Goal: Task Accomplishment & Management: Complete application form

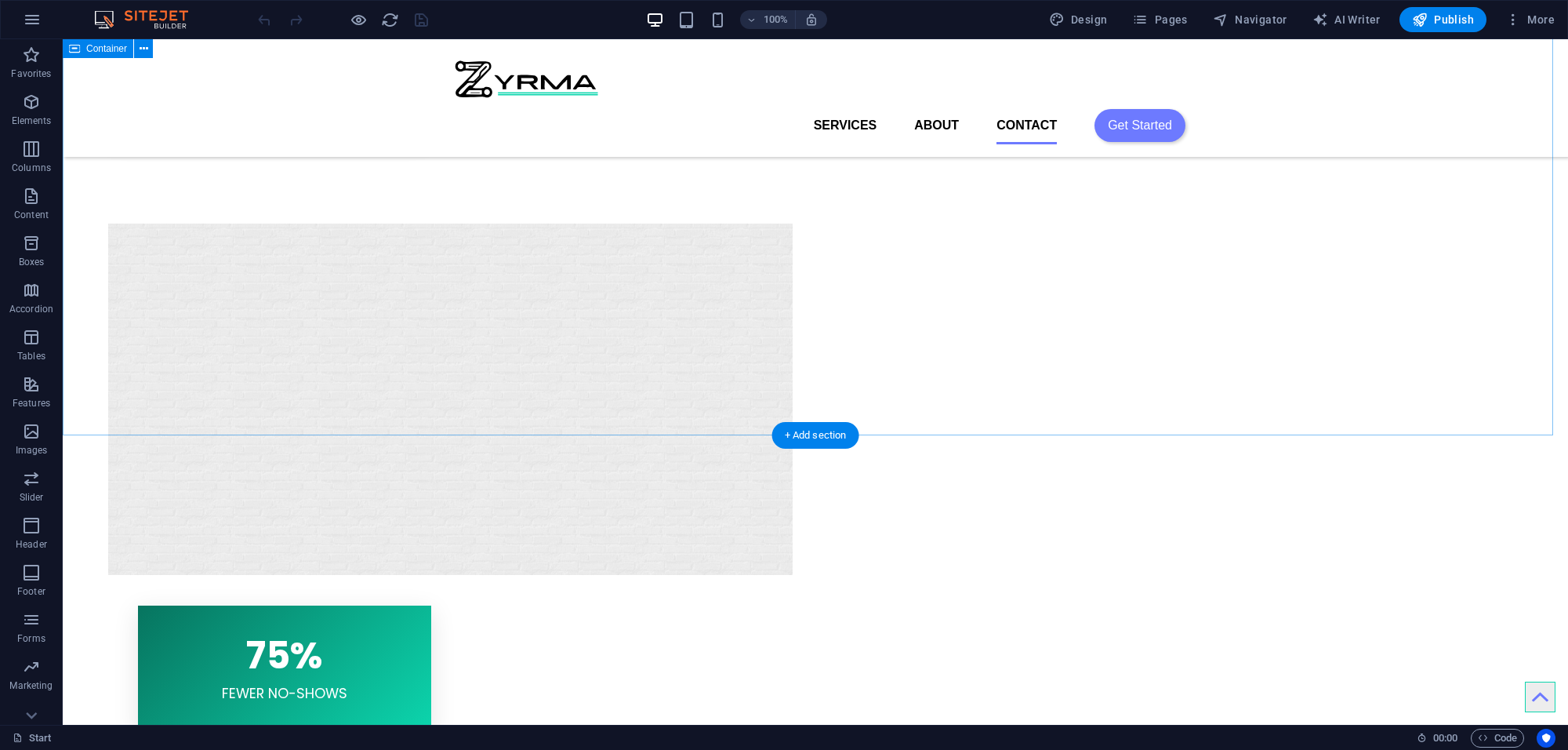
scroll to position [1961, 0]
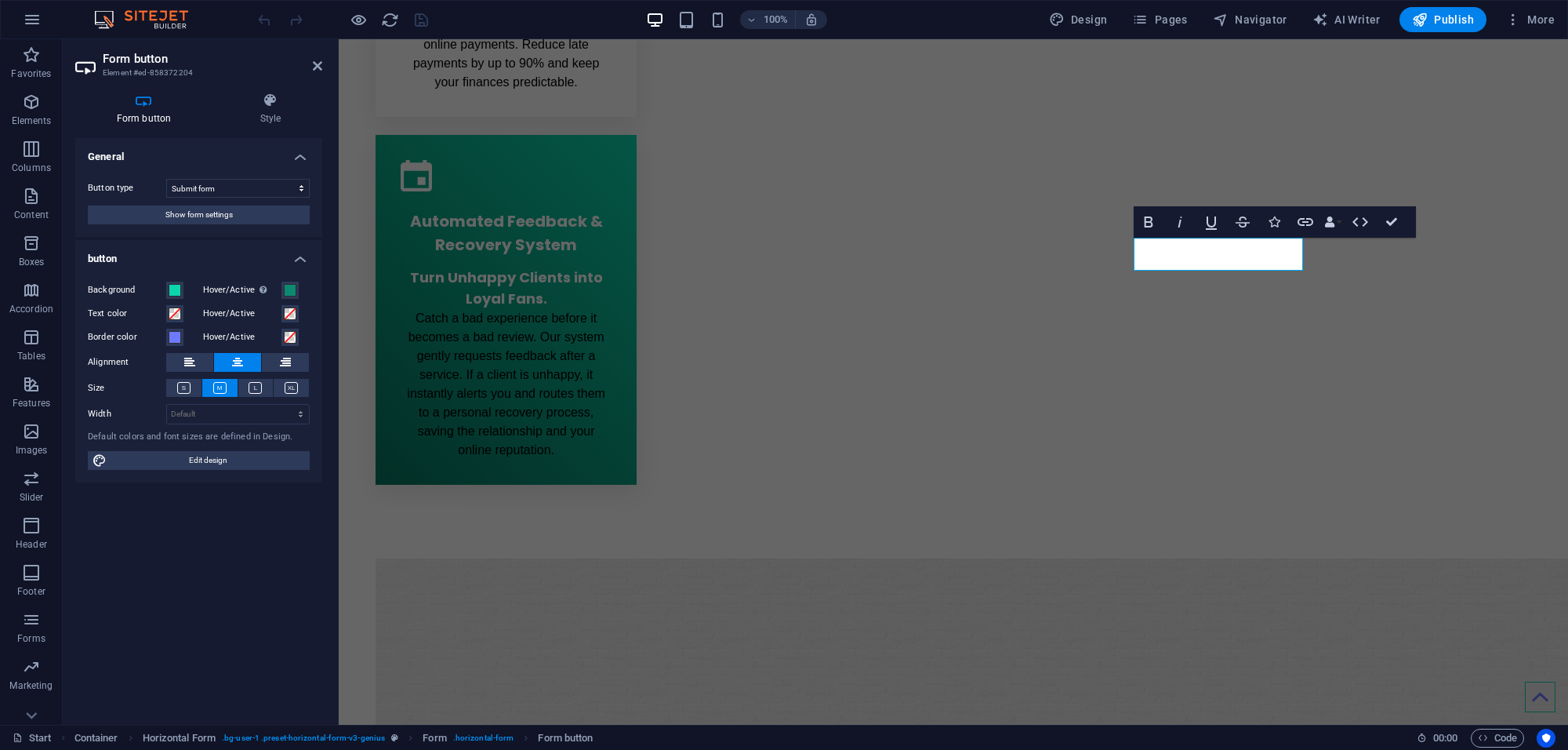
click at [271, 208] on button "Show form settings" at bounding box center [199, 215] width 222 height 18
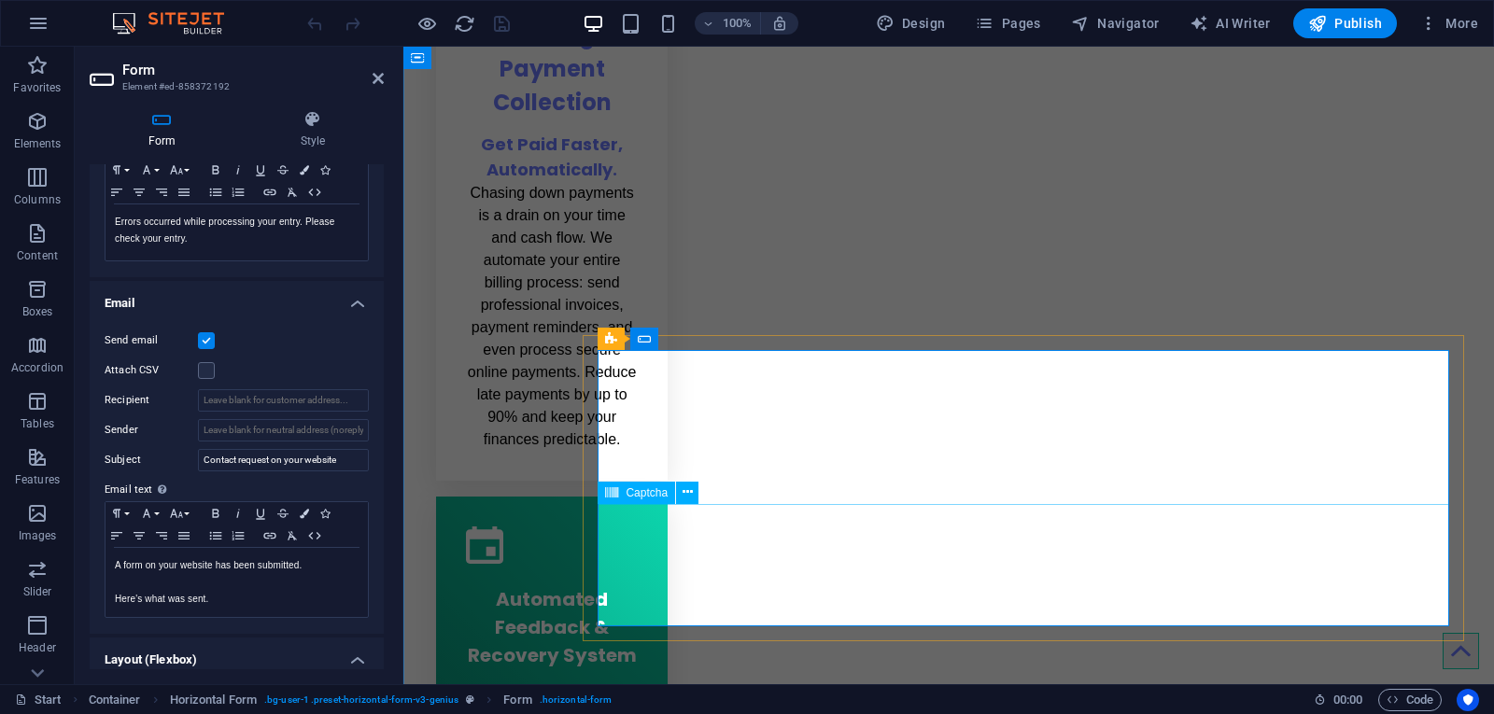
scroll to position [408, 0]
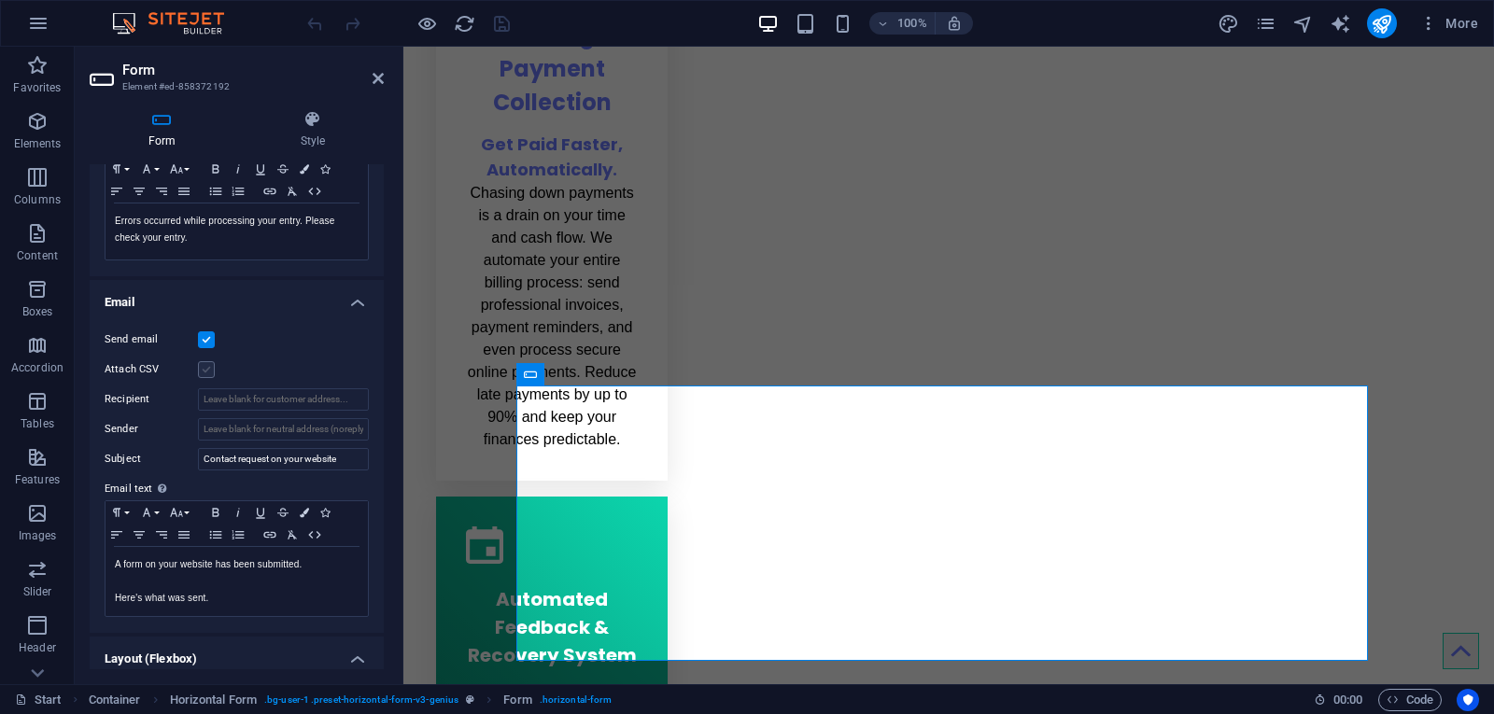
click at [199, 369] on label at bounding box center [206, 369] width 17 height 17
click at [0, 0] on input "Attach CSV" at bounding box center [0, 0] width 0 height 0
click at [199, 369] on label at bounding box center [206, 369] width 17 height 17
click at [0, 0] on input "Attach CSV" at bounding box center [0, 0] width 0 height 0
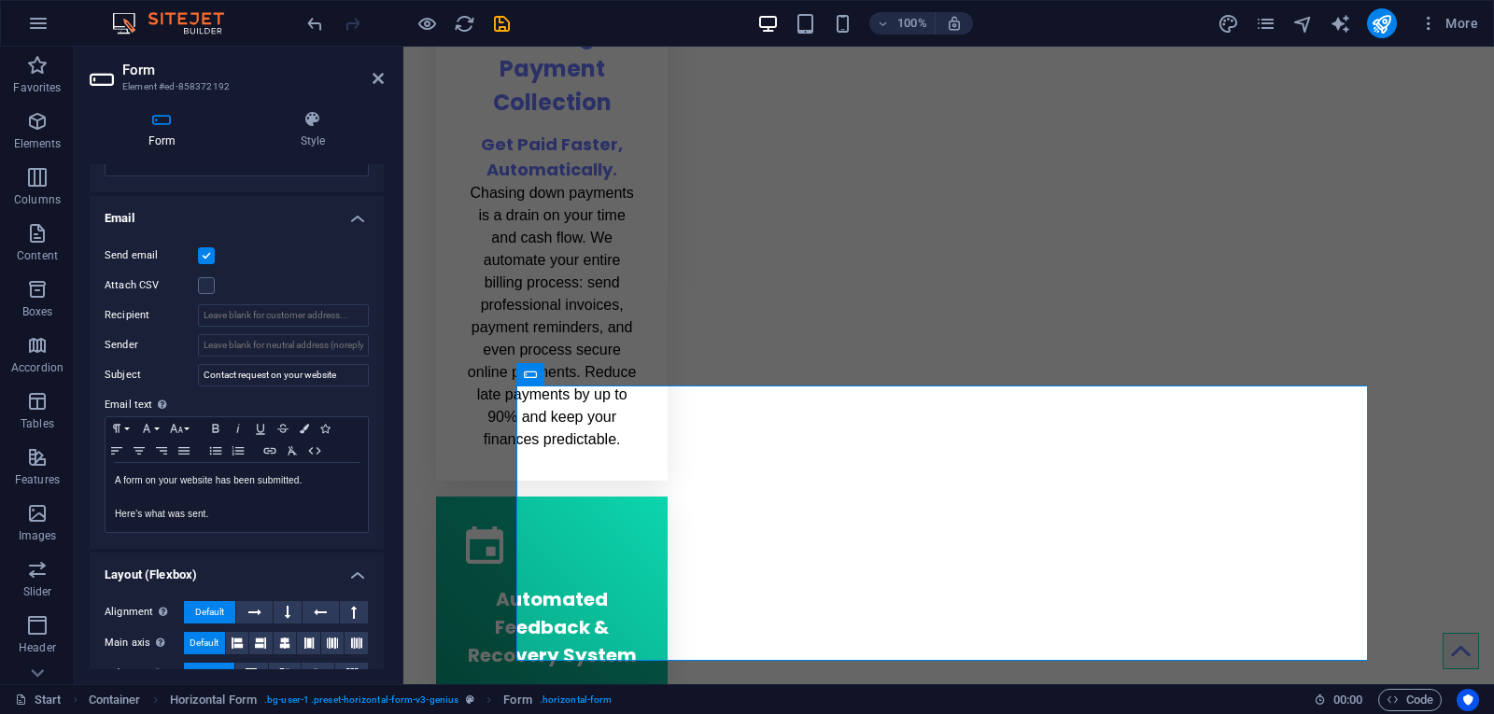
scroll to position [399, 0]
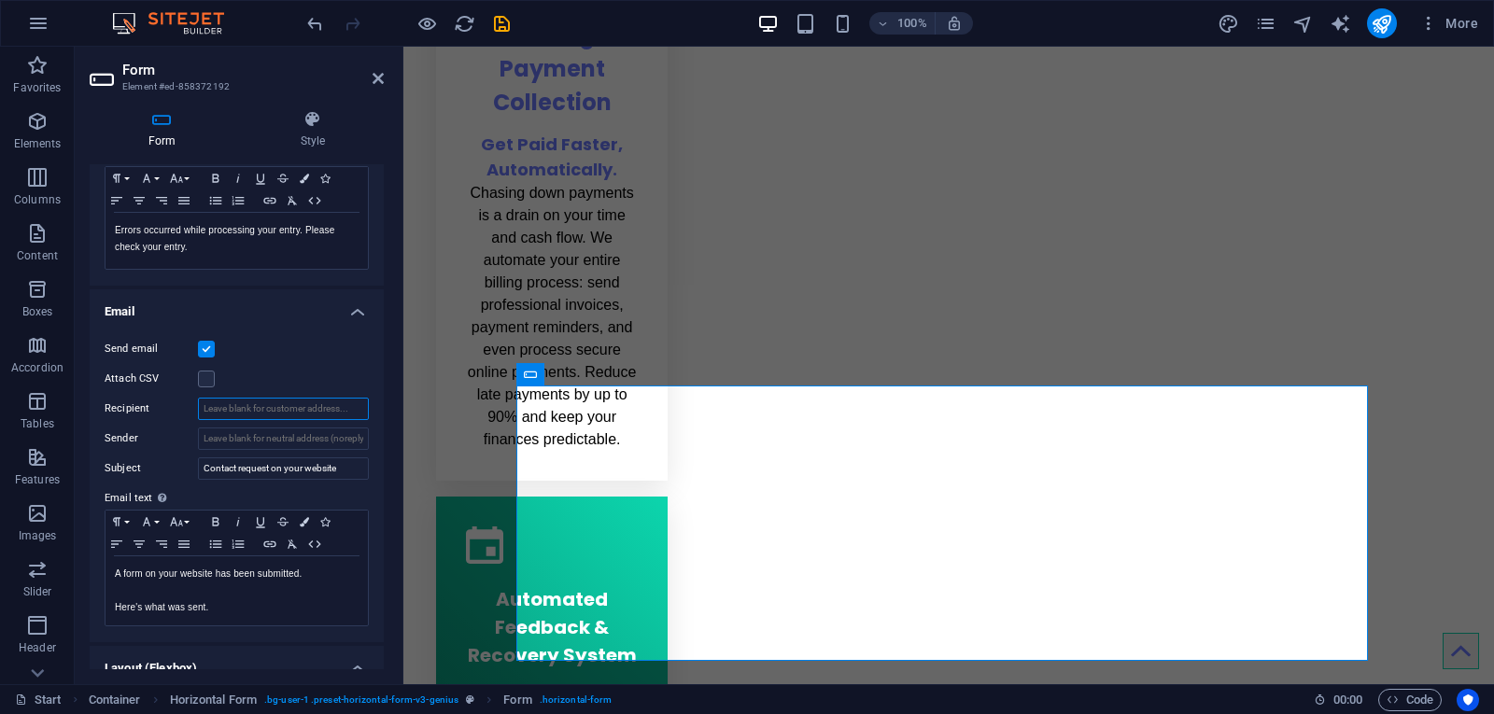
click at [287, 405] on input "Recipient" at bounding box center [283, 409] width 171 height 22
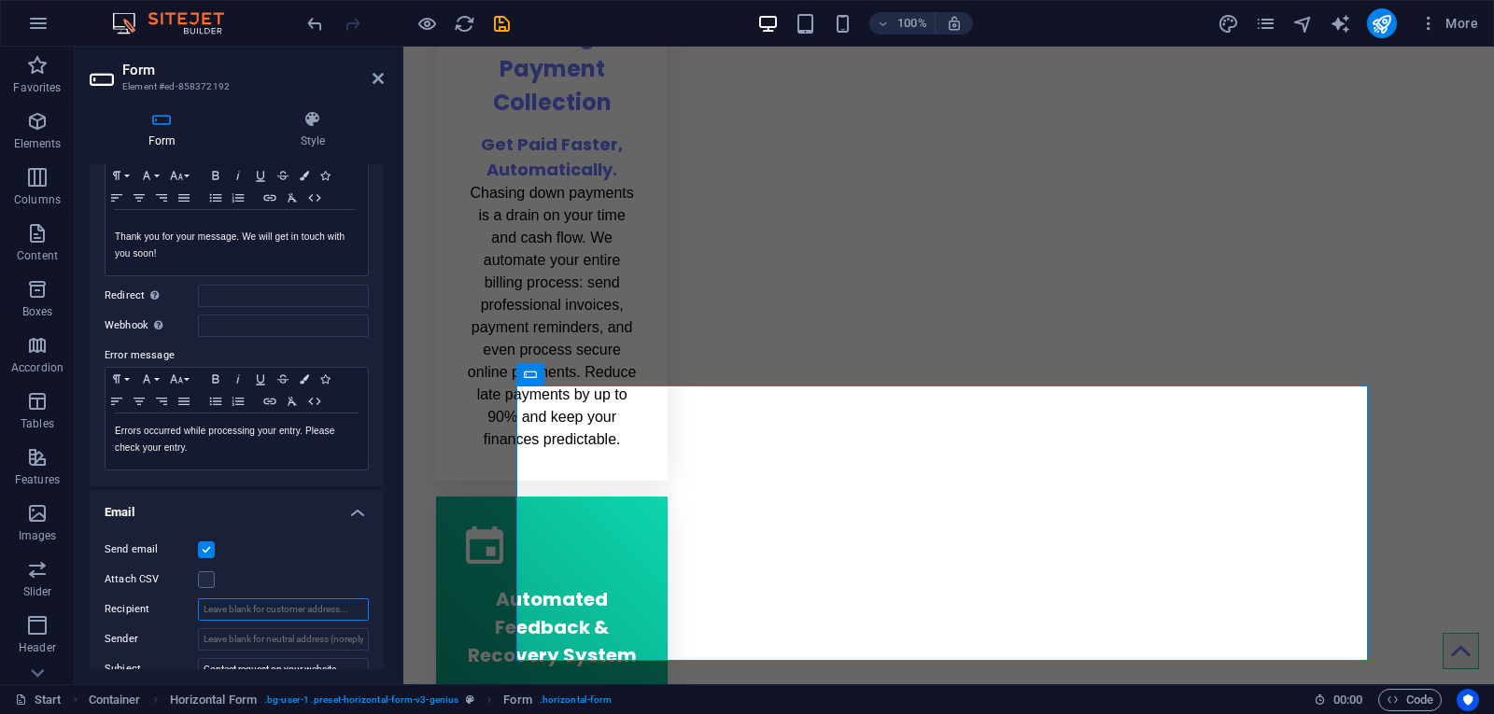
scroll to position [305, 0]
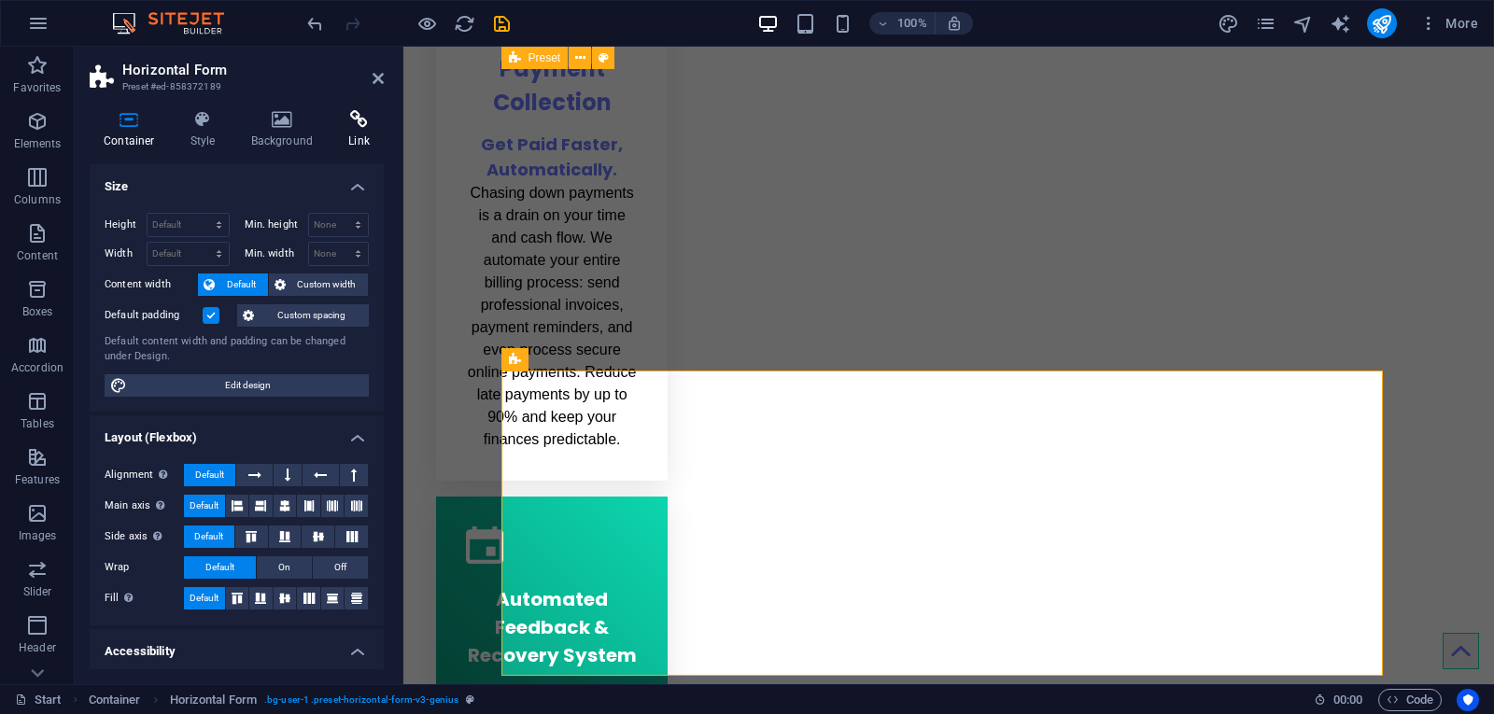
click at [354, 113] on icon at bounding box center [358, 119] width 49 height 19
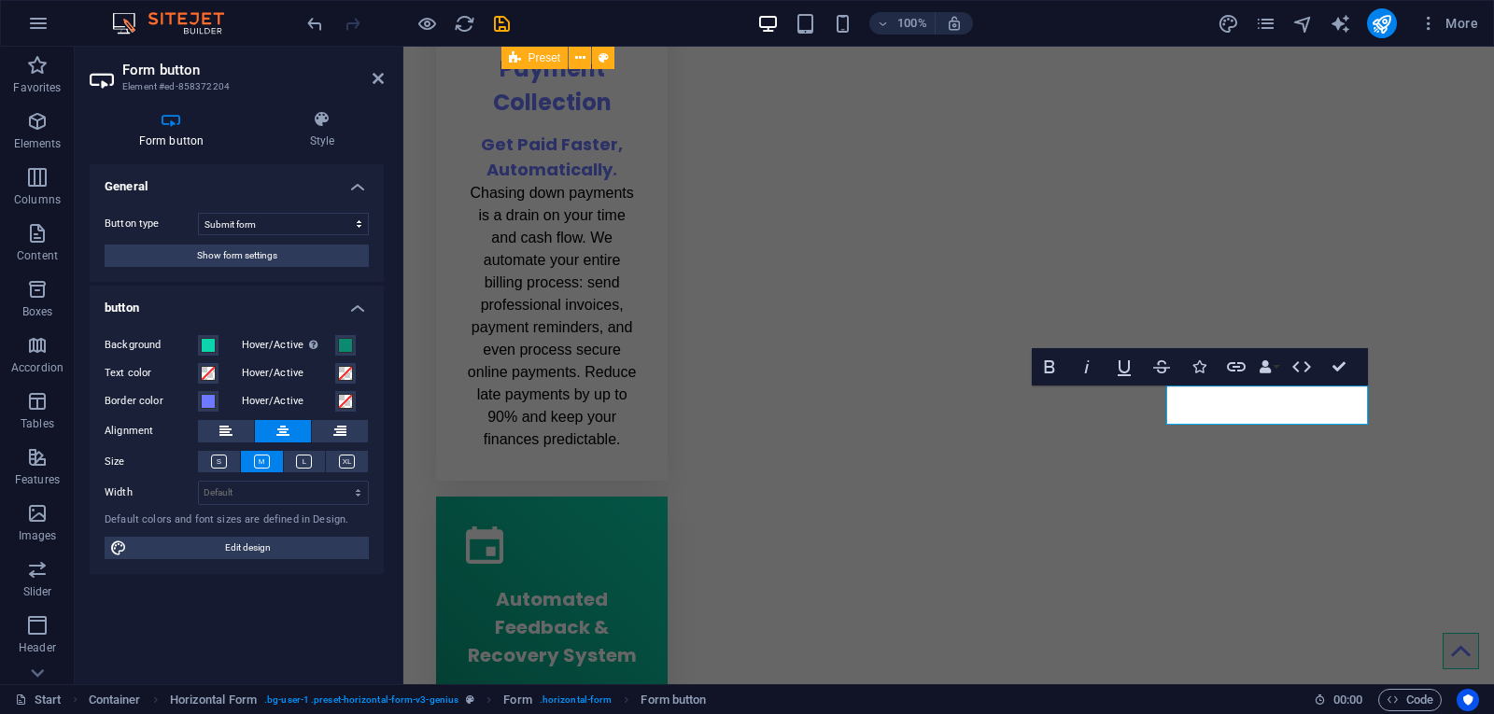
drag, startPoint x: 250, startPoint y: 252, endPoint x: 90, endPoint y: 316, distance: 172.7
click at [94, 318] on ul "General Button type Submit form Reset form No action Show form settings button …" at bounding box center [237, 369] width 294 height 411
click at [230, 263] on span "Show form settings" at bounding box center [237, 256] width 80 height 22
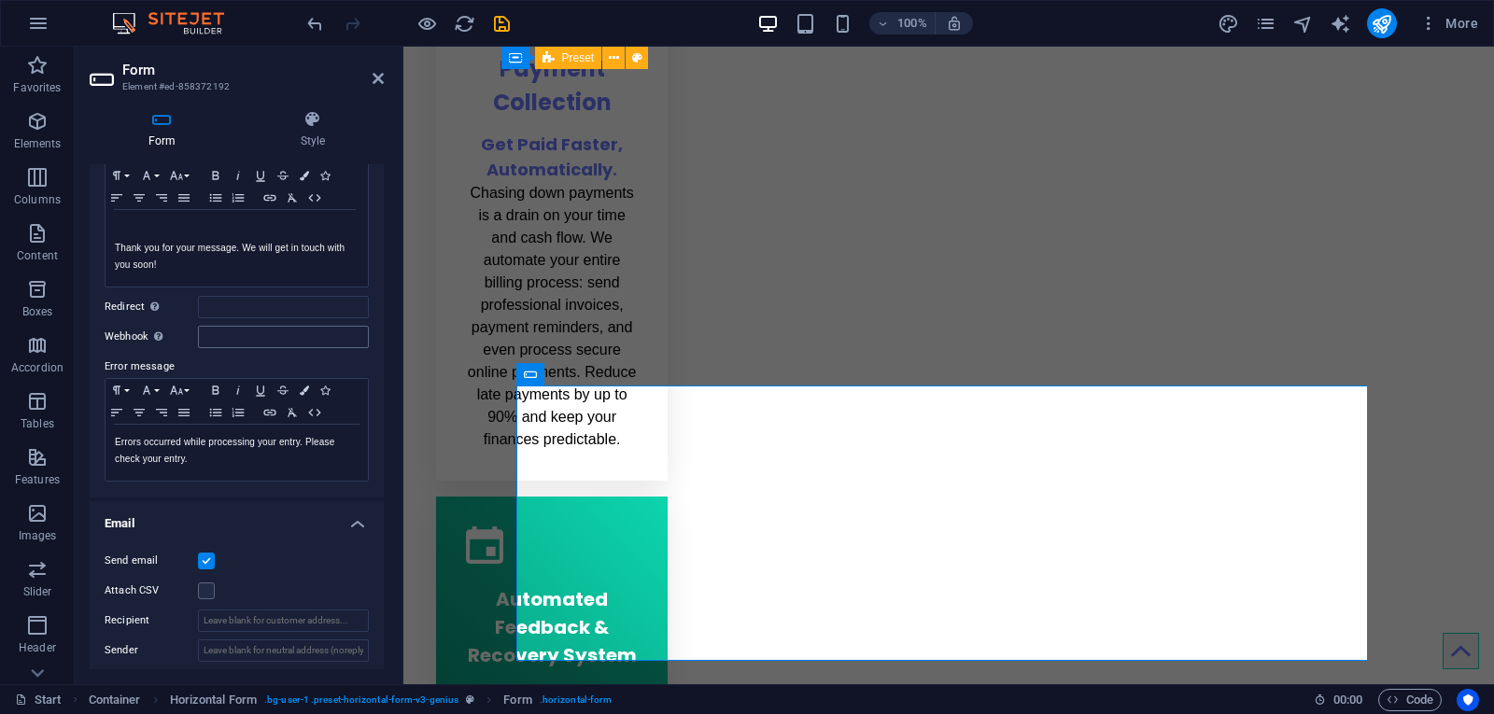
scroll to position [280, 0]
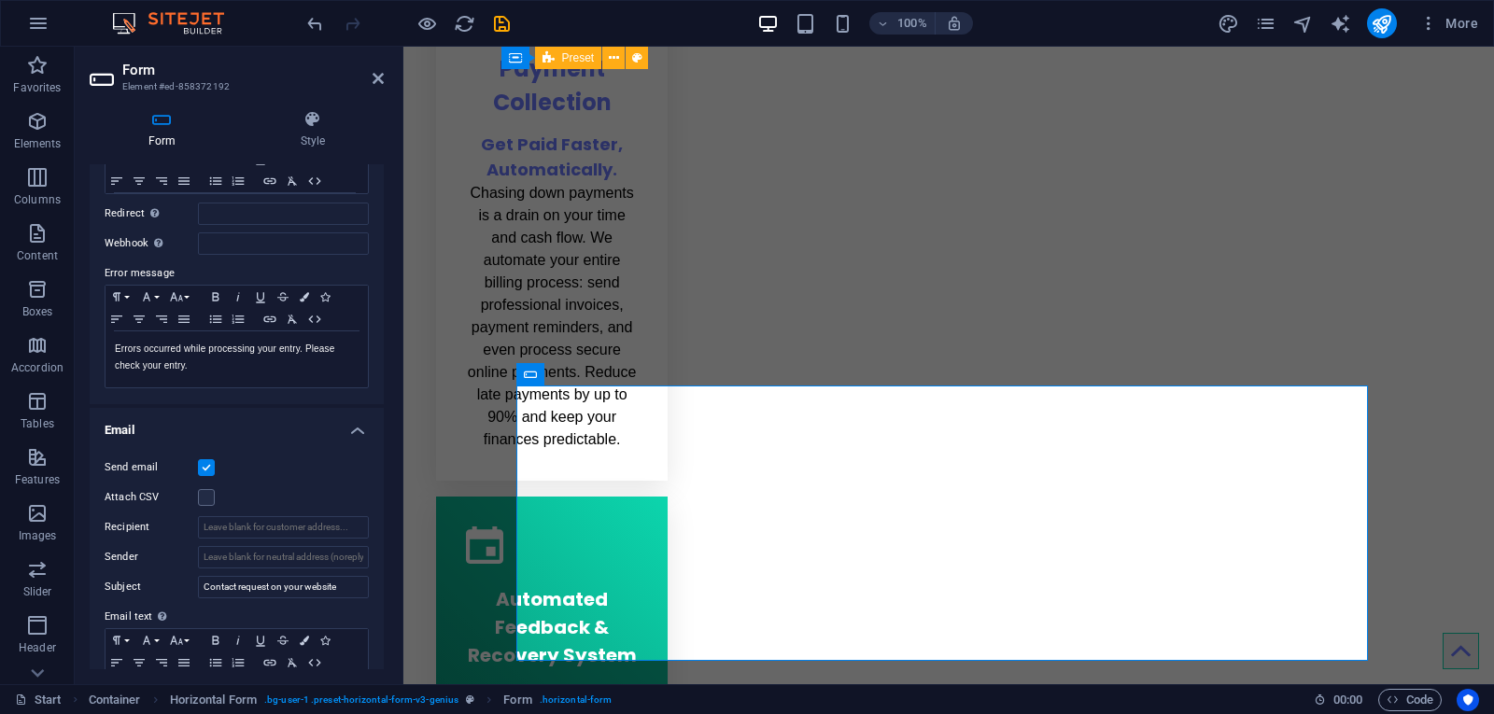
click at [276, 426] on h4 "Email" at bounding box center [237, 425] width 294 height 34
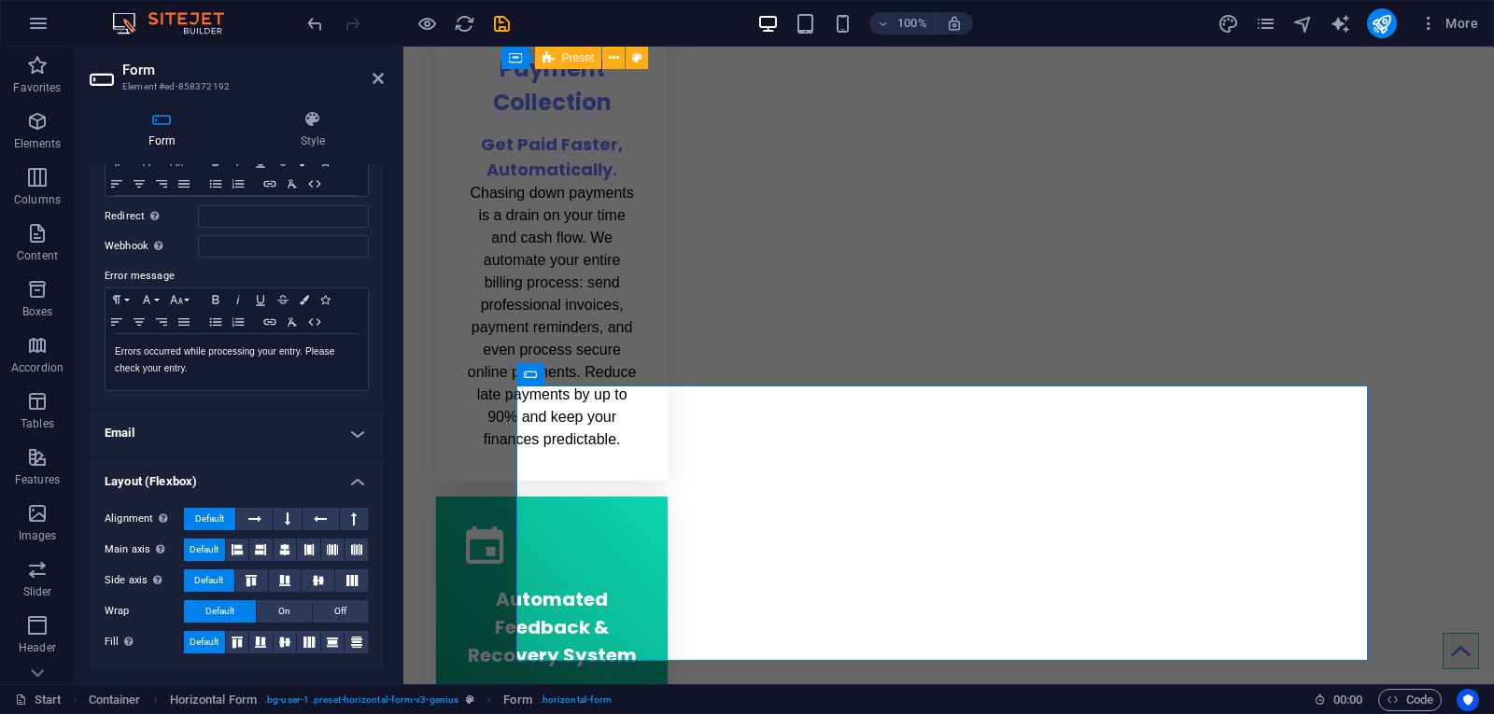
click at [261, 462] on h4 "Layout (Flexbox)" at bounding box center [237, 477] width 294 height 34
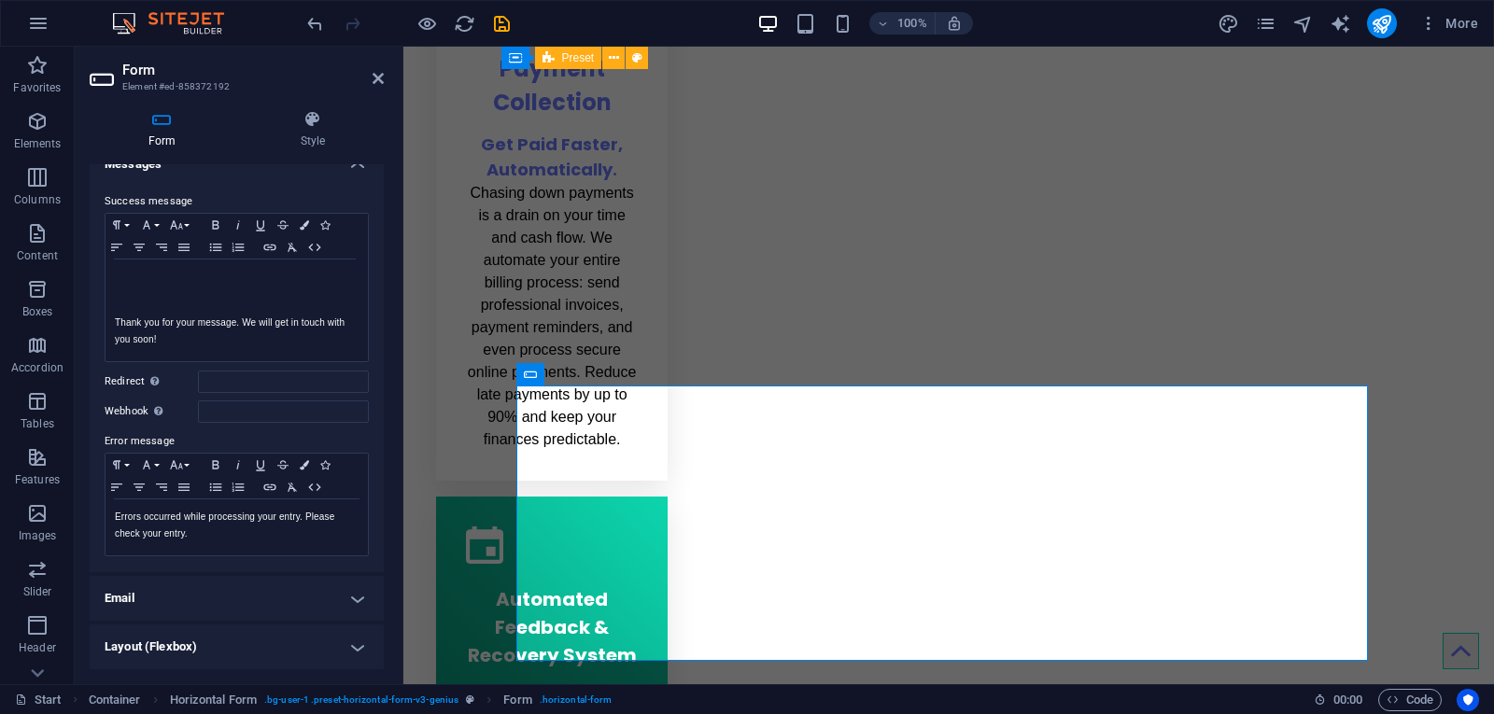
scroll to position [112, 0]
click at [215, 593] on h4 "Email" at bounding box center [237, 598] width 294 height 45
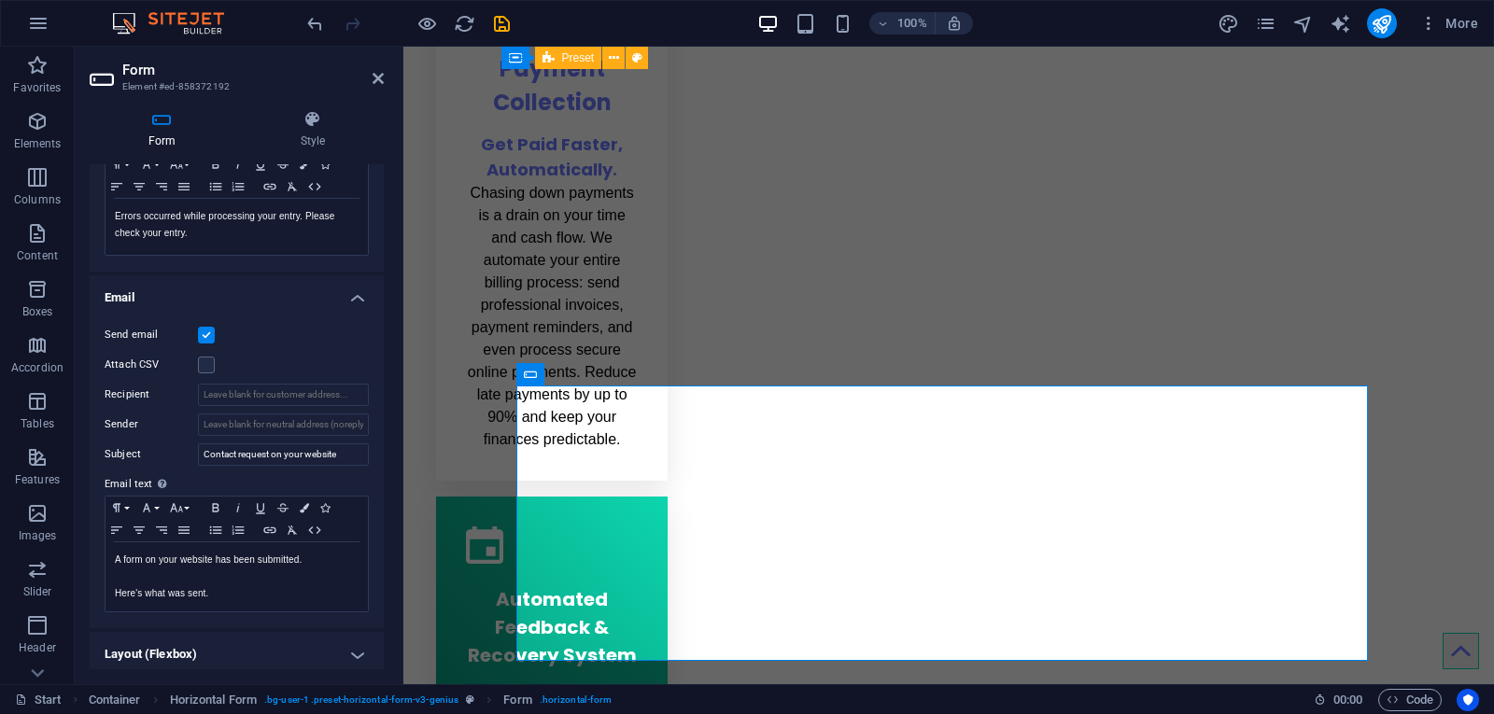
scroll to position [420, 0]
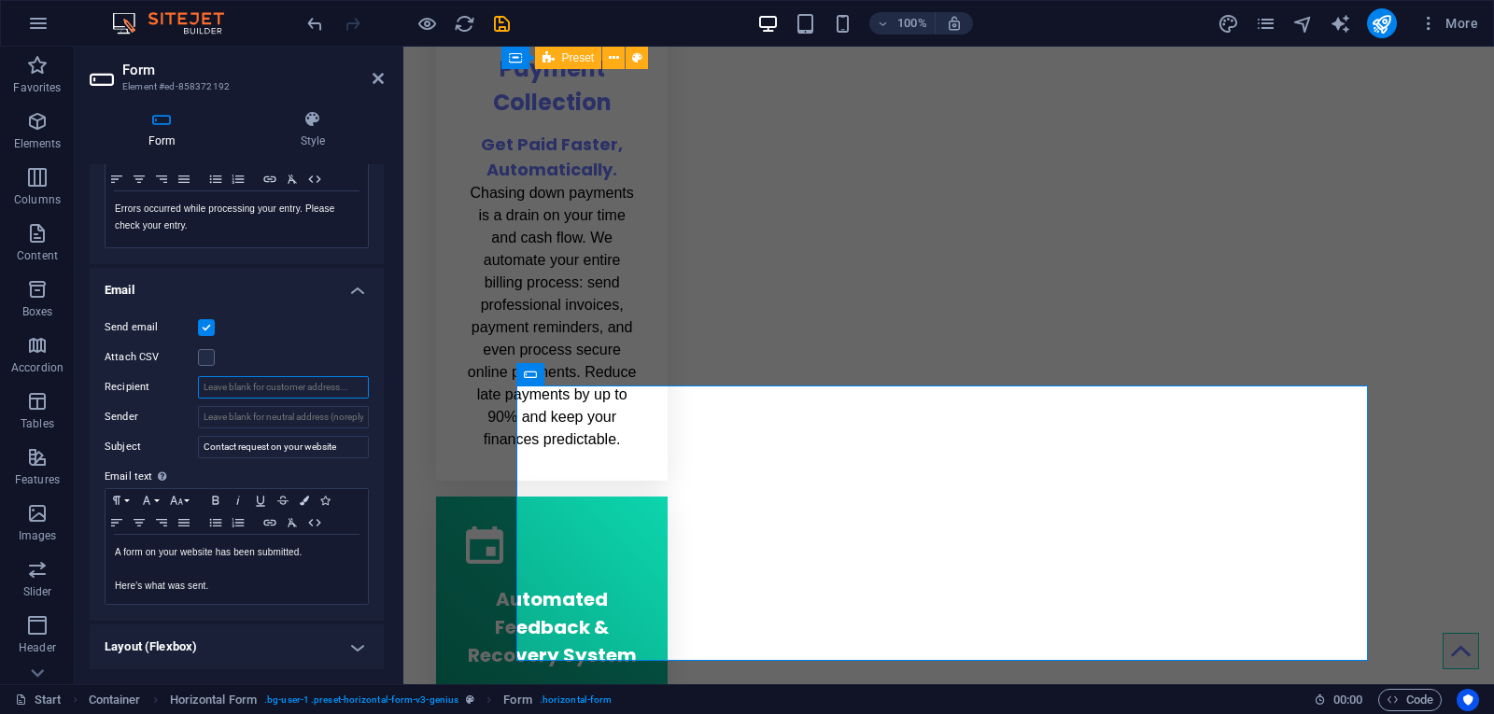
click at [303, 390] on input "Recipient" at bounding box center [283, 387] width 171 height 22
type input "s"
type input "[PERSON_NAME][EMAIL_ADDRESS][DOMAIN_NAME]"
click at [341, 419] on input "Sender" at bounding box center [283, 417] width 171 height 22
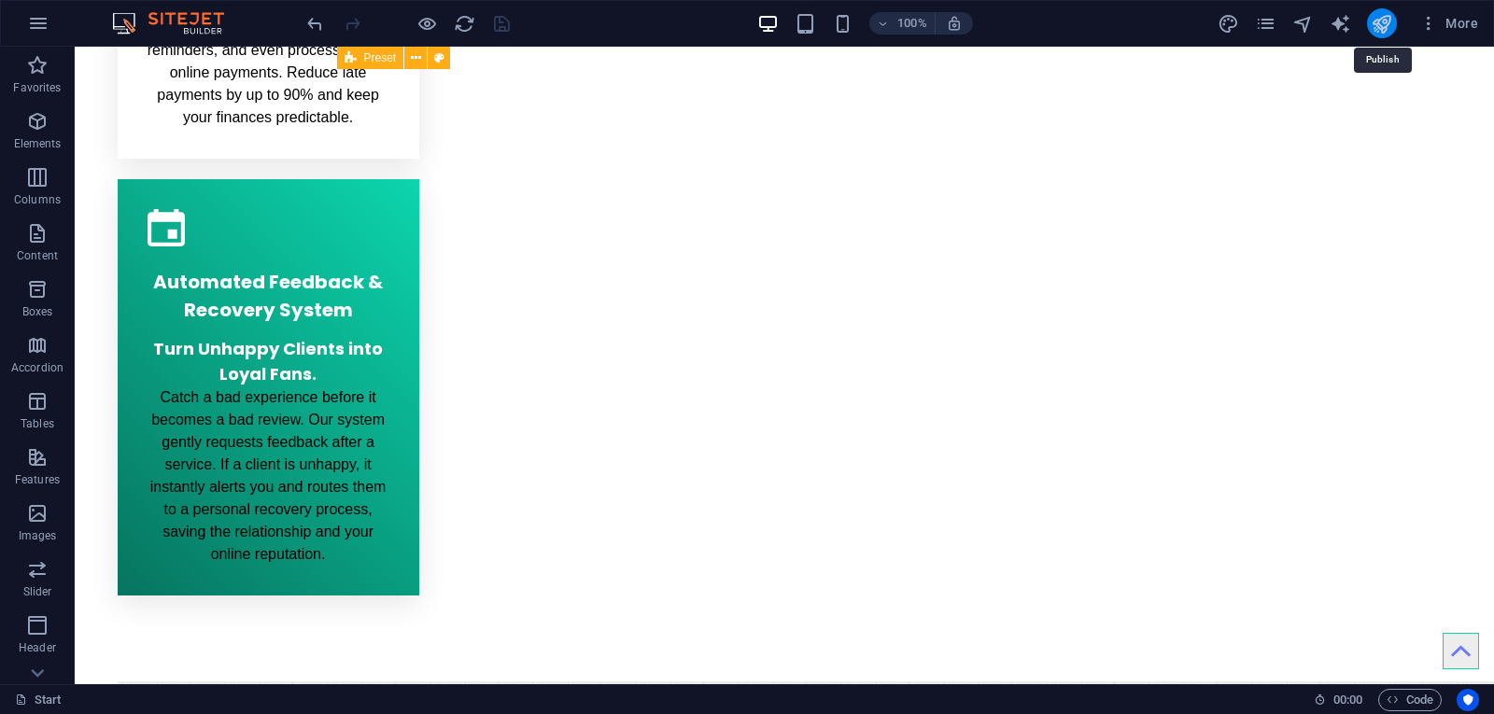
click at [1389, 24] on icon "publish" at bounding box center [1381, 23] width 21 height 21
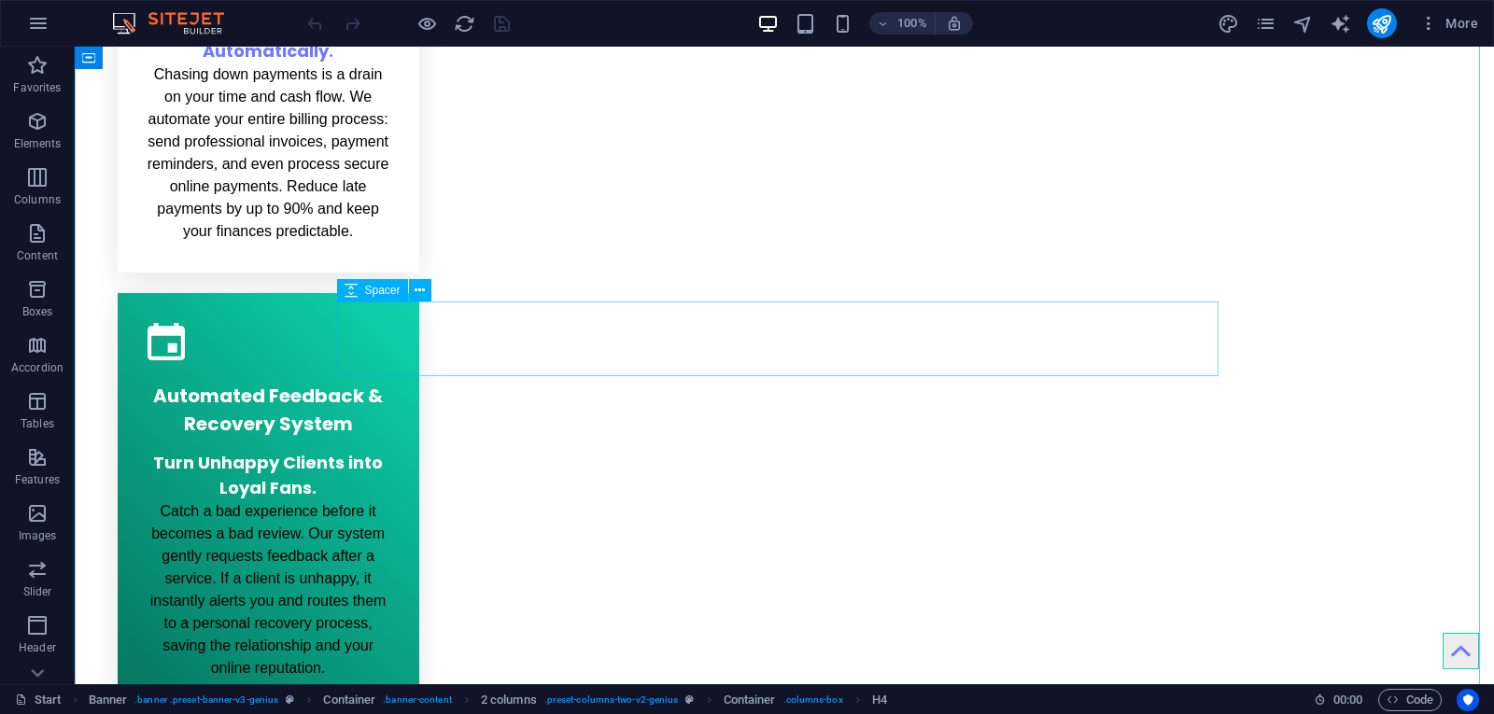
scroll to position [2241, 0]
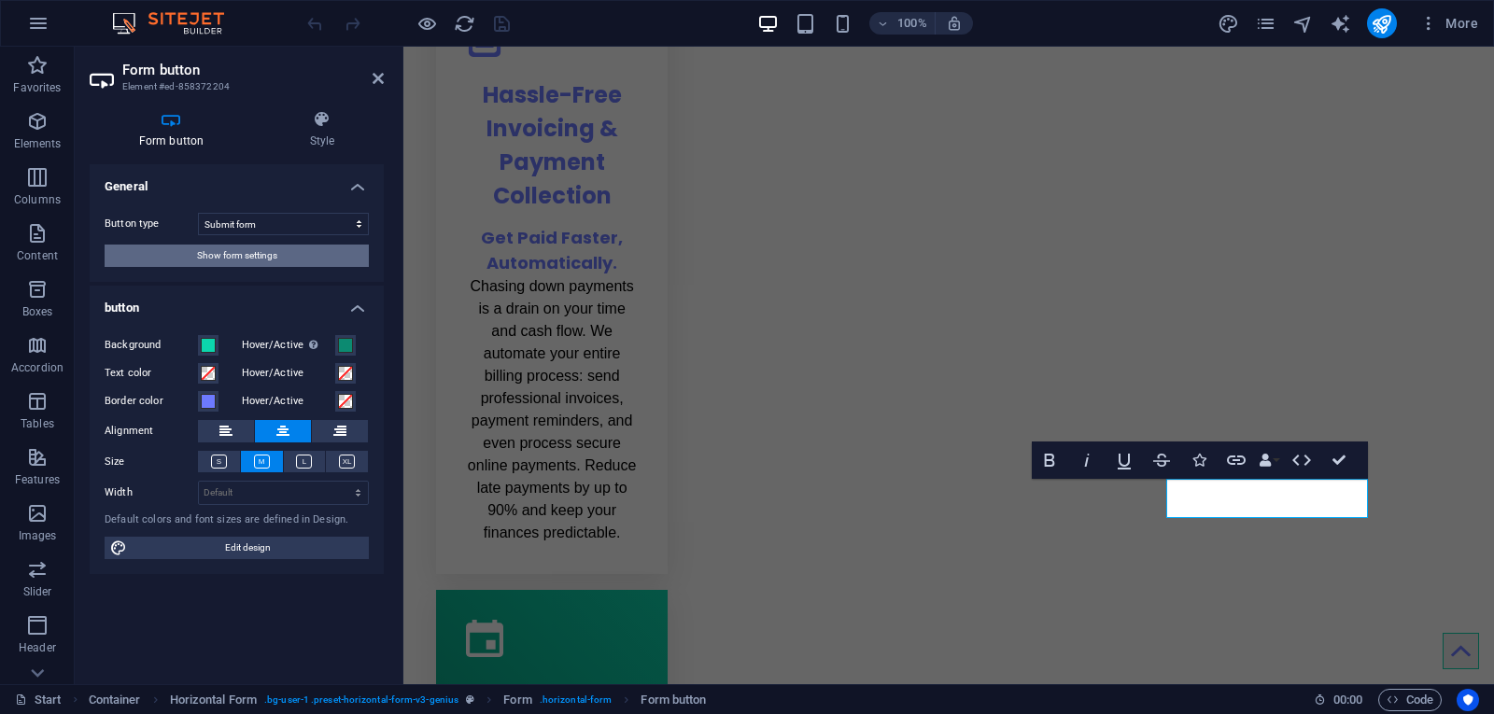
click at [202, 253] on span "Show form settings" at bounding box center [237, 256] width 80 height 22
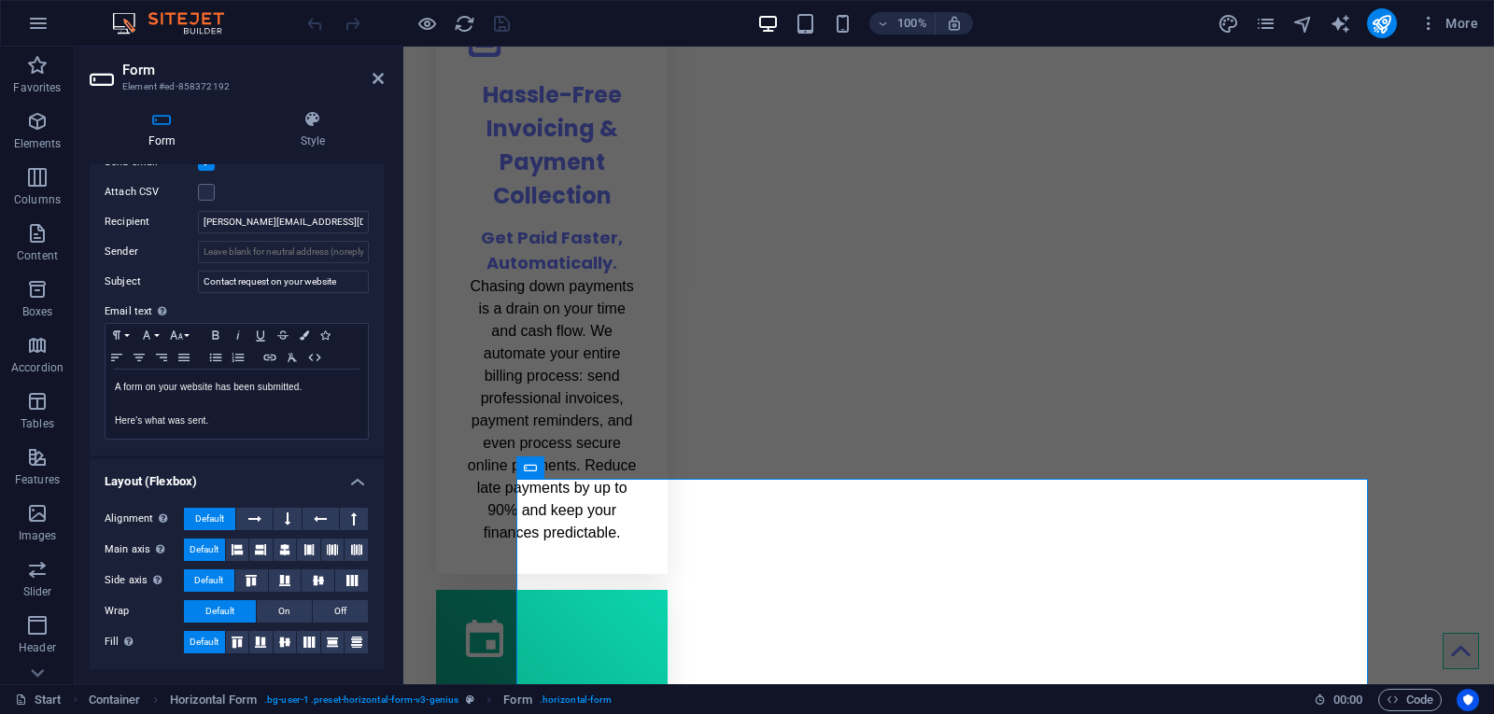
scroll to position [446, 0]
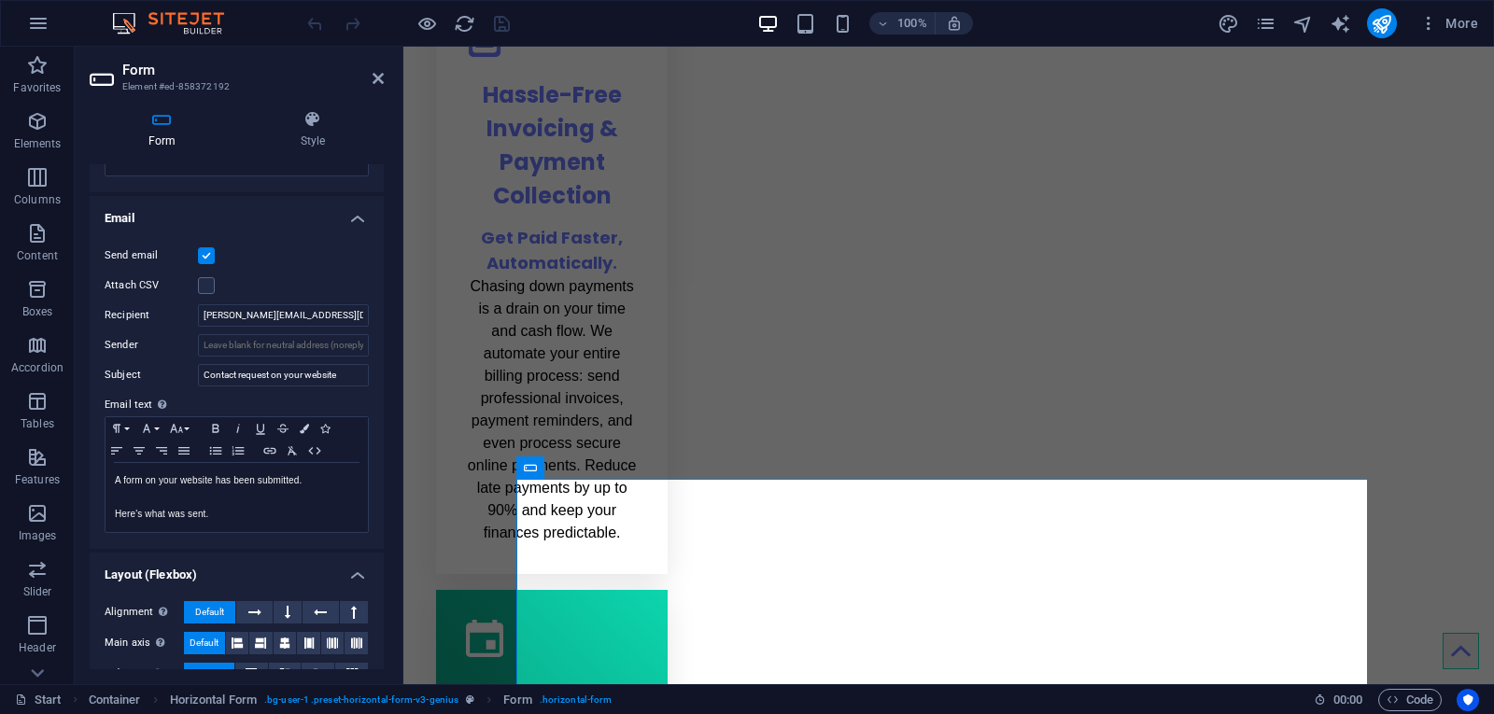
click at [204, 259] on label at bounding box center [206, 255] width 17 height 17
click at [0, 0] on input "Send email" at bounding box center [0, 0] width 0 height 0
click at [204, 259] on label at bounding box center [206, 255] width 17 height 17
click at [0, 0] on input "Send email" at bounding box center [0, 0] width 0 height 0
click at [204, 259] on label at bounding box center [206, 255] width 17 height 17
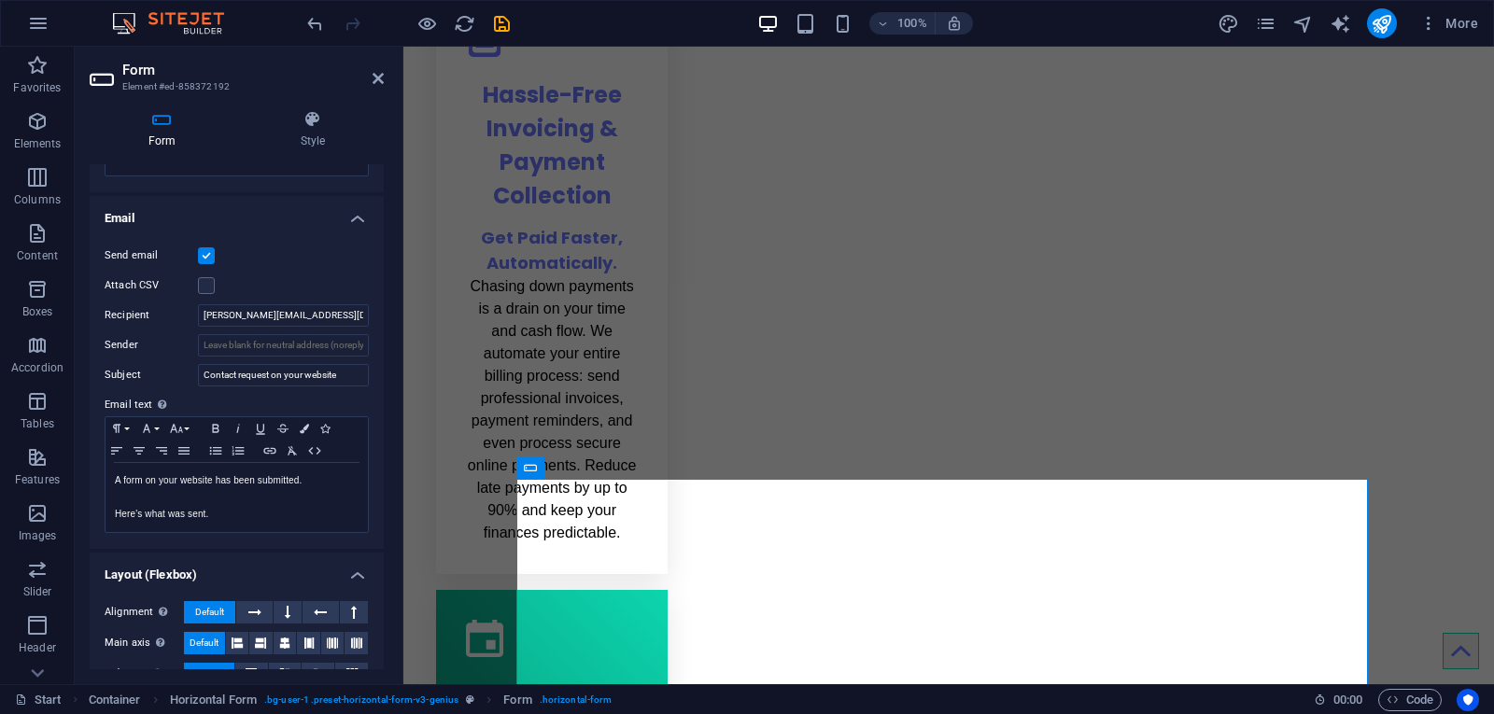
click at [0, 0] on input "Send email" at bounding box center [0, 0] width 0 height 0
click at [338, 216] on h4 "Email" at bounding box center [237, 213] width 294 height 34
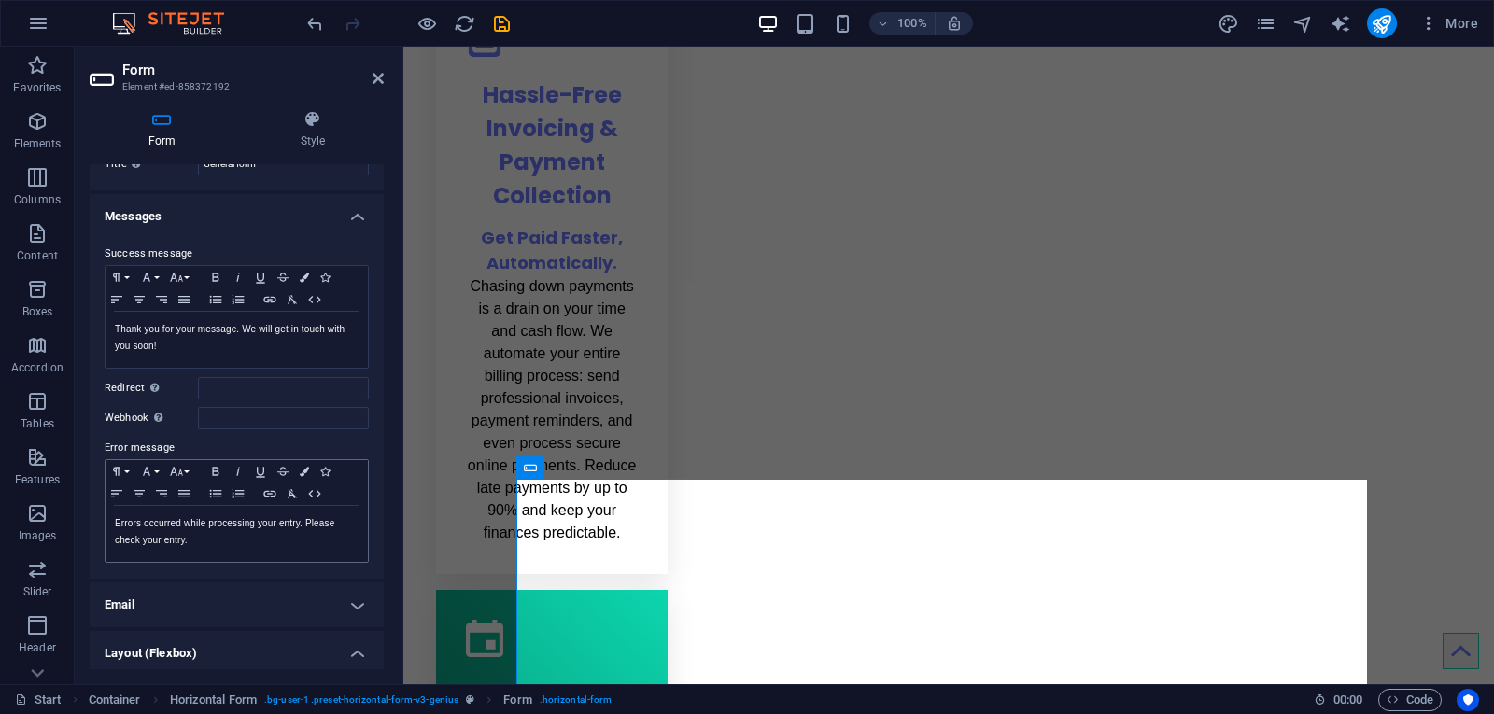
scroll to position [45, 0]
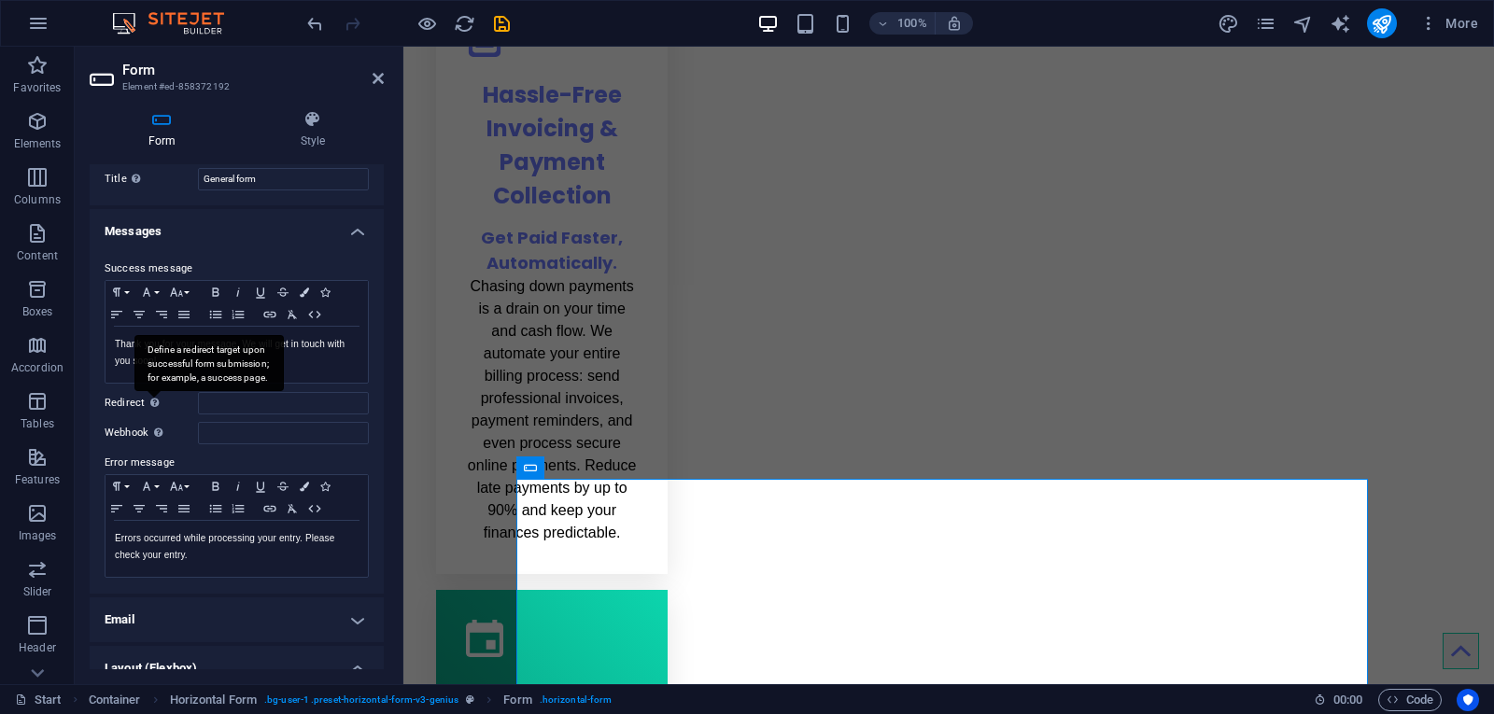
click at [151, 391] on div "Define a redirect target upon successful form submission; for example, a succes…" at bounding box center [208, 363] width 149 height 56
click at [198, 398] on input "Redirect Define a redirect target upon successful form submission; for example,…" at bounding box center [283, 403] width 171 height 22
click at [175, 404] on label "Redirect Define a redirect target upon successful form submission; for example,…" at bounding box center [151, 403] width 93 height 22
click at [198, 404] on input "Redirect Define a redirect target upon successful form submission; for example,…" at bounding box center [283, 403] width 171 height 22
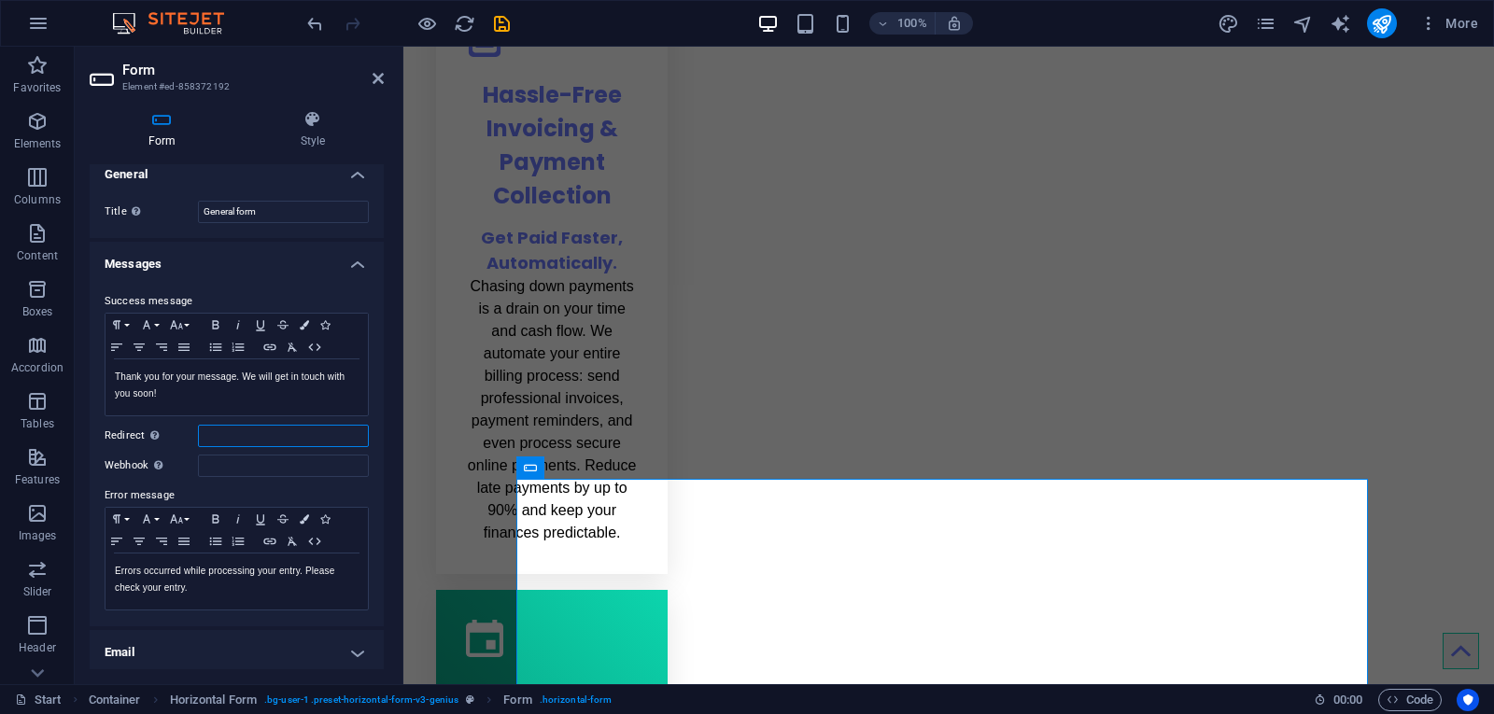
scroll to position [0, 0]
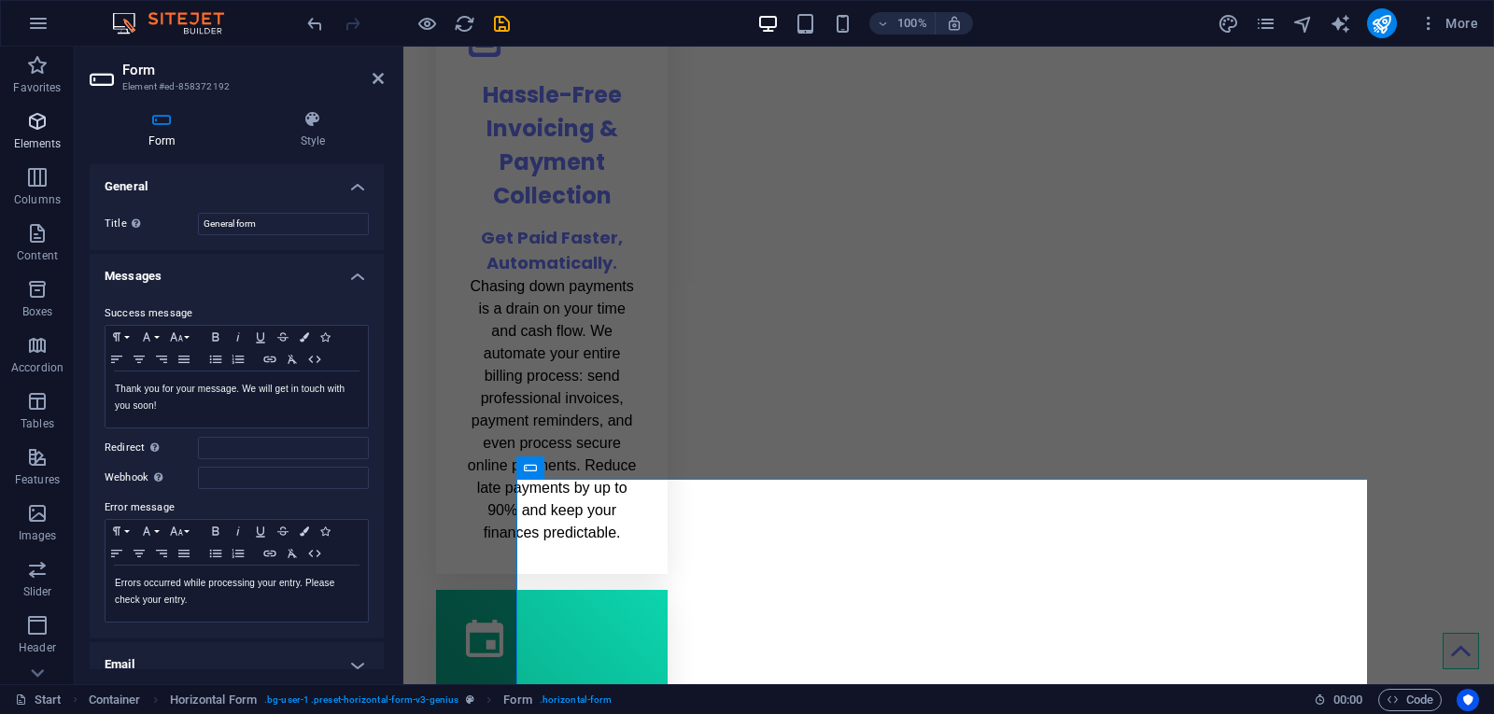
click at [35, 121] on icon "button" at bounding box center [37, 121] width 22 height 22
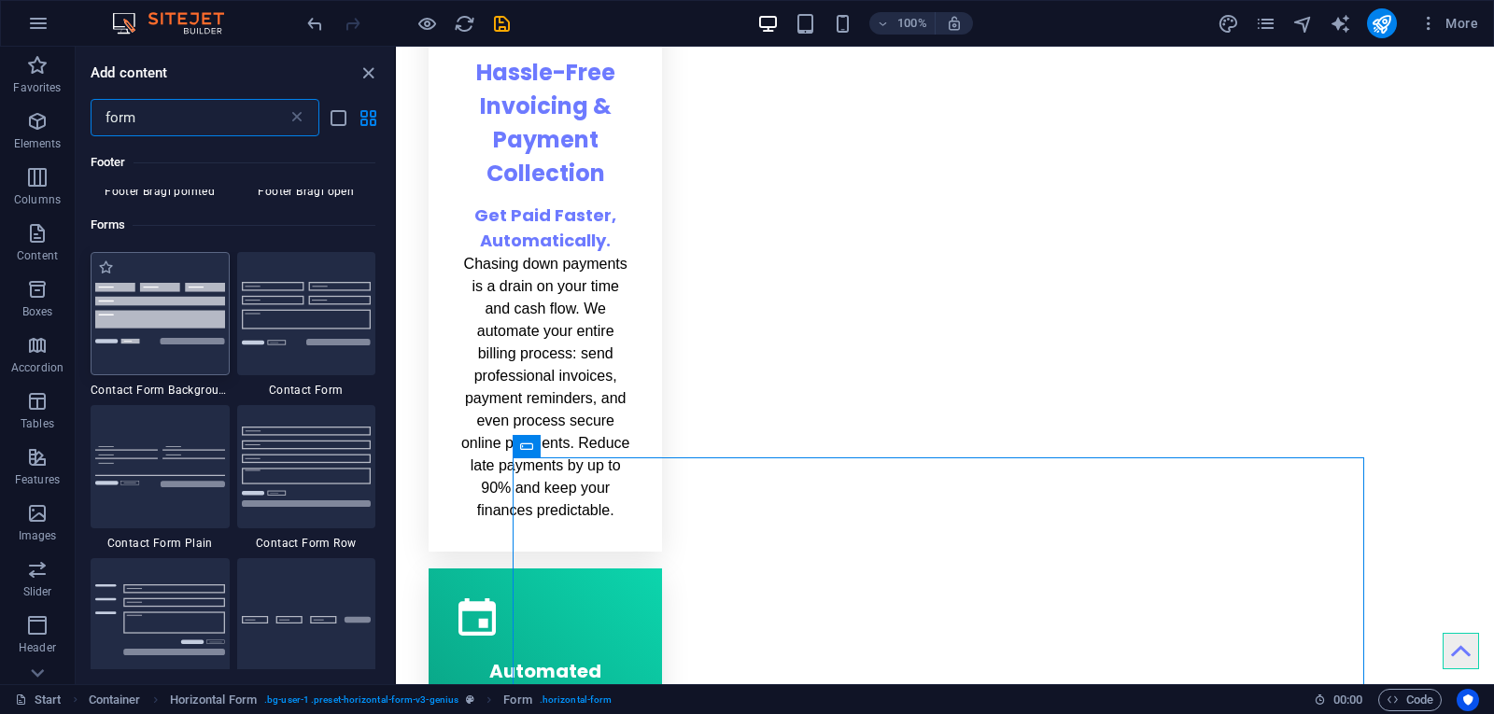
scroll to position [654, 0]
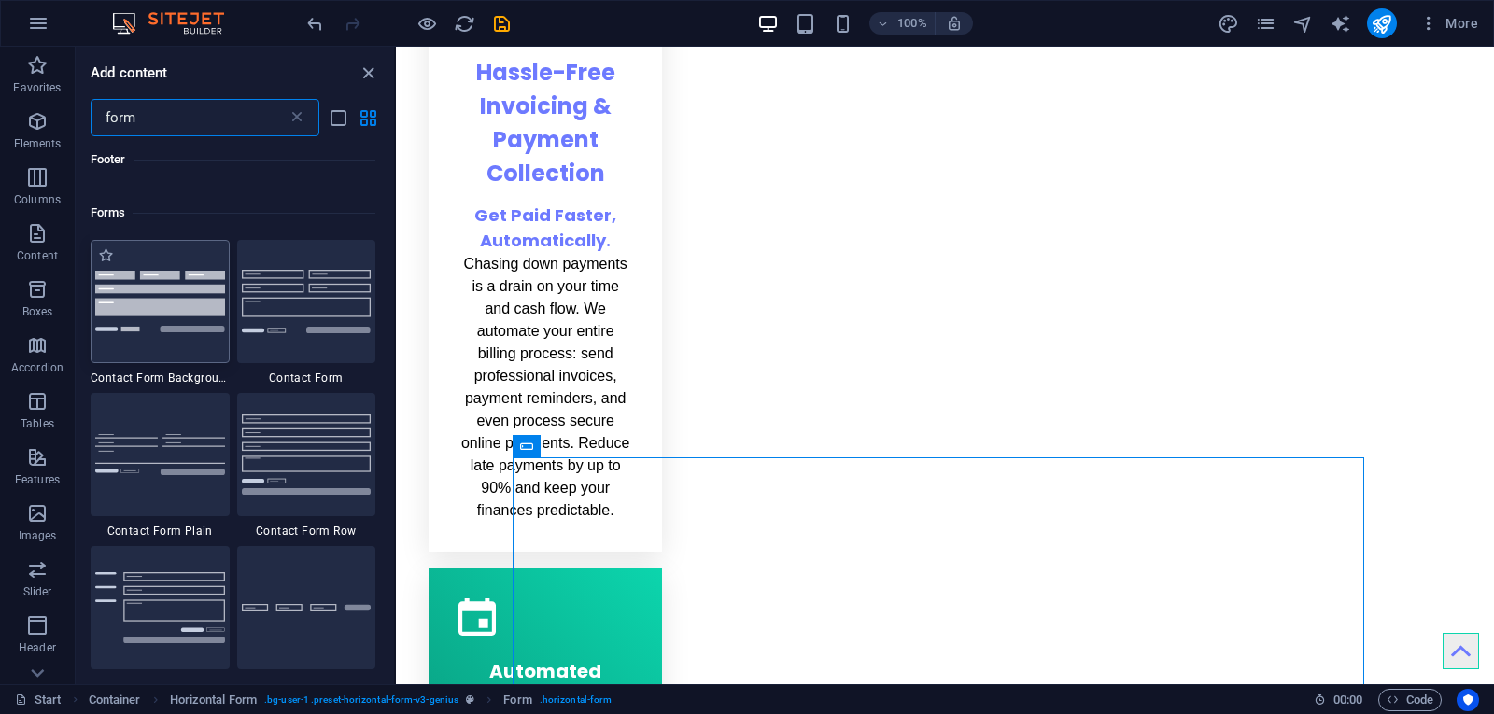
type input "form"
click at [192, 333] on div at bounding box center [160, 301] width 139 height 123
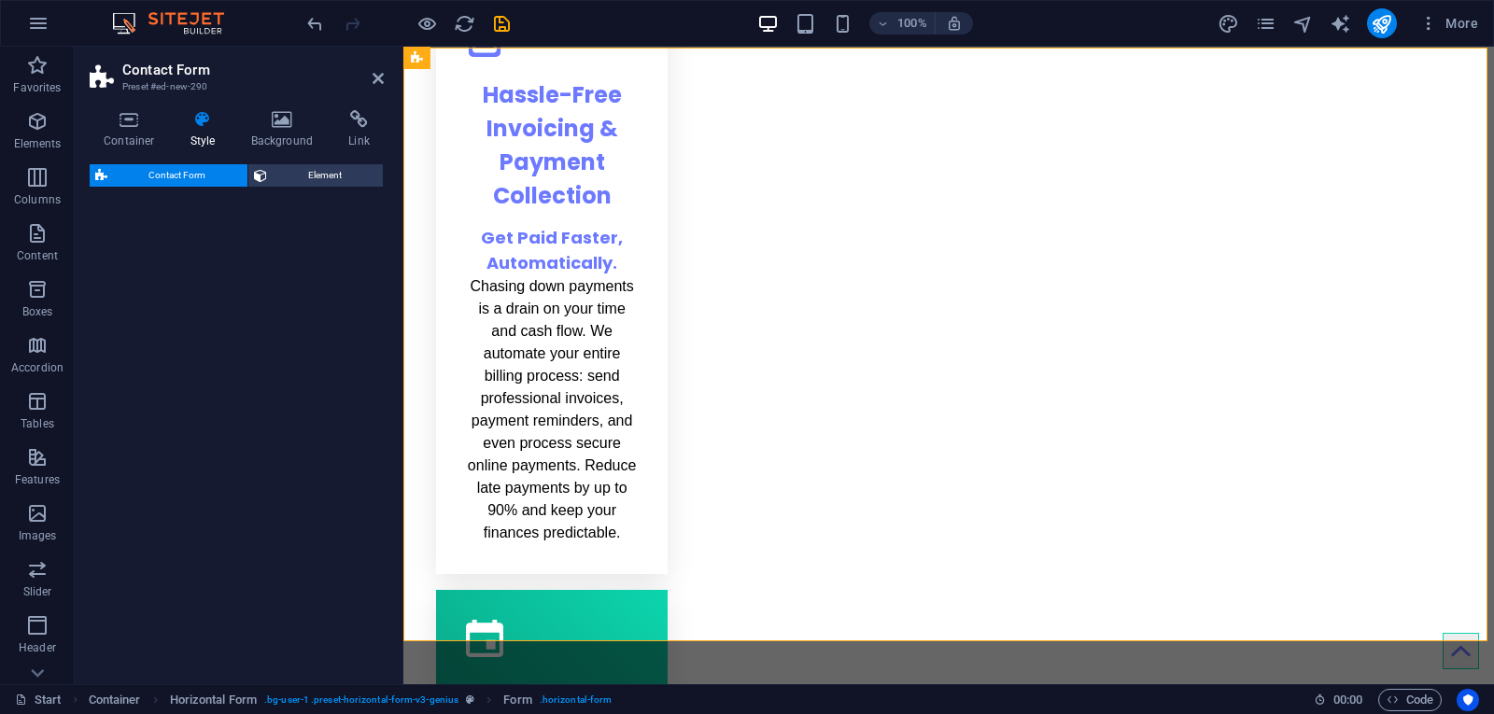
select select "rem"
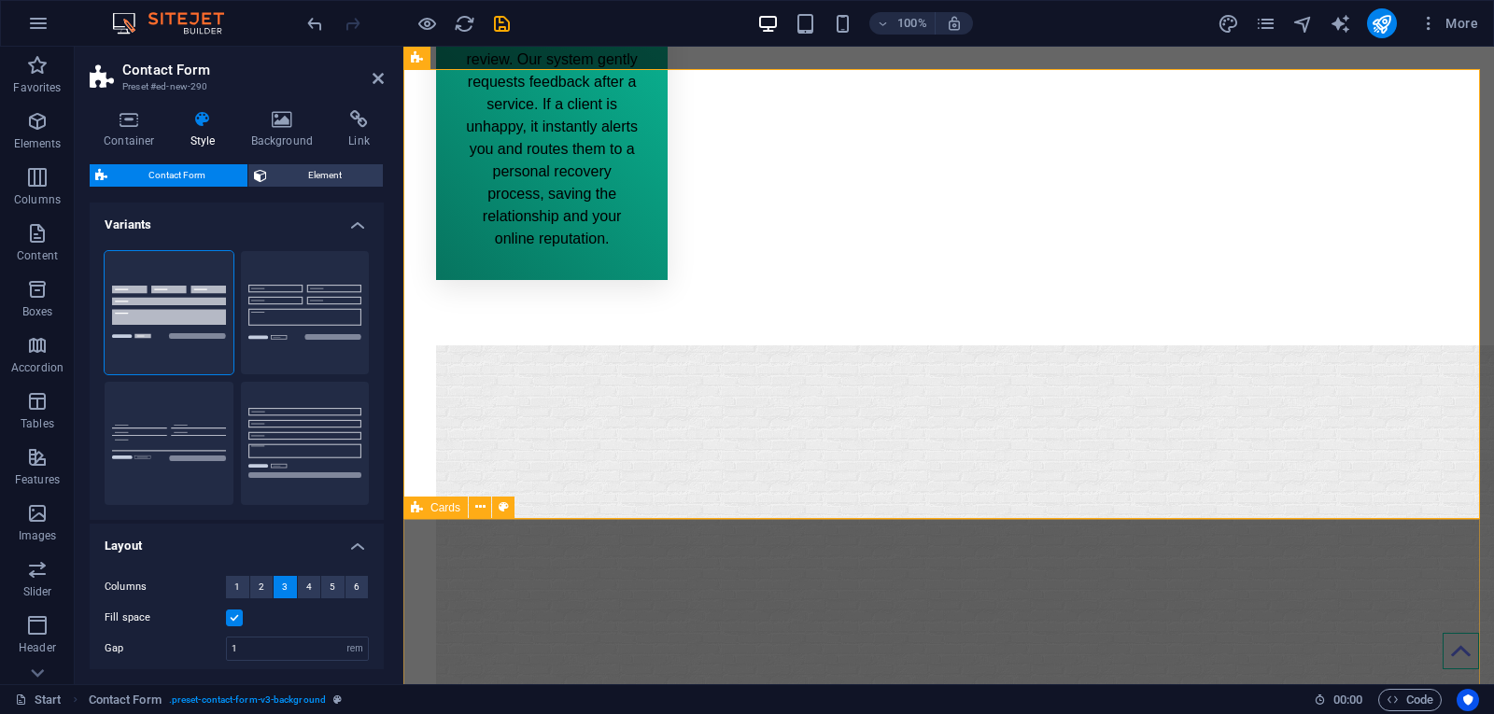
scroll to position [3091, 0]
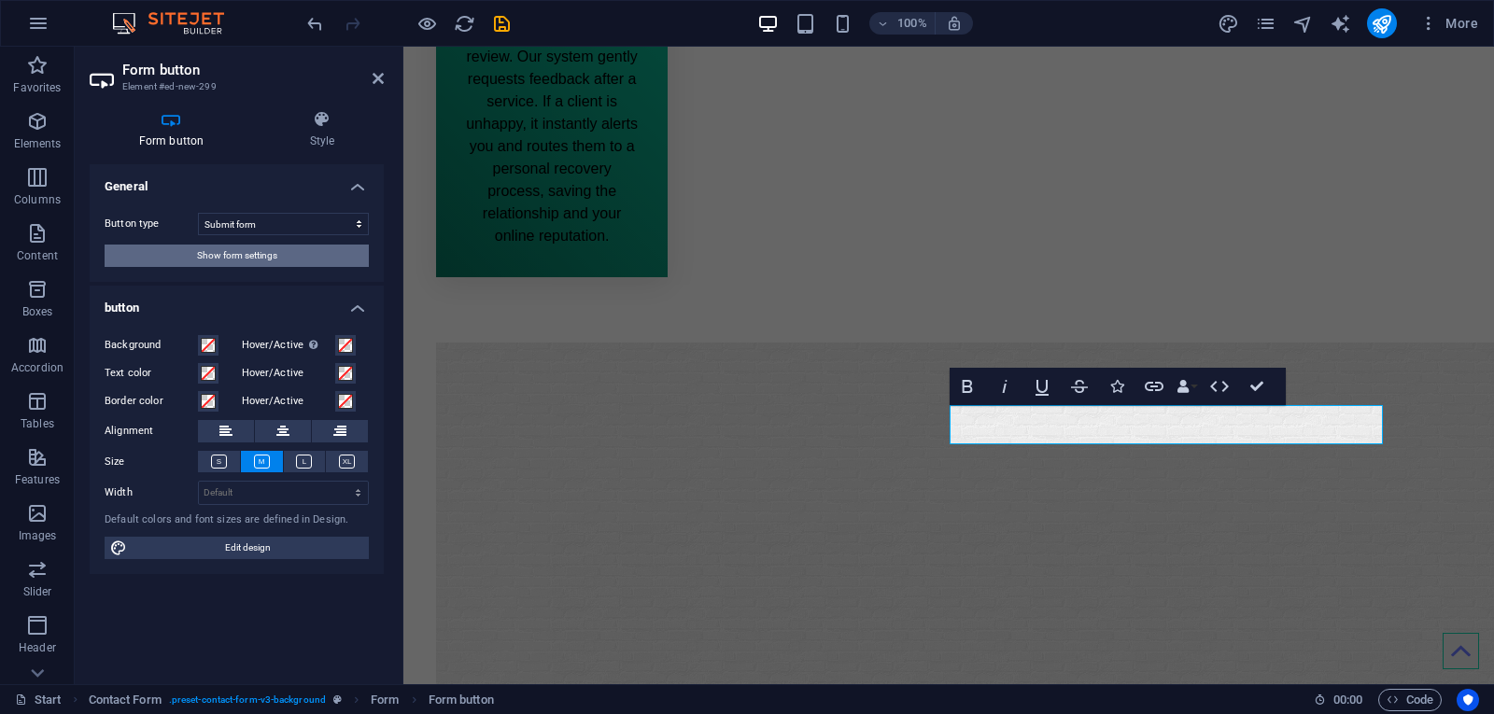
click at [315, 257] on button "Show form settings" at bounding box center [237, 256] width 264 height 22
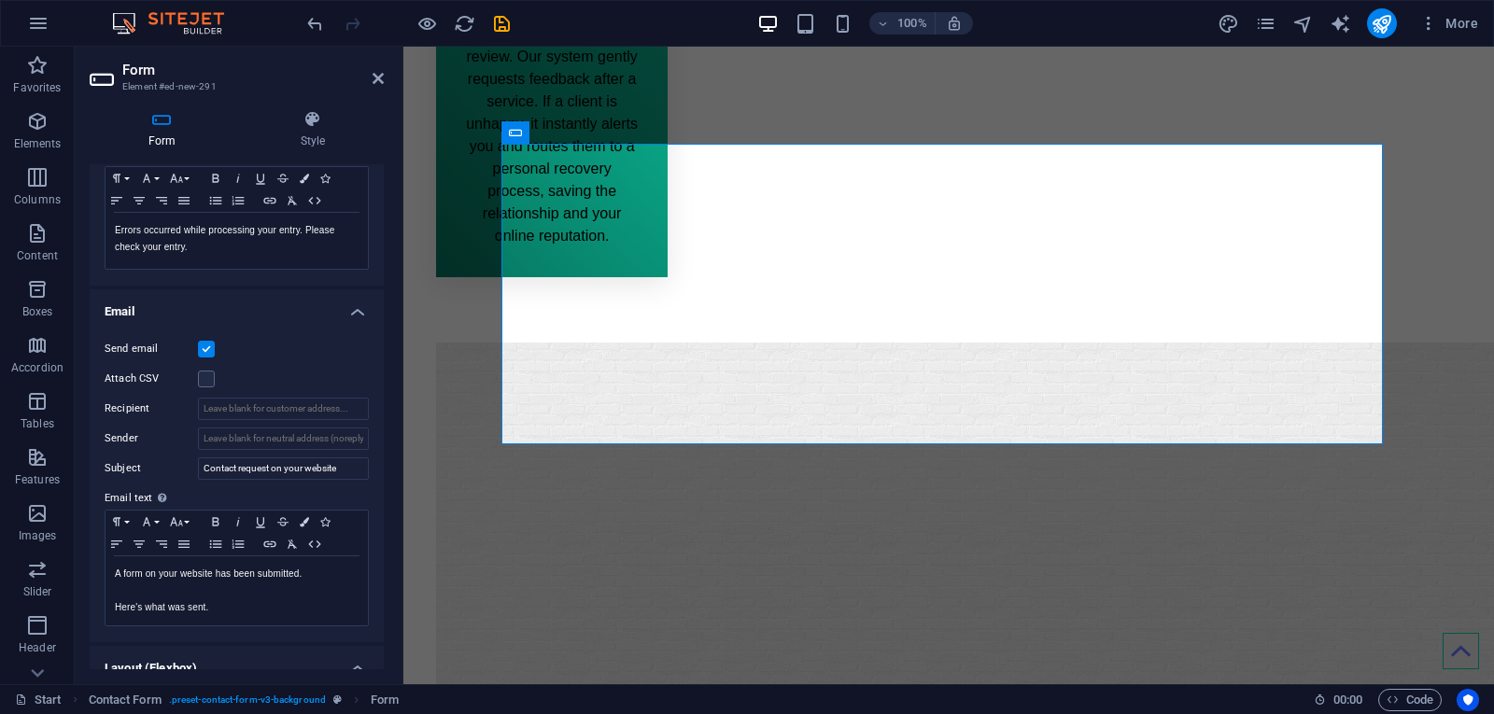
scroll to position [260, 0]
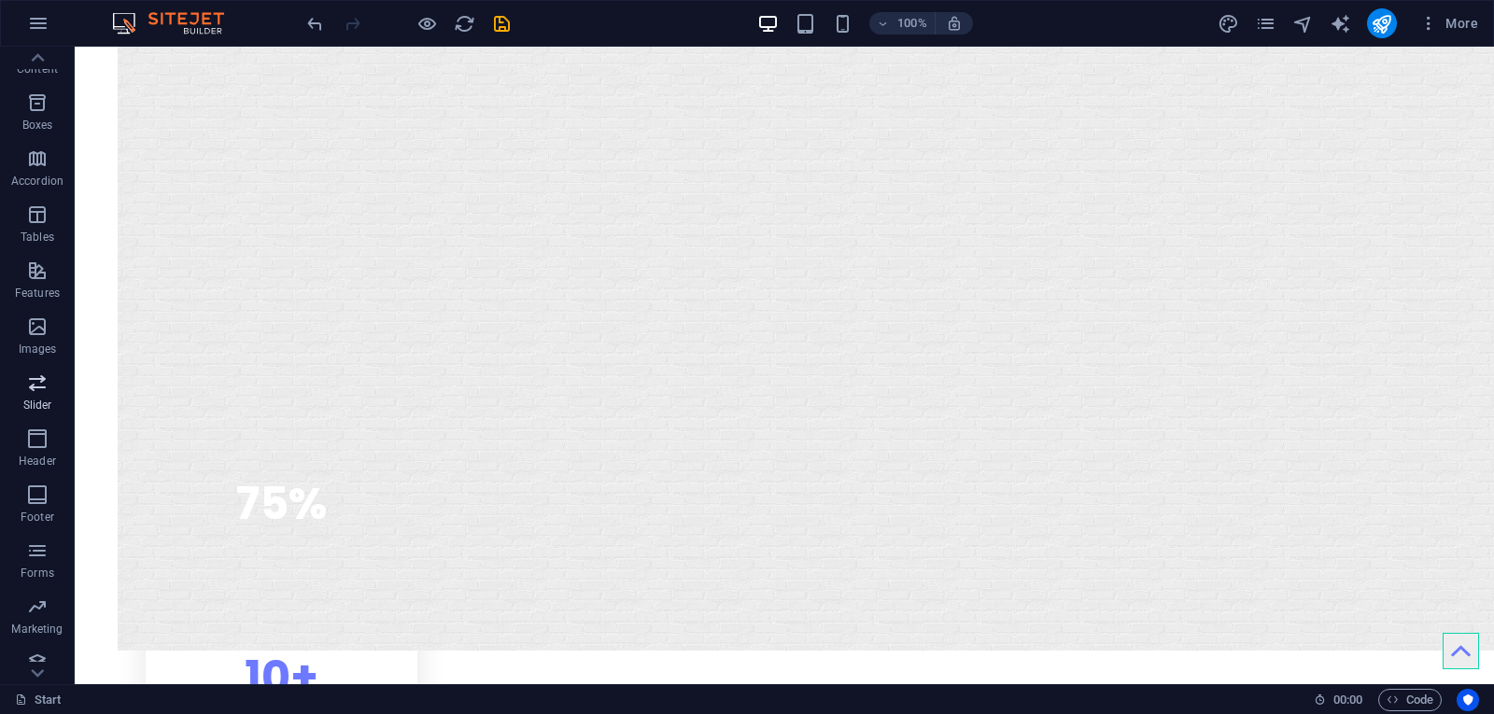
scroll to position [203, 0]
click at [17, 549] on span "Forms" at bounding box center [37, 546] width 75 height 45
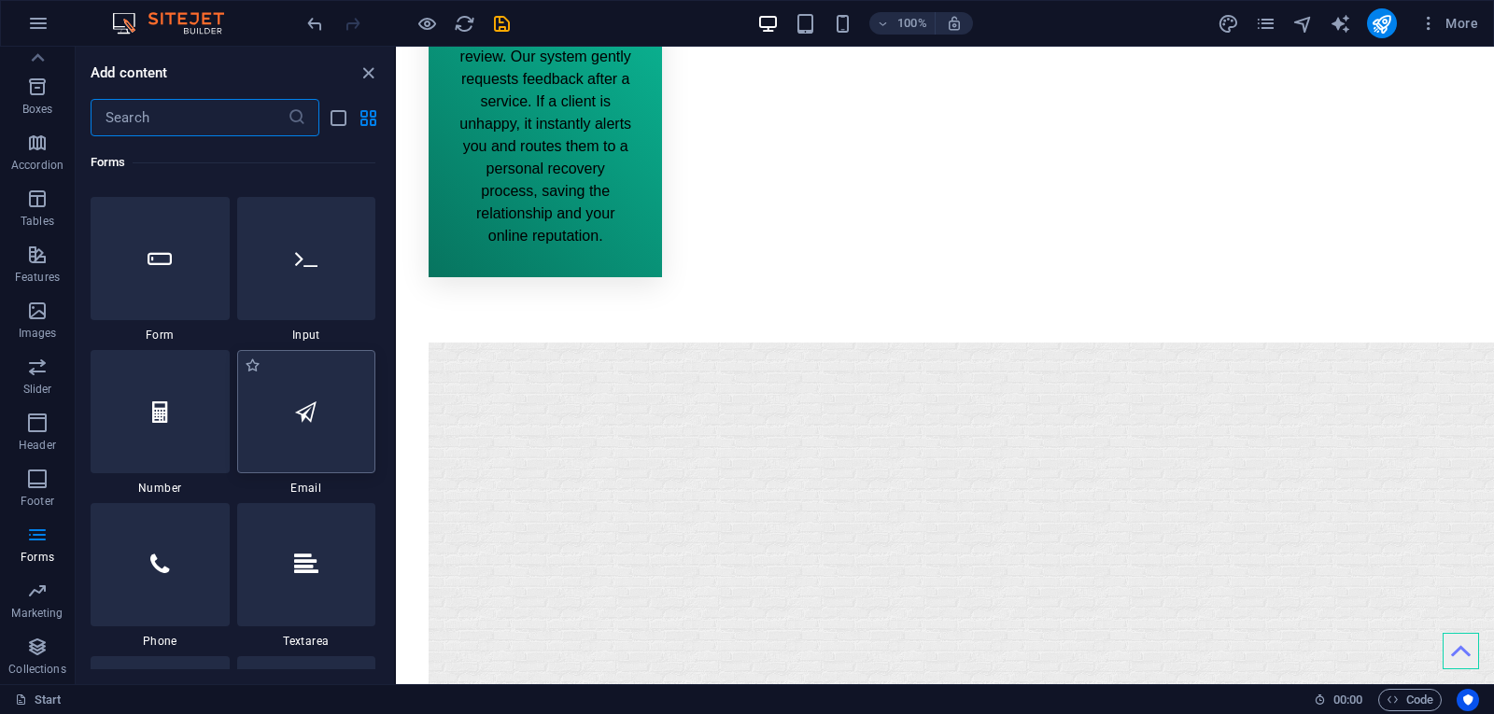
scroll to position [14103, 0]
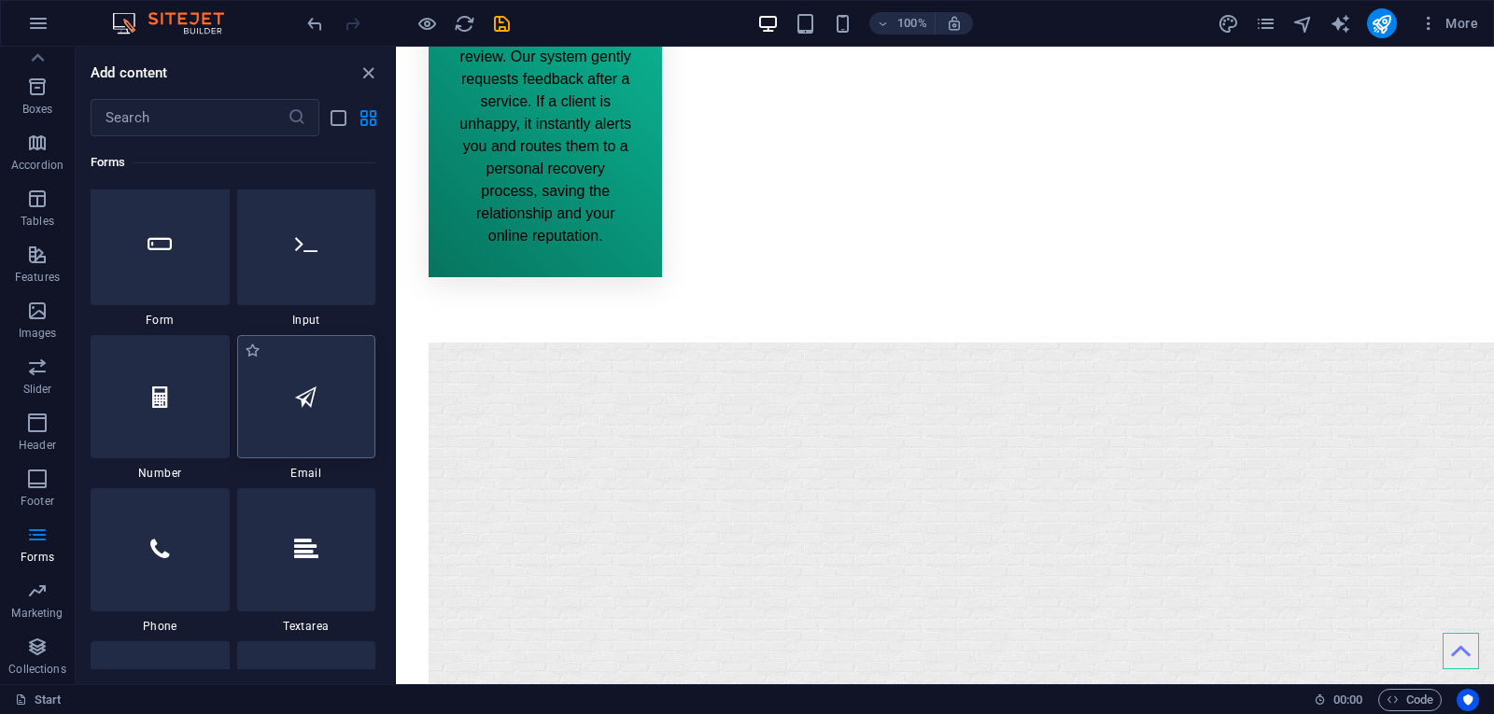
click at [289, 441] on div at bounding box center [306, 396] width 139 height 123
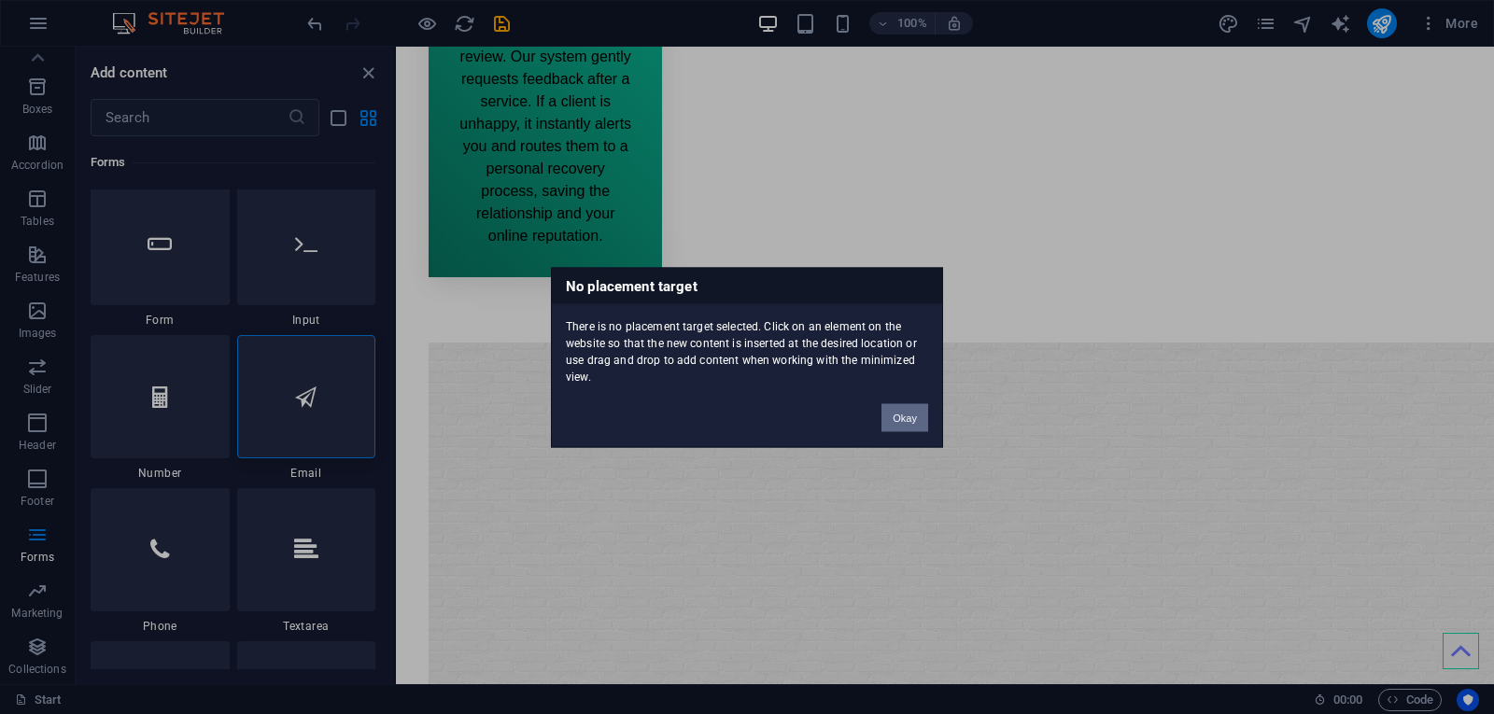
click at [899, 412] on button "Okay" at bounding box center [905, 417] width 47 height 28
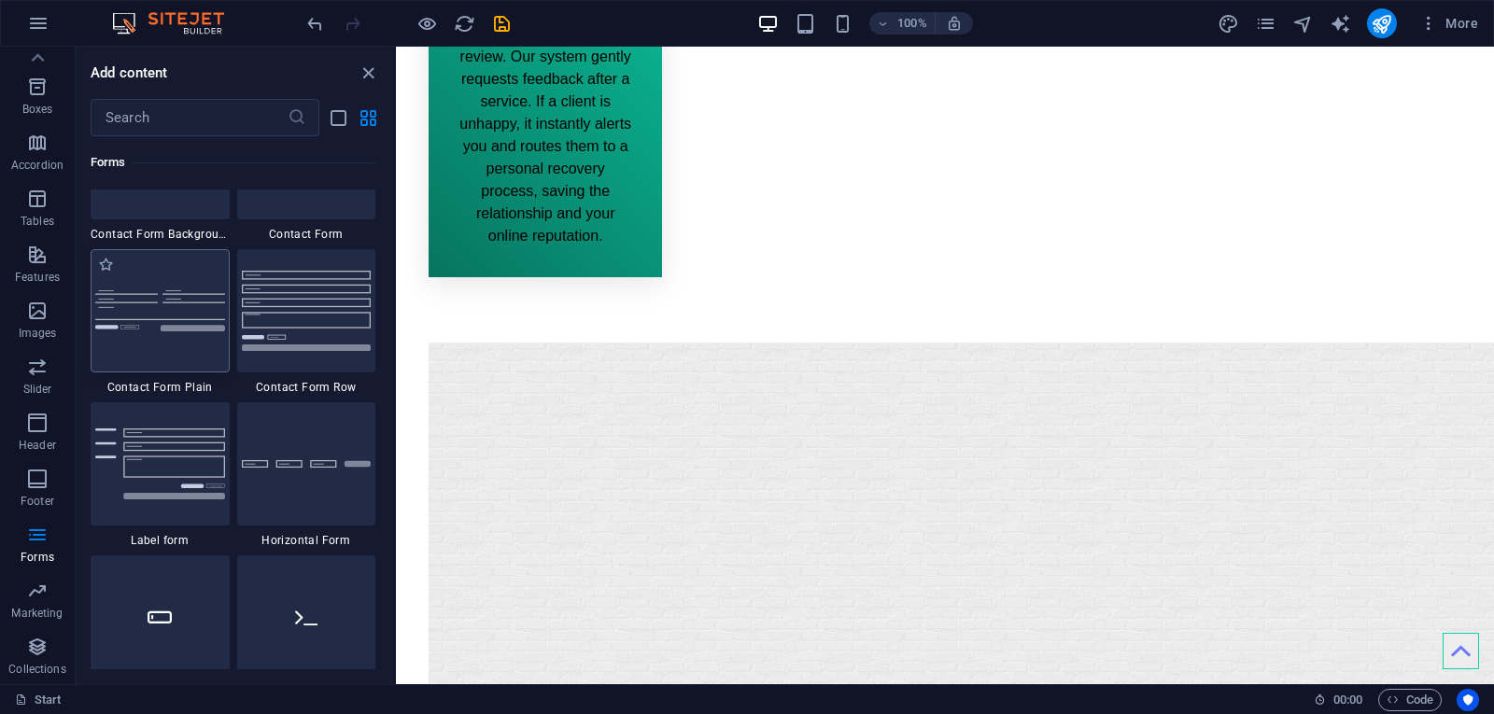
scroll to position [13636, 0]
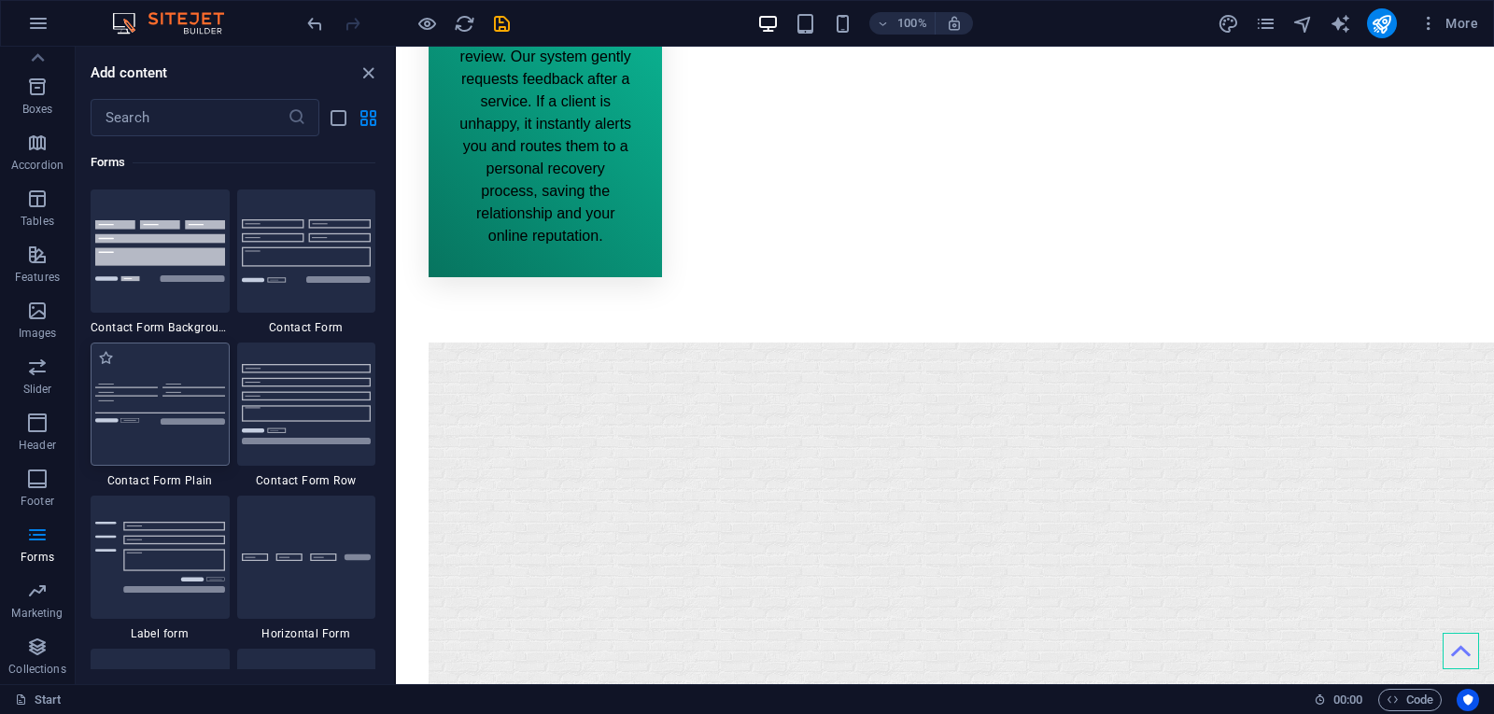
click at [130, 403] on img at bounding box center [160, 404] width 130 height 41
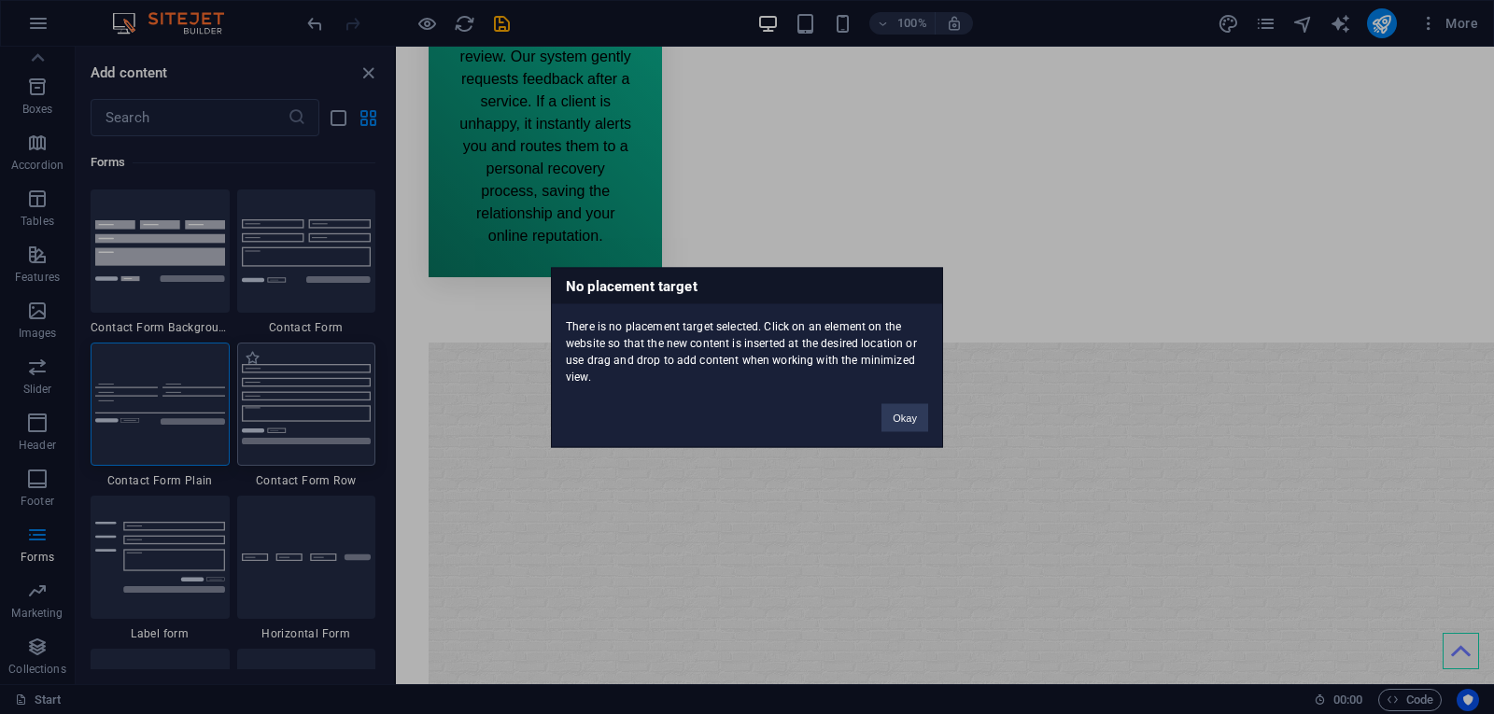
drag, startPoint x: 130, startPoint y: 403, endPoint x: 367, endPoint y: 414, distance: 237.4
click at [132, 404] on div "No placement target There is no placement target selected. Click on an element …" at bounding box center [747, 357] width 1494 height 714
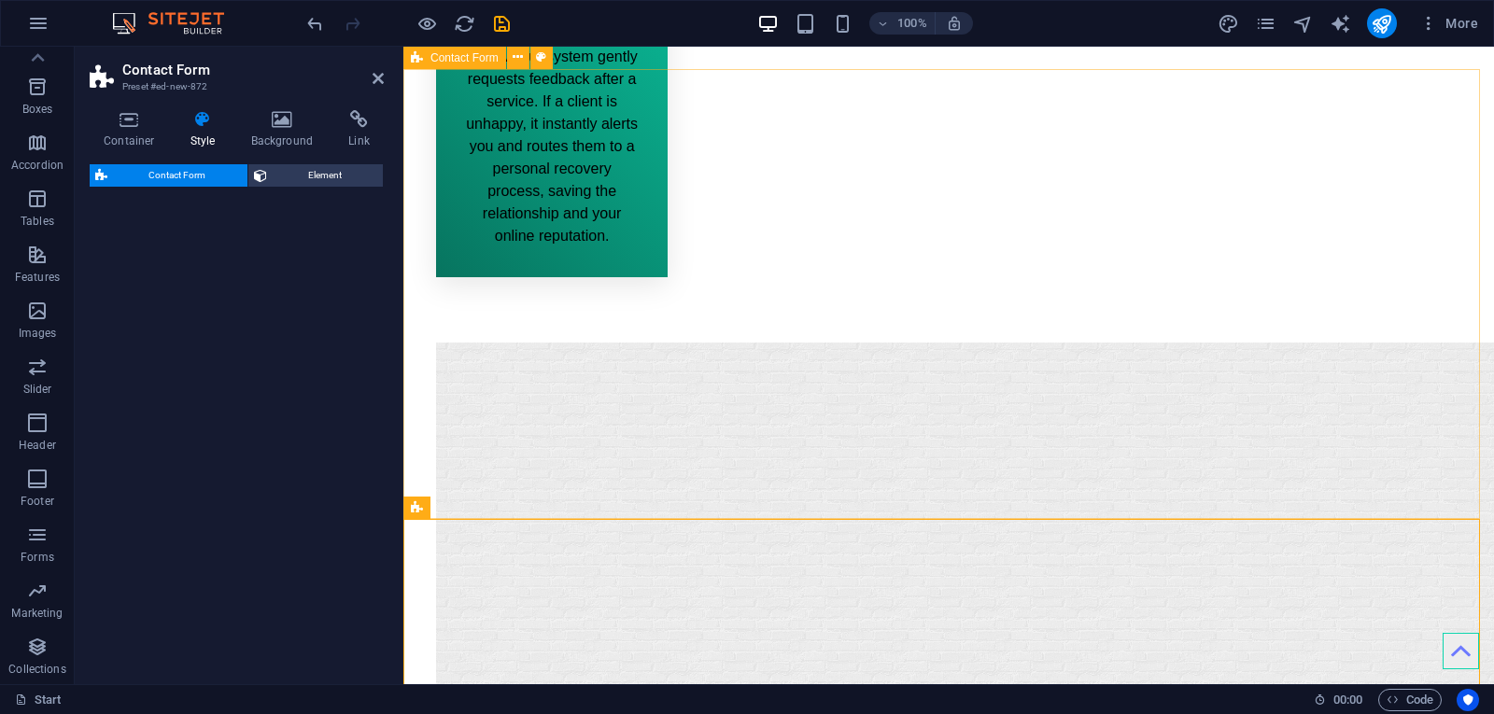
select select "rem"
select select "preset-contact-form-v3-plain"
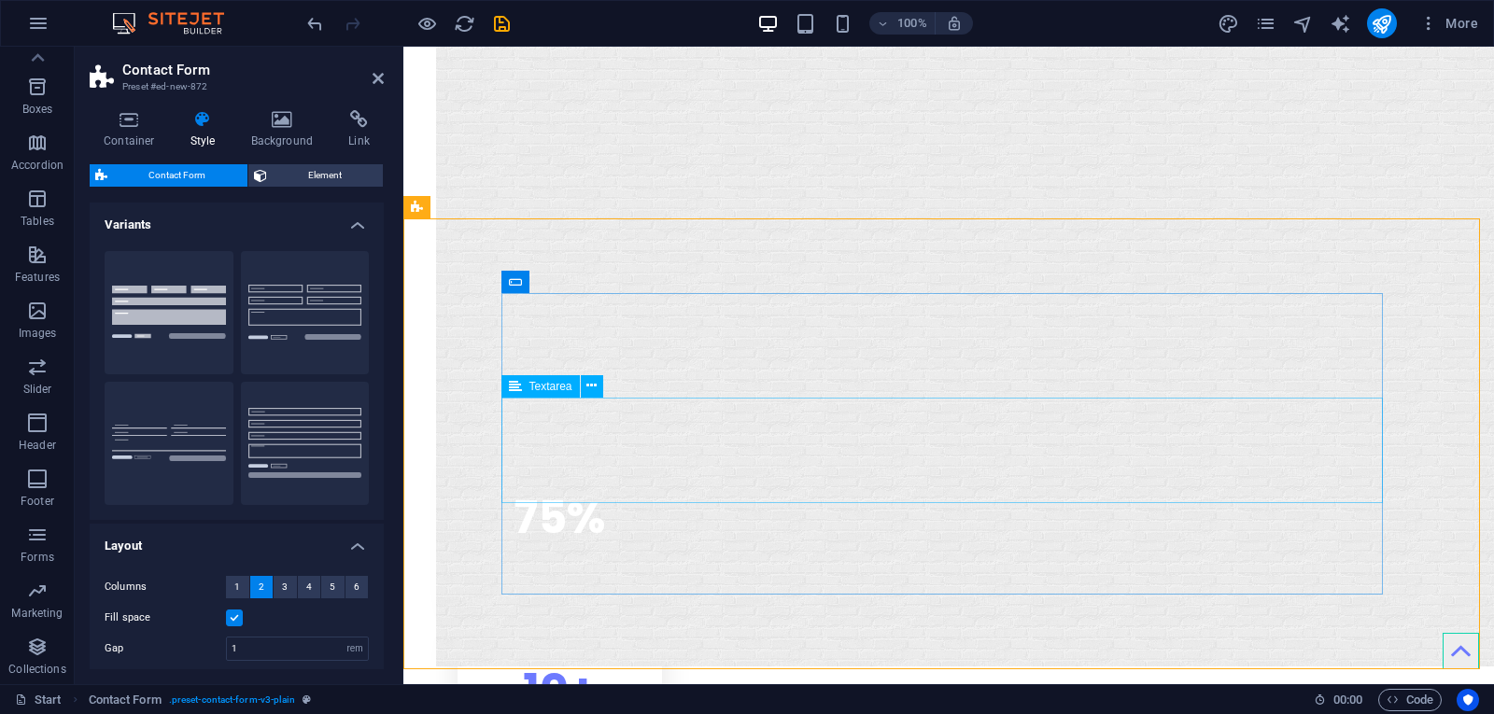
scroll to position [3465, 0]
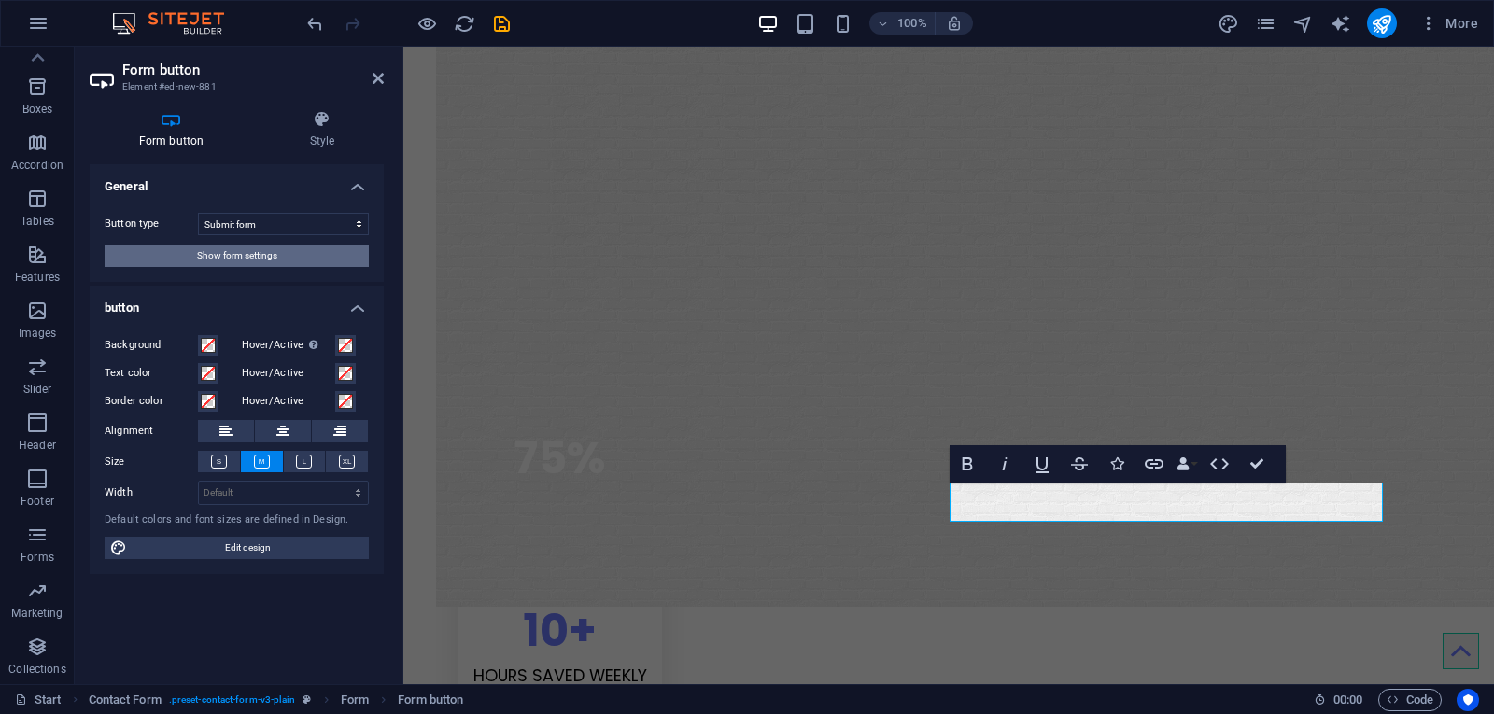
click at [348, 256] on button "Show form settings" at bounding box center [237, 256] width 264 height 22
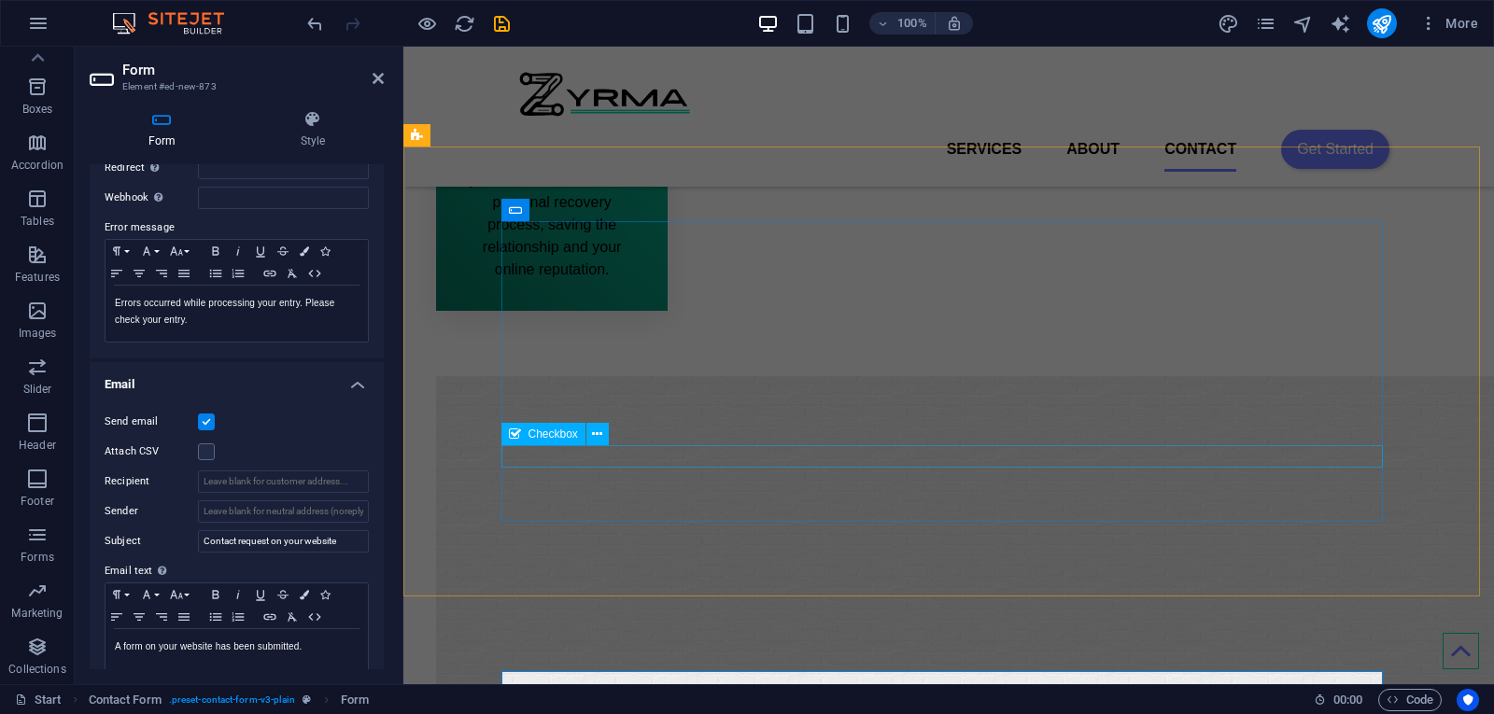
scroll to position [2998, 0]
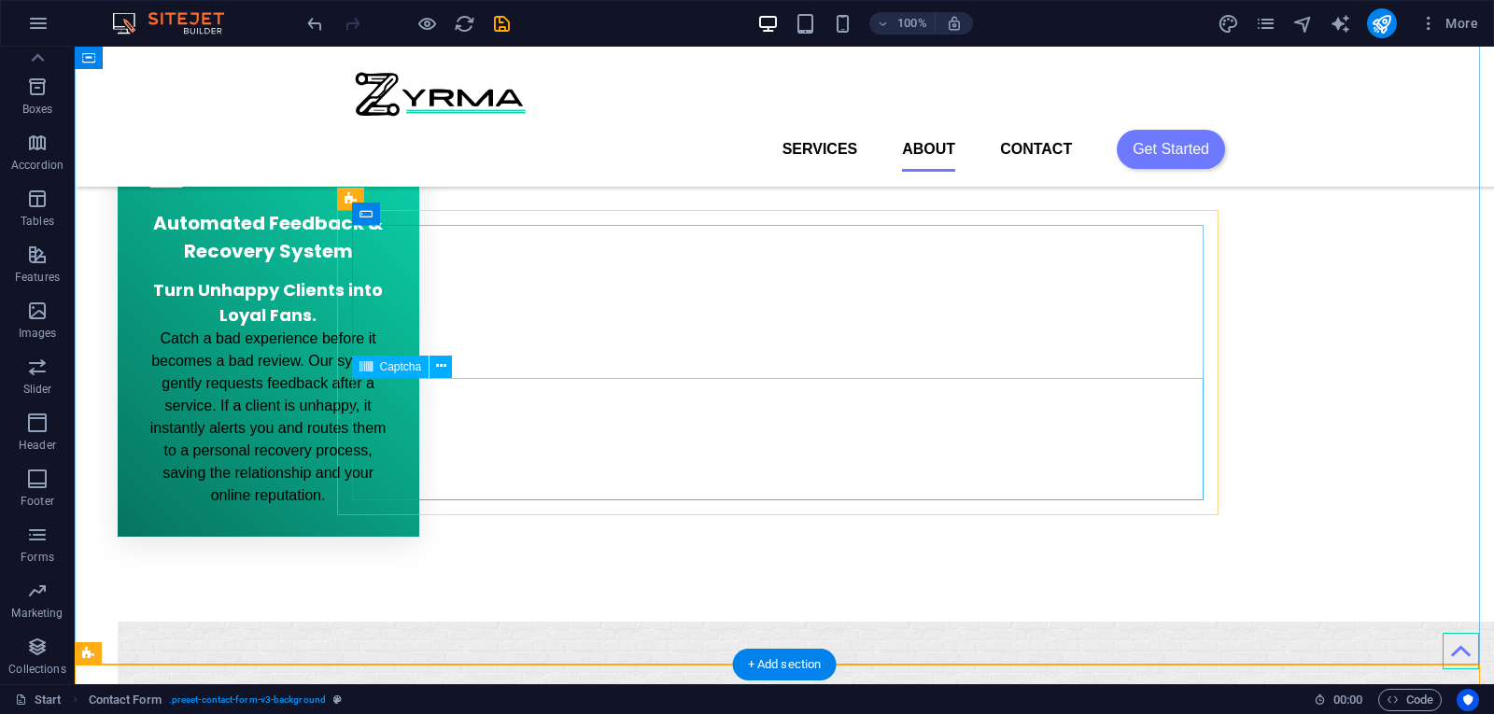
scroll to position [2257, 0]
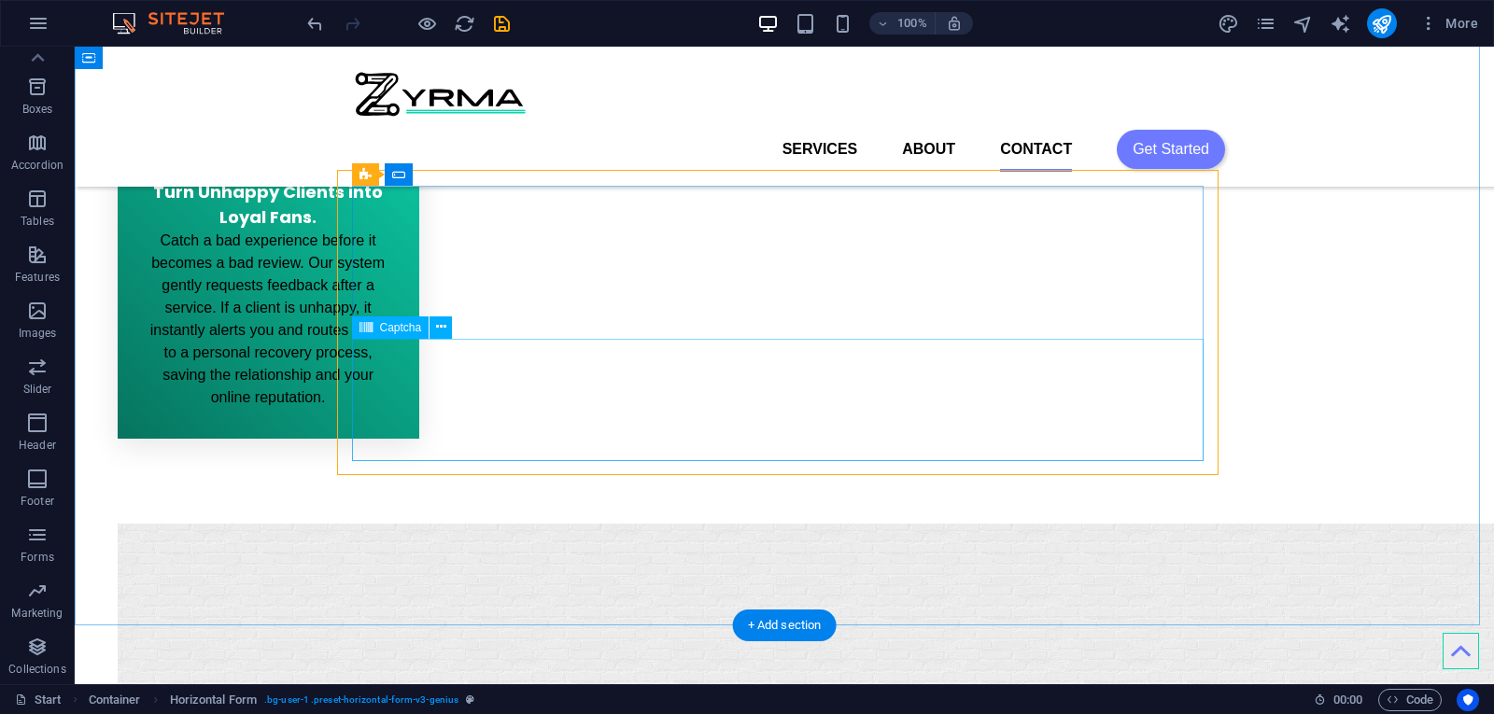
scroll to position [2351, 0]
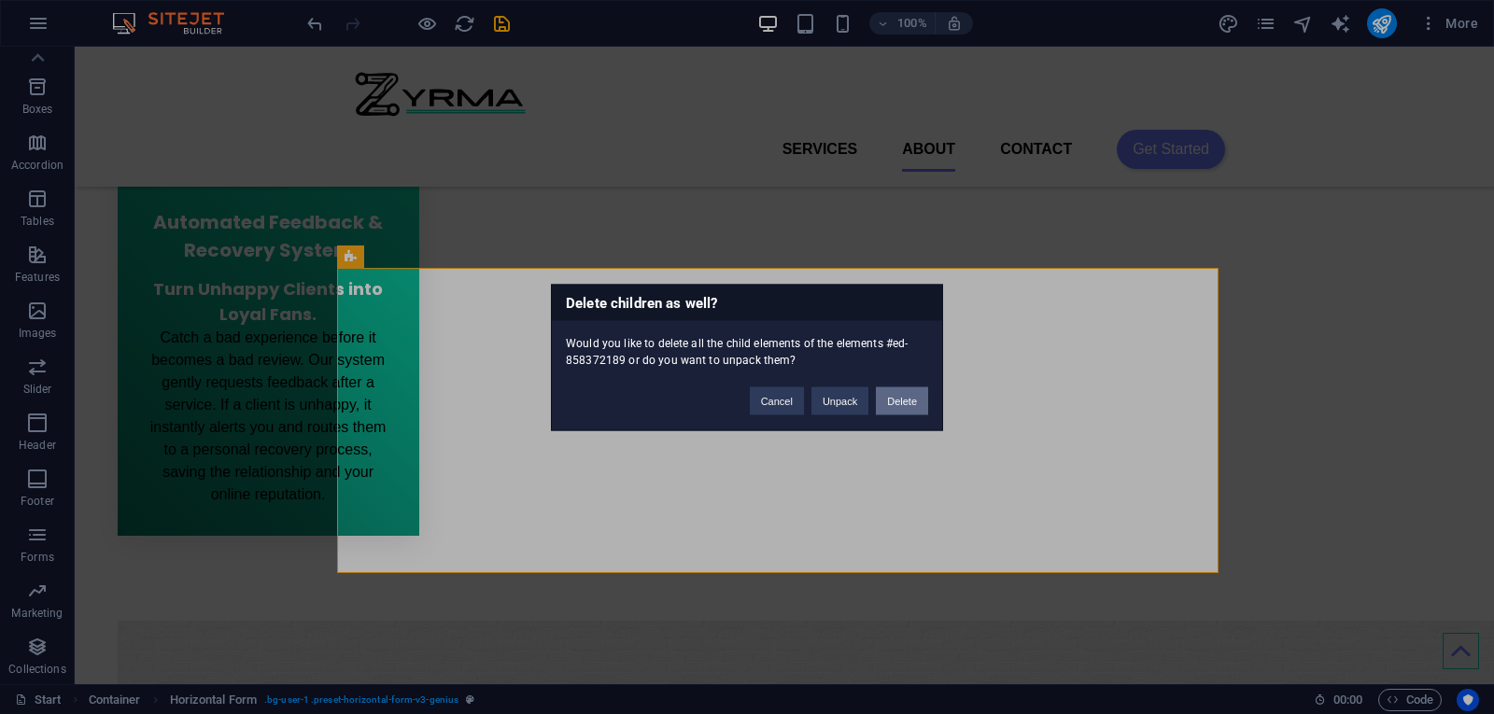
drag, startPoint x: 829, startPoint y: 355, endPoint x: 904, endPoint y: 402, distance: 88.1
click at [904, 402] on button "Delete" at bounding box center [902, 401] width 52 height 28
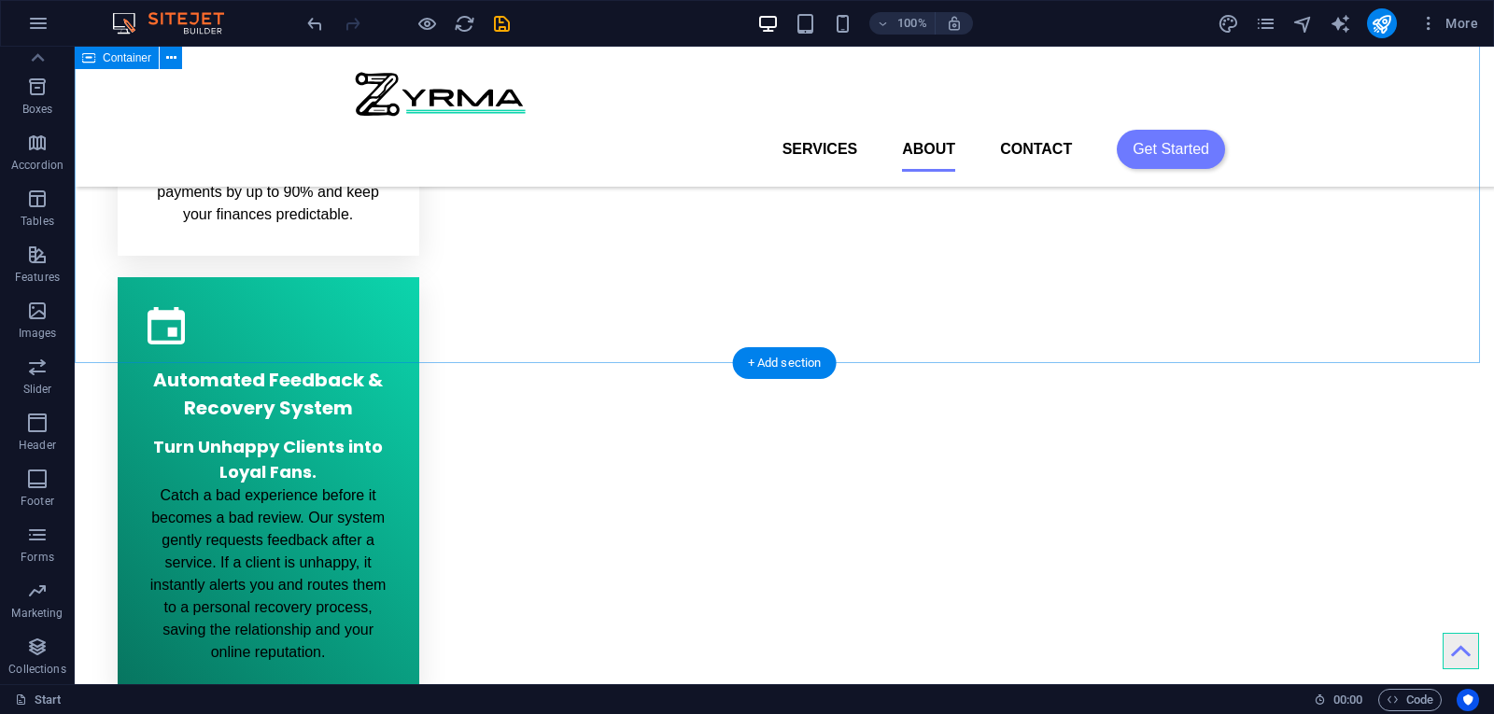
scroll to position [2164, 0]
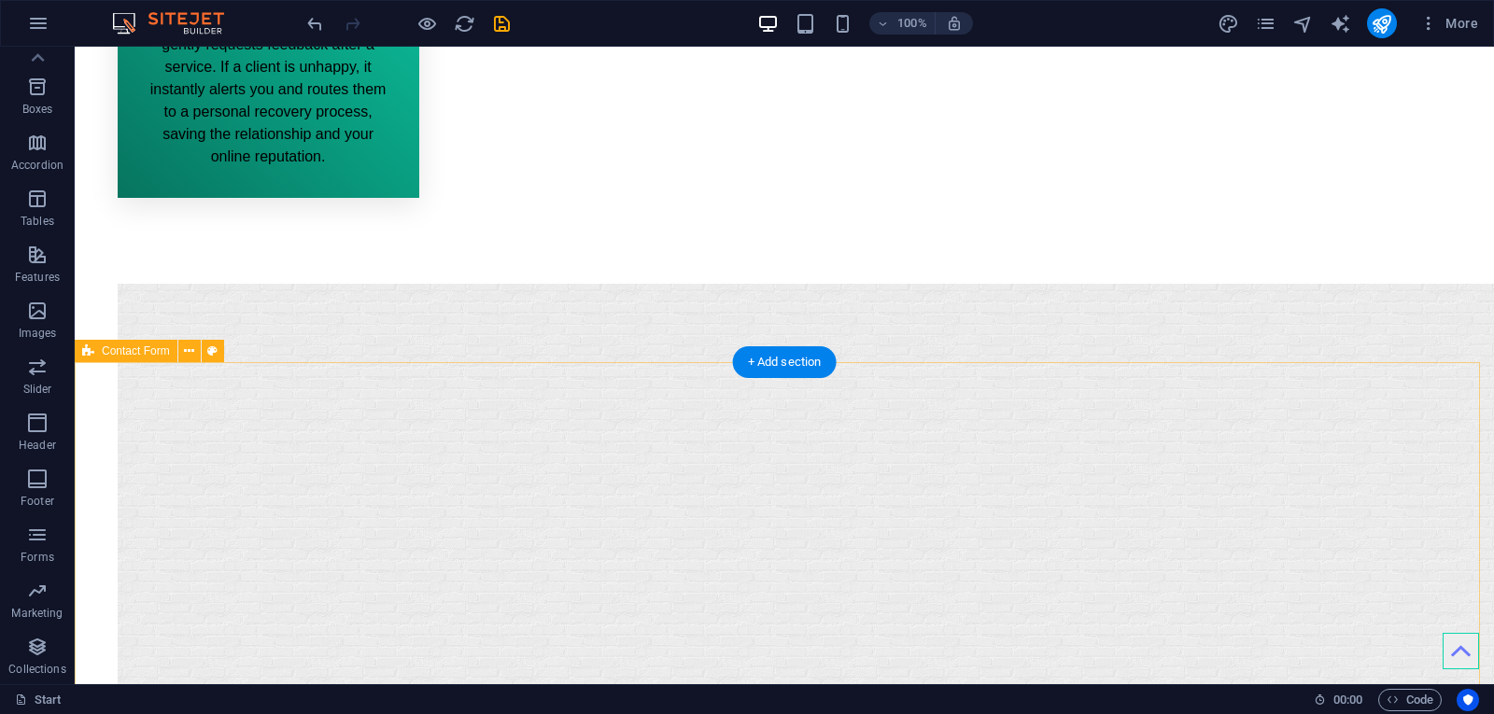
scroll to position [2818, 0]
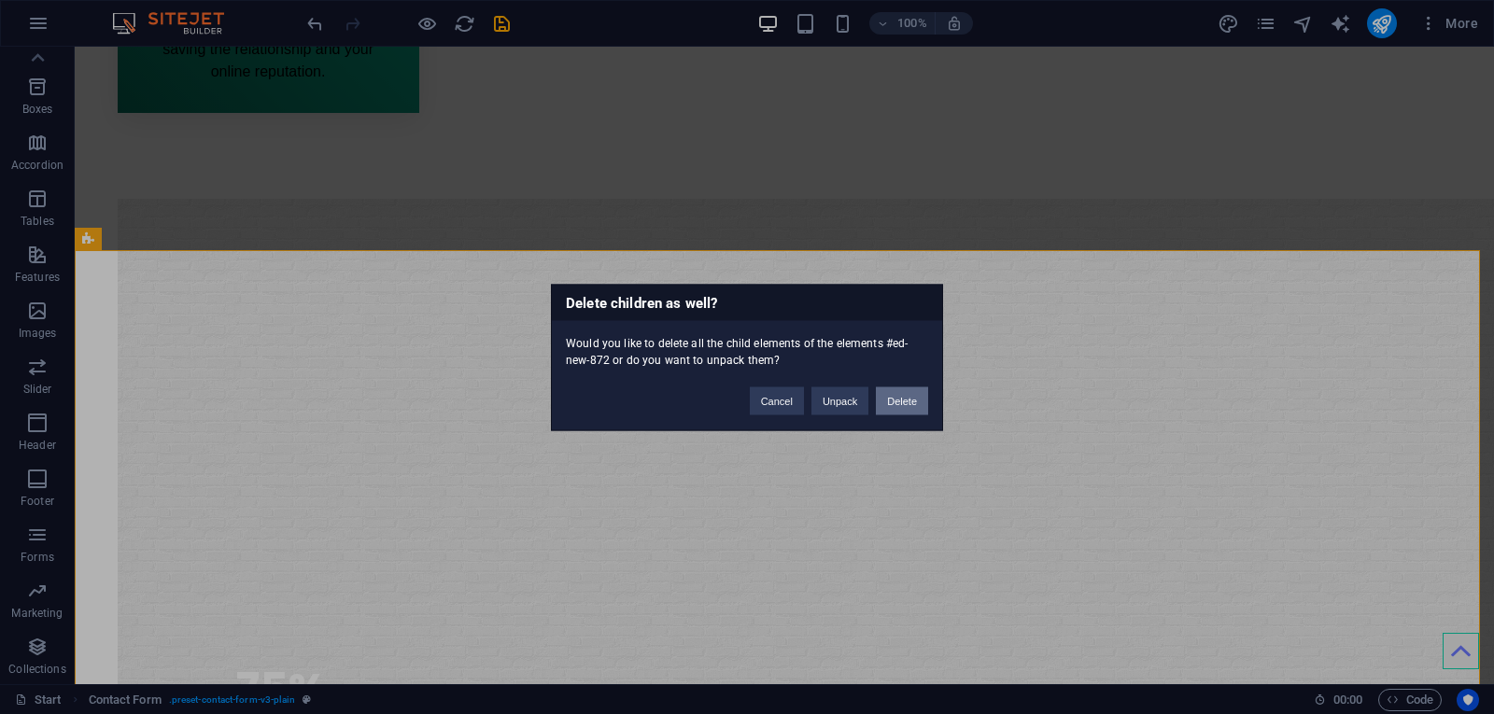
click at [884, 397] on button "Delete" at bounding box center [902, 401] width 52 height 28
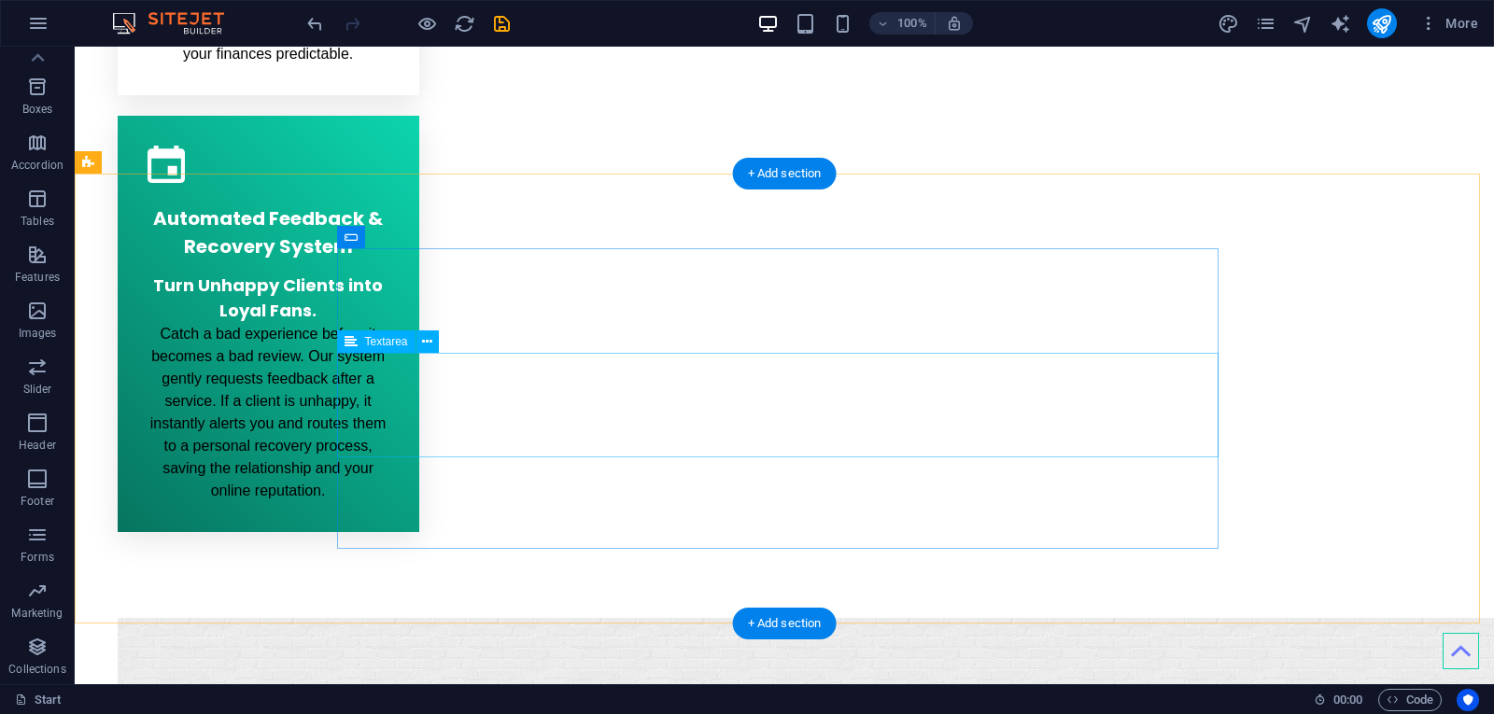
scroll to position [2444, 0]
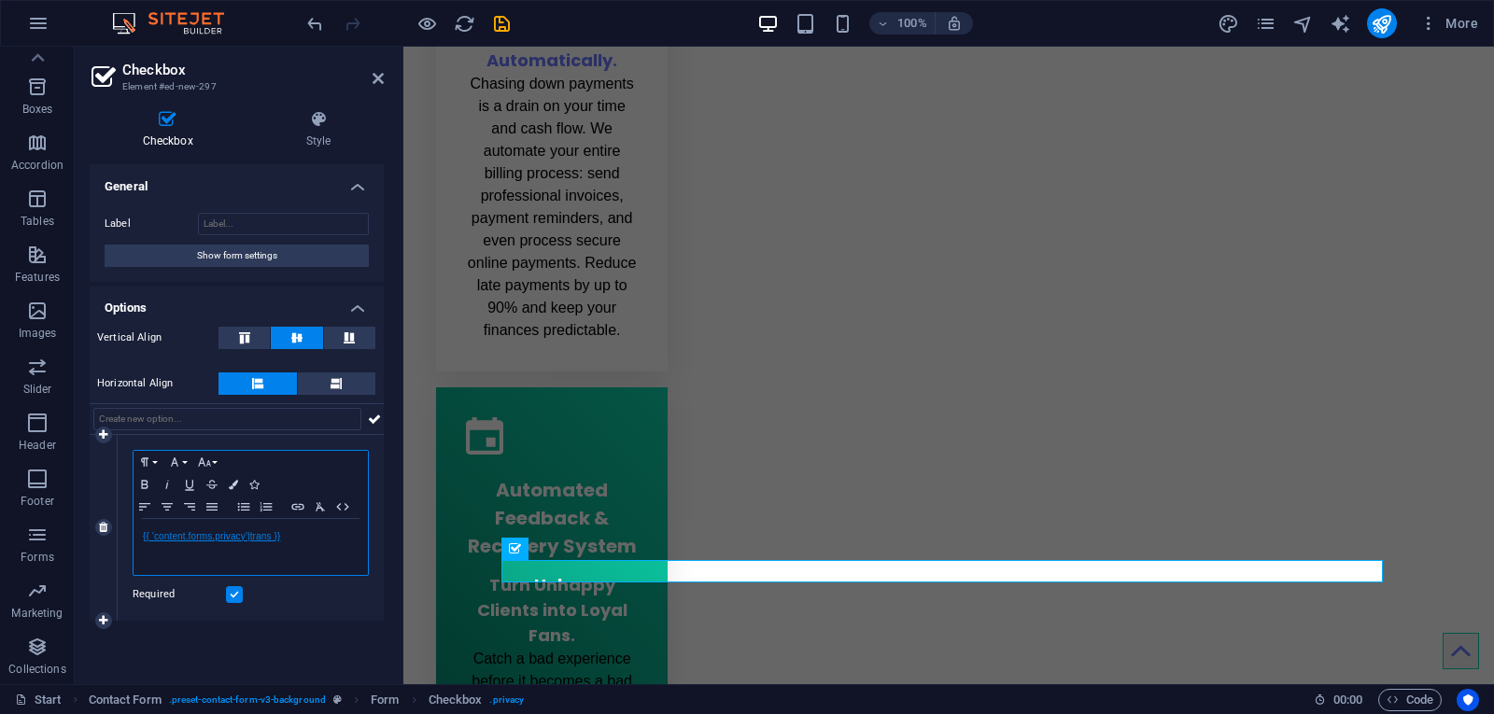
click at [241, 540] on link "{{ 'content.forms.privacy'|trans }}" at bounding box center [211, 536] width 137 height 10
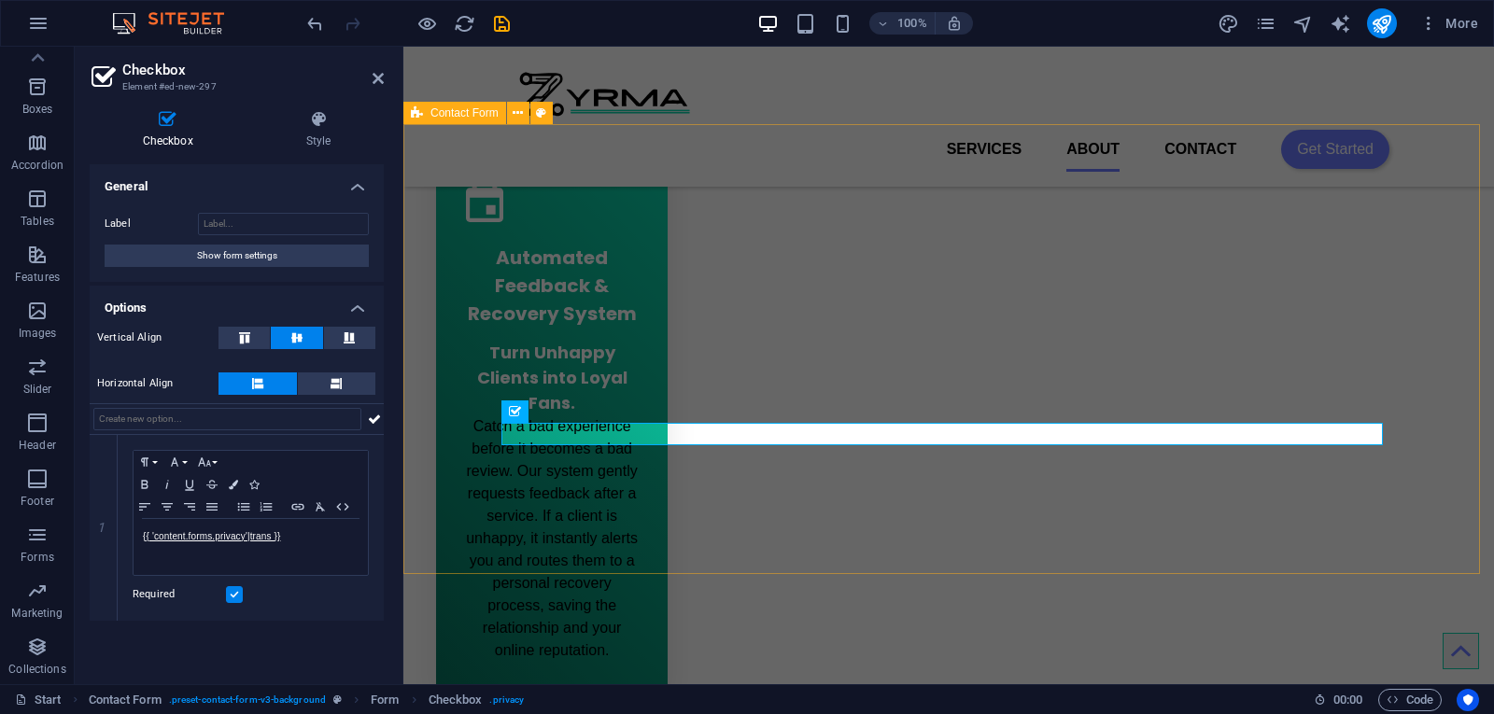
scroll to position [2580, 0]
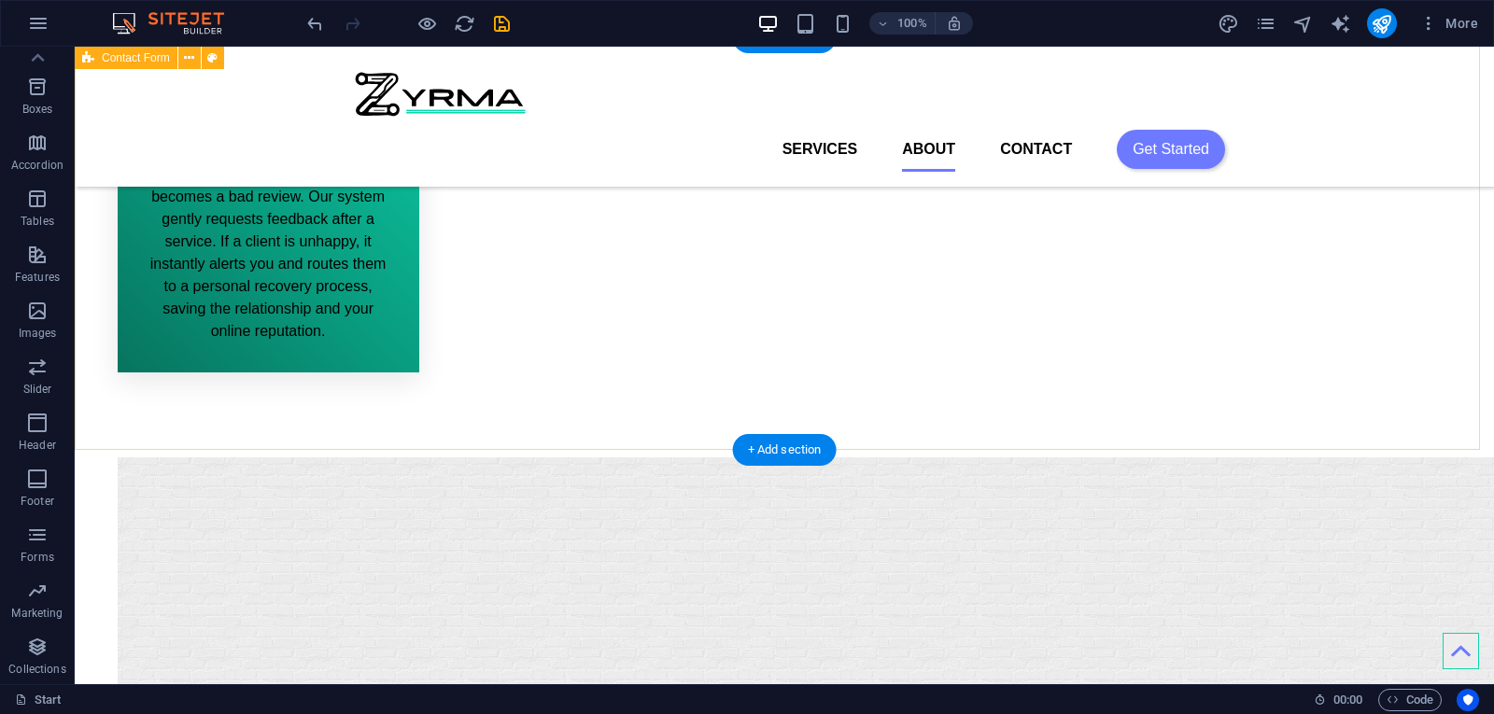
scroll to position [2487, 0]
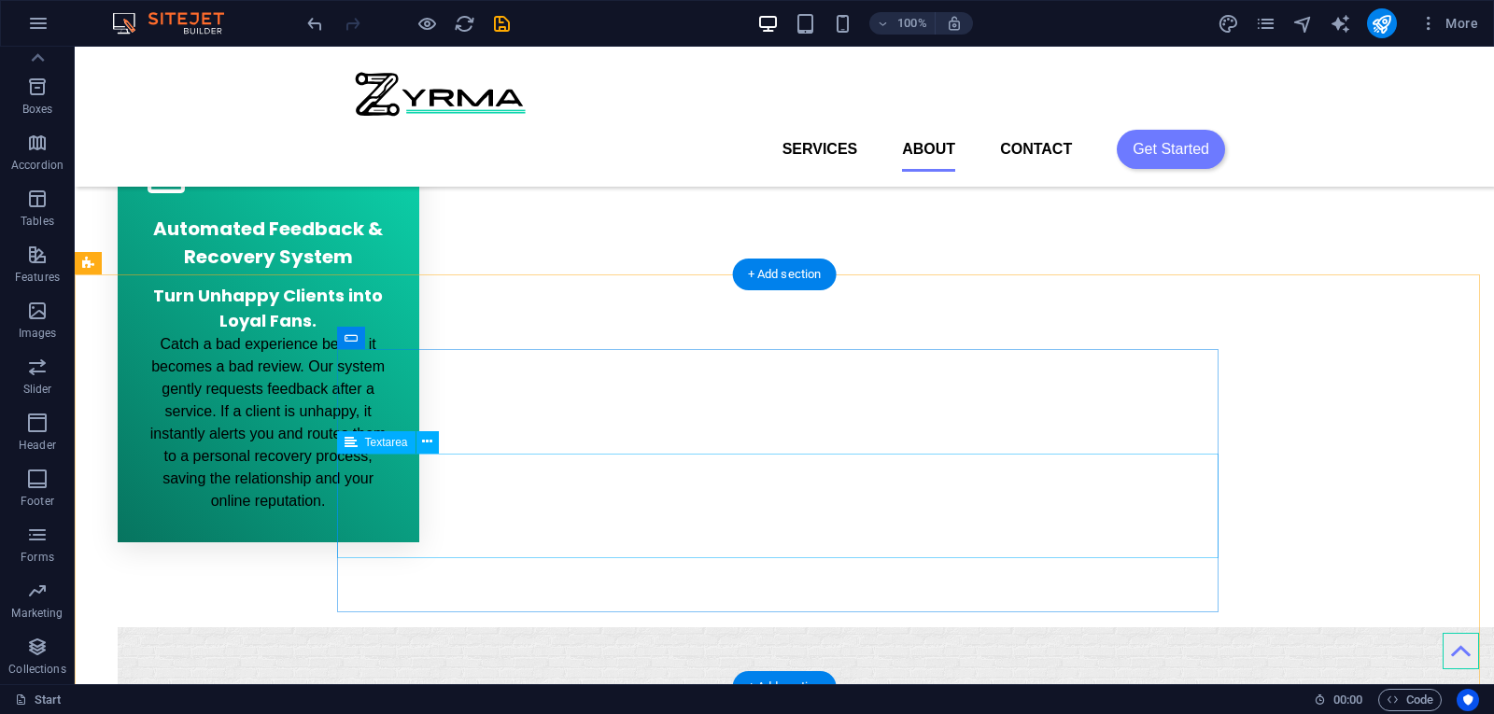
scroll to position [2300, 0]
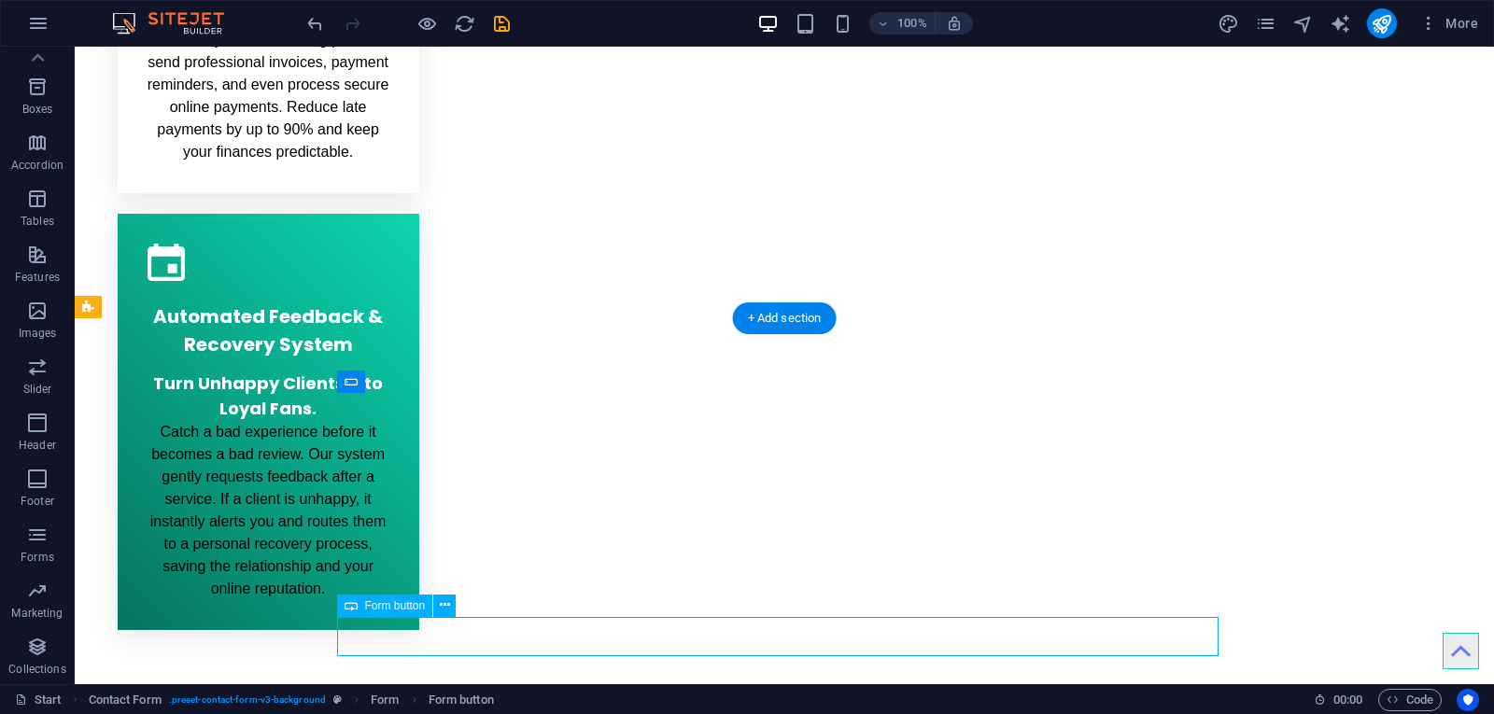
scroll to position [2658, 0]
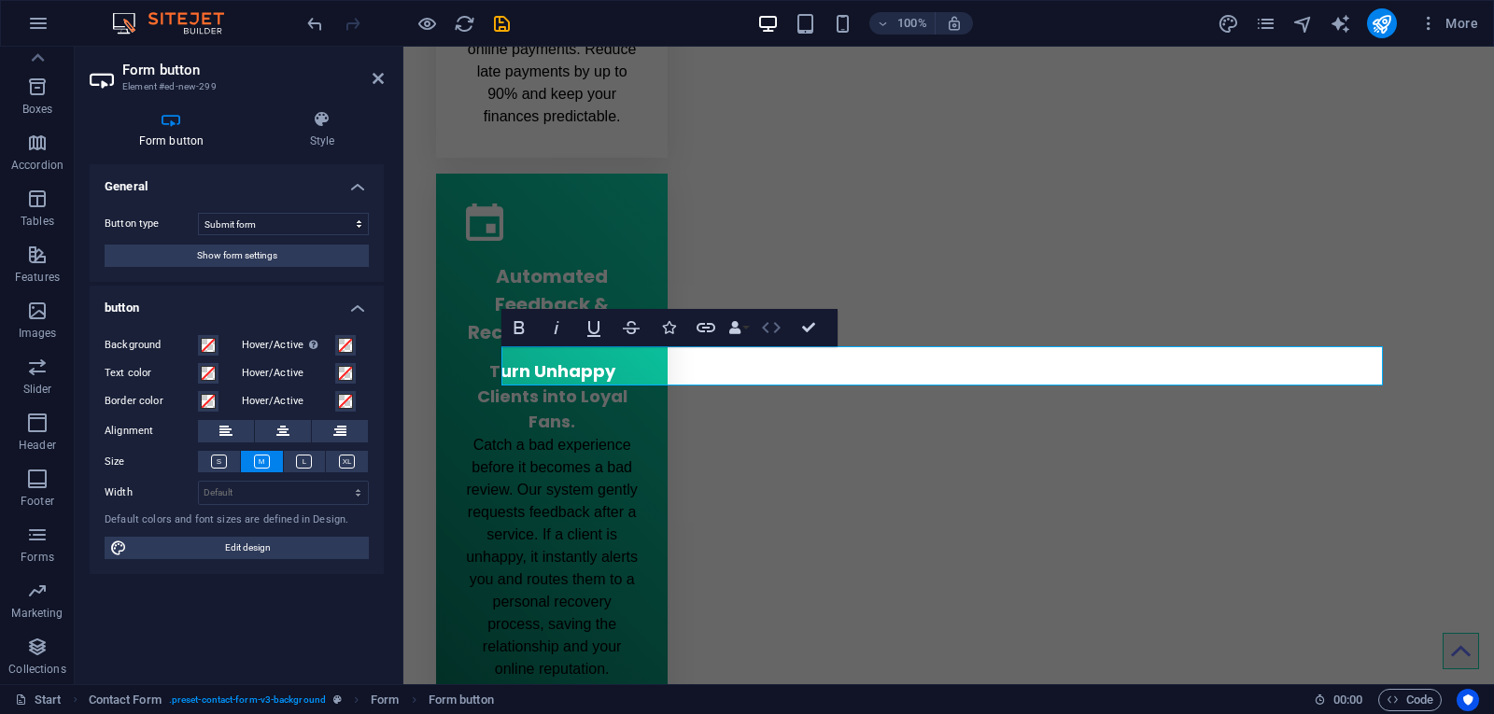
click at [770, 332] on icon "button" at bounding box center [771, 328] width 22 height 22
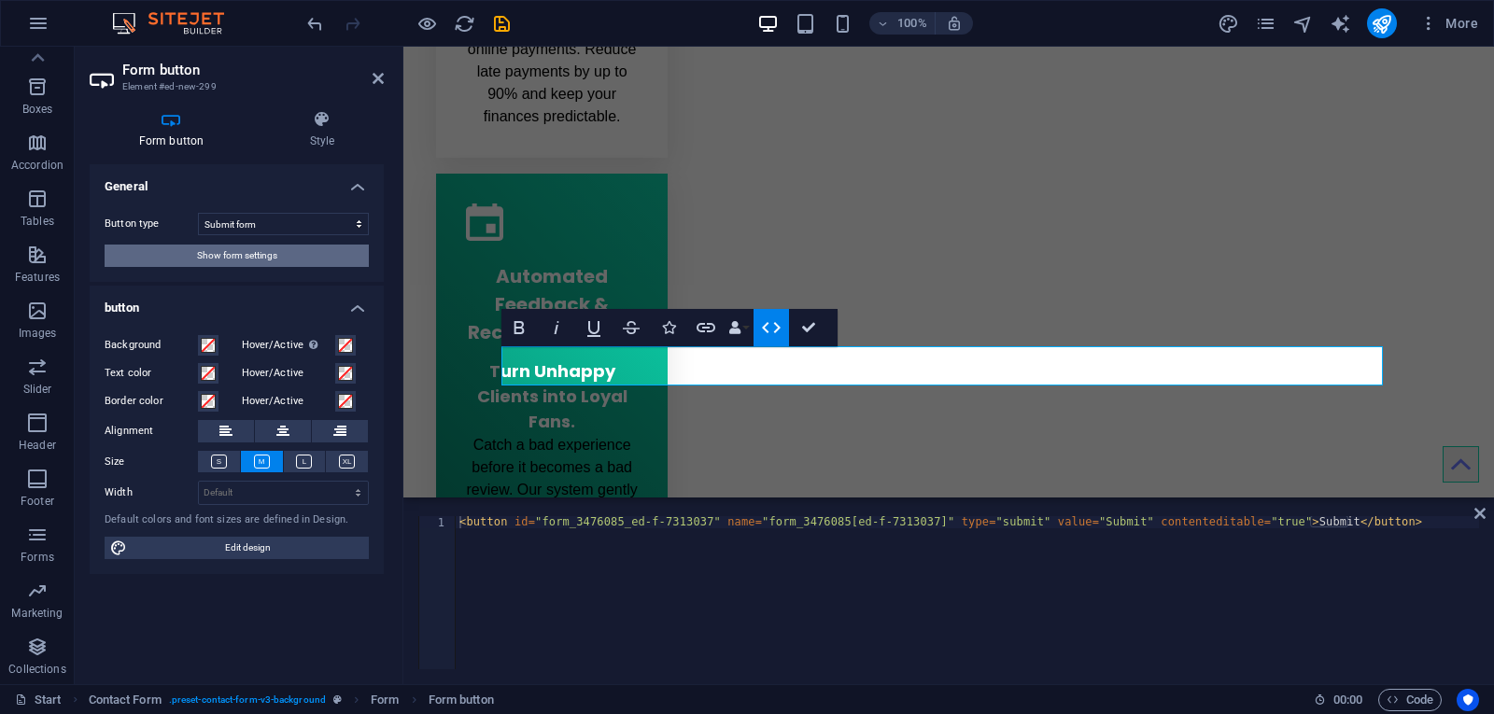
click at [253, 248] on span "Show form settings" at bounding box center [237, 256] width 80 height 22
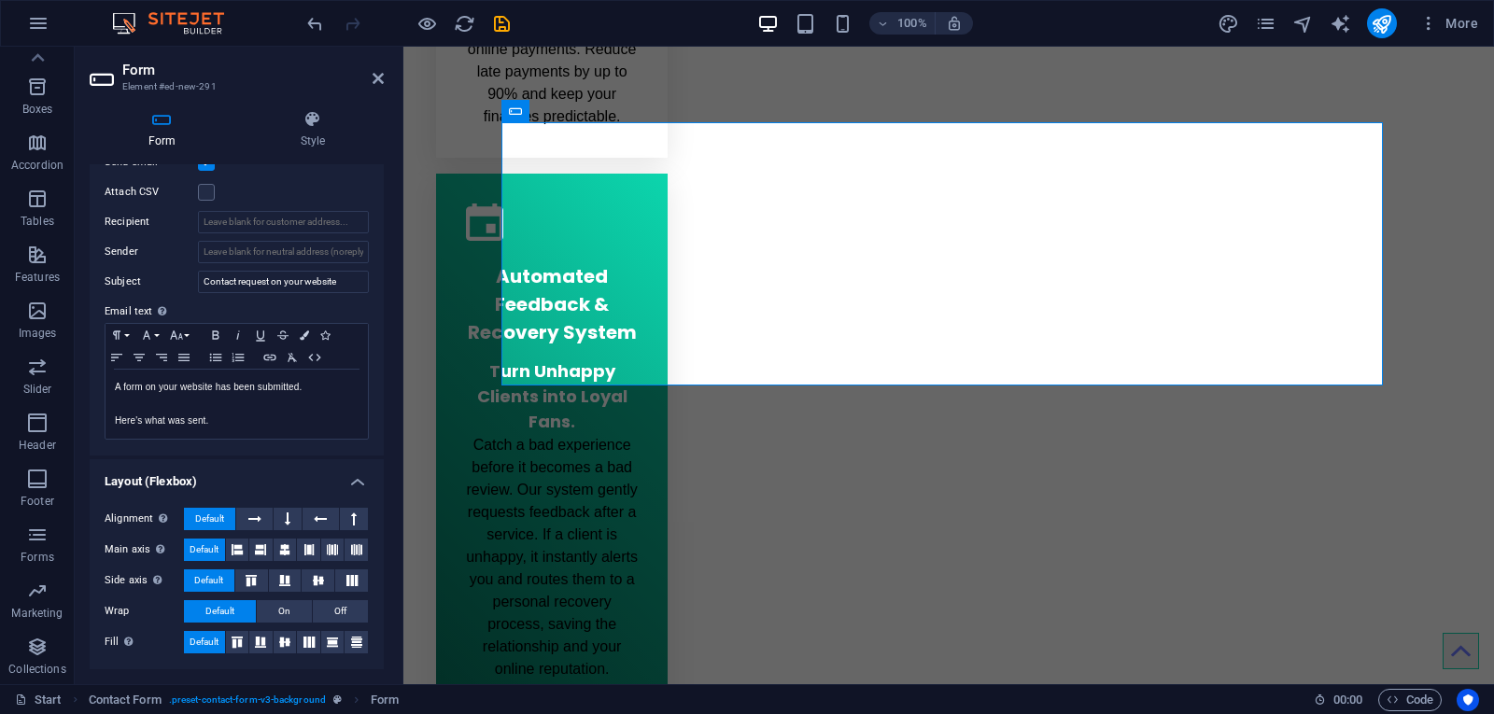
scroll to position [446, 0]
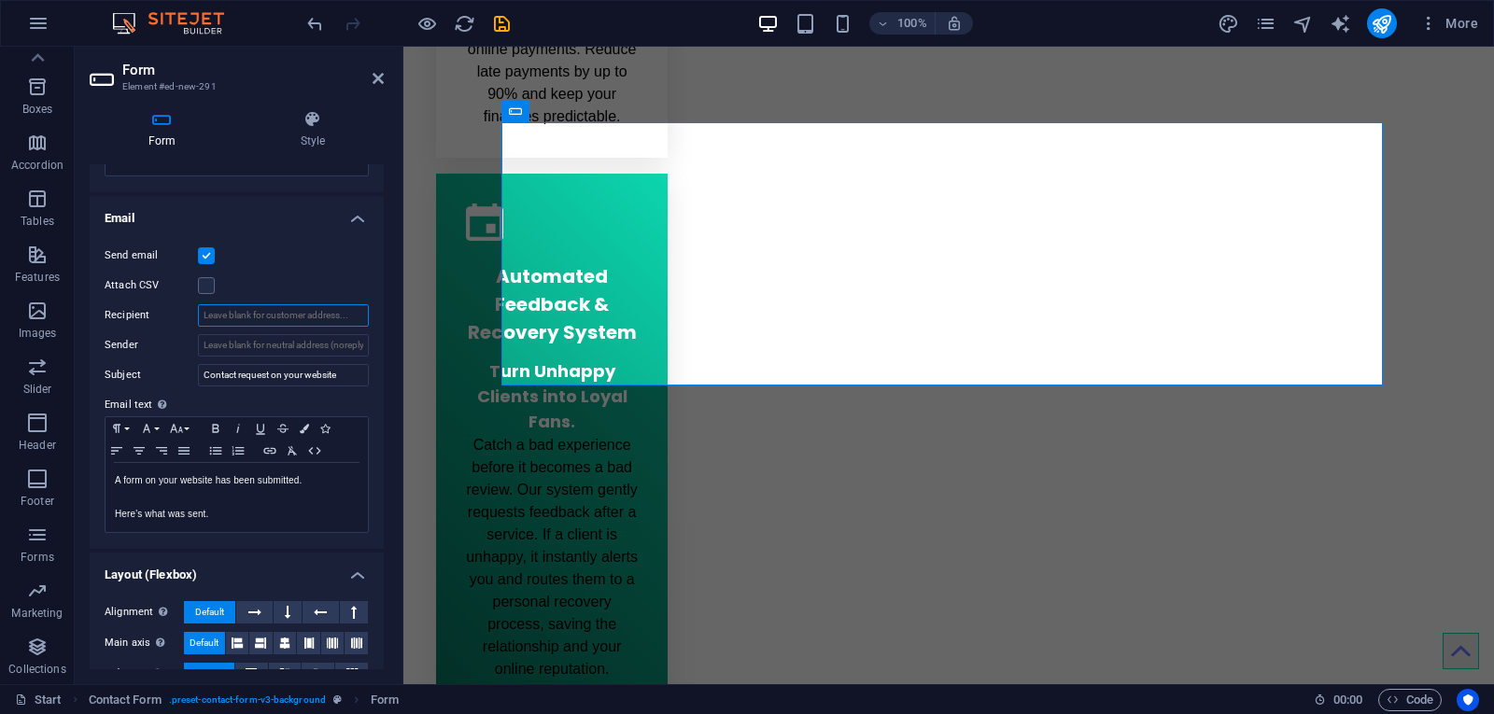
click at [225, 317] on input "Recipient" at bounding box center [283, 315] width 171 height 22
type input "[PERSON_NAME][EMAIL_ADDRESS][DOMAIN_NAME]"
click at [278, 397] on label "Email text Define text to be sent if form inputs should be sent by email." at bounding box center [237, 405] width 264 height 22
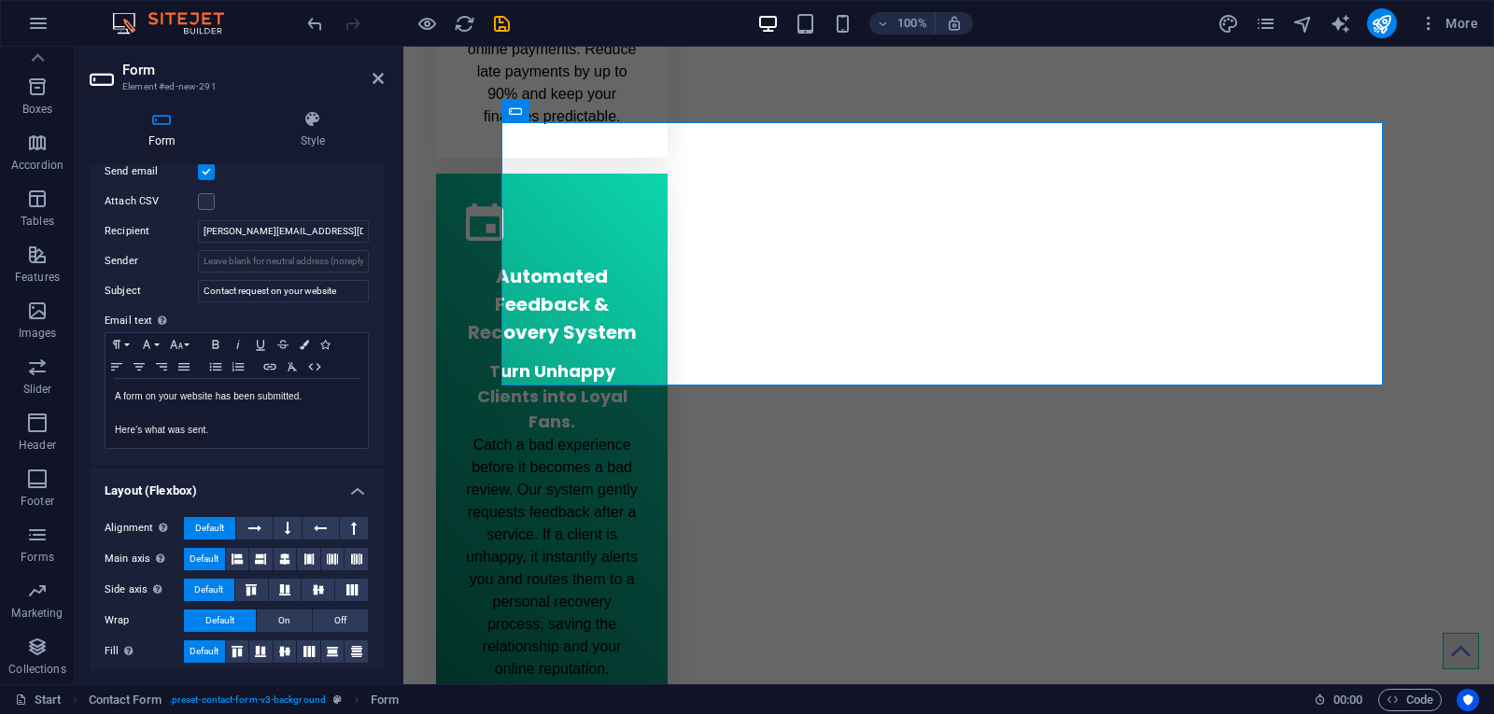
scroll to position [540, 0]
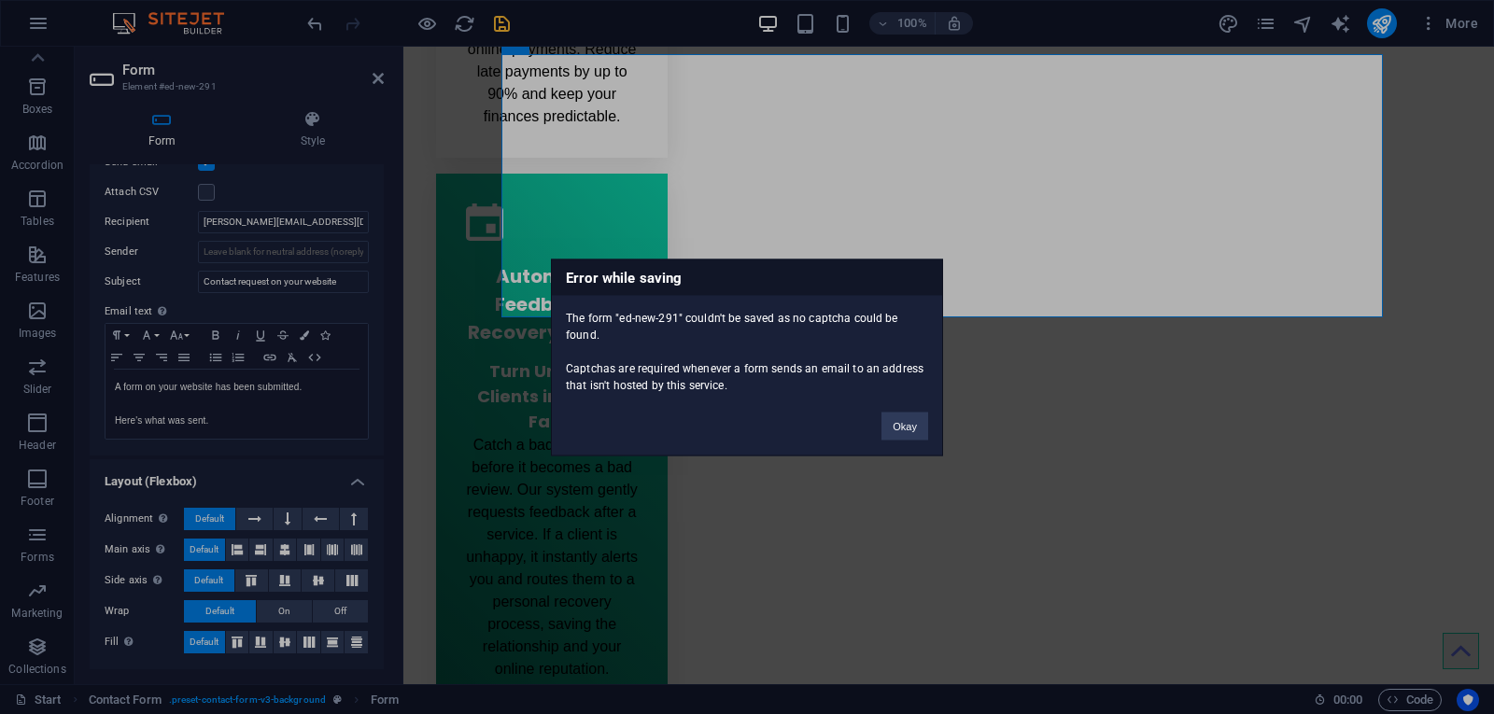
scroll to position [2726, 0]
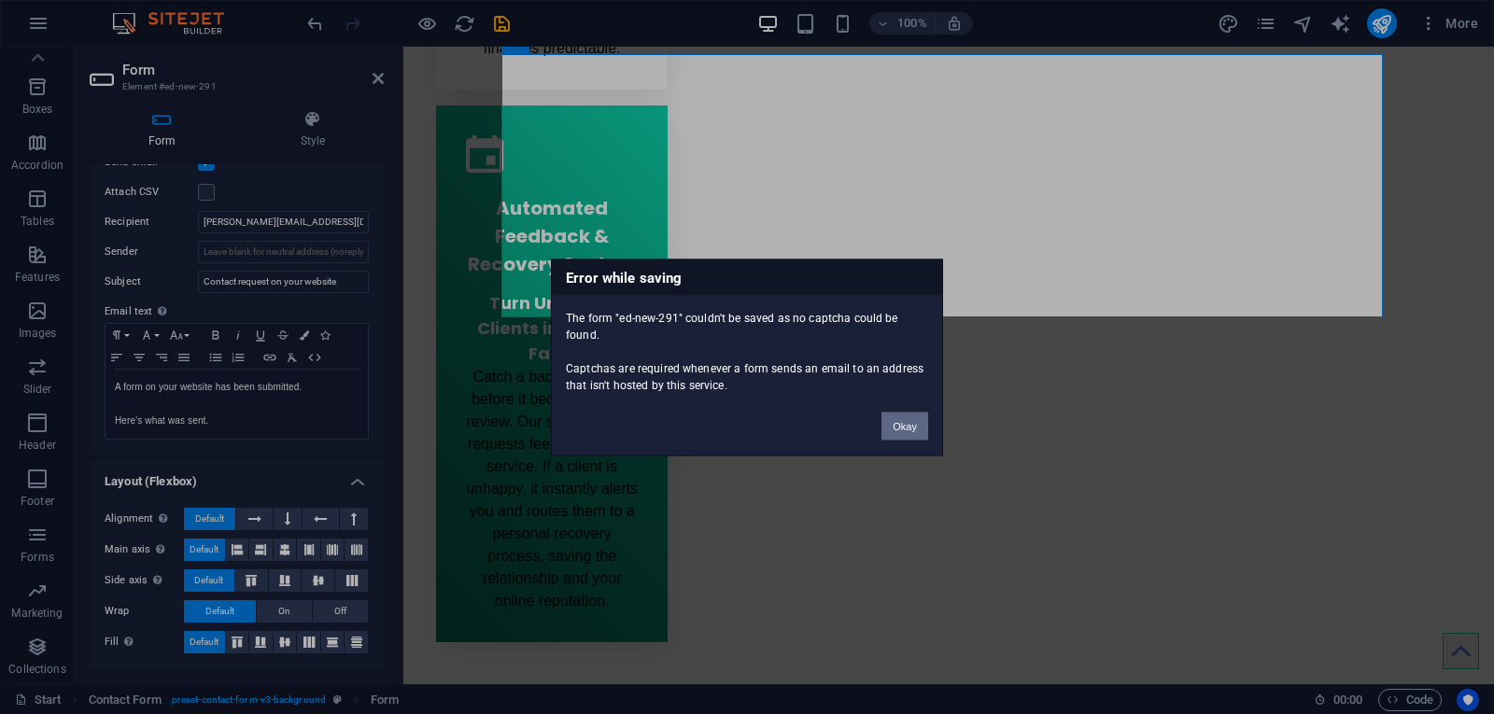
click at [915, 428] on button "Okay" at bounding box center [905, 426] width 47 height 28
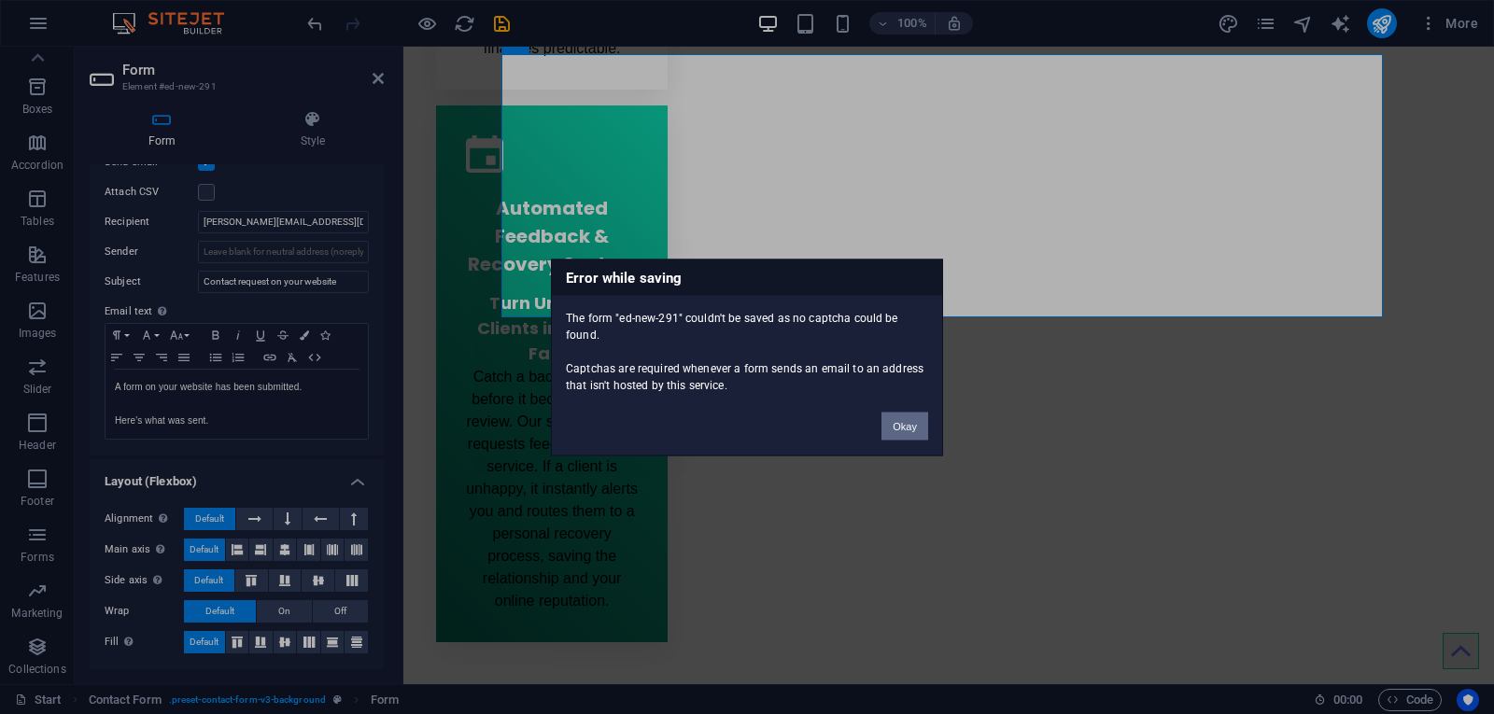
click at [914, 426] on button "Okay" at bounding box center [905, 426] width 47 height 28
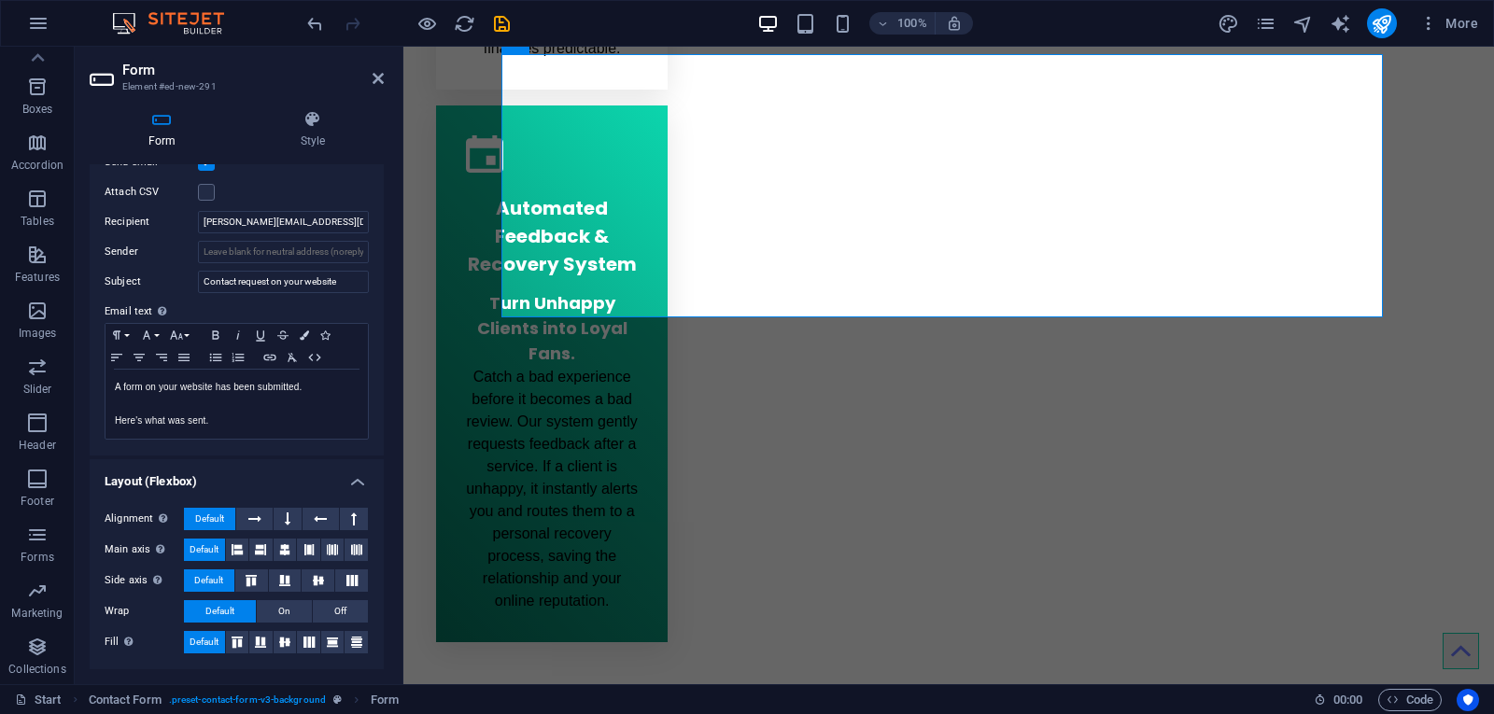
scroll to position [446, 0]
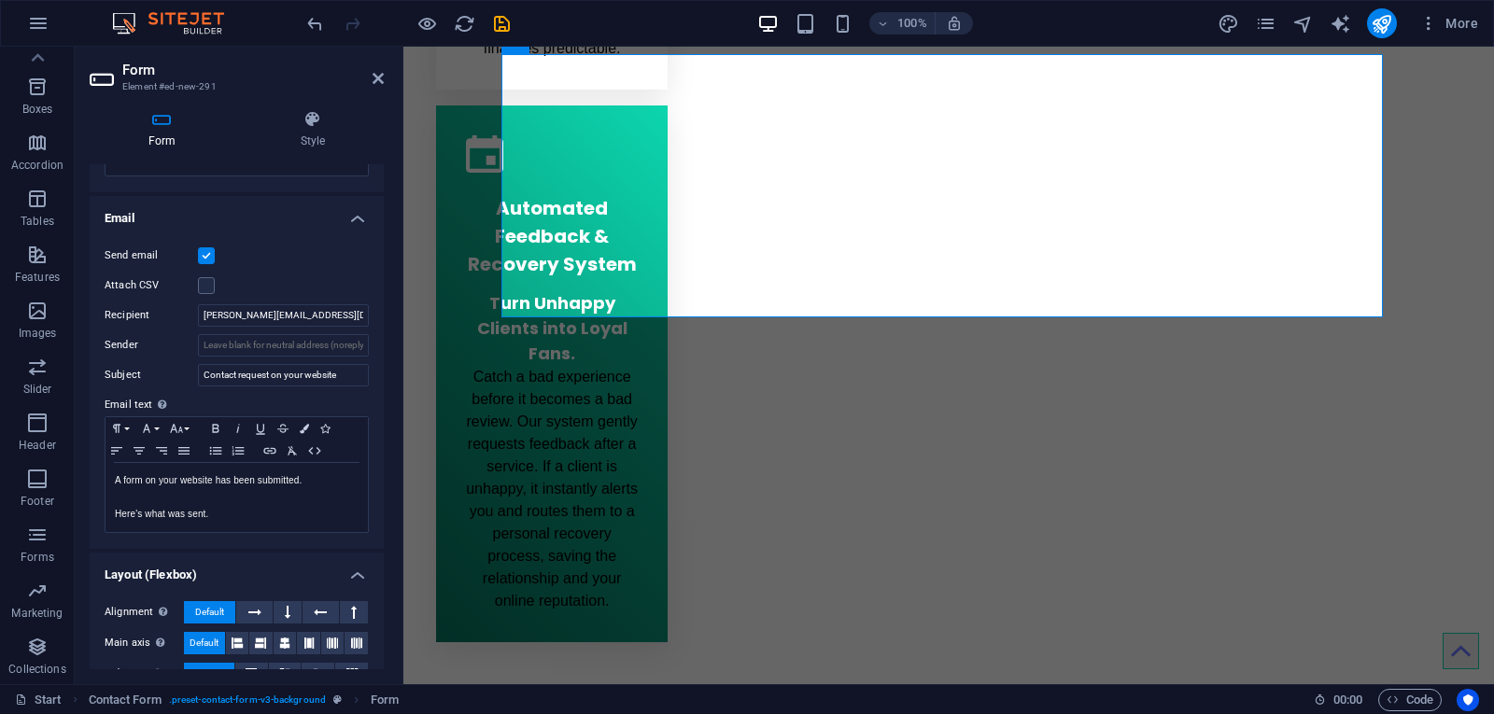
click at [212, 257] on label at bounding box center [206, 255] width 17 height 17
click at [0, 0] on input "Send email" at bounding box center [0, 0] width 0 height 0
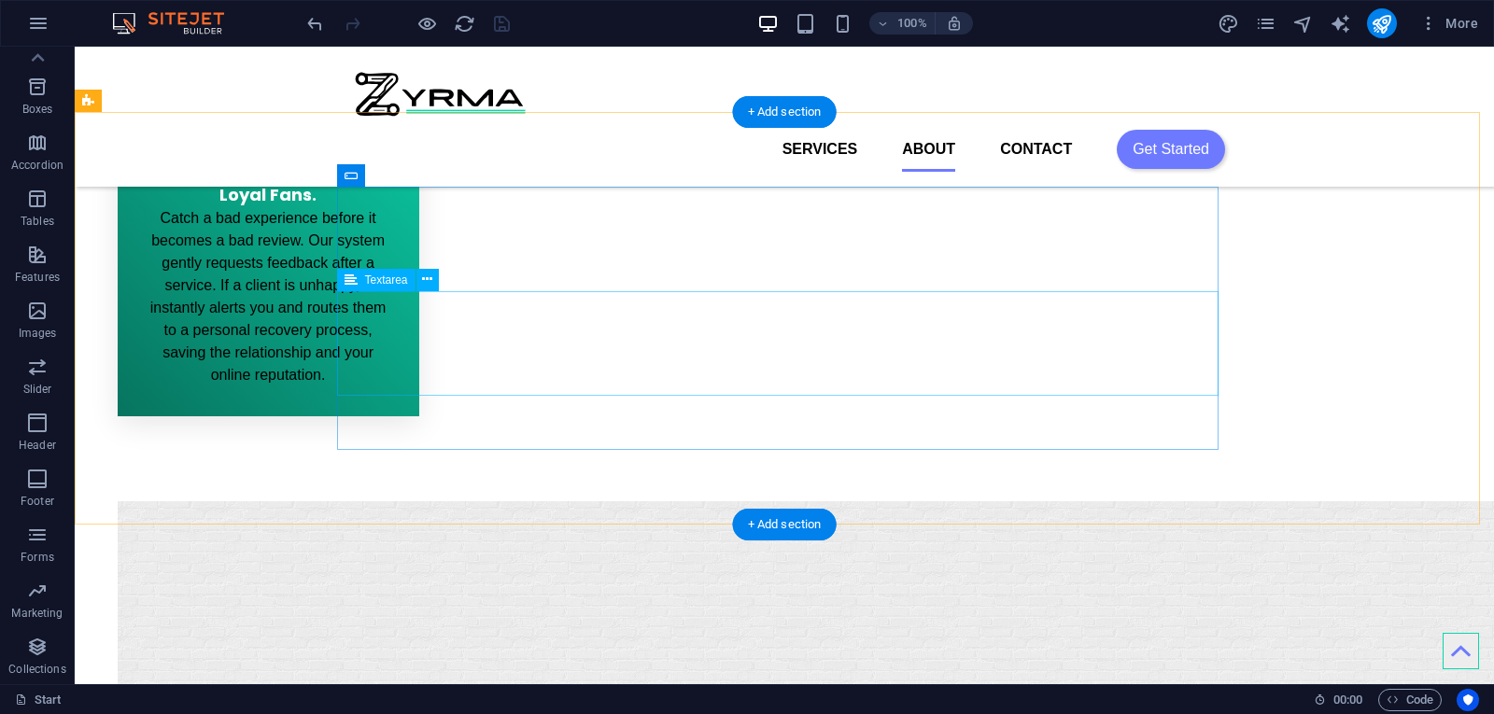
scroll to position [2452, 0]
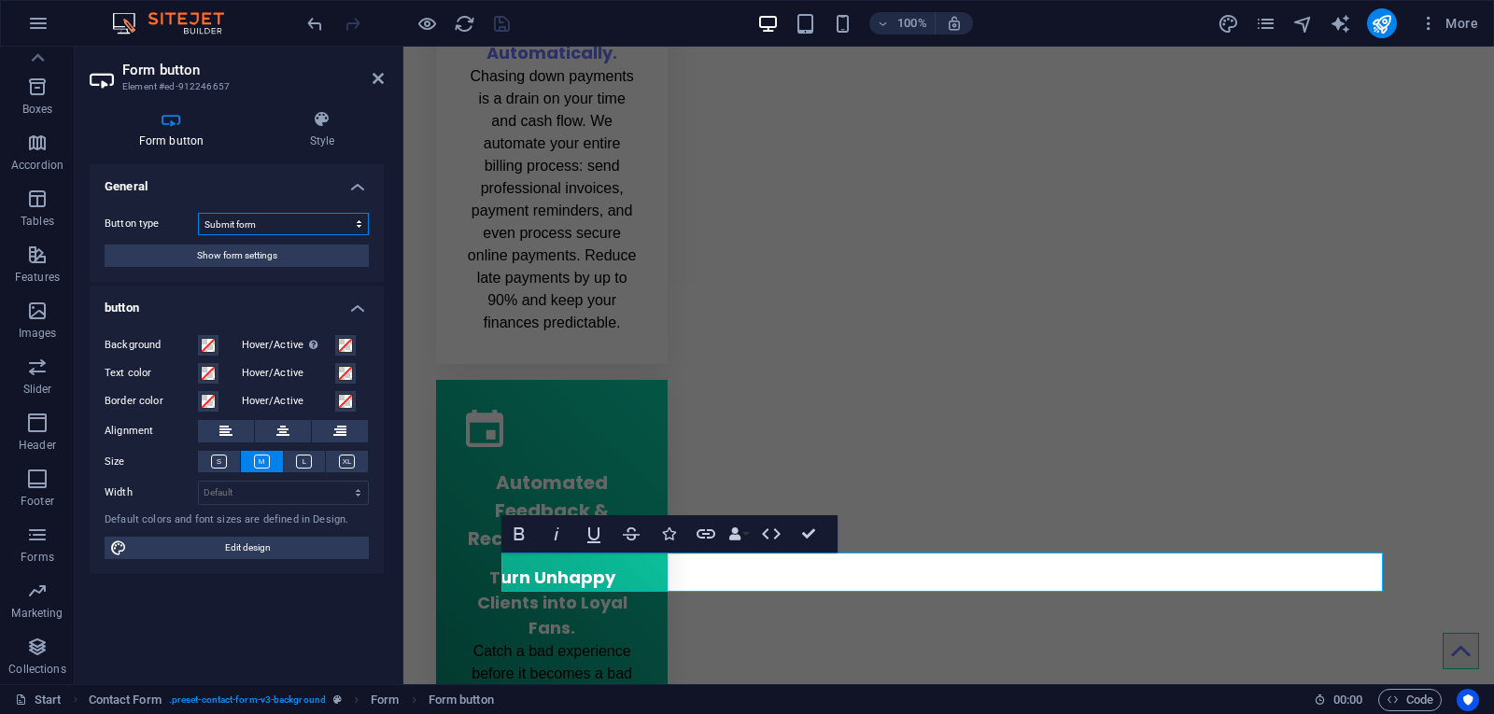
click at [355, 222] on select "Submit form Reset form No action" at bounding box center [283, 224] width 171 height 22
click at [385, 152] on div "Form button Style General Button type Submit form Reset form No action Show for…" at bounding box center [237, 389] width 324 height 589
click at [327, 248] on button "Show form settings" at bounding box center [237, 256] width 264 height 22
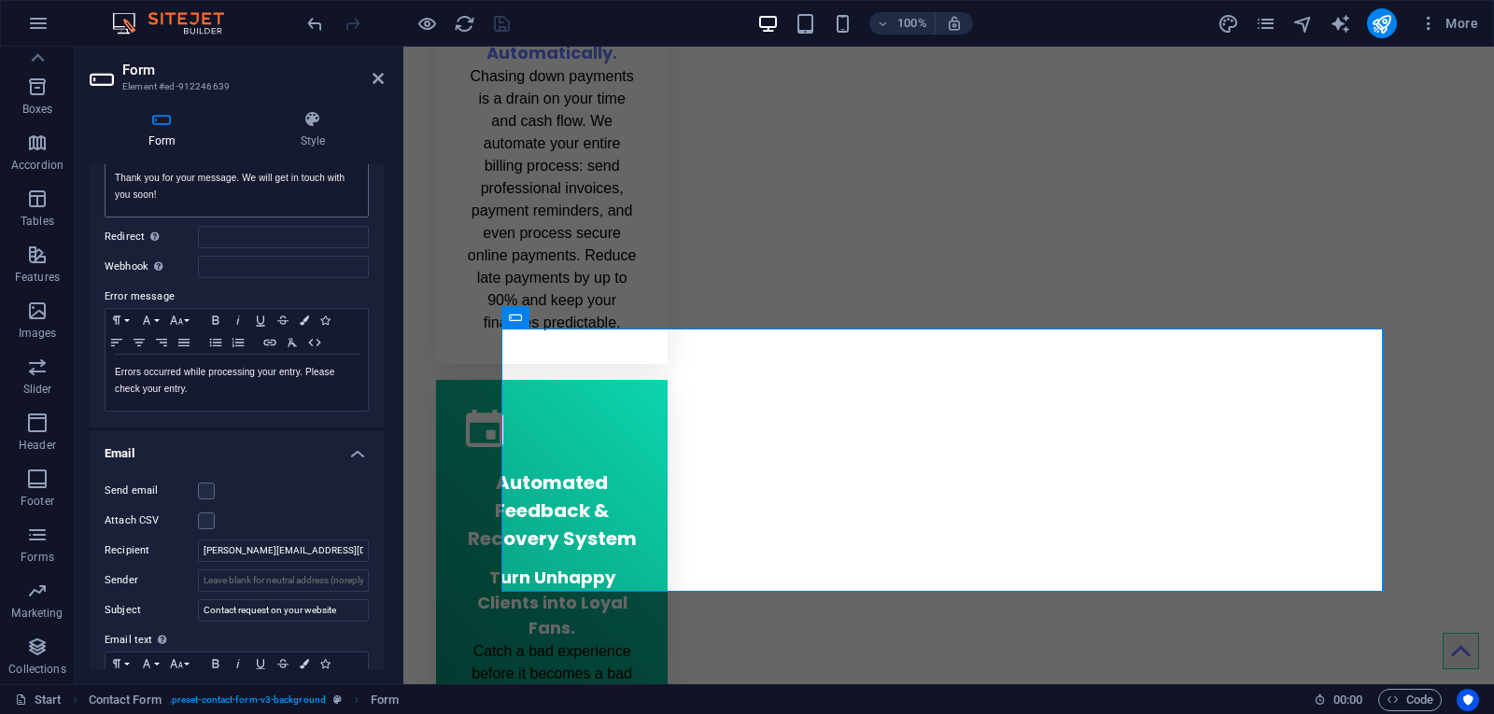
scroll to position [280, 0]
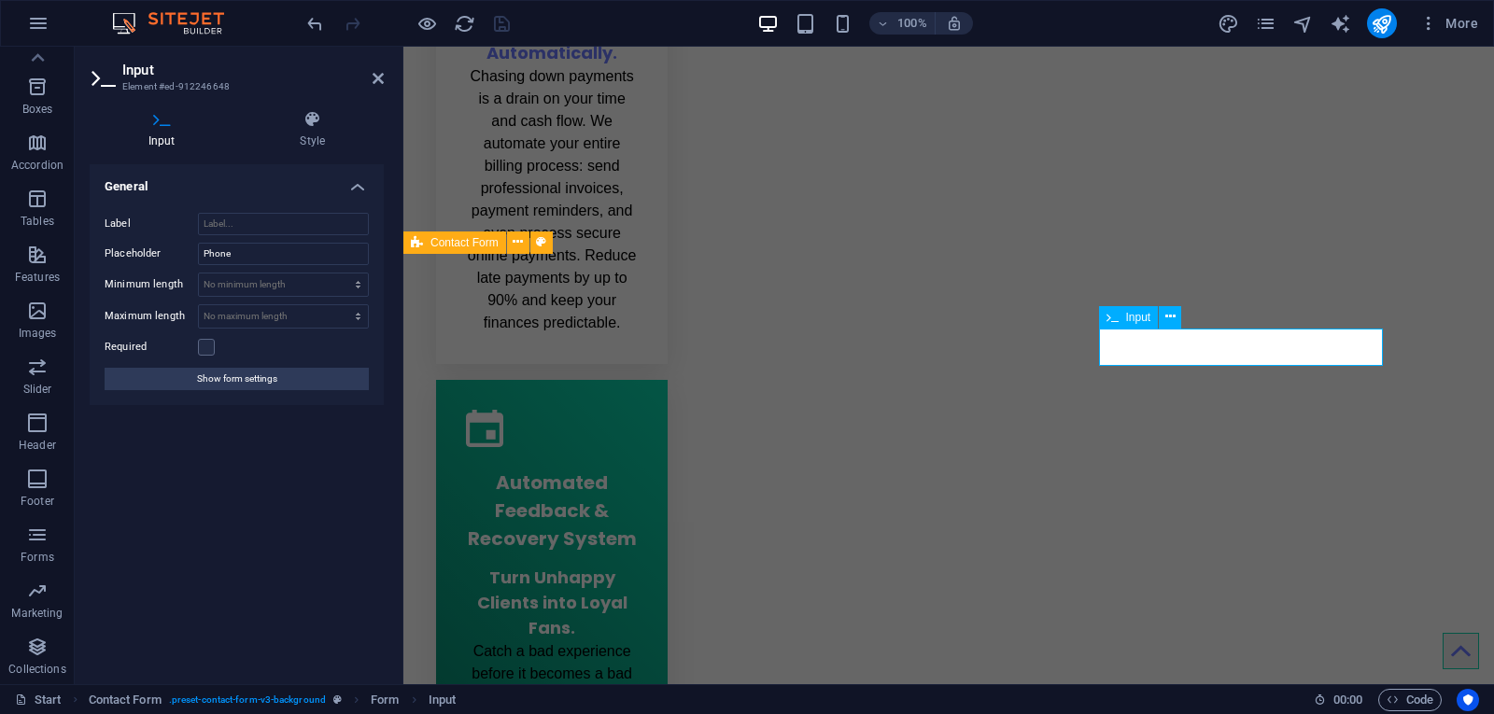
click at [211, 346] on label at bounding box center [206, 347] width 17 height 17
click at [0, 0] on input "Required" at bounding box center [0, 0] width 0 height 0
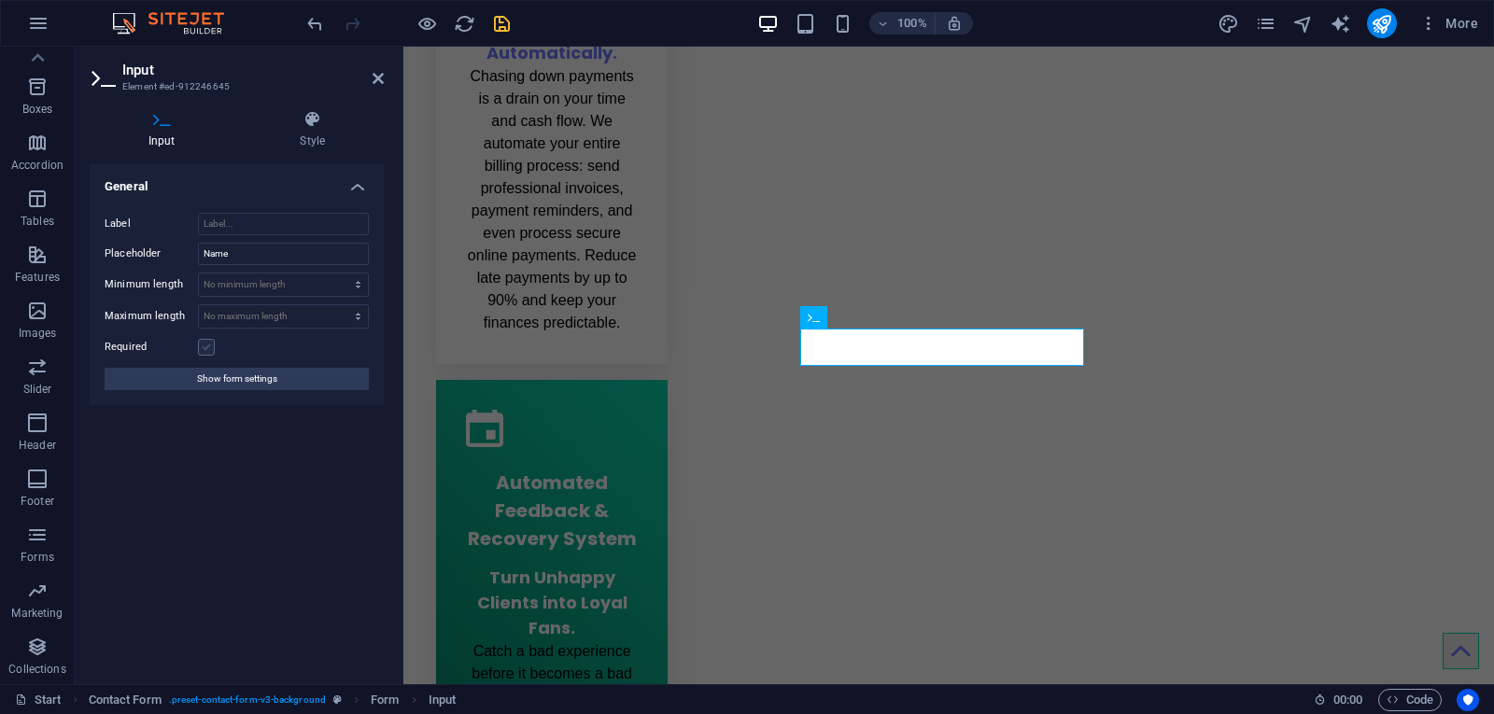
click at [207, 346] on label at bounding box center [206, 347] width 17 height 17
click at [0, 0] on input "Required" at bounding box center [0, 0] width 0 height 0
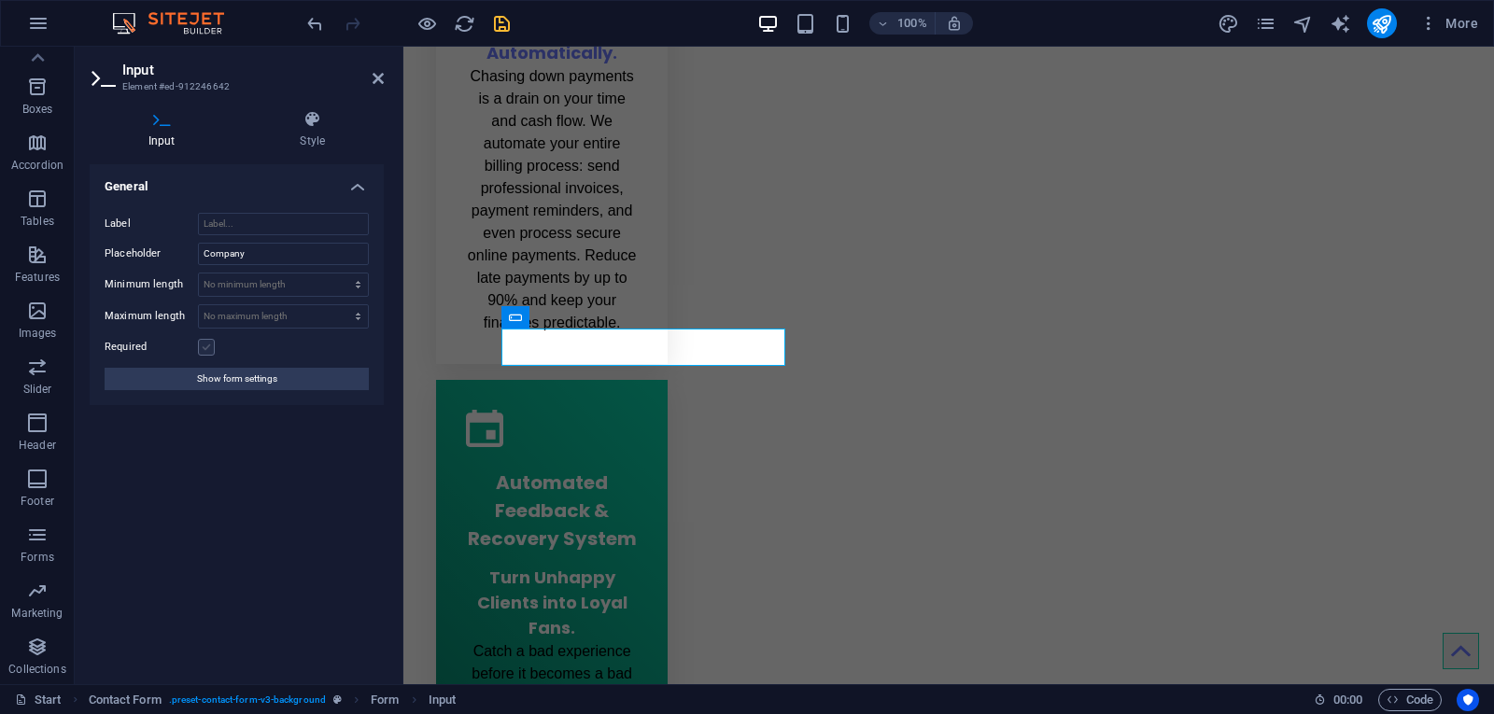
click at [204, 347] on label at bounding box center [206, 347] width 17 height 17
click at [0, 0] on input "Required" at bounding box center [0, 0] width 0 height 0
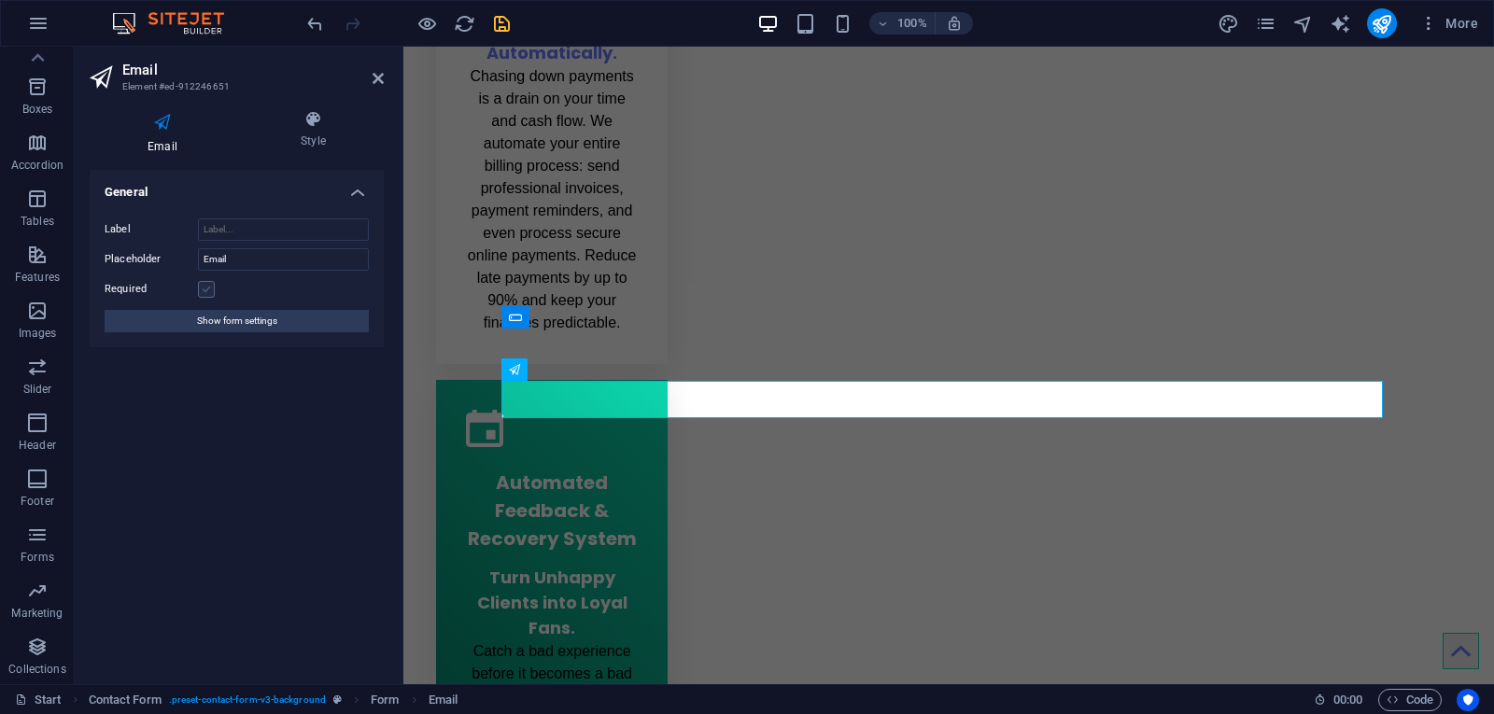
click at [210, 290] on label at bounding box center [206, 289] width 17 height 17
click at [0, 0] on input "Required" at bounding box center [0, 0] width 0 height 0
click at [262, 316] on span "Show form settings" at bounding box center [237, 321] width 80 height 22
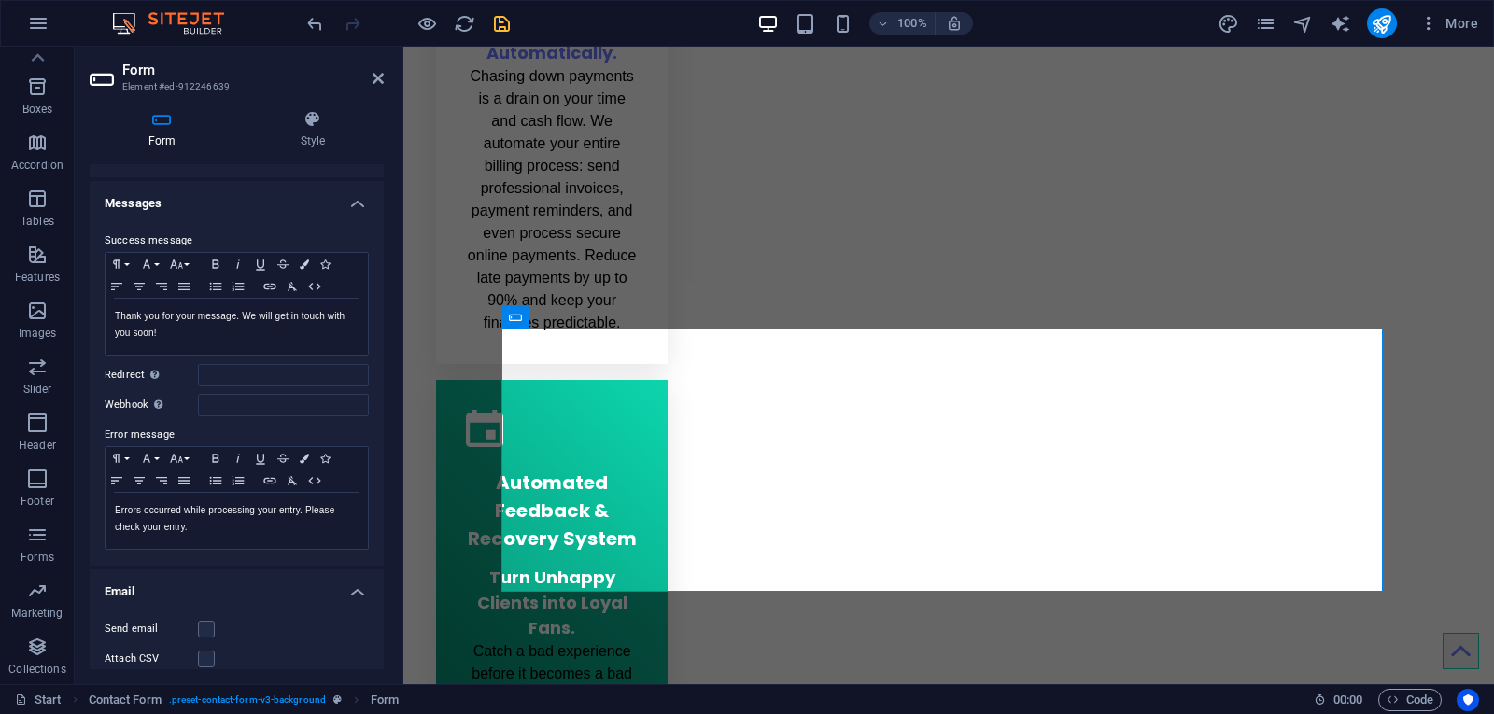
scroll to position [0, 0]
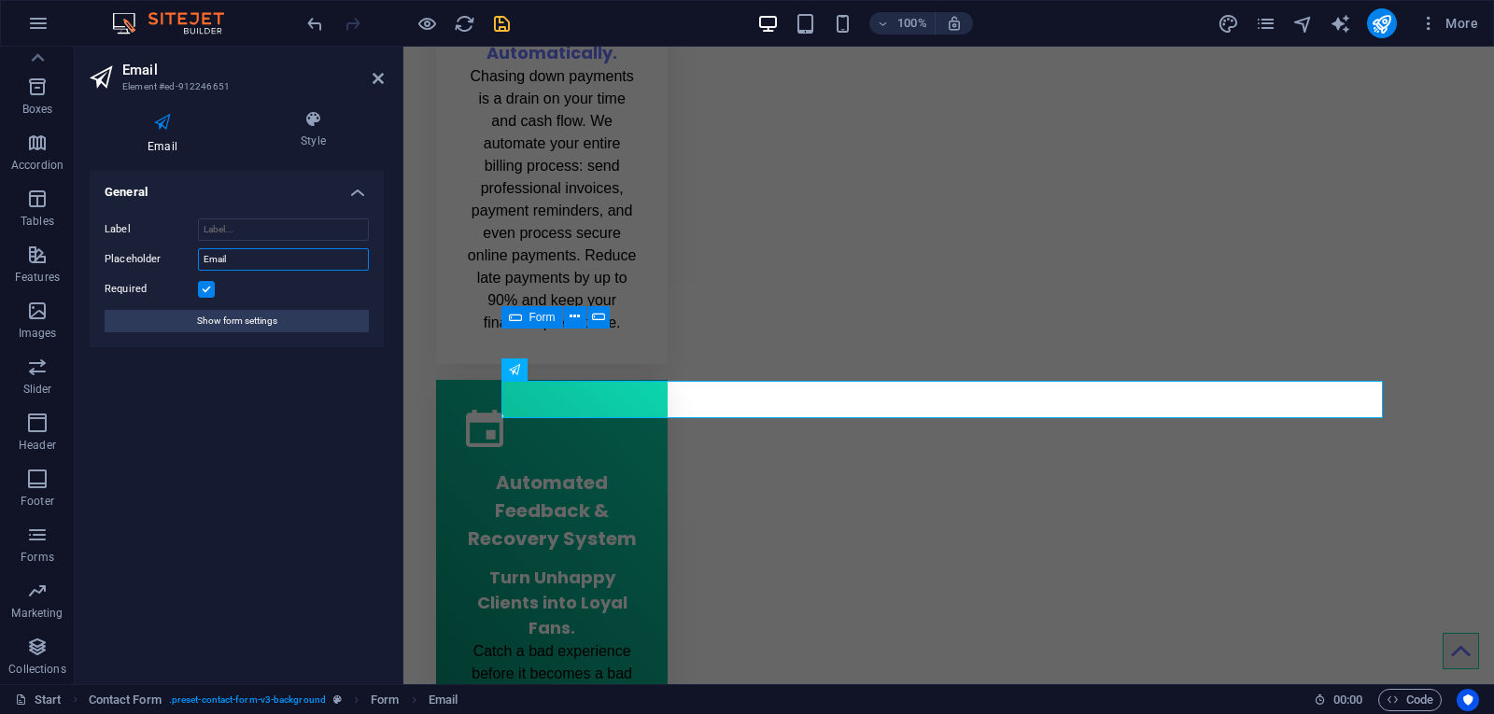
click at [233, 267] on input "Email" at bounding box center [283, 259] width 171 height 22
click at [251, 234] on input "Label" at bounding box center [283, 230] width 171 height 22
click at [247, 403] on div "General Label Placeholder Email Required Show form settings" at bounding box center [237, 420] width 294 height 500
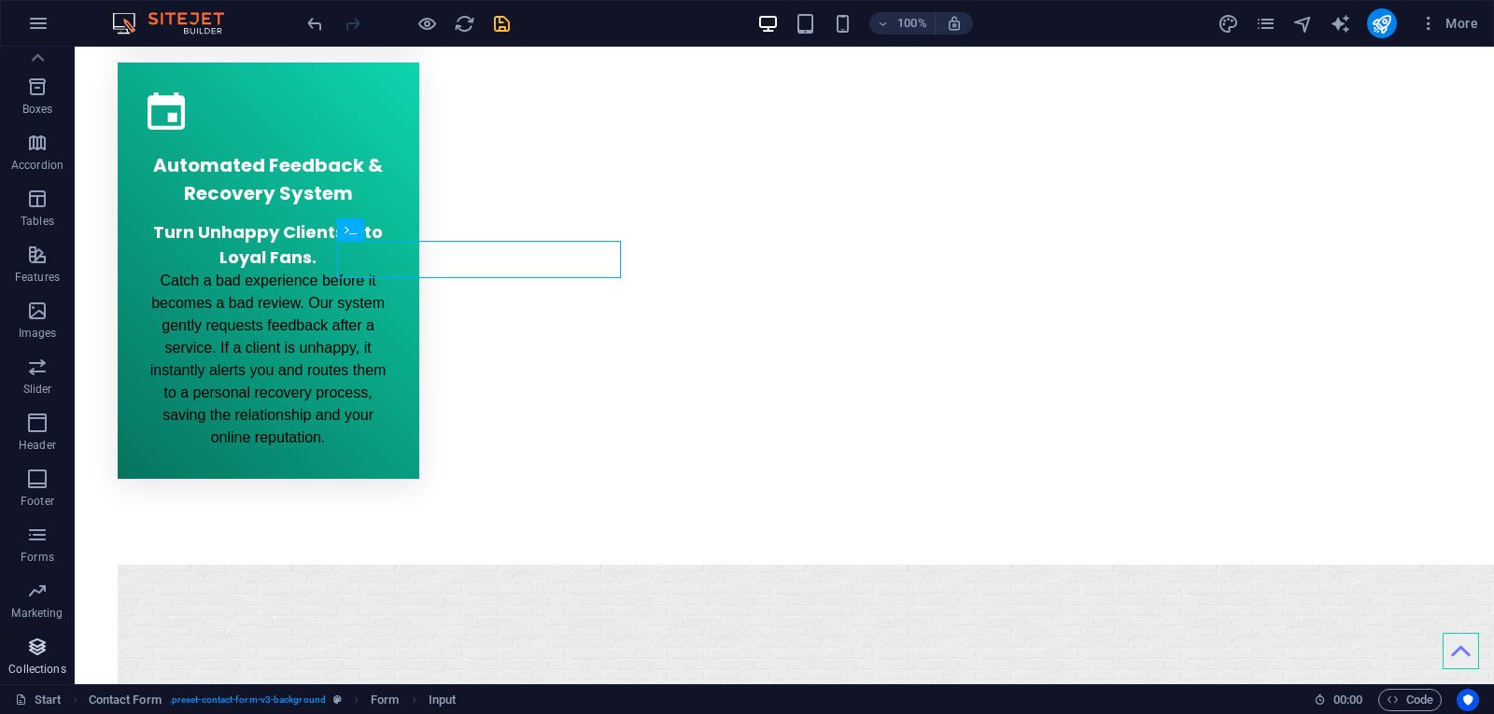
click at [54, 658] on span "Collections" at bounding box center [37, 658] width 75 height 45
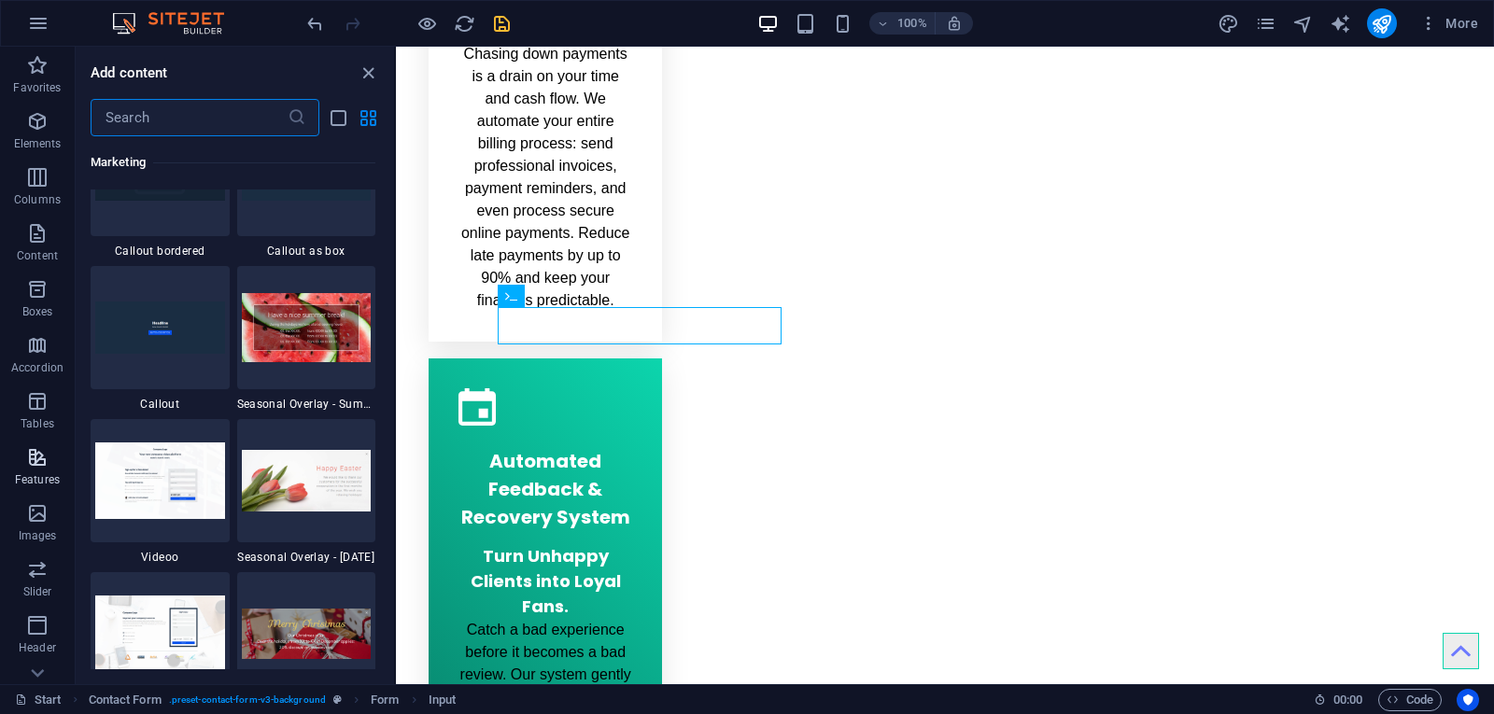
scroll to position [15416, 0]
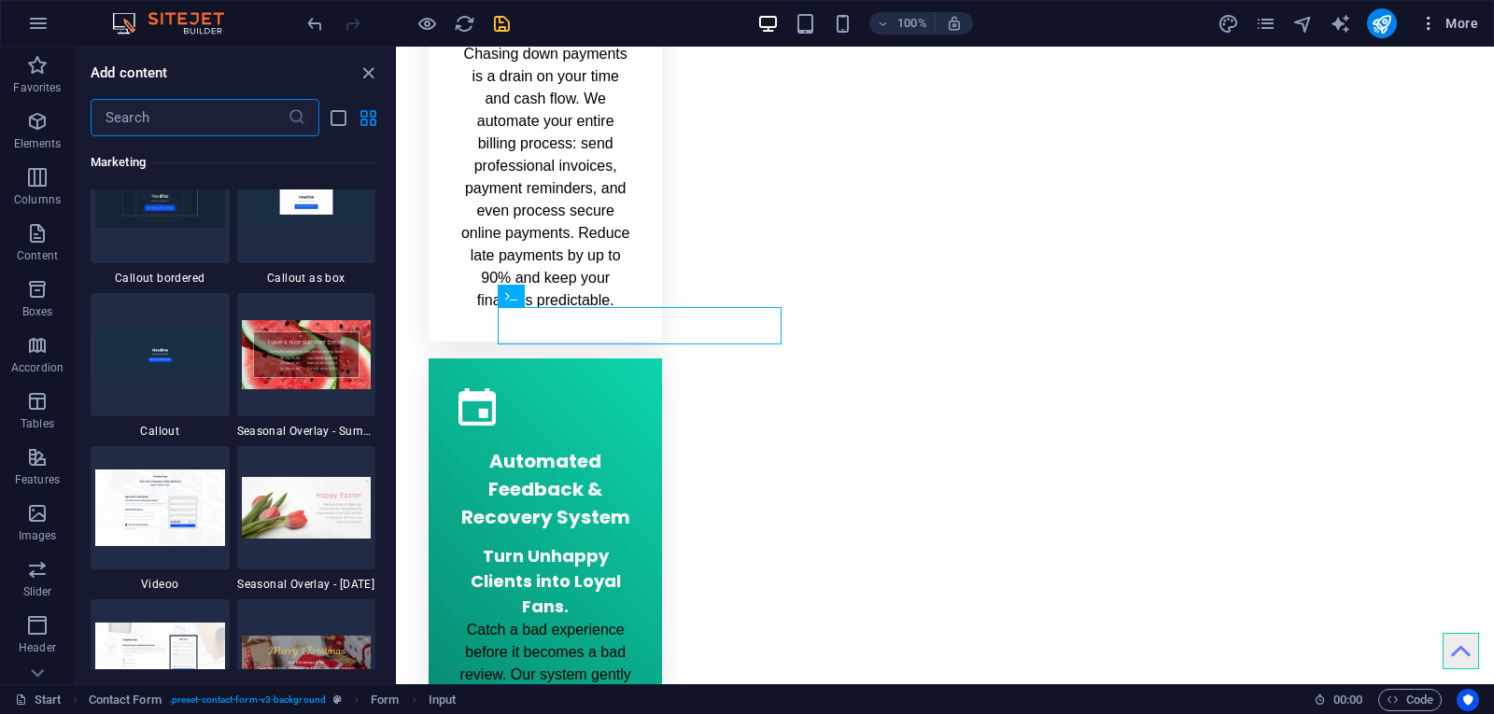
click at [1460, 26] on span "More" at bounding box center [1449, 23] width 59 height 19
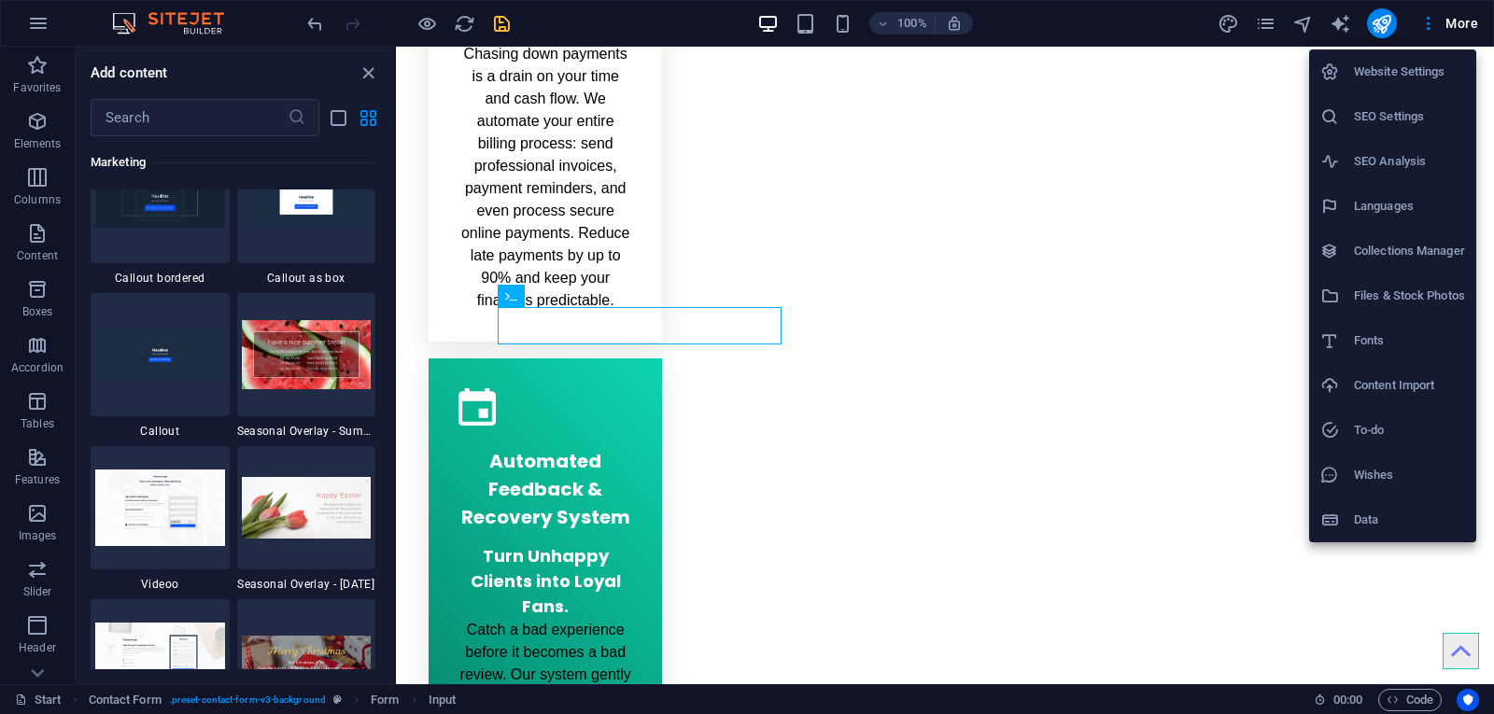
click at [36, 138] on div at bounding box center [747, 357] width 1494 height 714
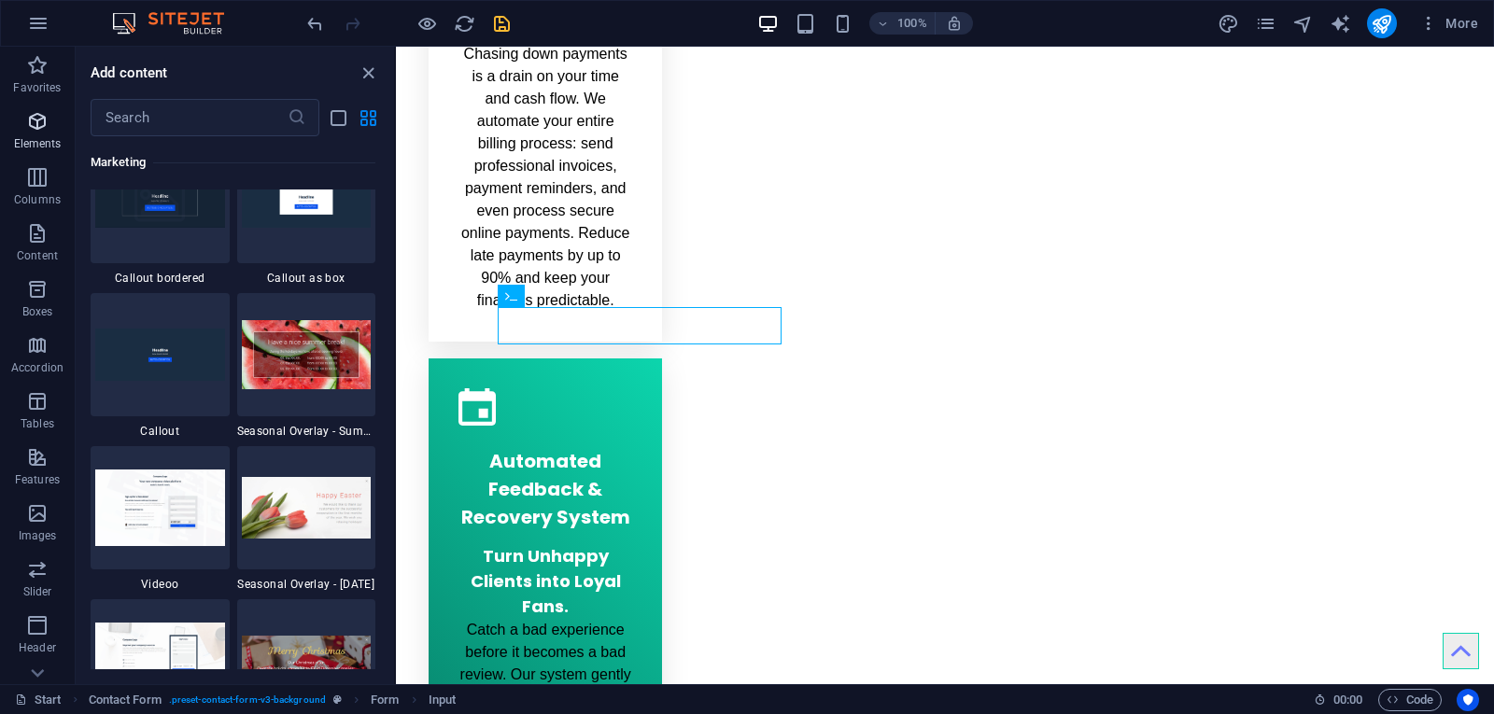
click at [37, 127] on icon "button" at bounding box center [37, 121] width 22 height 22
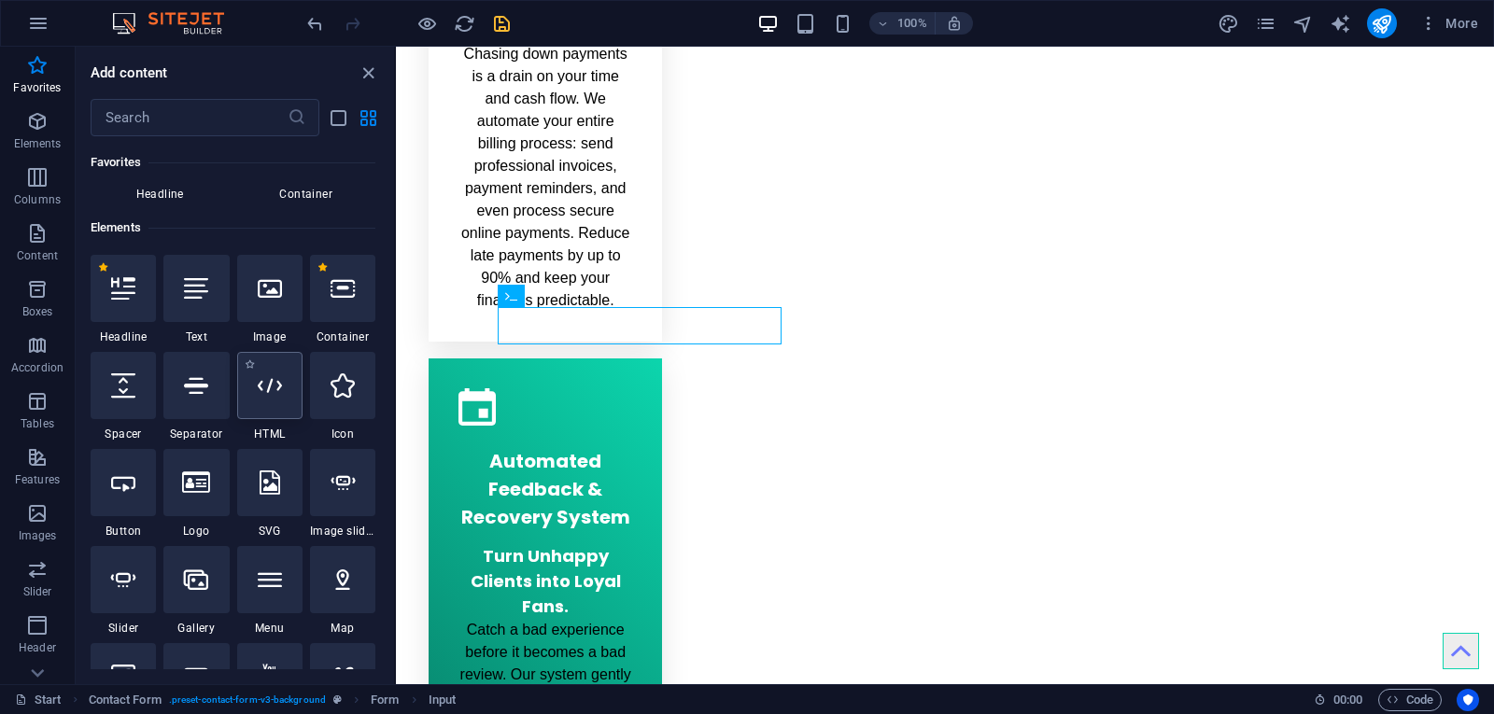
scroll to position [106, 0]
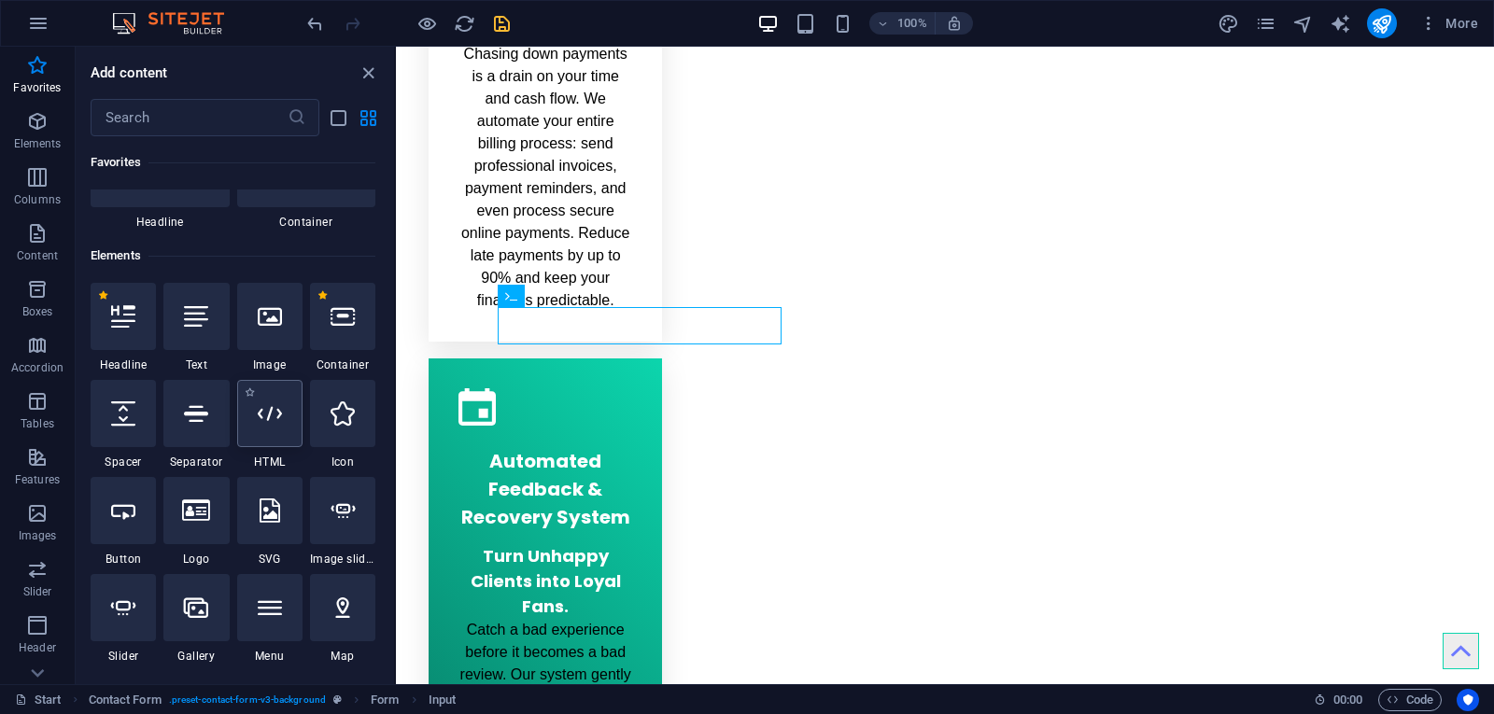
click at [259, 422] on icon at bounding box center [270, 414] width 24 height 24
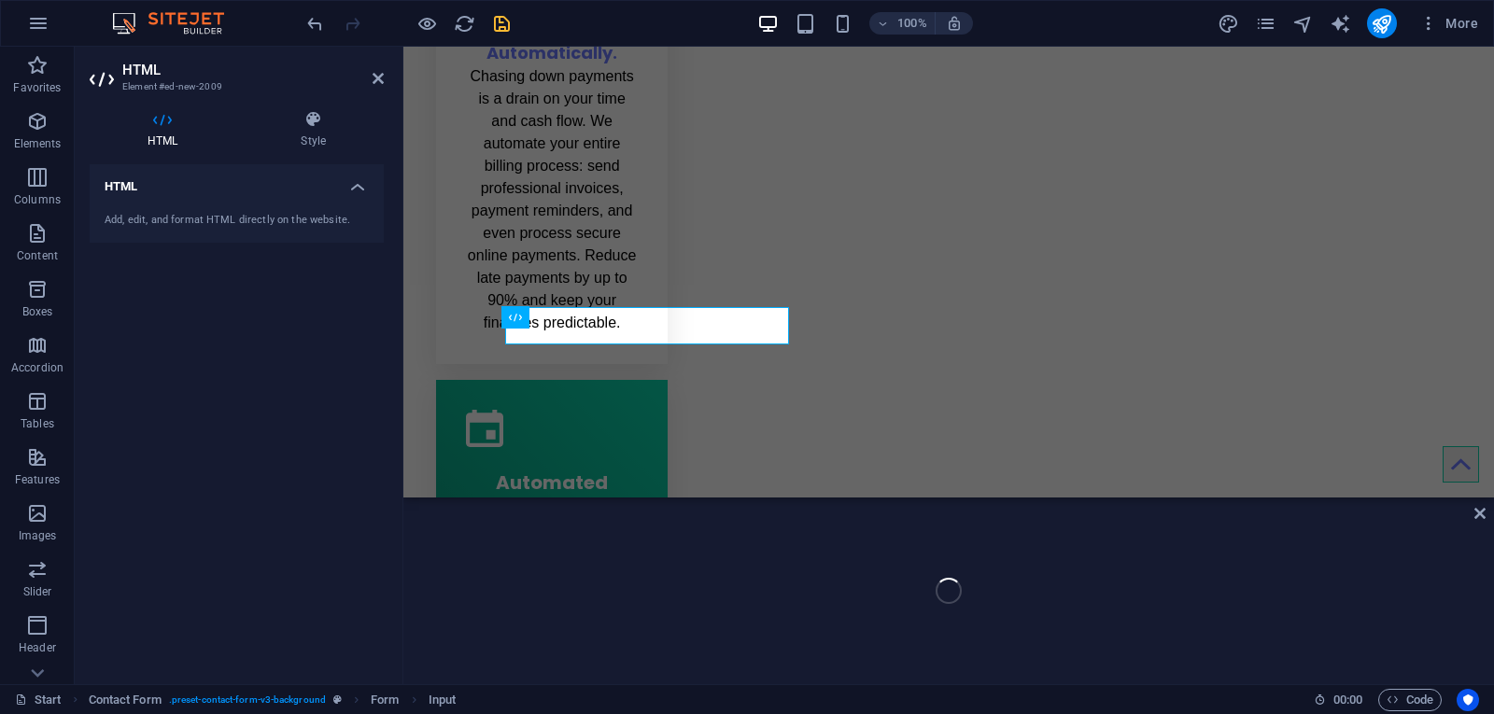
click at [259, 422] on div "HTML Add, edit, and format HTML directly on the website." at bounding box center [237, 416] width 294 height 505
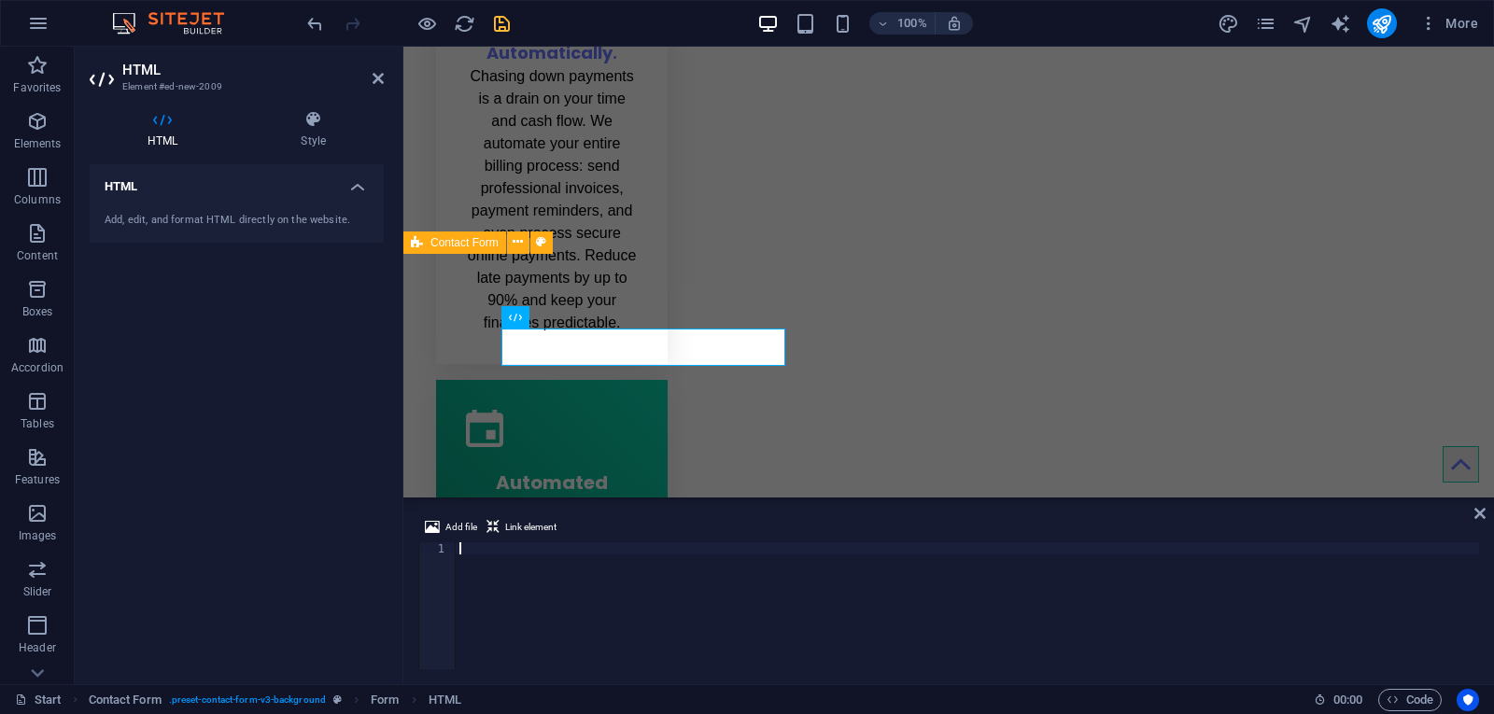
click at [1491, 515] on div "Add file Link element 1 ההההההההההההההההההההההההההההההההההההההההההההההההההההההה…" at bounding box center [948, 593] width 1091 height 183
click at [1485, 519] on icon at bounding box center [1480, 513] width 11 height 15
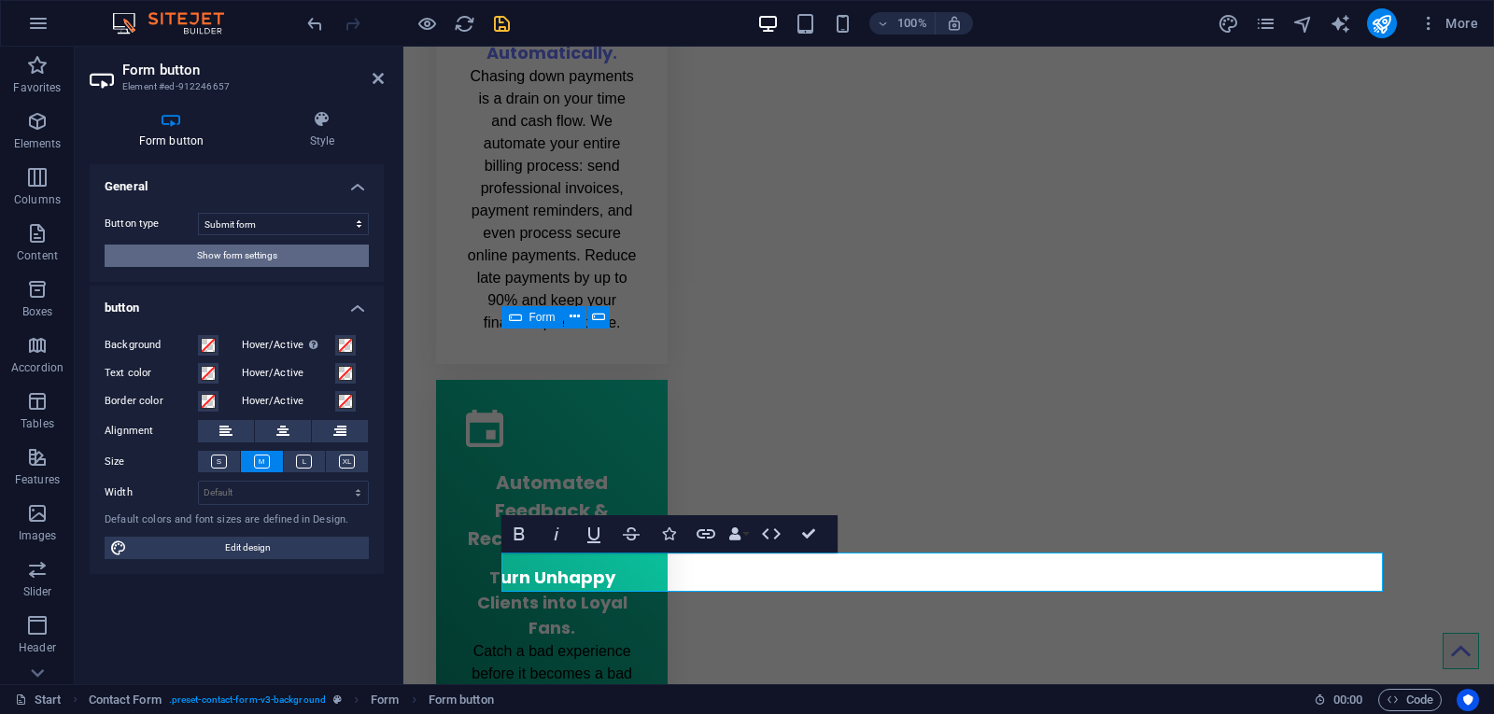
click at [241, 257] on span "Show form settings" at bounding box center [237, 256] width 80 height 22
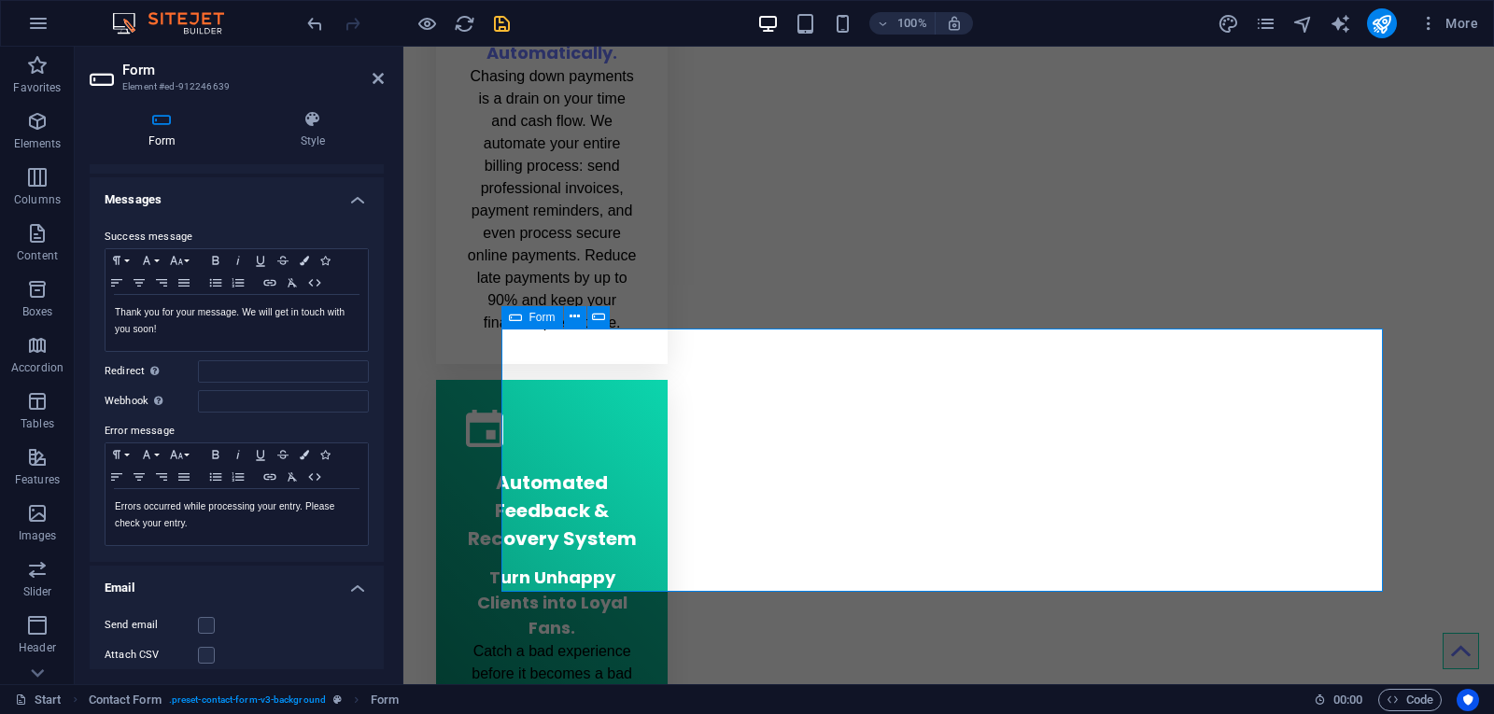
scroll to position [93, 0]
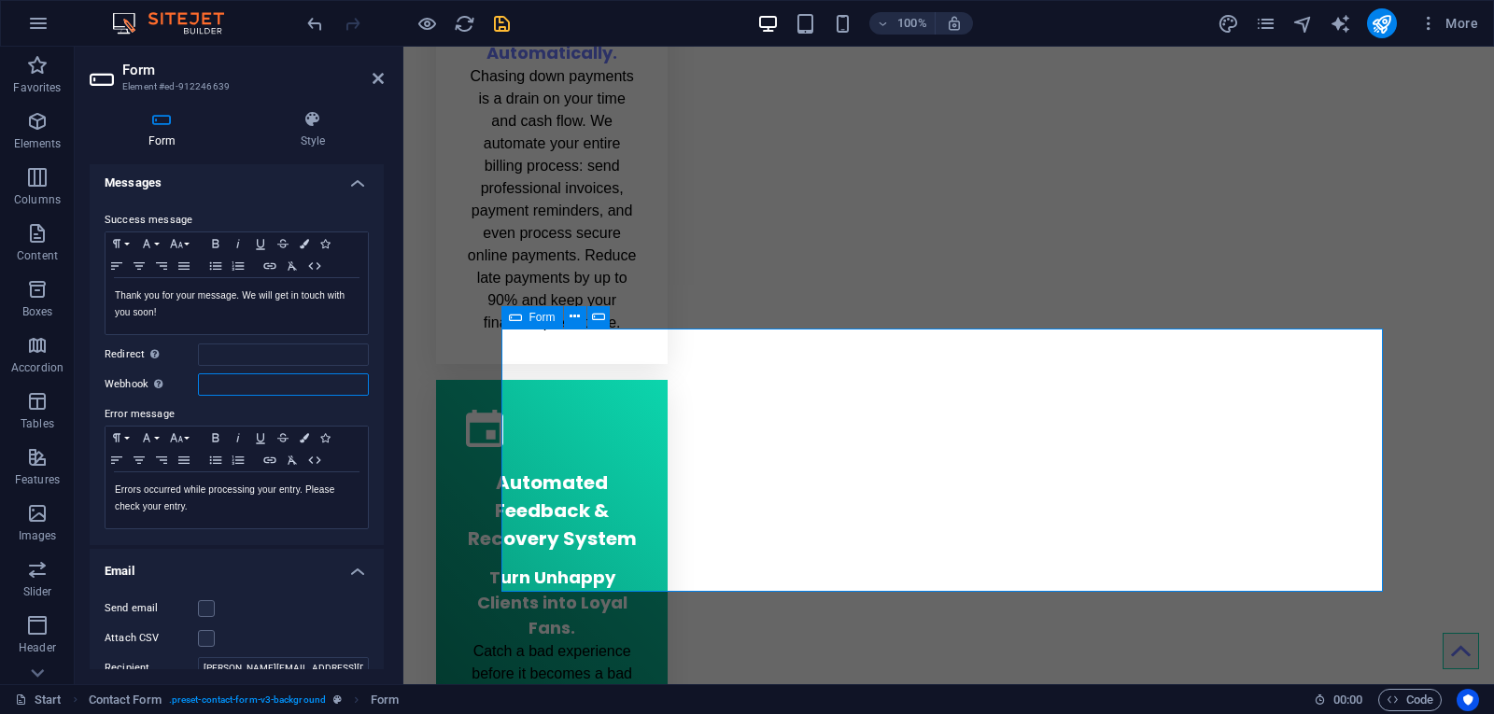
click at [218, 391] on input "Webhook A webhook is a push notification from this form to another server. Ever…" at bounding box center [283, 385] width 171 height 22
paste input "https://hooks.airtable.com/workflows/v1/genericWebhook/appp6Fng6QJJrFT4E/wfl9Pg…"
type input "https://hooks.airtable.com/workflows/v1/genericWebhook/appp6Fng6QJJrFT4E/wfl9Pg…"
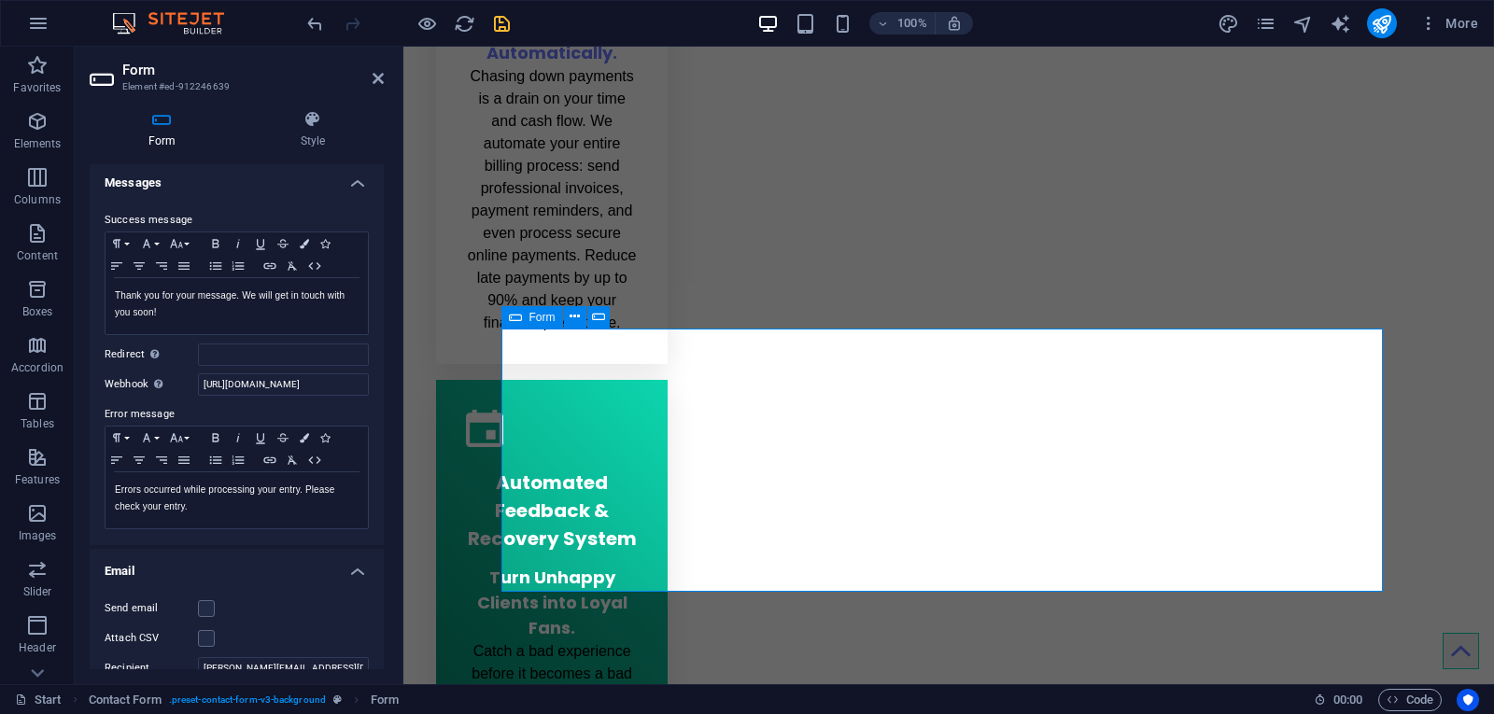
click at [389, 403] on div "Form Style General Title Define a name for the form. General form Messages Succ…" at bounding box center [237, 389] width 324 height 589
click at [499, 16] on icon "save" at bounding box center [501, 23] width 21 height 21
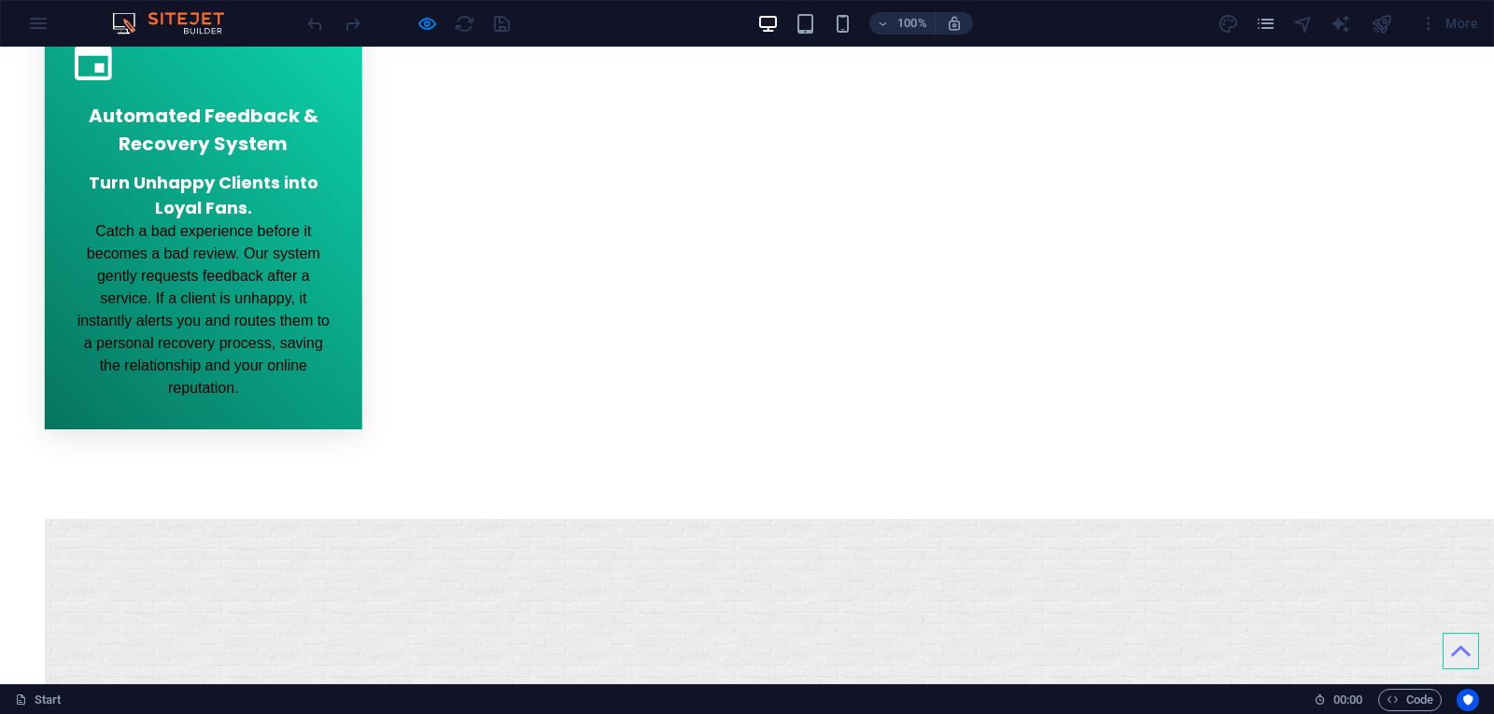
type input "des"
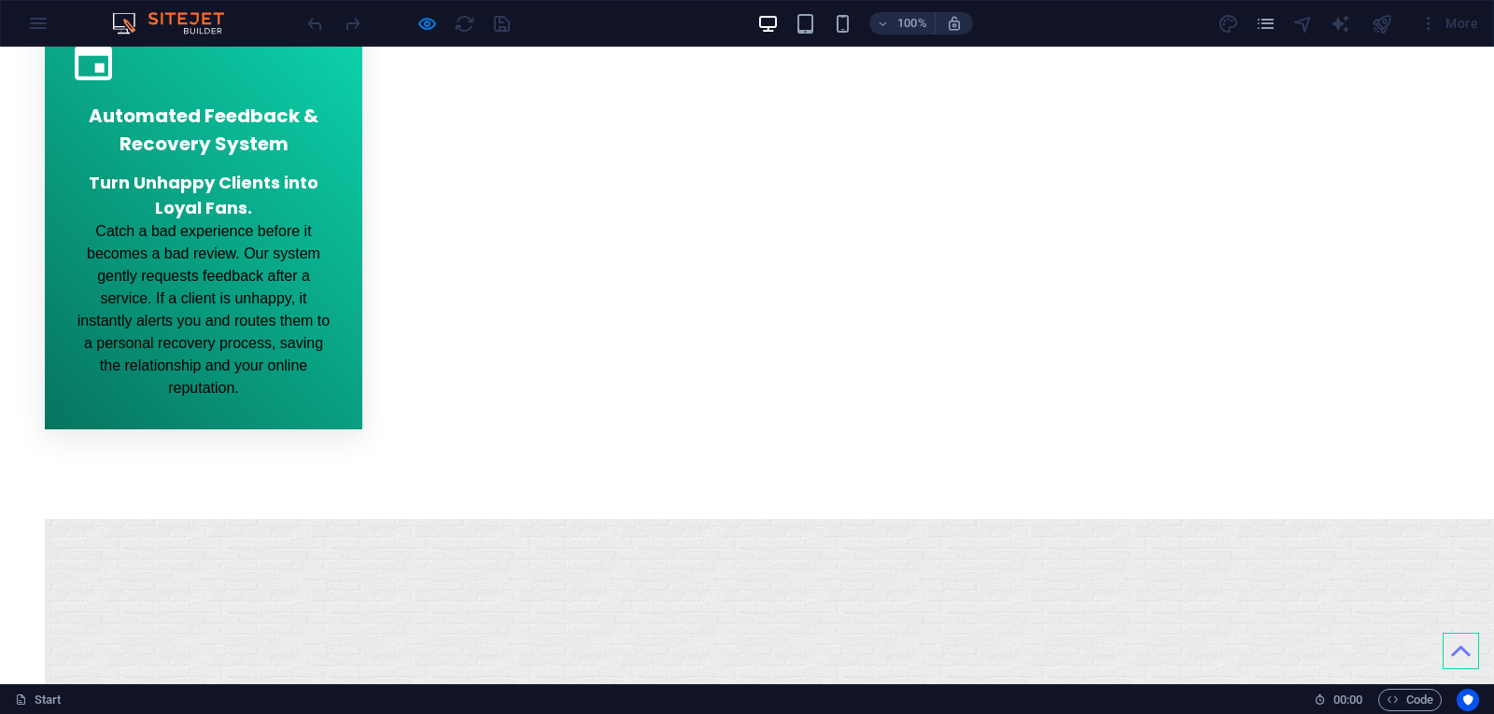
type input "desre"
type input "4374336630"
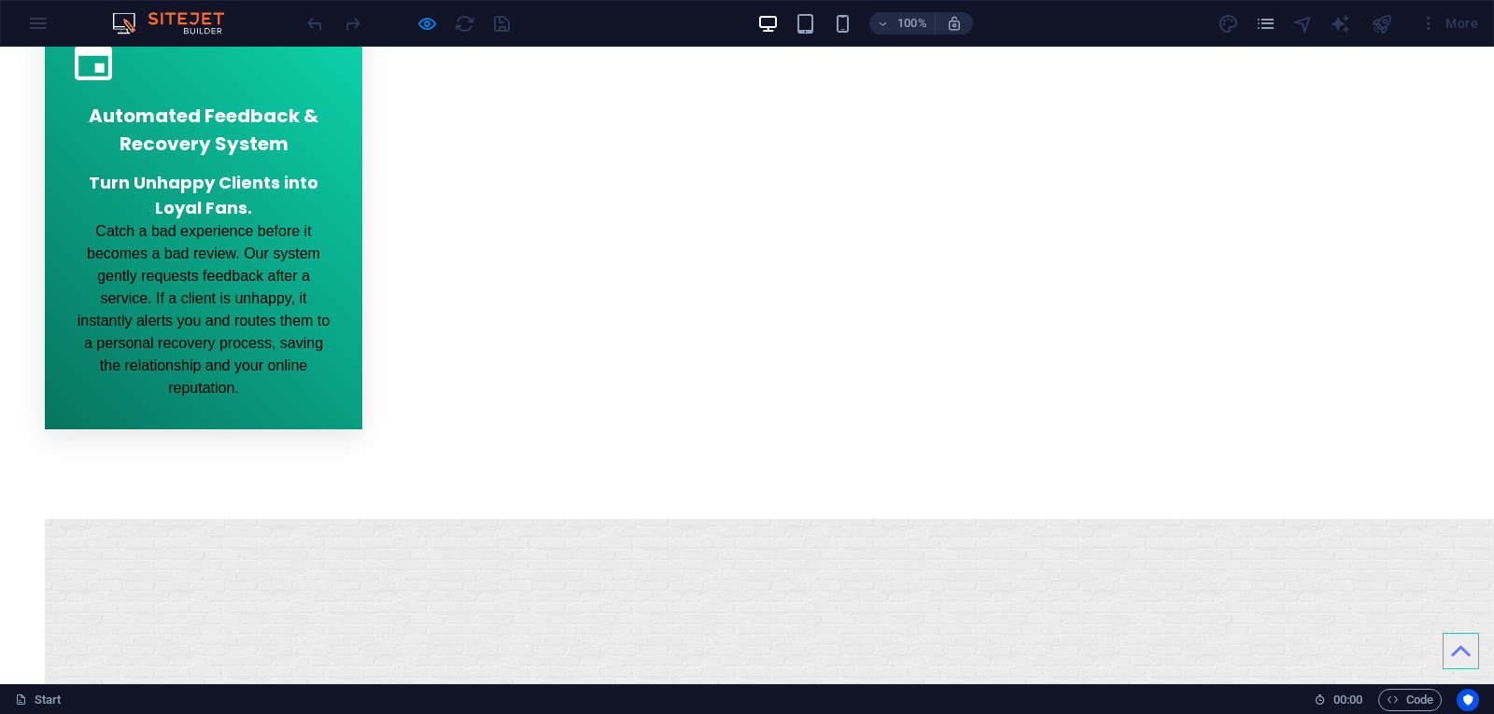
type input "rhoden163@gmail.com"
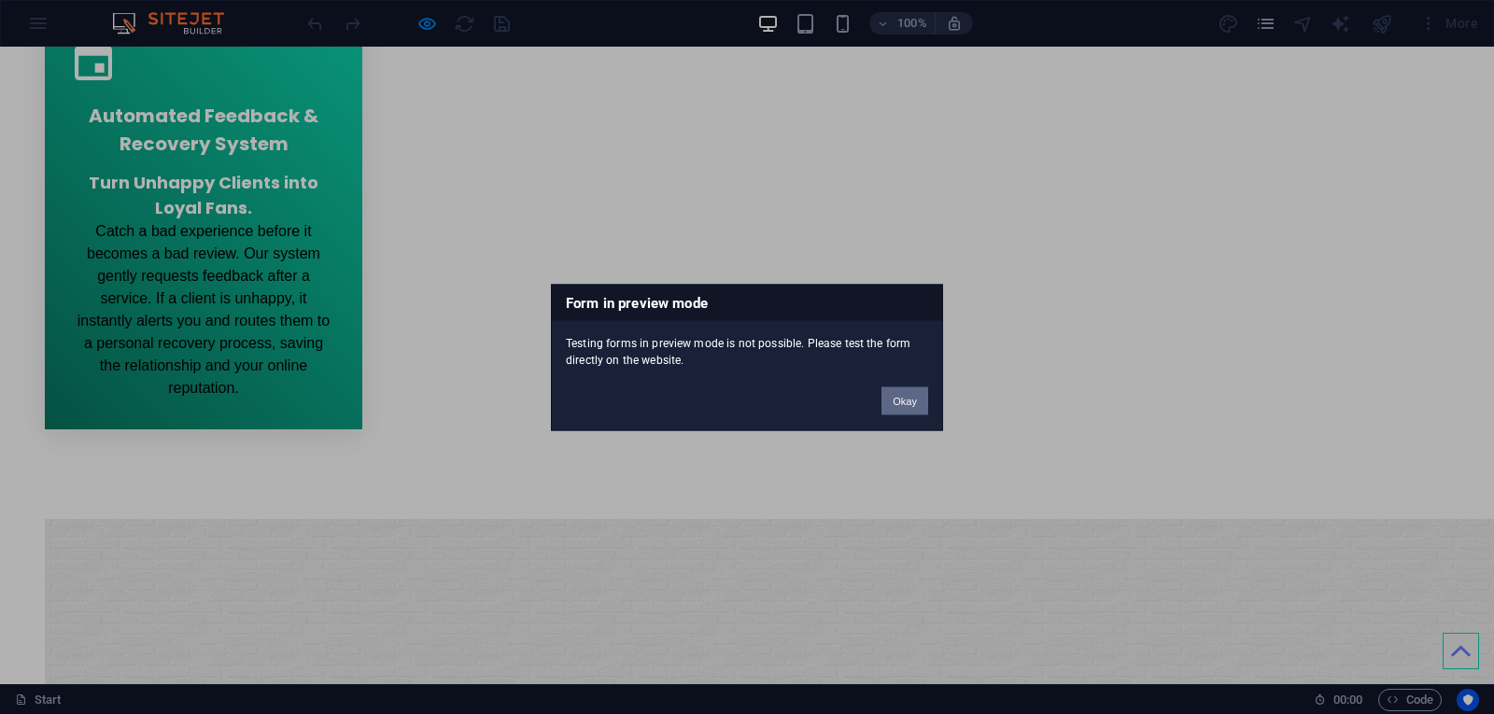
click at [900, 403] on button "Okay" at bounding box center [905, 401] width 47 height 28
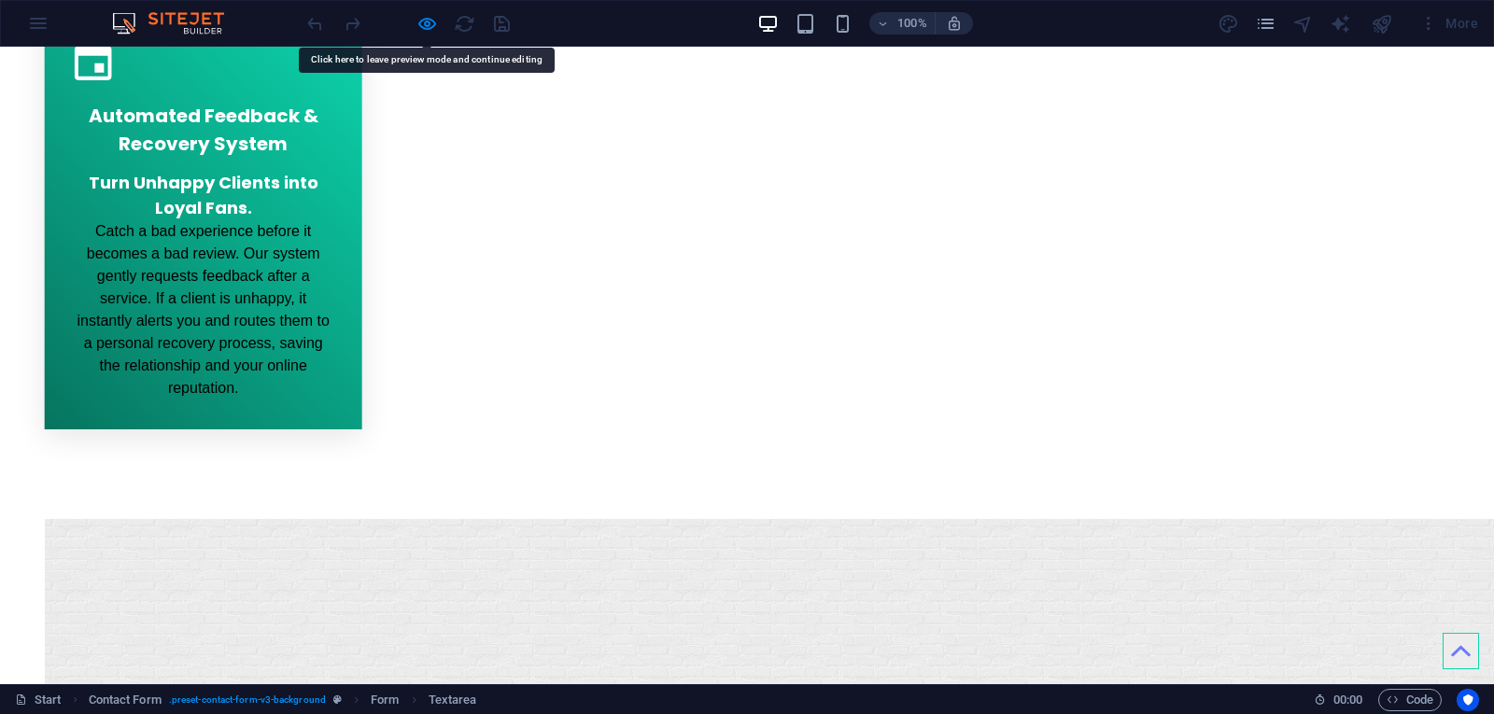
type textarea "j"
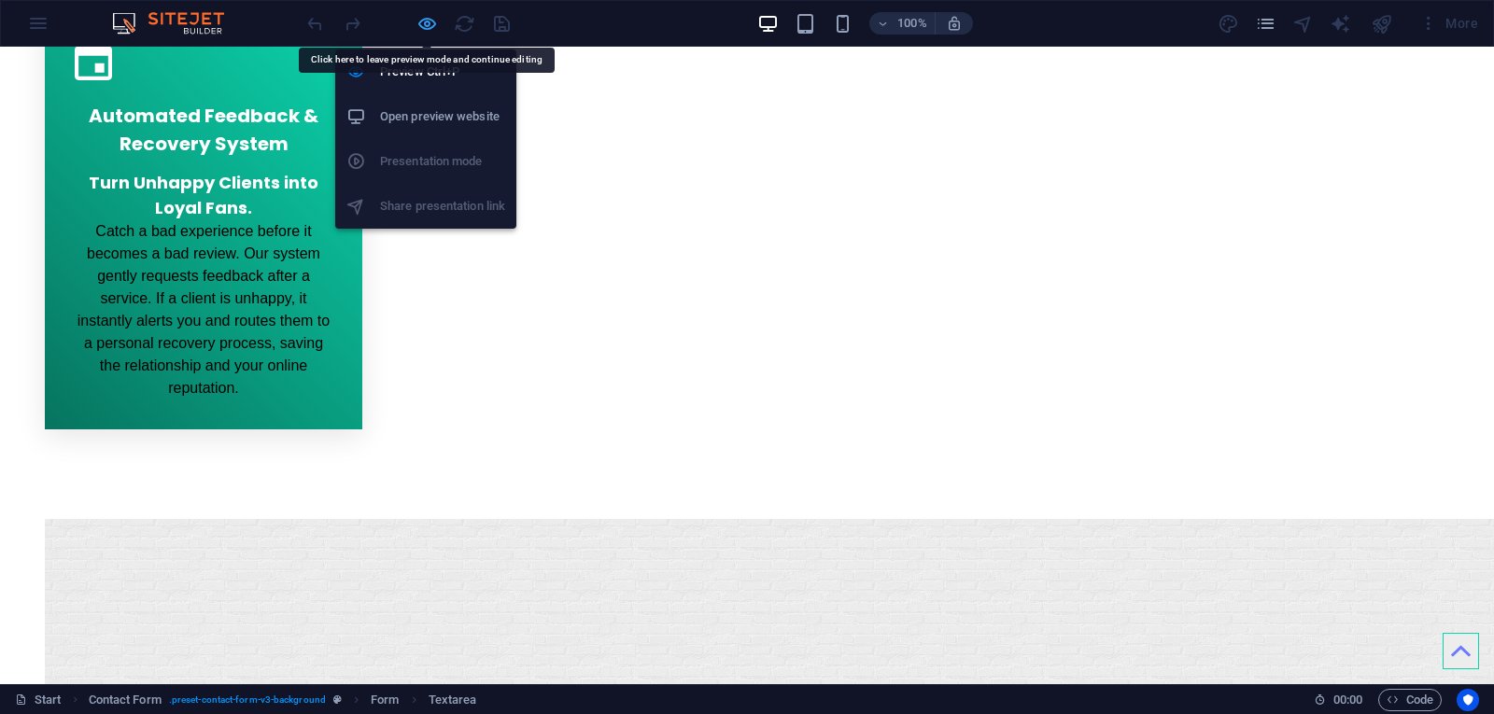
click at [428, 36] on div "Preview Ctrl+P Open preview website Presentation mode Share presentation link" at bounding box center [425, 132] width 181 height 194
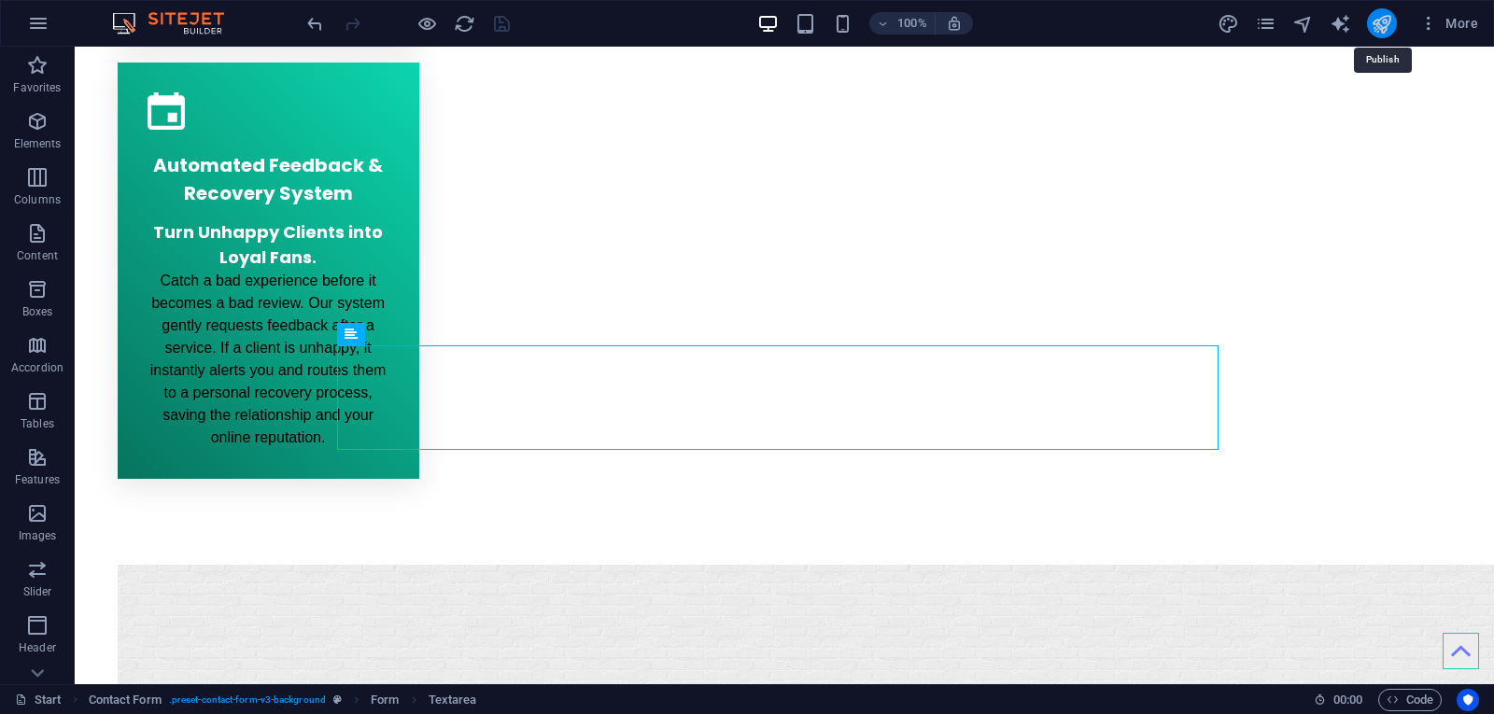
click at [1381, 24] on icon "publish" at bounding box center [1381, 23] width 21 height 21
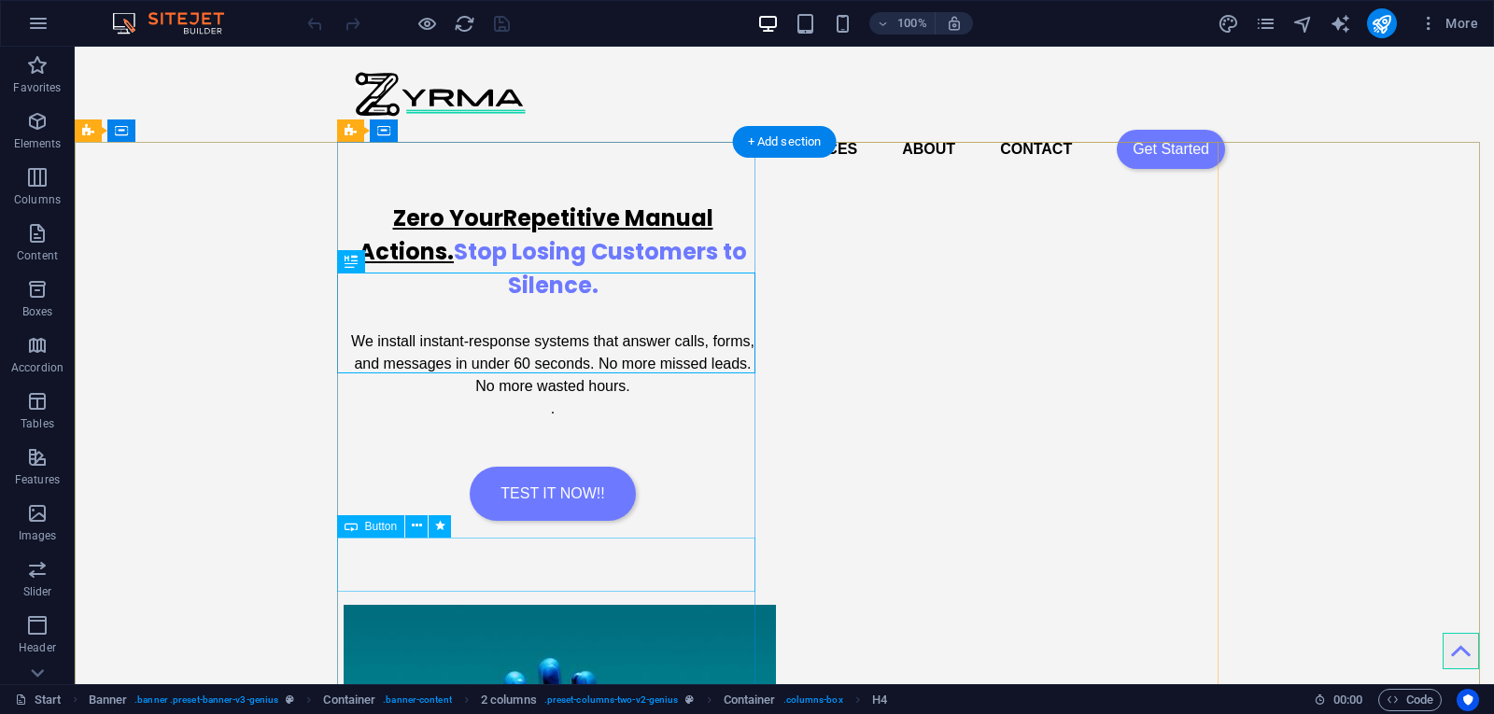
click at [530, 521] on div "TEST IT NOW!!" at bounding box center [553, 494] width 418 height 54
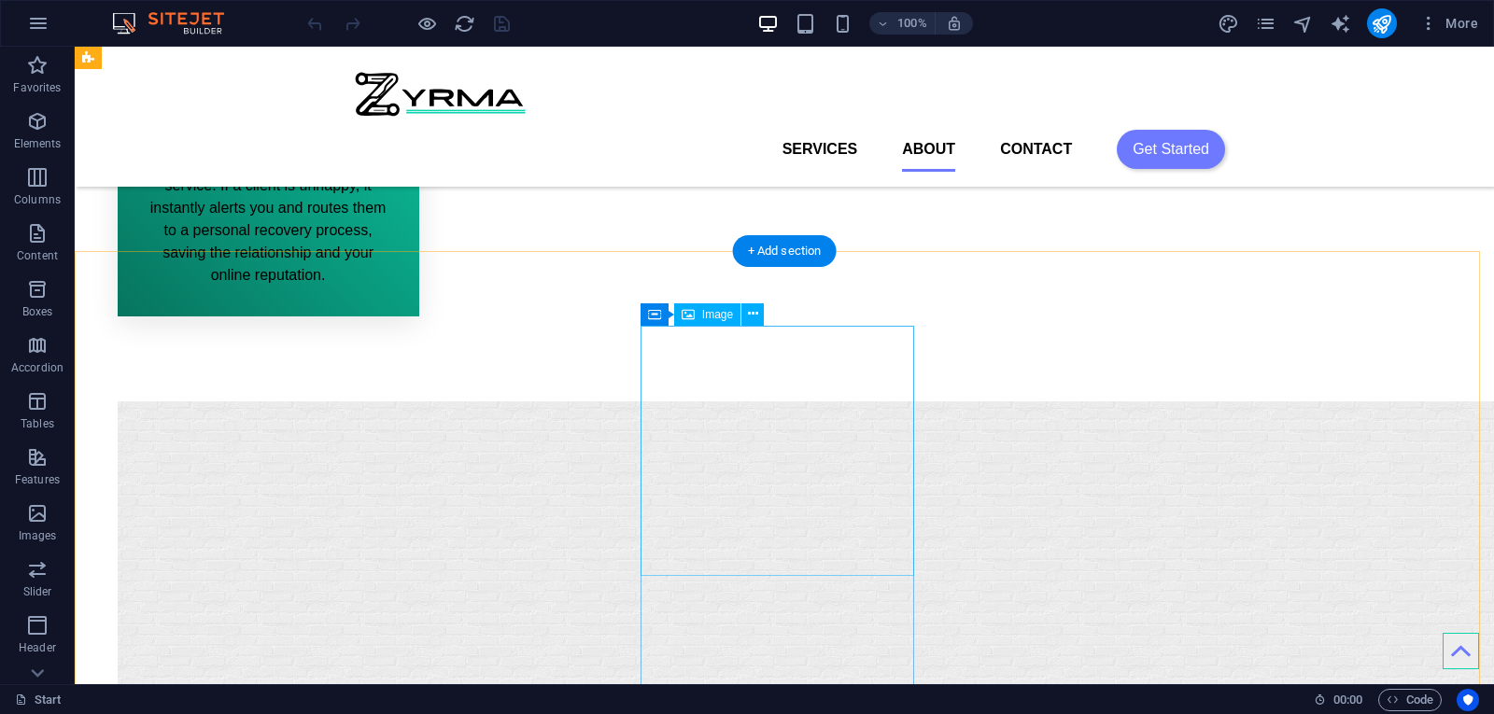
scroll to position [2550, 0]
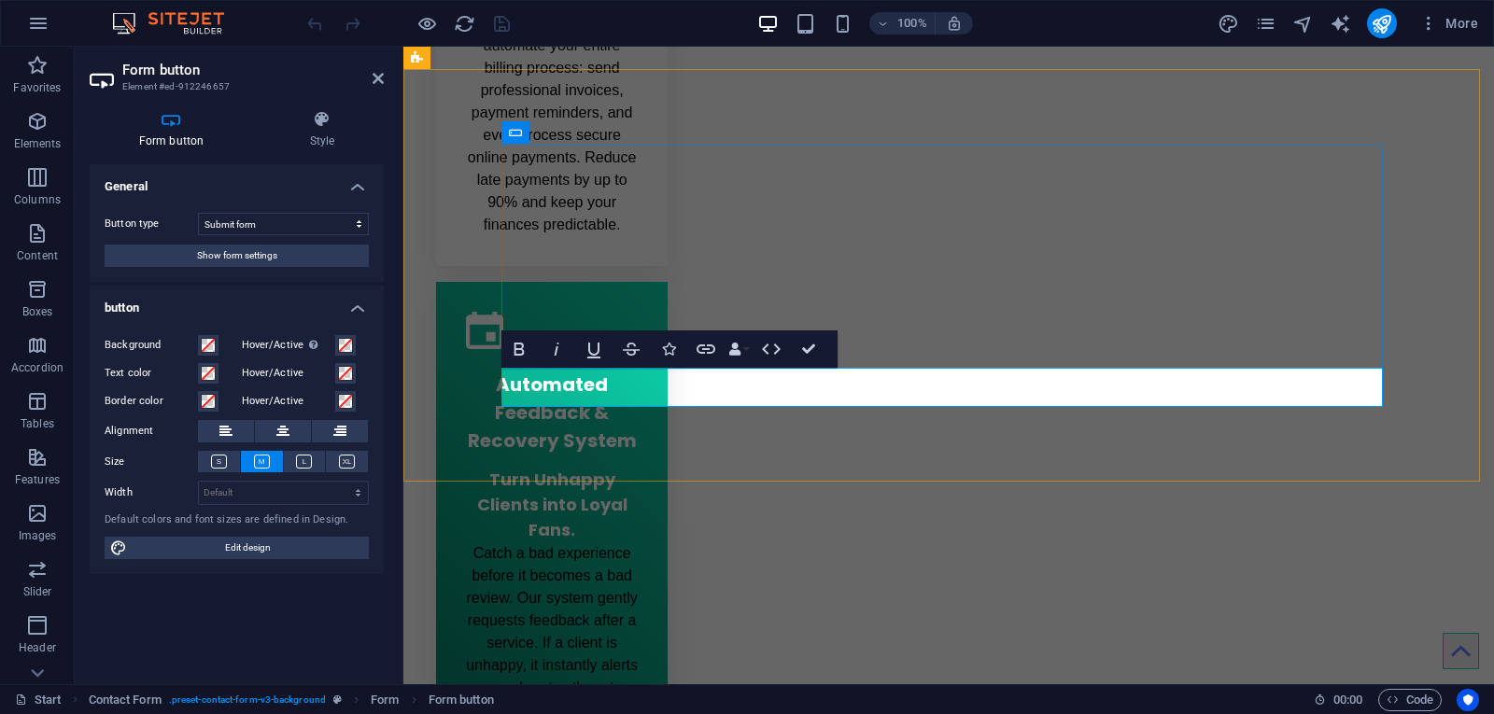
scroll to position [2637, 0]
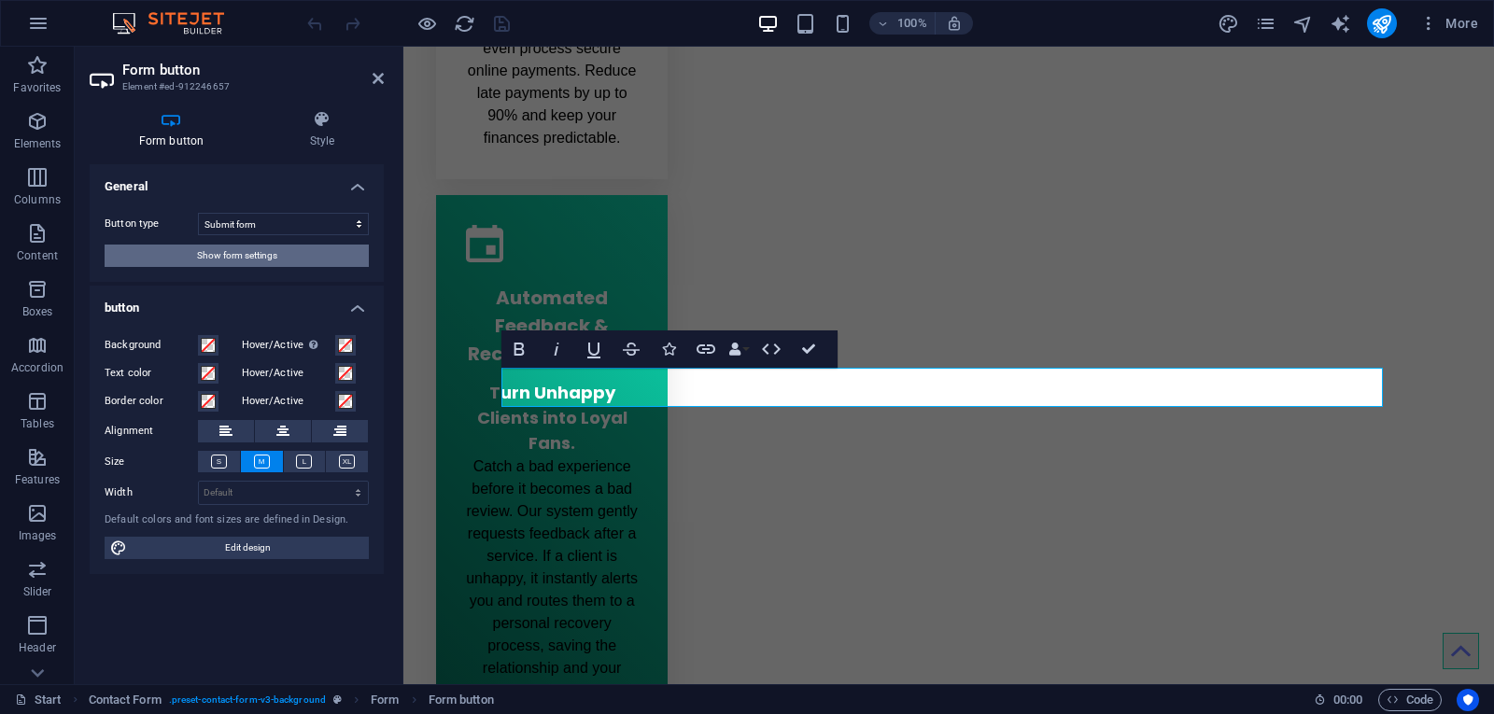
click at [251, 257] on span "Show form settings" at bounding box center [237, 256] width 80 height 22
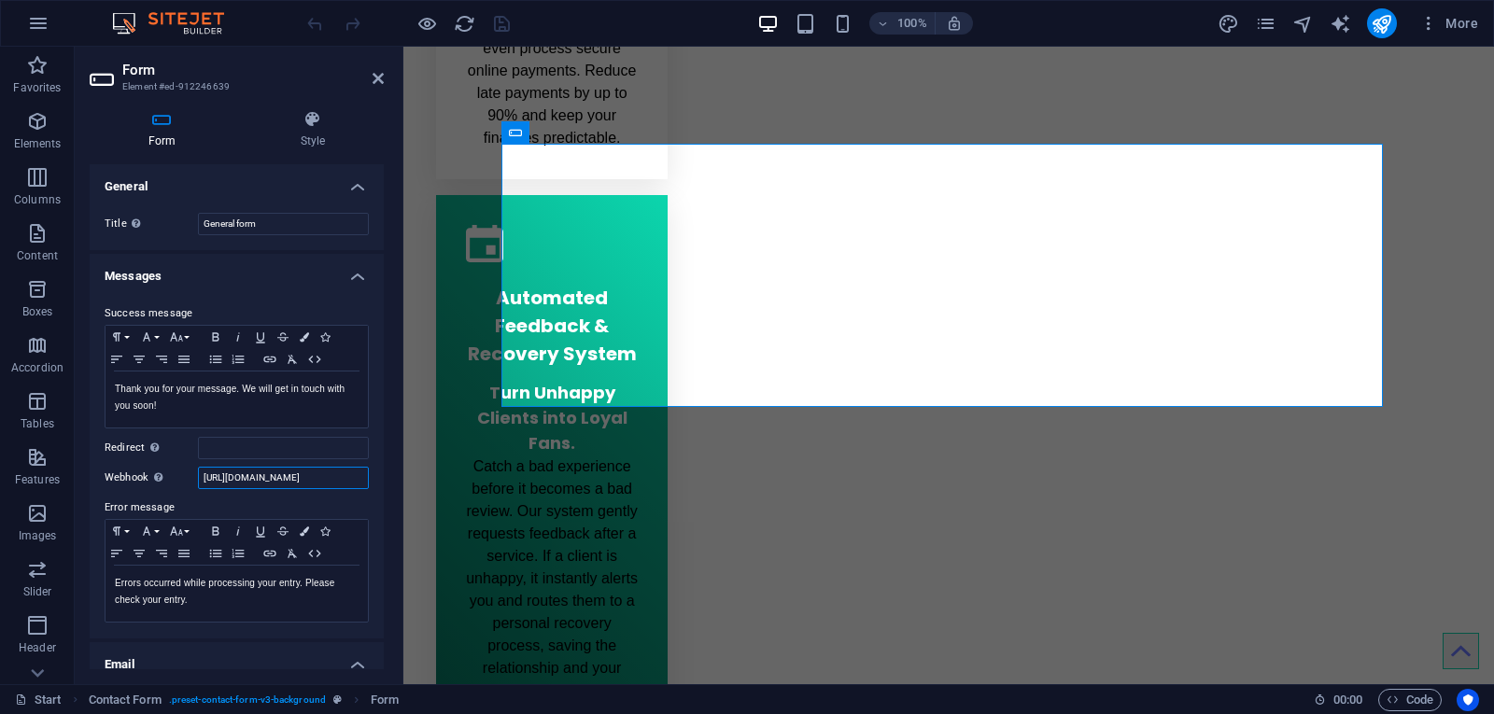
click at [304, 483] on input "[URL][DOMAIN_NAME]" at bounding box center [283, 478] width 171 height 22
drag, startPoint x: 304, startPoint y: 483, endPoint x: 222, endPoint y: 489, distance: 82.4
click at [222, 489] on div "Success message Paragraph Format Normal Heading 1 Heading 2 Heading 3 Heading 4…" at bounding box center [237, 463] width 294 height 351
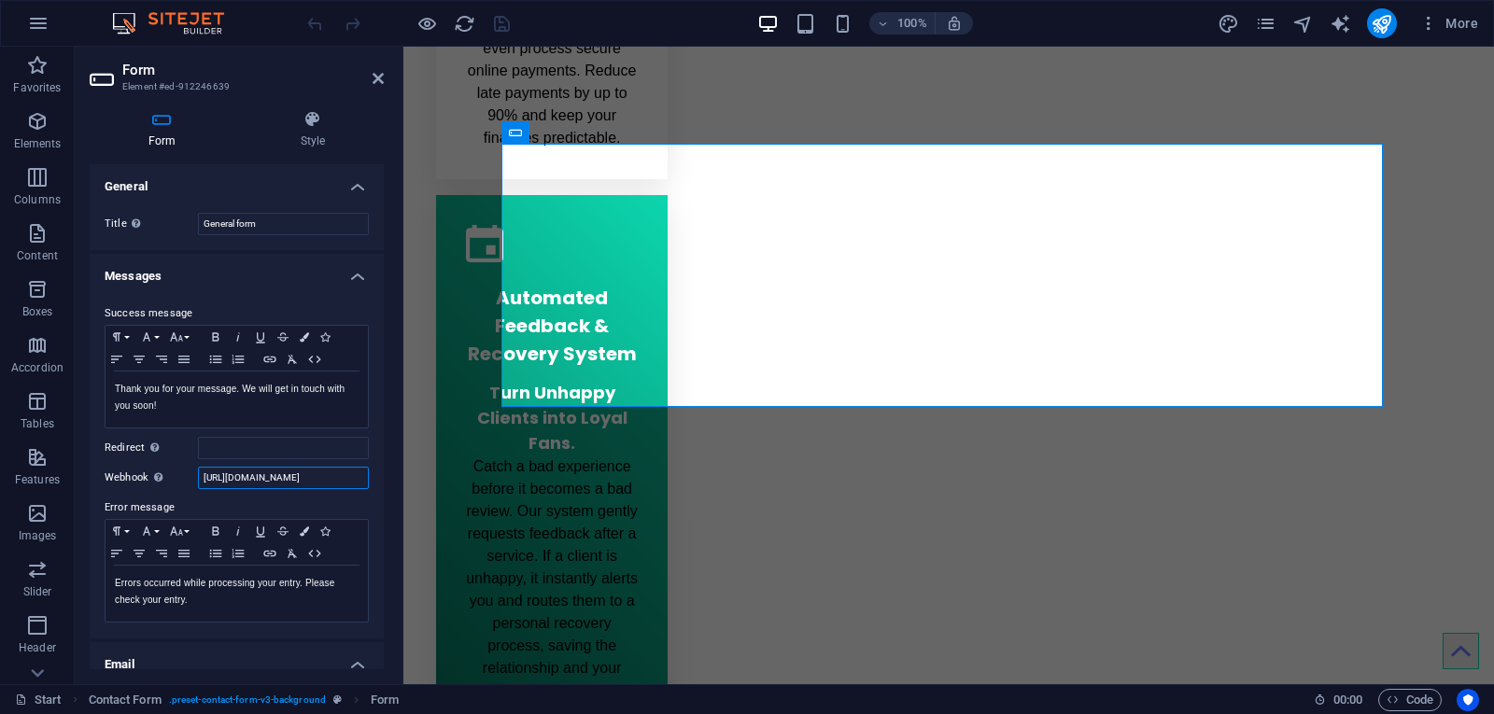
click at [230, 470] on input "[URL][DOMAIN_NAME]" at bounding box center [283, 478] width 171 height 22
click at [228, 470] on input "[URL][DOMAIN_NAME]" at bounding box center [283, 478] width 171 height 22
paste input "[URL][DOMAIN_NAME]"
type input "[URL][DOMAIN_NAME]"
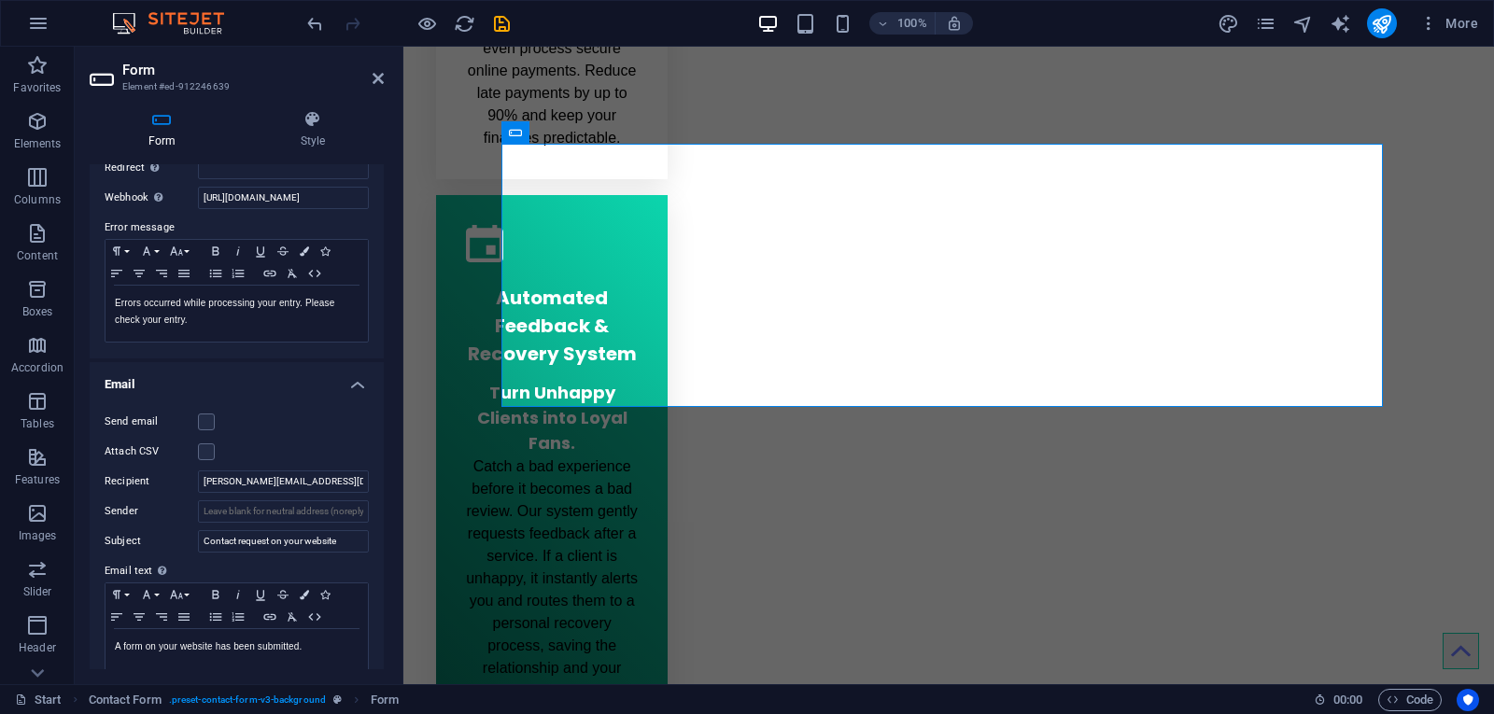
scroll to position [0, 0]
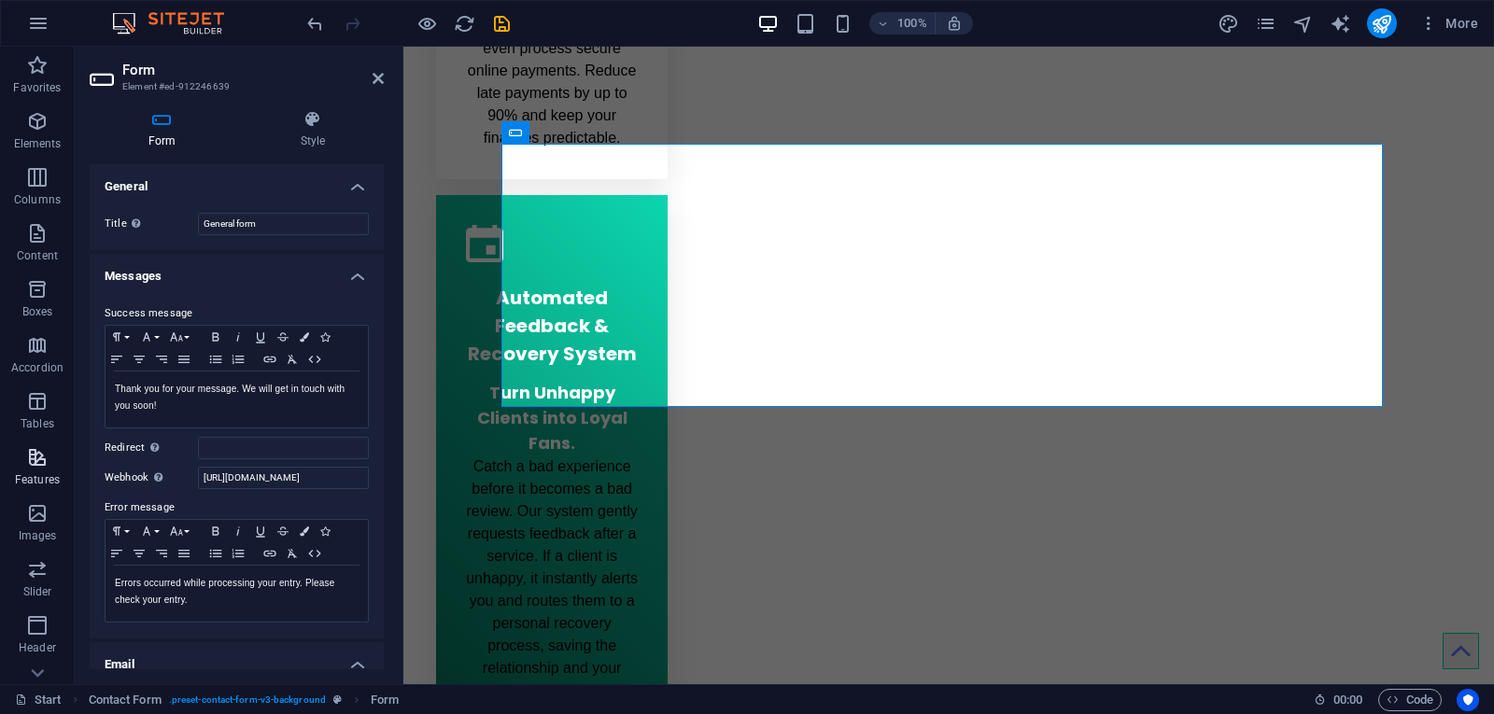
click at [44, 472] on span "Features" at bounding box center [37, 468] width 75 height 45
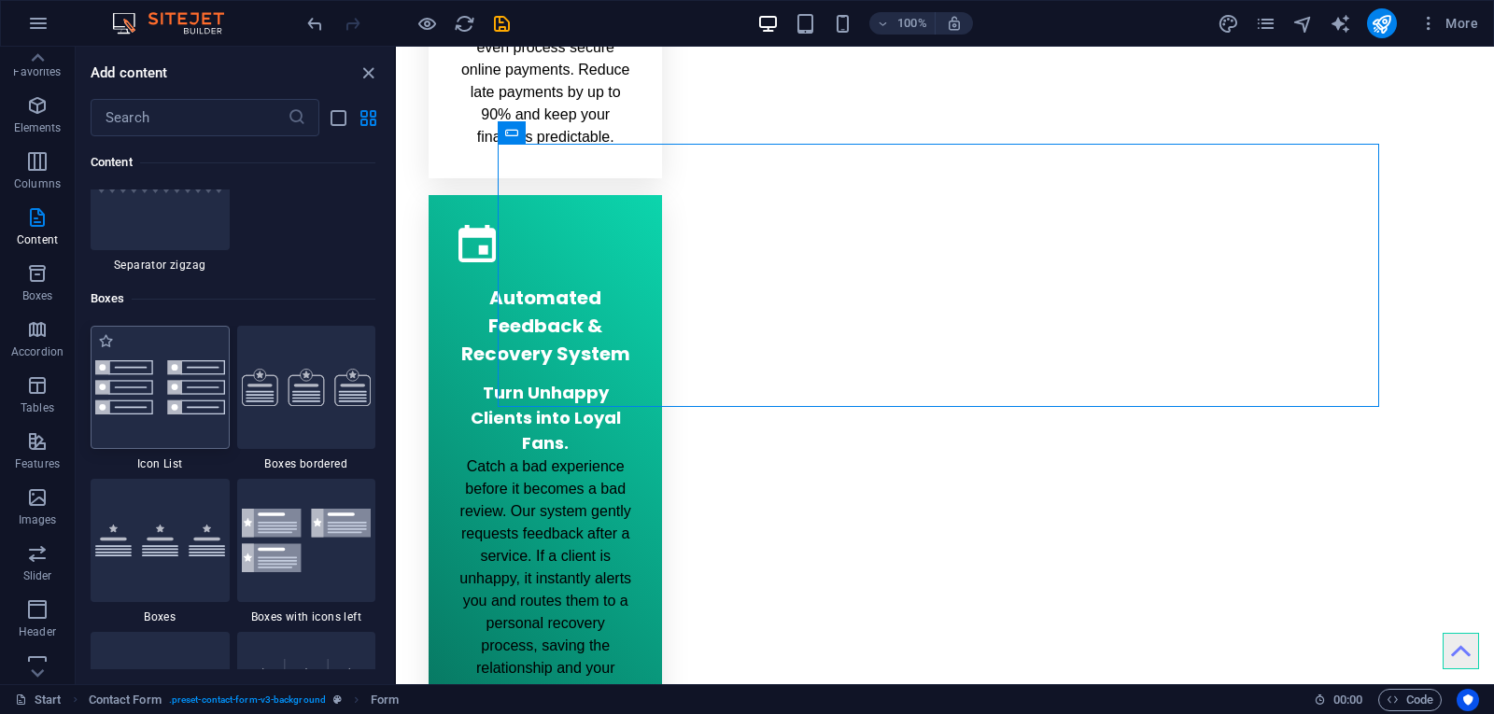
scroll to position [4945, 0]
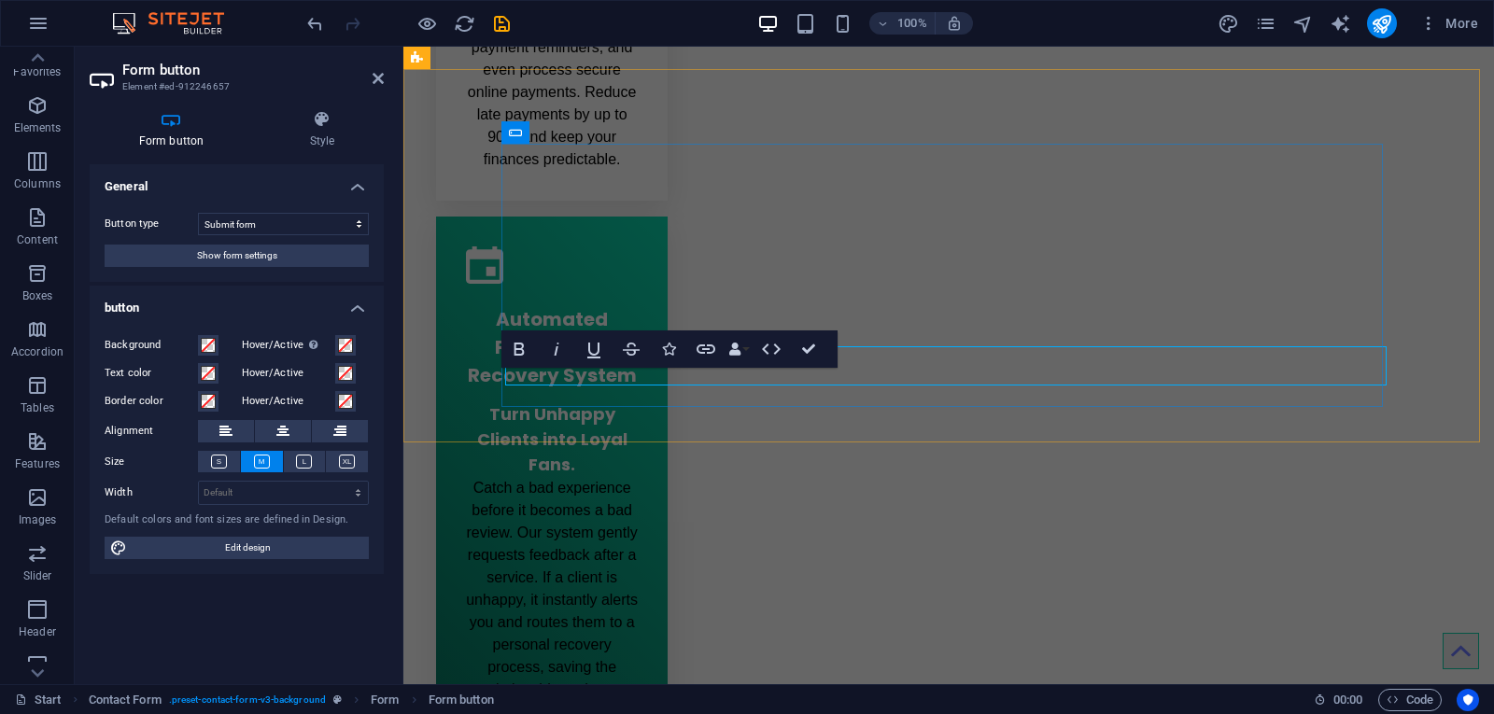
scroll to position [2637, 0]
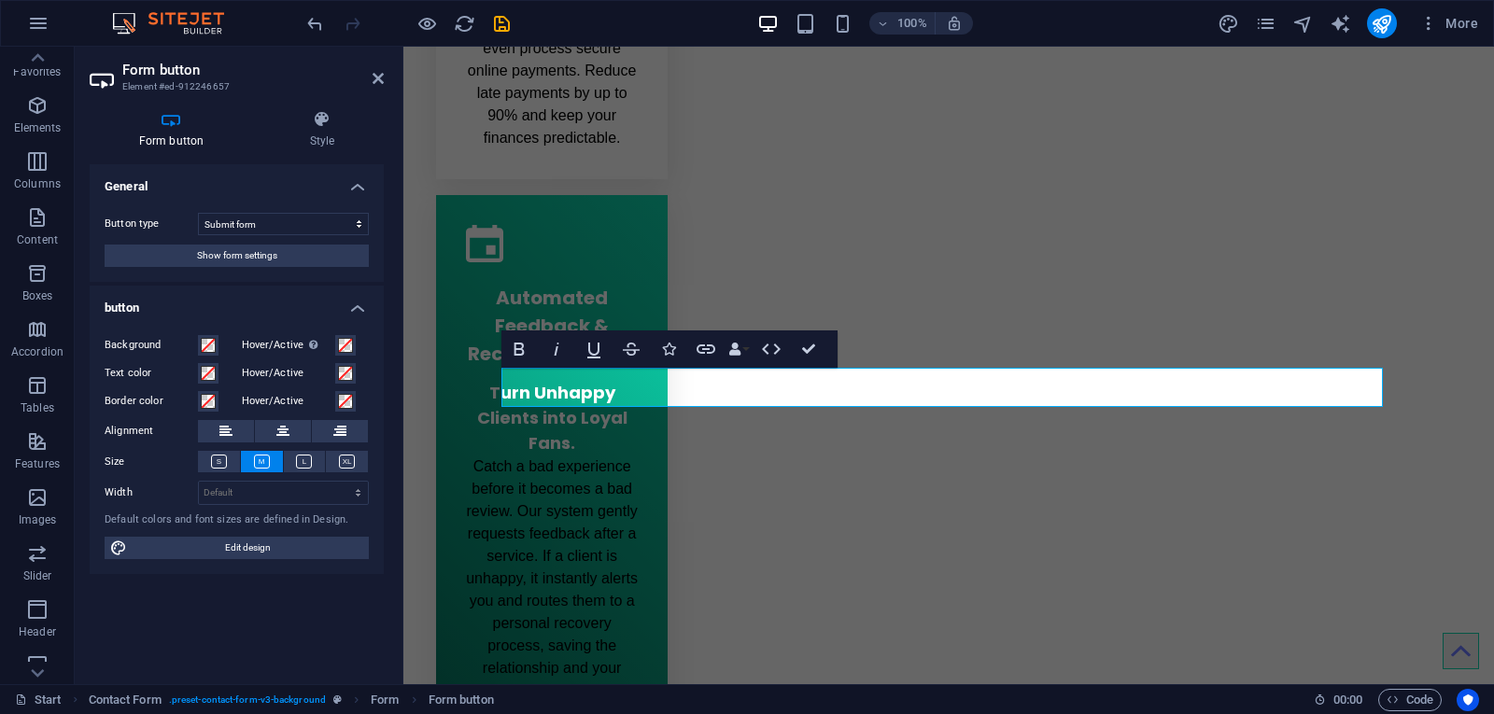
click at [235, 267] on div "Button type Submit form Reset form No action Show form settings" at bounding box center [237, 240] width 294 height 84
click at [240, 264] on span "Show form settings" at bounding box center [237, 256] width 80 height 22
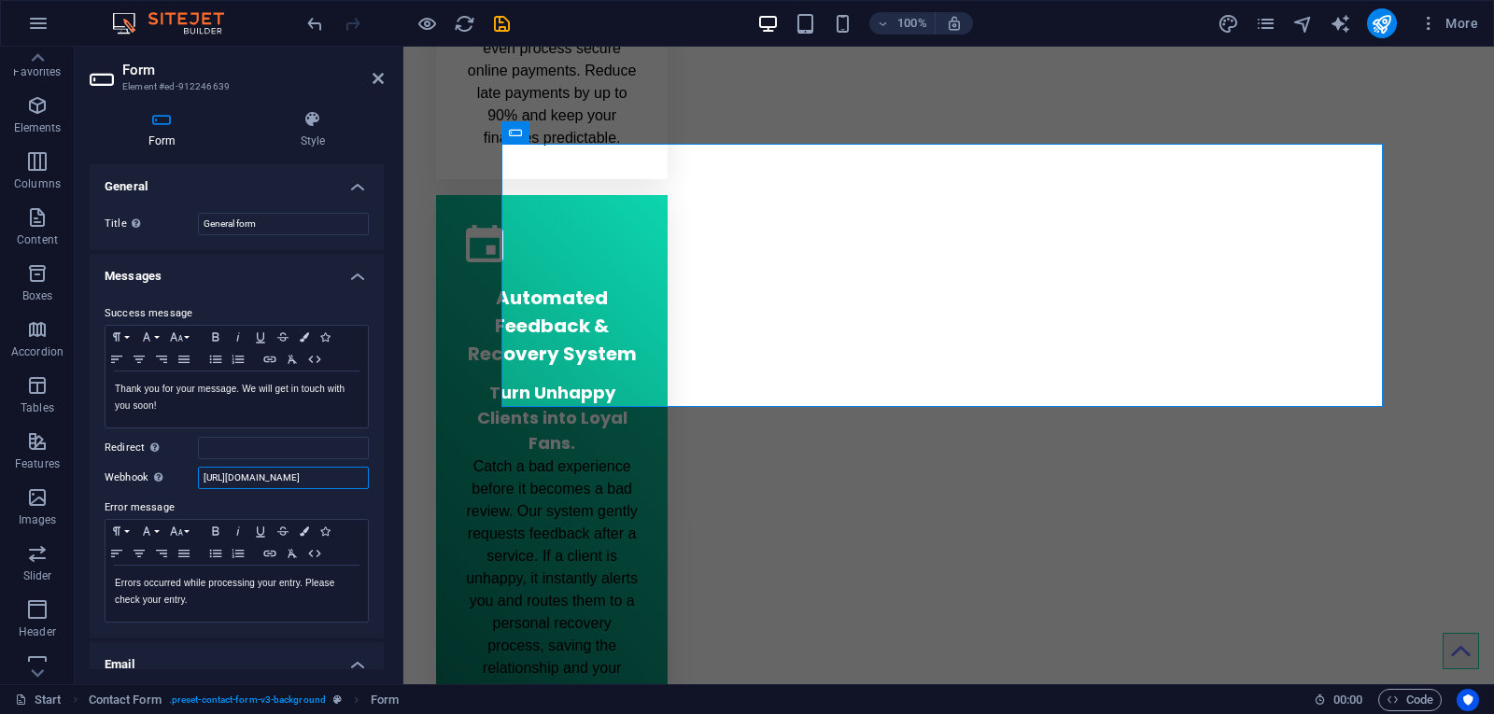
click at [258, 471] on input "https://hooks.airtable.com/workflows/v1/genericWebhook/appp6Fng6QJJrFT4E/wfl9Pg…" at bounding box center [283, 478] width 171 height 22
paste input ".us2.make.com/995o0c1e2w6vfgy1r9qvls5cx4m8ozw3"
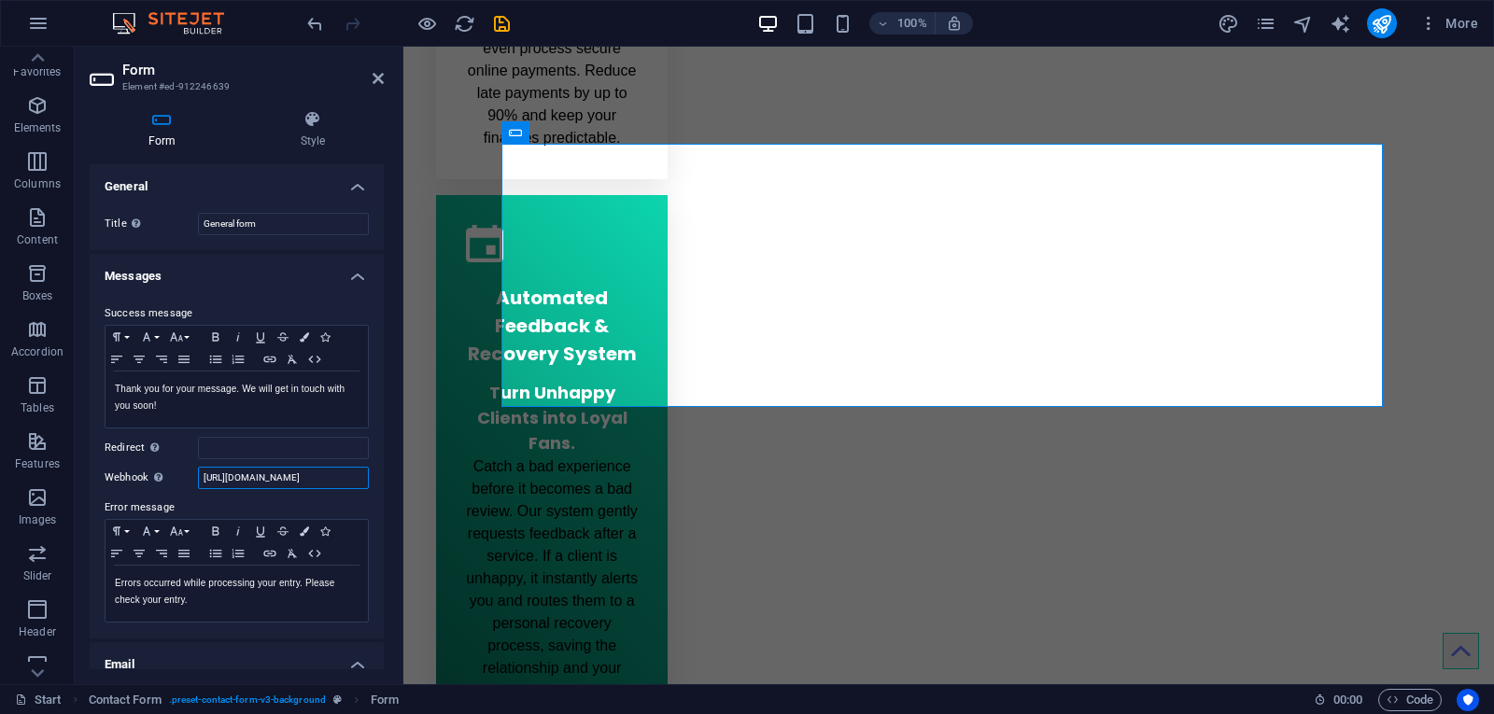
type input "https://hook.us2.make.com/995o0c1e2w6vfgy1r9qvls5cx4m8ozw3"
click at [275, 502] on label "Error message" at bounding box center [237, 508] width 264 height 22
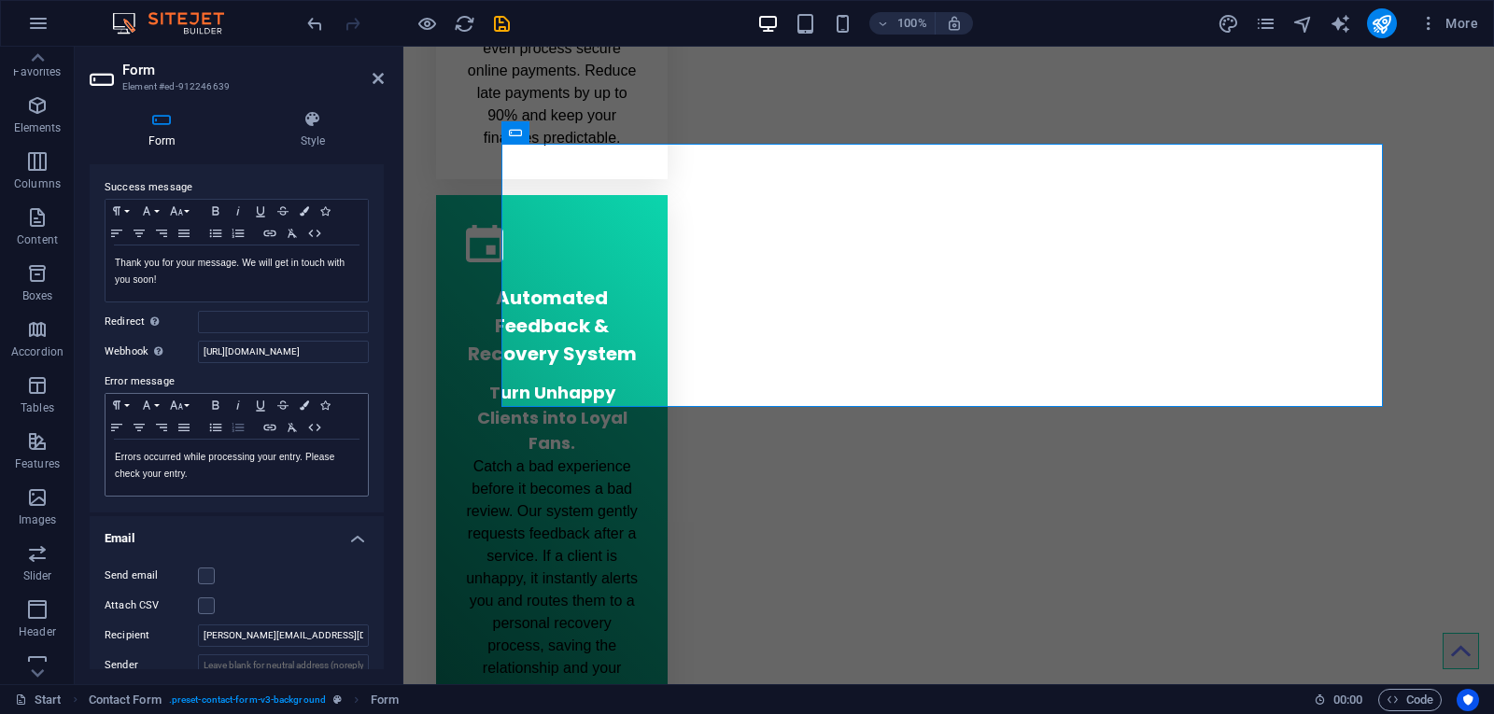
scroll to position [73, 0]
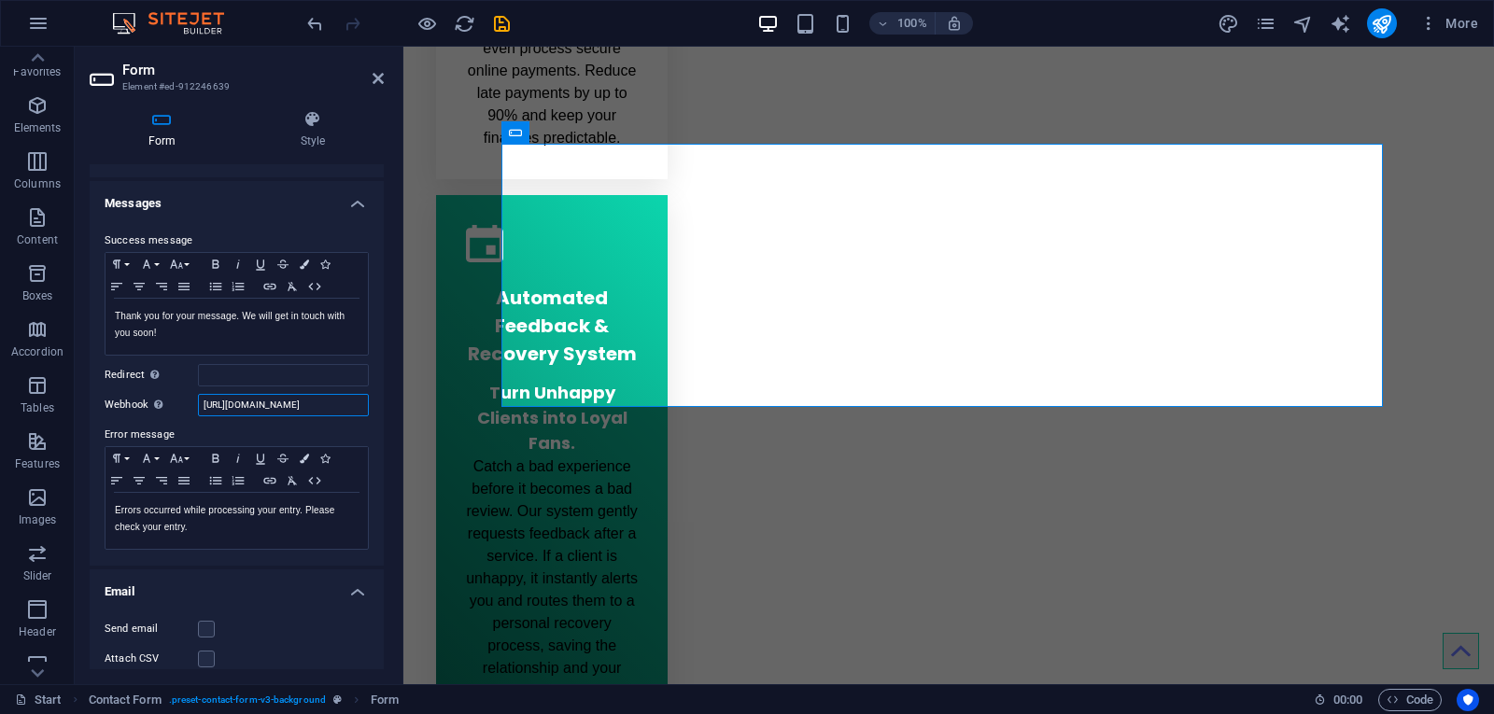
click at [249, 407] on input "https://hook.us2.make.com/995o0c1e2w6vfgy1r9qvls5cx4m8ozw3" at bounding box center [283, 405] width 171 height 22
click at [247, 407] on input "https://hook.us2.make.com/995o0c1e2w6vfgy1r9qvls5cx4m8ozw3" at bounding box center [283, 405] width 171 height 22
paste input "[URL][DOMAIN_NAME]"
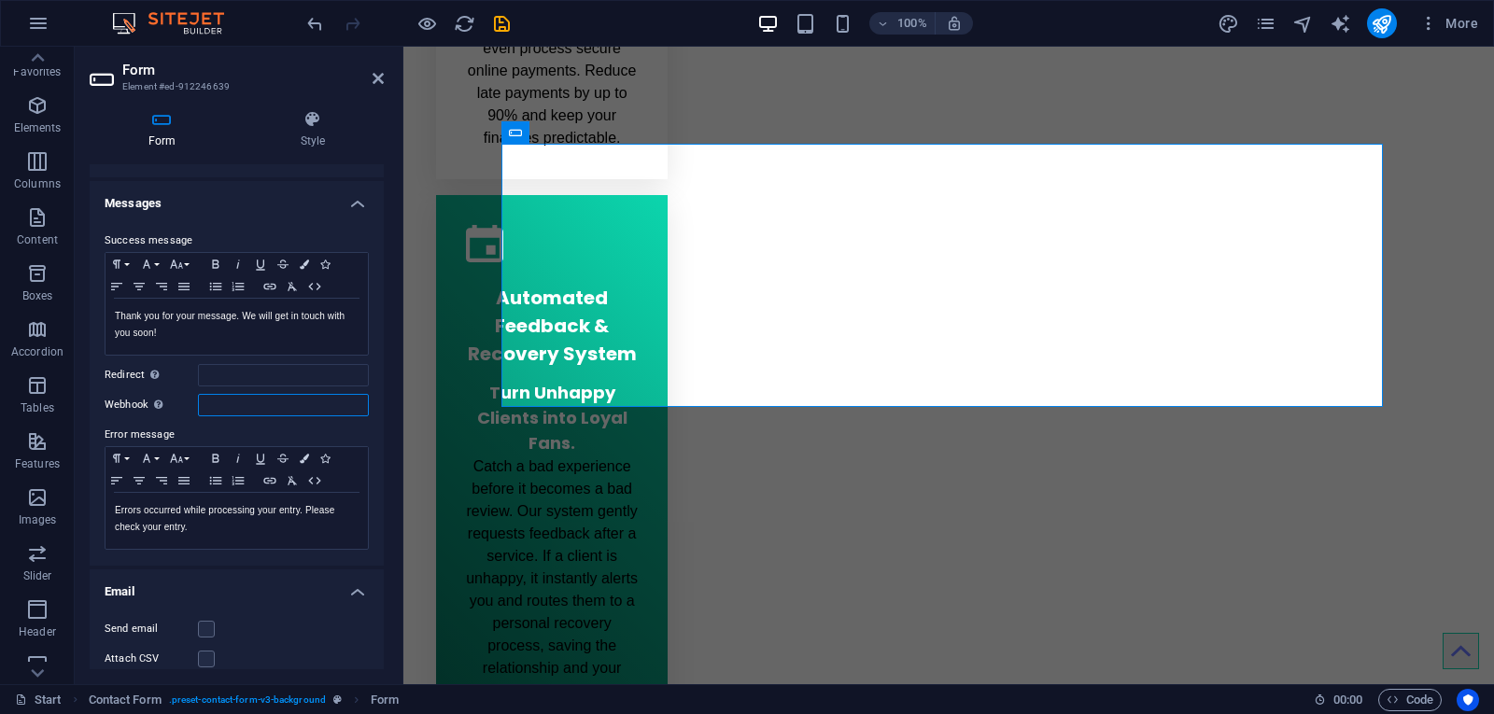
type input "[URL][DOMAIN_NAME]"
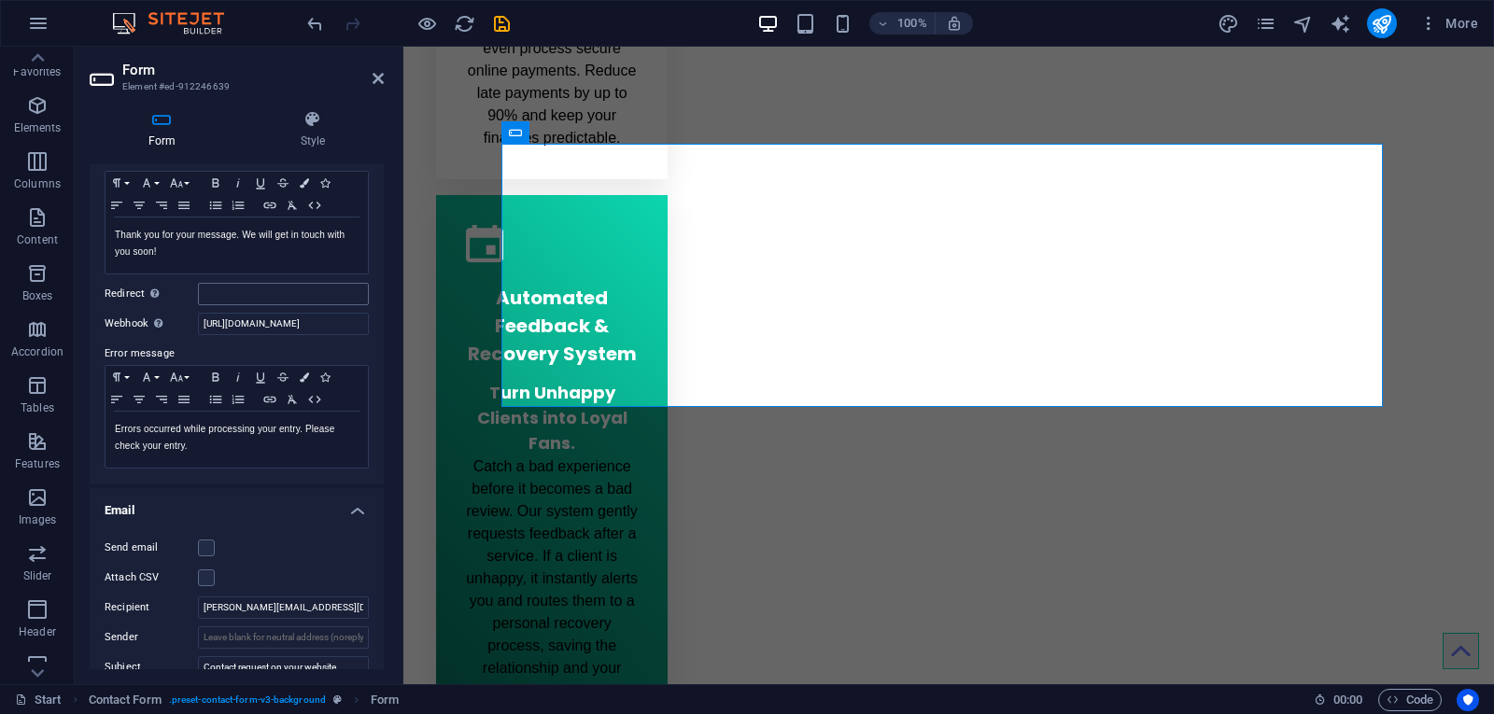
scroll to position [0, 0]
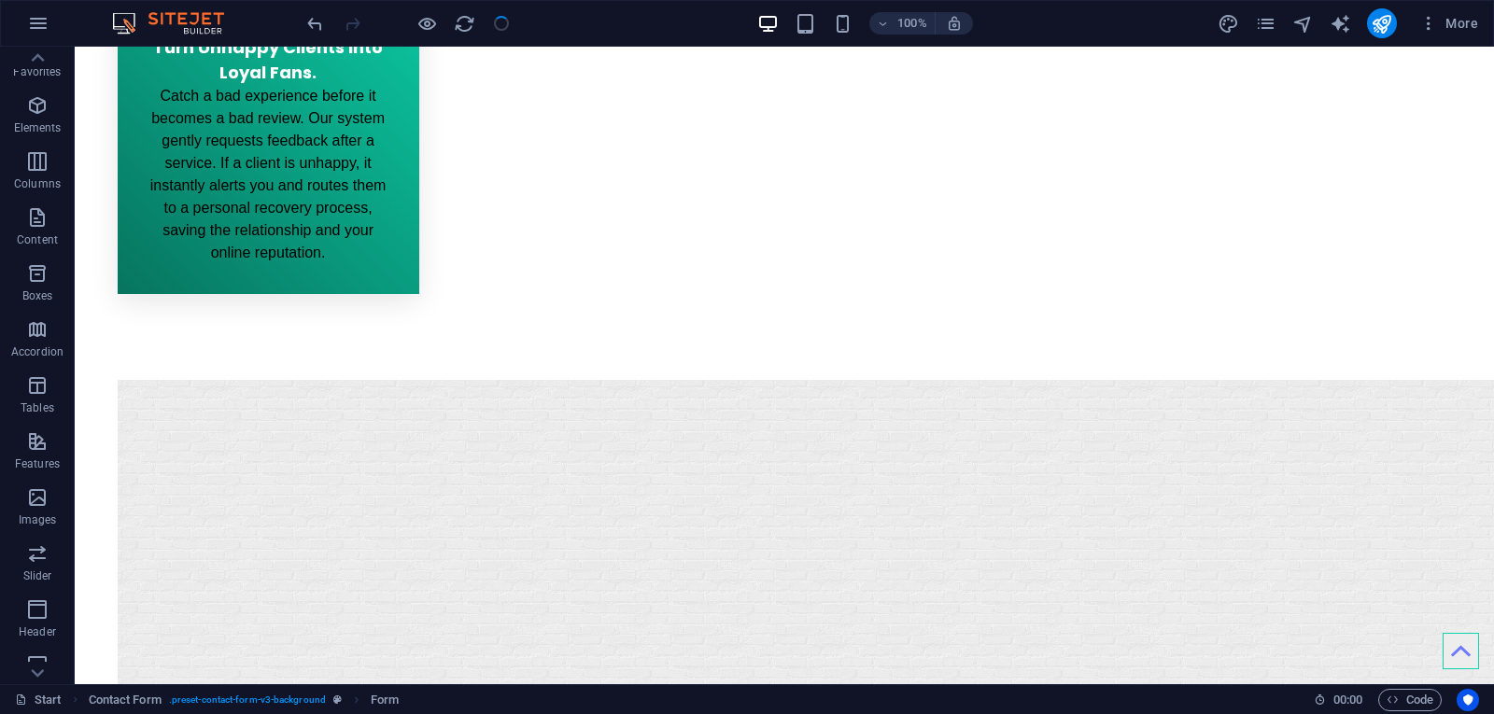
scroll to position [2549, 0]
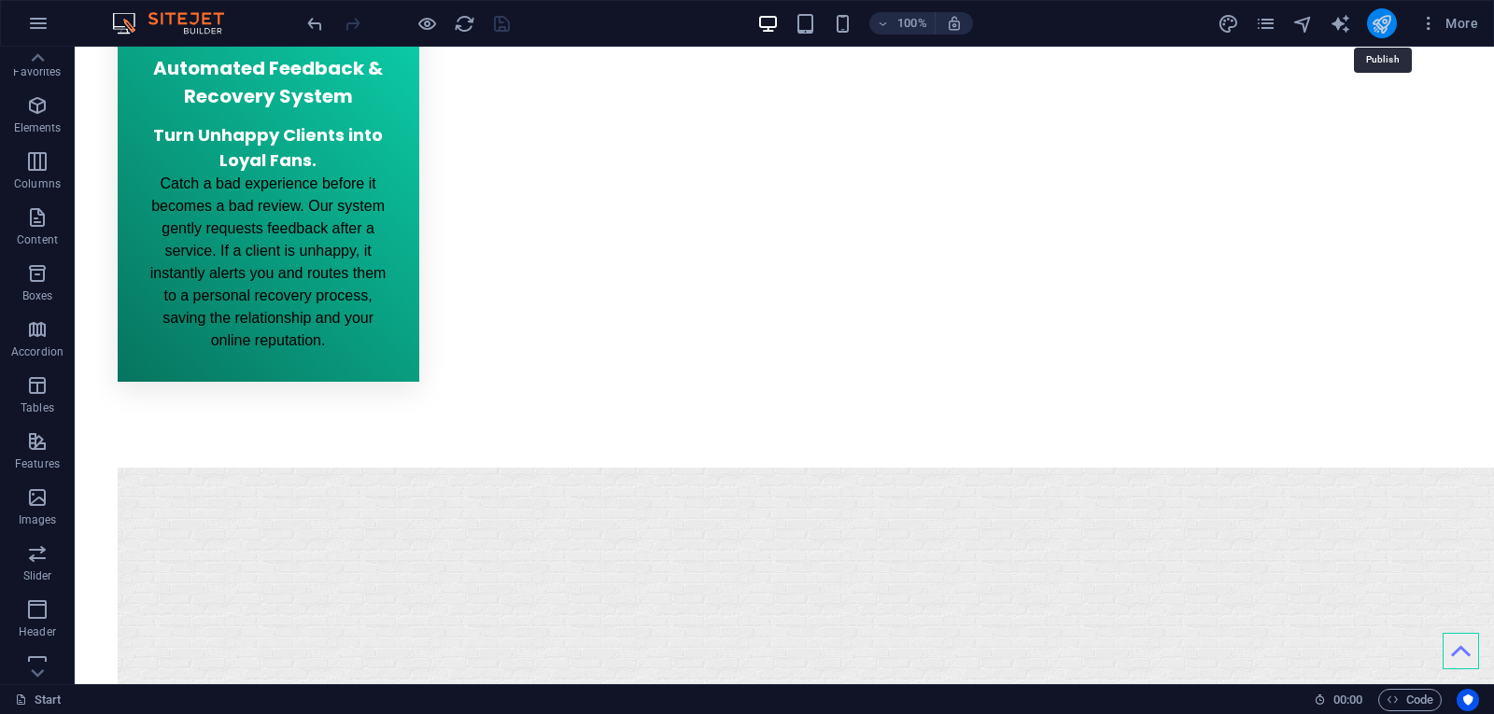
click at [1388, 21] on icon "publish" at bounding box center [1381, 23] width 21 height 21
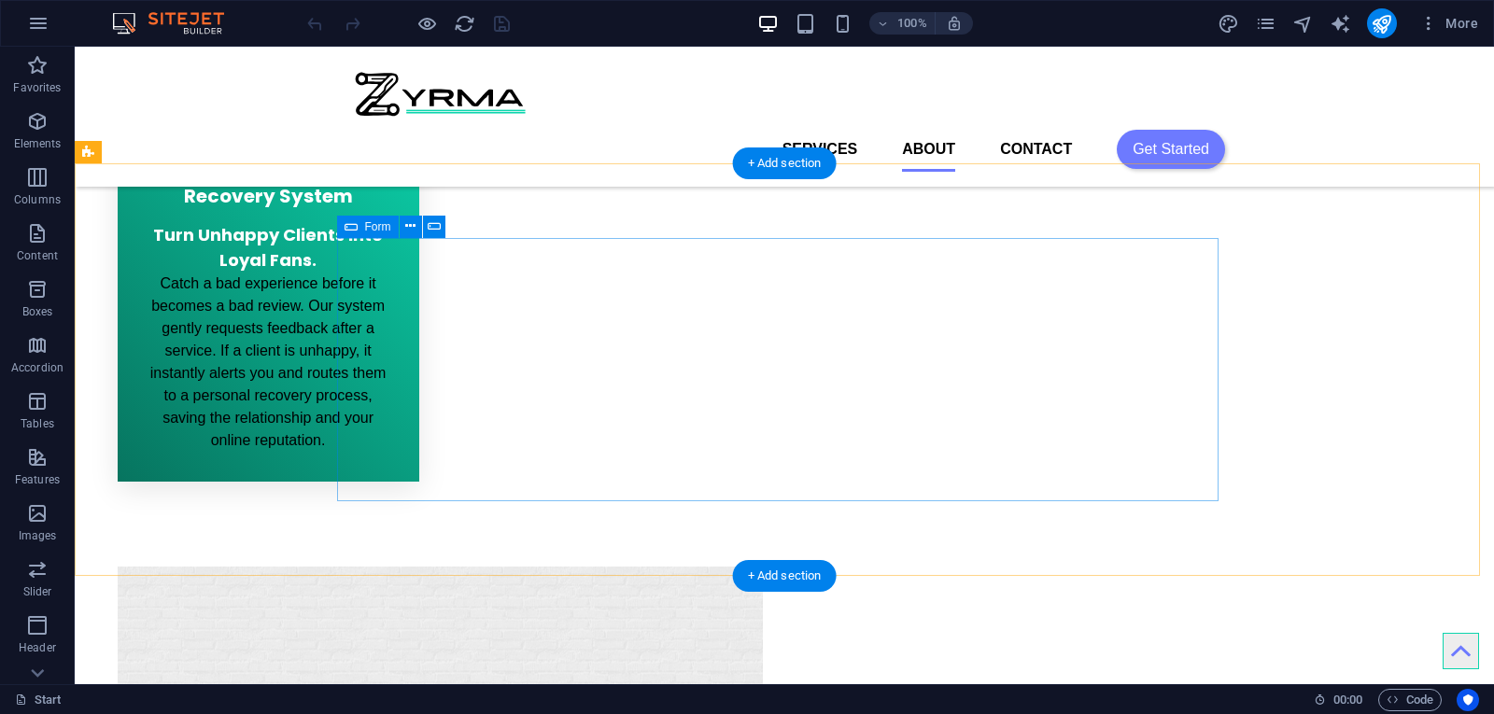
scroll to position [2335, 0]
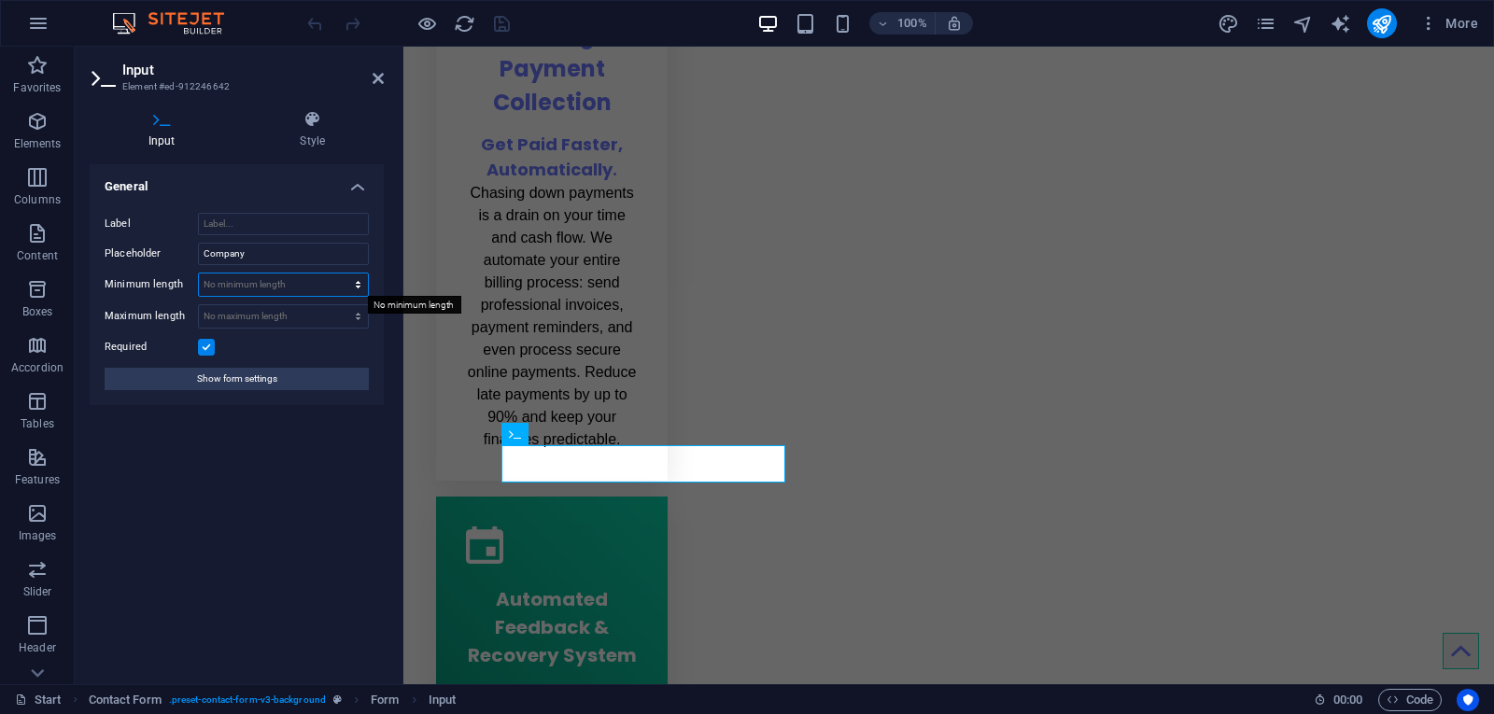
click at [265, 280] on select "No minimum length chars" at bounding box center [283, 285] width 169 height 22
click at [271, 280] on select "No minimum length chars" at bounding box center [283, 285] width 169 height 22
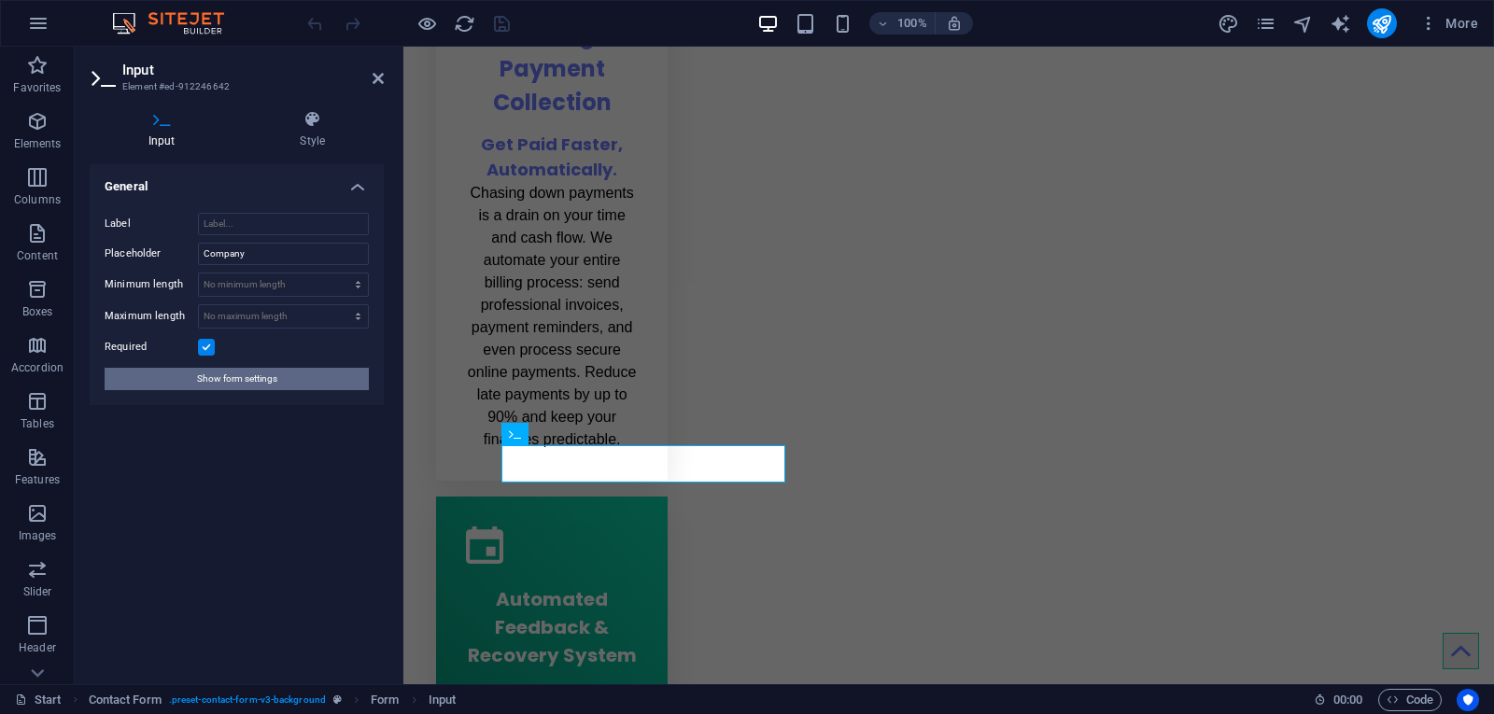
click at [237, 381] on span "Show form settings" at bounding box center [237, 379] width 80 height 22
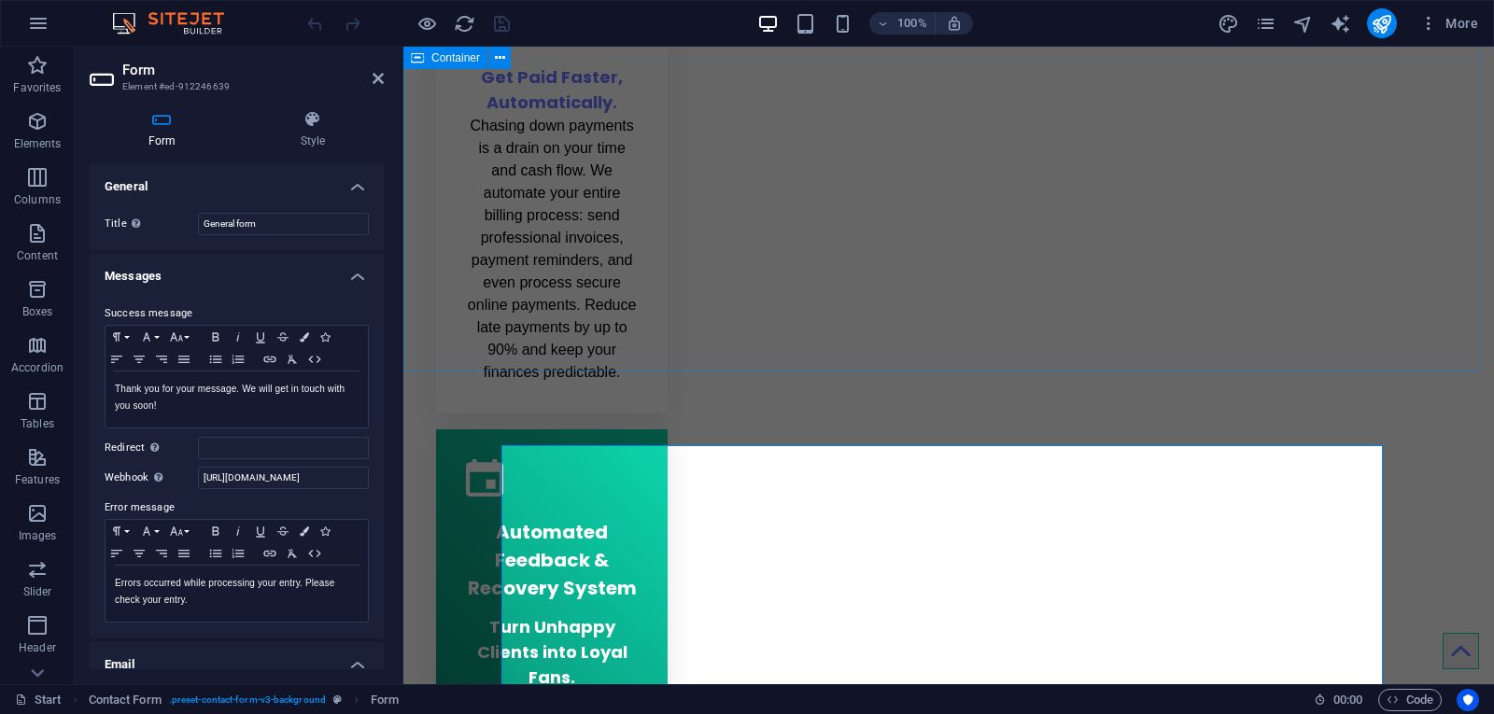
scroll to position [2428, 0]
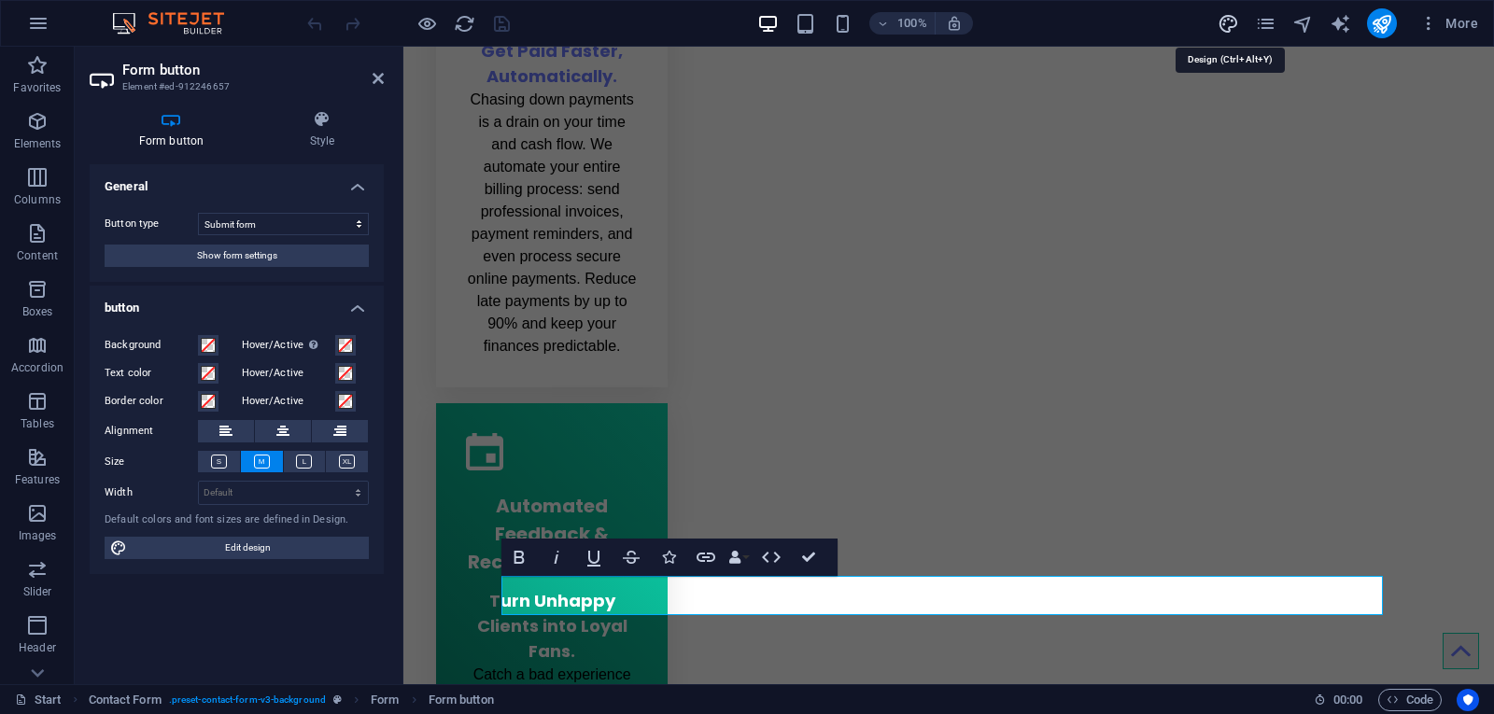
select select "px"
select select "400"
select select "px"
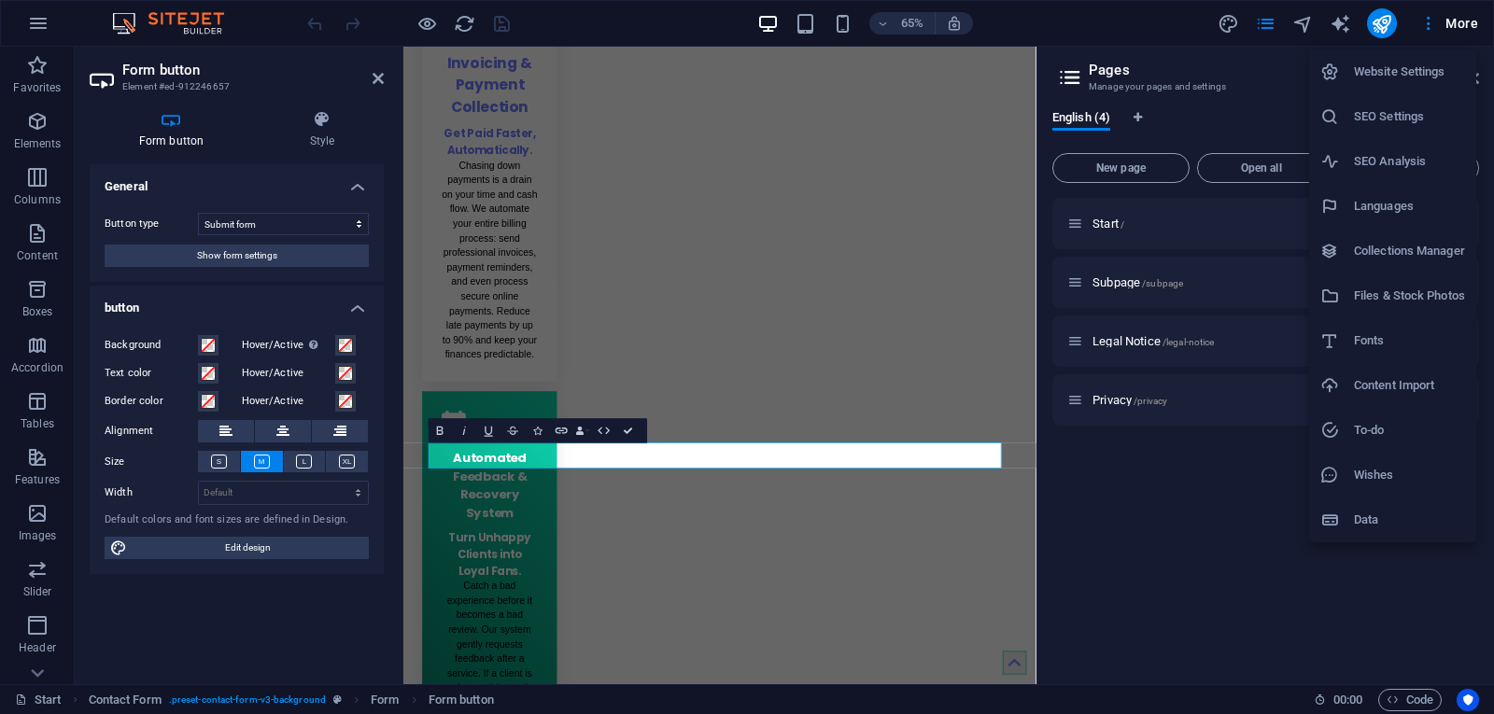
click at [1410, 67] on h6 "Website Settings" at bounding box center [1409, 72] width 111 height 22
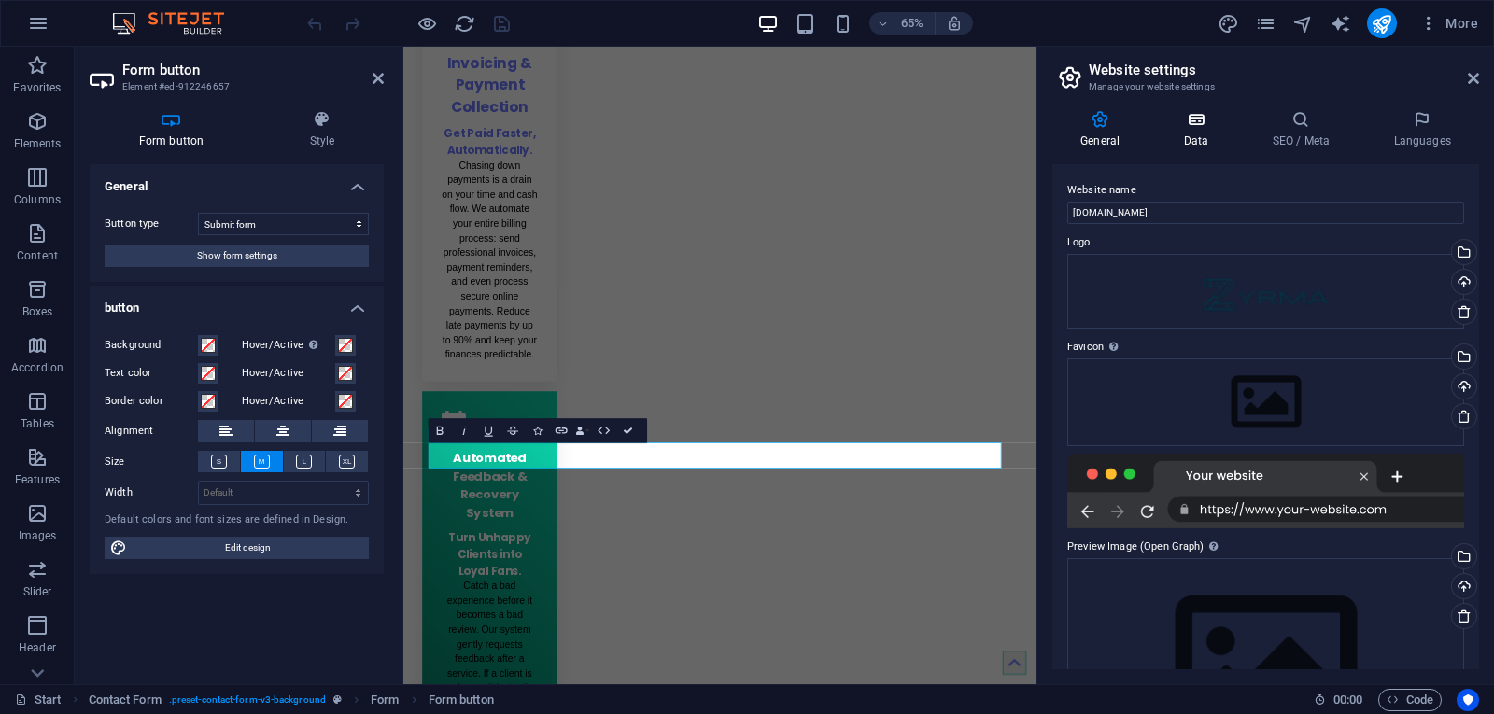
click at [1193, 127] on icon at bounding box center [1195, 119] width 81 height 19
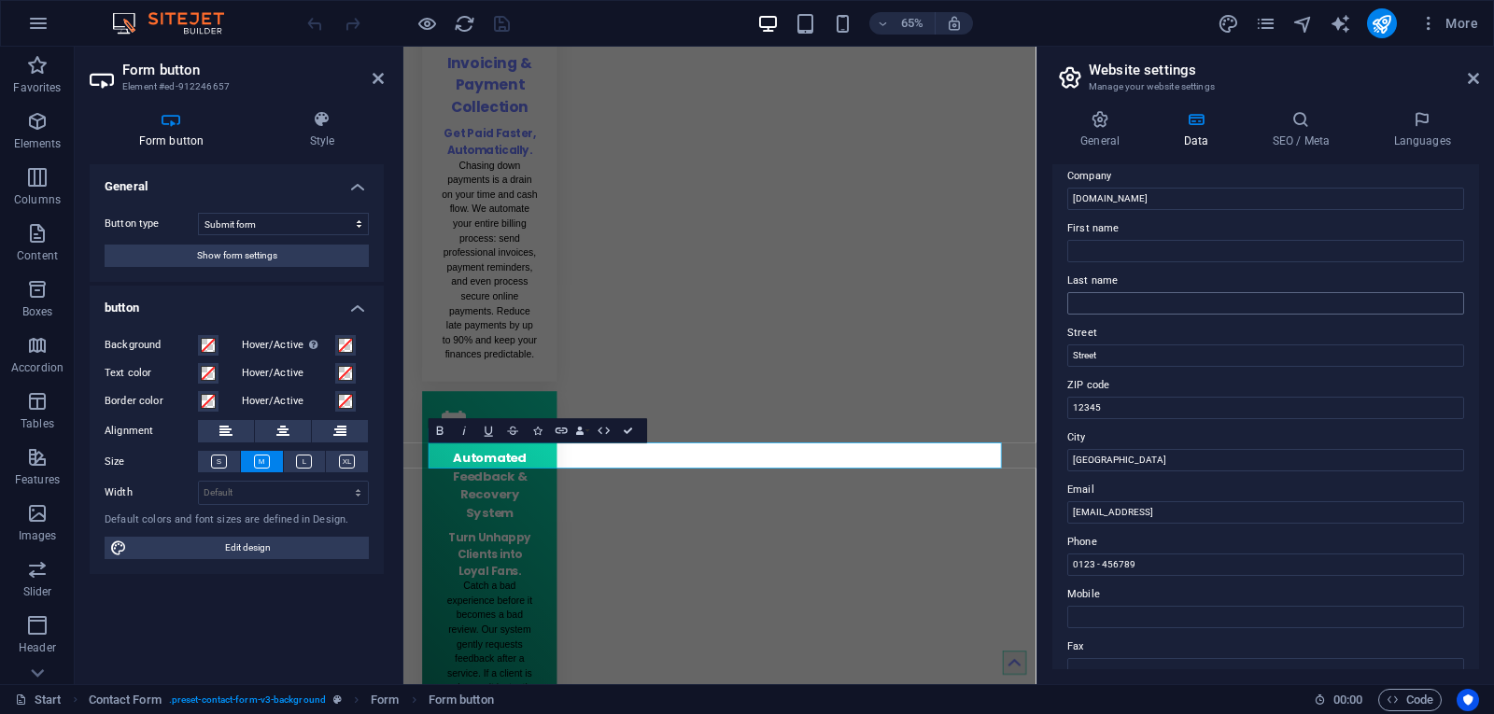
scroll to position [93, 0]
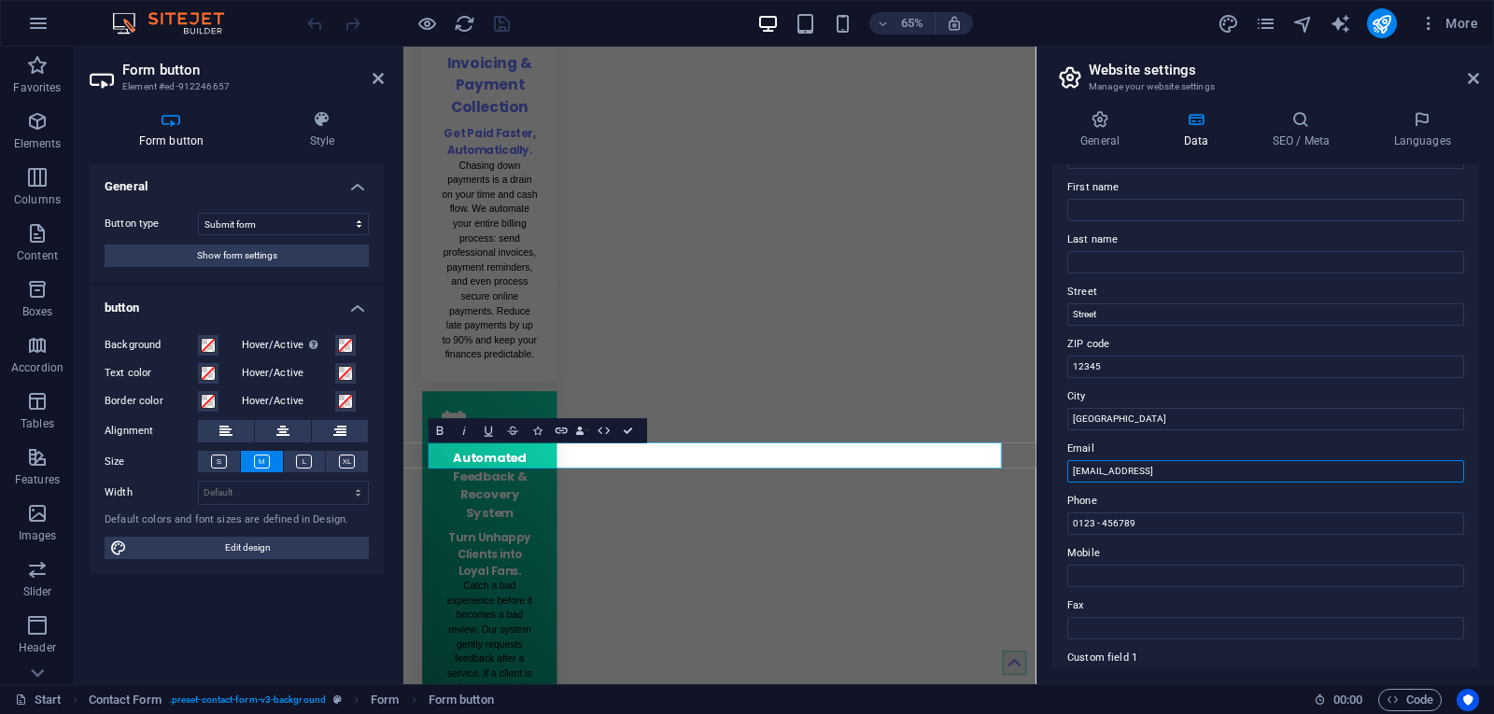
click at [1218, 473] on input "b09bc1b5136c946624c49f8540d67c@cpanel.local" at bounding box center [1265, 471] width 397 height 22
type input "support@zyrma.com"
click at [1091, 313] on input "Street" at bounding box center [1265, 315] width 397 height 22
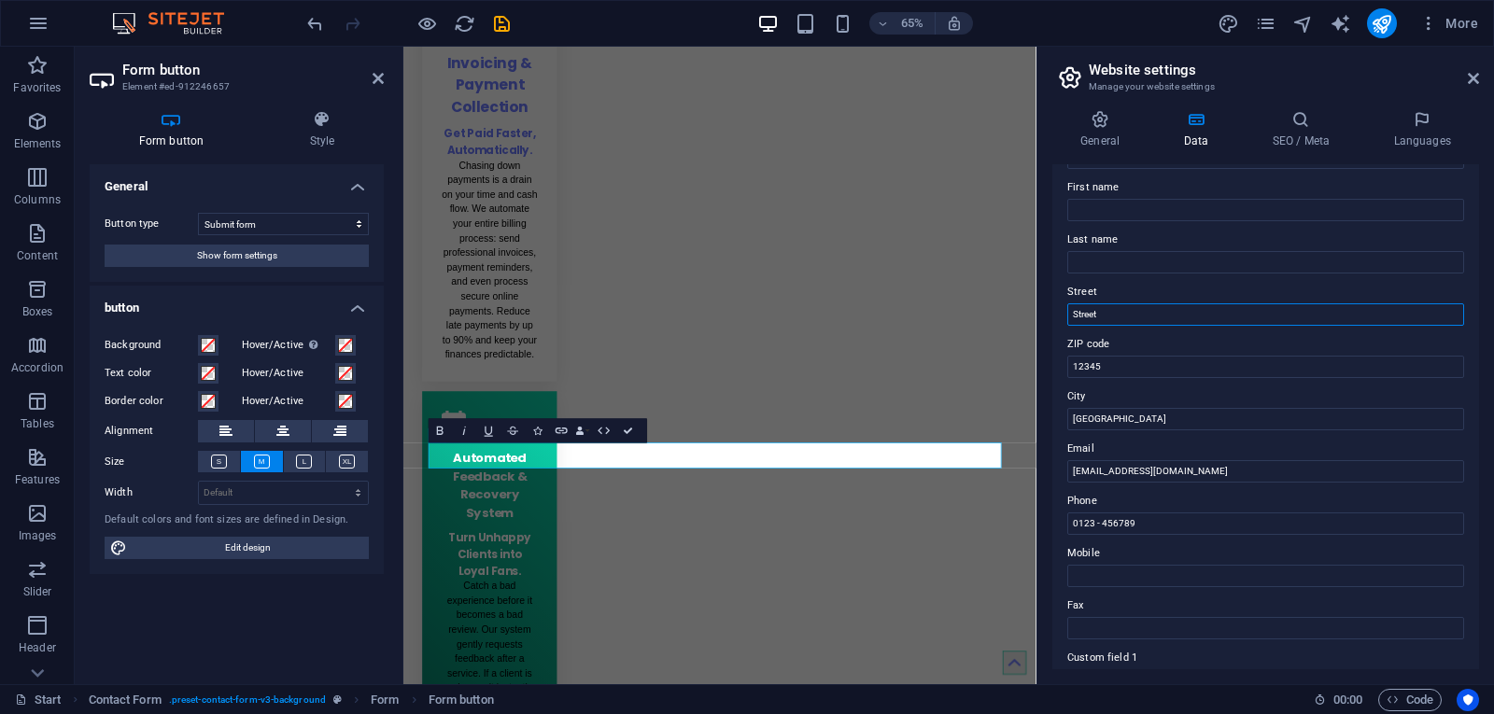
click at [1091, 313] on input "Street" at bounding box center [1265, 315] width 397 height 22
click at [1089, 372] on input "12345" at bounding box center [1265, 367] width 397 height 22
click at [1087, 371] on input "12345" at bounding box center [1265, 367] width 397 height 22
click at [1081, 417] on input "Berlin" at bounding box center [1265, 419] width 397 height 22
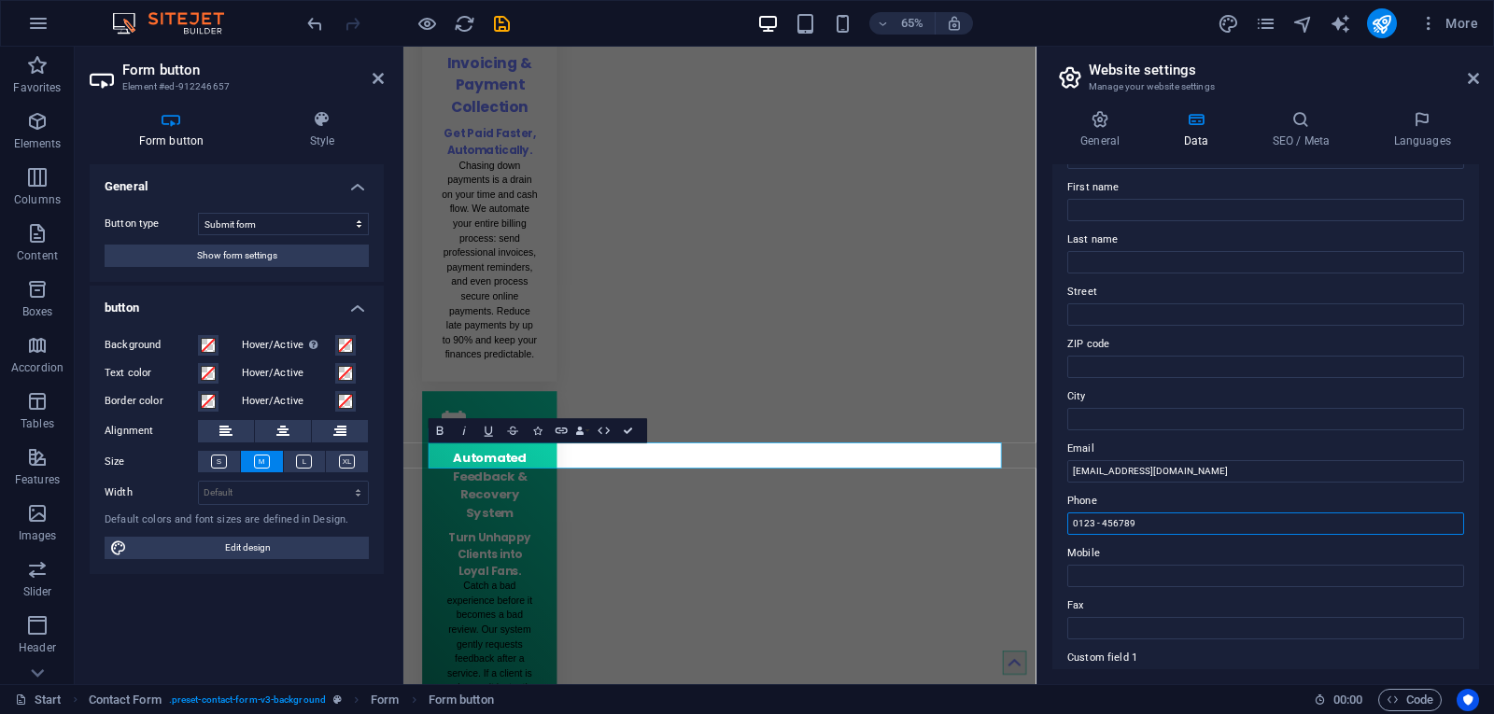
click at [1117, 524] on input "0123 - 456789" at bounding box center [1265, 524] width 397 height 22
click at [1115, 526] on input "0123 - 456789" at bounding box center [1265, 524] width 397 height 22
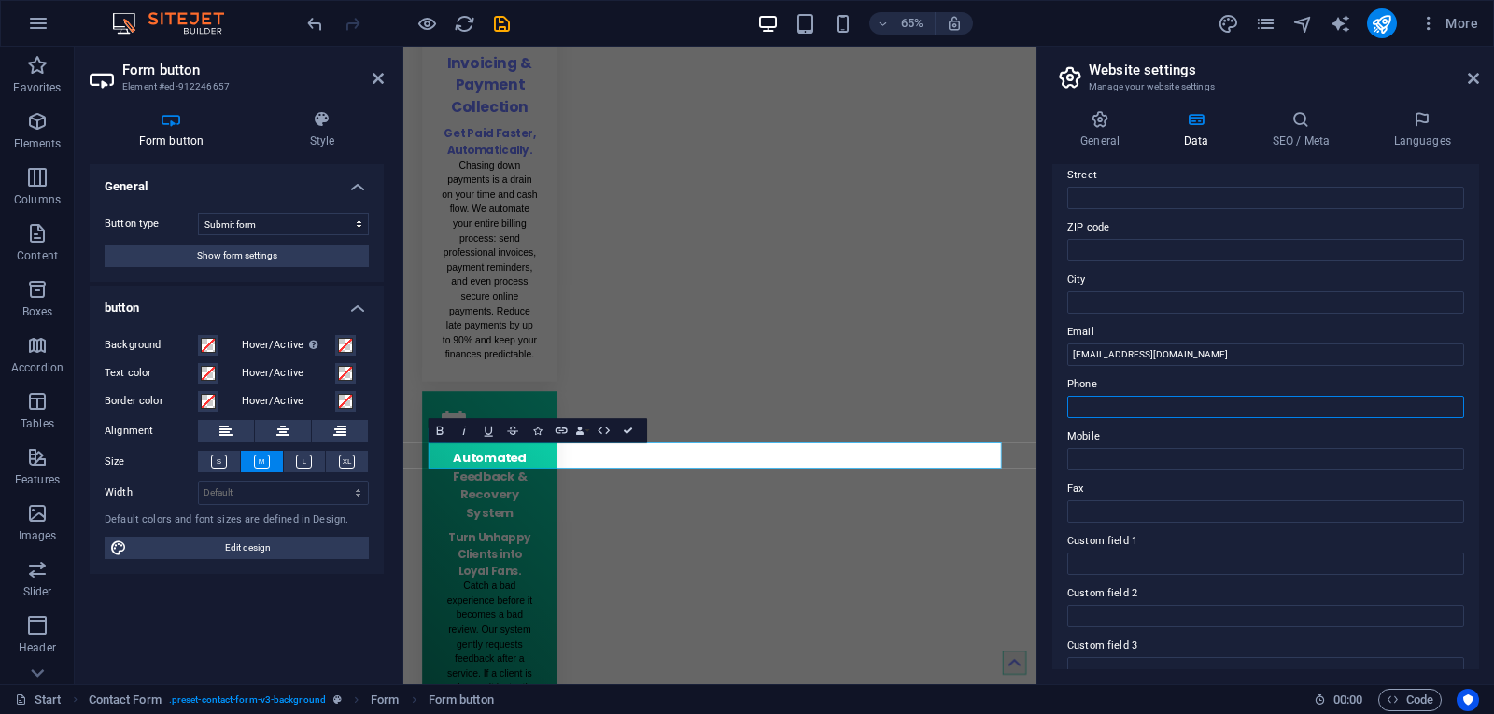
scroll to position [0, 0]
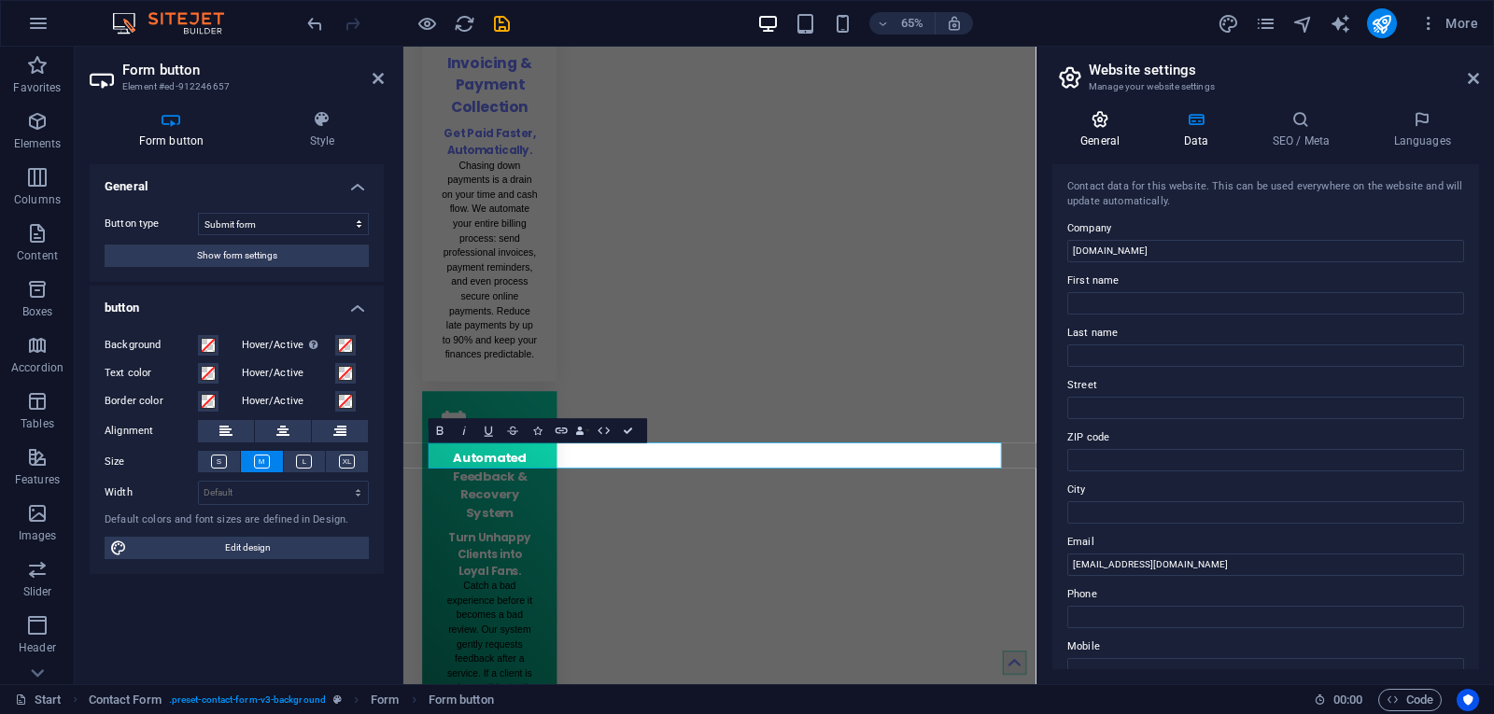
click at [1124, 127] on icon at bounding box center [1100, 119] width 95 height 19
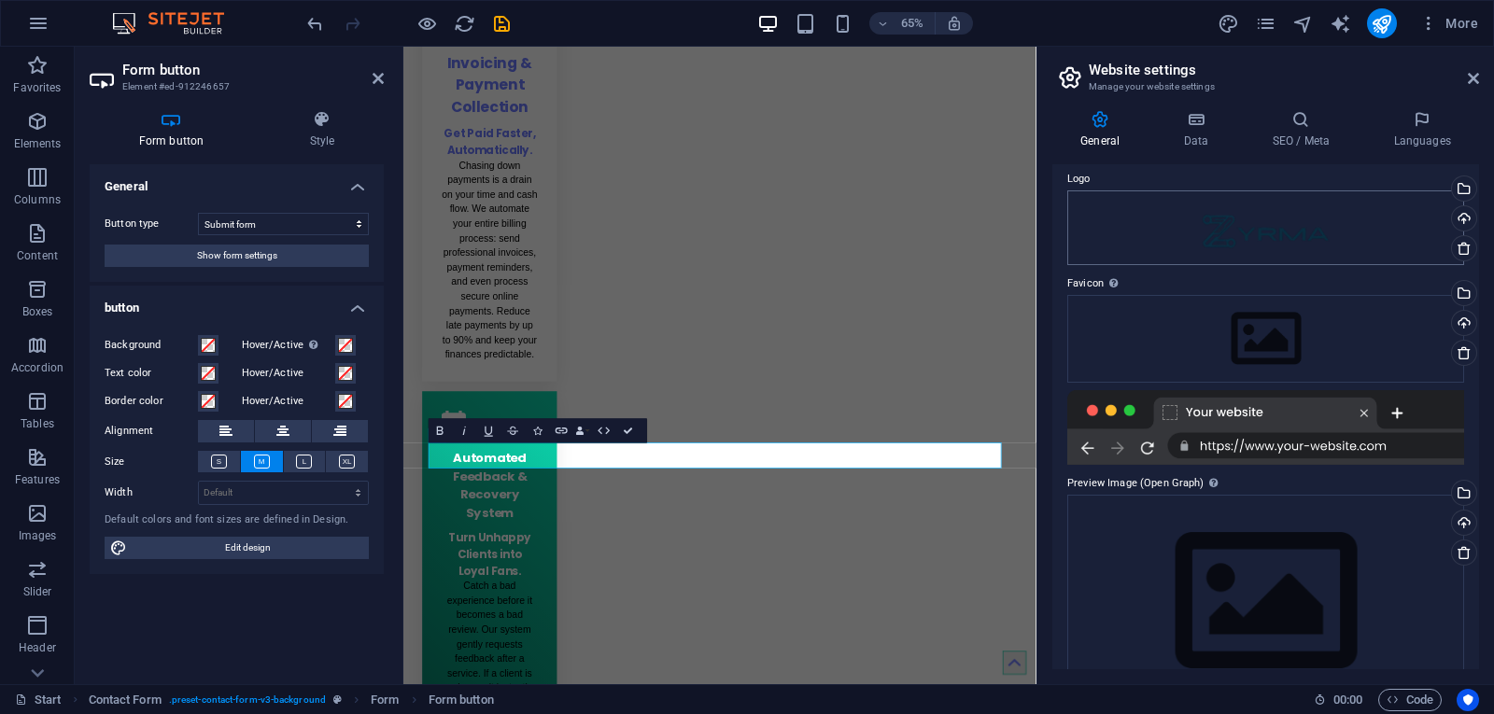
scroll to position [93, 0]
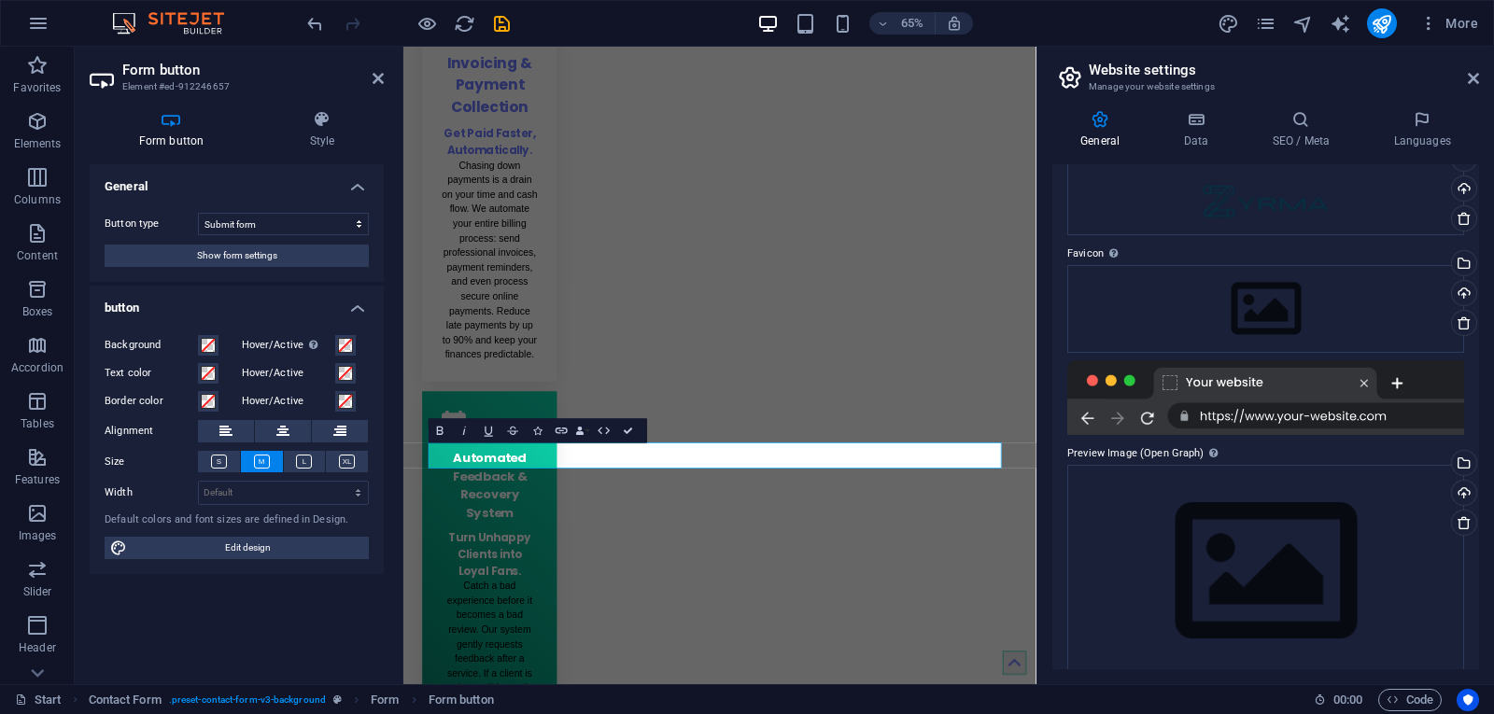
click at [1222, 380] on div at bounding box center [1265, 398] width 397 height 75
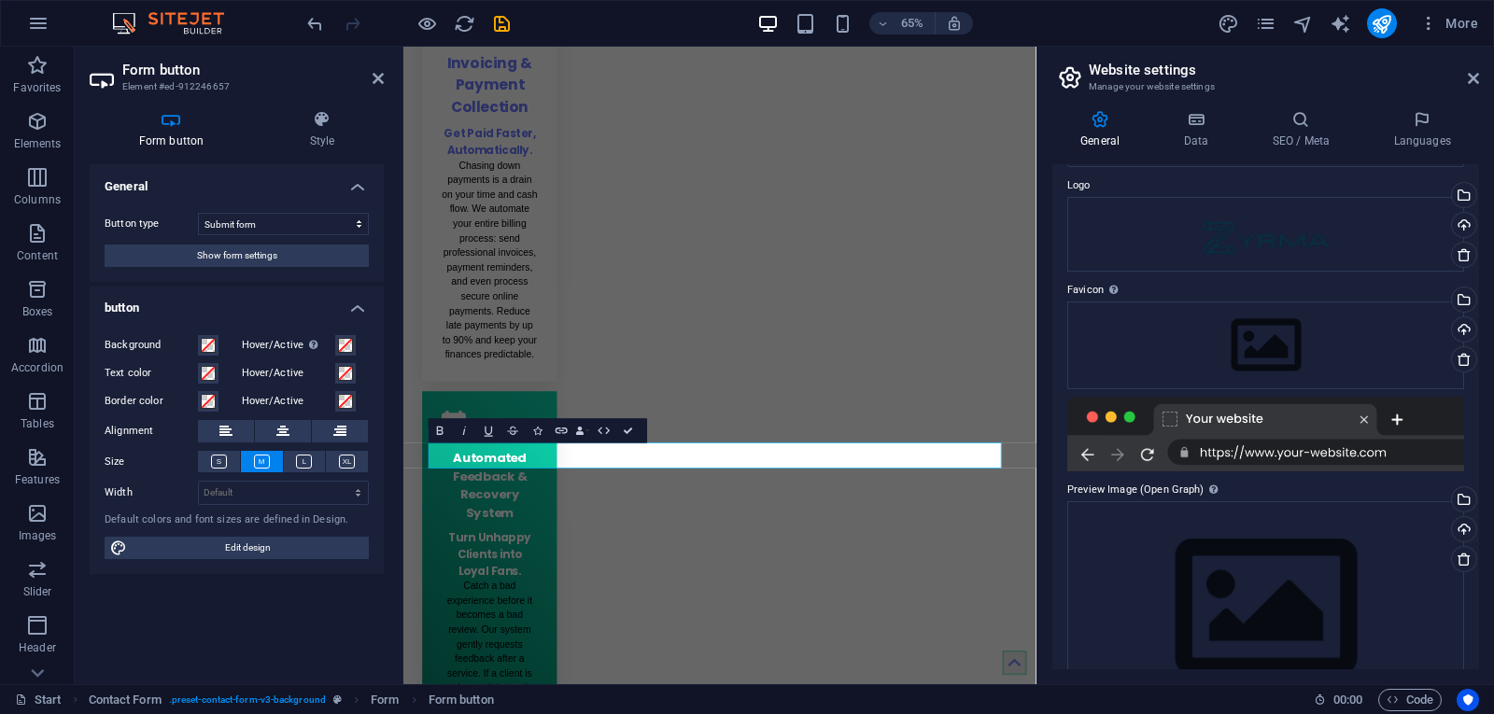
scroll to position [0, 0]
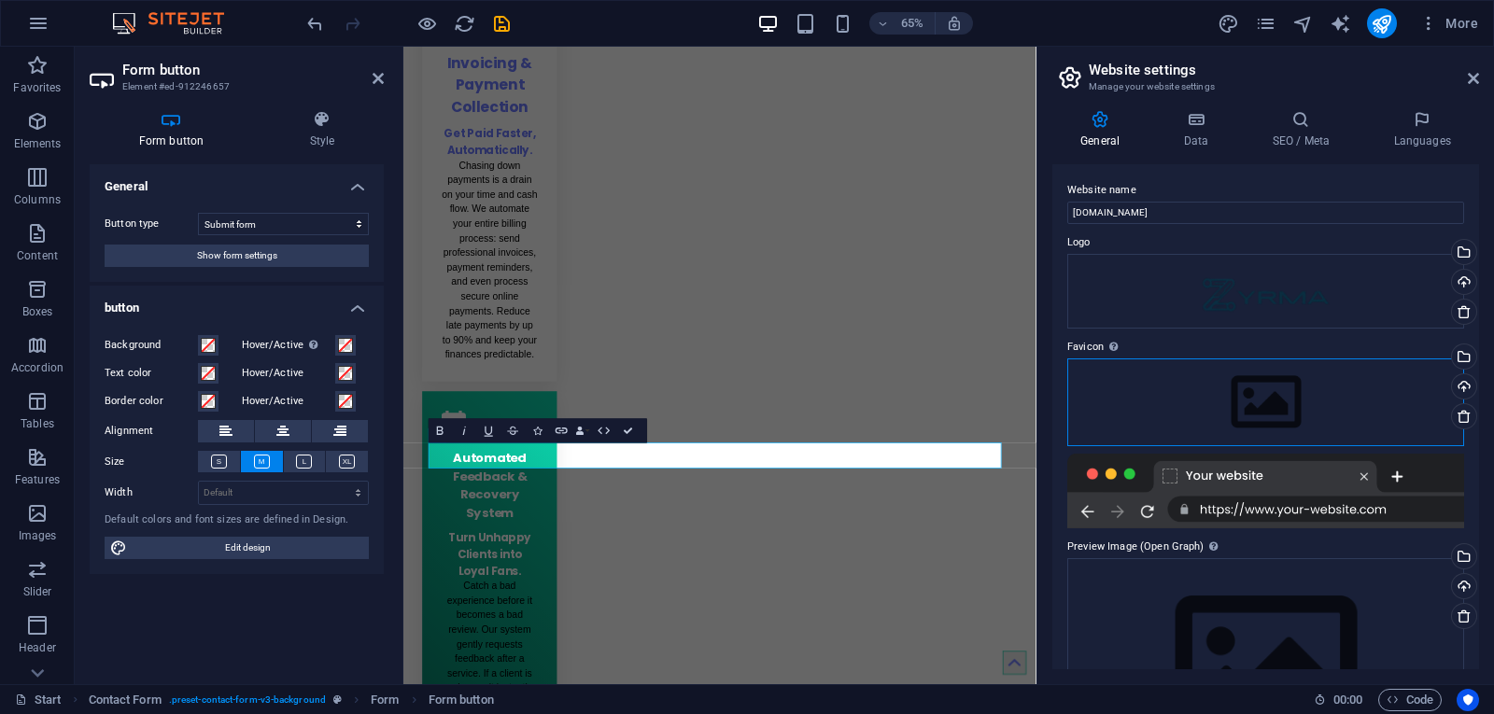
click at [1247, 405] on div "Drag files here, click to choose files or select files from Files or our free s…" at bounding box center [1265, 403] width 397 height 88
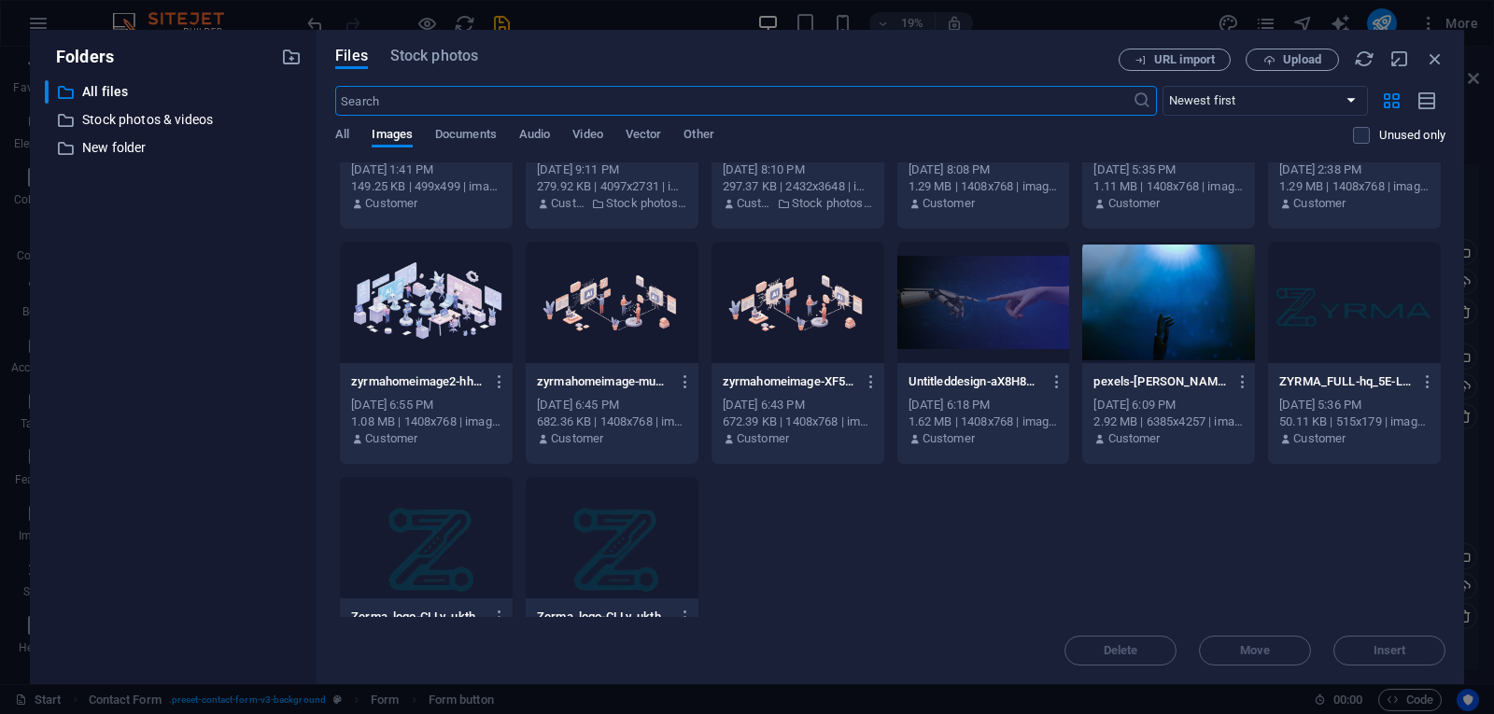
scroll to position [187, 0]
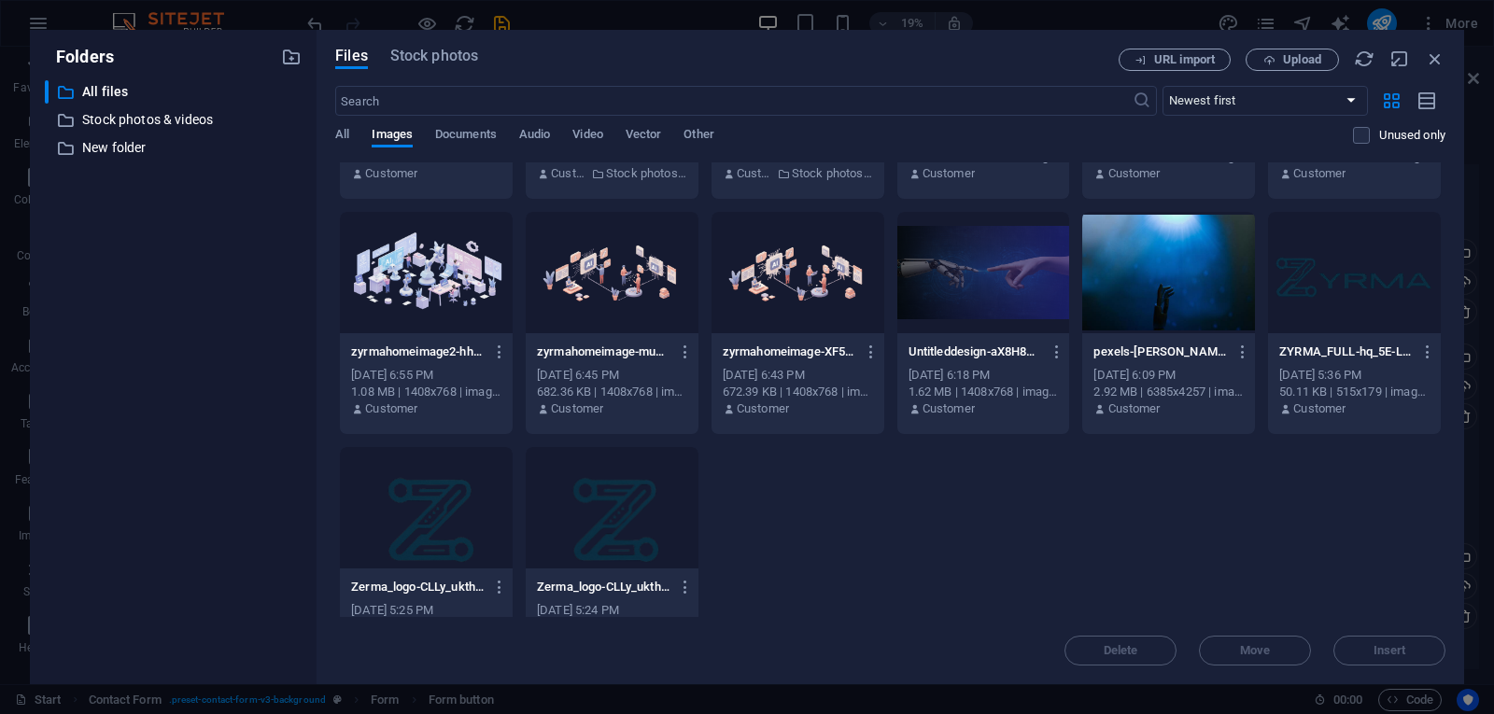
click at [467, 526] on div at bounding box center [426, 507] width 173 height 121
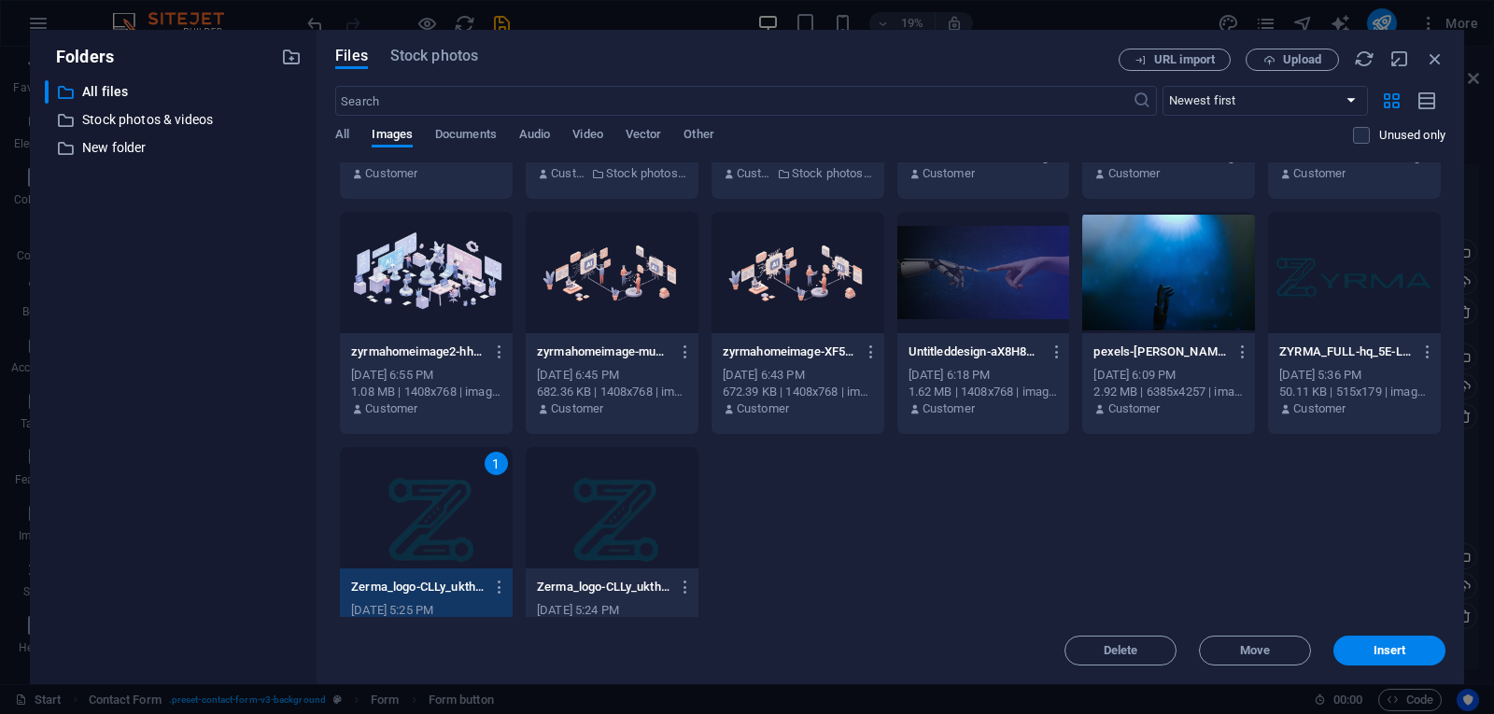
click at [1332, 317] on div at bounding box center [1354, 272] width 173 height 121
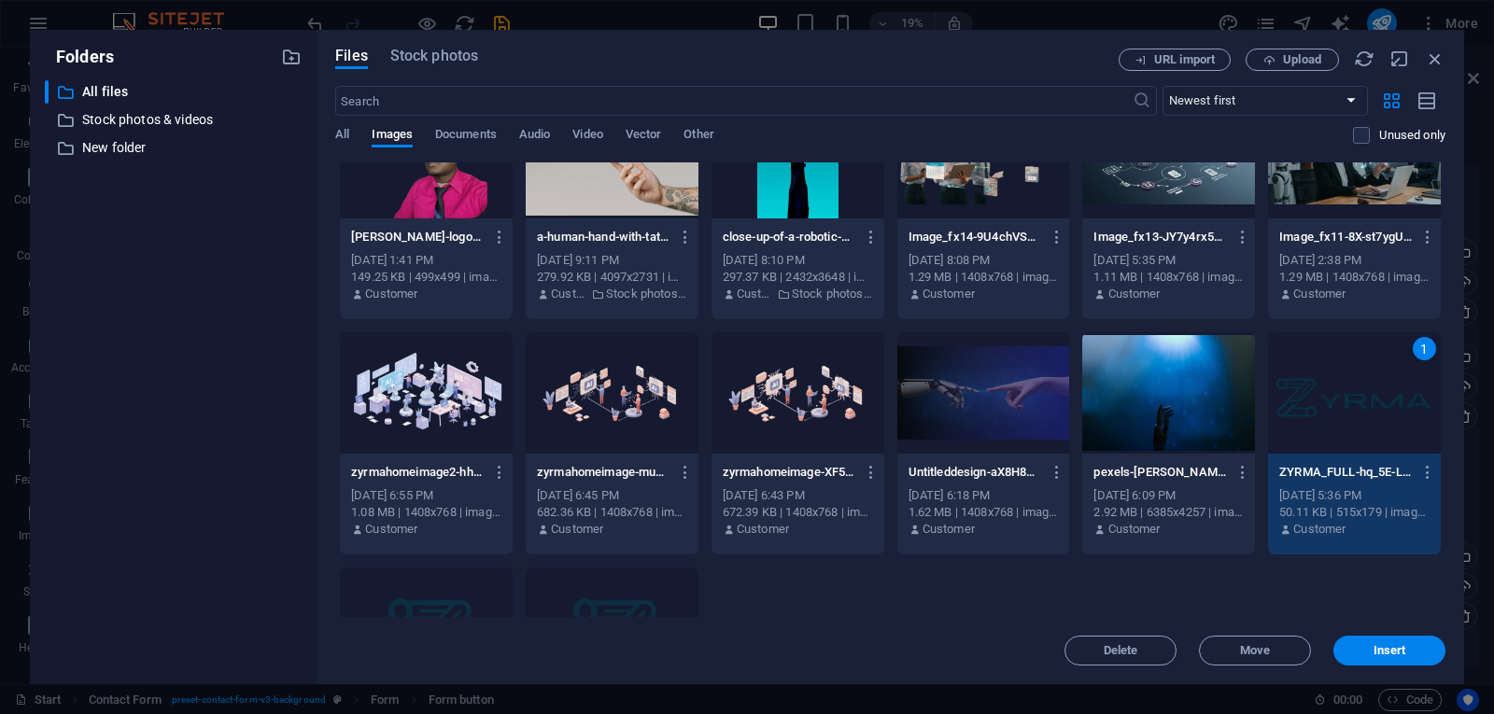
scroll to position [0, 0]
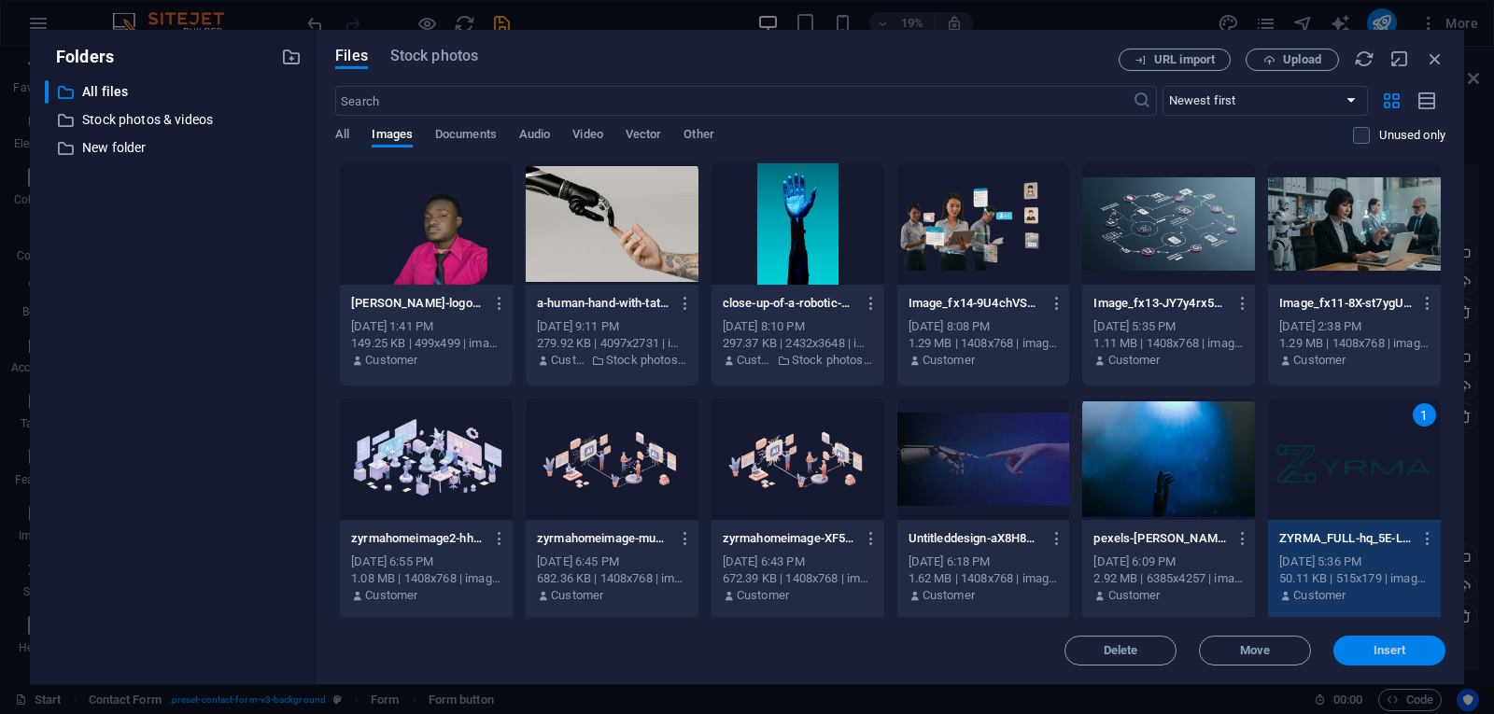
click at [1366, 653] on span "Insert" at bounding box center [1389, 650] width 97 height 11
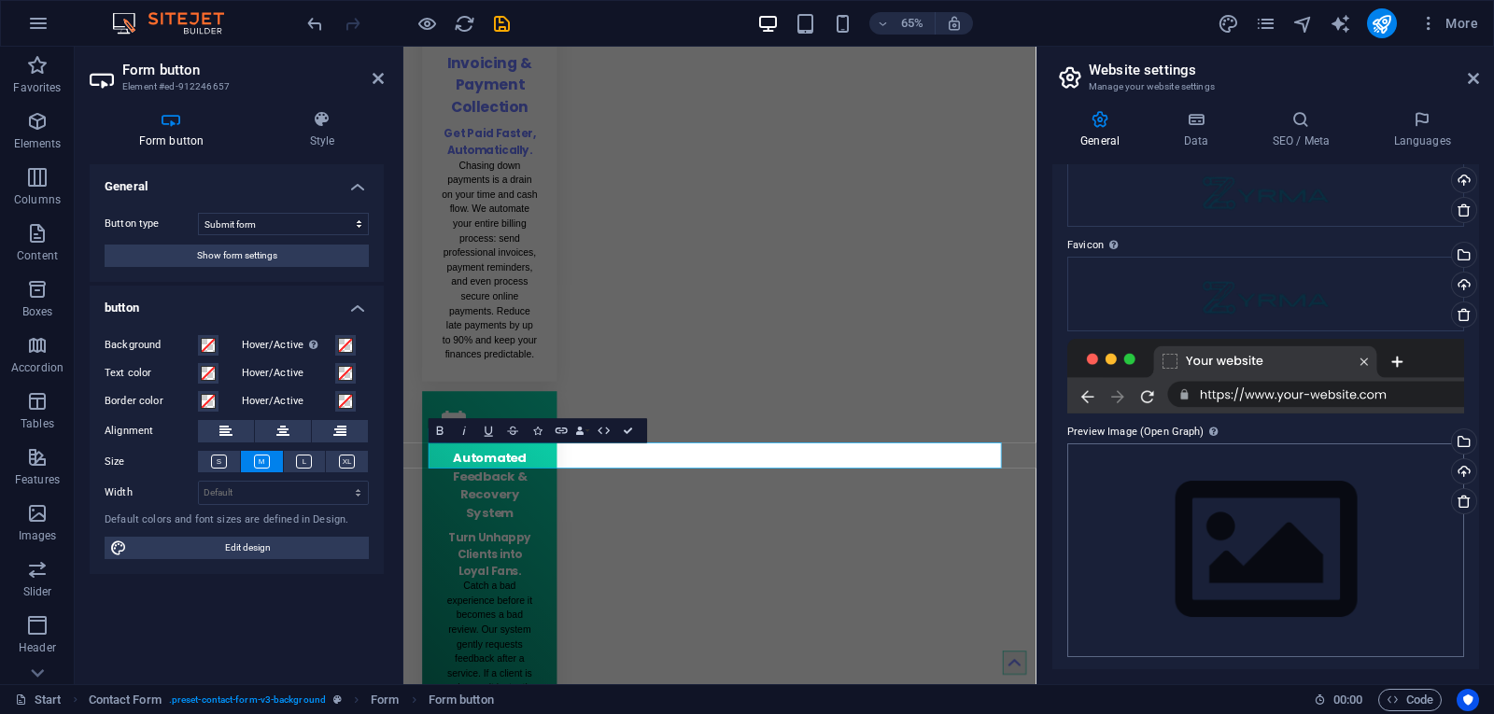
scroll to position [105, 0]
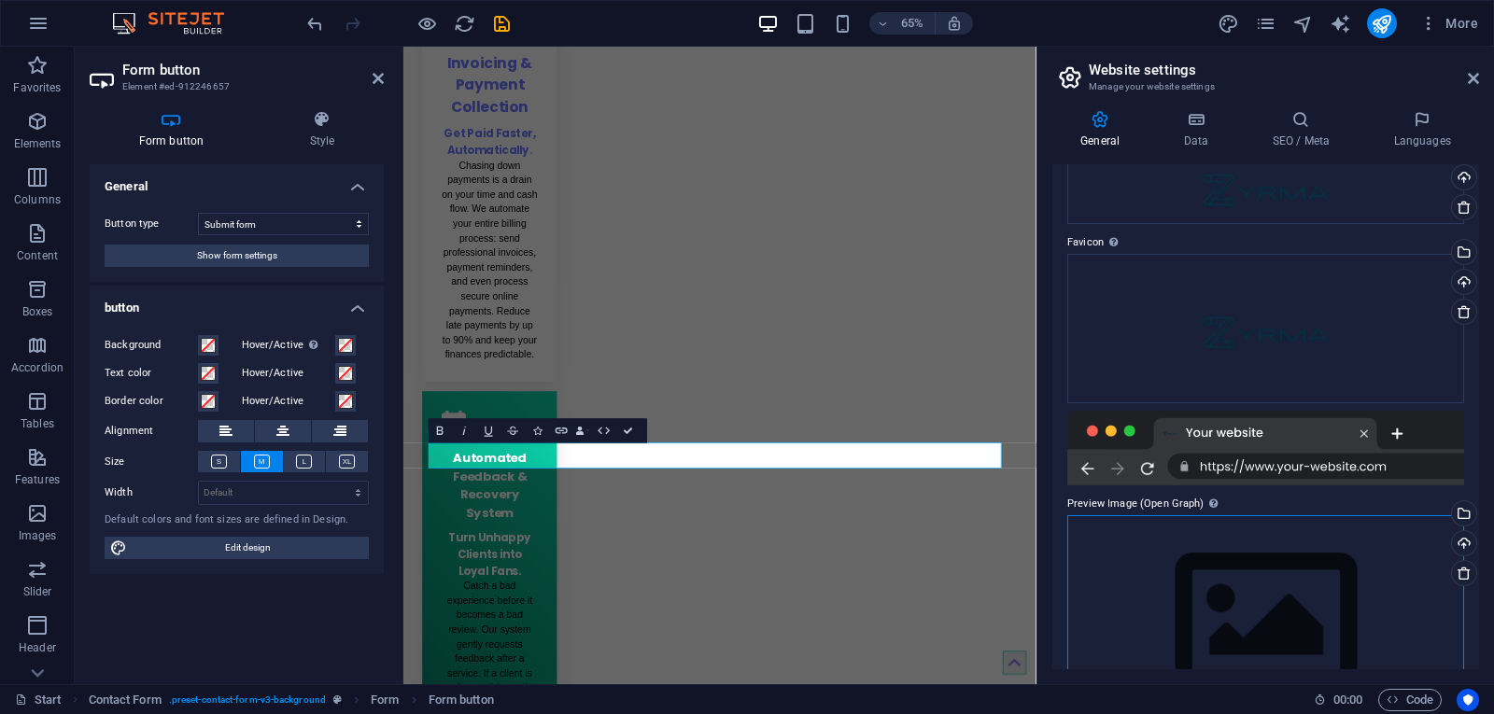
click at [1210, 516] on div "Drag files here, click to choose files or select files from Files or our free s…" at bounding box center [1265, 623] width 397 height 214
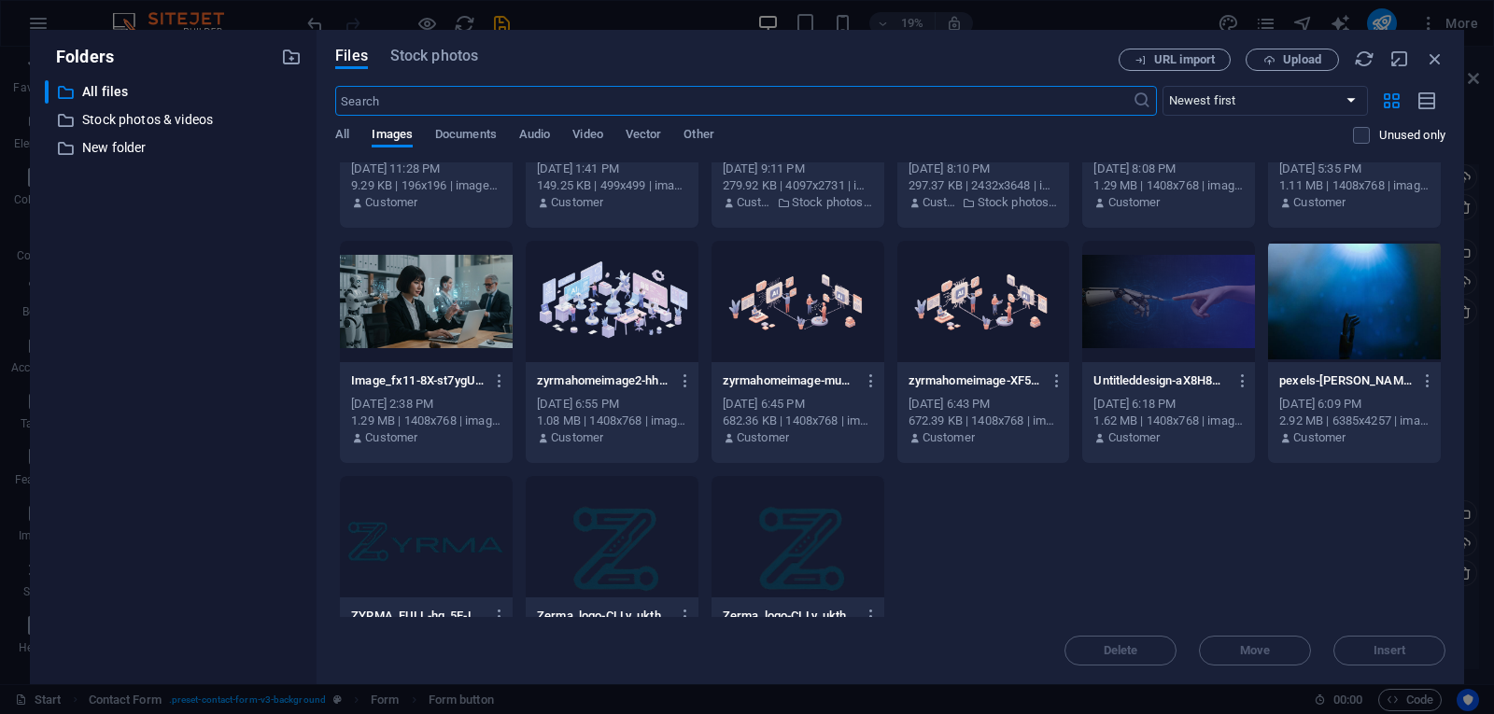
scroll to position [240, 0]
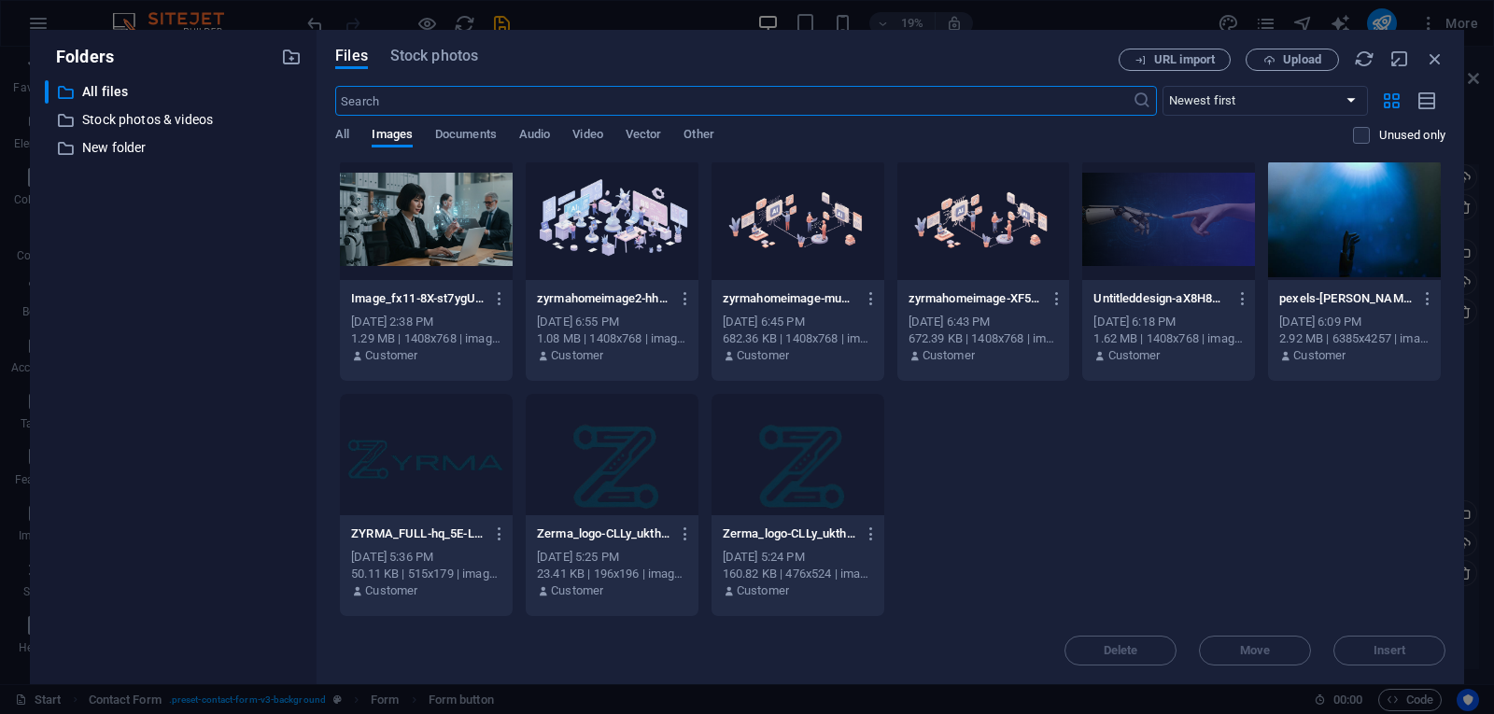
click at [580, 481] on div at bounding box center [612, 454] width 173 height 121
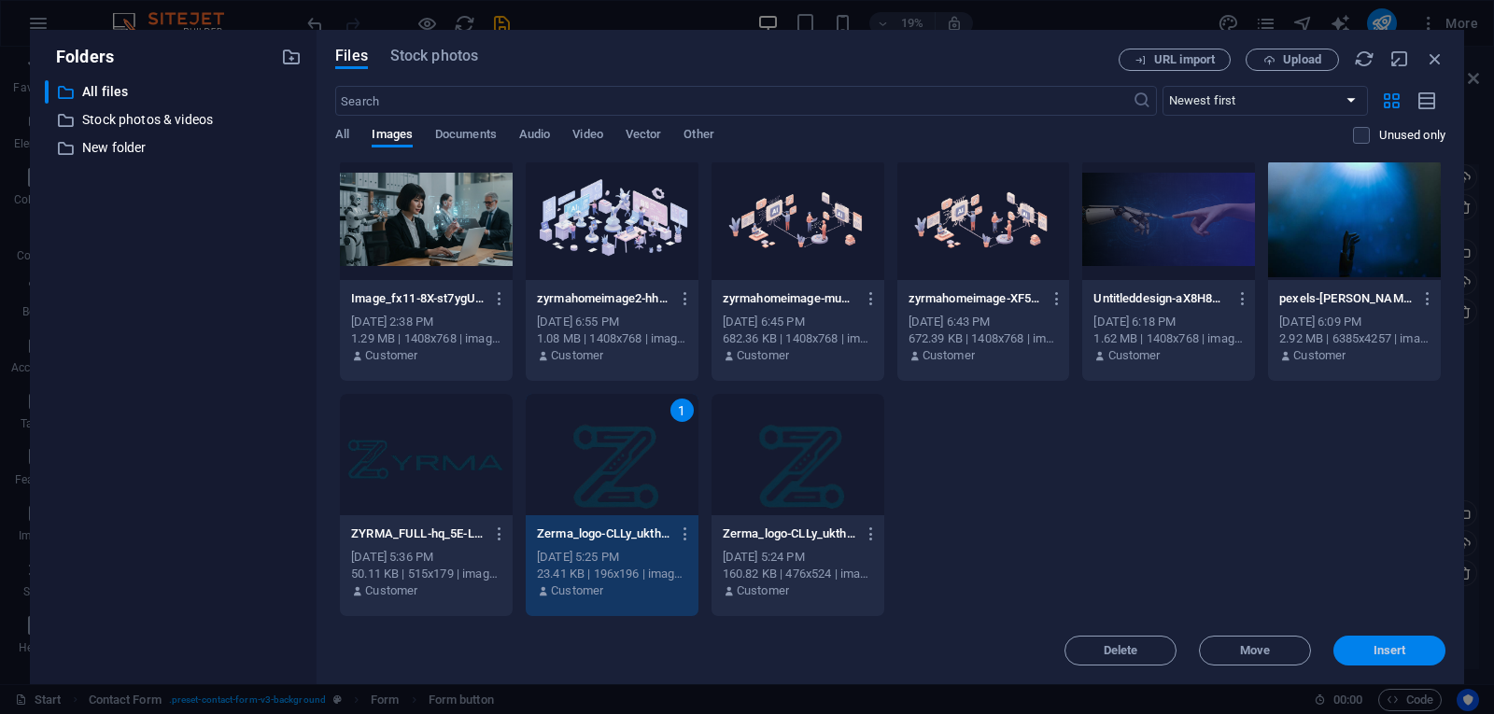
click at [1414, 652] on span "Insert" at bounding box center [1389, 650] width 97 height 11
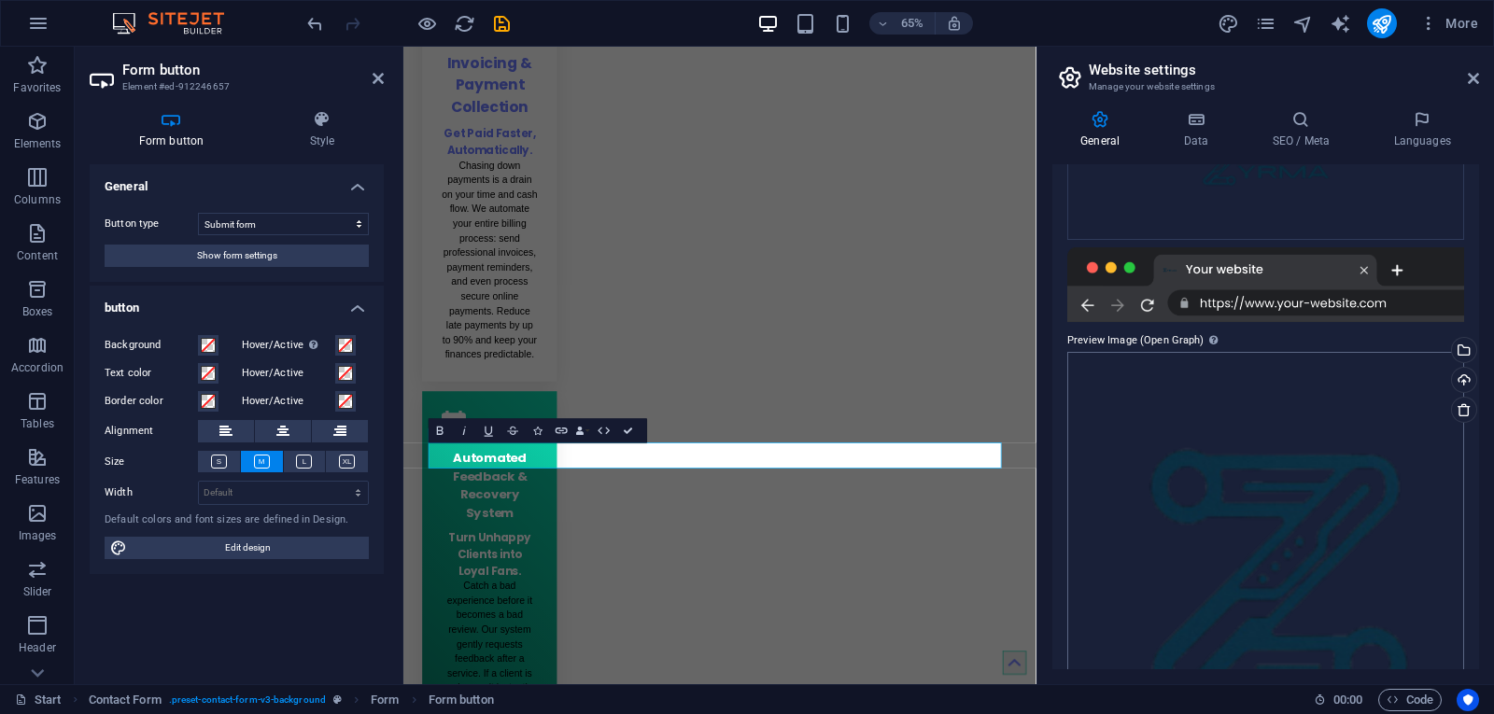
scroll to position [0, 0]
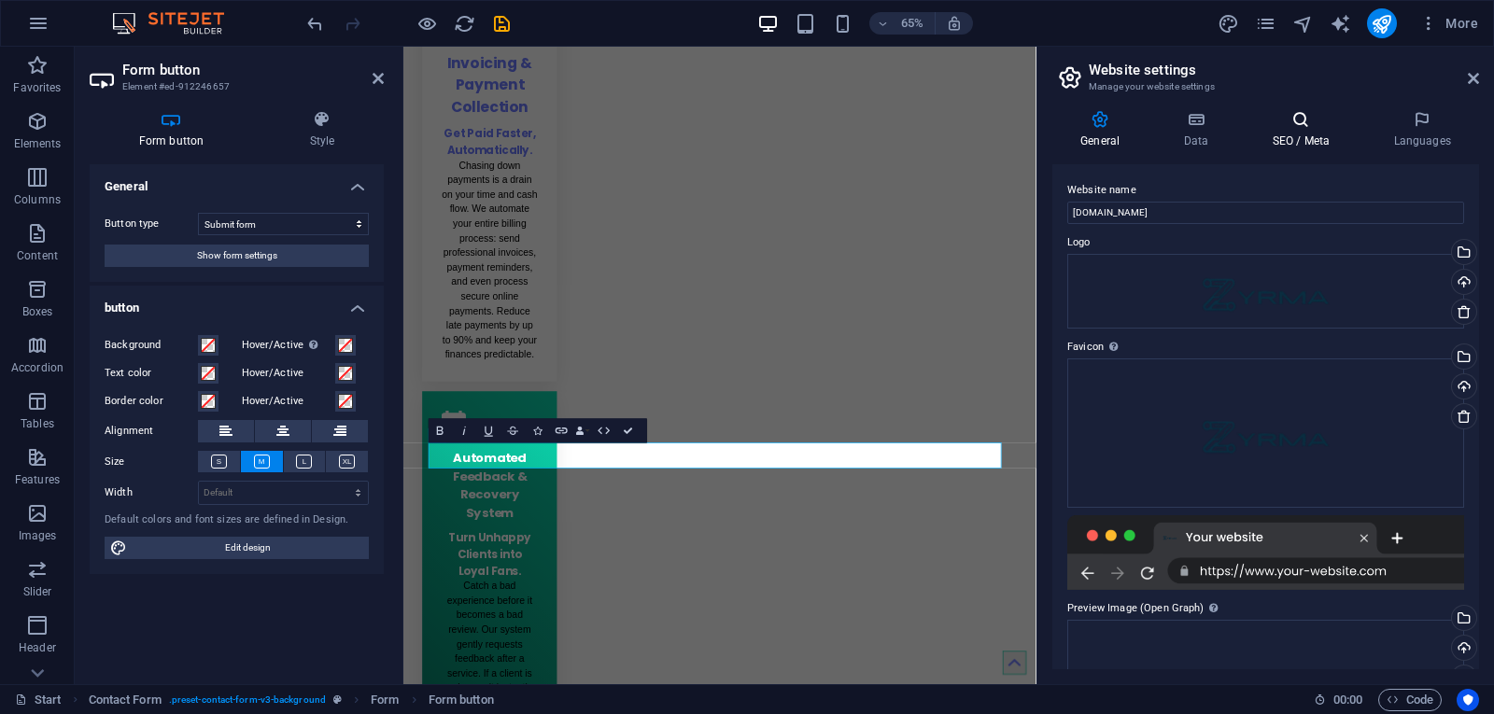
click at [1293, 126] on icon at bounding box center [1301, 119] width 114 height 19
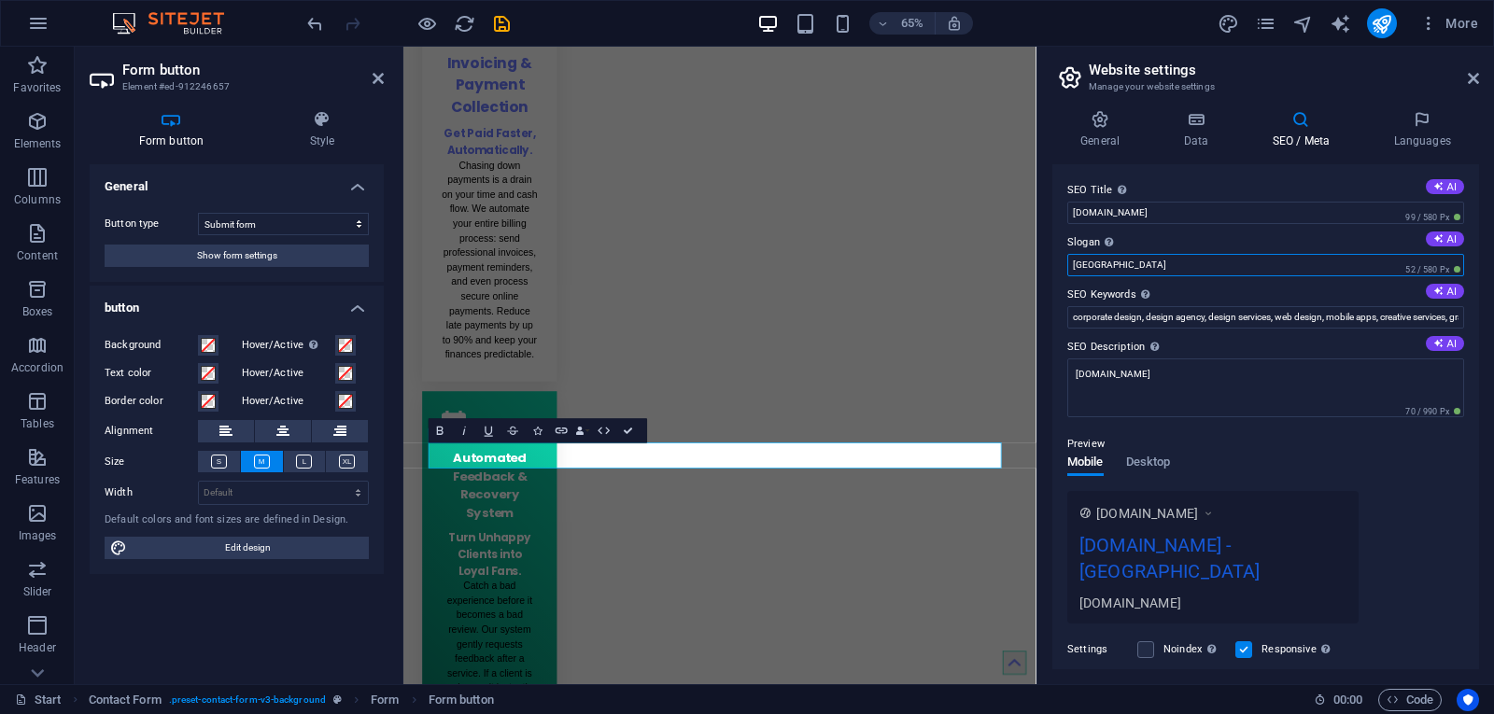
click at [1085, 266] on input "Berlin" at bounding box center [1265, 265] width 397 height 22
type input "Zero your repetitive manual actions"
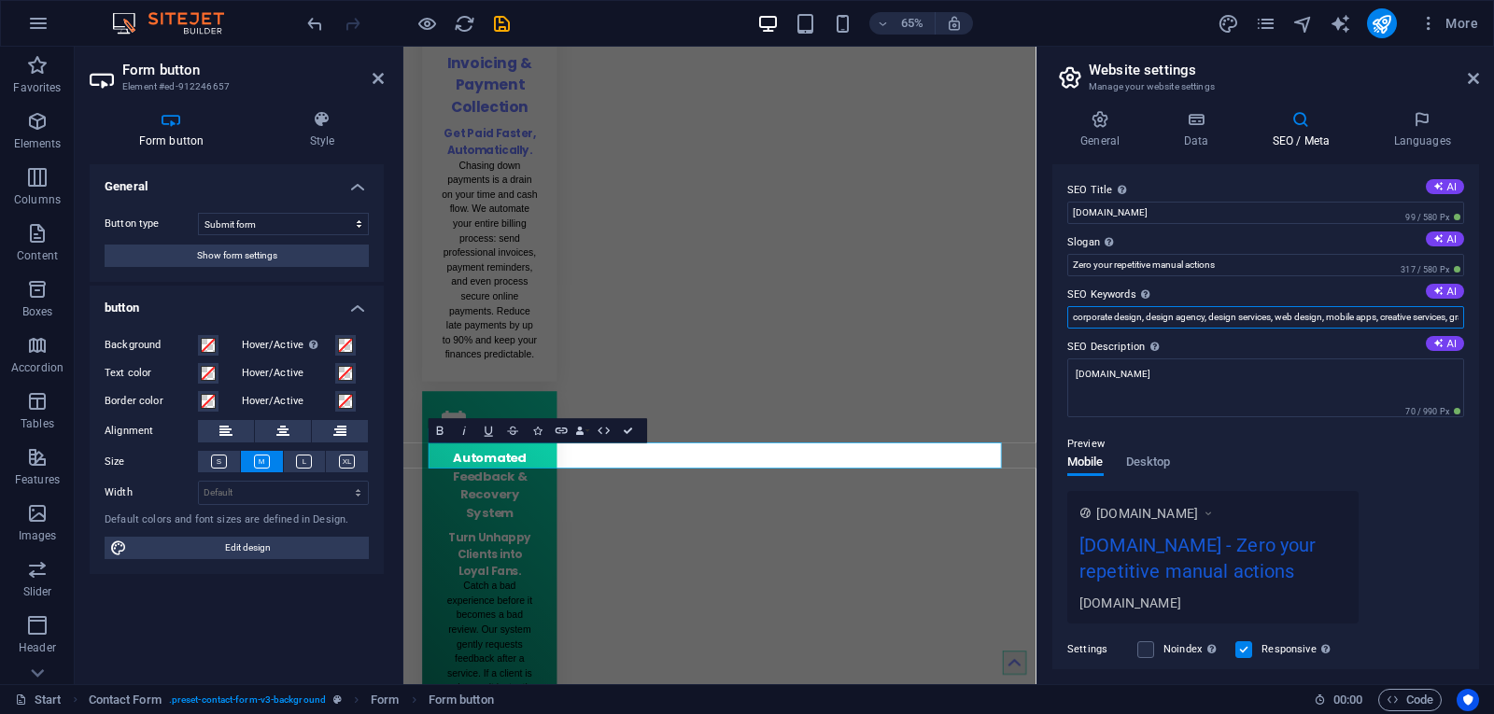
click at [1130, 322] on input "corporate design, design agency, design services, web design, mobile apps, crea…" at bounding box center [1265, 317] width 397 height 22
click at [1129, 322] on input "corporate design, design agency, design services, web design, mobile apps, crea…" at bounding box center [1265, 317] width 397 height 22
click at [1127, 322] on input "corporate design, design agency, design services, web design, mobile apps, crea…" at bounding box center [1265, 317] width 397 height 22
type input "Automatio, Ai, agency"
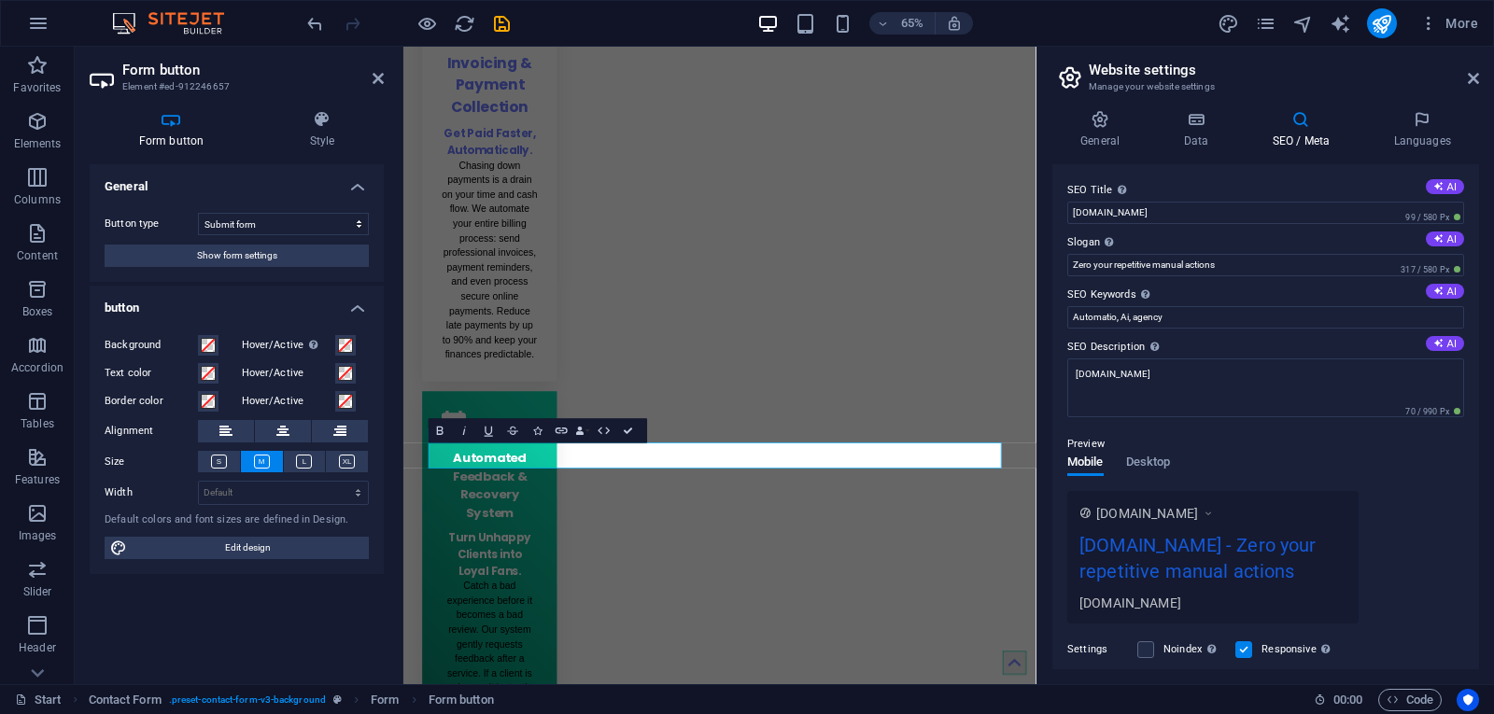
click at [1209, 454] on div "Preview" at bounding box center [1265, 444] width 397 height 22
click at [1412, 120] on icon at bounding box center [1422, 119] width 114 height 19
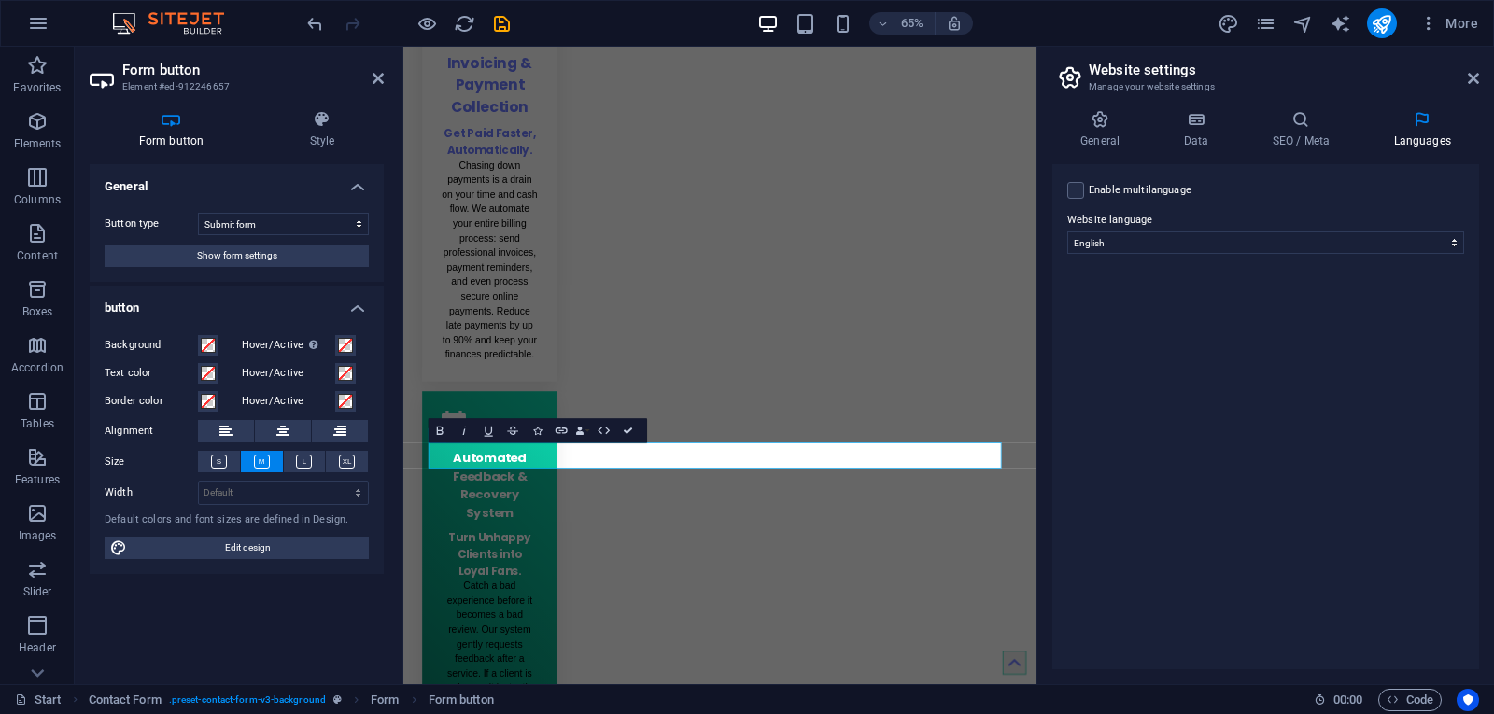
click at [1135, 187] on label "Enable multilanguage To disable multilanguage delete all languages until only o…" at bounding box center [1140, 190] width 103 height 22
click at [0, 0] on input "Enable multilanguage To disable multilanguage delete all languages until only o…" at bounding box center [0, 0] width 0 height 0
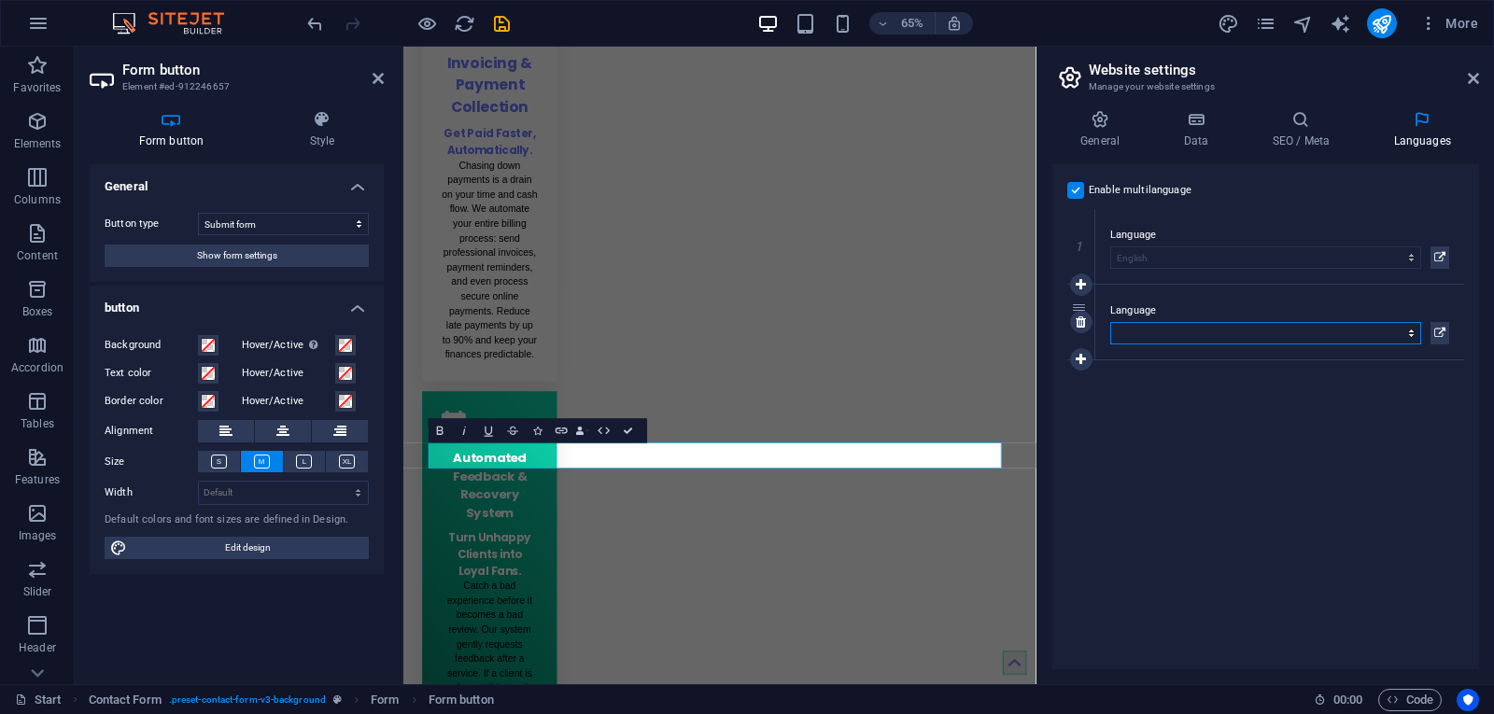
click at [1130, 332] on select "Abkhazian Afar Afrikaans Akan Albanian Amharic Arabic Aragonese Armenian Assame…" at bounding box center [1265, 333] width 311 height 22
select select "49"
click at [1110, 322] on select "Abkhazian Afar Afrikaans Akan Albanian Amharic Arabic Aragonese Armenian Assame…" at bounding box center [1265, 333] width 311 height 22
click at [1192, 121] on icon at bounding box center [1195, 119] width 81 height 19
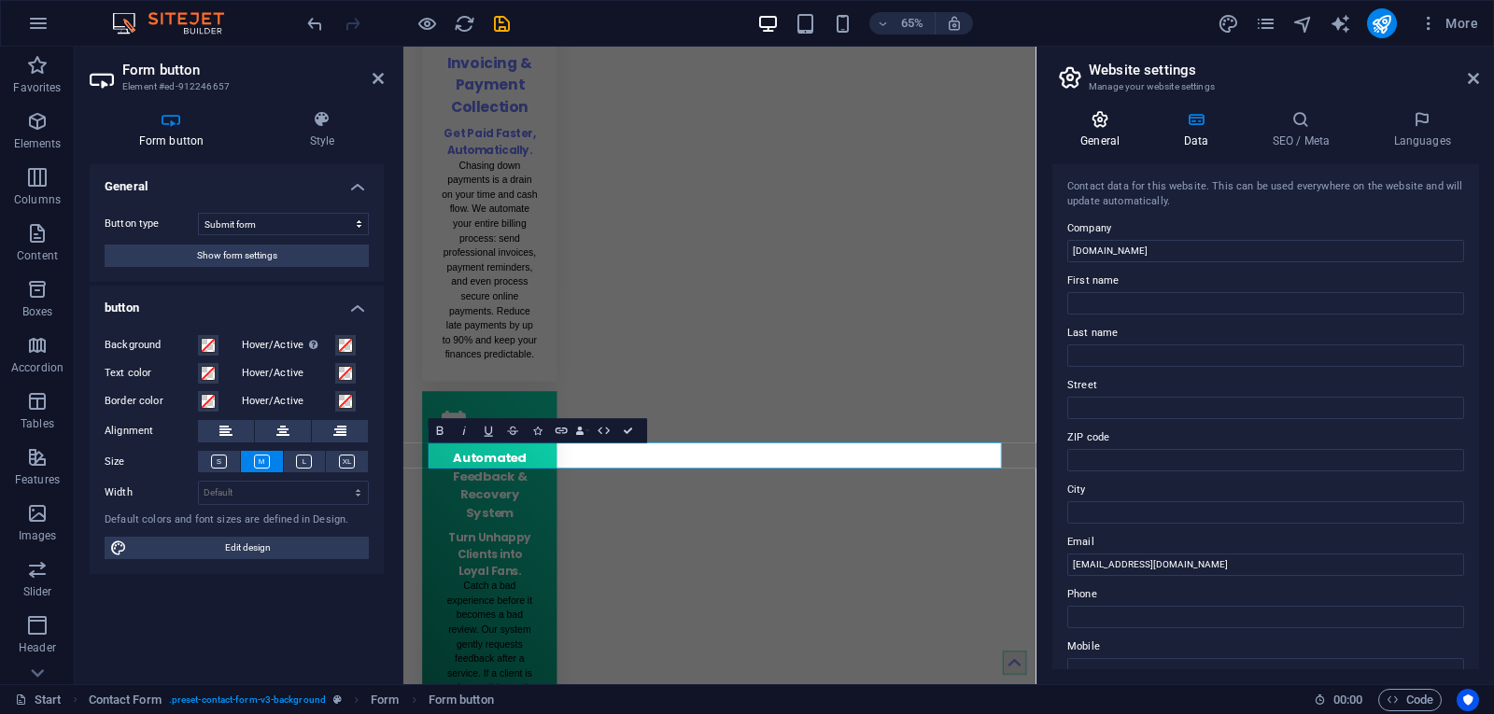
click at [1119, 127] on icon at bounding box center [1100, 119] width 95 height 19
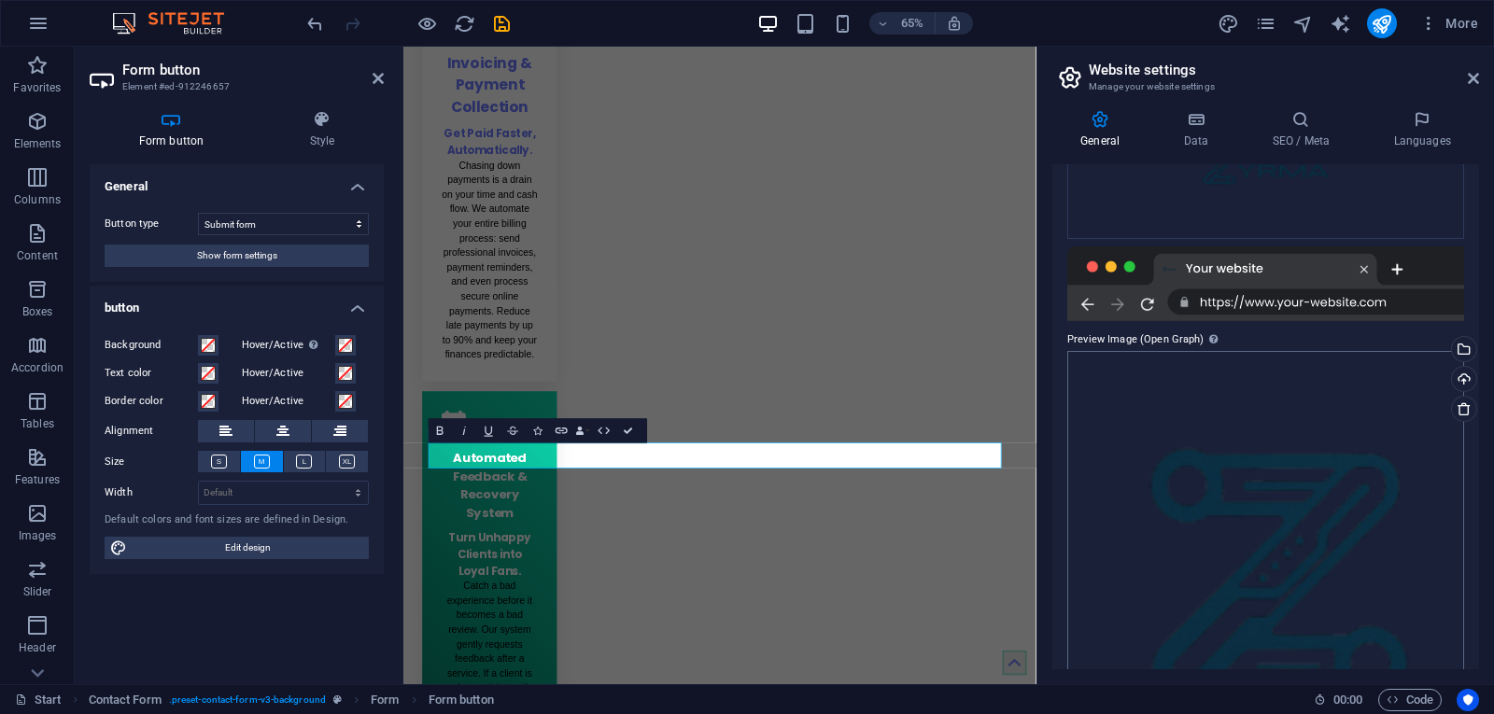
scroll to position [339, 0]
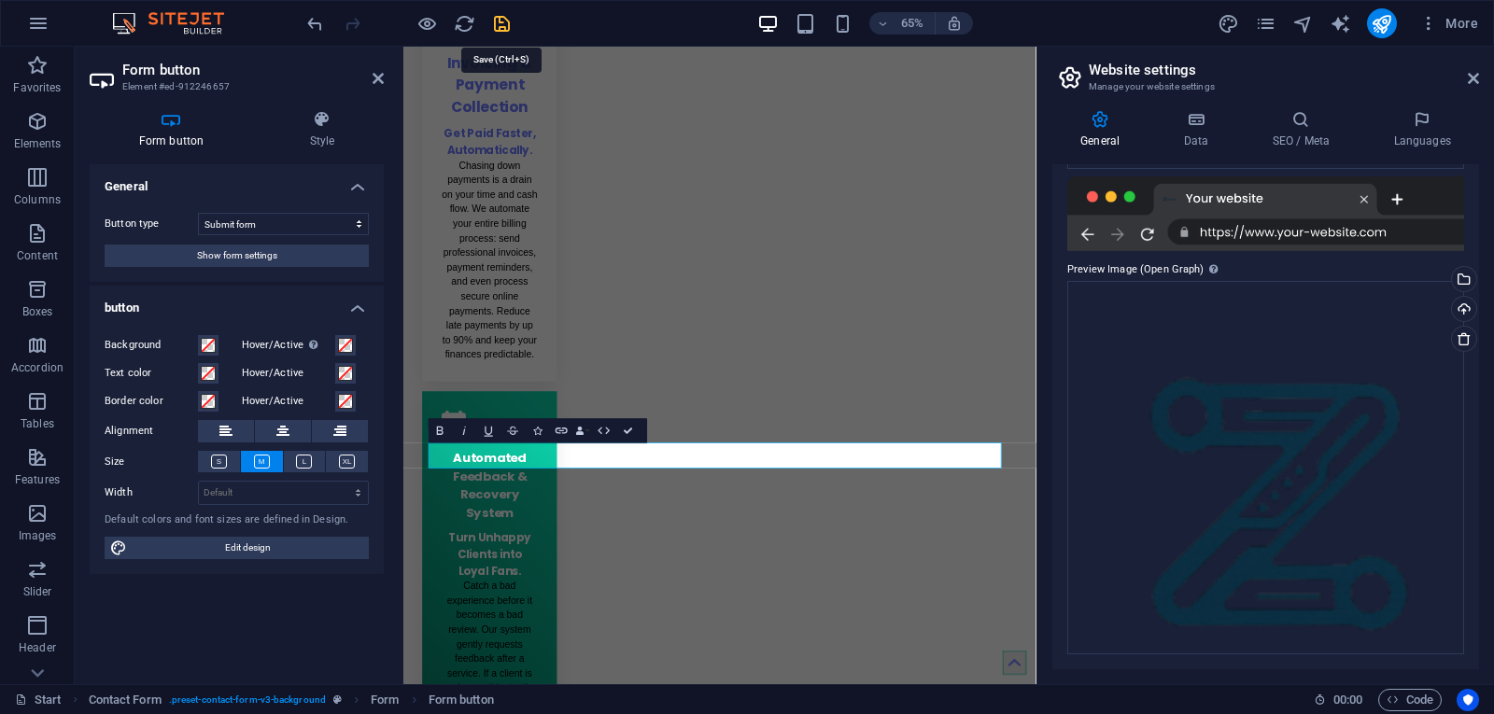
click at [501, 28] on icon "save" at bounding box center [501, 23] width 21 height 21
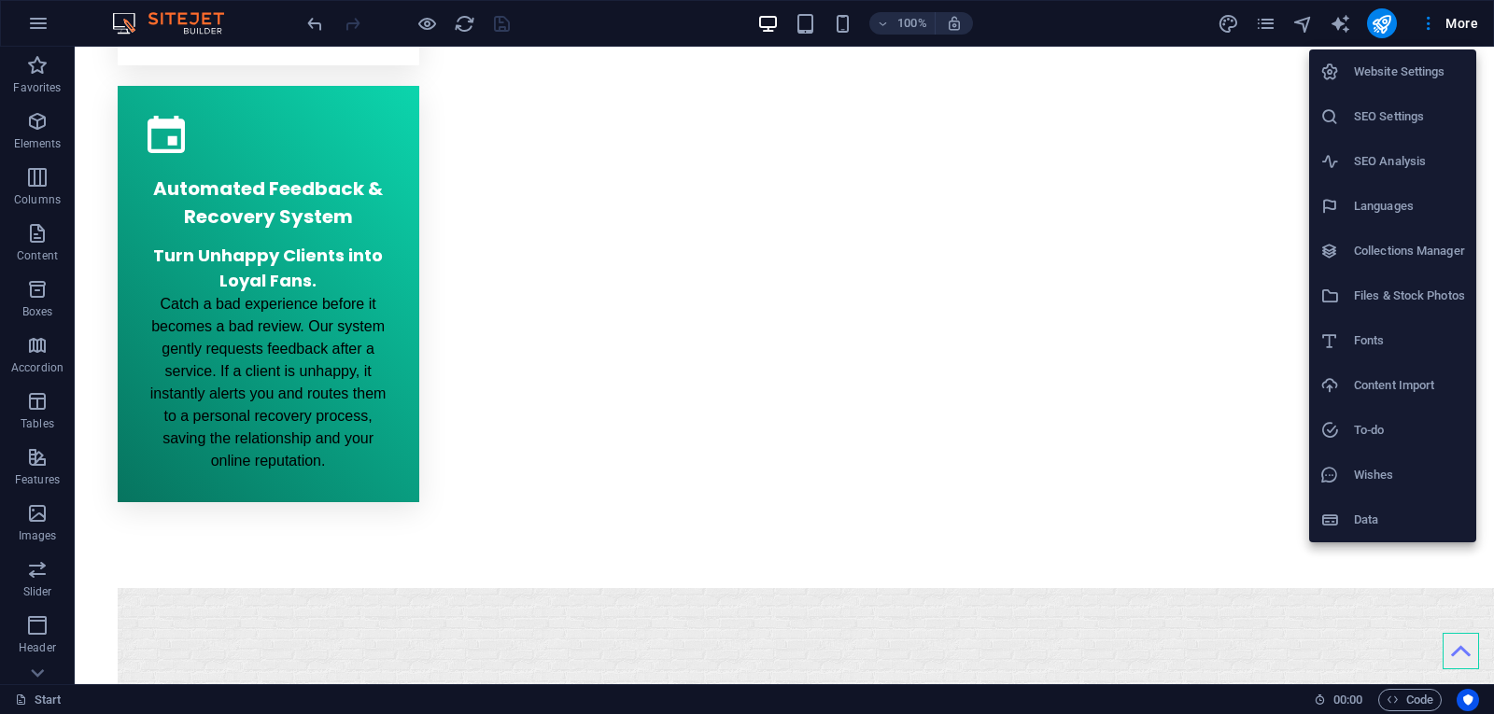
click at [1351, 523] on div at bounding box center [1338, 520] width 34 height 19
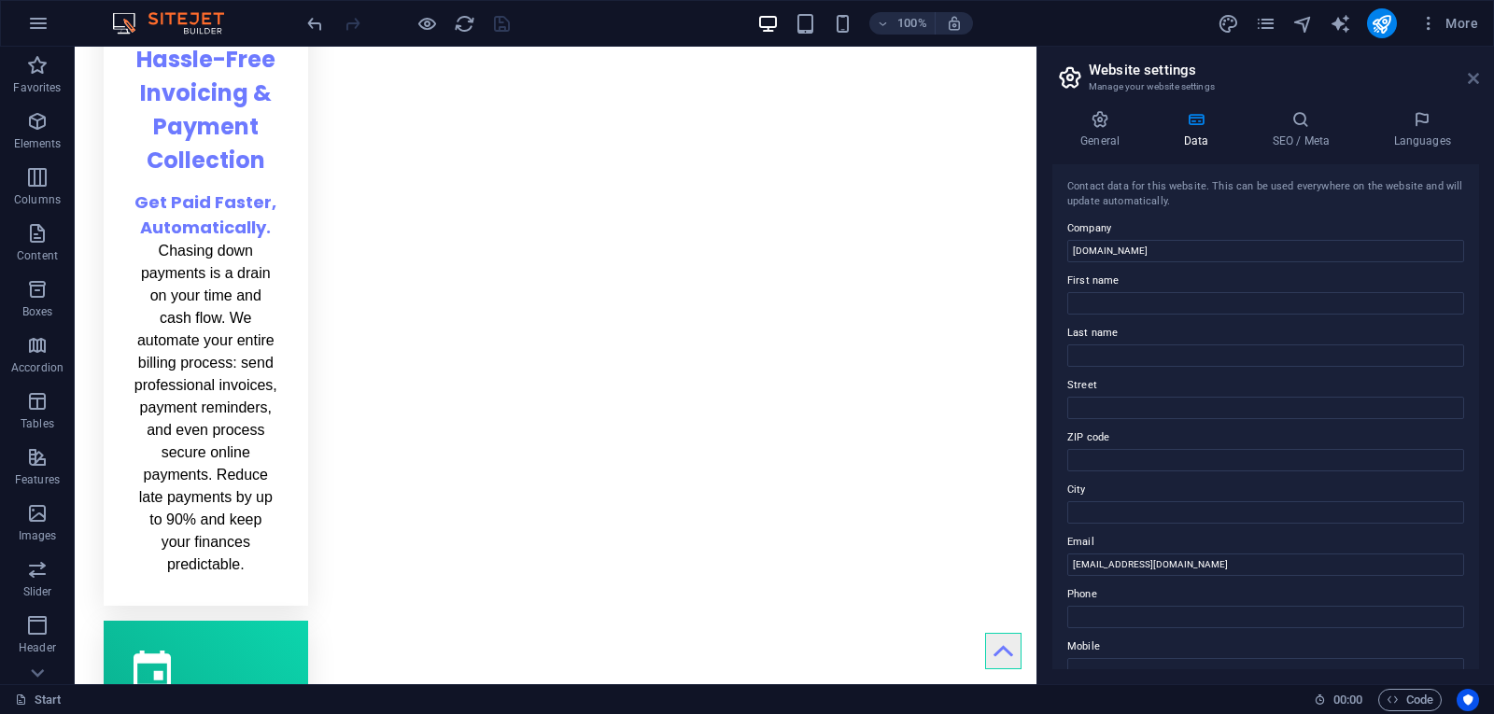
click at [1470, 79] on icon at bounding box center [1473, 78] width 11 height 15
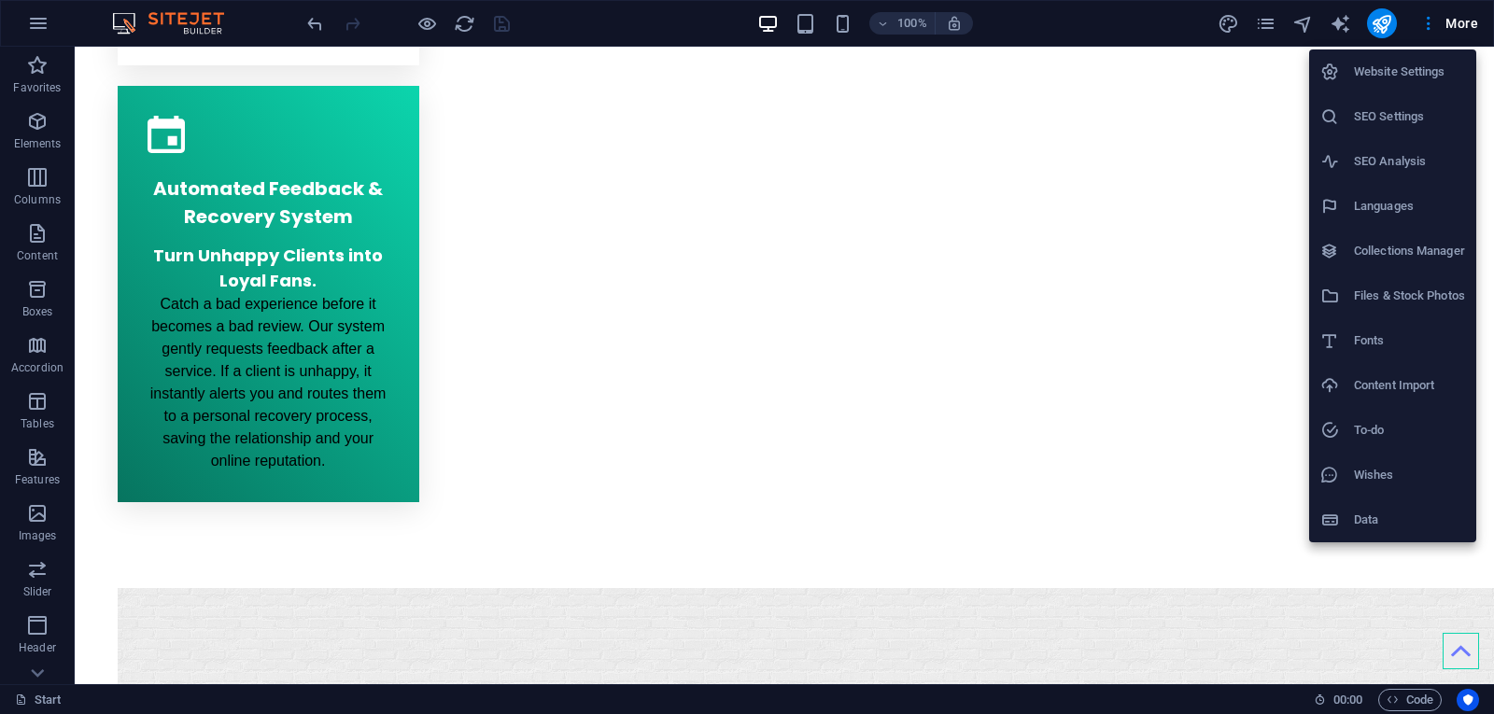
click at [1163, 208] on div at bounding box center [747, 357] width 1494 height 714
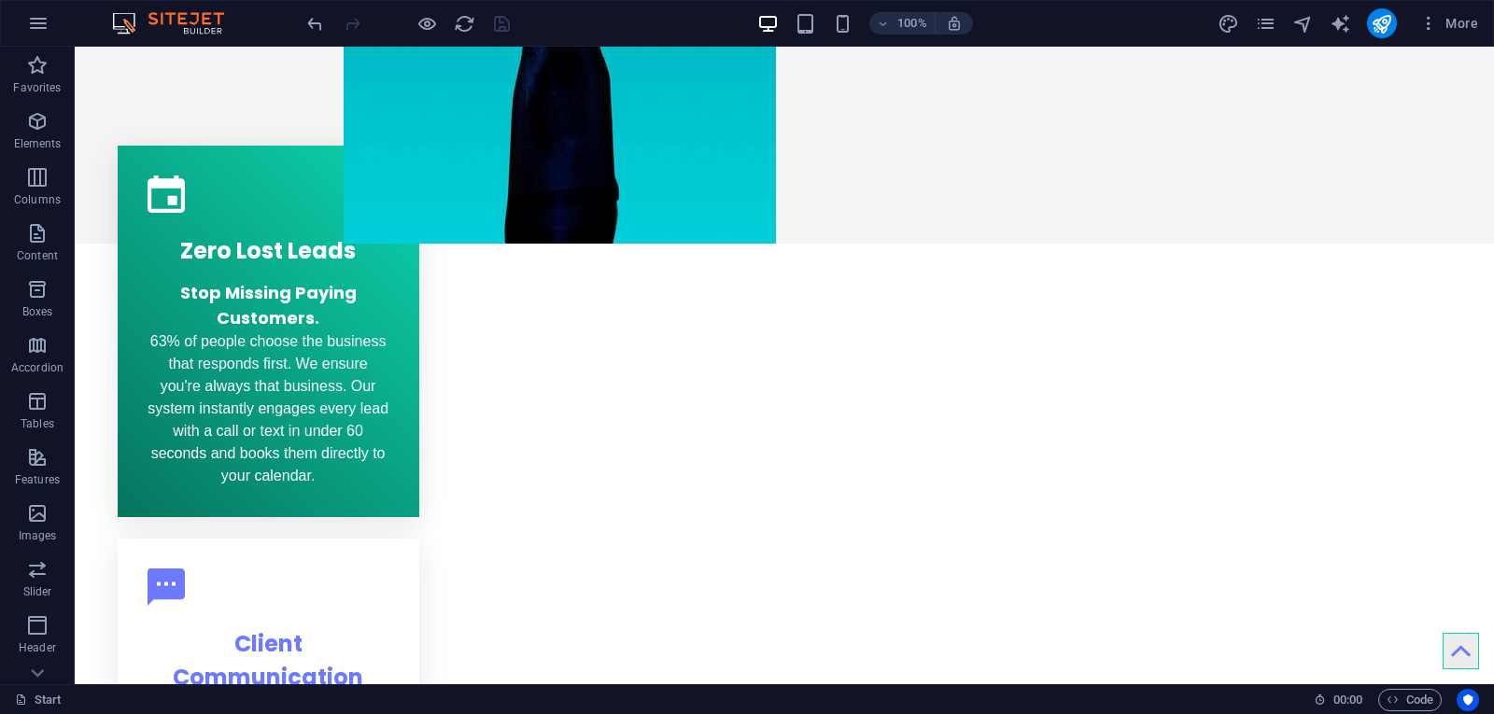
scroll to position [0, 0]
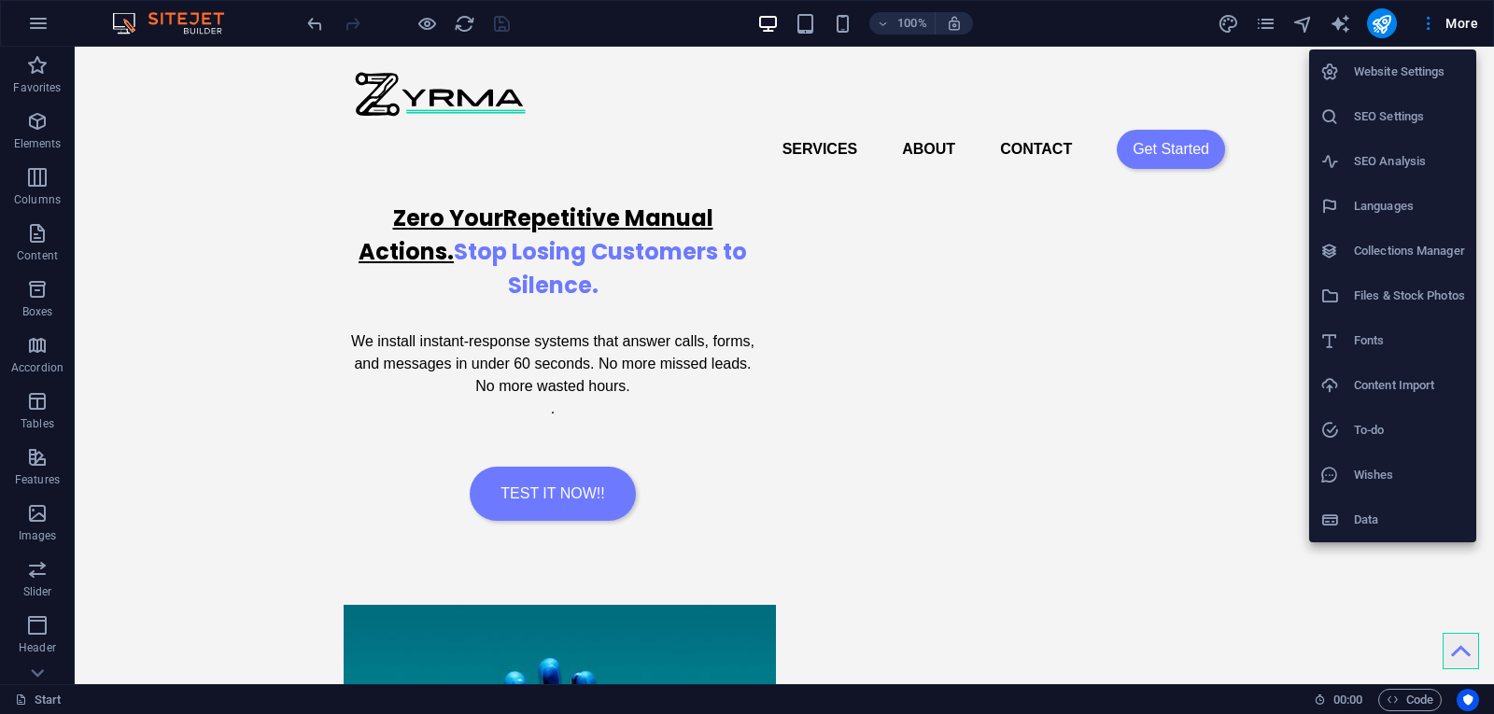
click at [1373, 486] on h6 "Wishes" at bounding box center [1409, 475] width 111 height 22
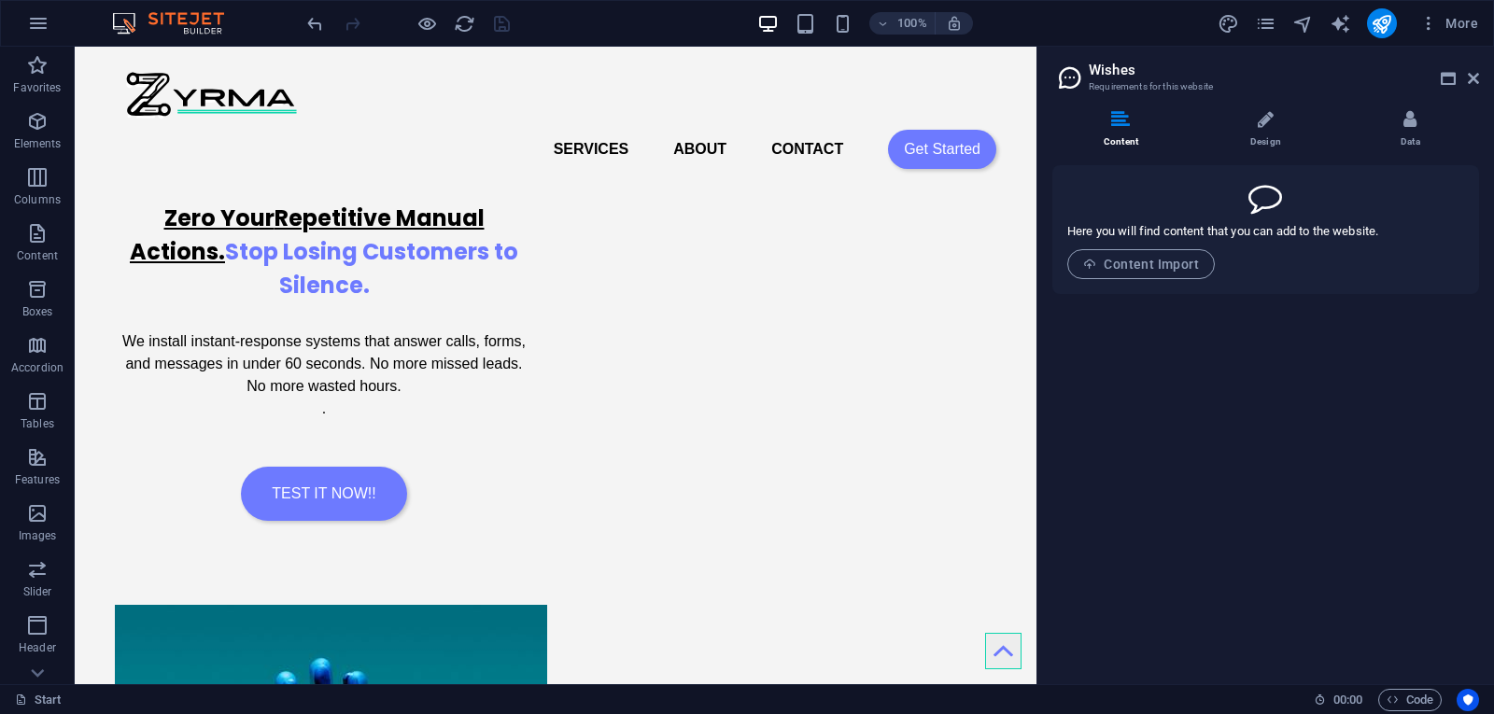
click at [1480, 78] on aside "Wishes Requirements for this website Content Design Data Here you will find con…" at bounding box center [1266, 366] width 458 height 638
click at [1468, 78] on icon at bounding box center [1473, 78] width 11 height 15
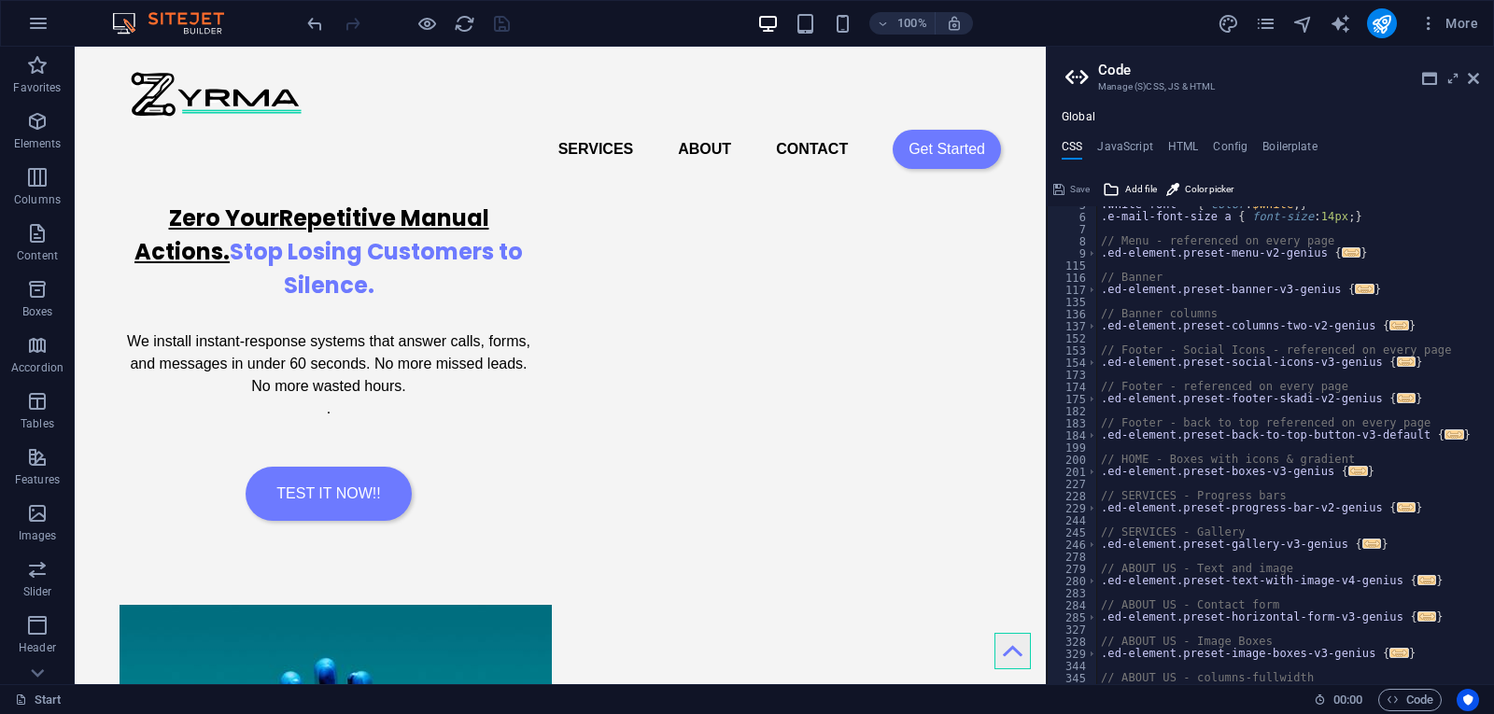
scroll to position [112, 0]
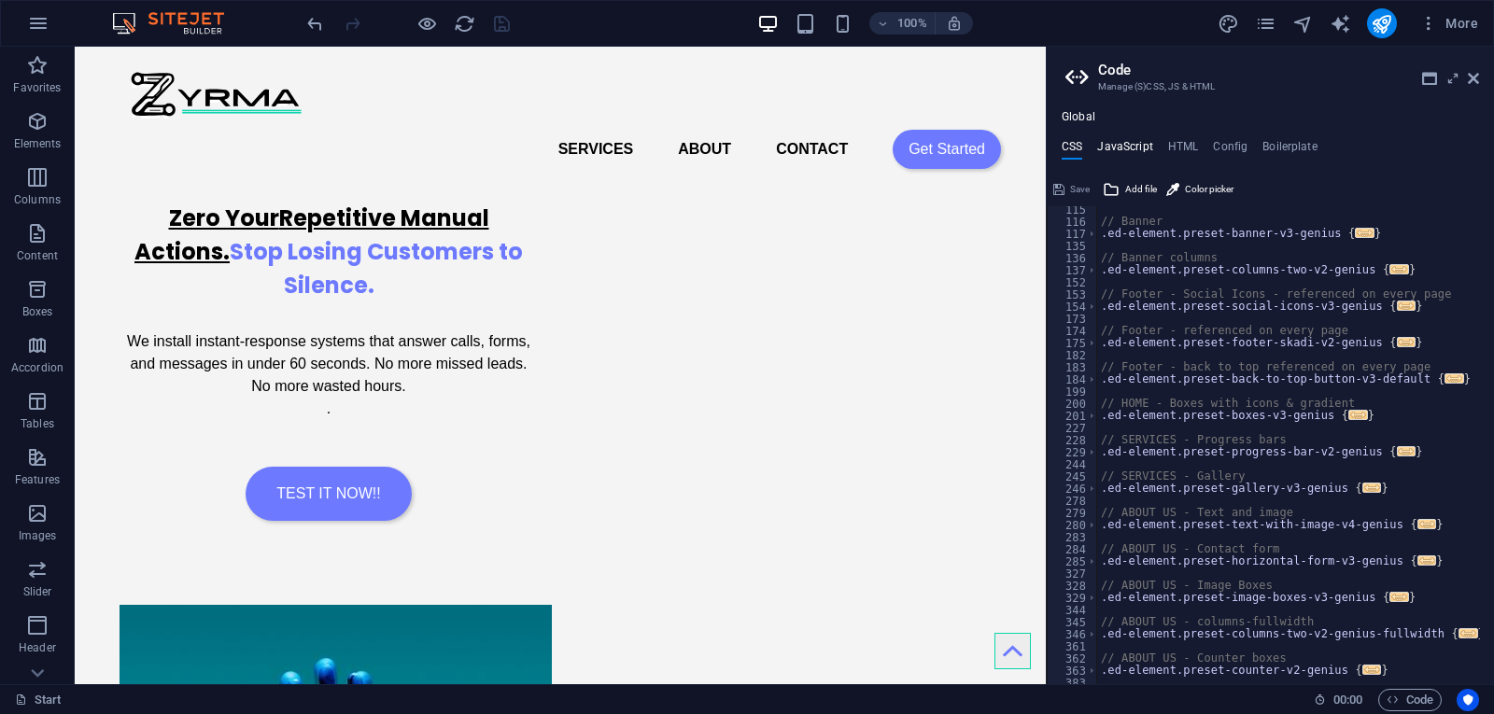
click at [1114, 142] on h4 "JavaScript" at bounding box center [1124, 150] width 55 height 21
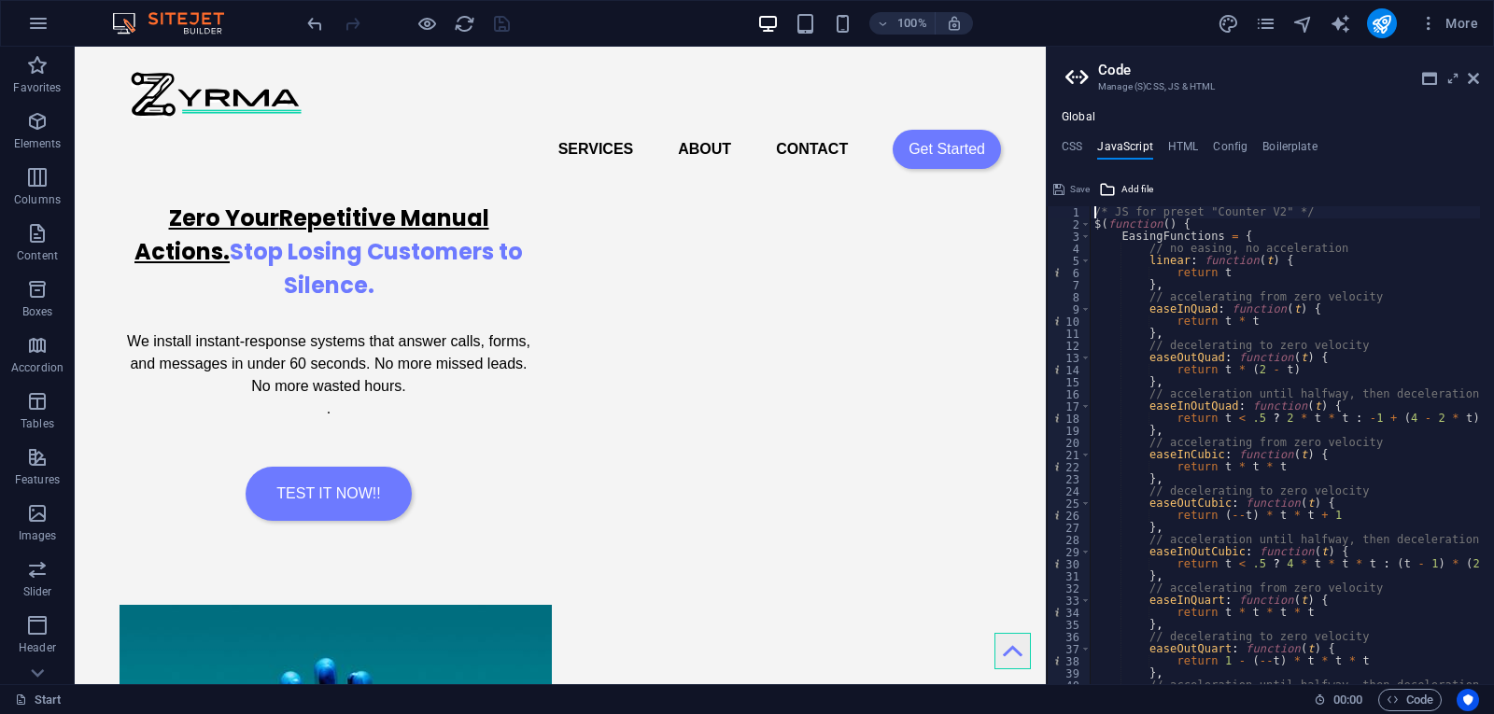
type textarea "// decelerating to zero velocity"
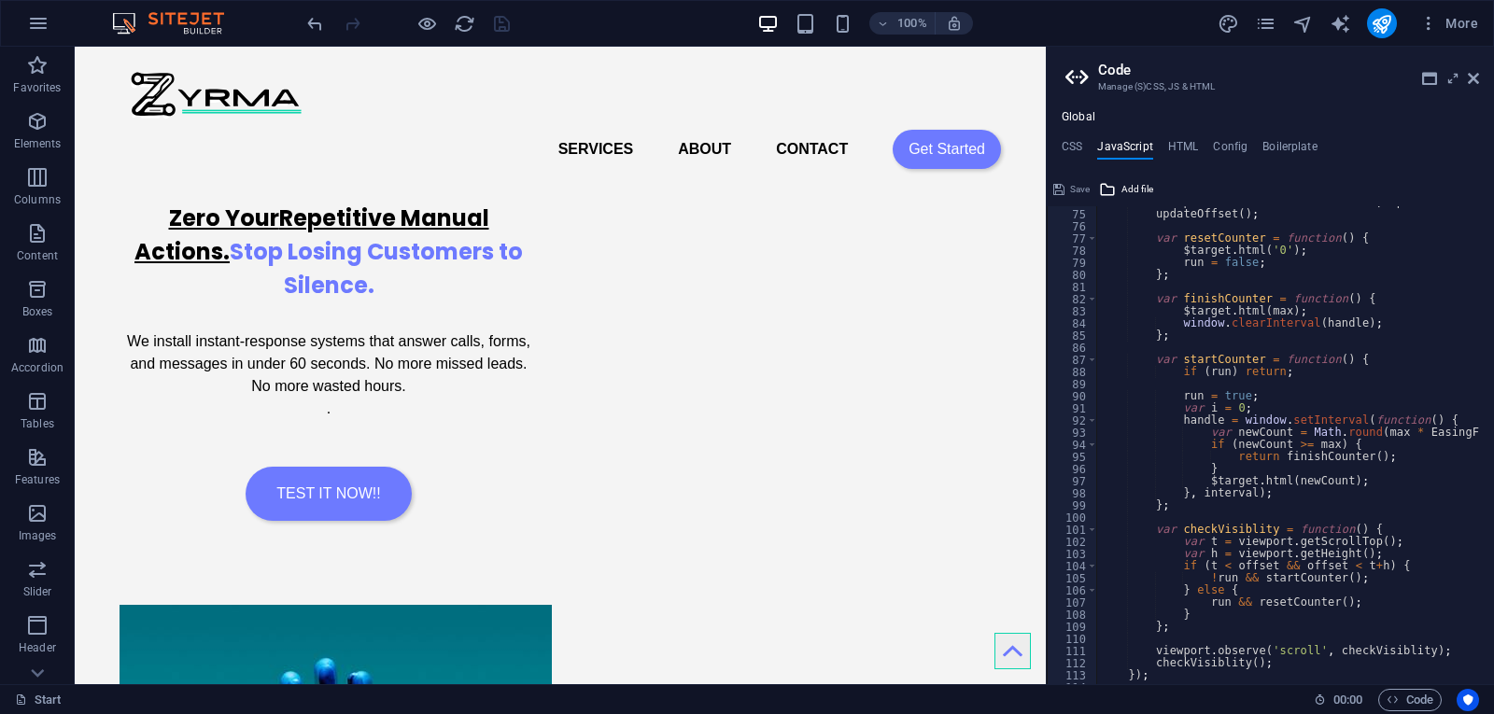
scroll to position [1009, 0]
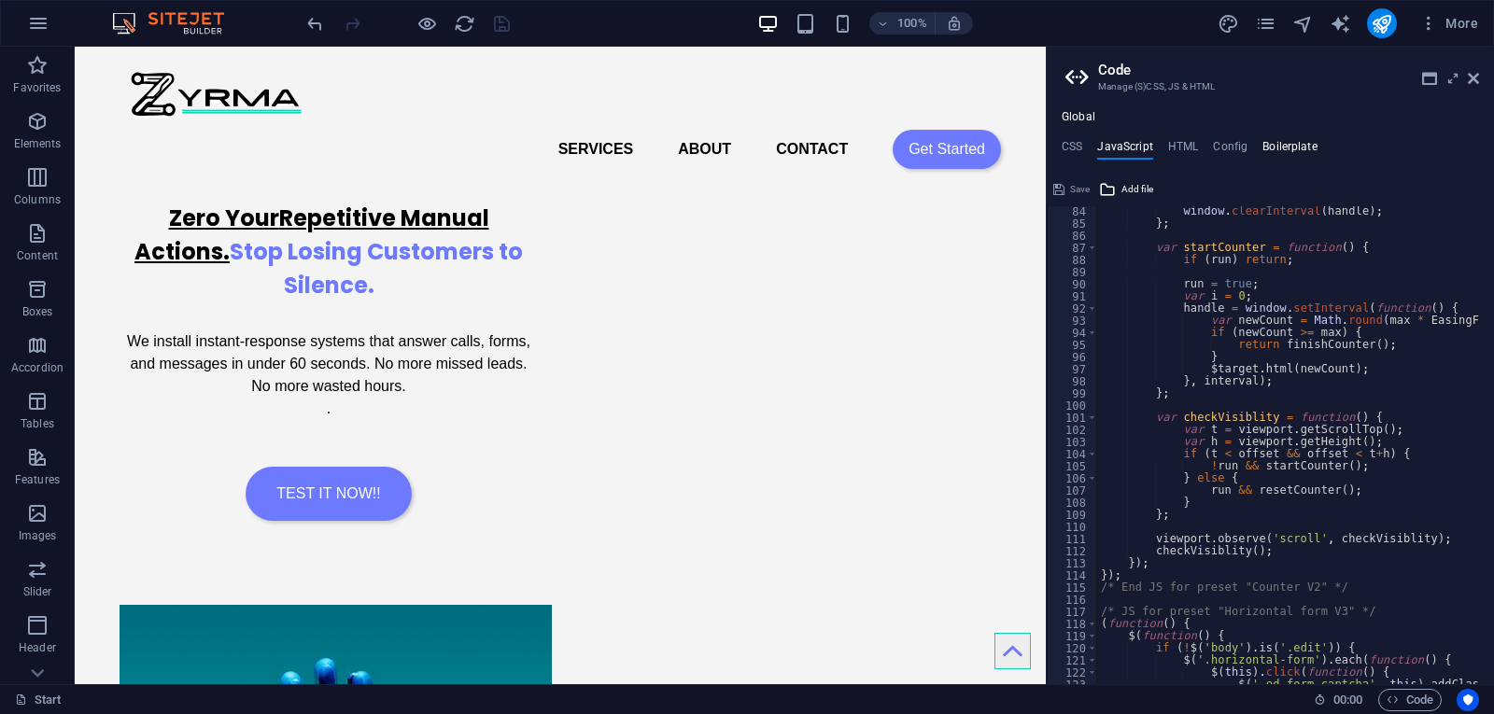
click at [1271, 144] on h4 "Boilerplate" at bounding box center [1290, 150] width 55 height 21
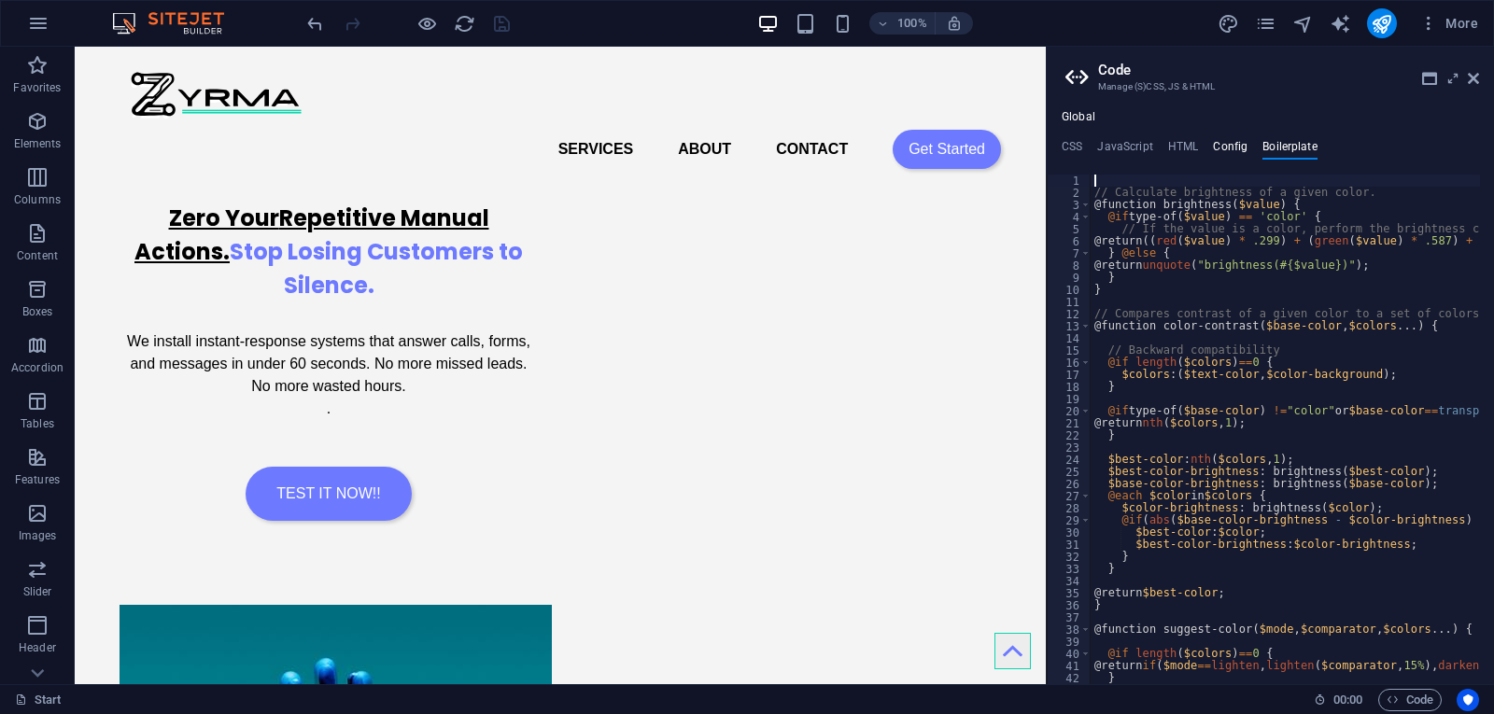
click at [1212, 140] on ul "CSS JavaScript HTML Config Boilerplate" at bounding box center [1270, 150] width 447 height 21
click at [1221, 140] on h4 "Config" at bounding box center [1230, 150] width 35 height 21
type textarea "$color-background: #ffffff;"
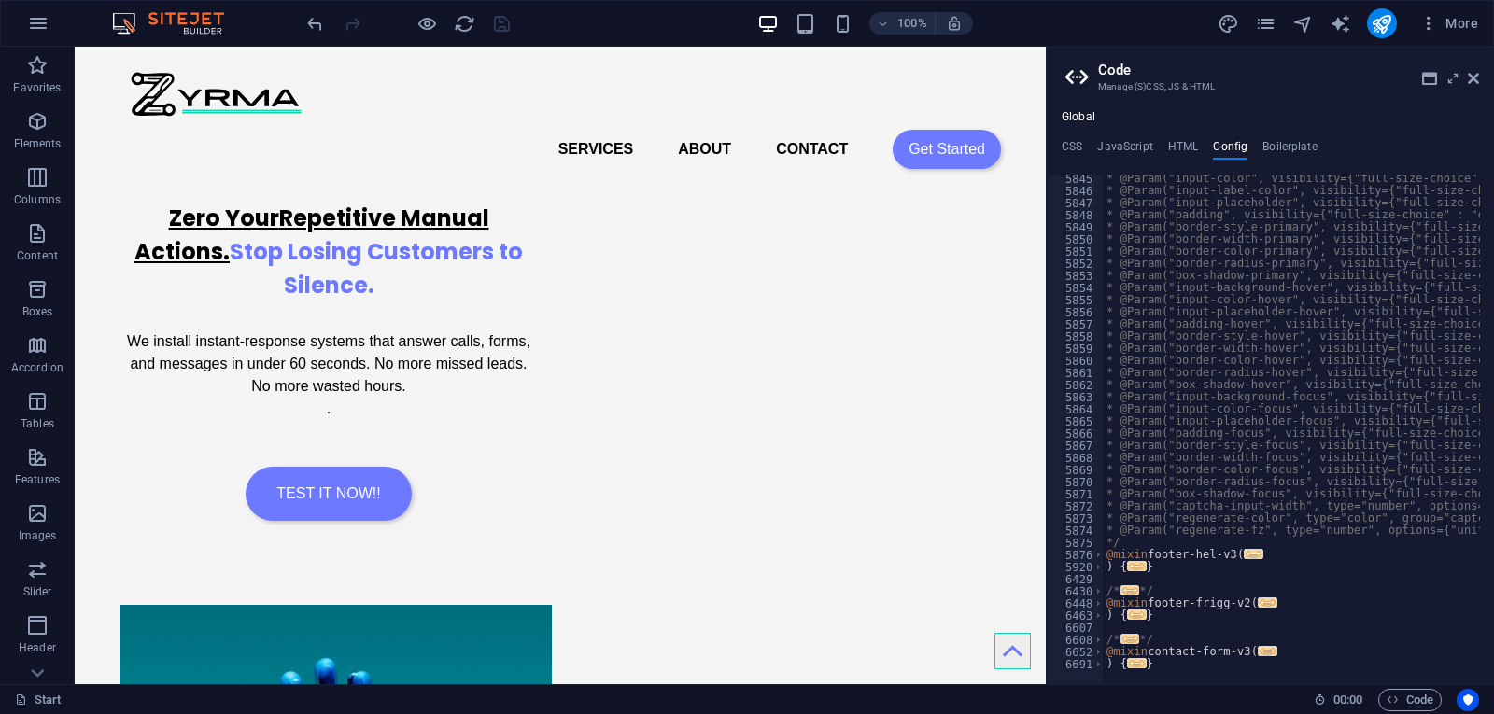
scroll to position [1580, 0]
click at [1273, 147] on h4 "Boilerplate" at bounding box center [1290, 150] width 55 height 21
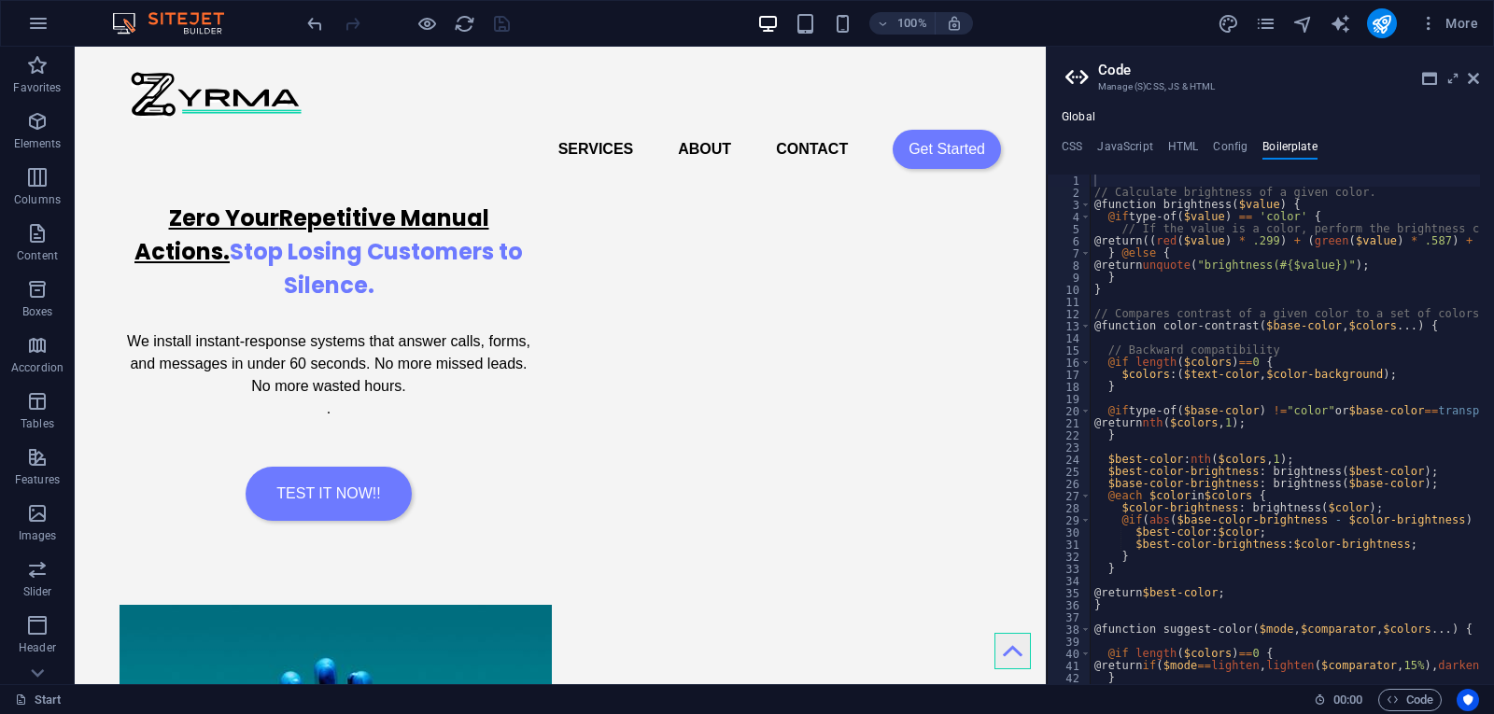
click at [1216, 138] on div "Global CSS JavaScript HTML Config Boilerplate /* Template: Genius */ 115 116 11…" at bounding box center [1270, 397] width 447 height 574
click at [1121, 143] on h4 "JavaScript" at bounding box center [1124, 150] width 55 height 21
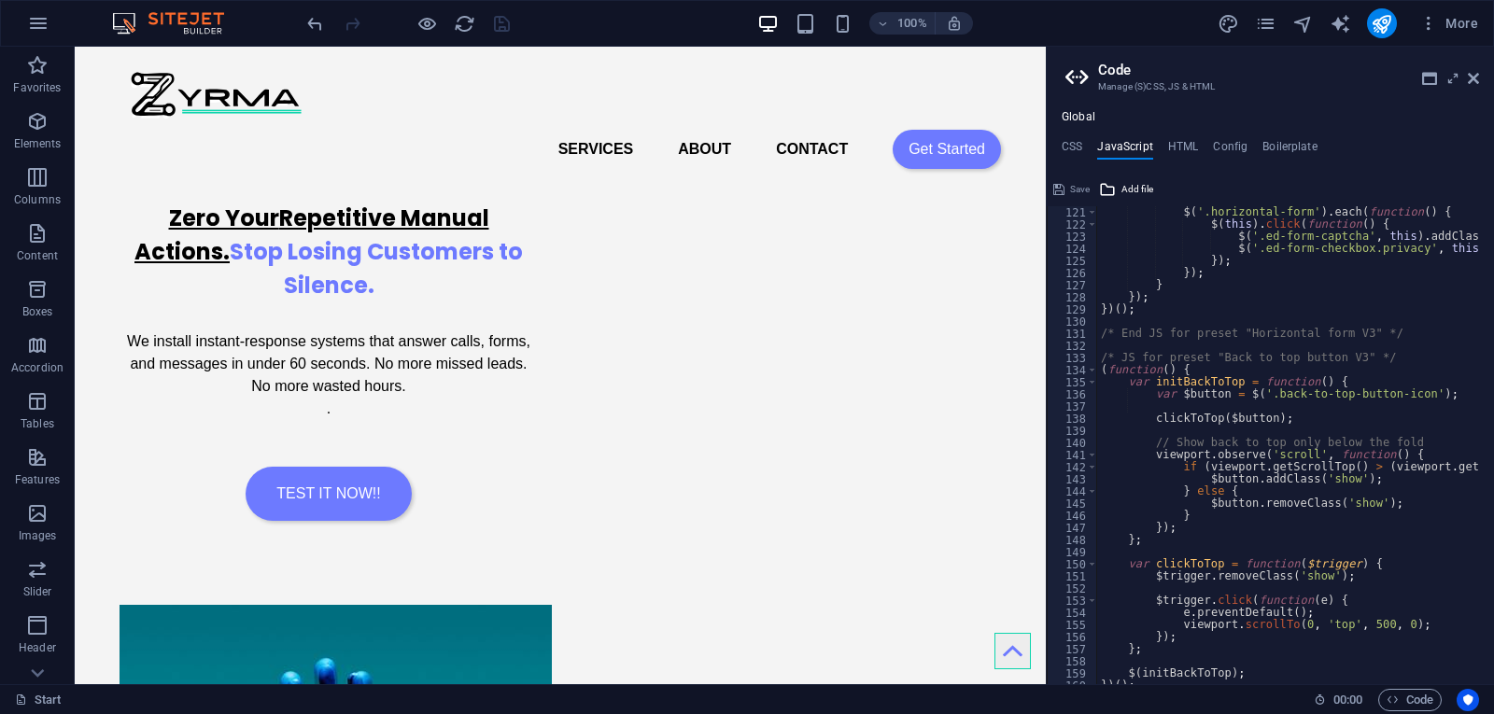
scroll to position [1457, 0]
click at [1173, 144] on h4 "HTML" at bounding box center [1183, 150] width 31 height 21
type textarea "<a href="#main-content" class="wv-link-content button">Skip to main content</a>"
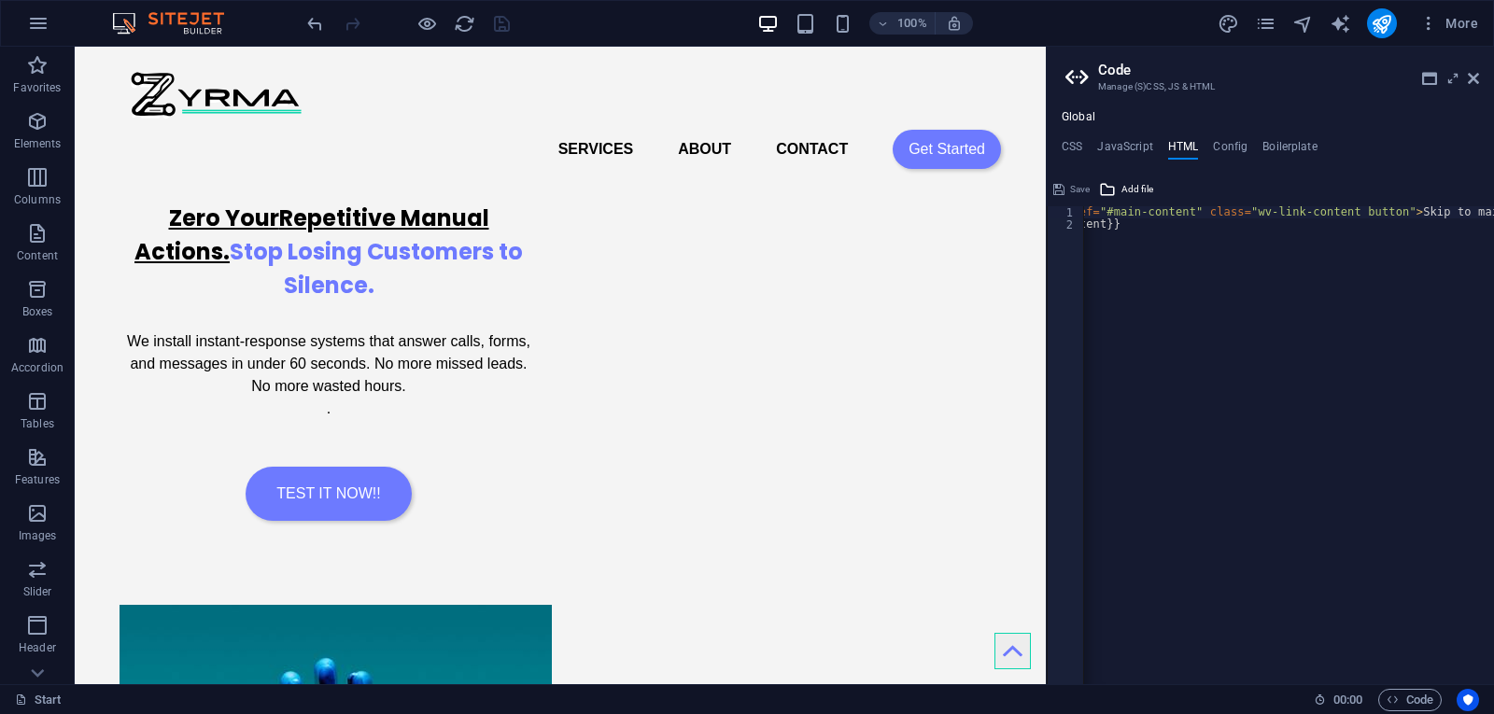
scroll to position [0, 0]
click at [1476, 78] on icon at bounding box center [1473, 78] width 11 height 15
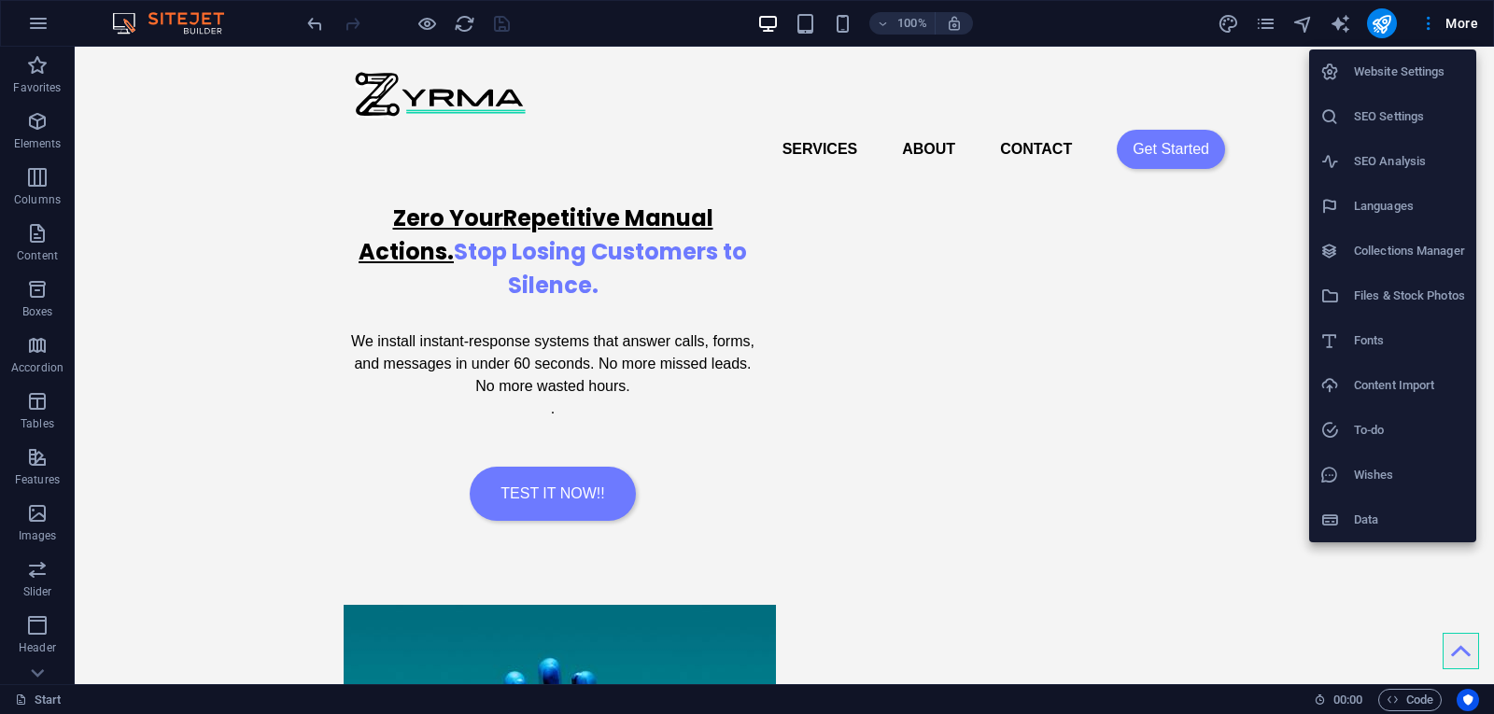
click at [635, 174] on div at bounding box center [747, 357] width 1494 height 714
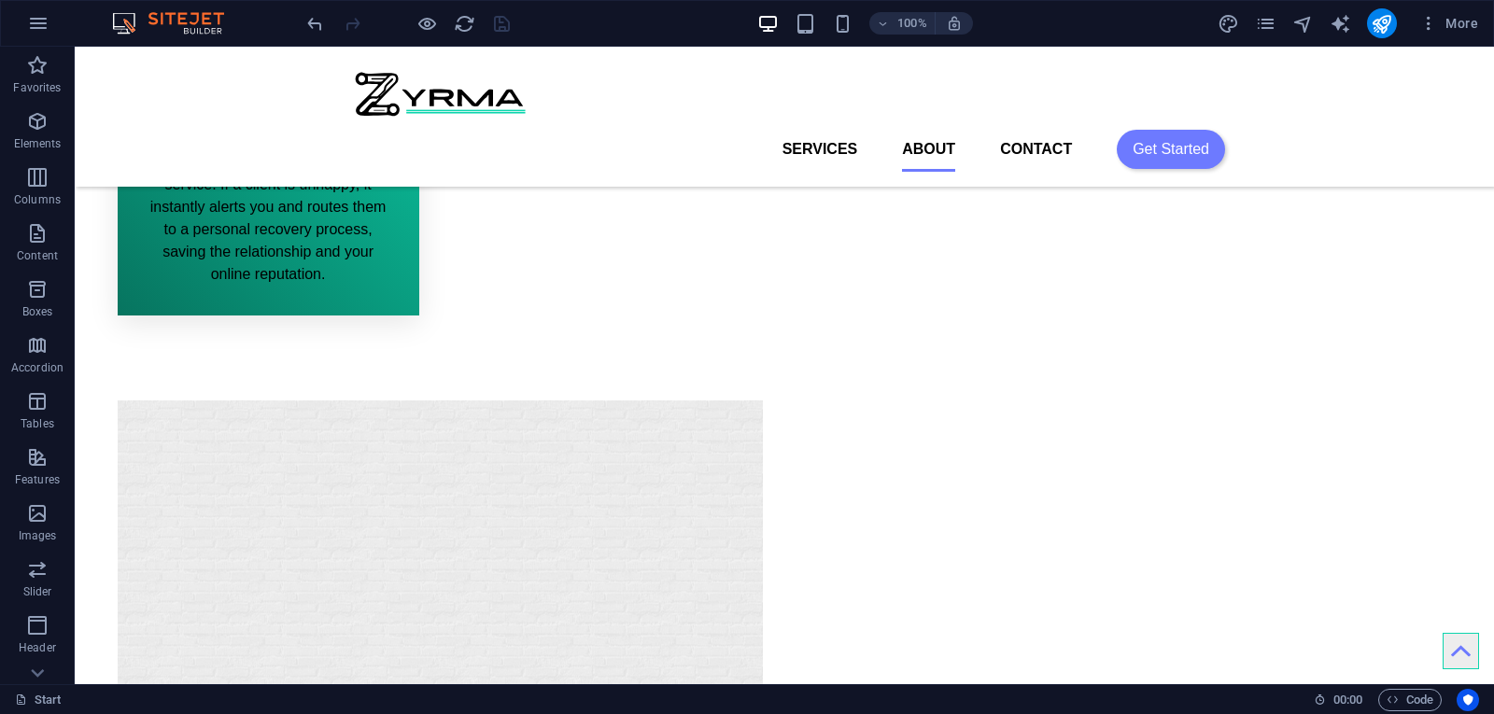
scroll to position [2467, 0]
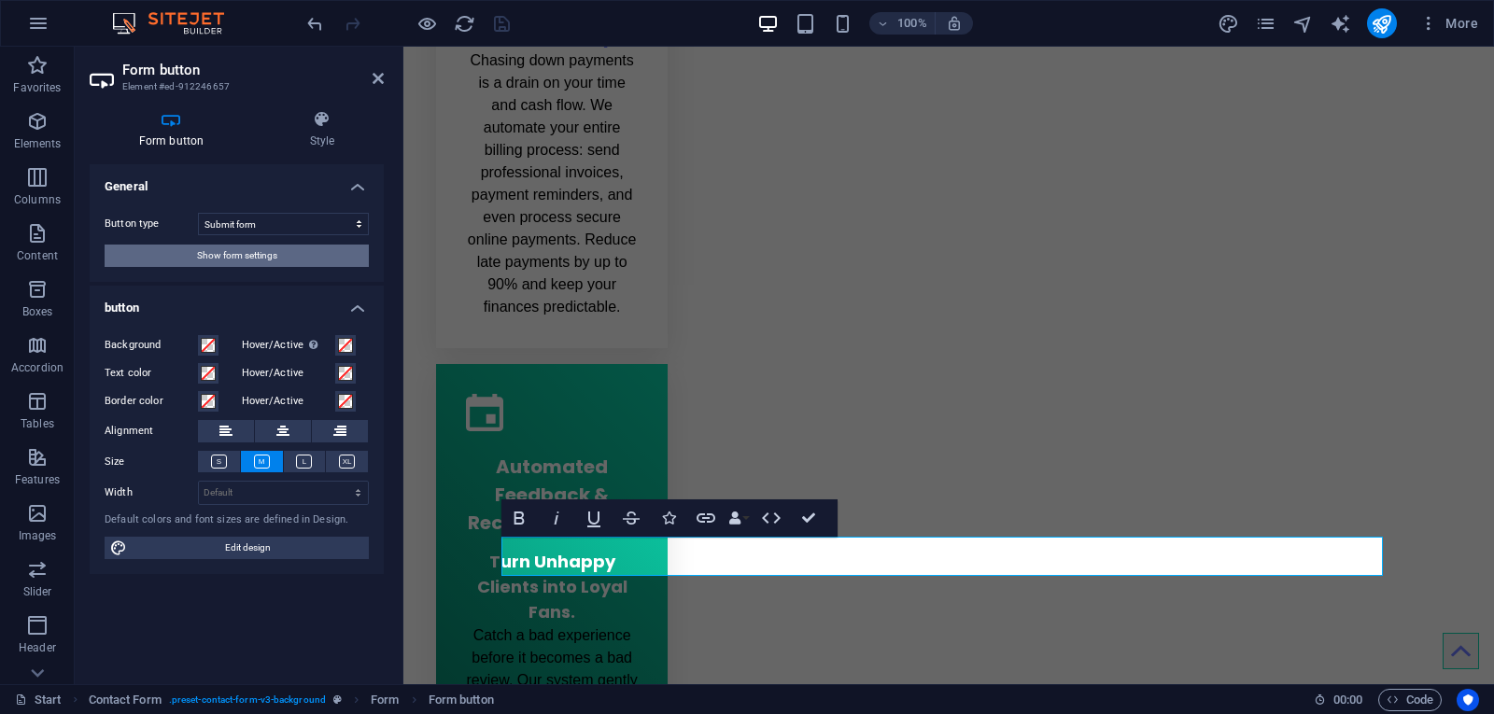
click at [336, 257] on button "Show form settings" at bounding box center [237, 256] width 264 height 22
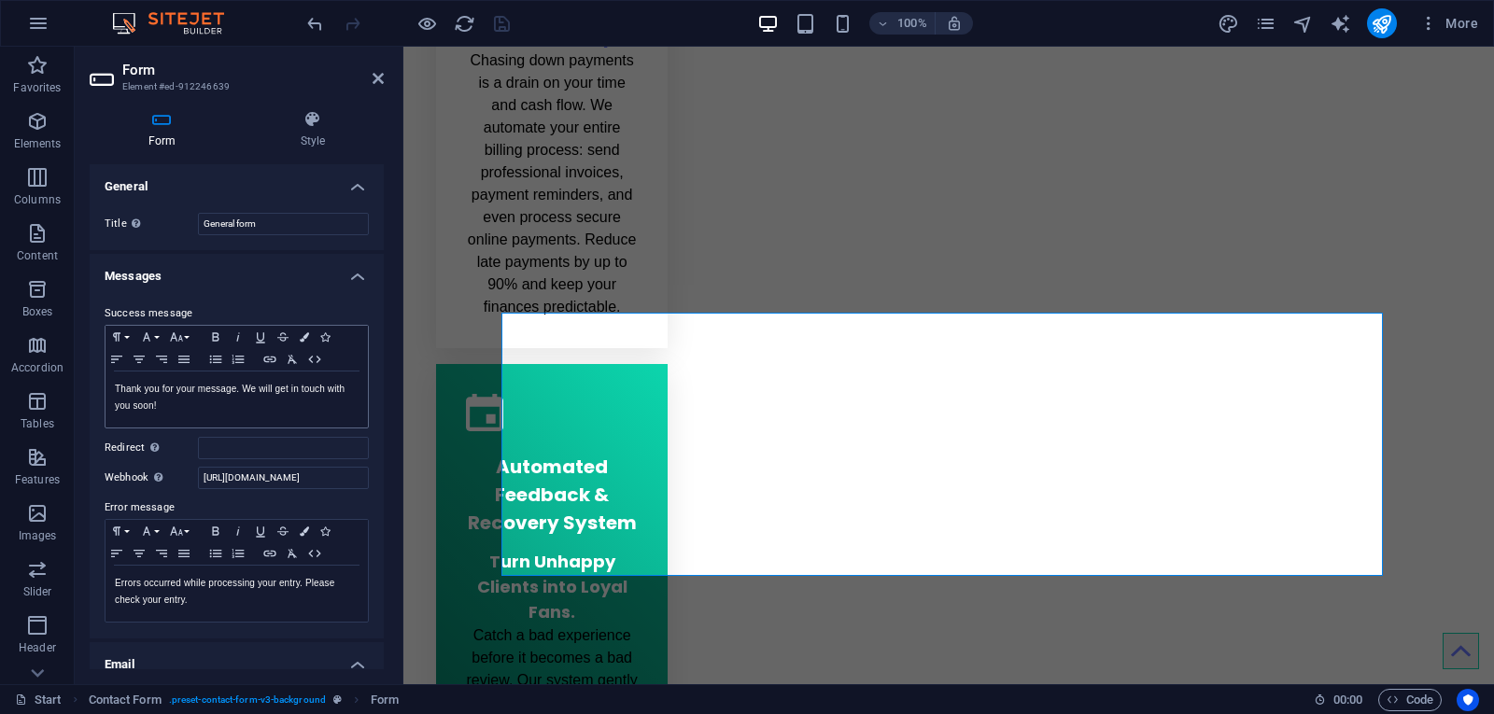
scroll to position [93, 0]
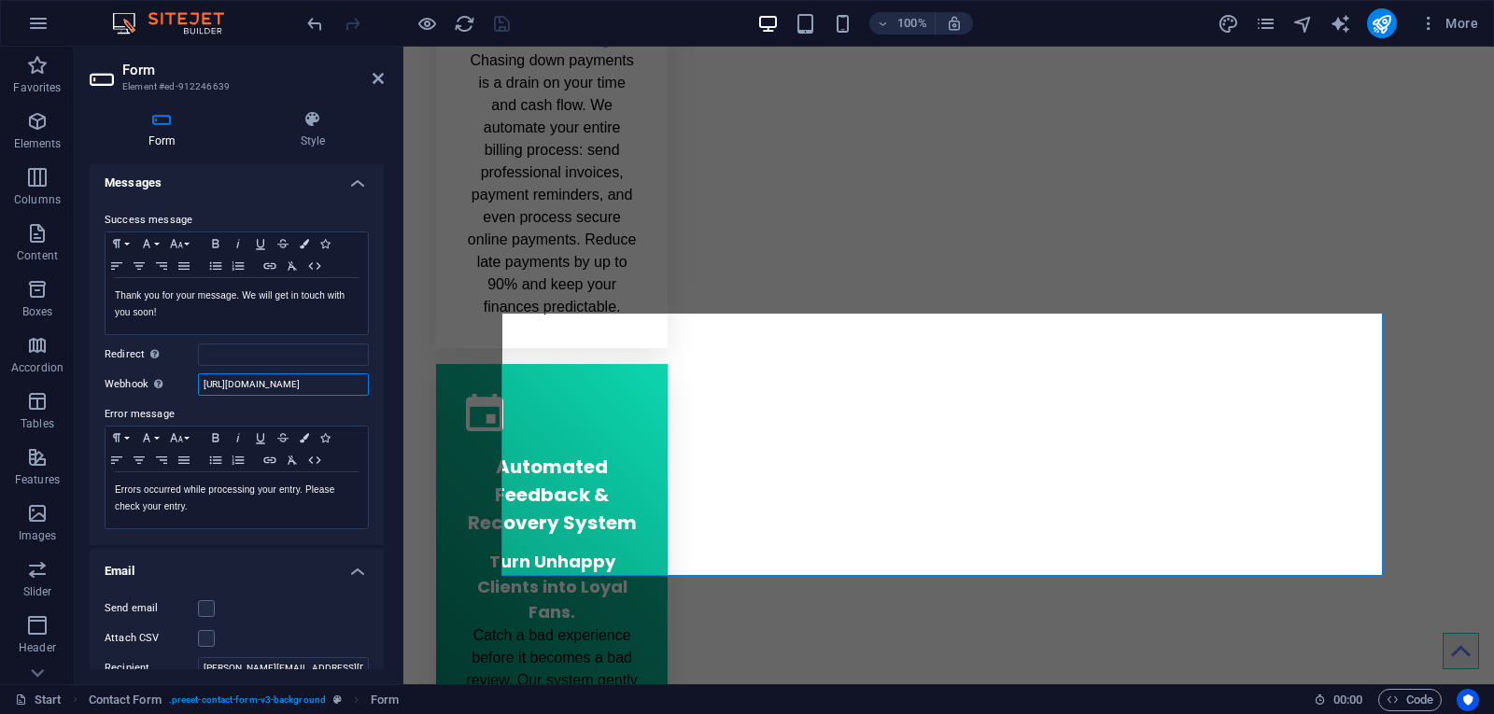
click at [279, 383] on input "[URL][DOMAIN_NAME]" at bounding box center [283, 385] width 171 height 22
paste input "webhook.site/2f6e08db-e4ef-4b67-bc2f-a2cf40155a4a"
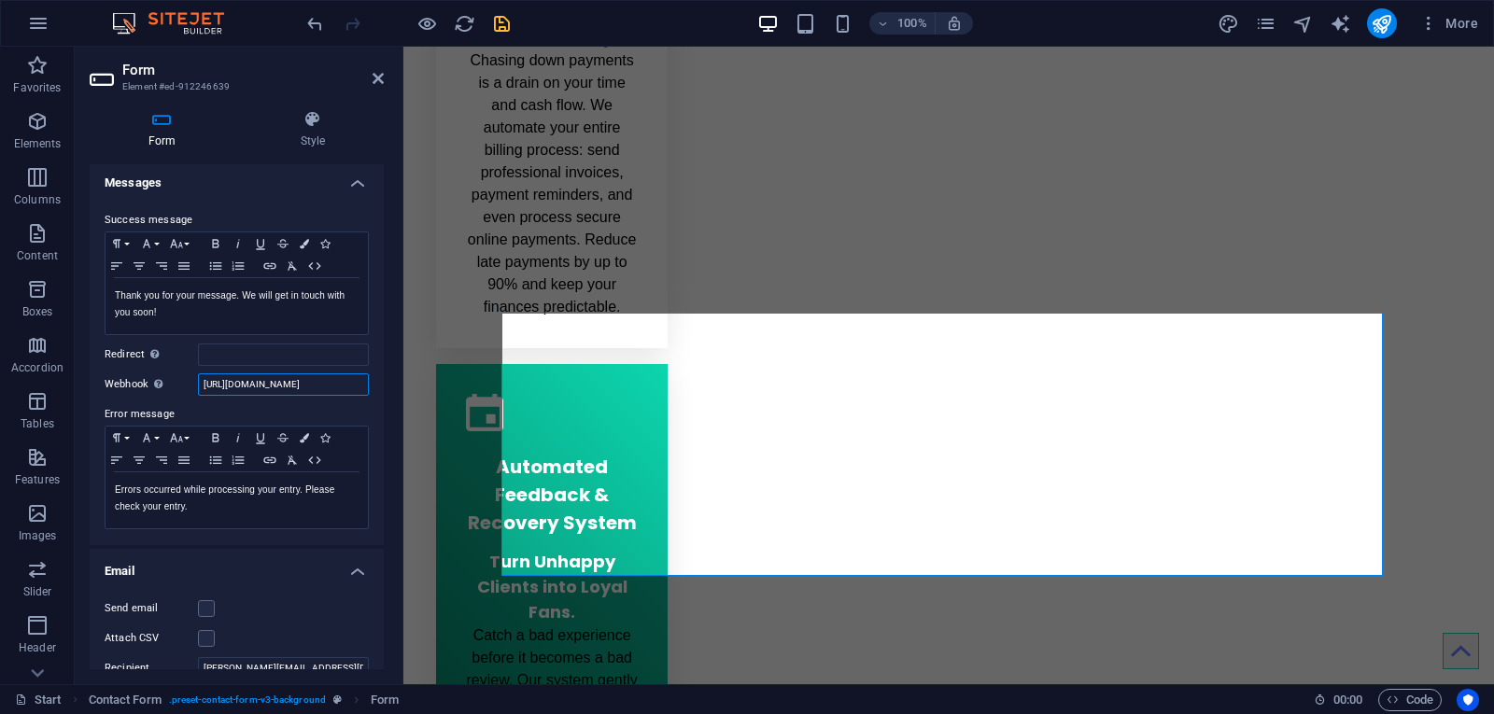
type input "https://webhook.site/2f6e08db-e4ef-4b67-bc2f-a2cf40155a4a"
click at [298, 408] on label "Error message" at bounding box center [237, 414] width 264 height 22
click at [508, 19] on icon "save" at bounding box center [501, 23] width 21 height 21
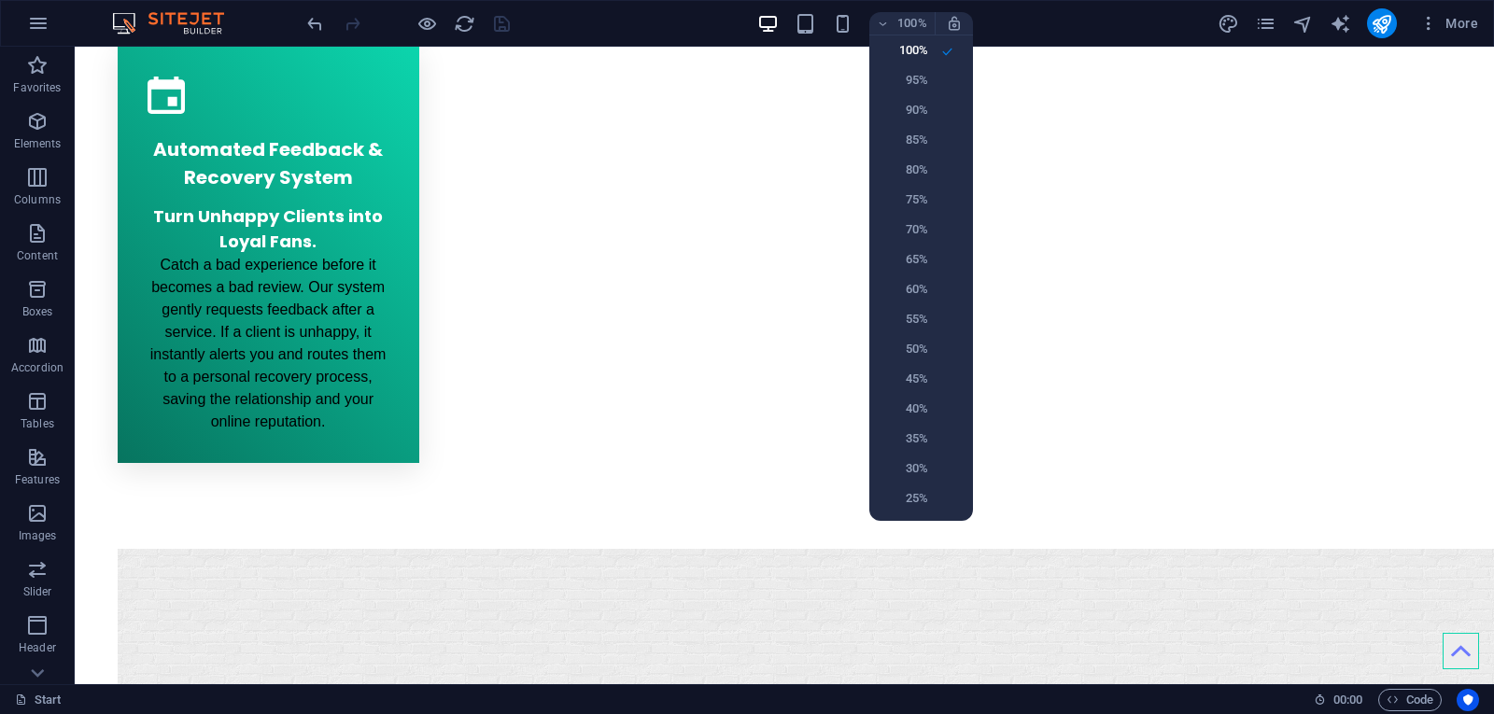
click at [891, 22] on div at bounding box center [747, 357] width 1494 height 714
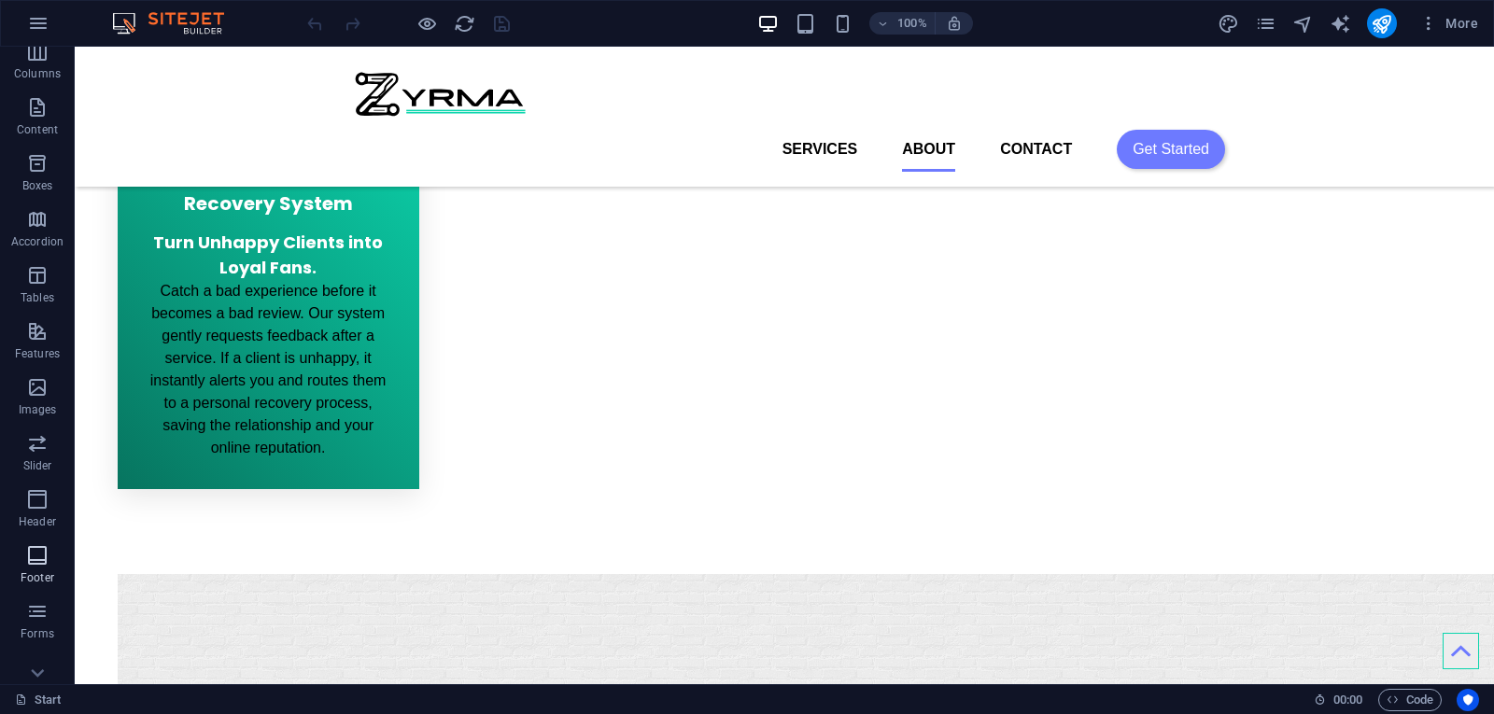
scroll to position [203, 0]
click at [39, 548] on span "Forms" at bounding box center [37, 546] width 75 height 45
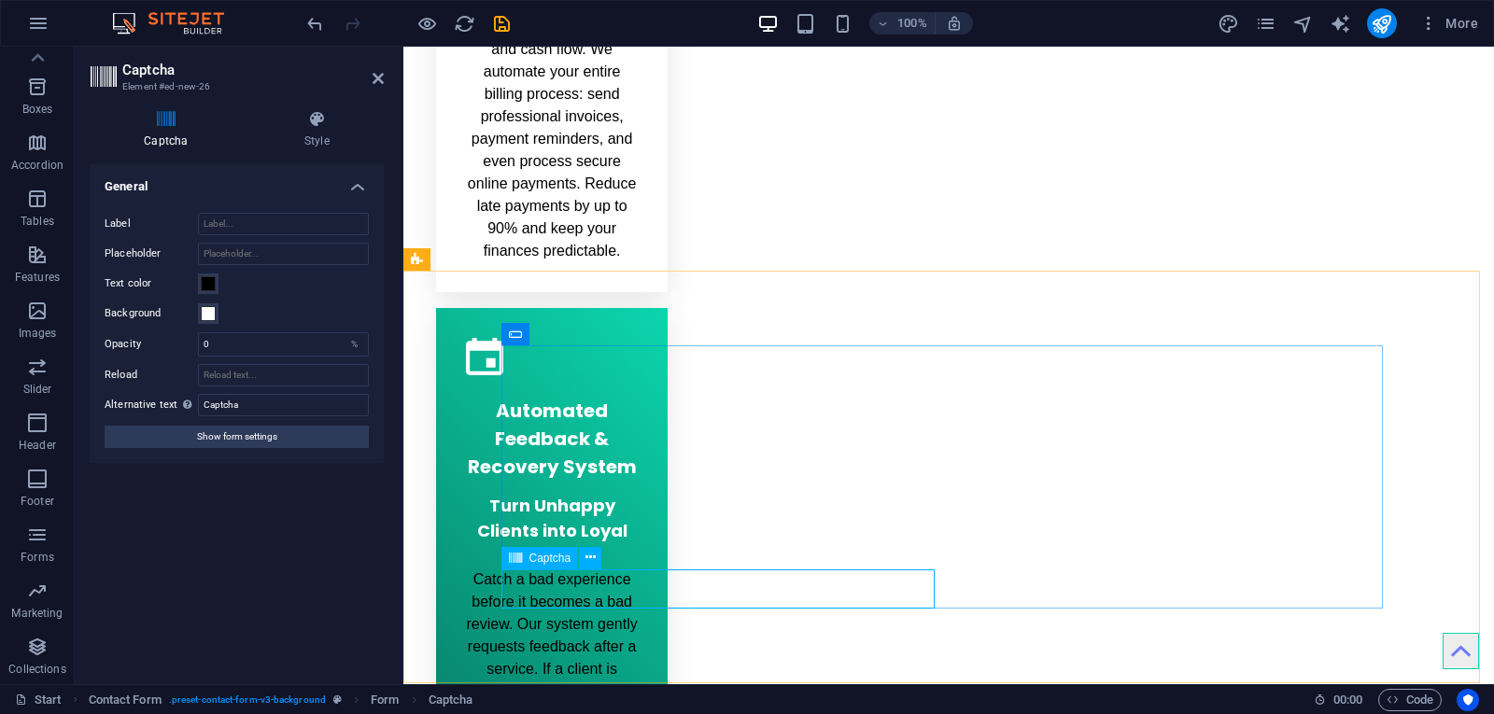
scroll to position [2584, 0]
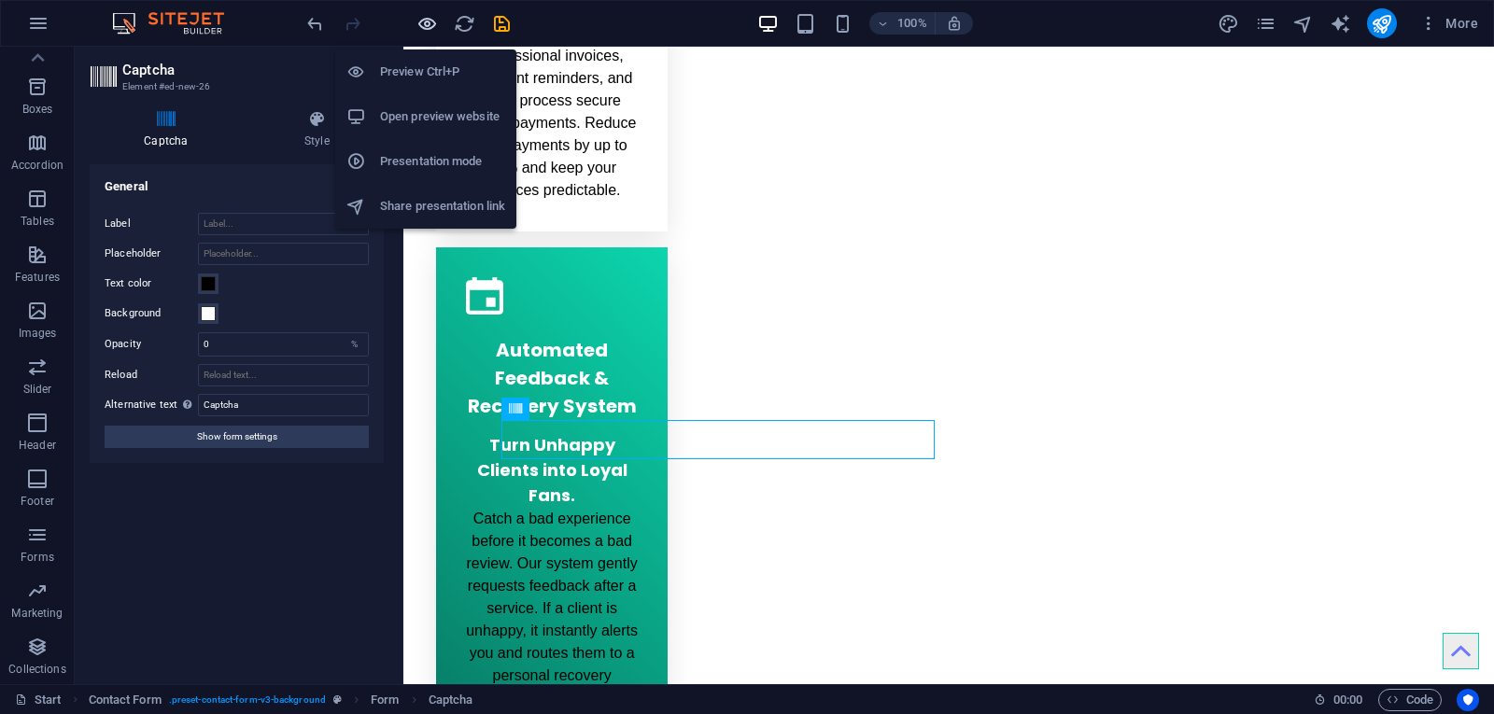
click at [420, 20] on icon "button" at bounding box center [427, 23] width 21 height 21
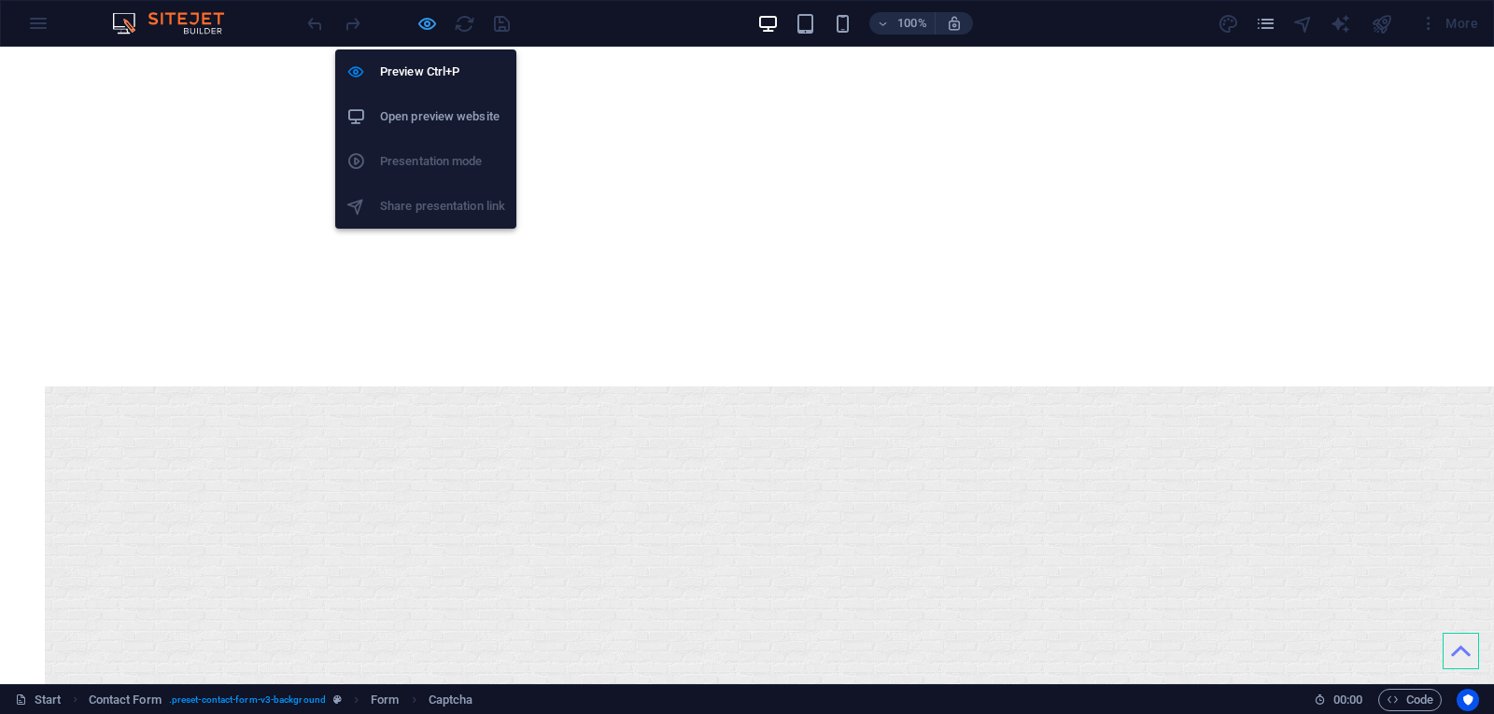
scroll to position [2486, 0]
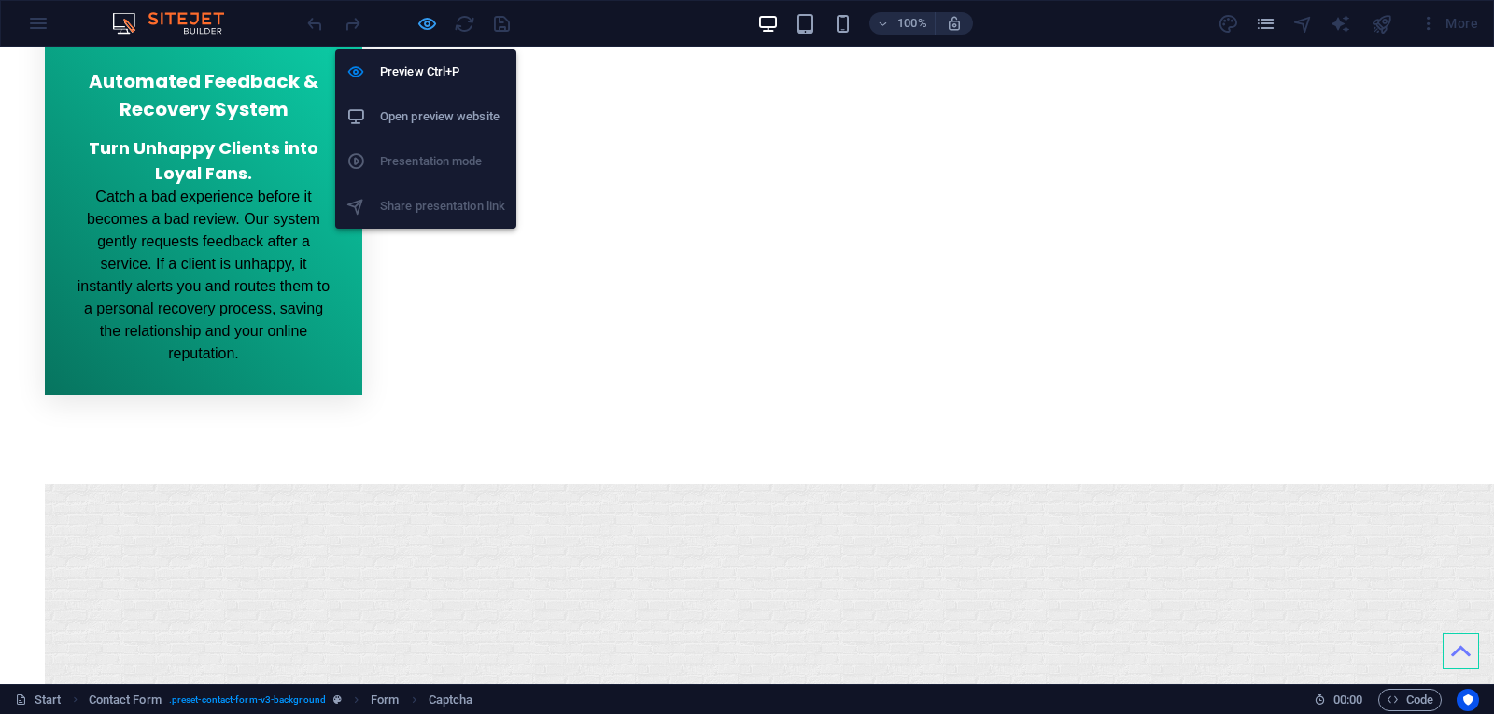
click at [425, 21] on icon "button" at bounding box center [427, 23] width 21 height 21
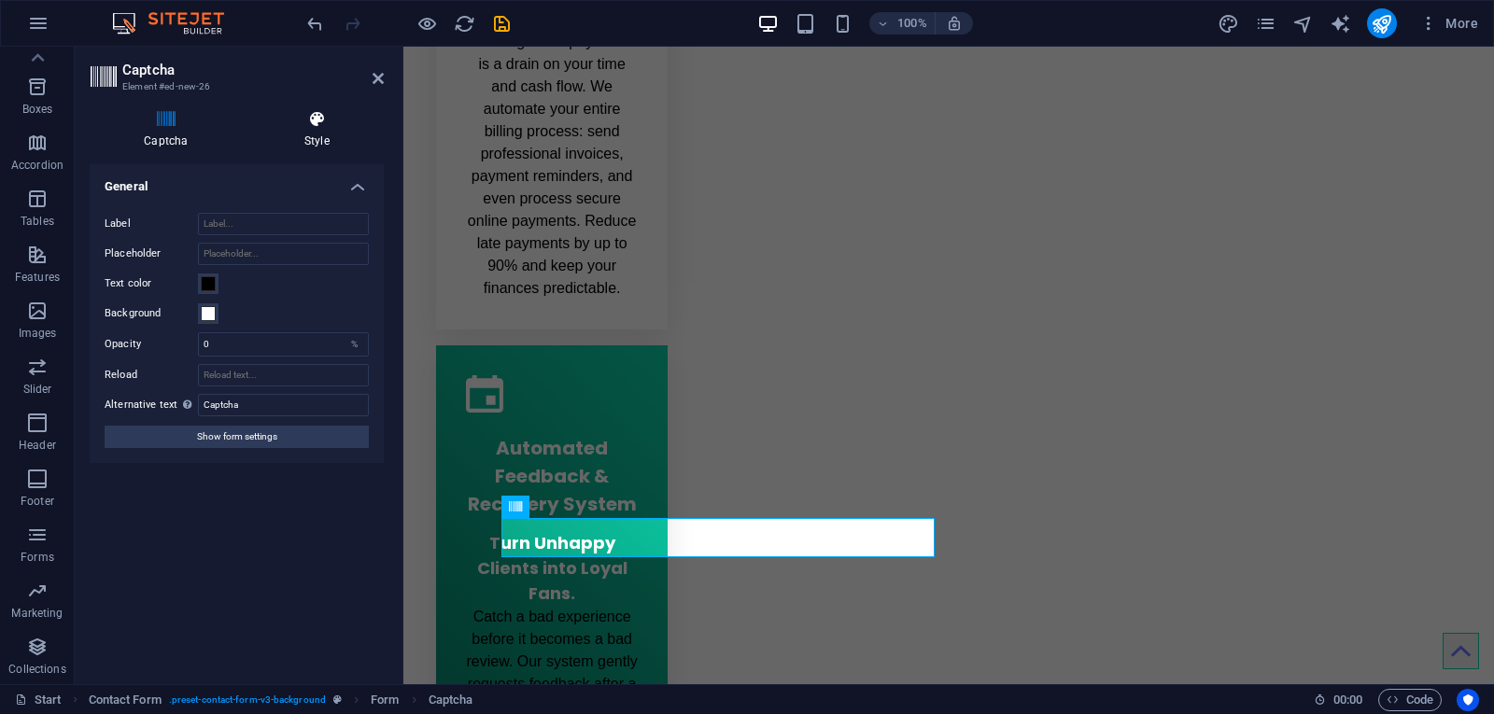
click at [307, 129] on h4 "Style" at bounding box center [317, 129] width 134 height 39
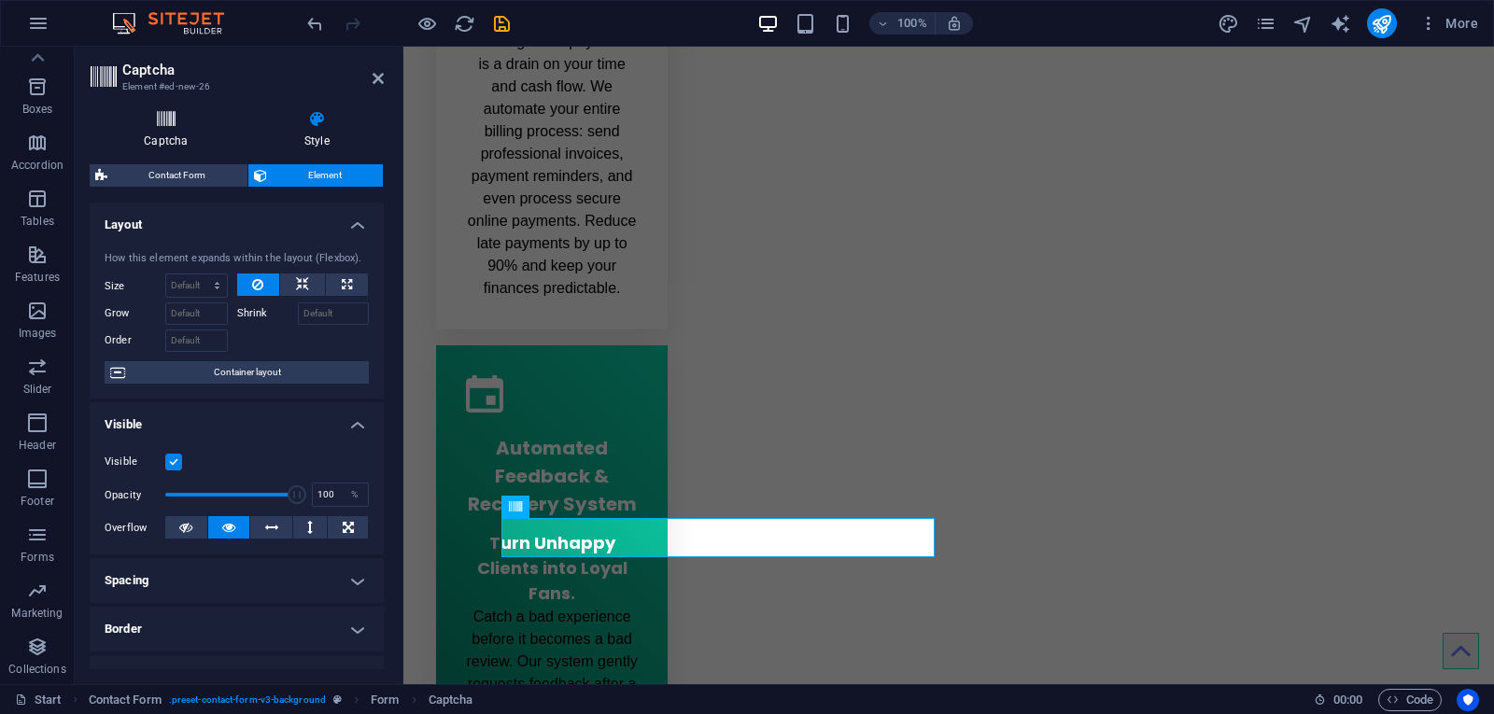
click at [164, 122] on icon at bounding box center [166, 119] width 153 height 19
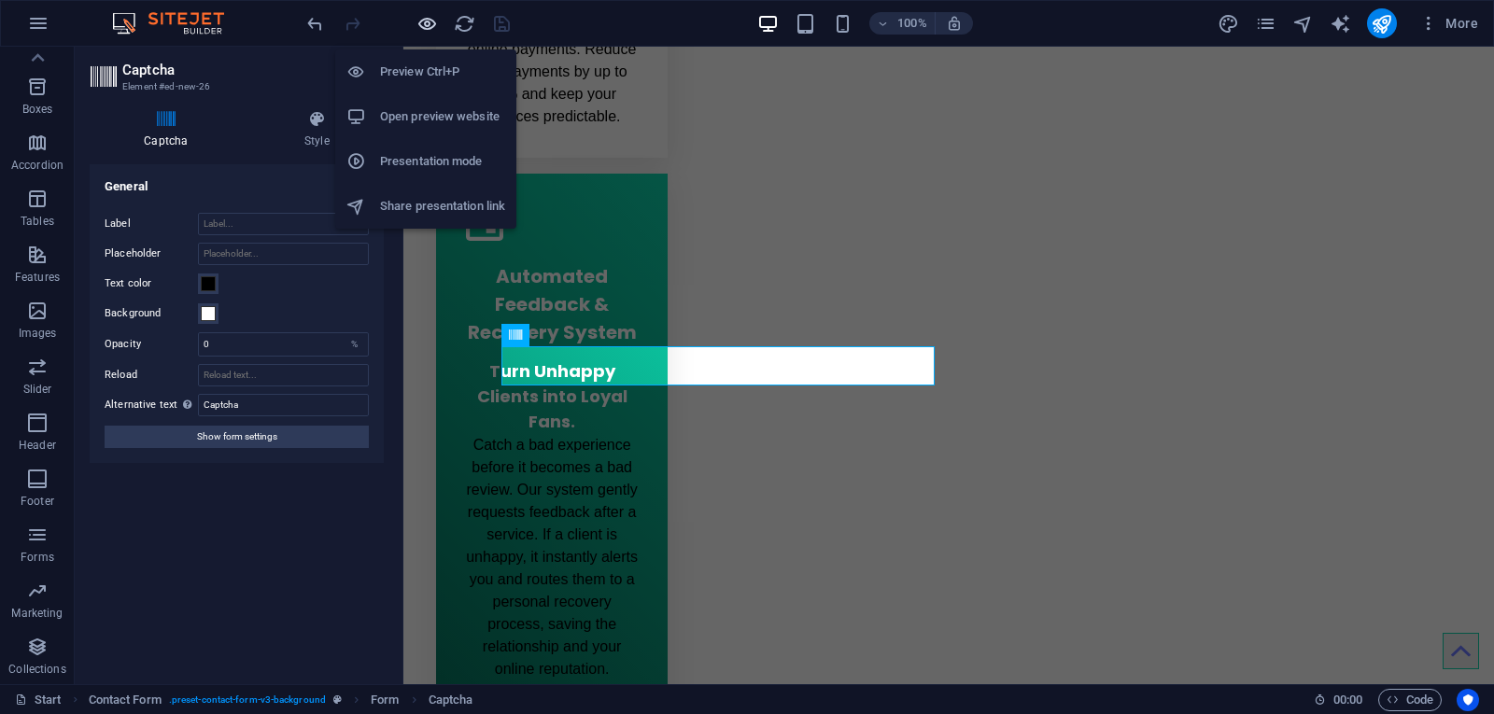
click at [423, 30] on icon "button" at bounding box center [427, 23] width 21 height 21
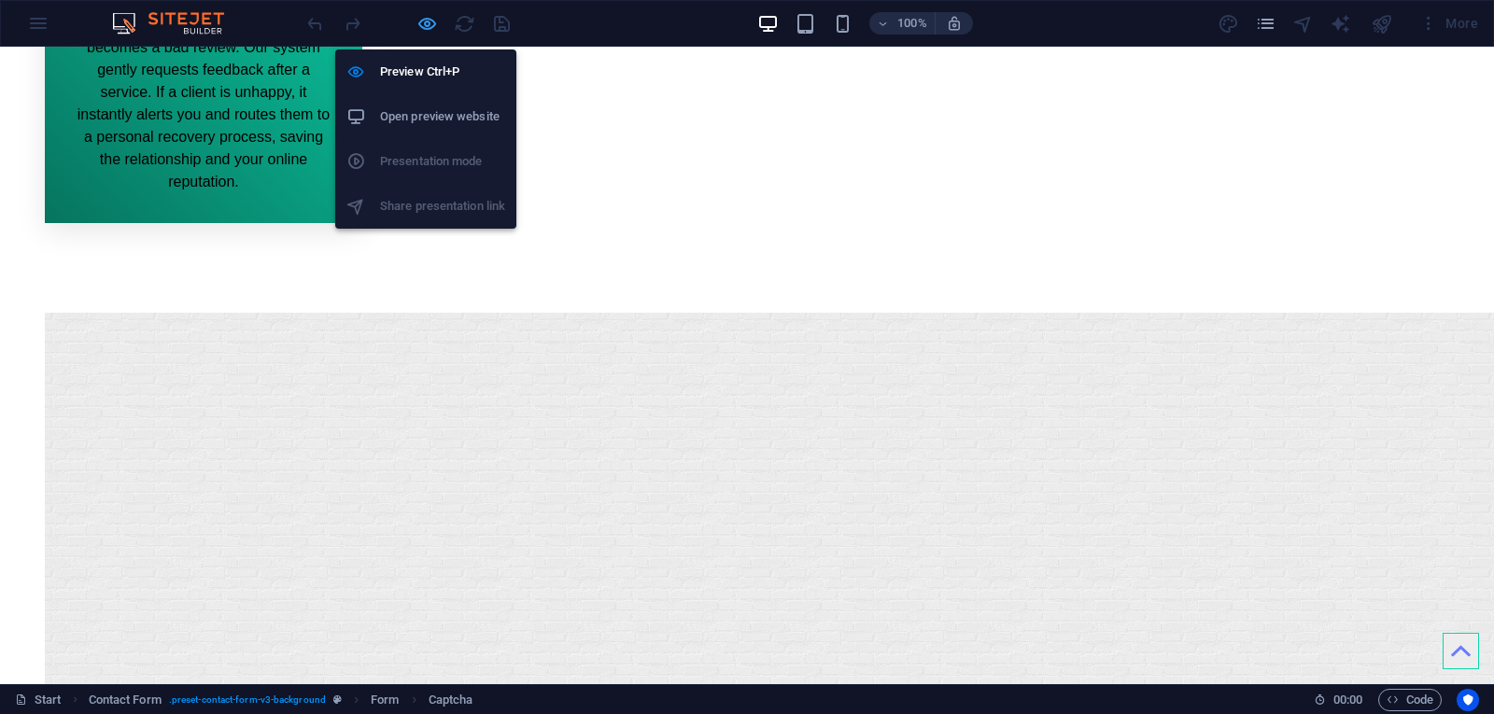
scroll to position [2560, 0]
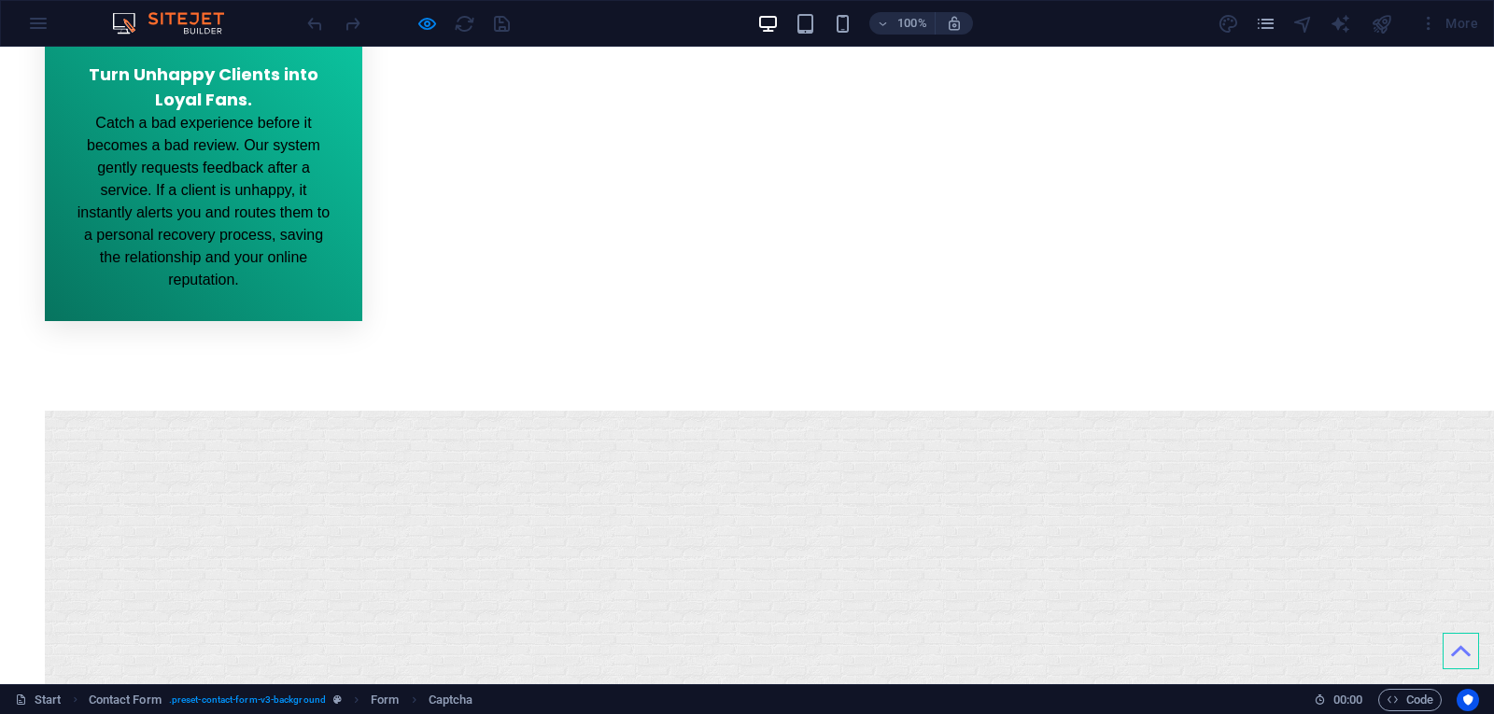
drag, startPoint x: 480, startPoint y: 377, endPoint x: 495, endPoint y: 371, distance: 16.3
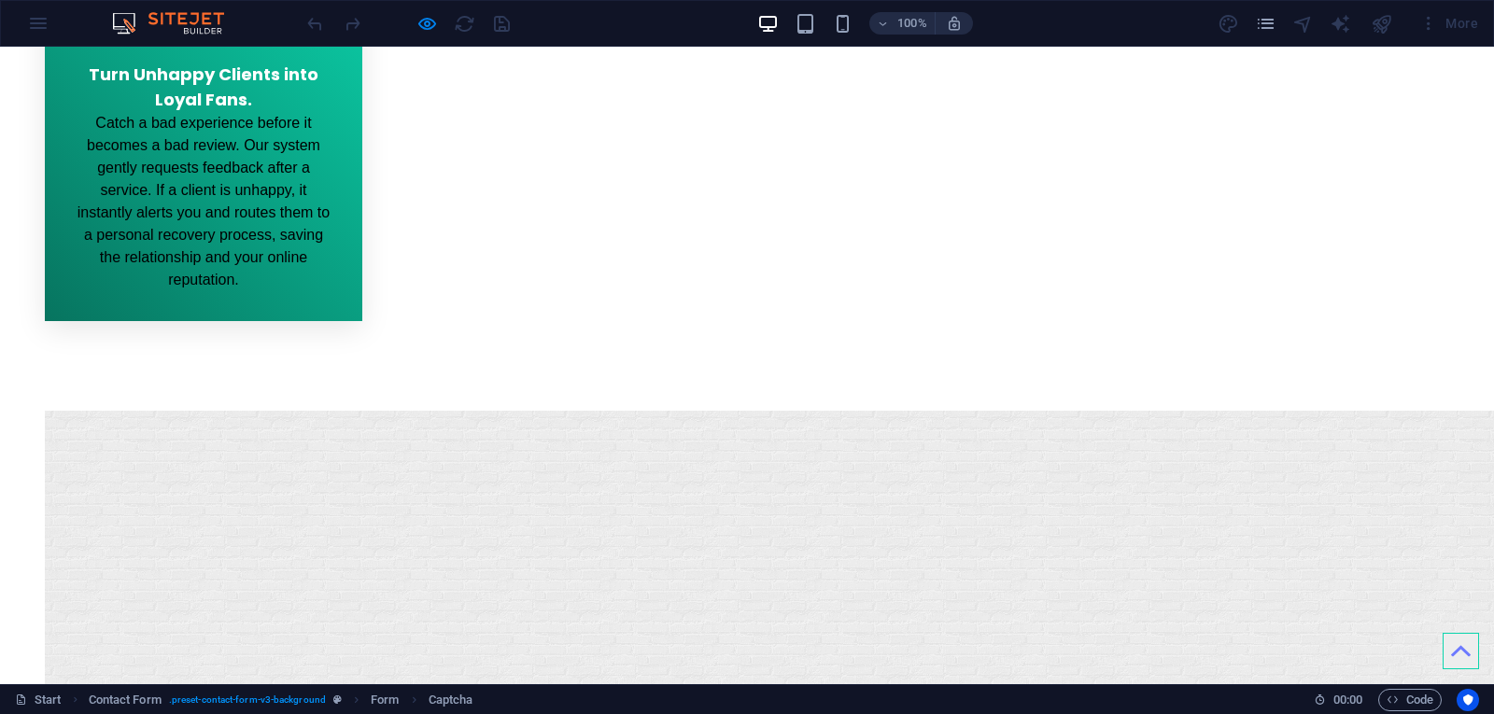
drag, startPoint x: 562, startPoint y: 359, endPoint x: 558, endPoint y: 306, distance: 52.5
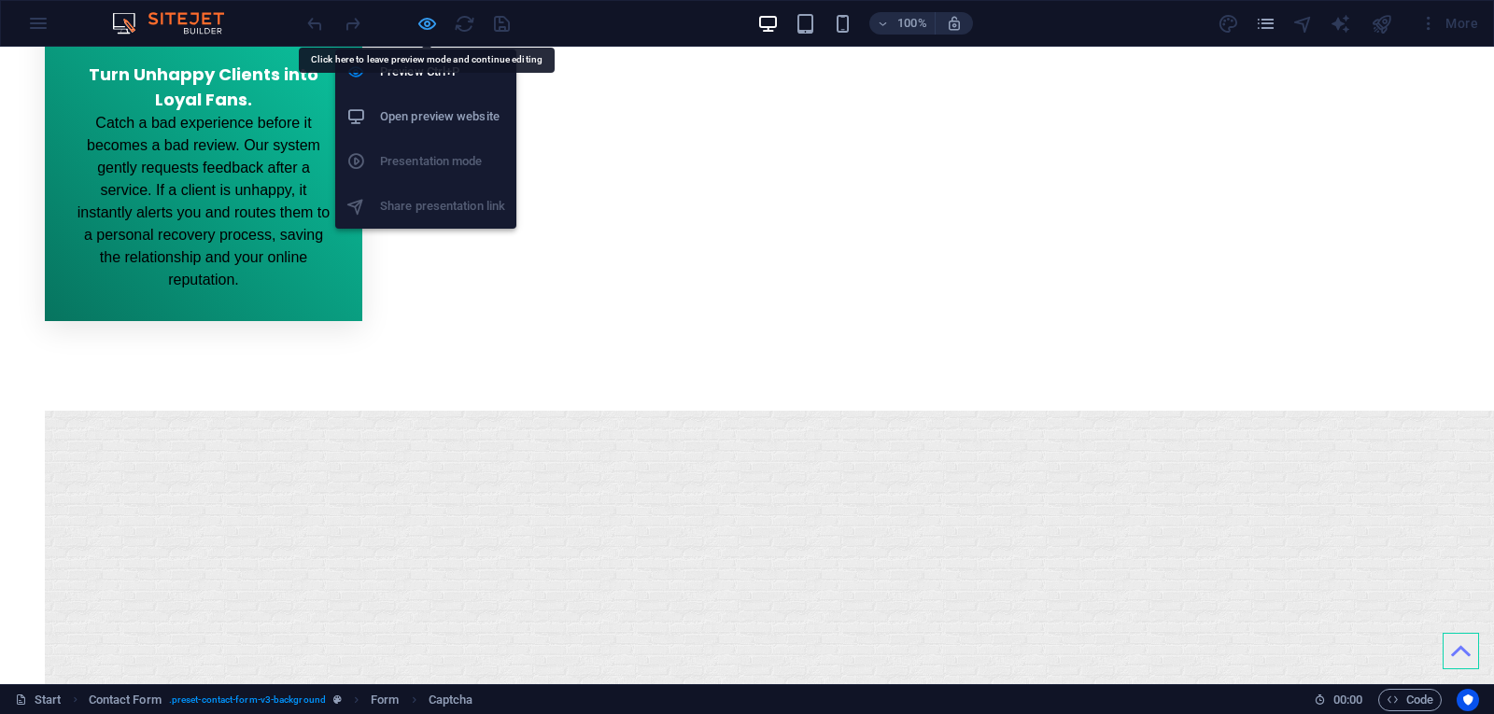
click at [423, 21] on icon "button" at bounding box center [427, 23] width 21 height 21
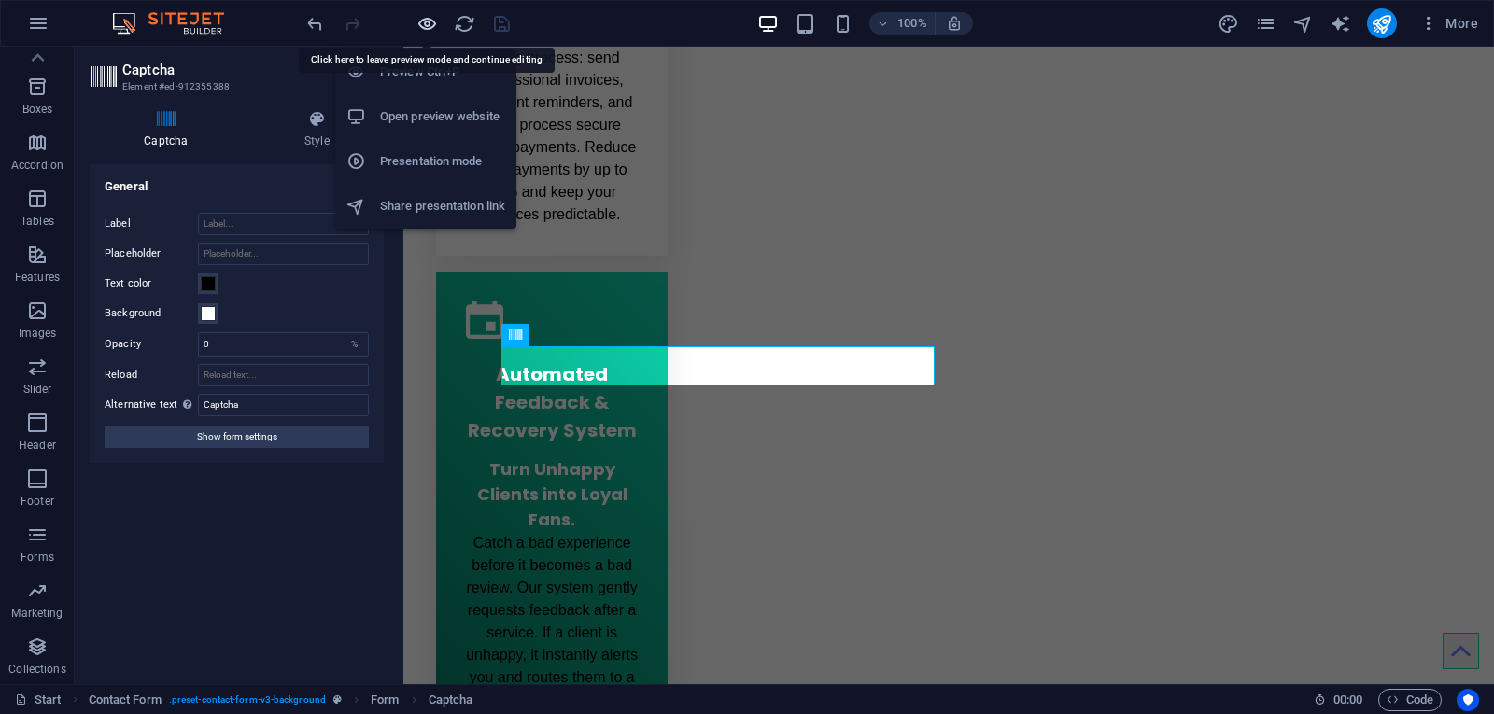
scroll to position [2658, 0]
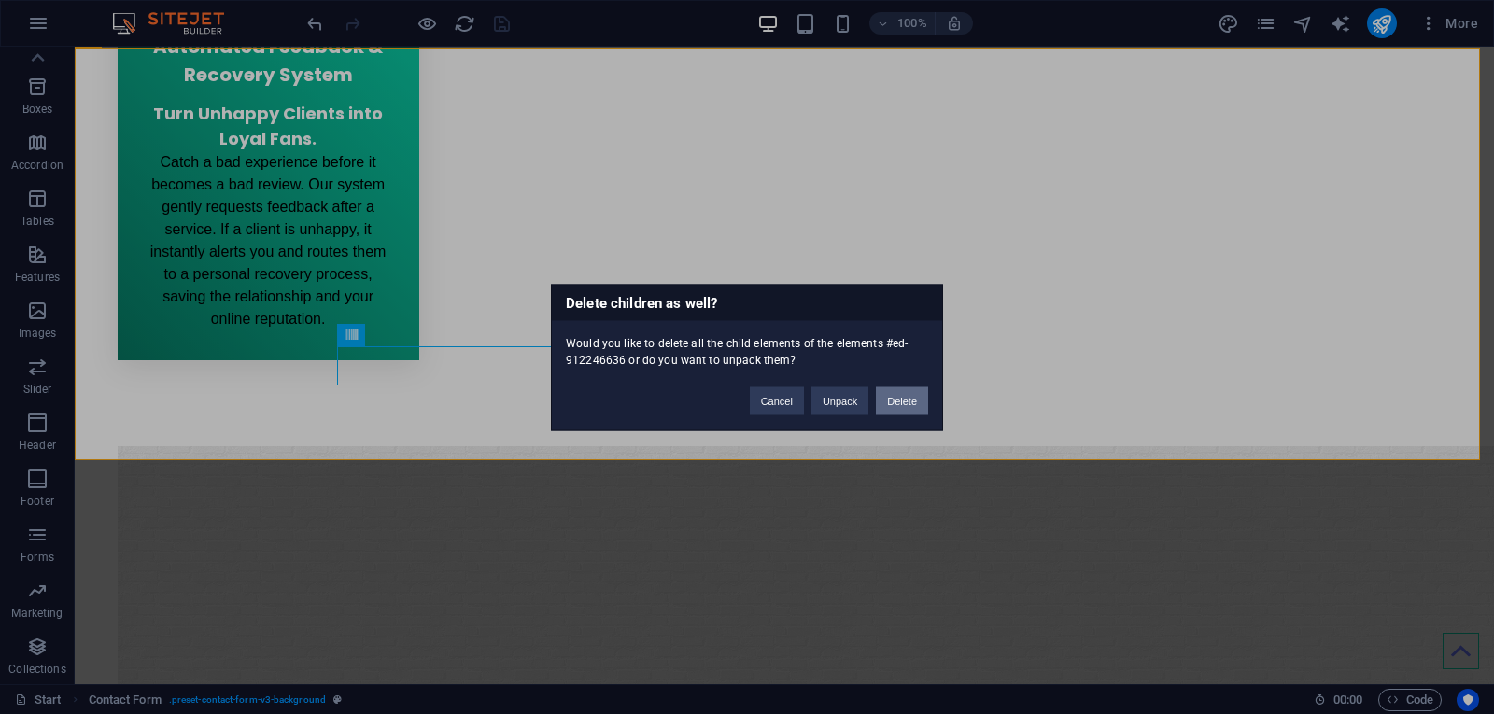
click at [895, 399] on button "Delete" at bounding box center [902, 401] width 52 height 28
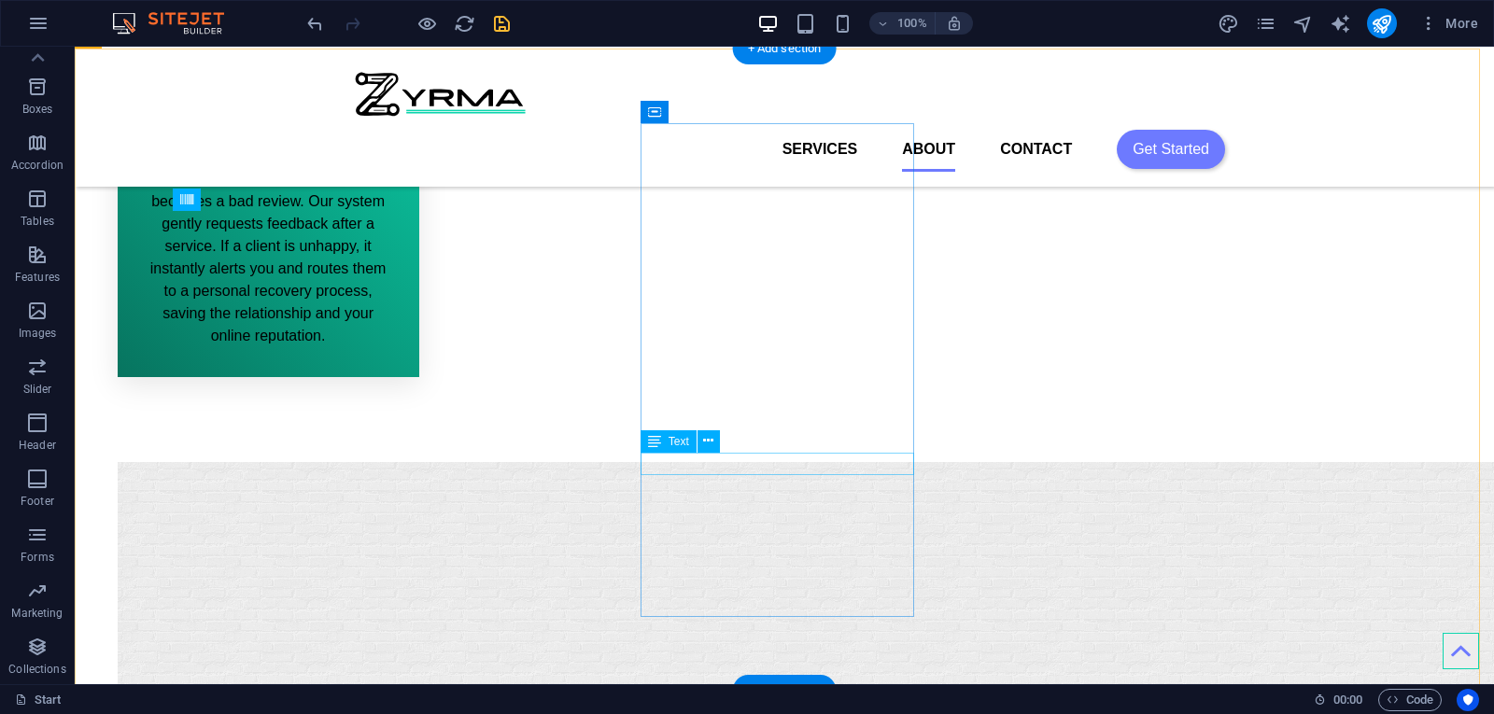
scroll to position [2383, 0]
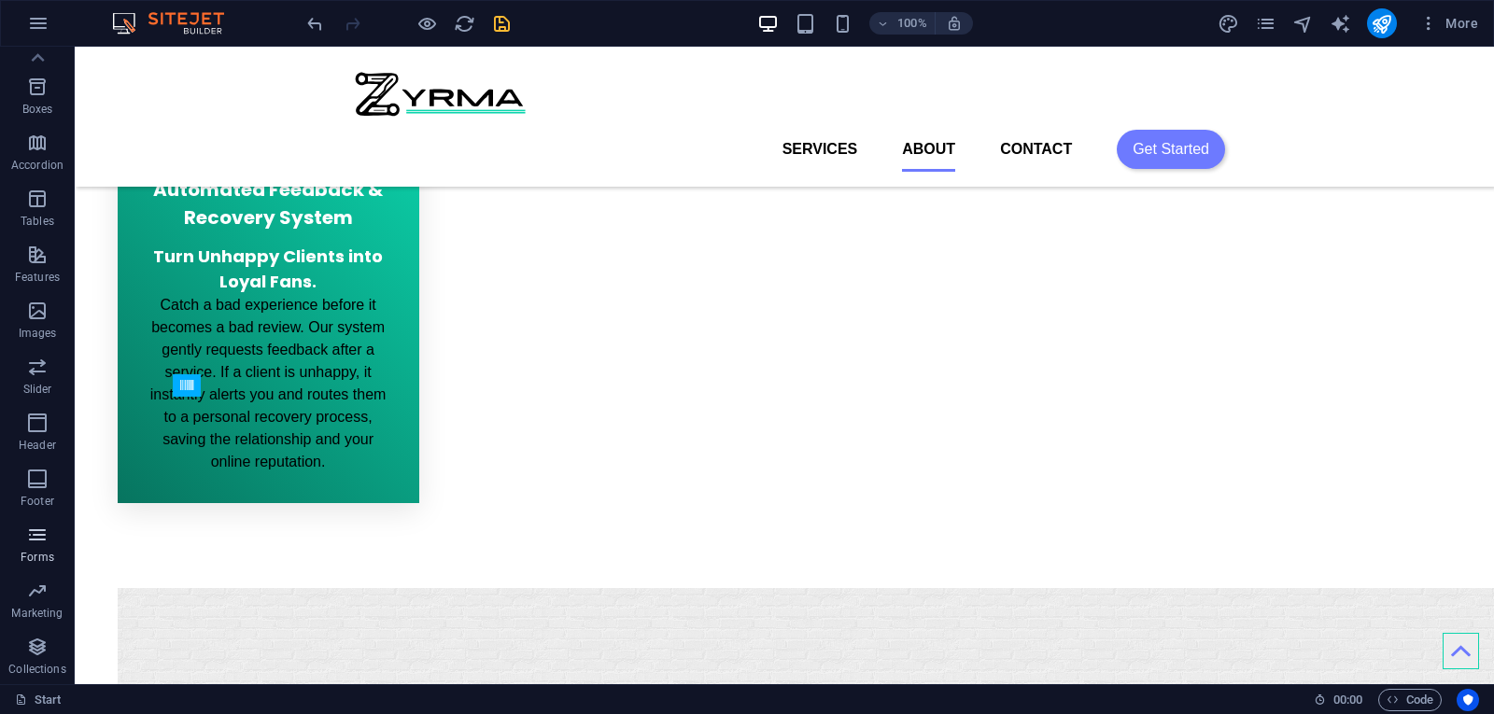
click at [44, 546] on span "Forms" at bounding box center [37, 546] width 75 height 45
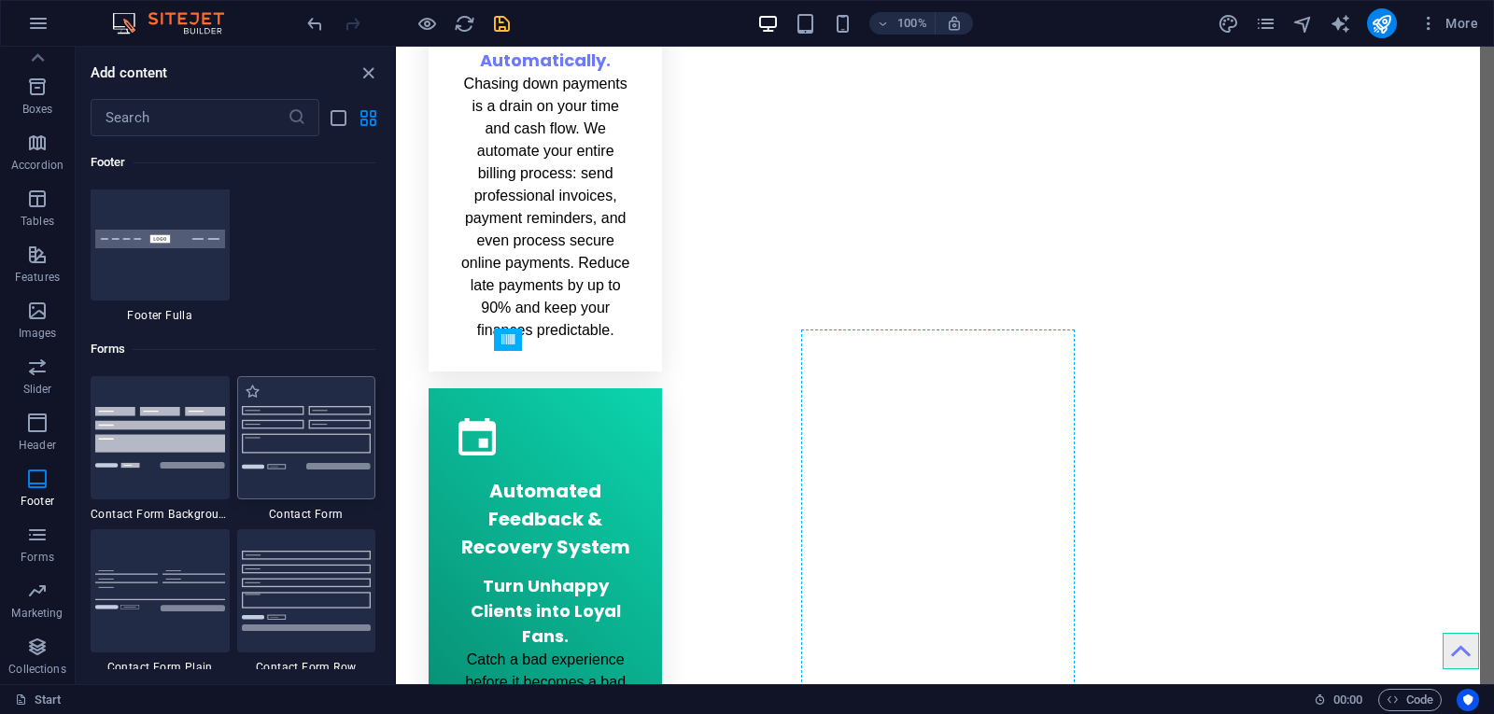
scroll to position [2468, 0]
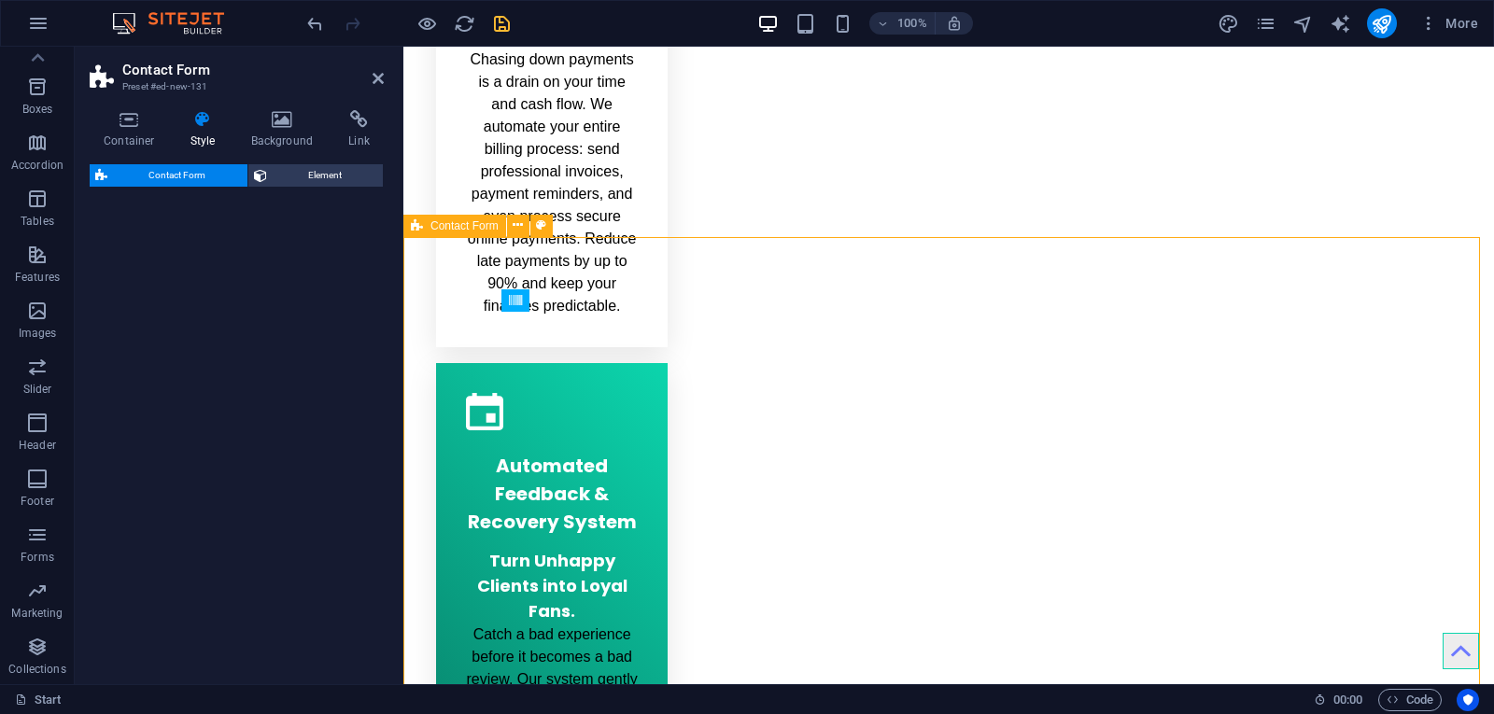
select select "rem"
select select "preset-contact-form-v3-default"
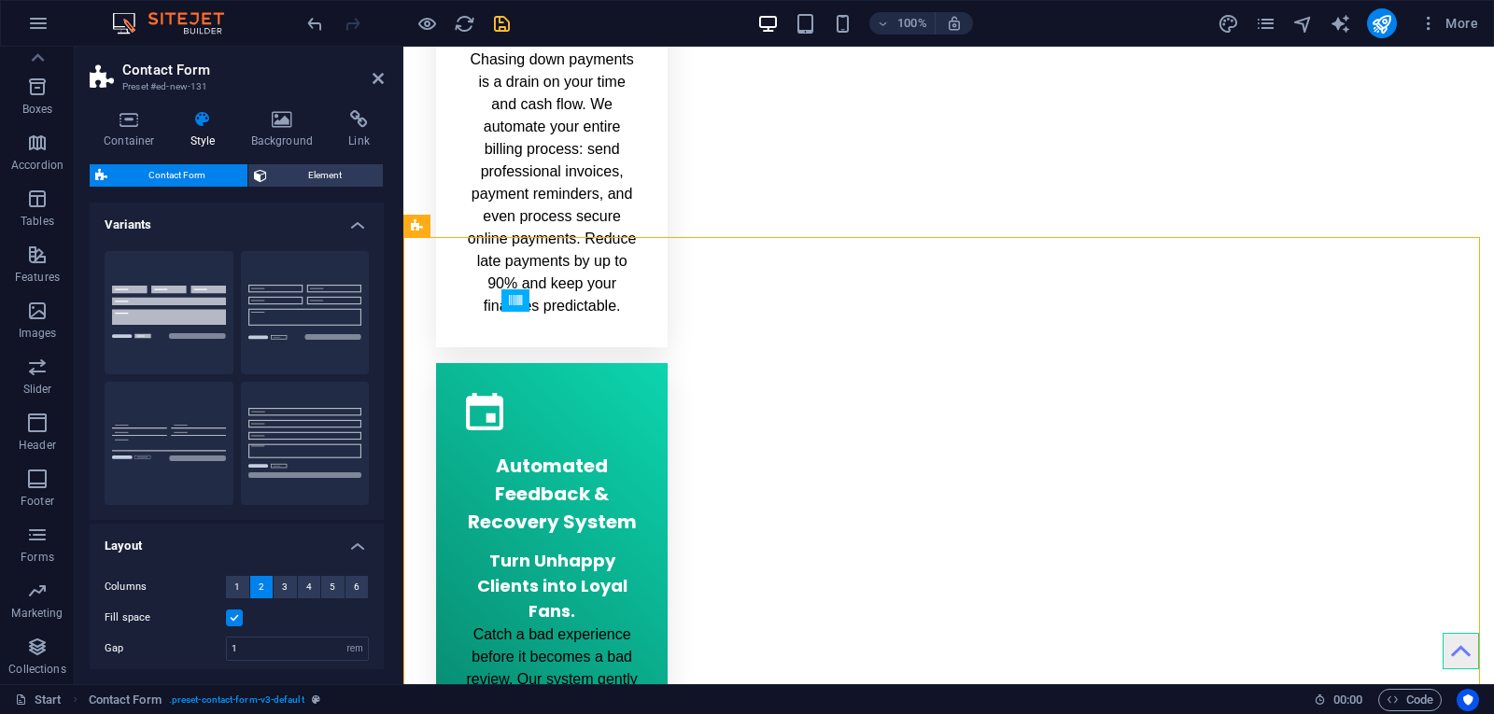
click at [506, 20] on icon "save" at bounding box center [501, 23] width 21 height 21
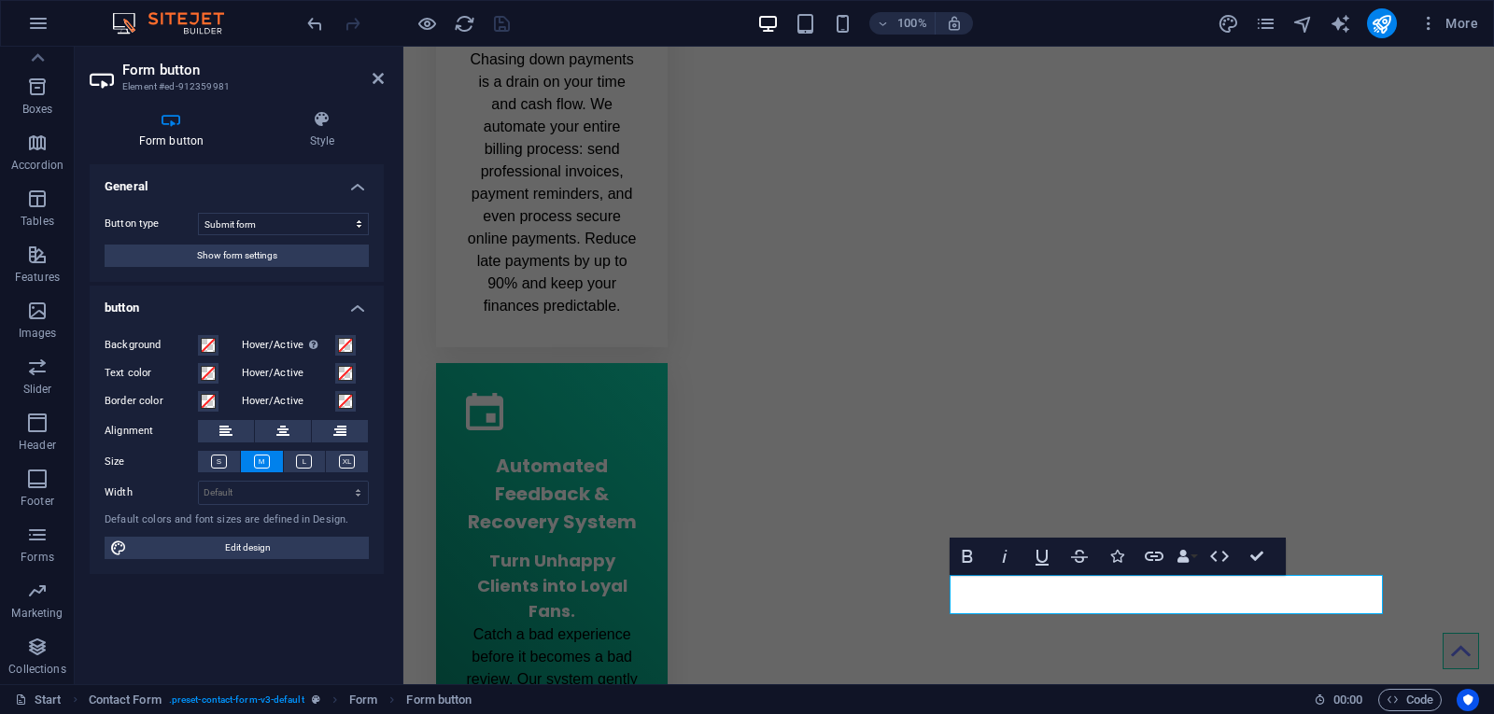
click at [255, 262] on span "Show form settings" at bounding box center [237, 256] width 80 height 22
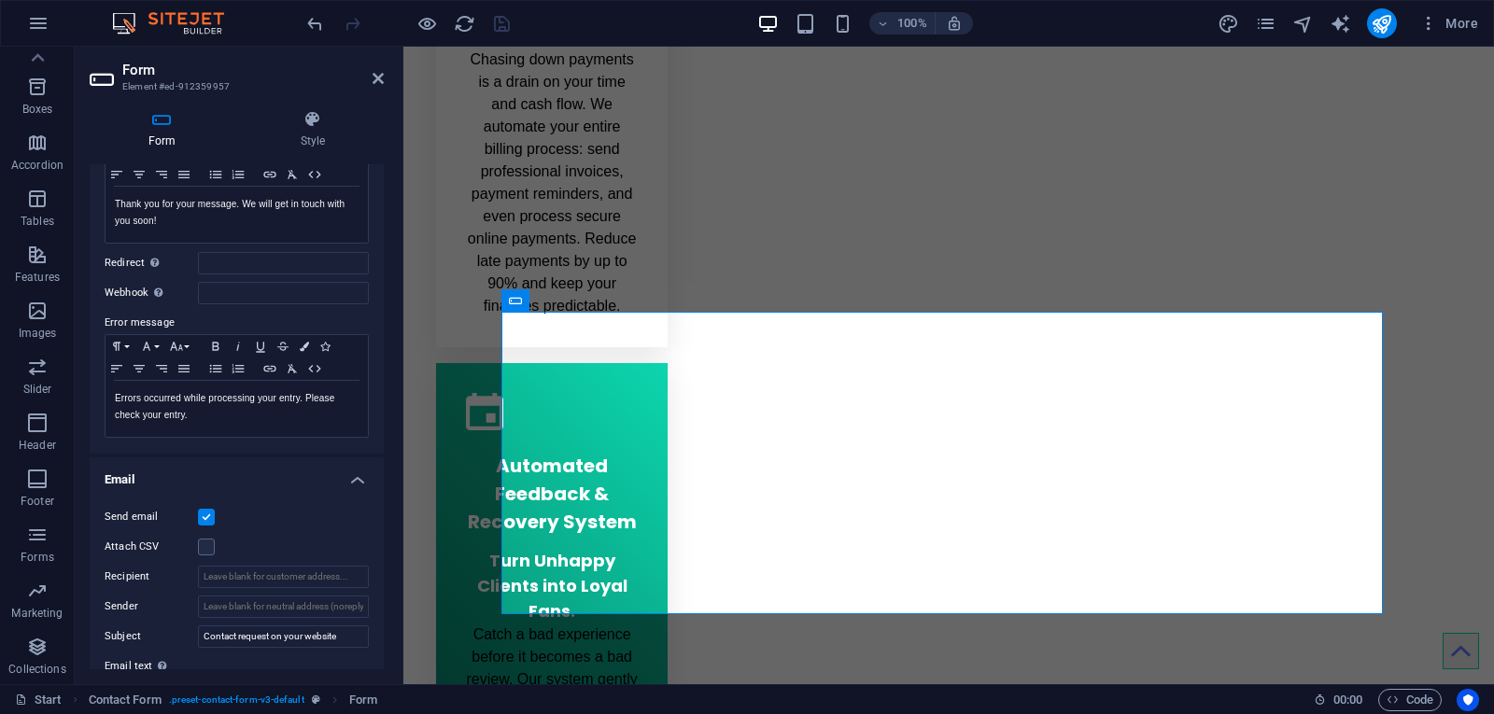
scroll to position [187, 0]
click at [228, 298] on input "Webhook A webhook is a push notification from this form to another server. Ever…" at bounding box center [283, 291] width 171 height 22
paste input "cf40155a4a"
type input "cf40155a4a"
click at [248, 290] on input "cf40155a4a" at bounding box center [283, 291] width 171 height 22
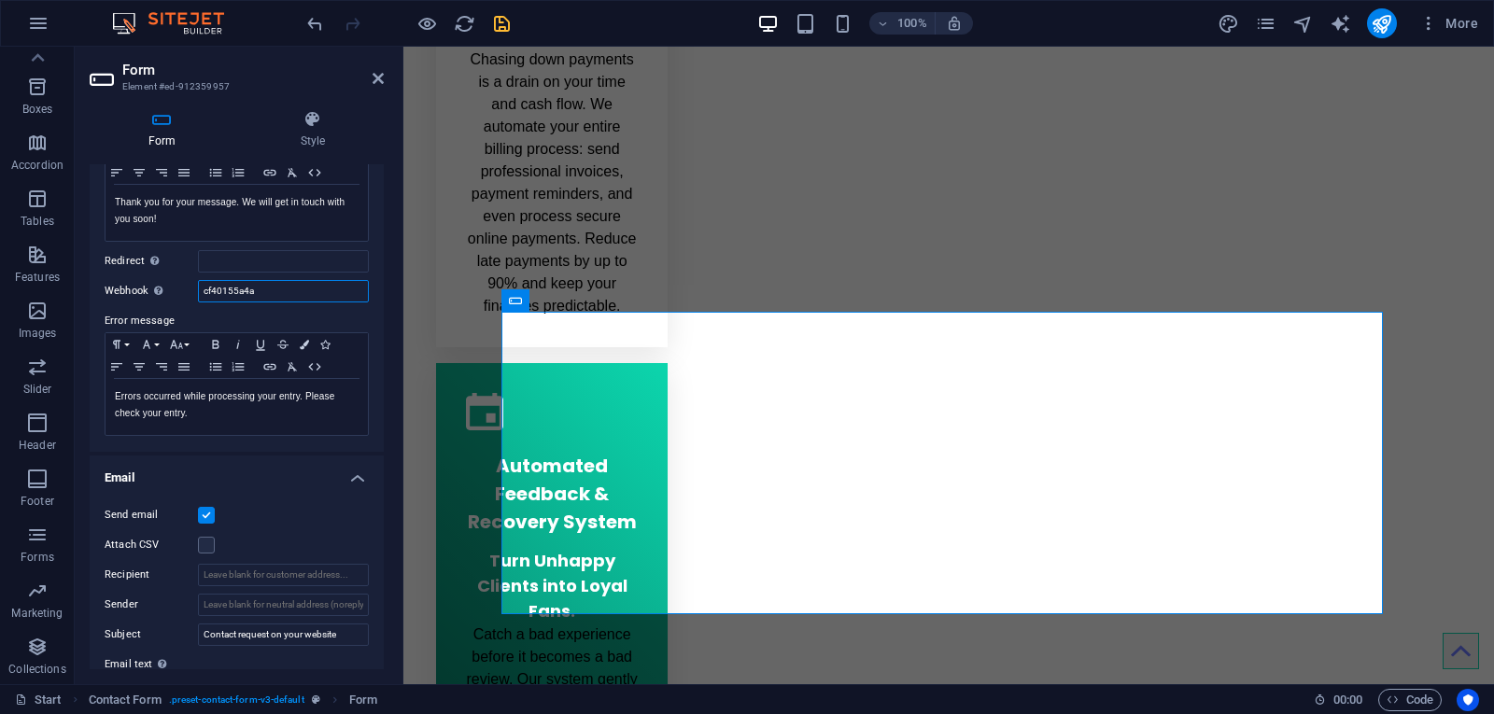
click at [248, 290] on input "cf40155a4a" at bounding box center [283, 291] width 171 height 22
paste input "https://webhook.site/2f6e08db-e4ef-4b67-bc2f-a2cf40155a4a"
type input "https://webhook.site/2f6e08db-e4ef-4b67-bc2f-a2cf40155a4a"
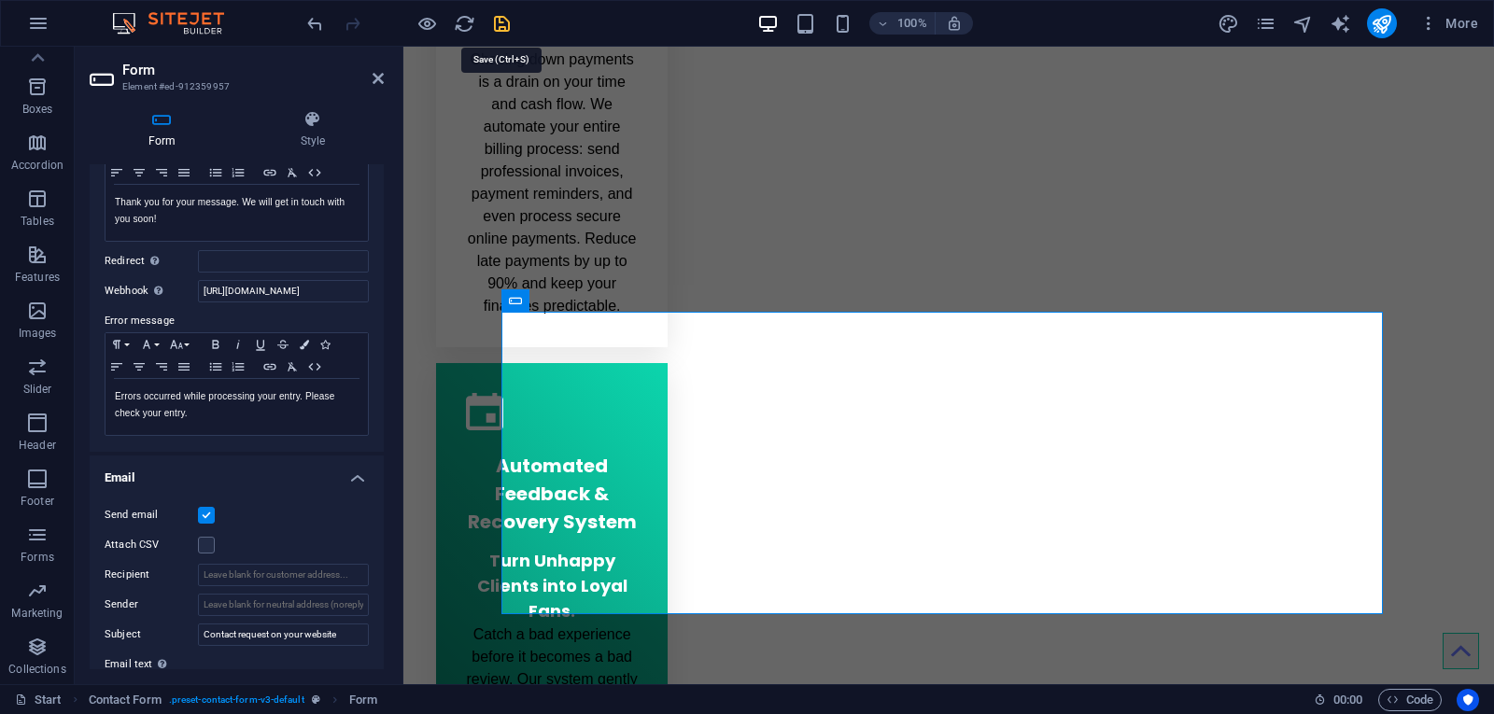
click at [507, 29] on icon "save" at bounding box center [501, 23] width 21 height 21
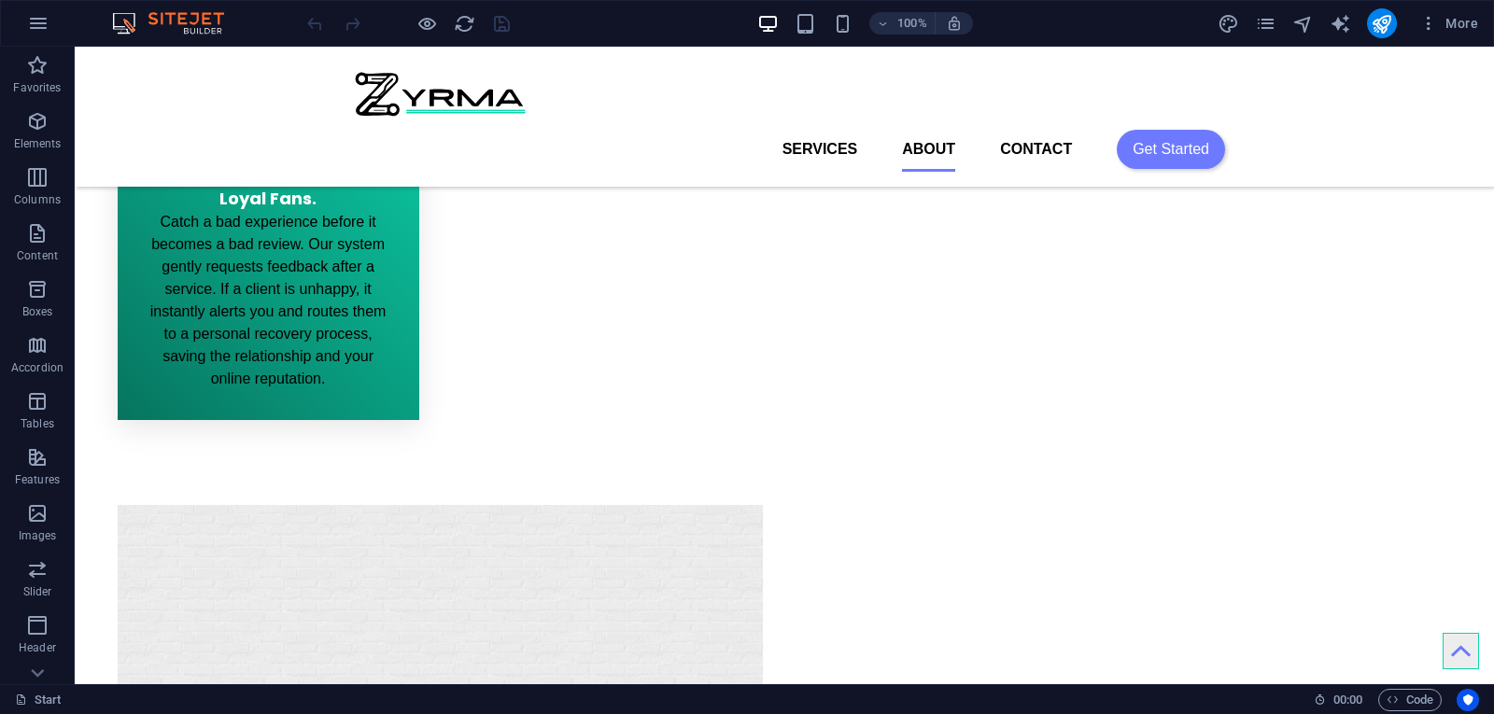
scroll to position [2446, 0]
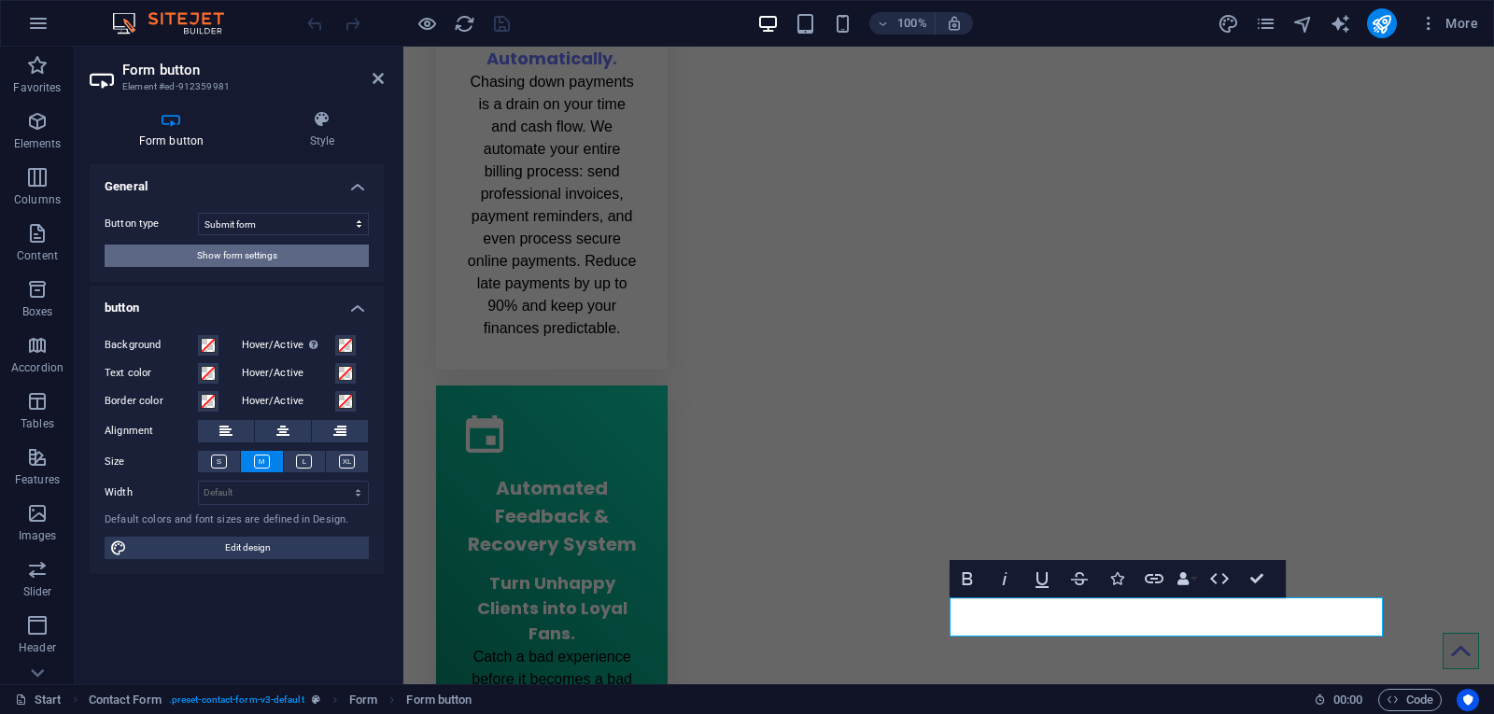
click at [279, 260] on button "Show form settings" at bounding box center [237, 256] width 264 height 22
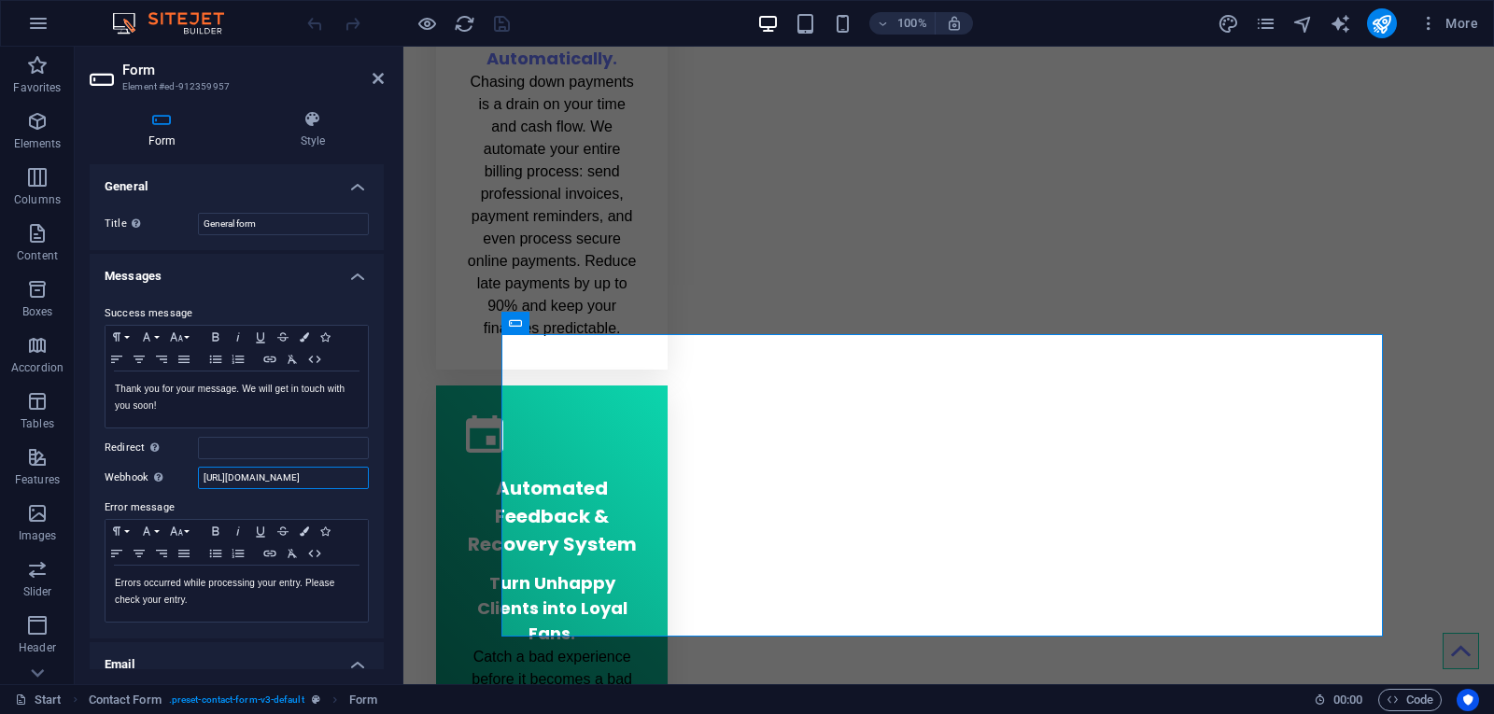
click at [318, 475] on input "[URL][DOMAIN_NAME]" at bounding box center [283, 478] width 171 height 22
paste input "[DOMAIN_NAME][URL]"
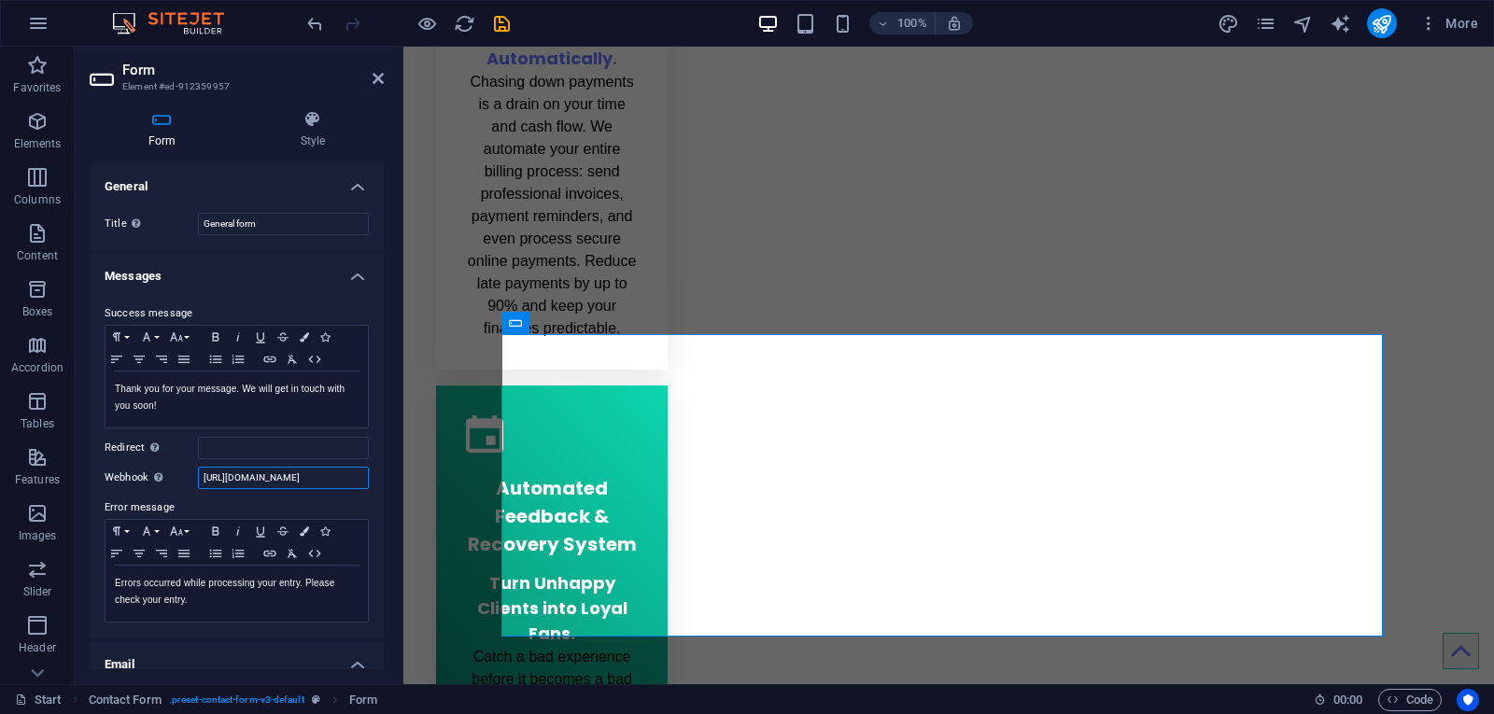
type input "[URL][DOMAIN_NAME]"
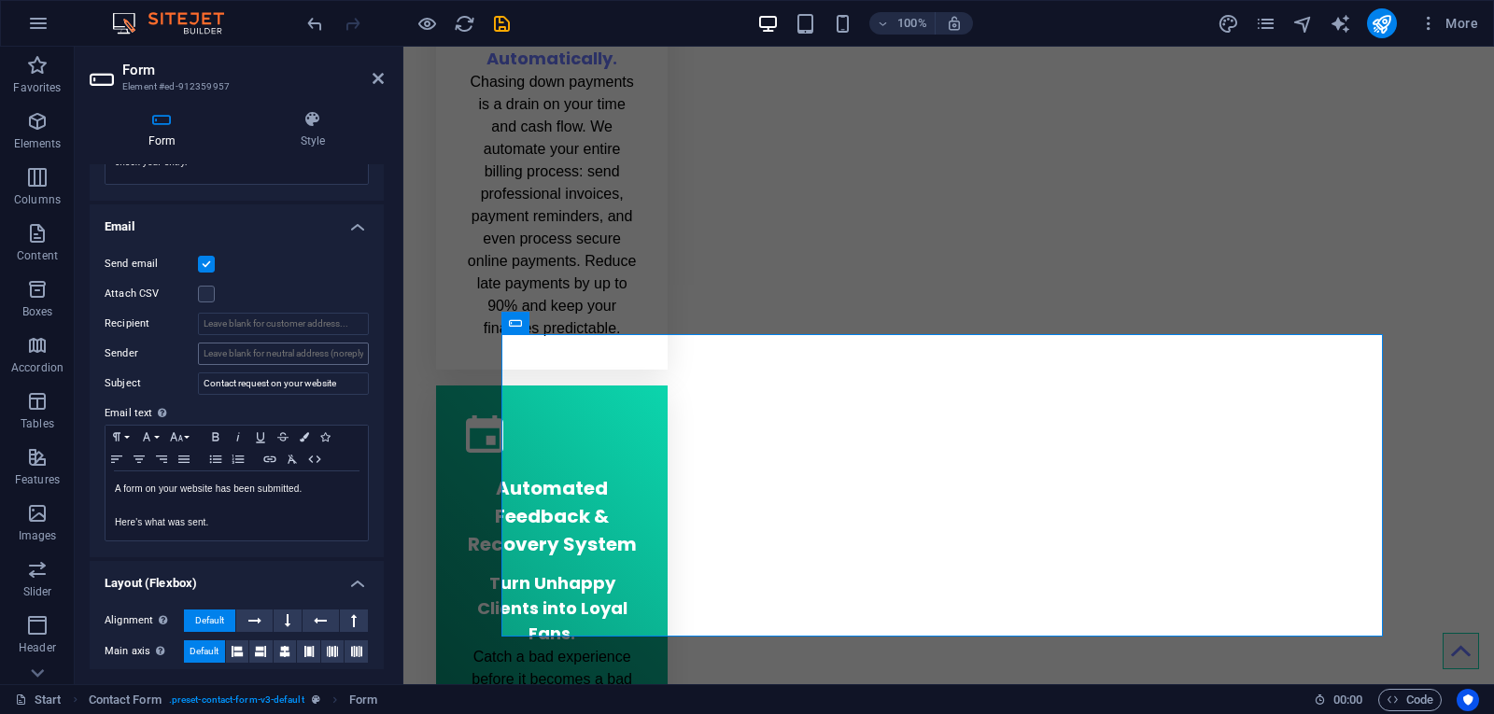
scroll to position [166, 0]
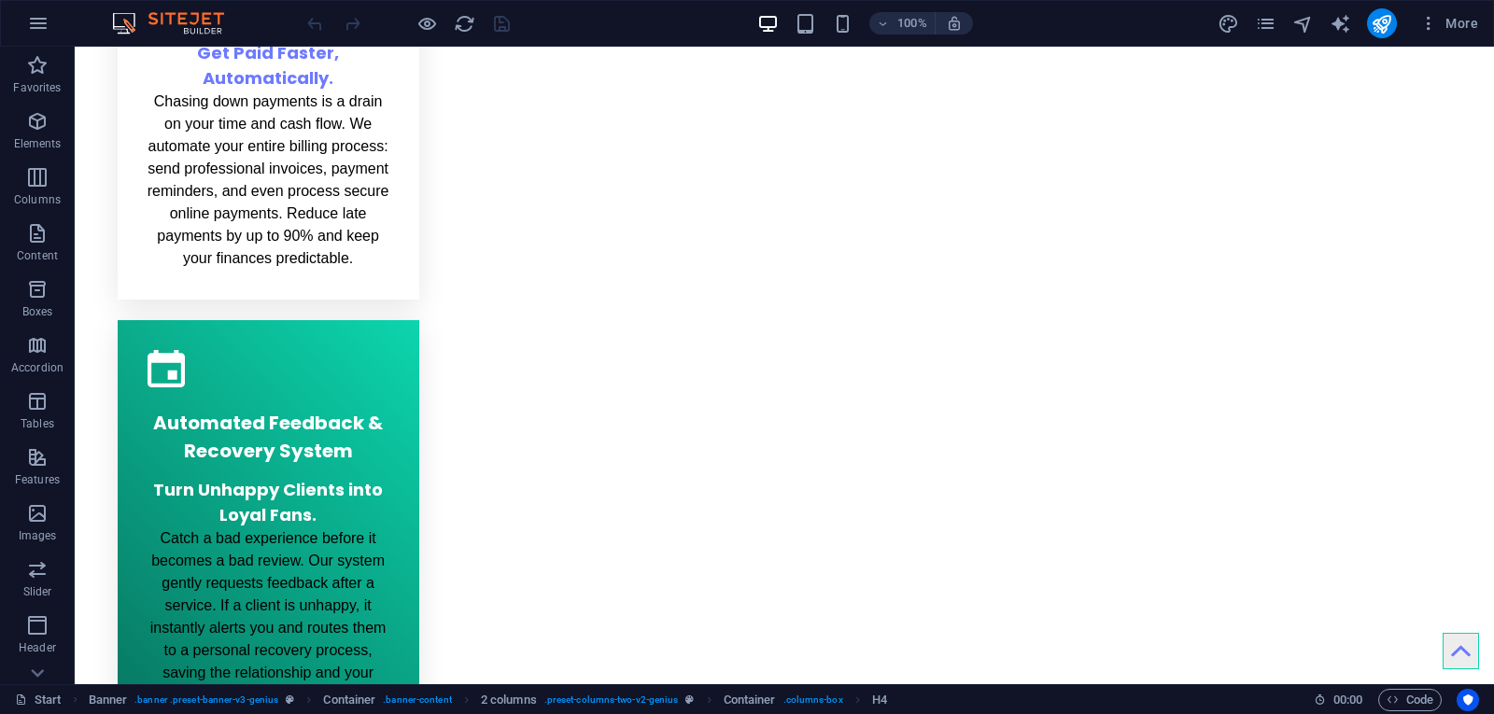
scroll to position [2474, 0]
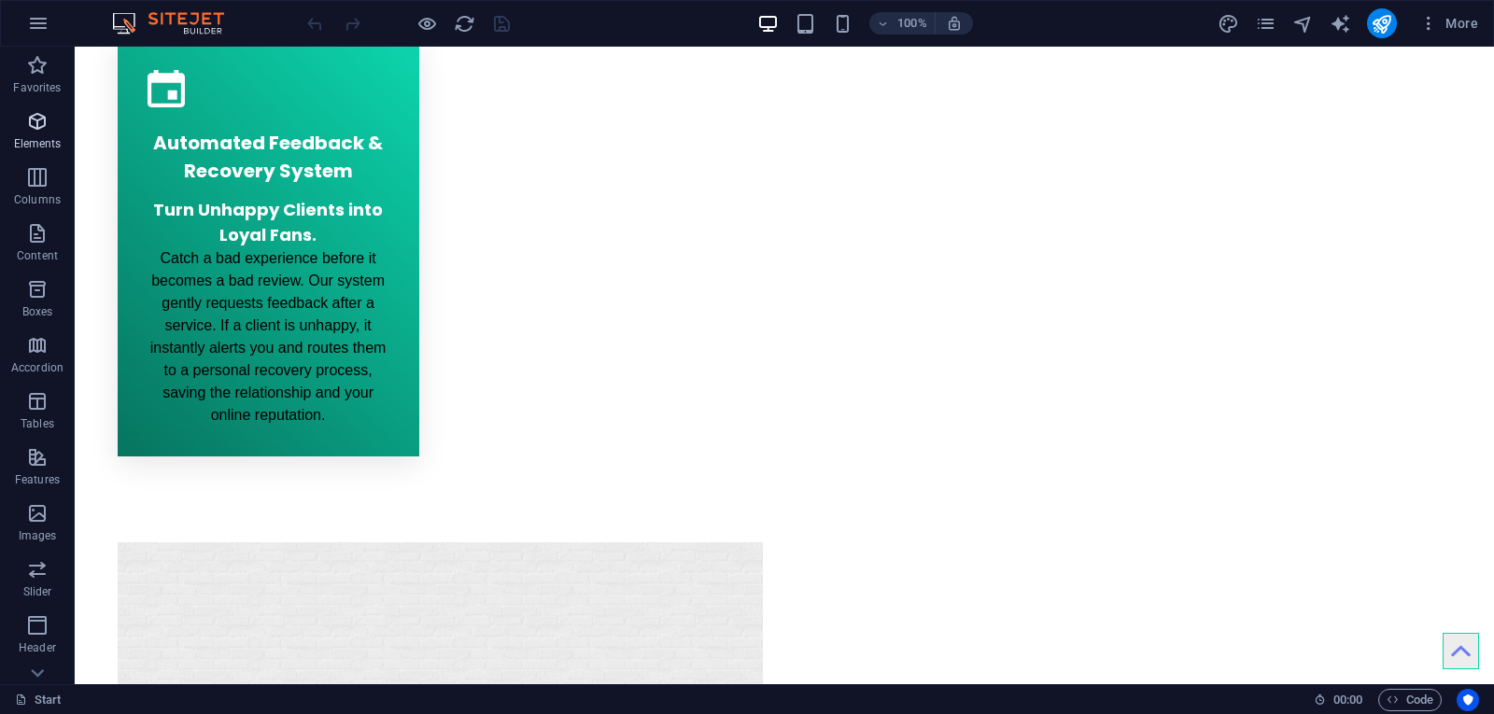
click at [24, 123] on span "Elements" at bounding box center [37, 132] width 75 height 45
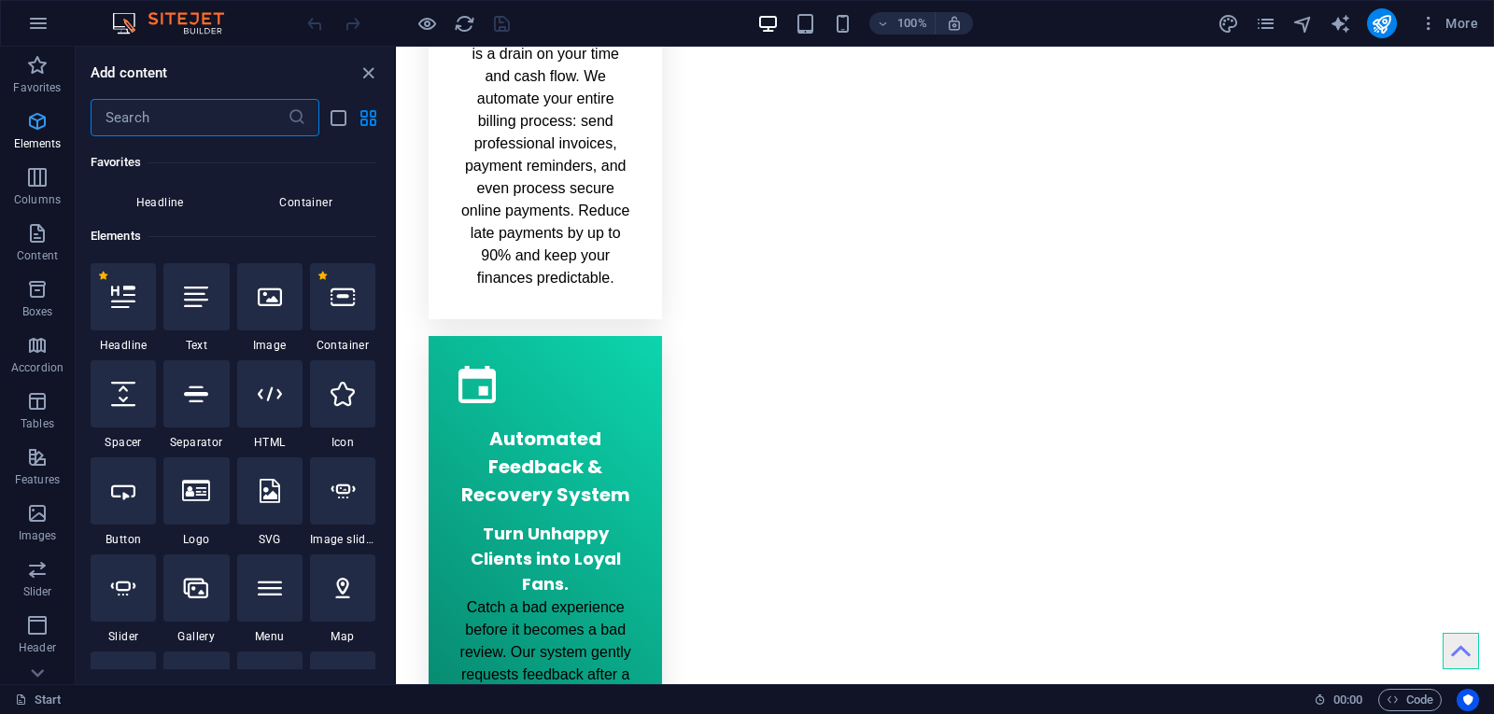
scroll to position [199, 0]
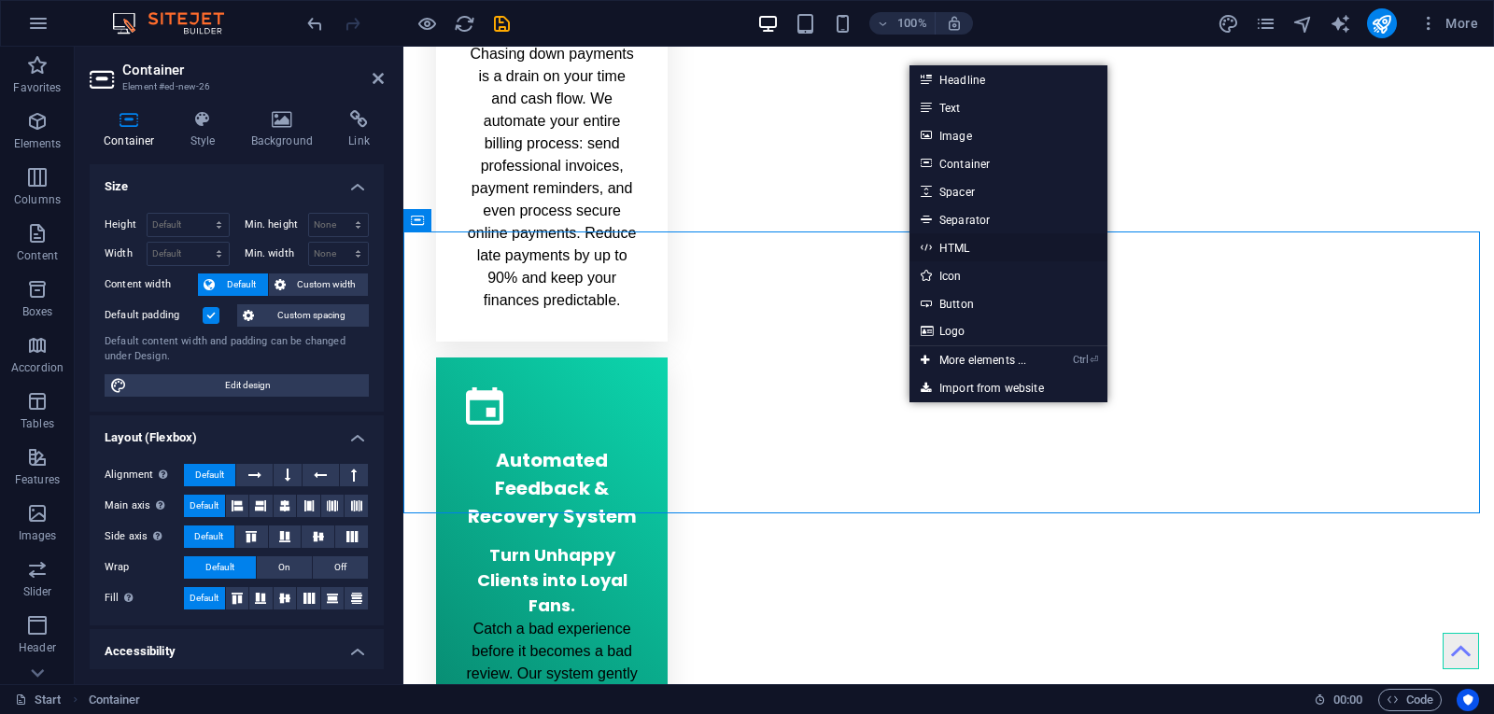
click at [958, 242] on link "HTML" at bounding box center [1009, 247] width 198 height 28
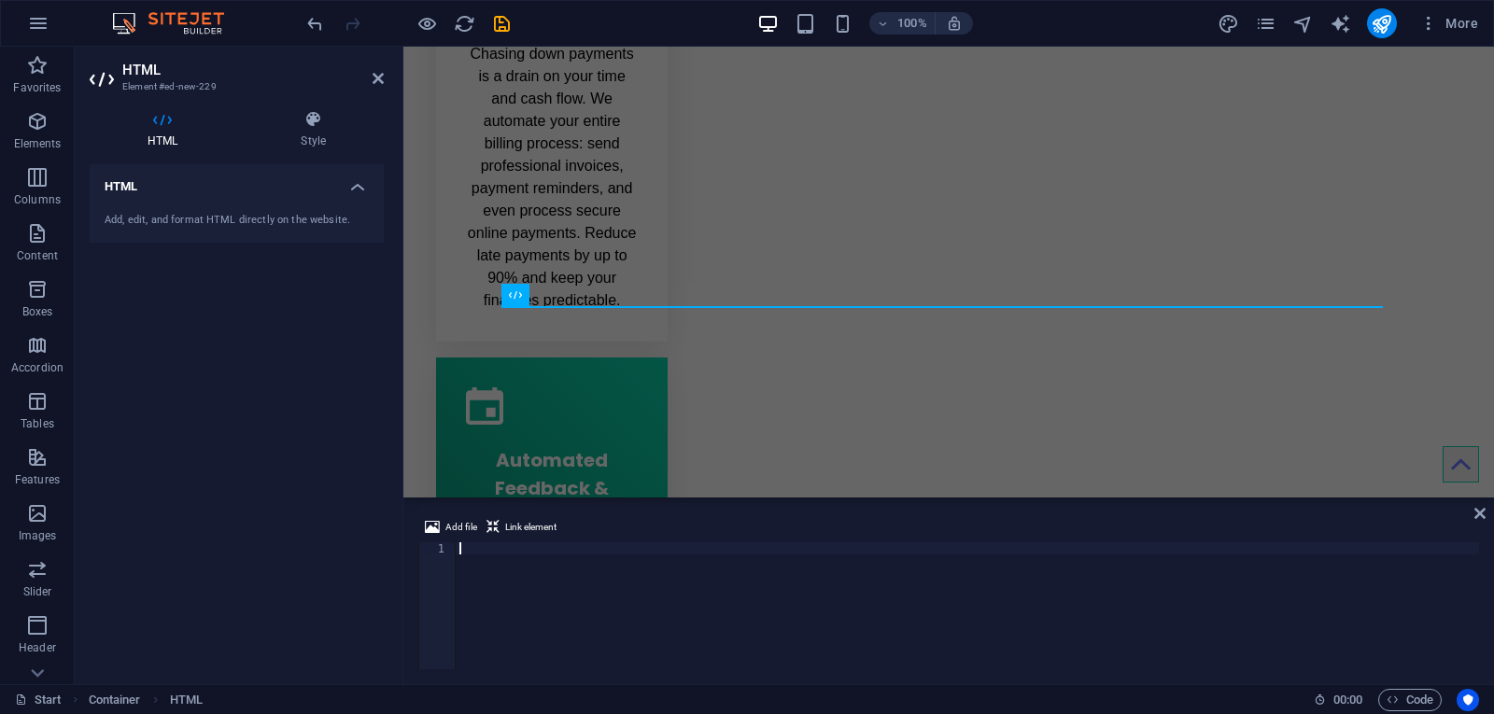
type textarea "<iframe class="airtable-embed" src="[URL][DOMAIN_NAME]" frameborder="0" onmouse…"
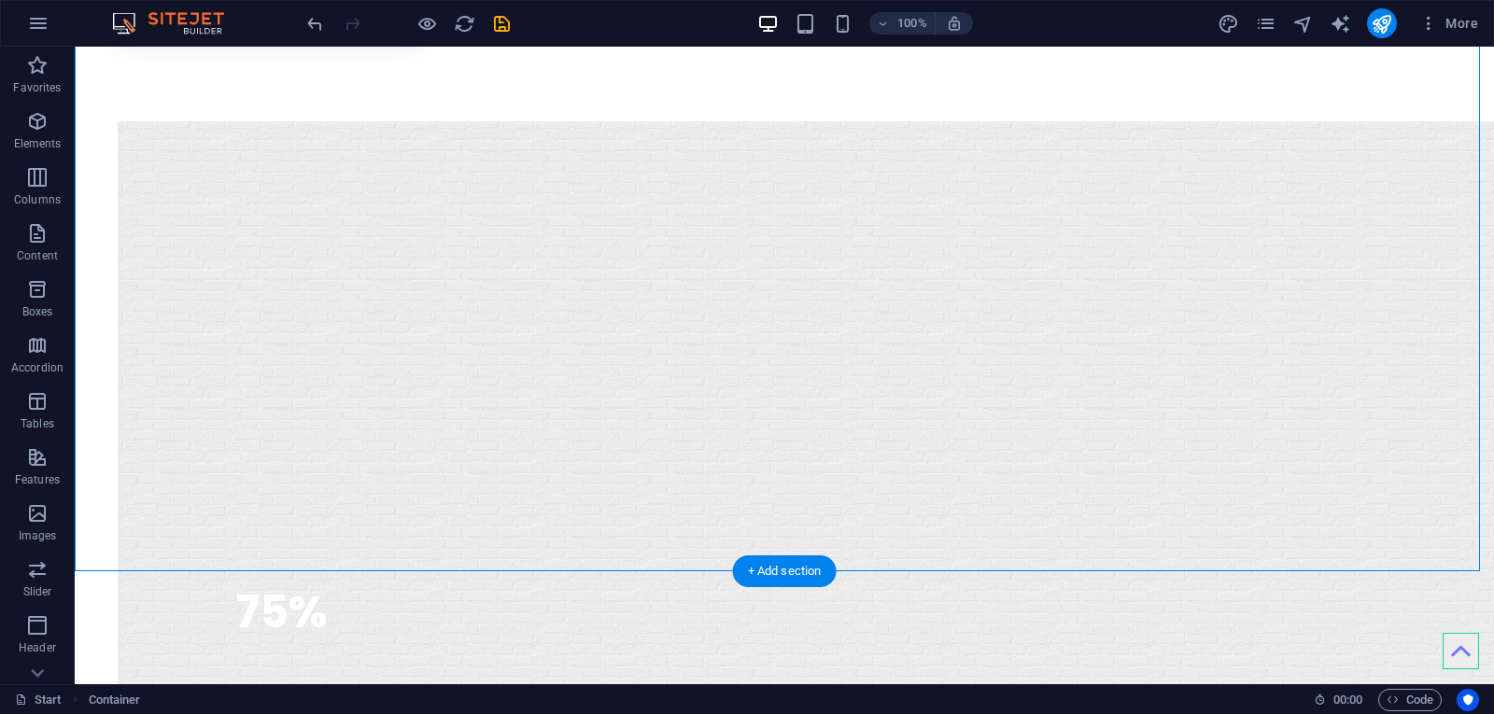
scroll to position [2941, 0]
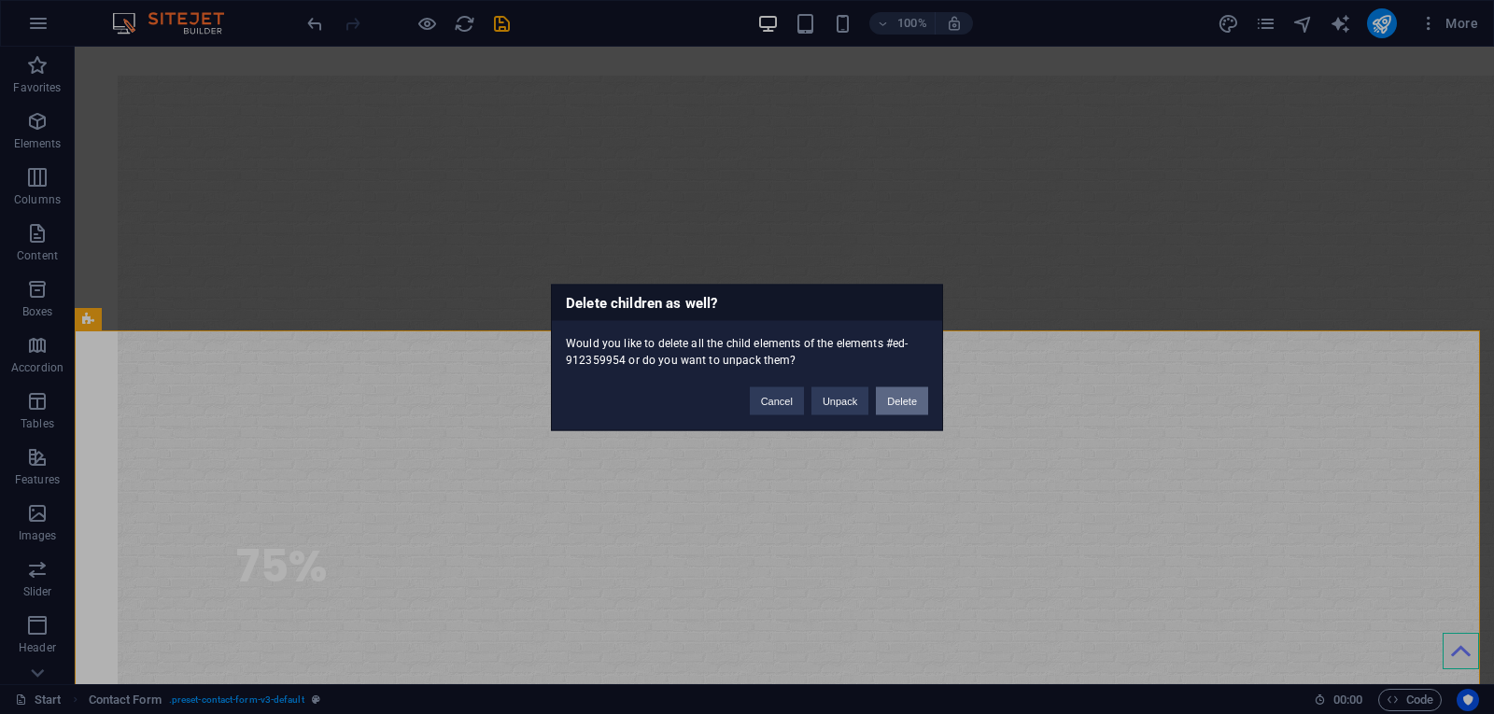
drag, startPoint x: 905, startPoint y: 400, endPoint x: 834, endPoint y: 353, distance: 85.0
click at [905, 400] on button "Delete" at bounding box center [902, 401] width 52 height 28
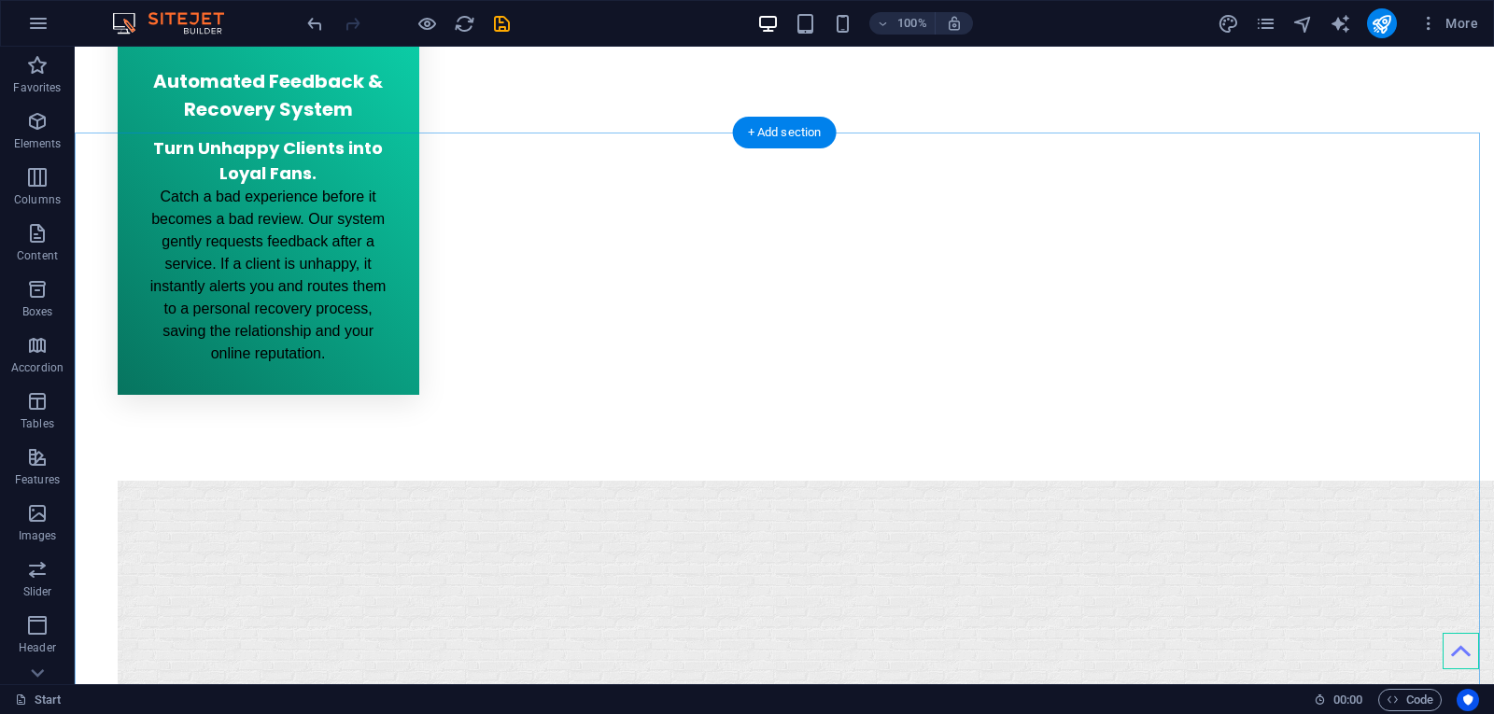
scroll to position [2567, 0]
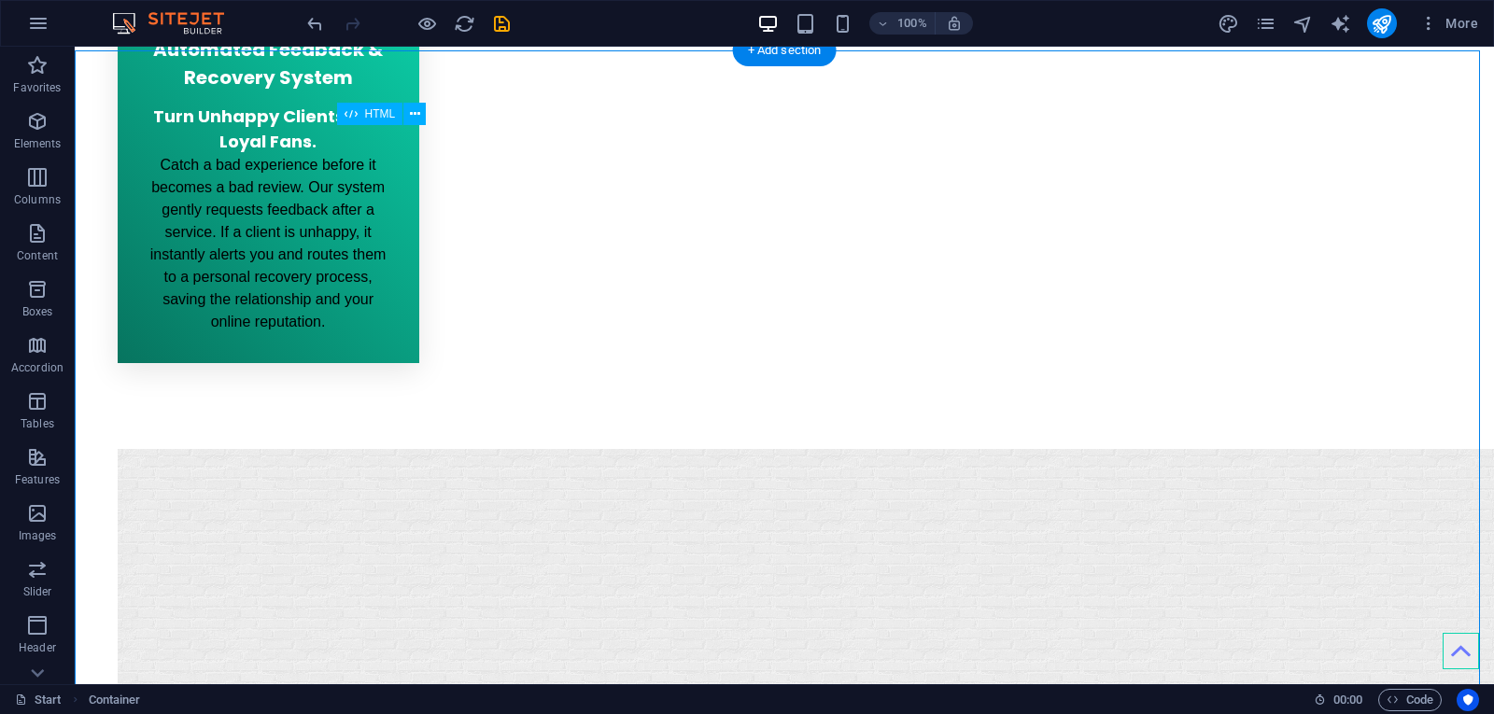
drag, startPoint x: 1212, startPoint y: 357, endPoint x: 1217, endPoint y: 428, distance: 71.1
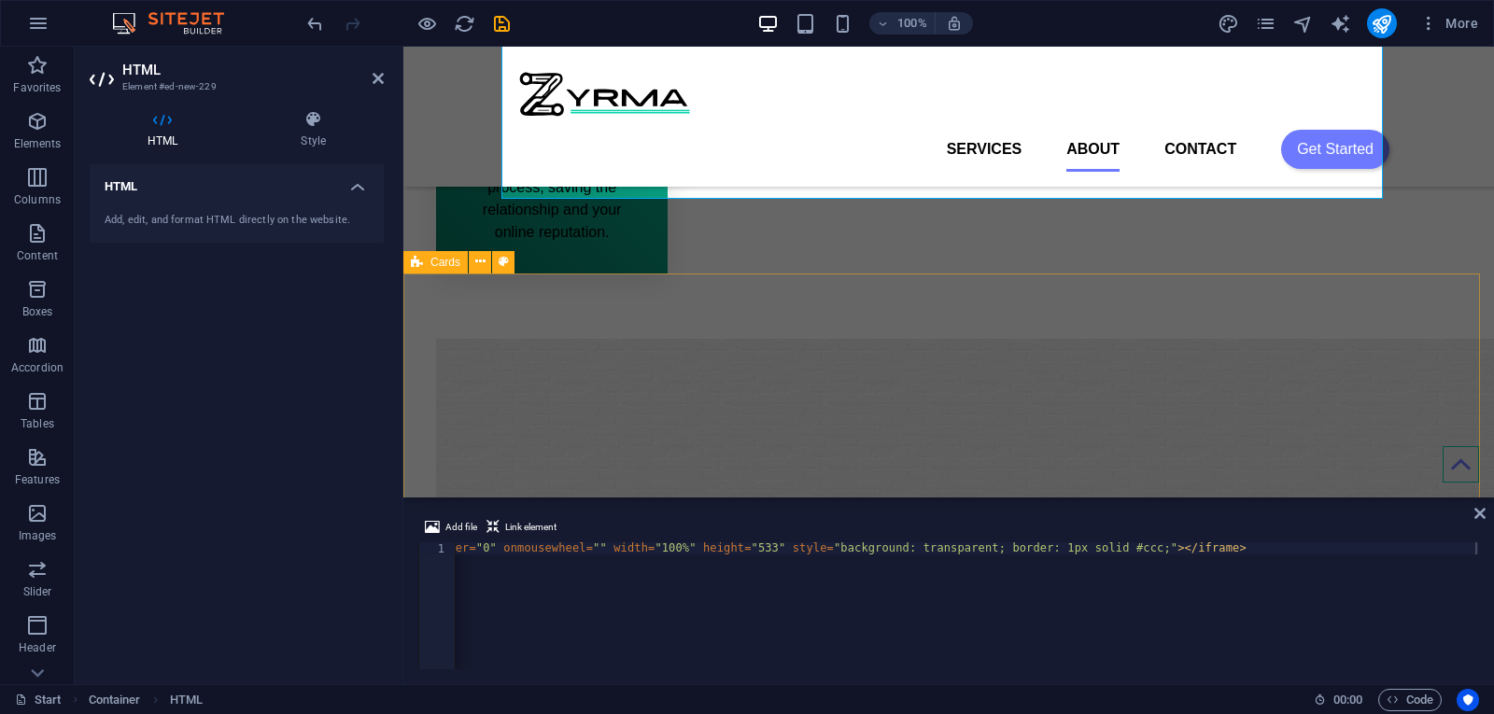
scroll to position [2935, 0]
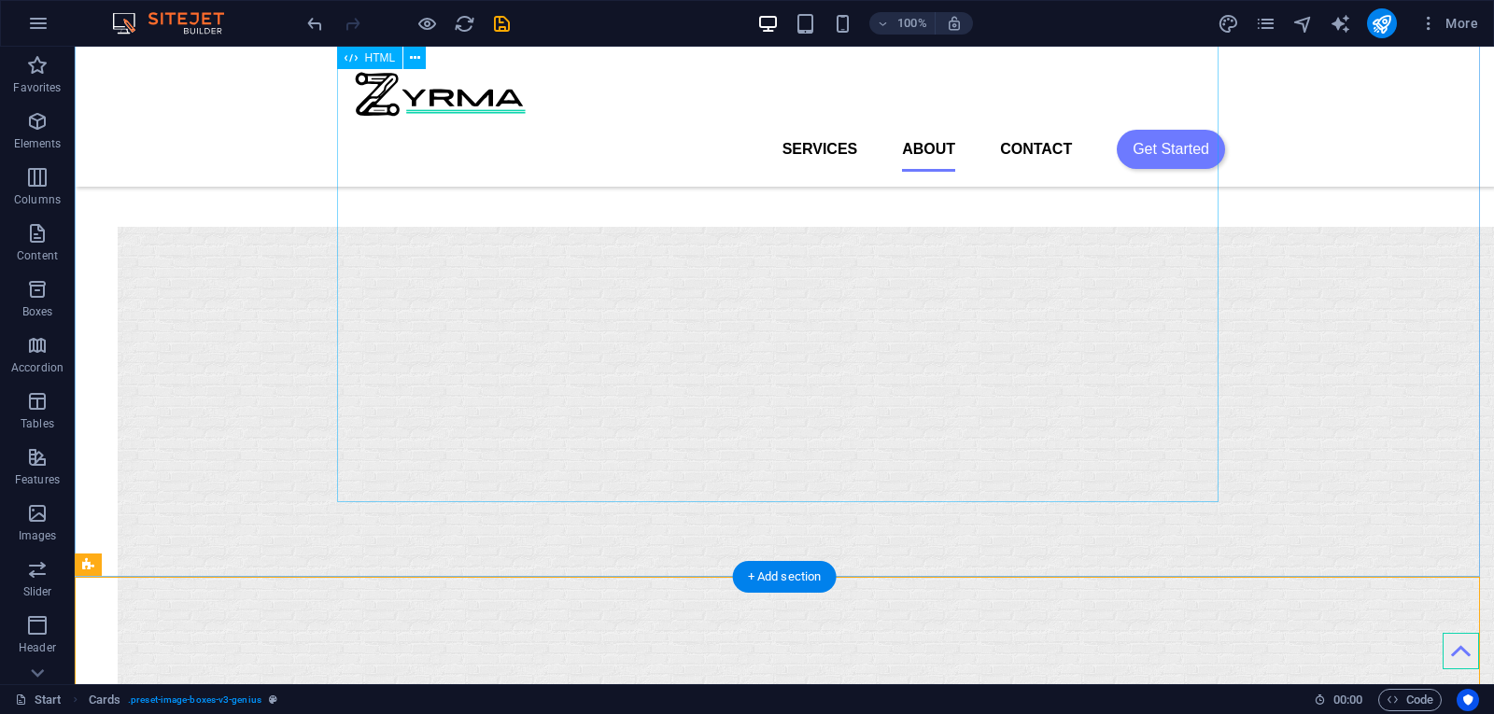
scroll to position [2662, 0]
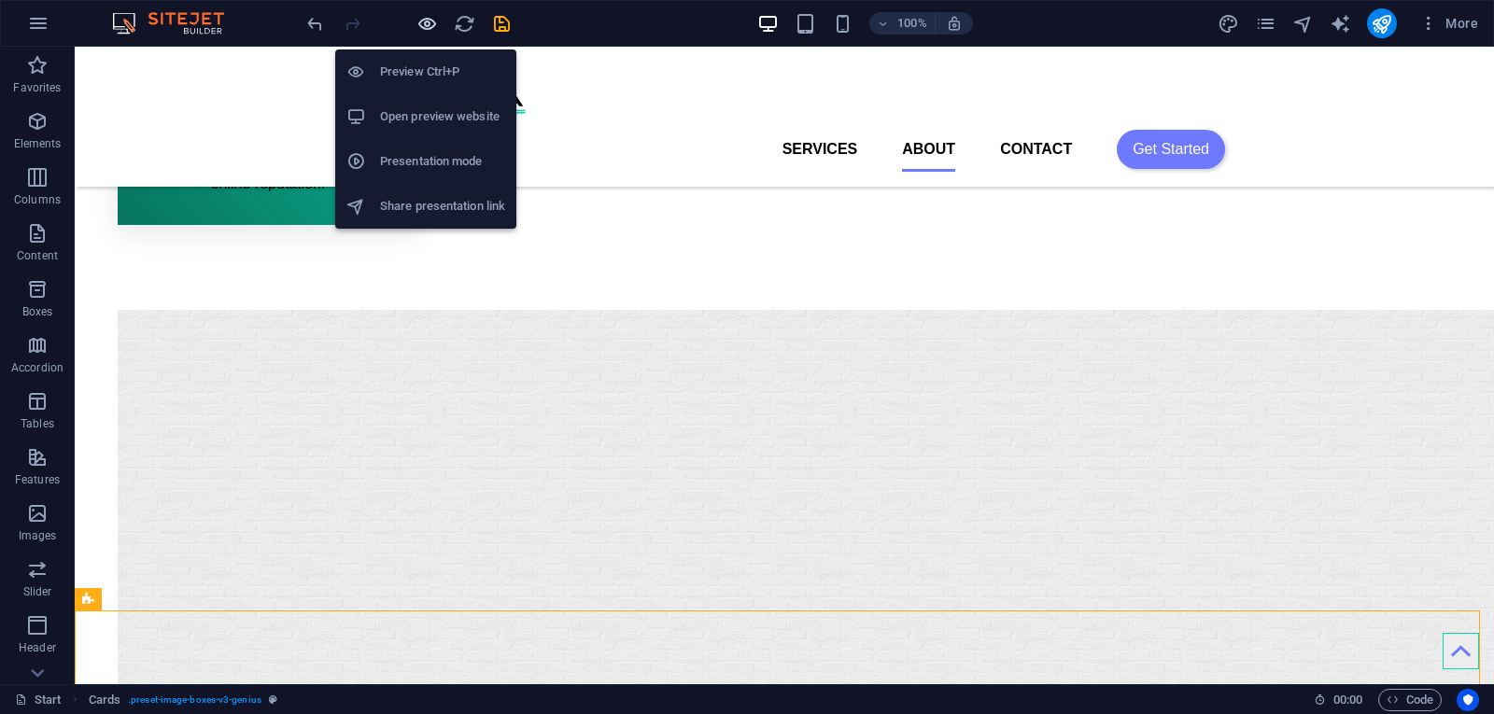
click at [422, 16] on icon "button" at bounding box center [427, 23] width 21 height 21
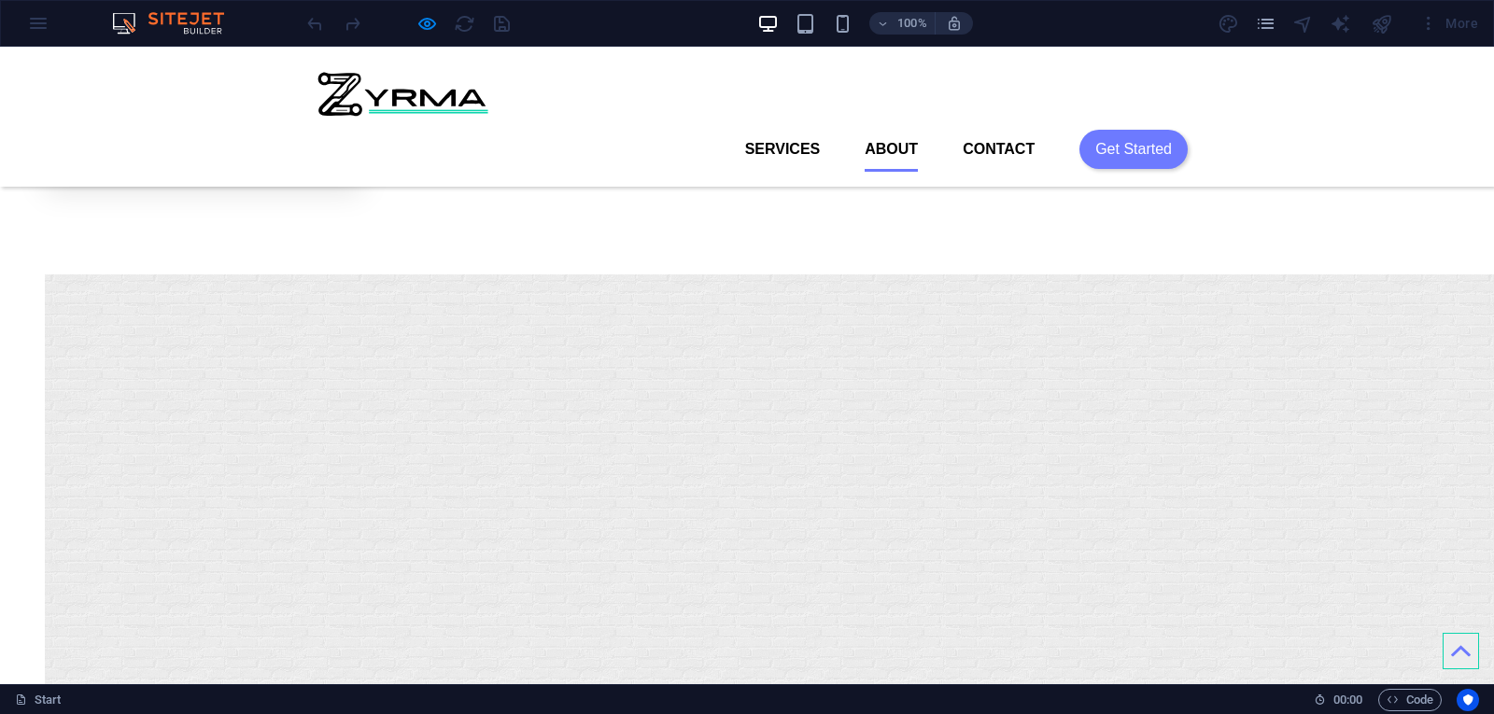
scroll to position [2558, 0]
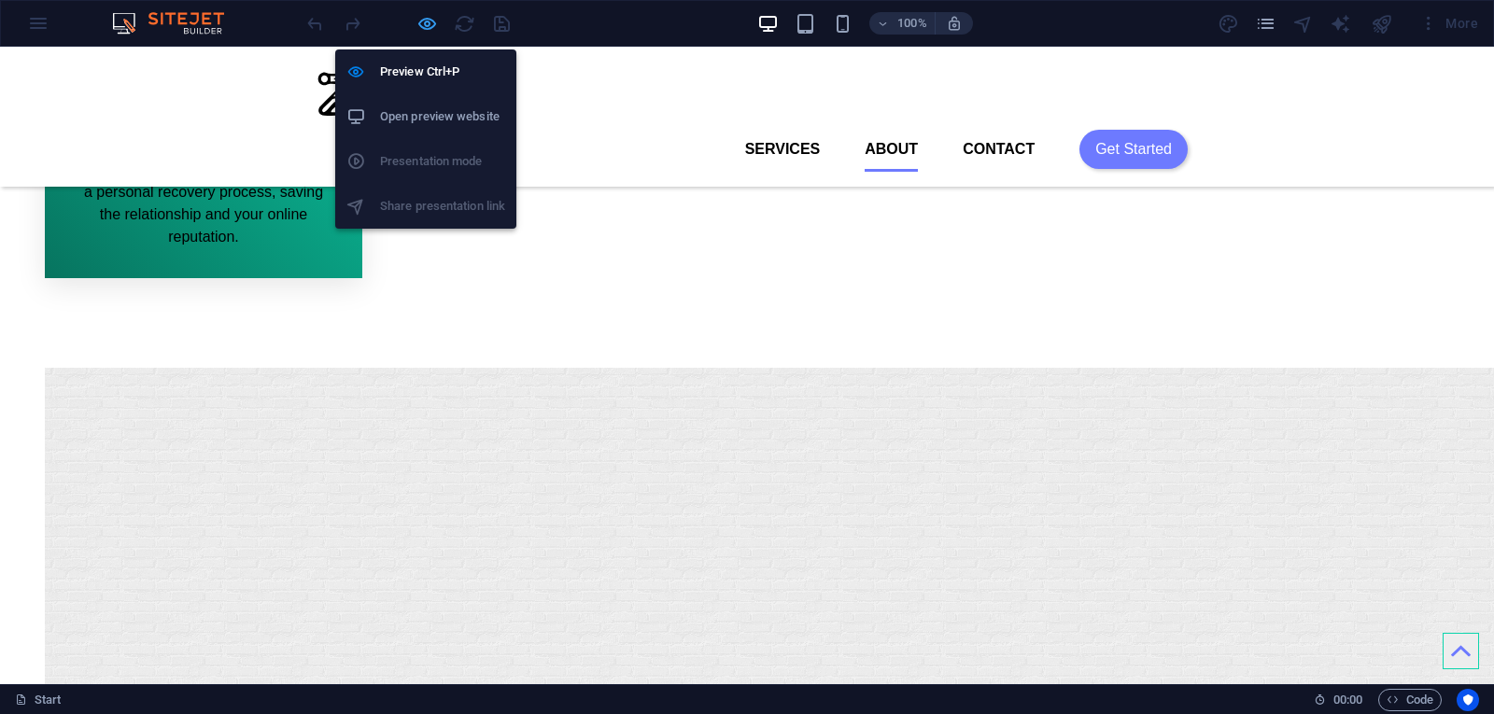
click at [427, 25] on icon "button" at bounding box center [427, 23] width 21 height 21
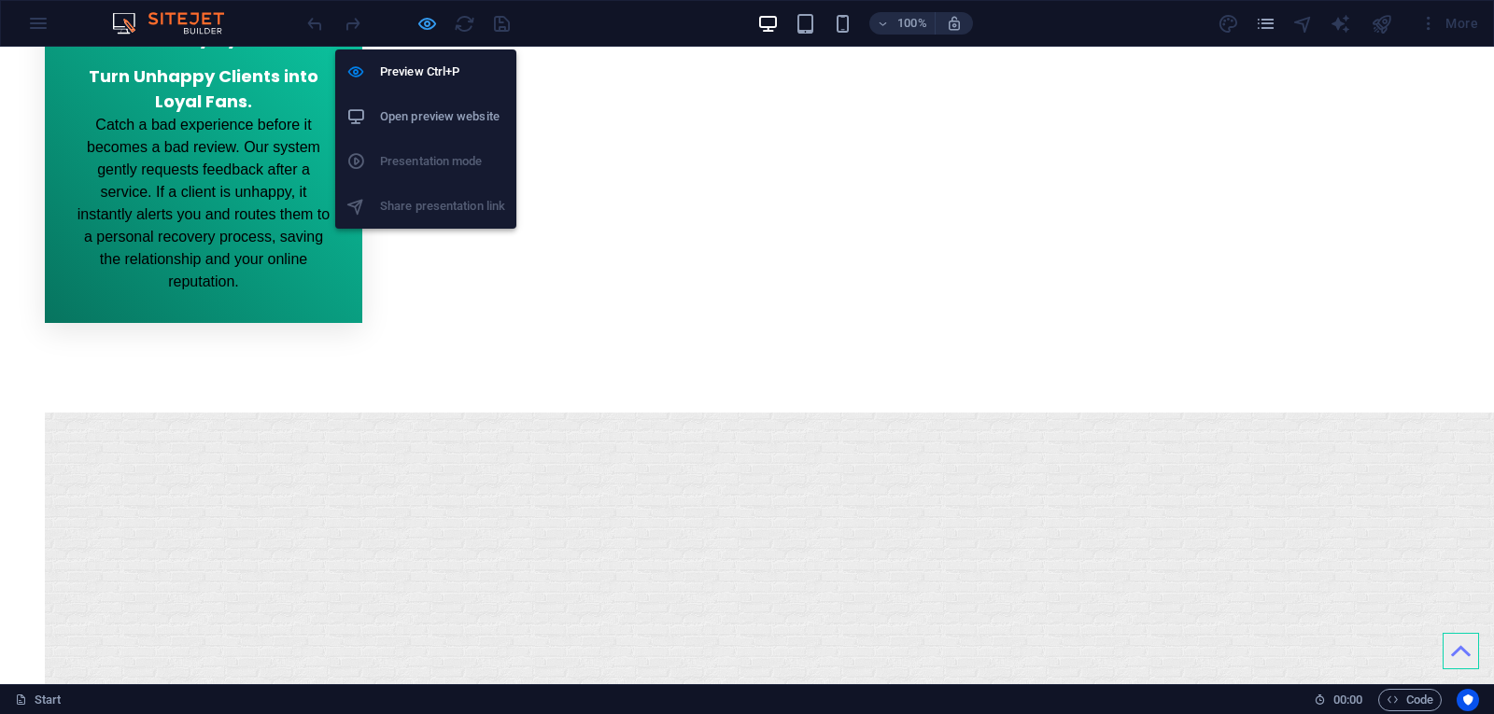
scroll to position [2568, 0]
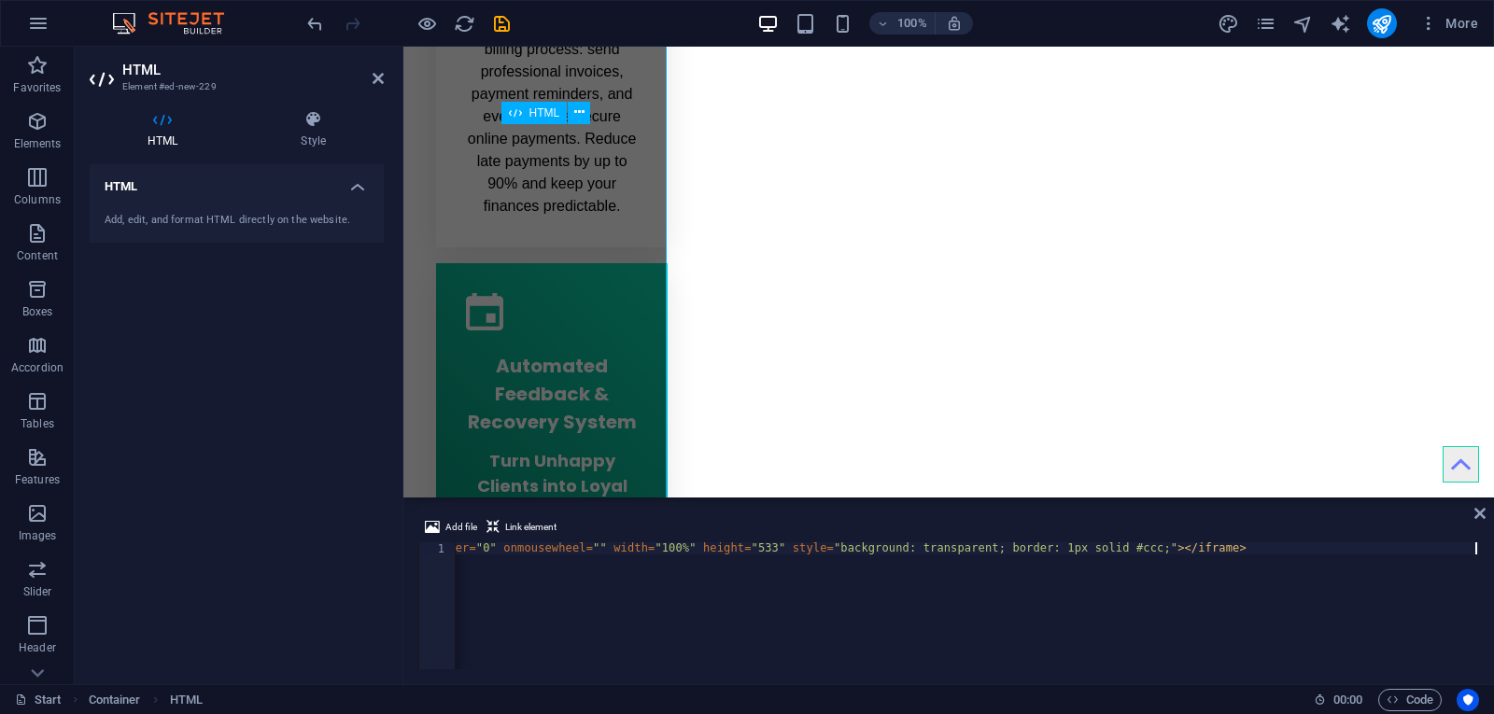
scroll to position [2656, 0]
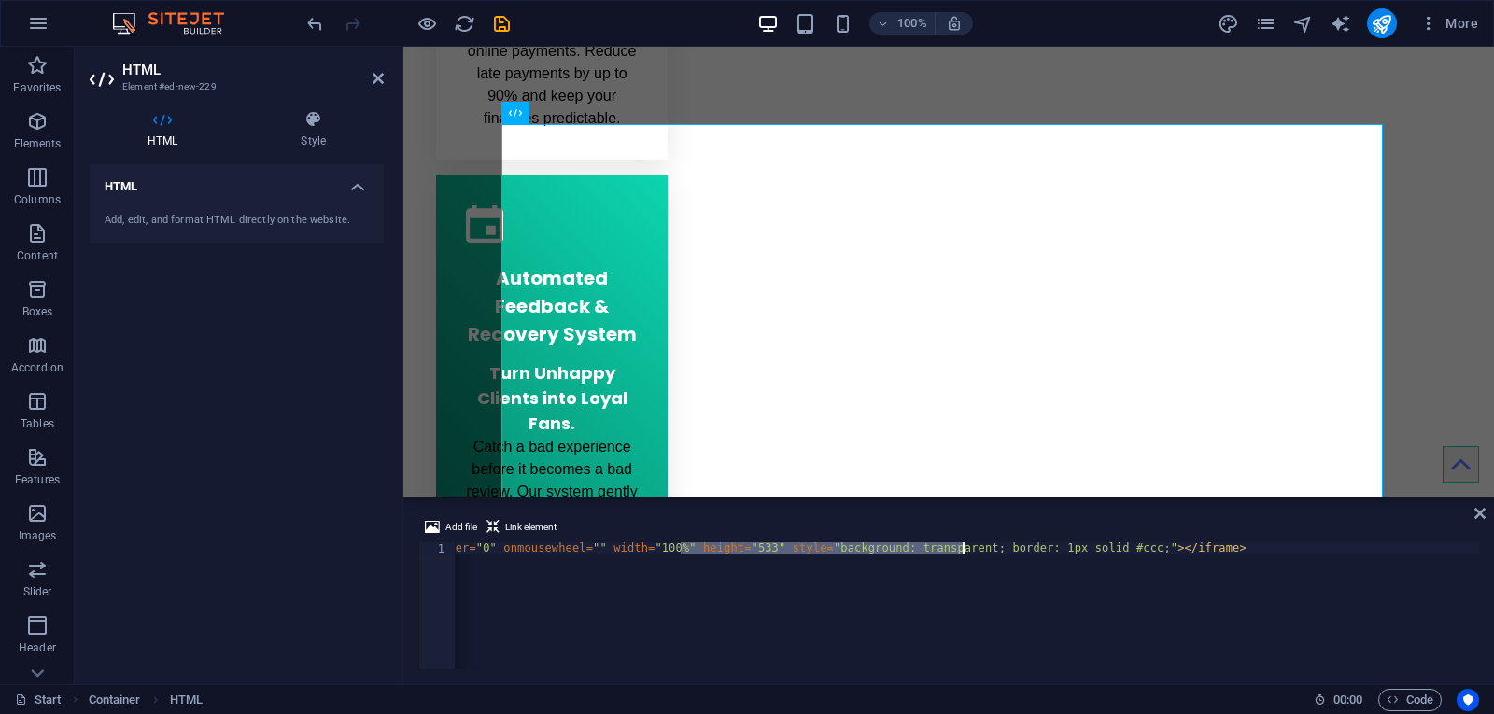
drag, startPoint x: 680, startPoint y: 547, endPoint x: 960, endPoint y: 545, distance: 280.2
click at [960, 545] on div "< iframe class = "airtable-embed" src = "https://airtable.com/embed/appp6Fng6QJ…" at bounding box center [742, 617] width 1475 height 148
click at [1001, 548] on div "< iframe class = "airtable-embed" src = "https://airtable.com/embed/appp6Fng6QJ…" at bounding box center [742, 617] width 1475 height 148
drag, startPoint x: 682, startPoint y: 544, endPoint x: 1046, endPoint y: 549, distance: 364.3
click at [1046, 549] on div "< iframe class = "airtable-embed" src = "https://airtable.com/embed/appp6Fng6QJ…" at bounding box center [742, 617] width 1475 height 148
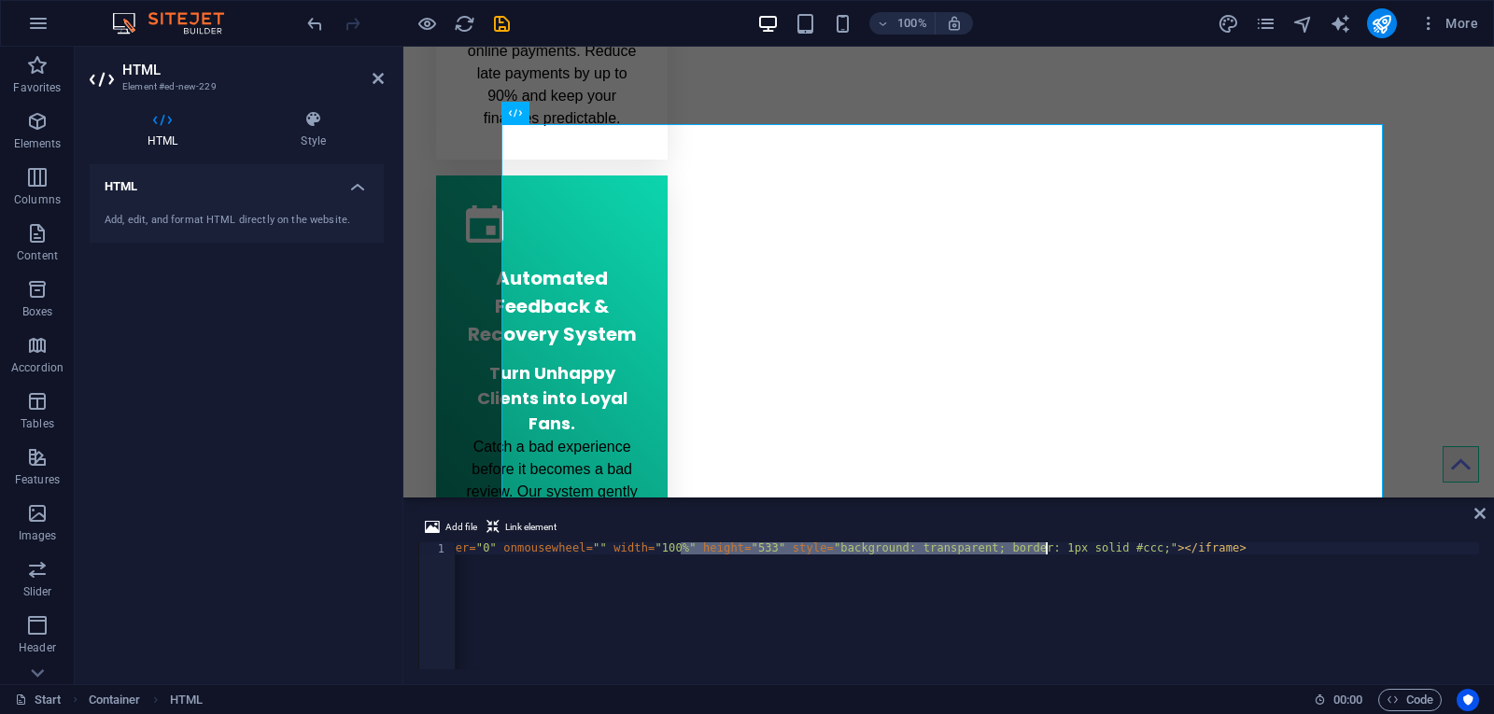
type textarea "<iframe class="airtable-embed" src="https://airtable.com/embed/appp6Fng6QJJrFT4…"
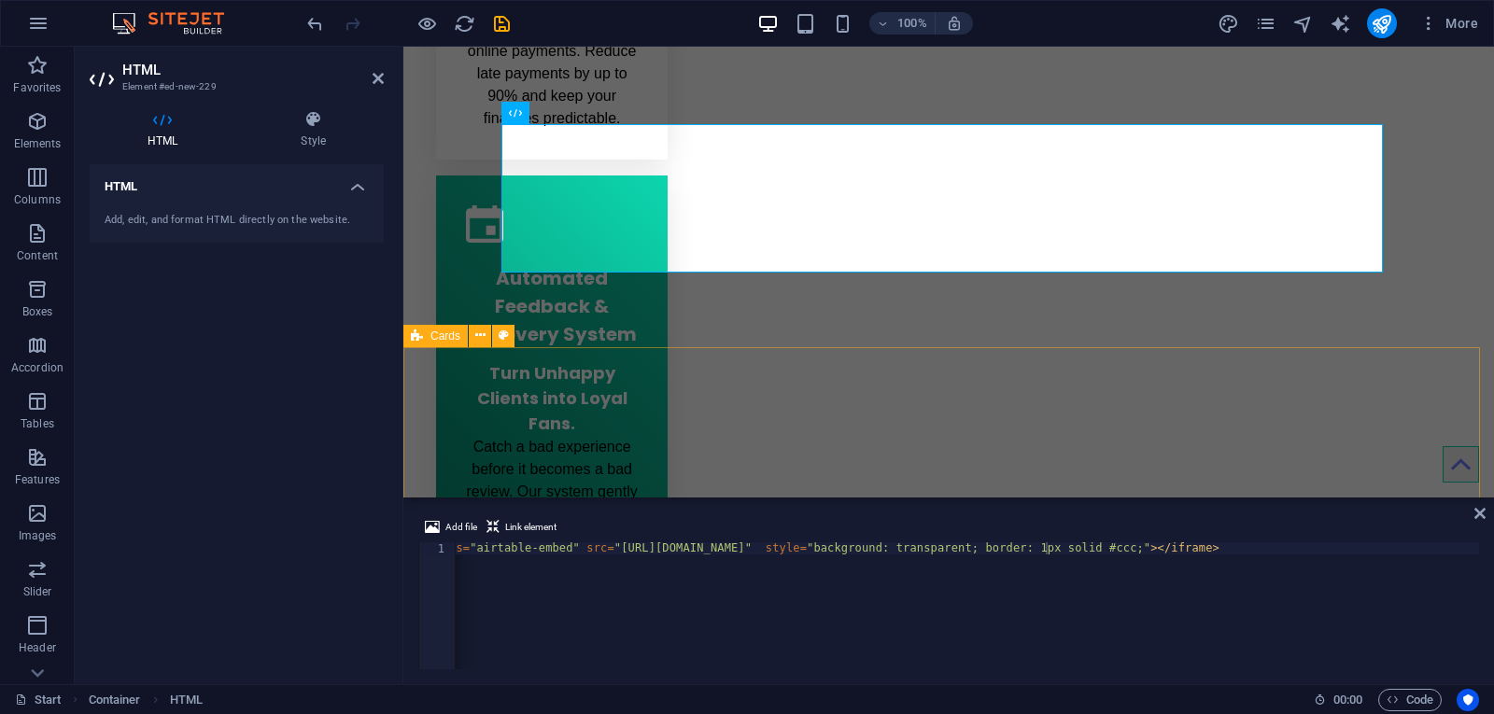
drag, startPoint x: 1100, startPoint y: 468, endPoint x: 1431, endPoint y: 468, distance: 330.6
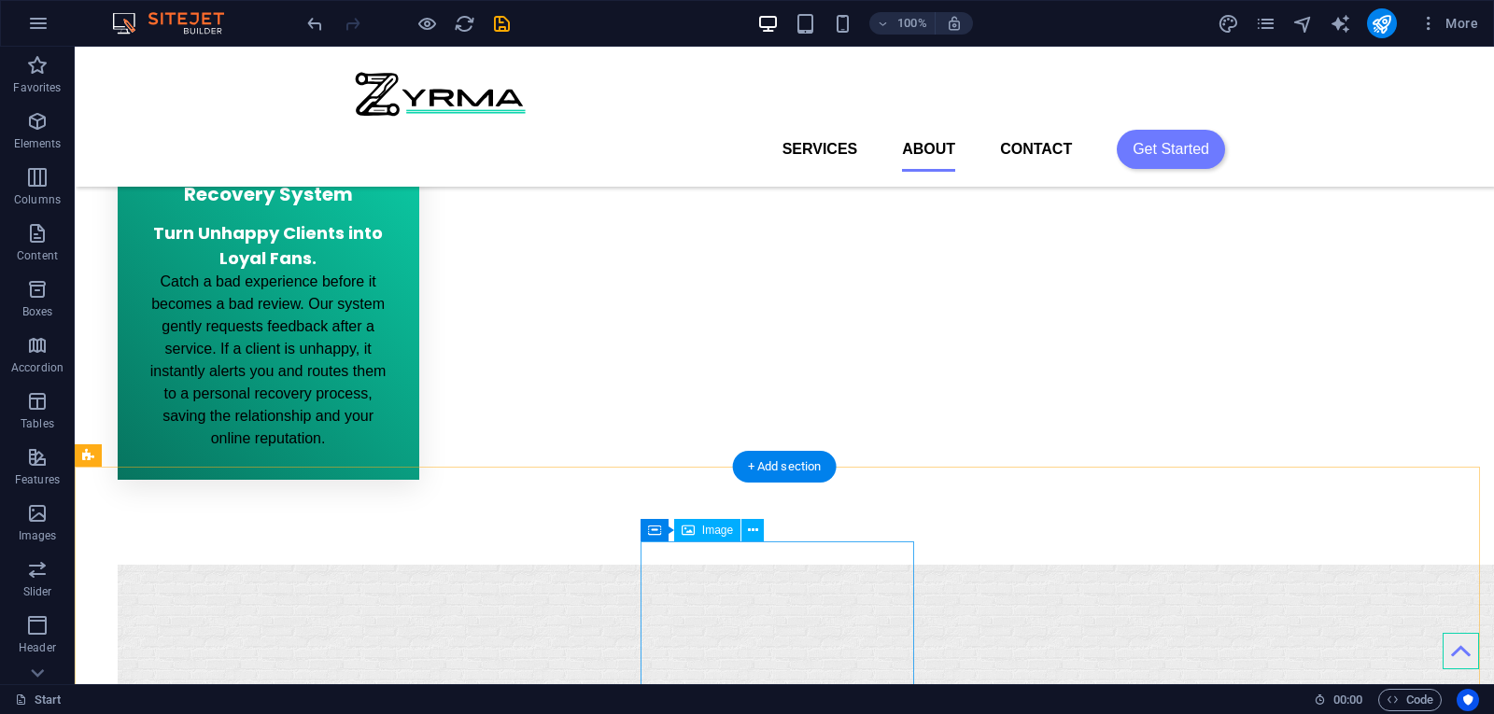
scroll to position [2382, 0]
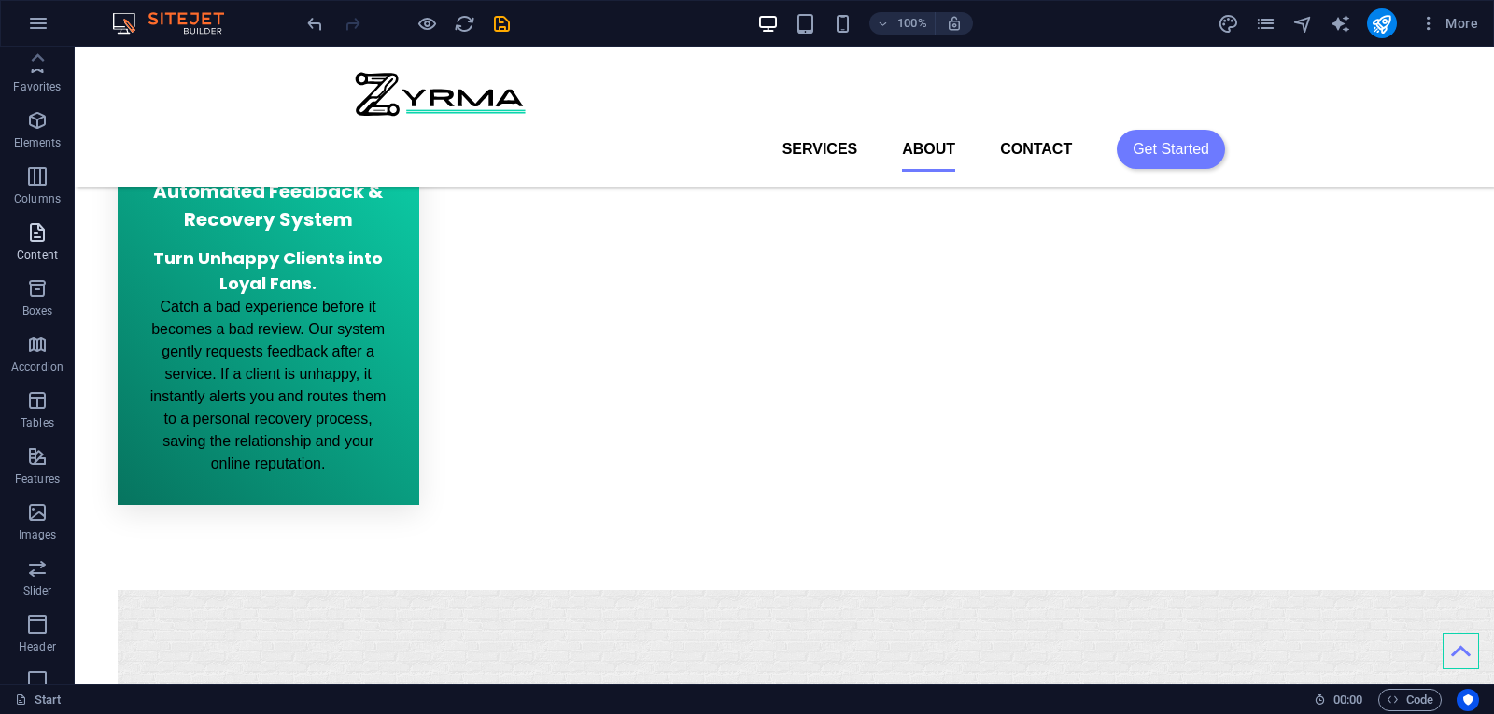
scroll to position [0, 0]
click at [35, 128] on icon "button" at bounding box center [37, 121] width 22 height 22
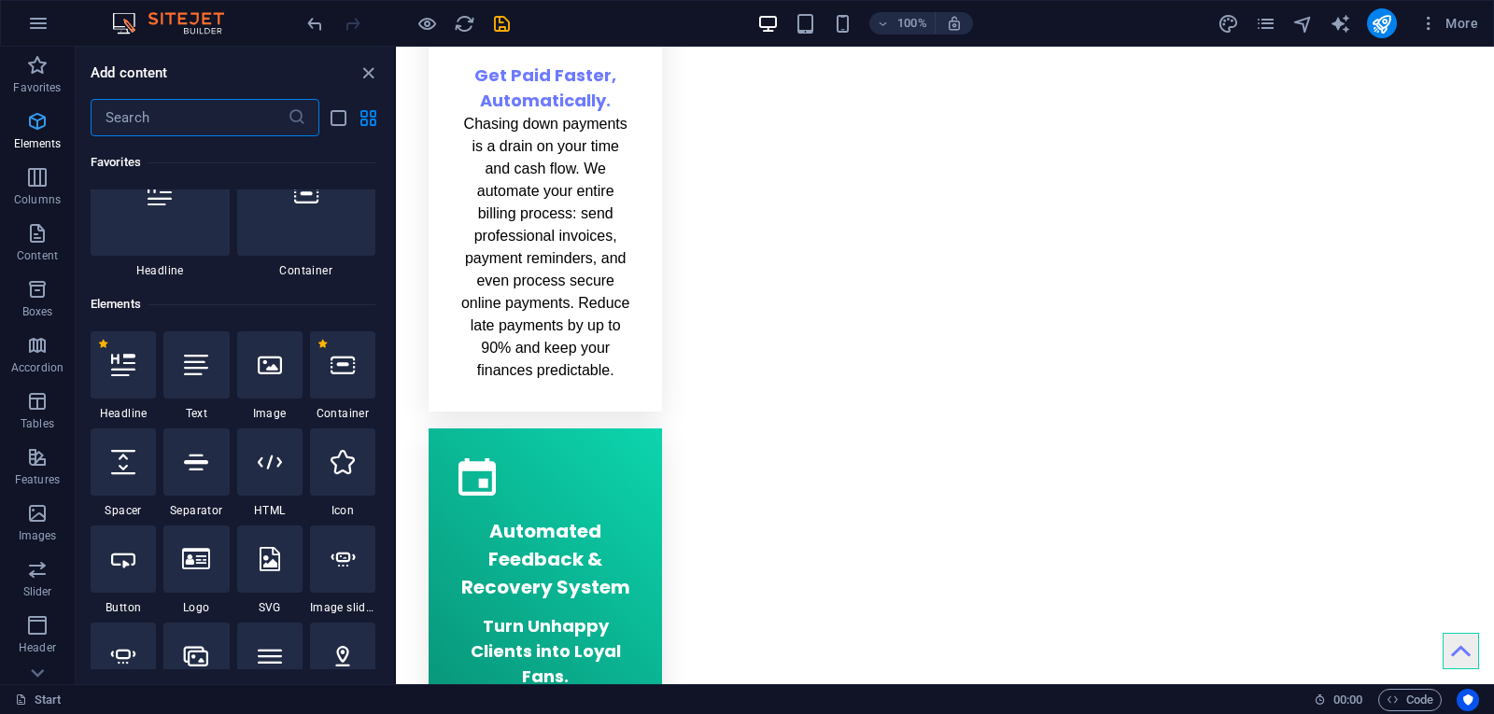
scroll to position [199, 0]
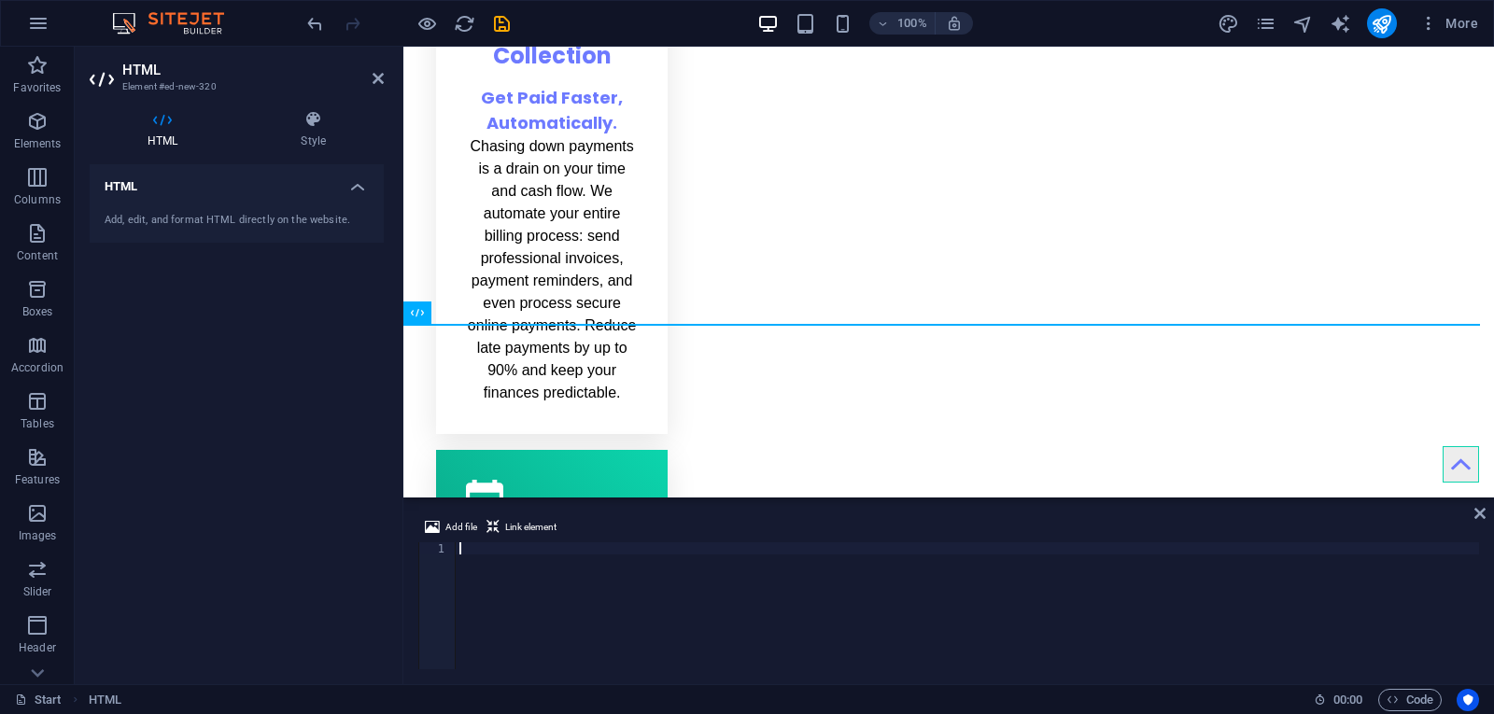
type textarea "<iframe class="airtable-embed" src="https://airtable.com/embed/appp6Fng6QJJrFT4…"
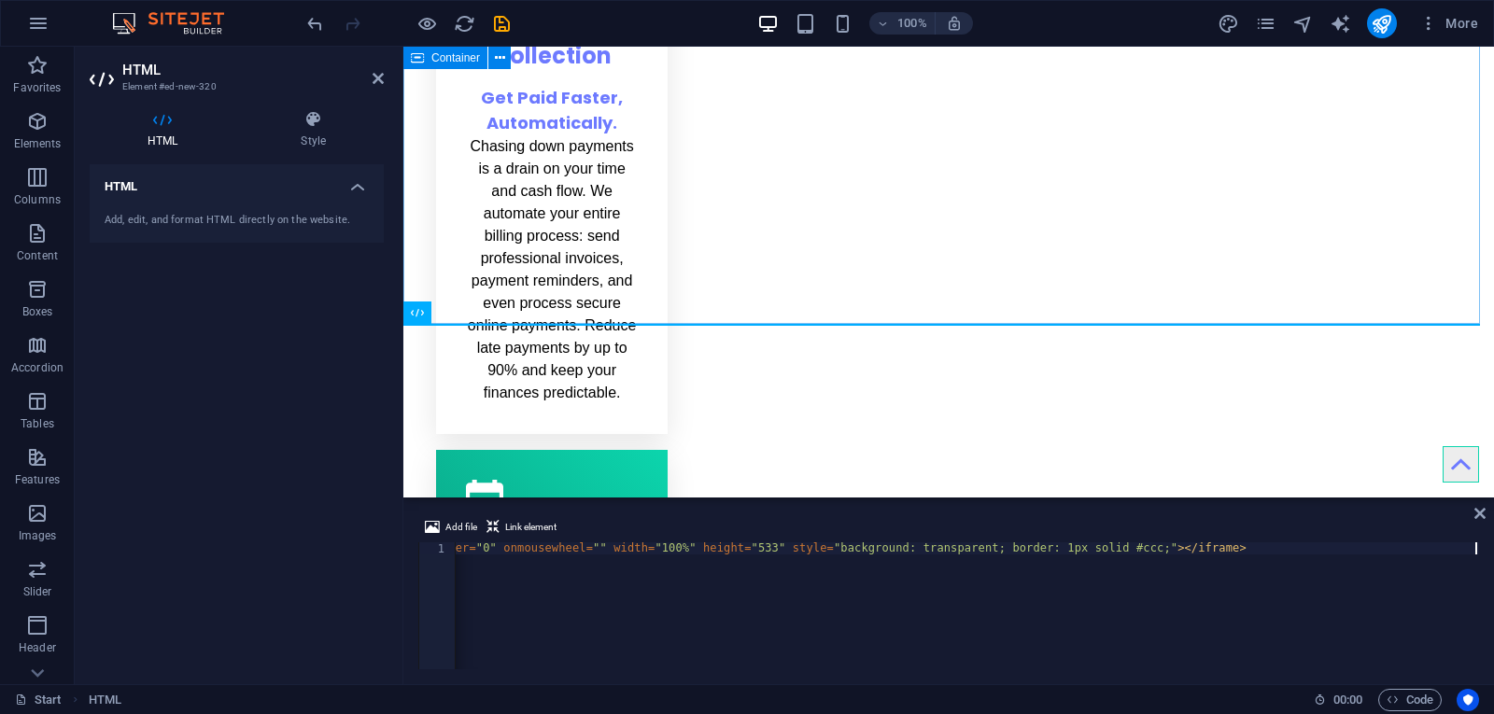
scroll to position [0, 451]
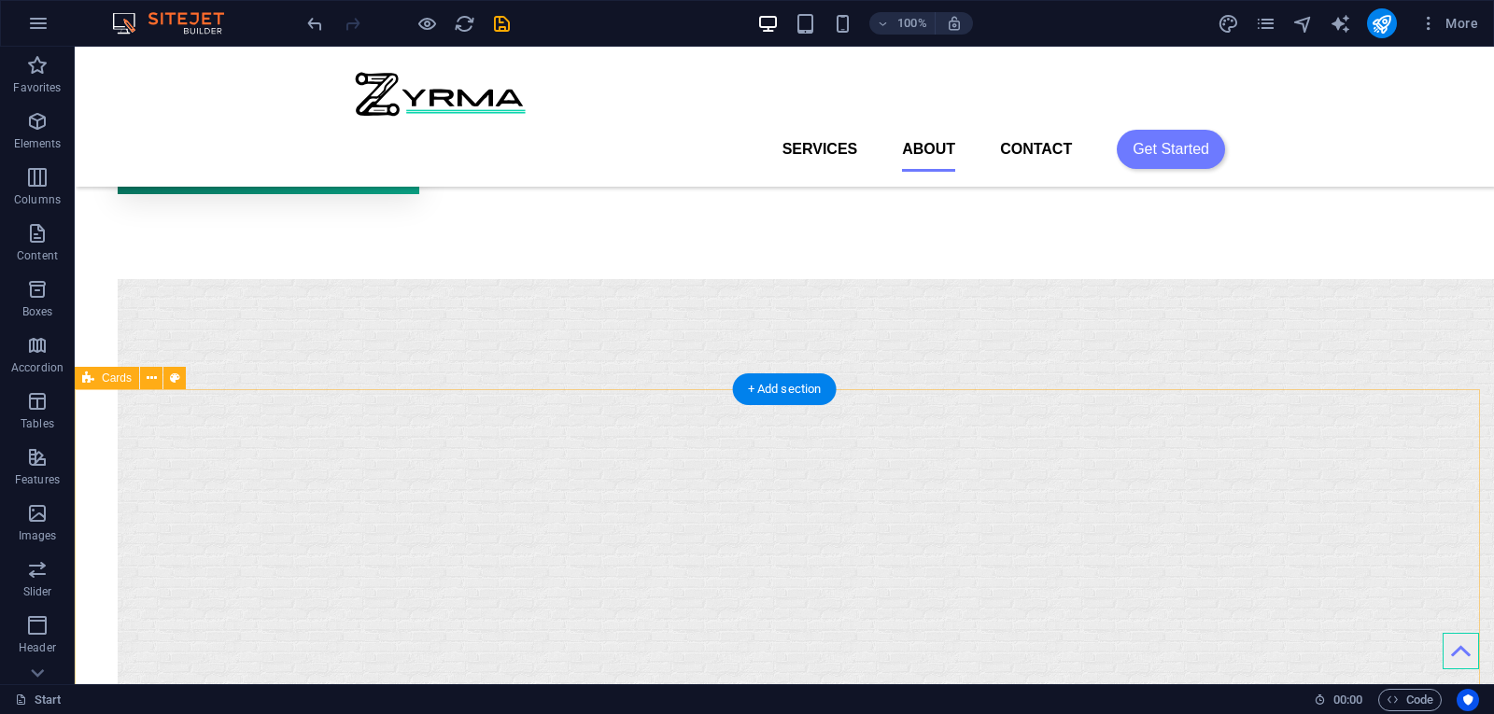
scroll to position [2568, 0]
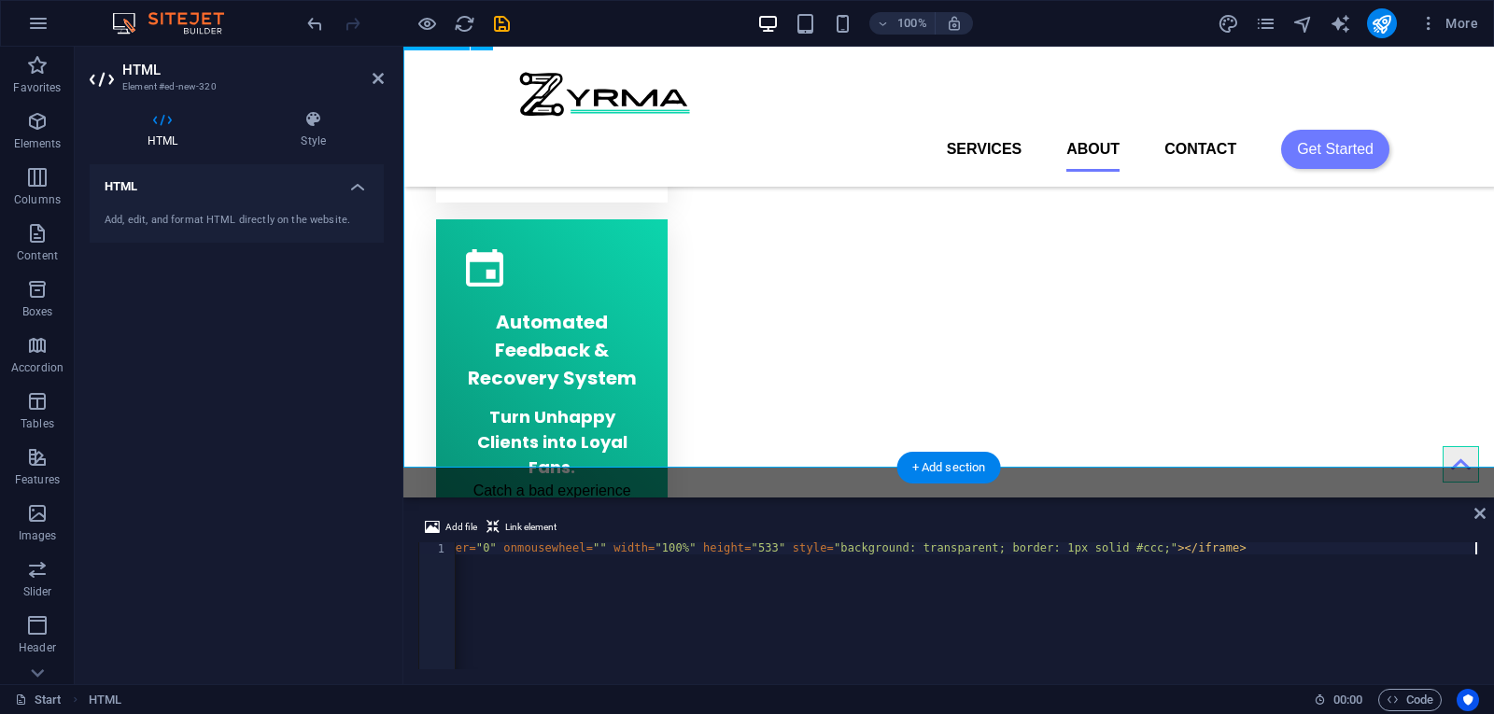
scroll to position [2655, 0]
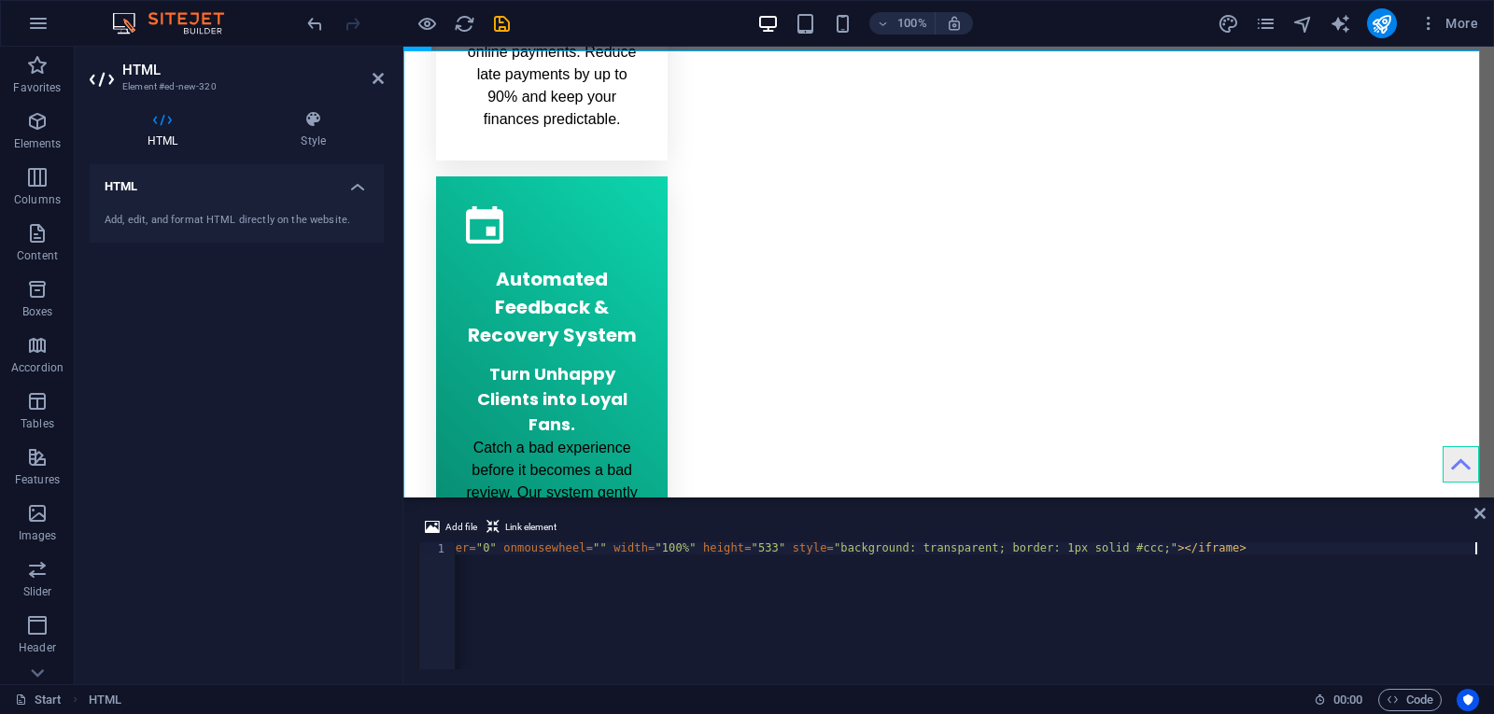
click at [898, 544] on div "< iframe class = "airtable-embed" src = "https://airtable.com/embed/appp6Fng6QJ…" at bounding box center [742, 618] width 1475 height 151
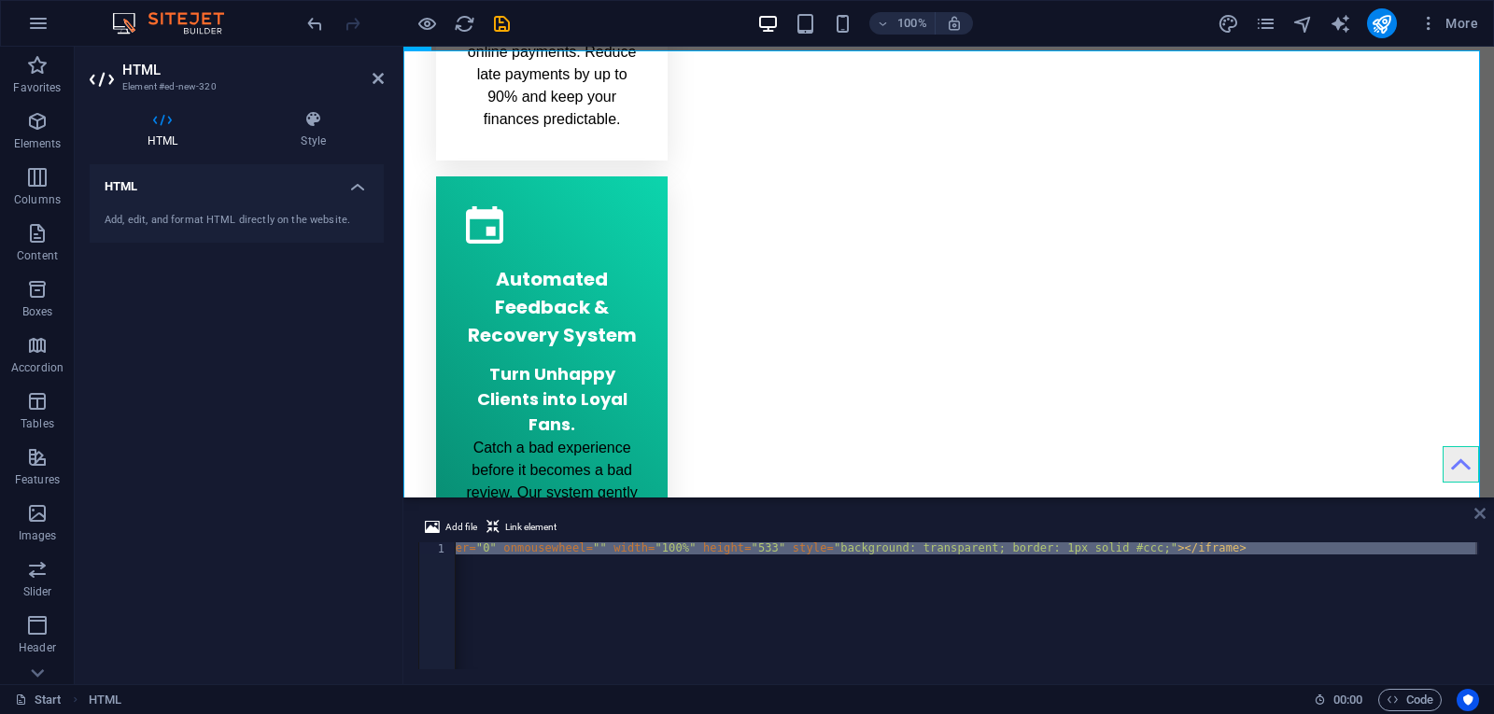
click at [1480, 516] on icon at bounding box center [1480, 513] width 11 height 15
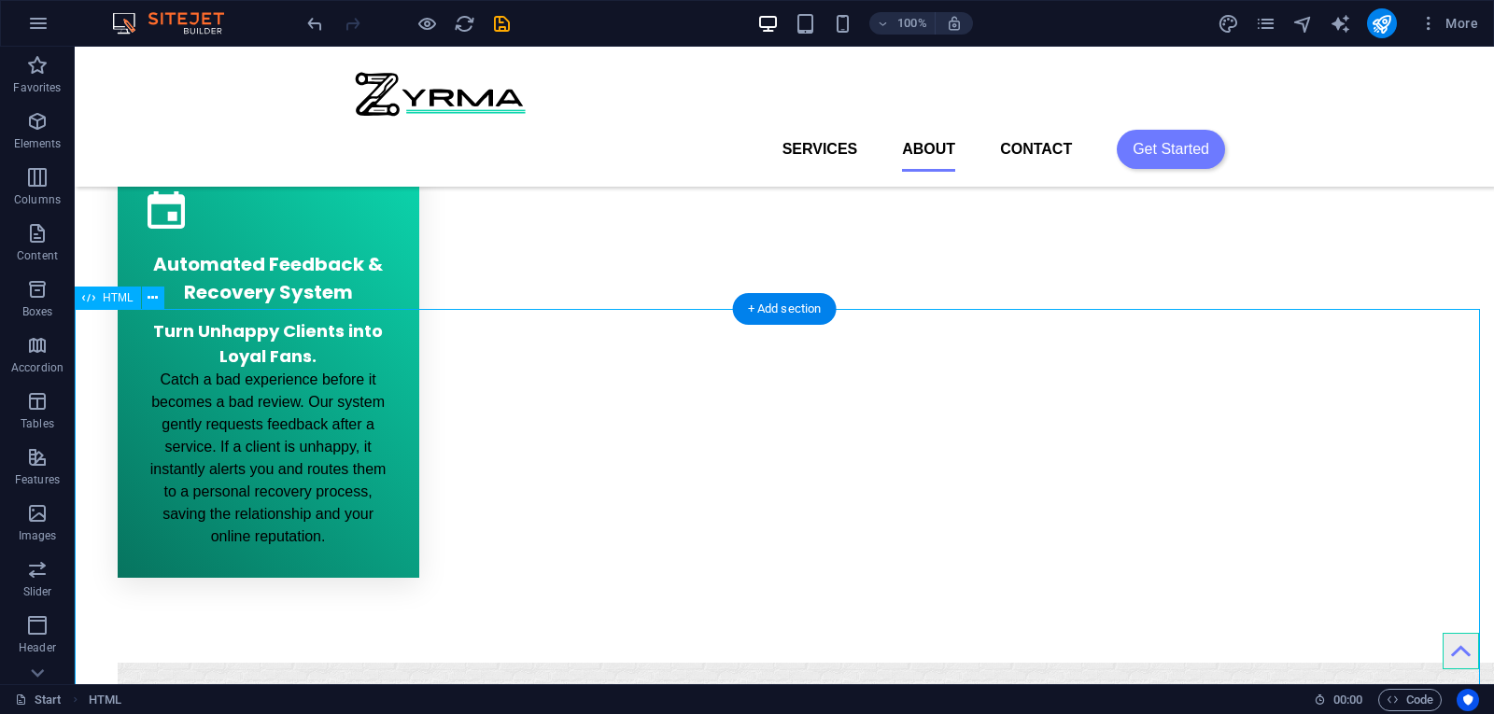
scroll to position [2287, 0]
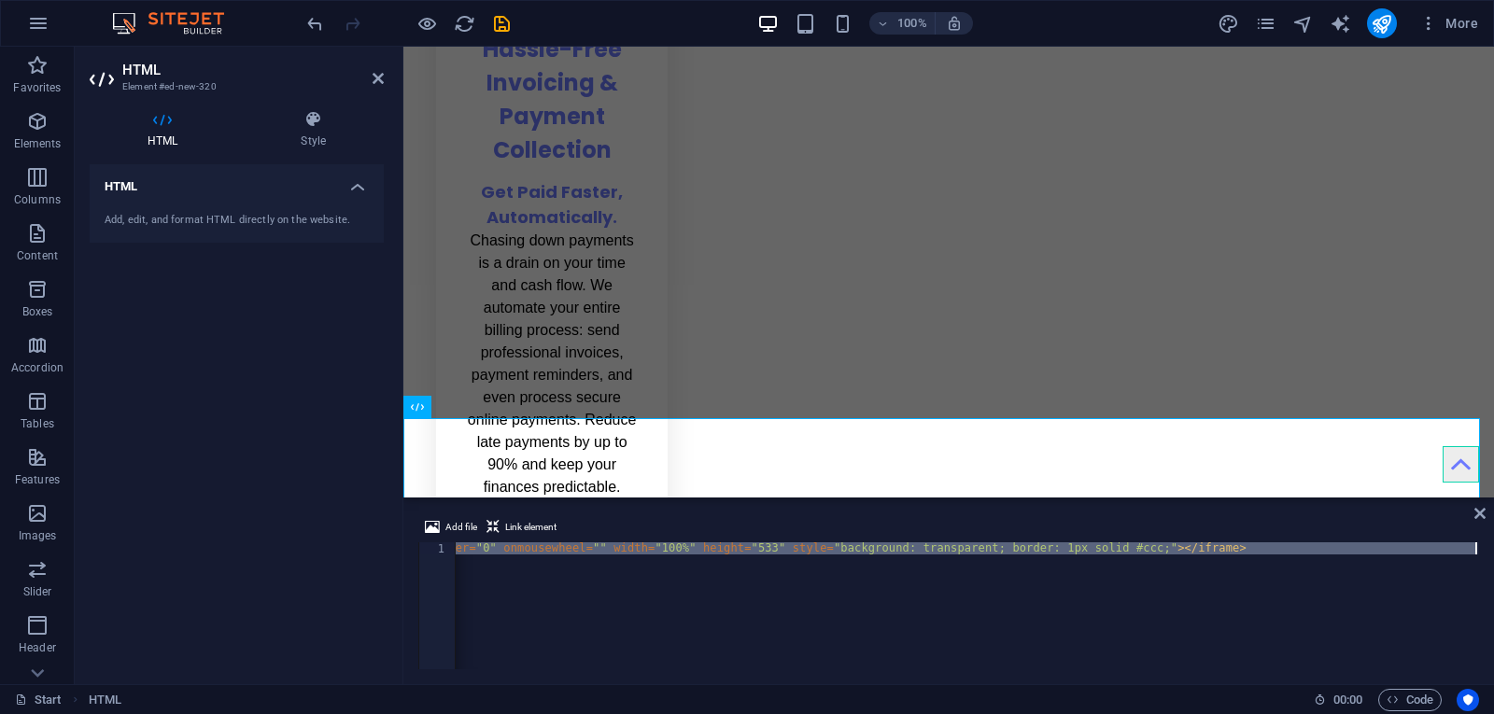
scroll to position [116, 0]
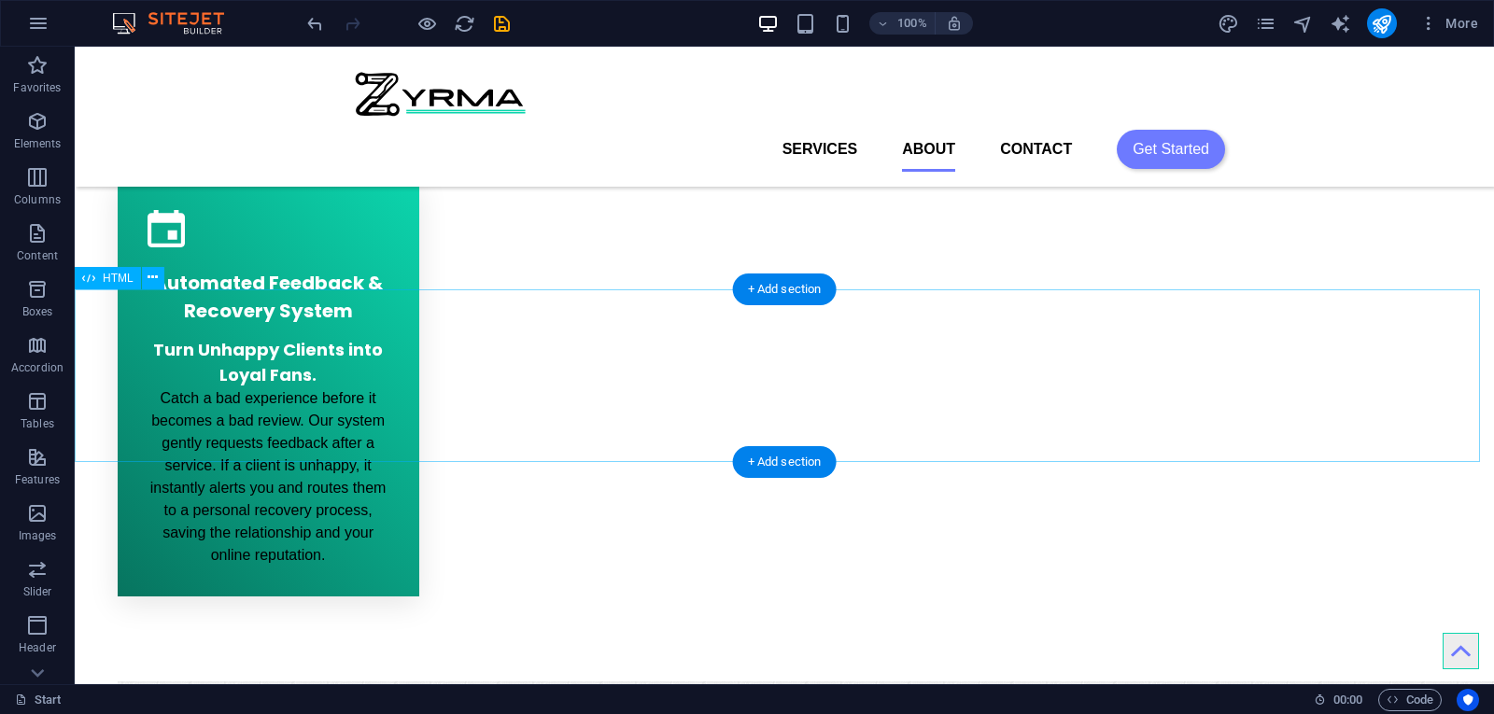
scroll to position [2287, 0]
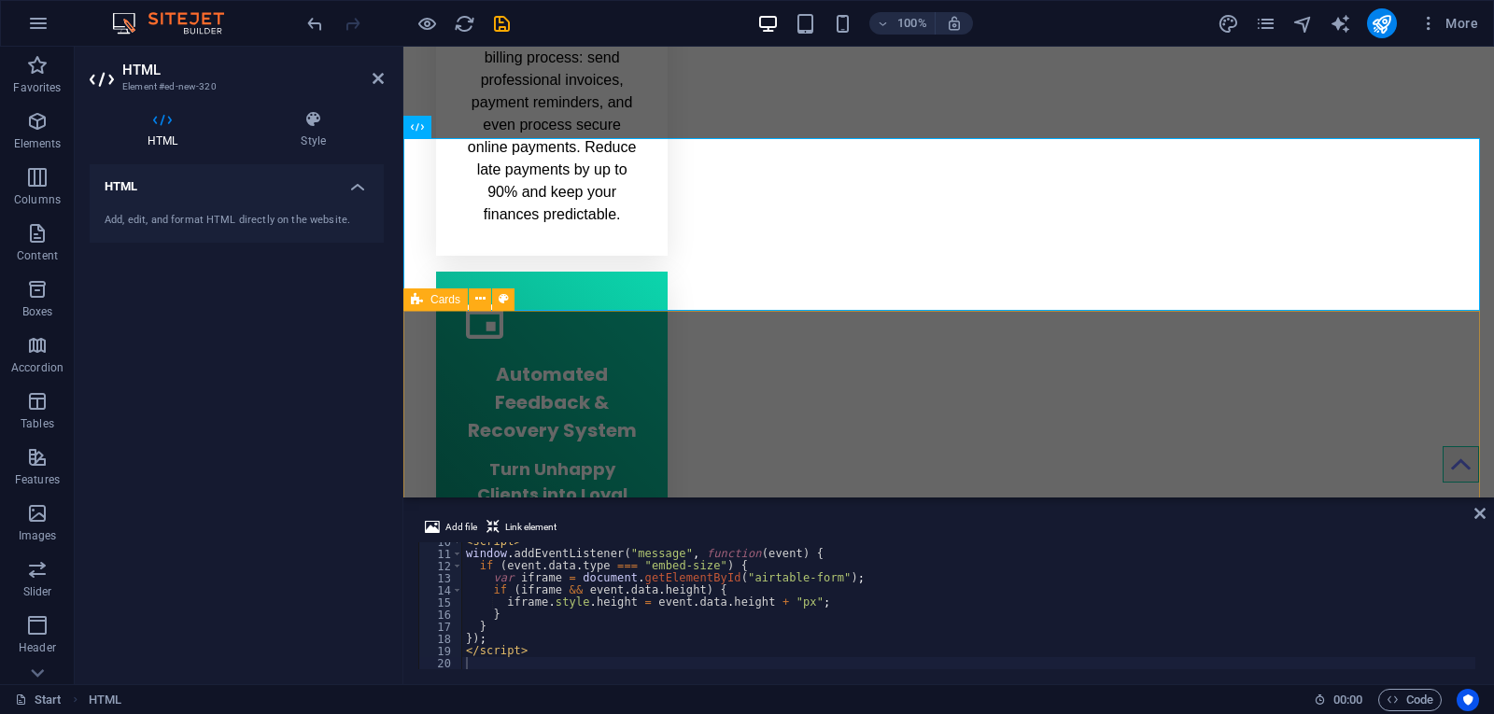
scroll to position [2567, 0]
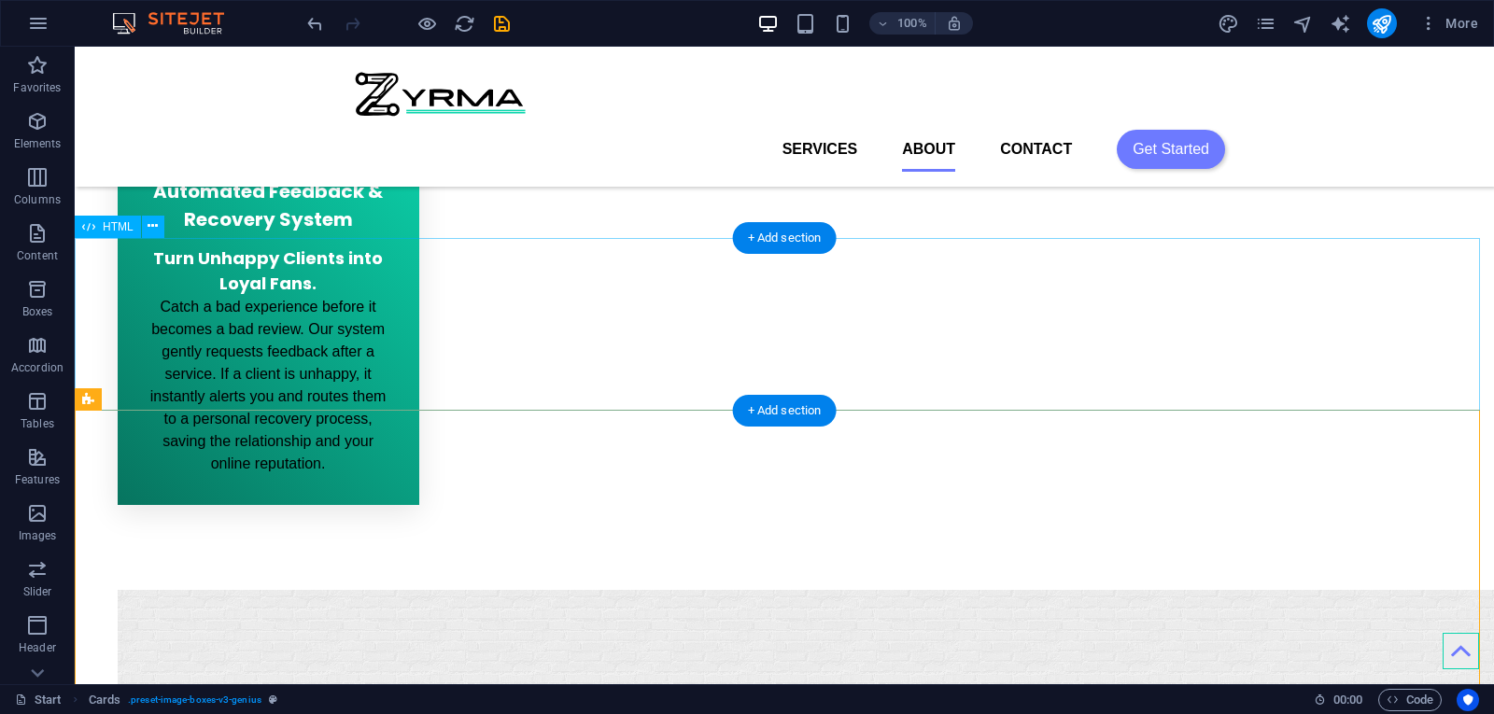
scroll to position [2381, 0]
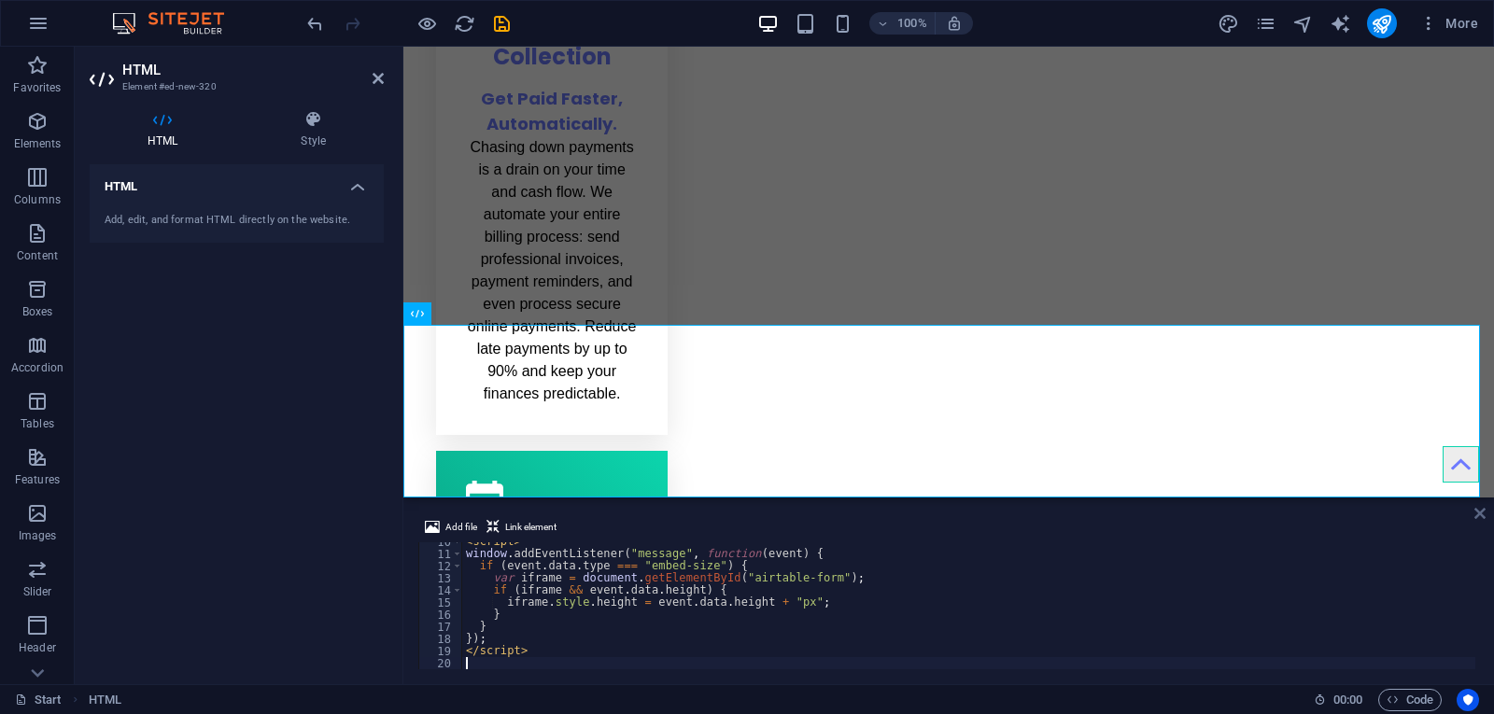
click at [1483, 512] on icon at bounding box center [1480, 513] width 11 height 15
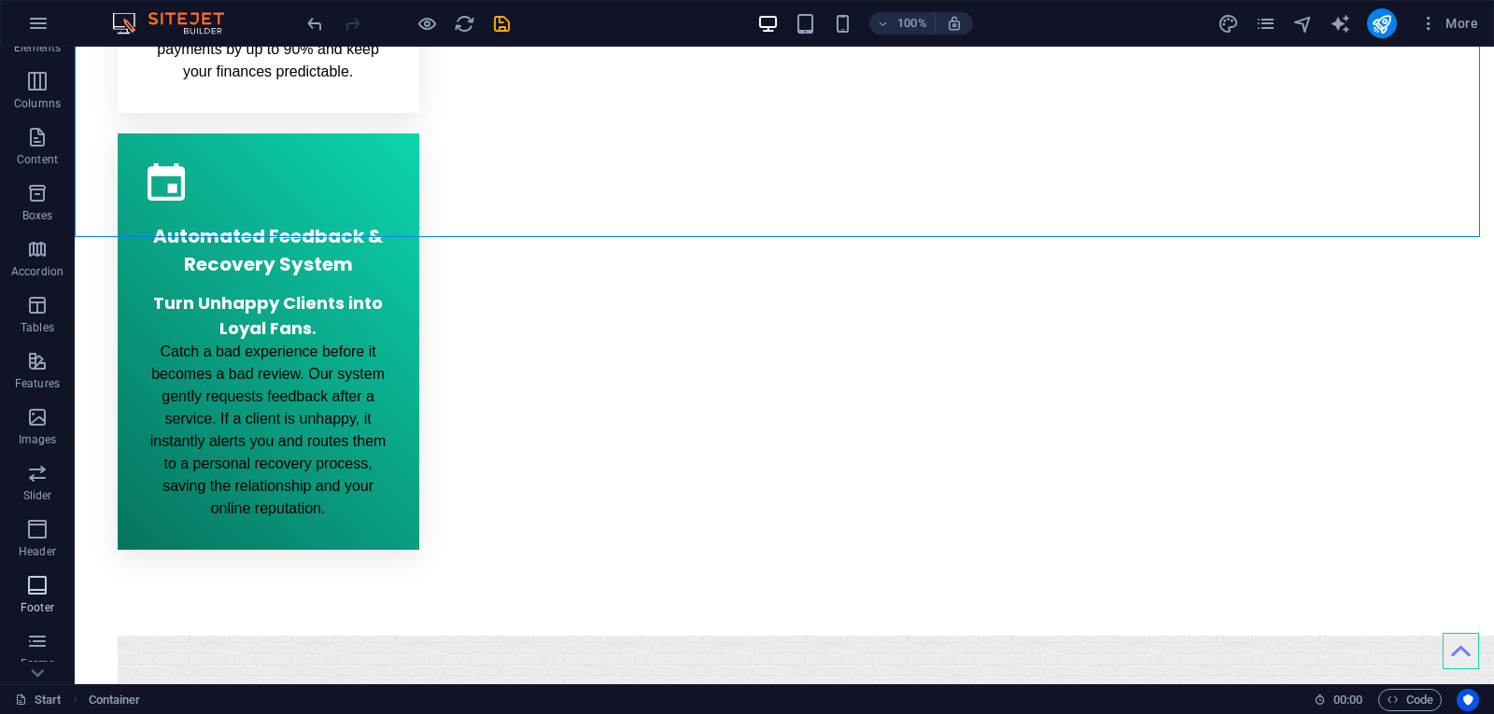
scroll to position [203, 0]
click at [33, 548] on span "Forms" at bounding box center [37, 546] width 75 height 45
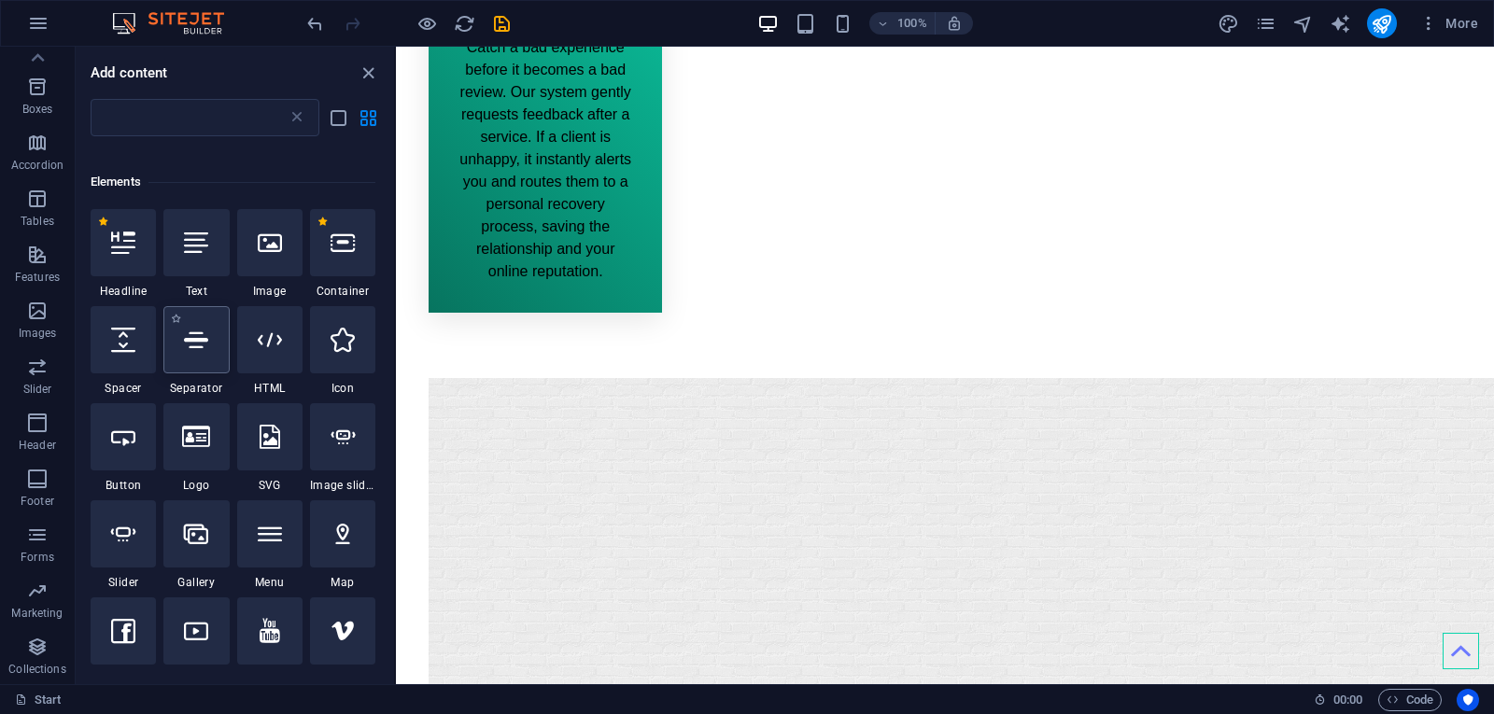
scroll to position [187, 0]
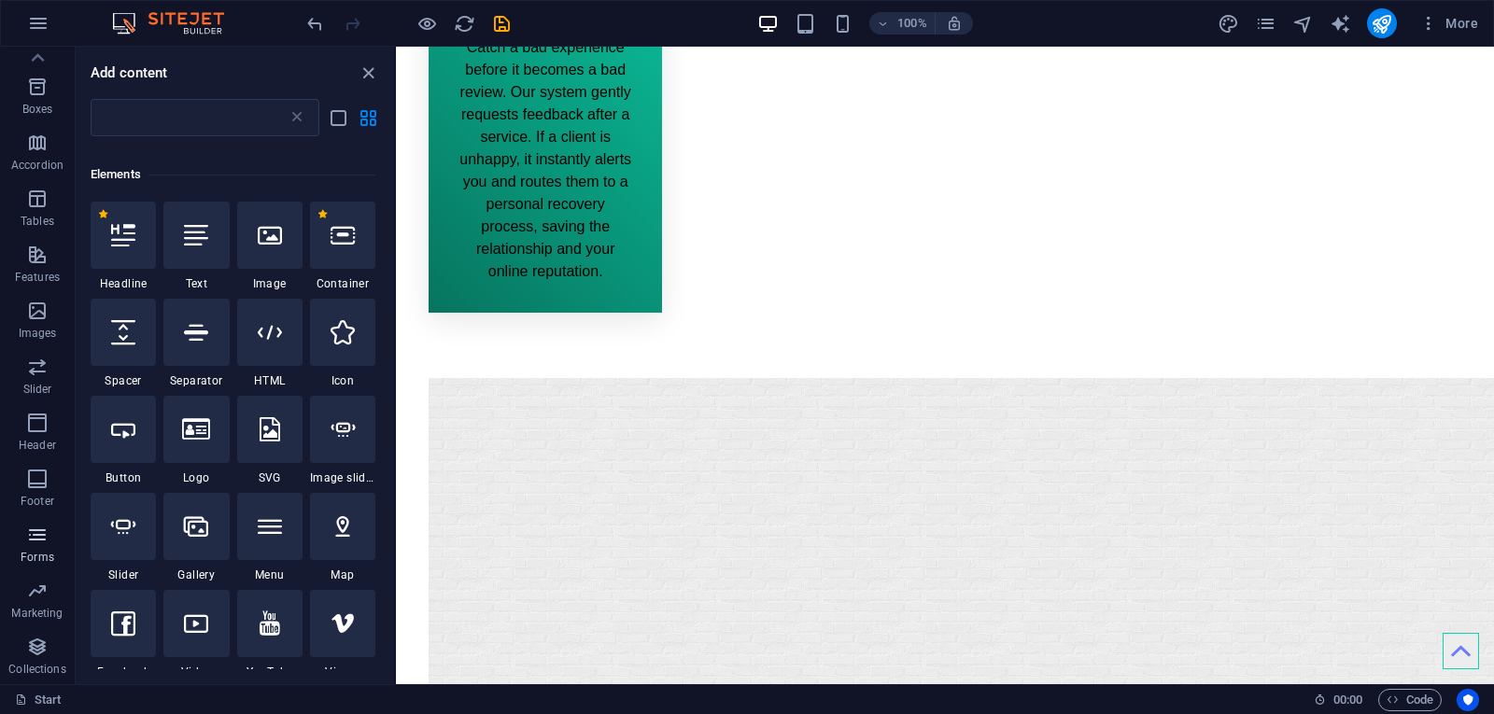
click at [43, 552] on p "Forms" at bounding box center [38, 557] width 34 height 15
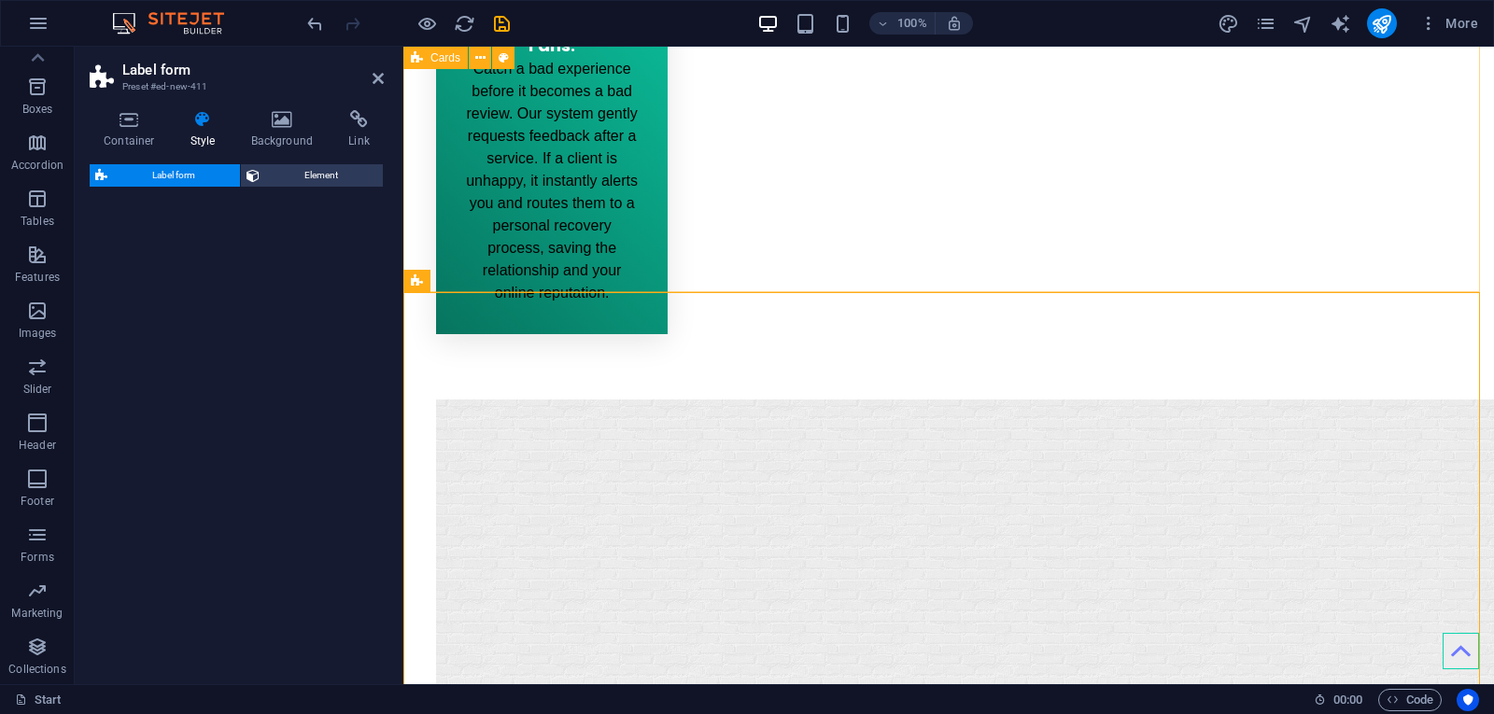
scroll to position [3056, 0]
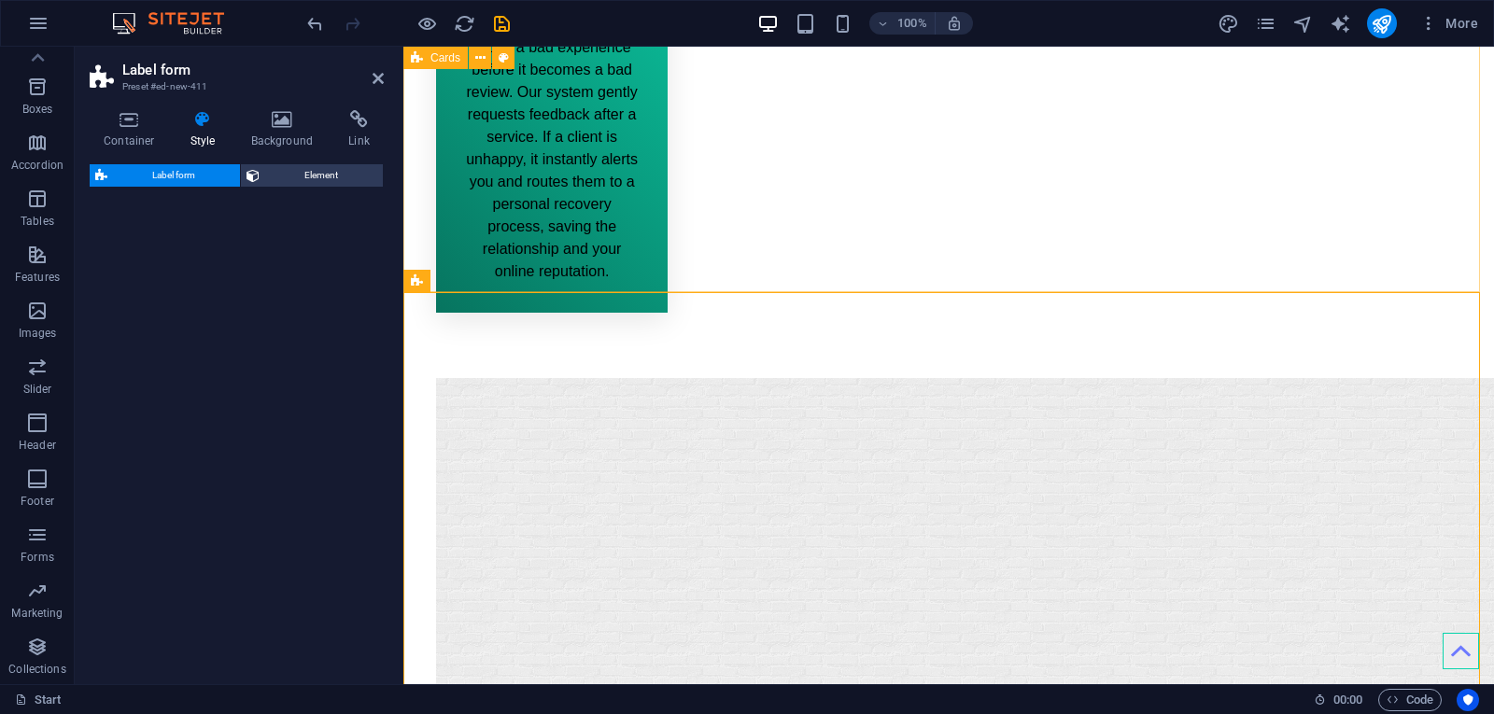
select select "rem"
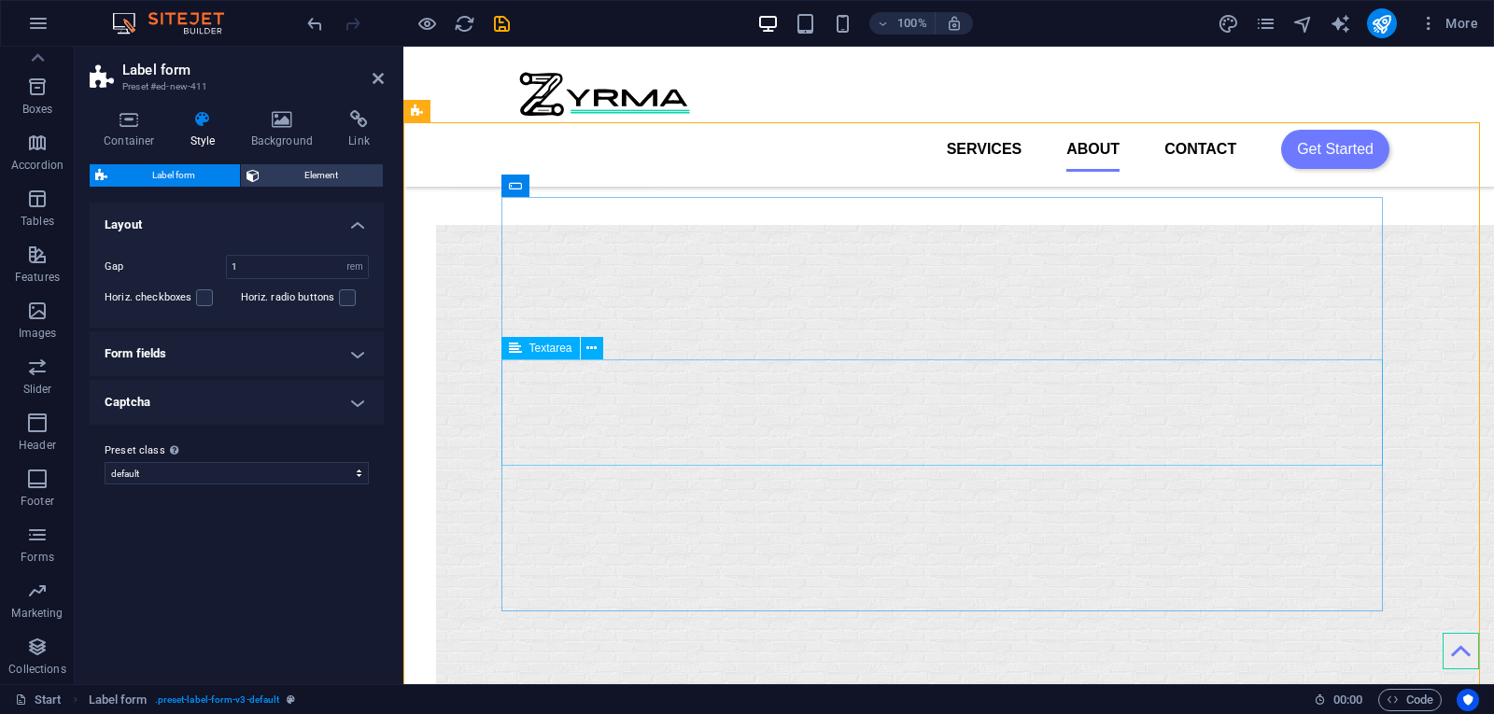
scroll to position [3149, 0]
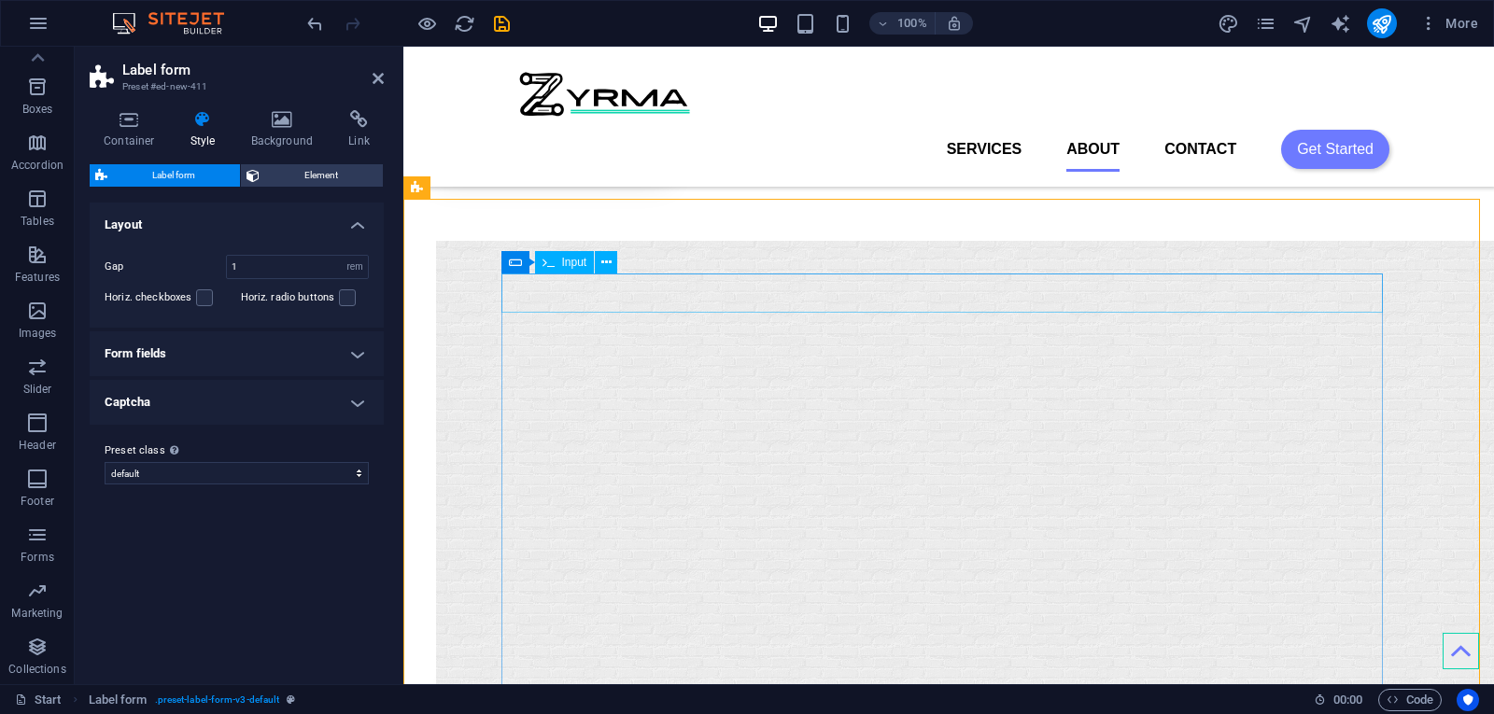
click at [350, 171] on span "Element" at bounding box center [321, 175] width 112 height 22
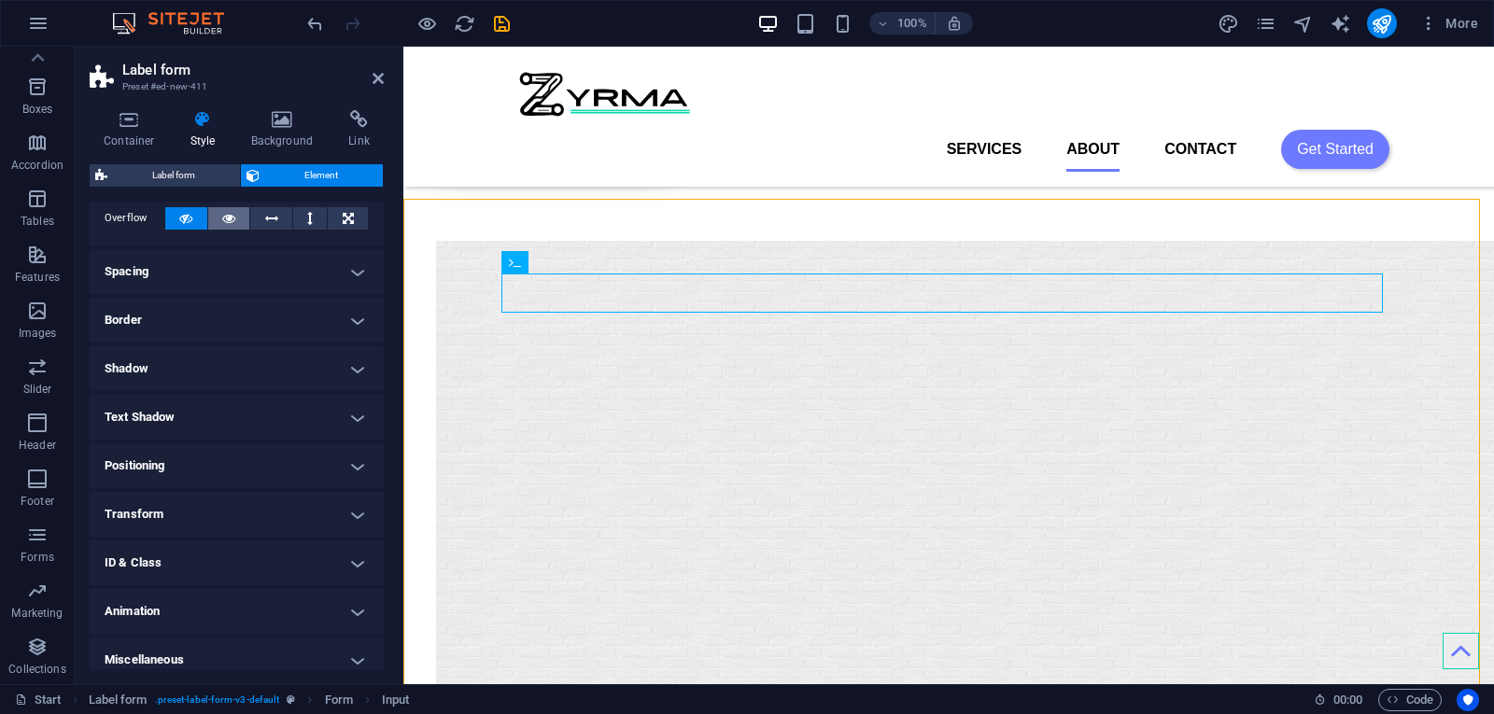
scroll to position [122, 0]
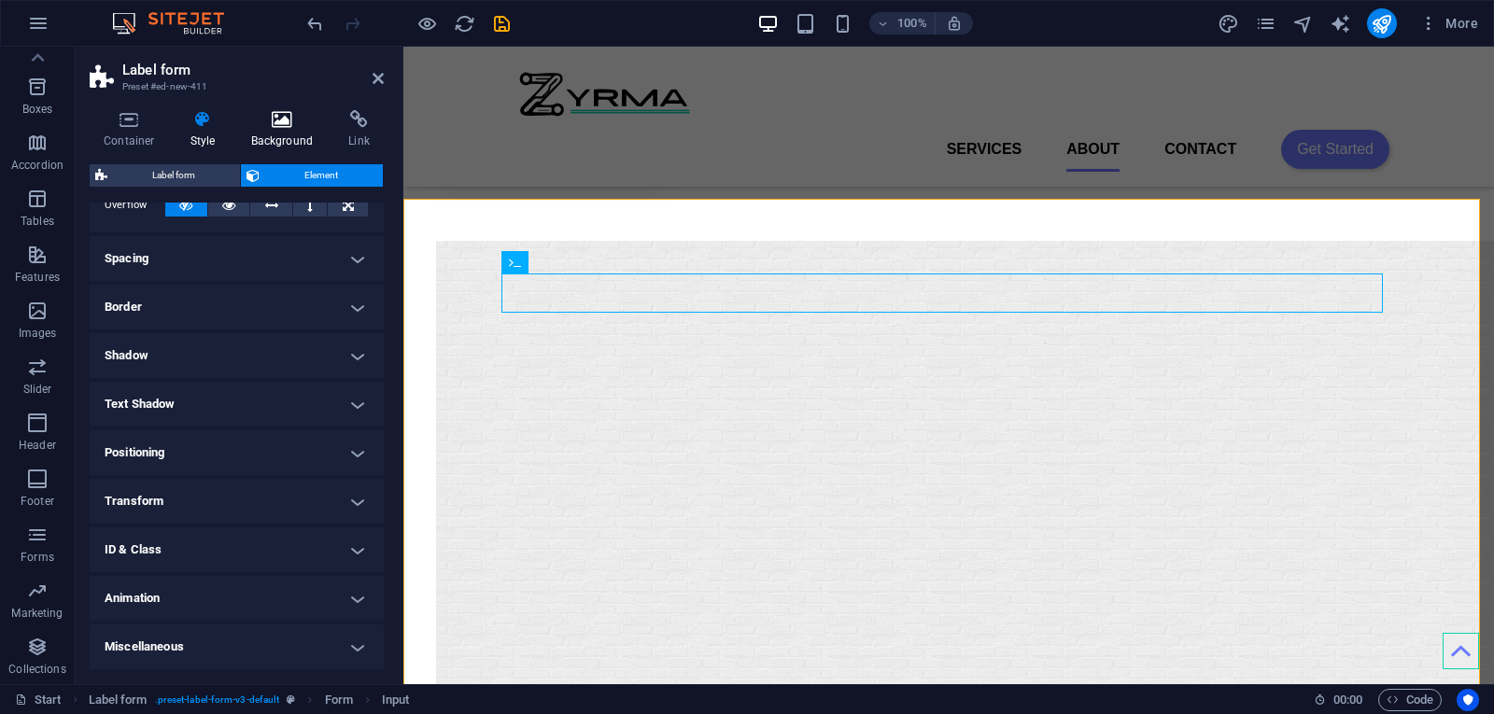
click at [292, 134] on h4 "Background" at bounding box center [286, 129] width 98 height 39
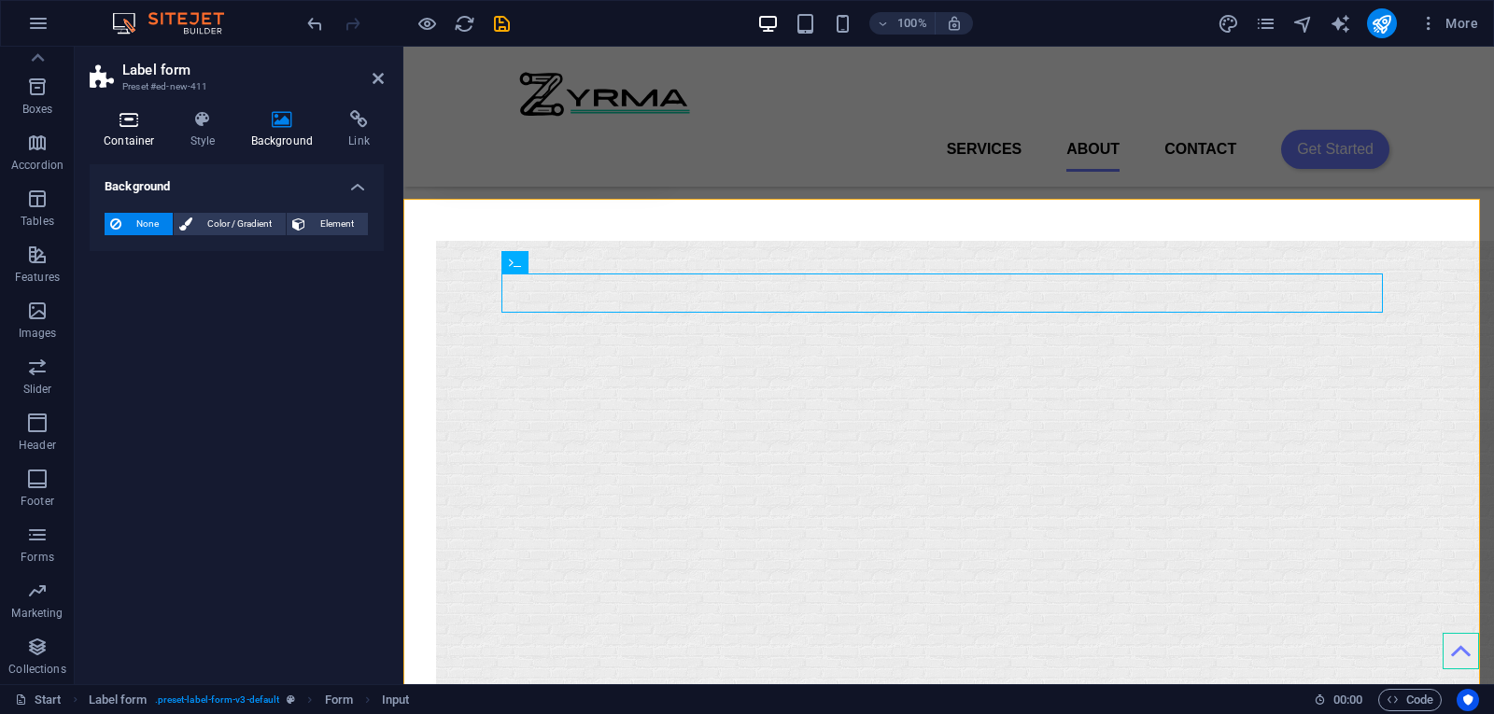
click at [114, 125] on icon at bounding box center [129, 119] width 79 height 19
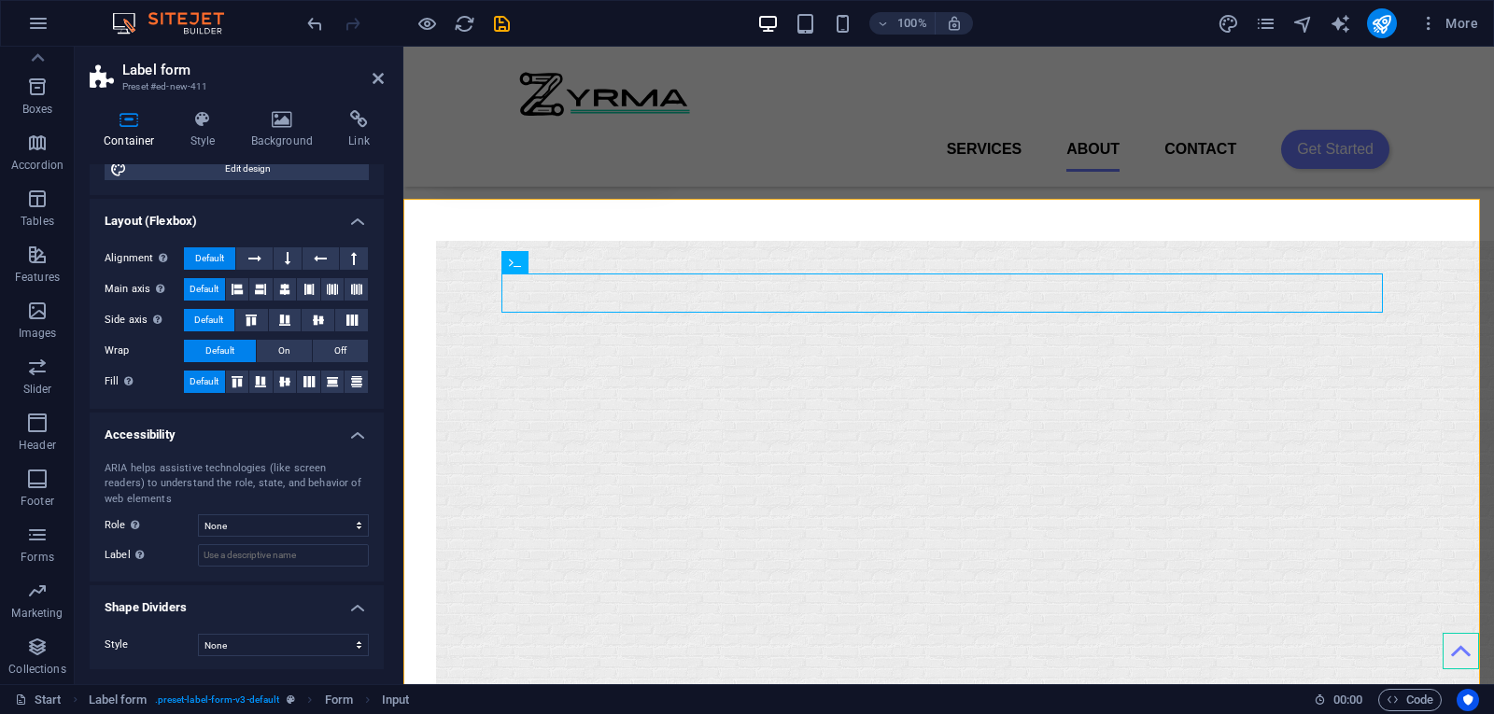
scroll to position [219, 0]
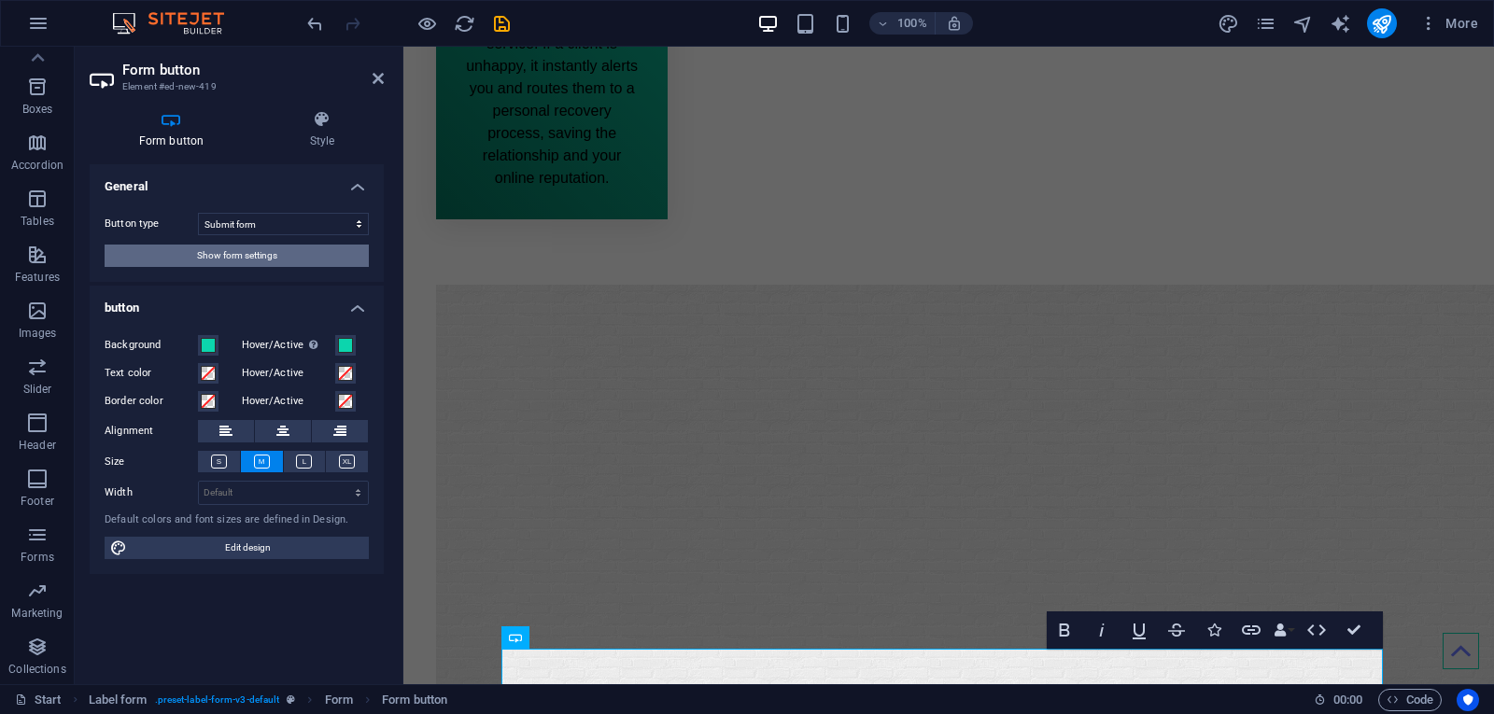
click at [310, 247] on button "Show form settings" at bounding box center [237, 256] width 264 height 22
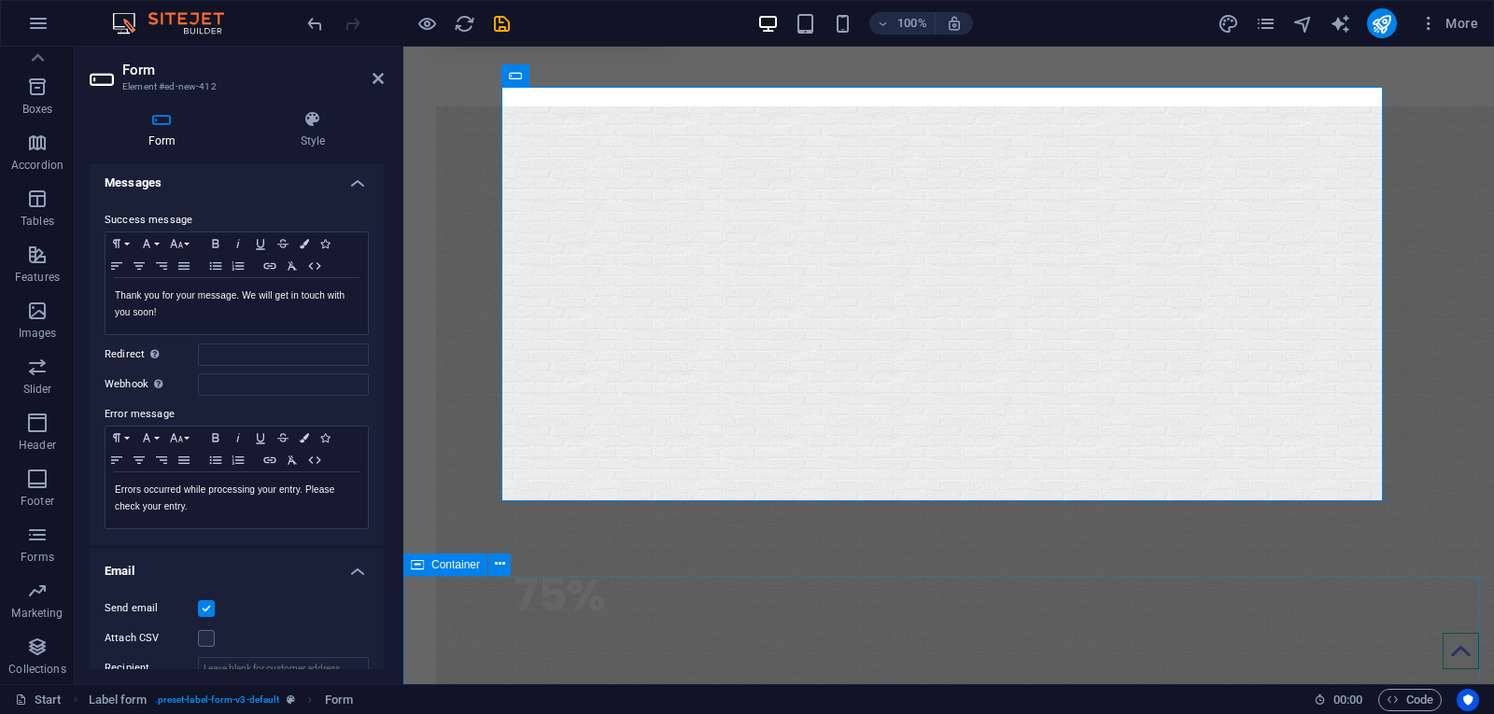
scroll to position [3336, 0]
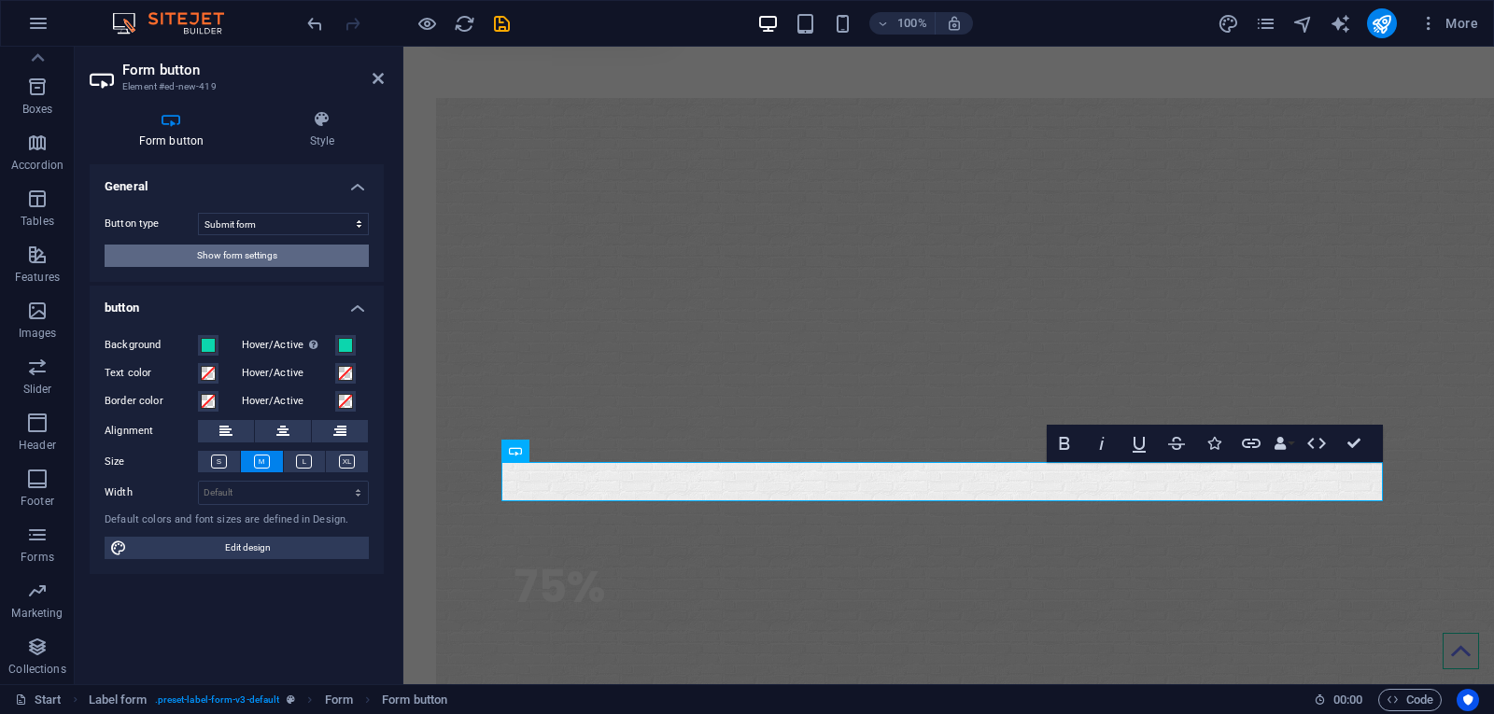
click at [216, 255] on span "Show form settings" at bounding box center [237, 256] width 80 height 22
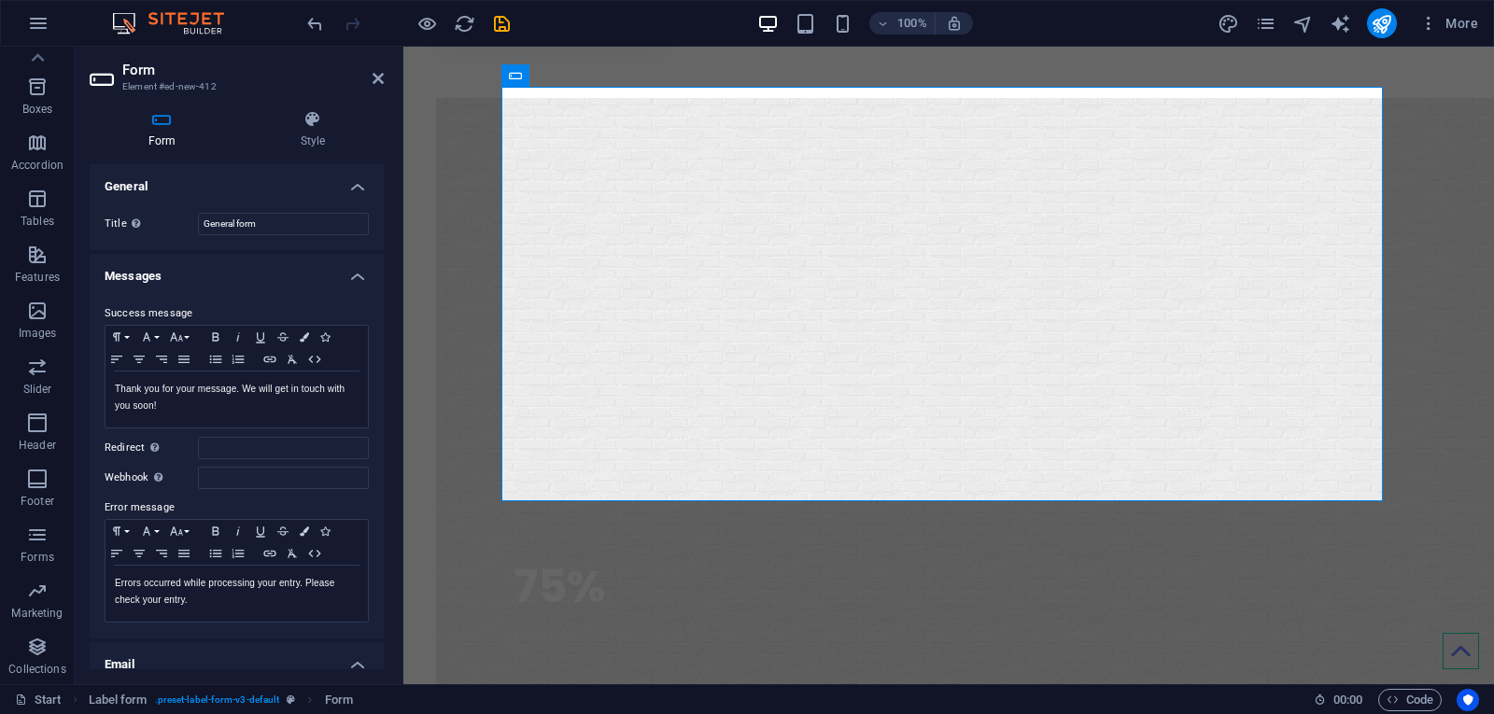
click at [226, 492] on div "Success message Paragraph Format Normal Heading 1 Heading 2 Heading 3 Heading 4…" at bounding box center [237, 463] width 294 height 351
click at [225, 484] on input "Webhook A webhook is a push notification from this form to another server. Ever…" at bounding box center [283, 478] width 171 height 22
paste input "[URL][DOMAIN_NAME]"
type input "[URL][DOMAIN_NAME]"
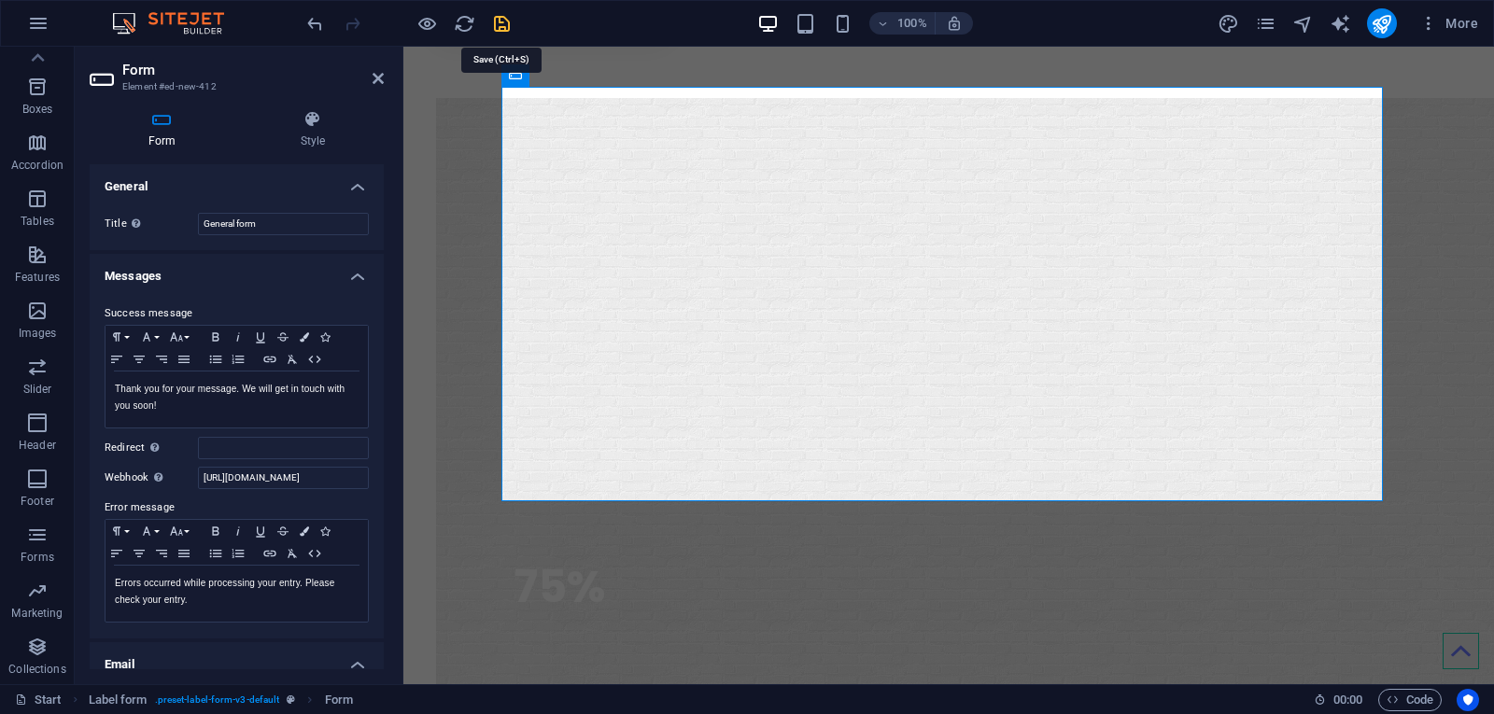
scroll to position [0, 0]
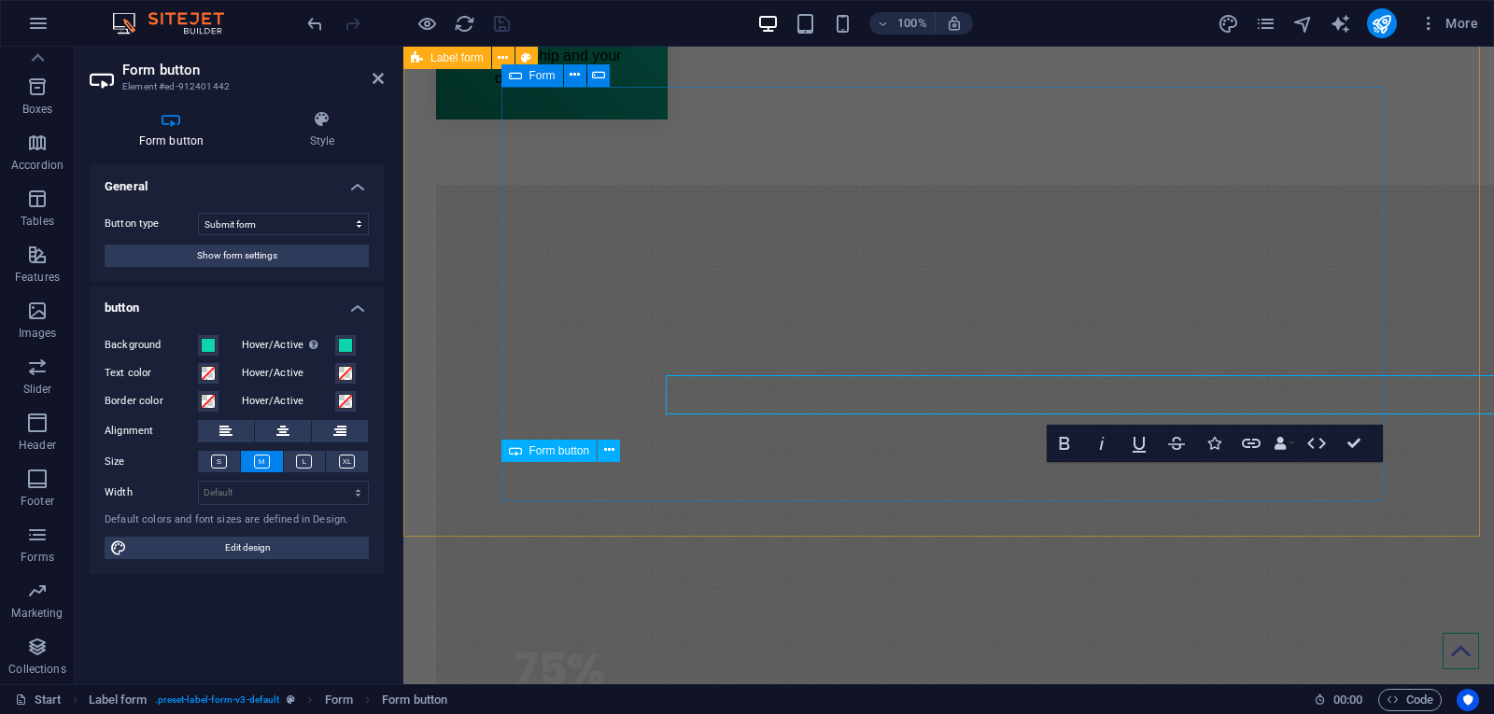
scroll to position [3336, 0]
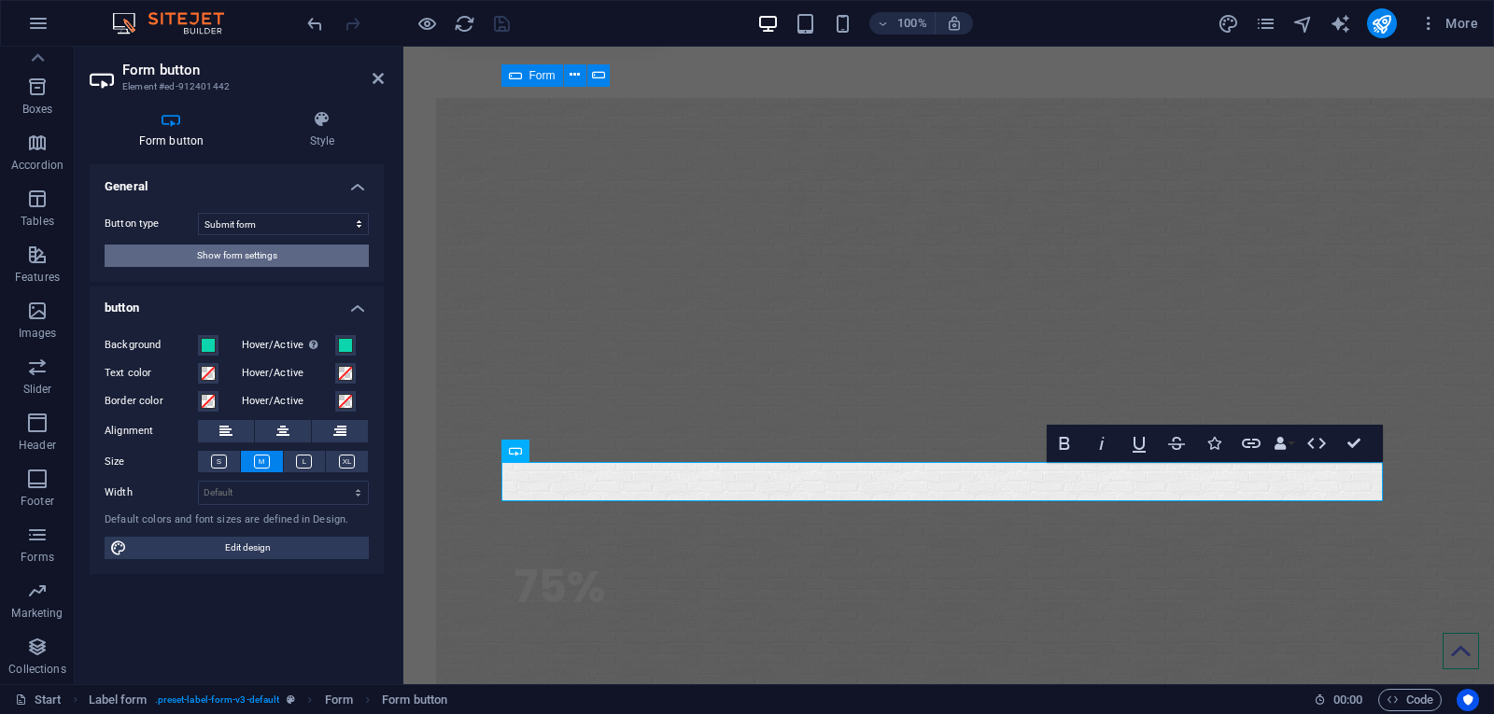
click at [230, 259] on span "Show form settings" at bounding box center [237, 256] width 80 height 22
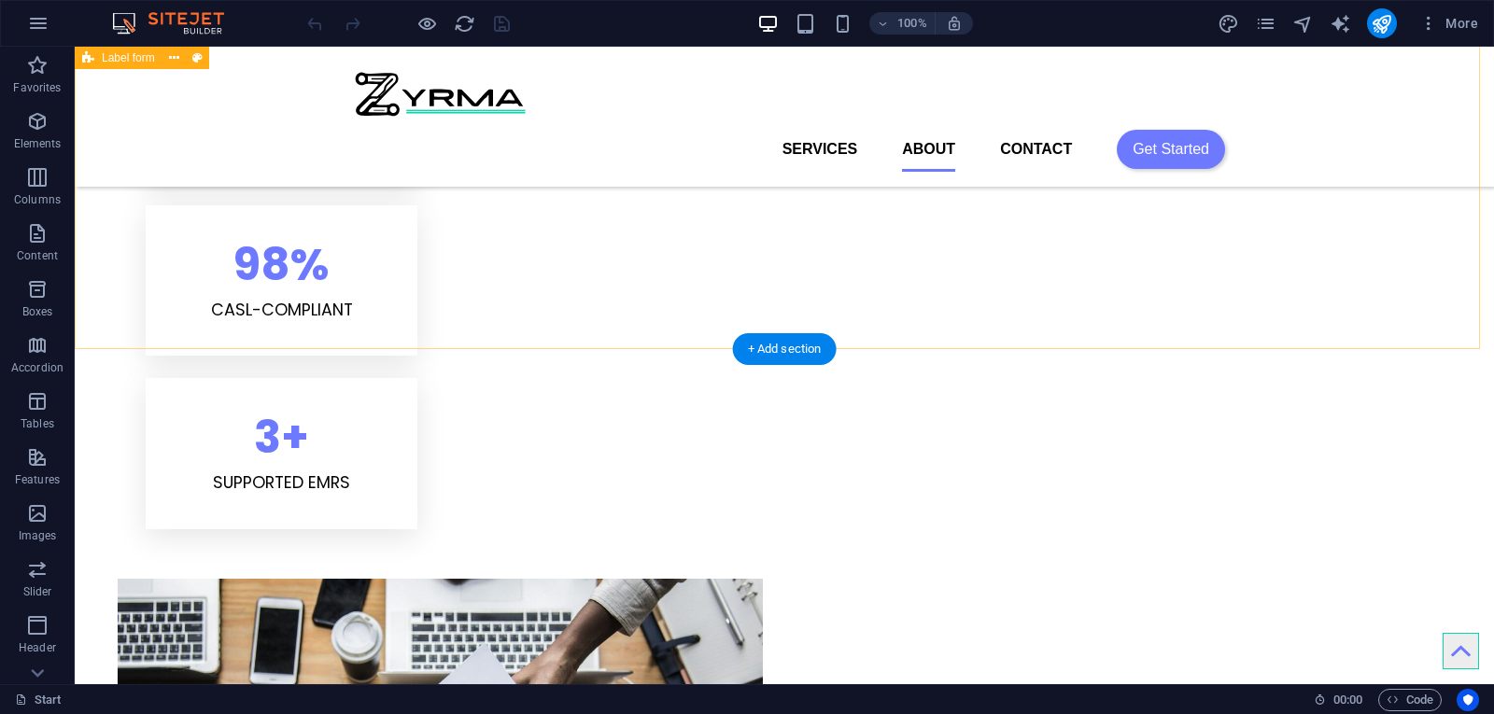
scroll to position [3456, 0]
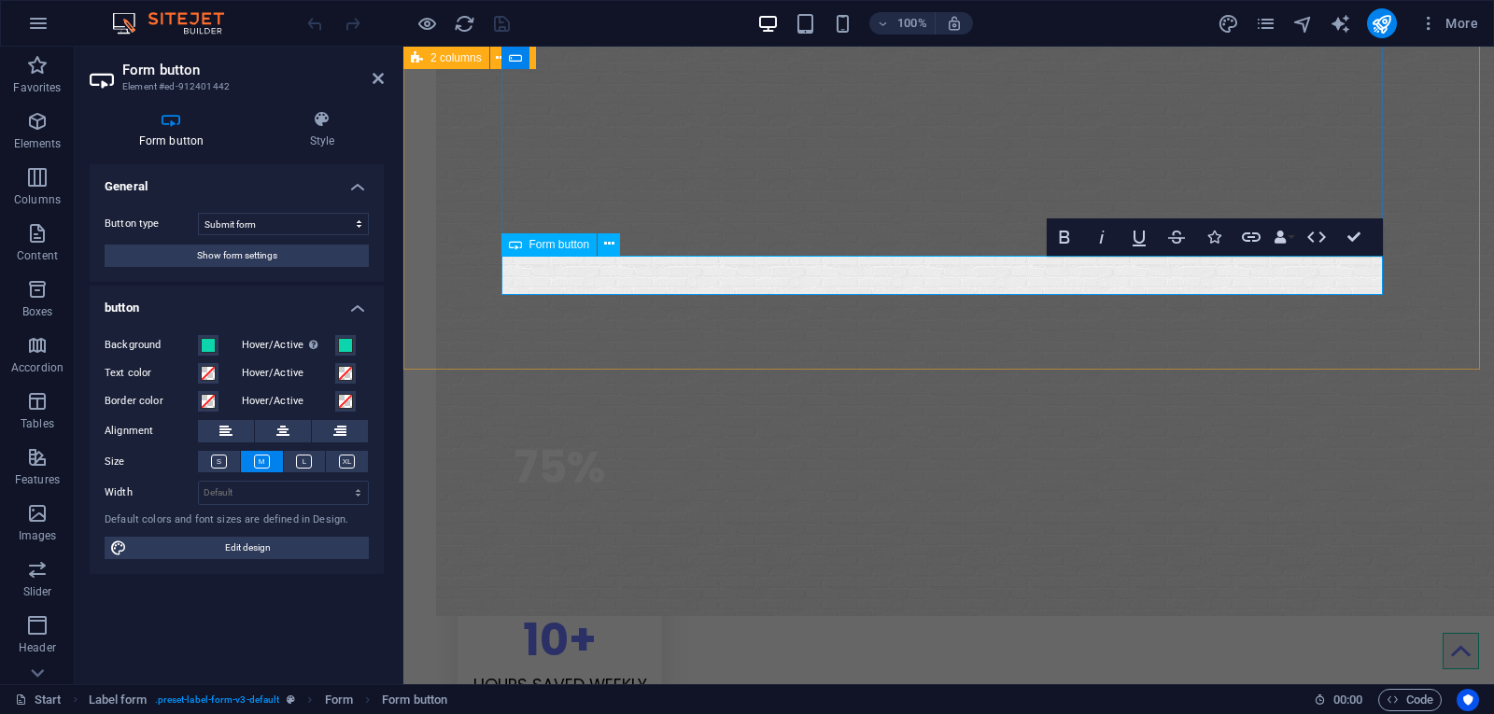
scroll to position [3542, 0]
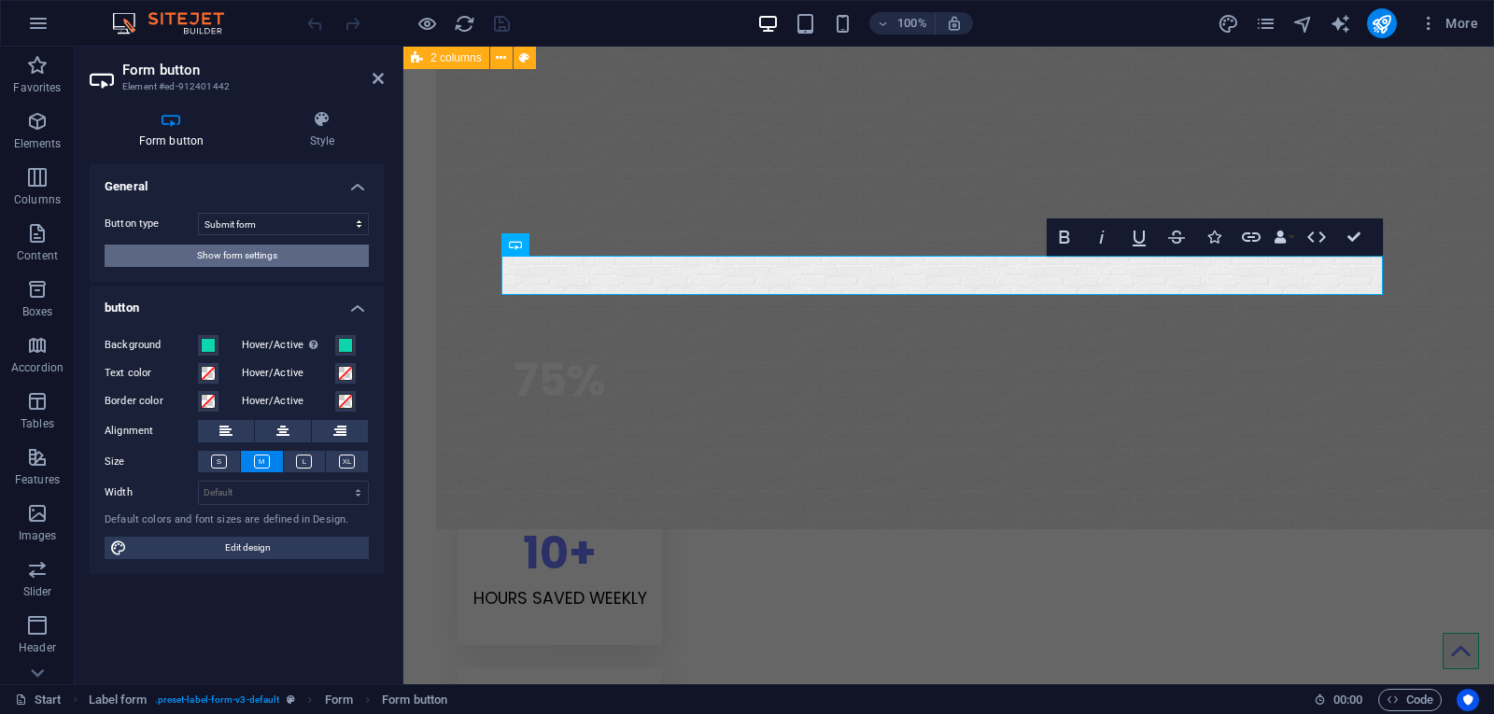
click at [223, 266] on div "Button type Submit form Reset form No action Show form settings" at bounding box center [237, 240] width 294 height 84
click at [223, 262] on span "Show form settings" at bounding box center [237, 256] width 80 height 22
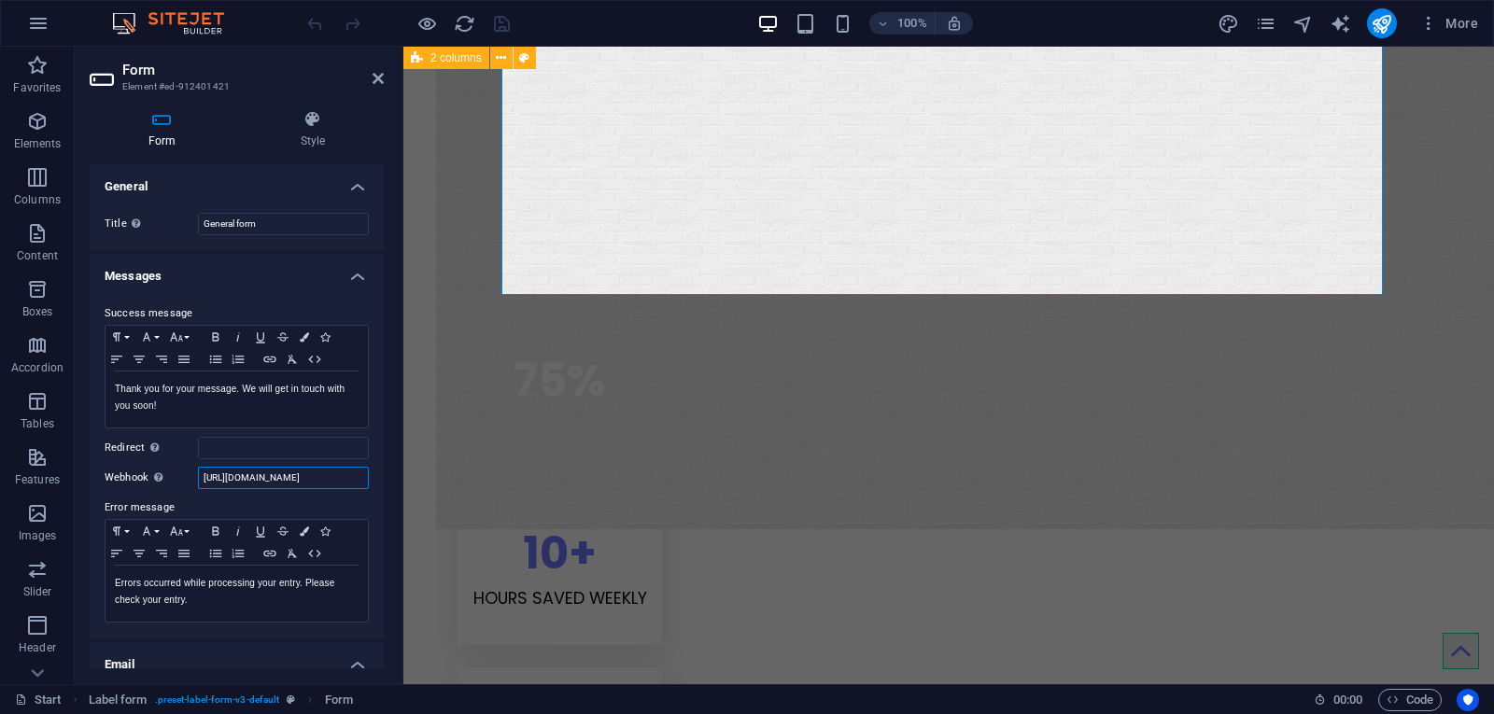
click at [227, 479] on input "[URL][DOMAIN_NAME]" at bounding box center [283, 478] width 171 height 22
paste input ".[DOMAIN_NAME][URL]"
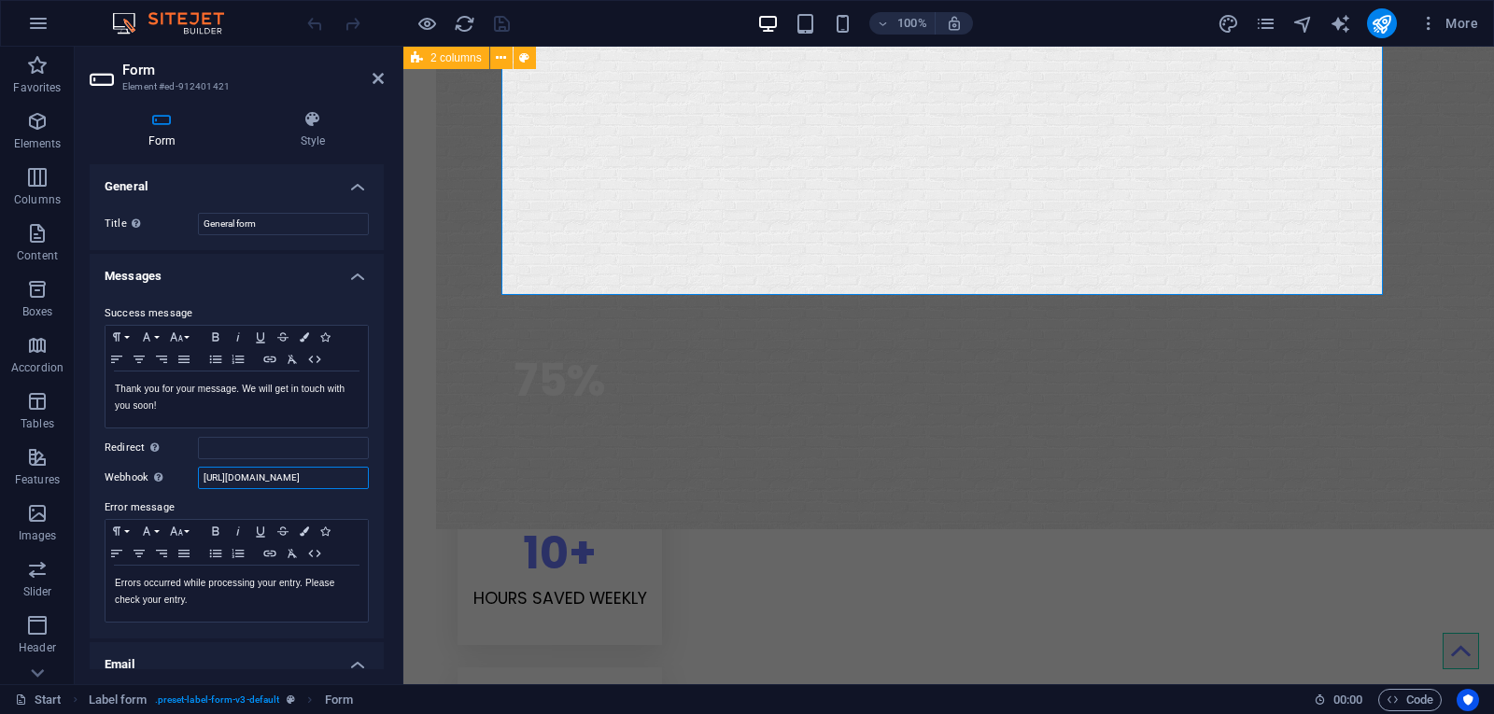
scroll to position [0, 124]
type input "[URL][DOMAIN_NAME]"
click at [217, 501] on label "Error message" at bounding box center [237, 508] width 264 height 22
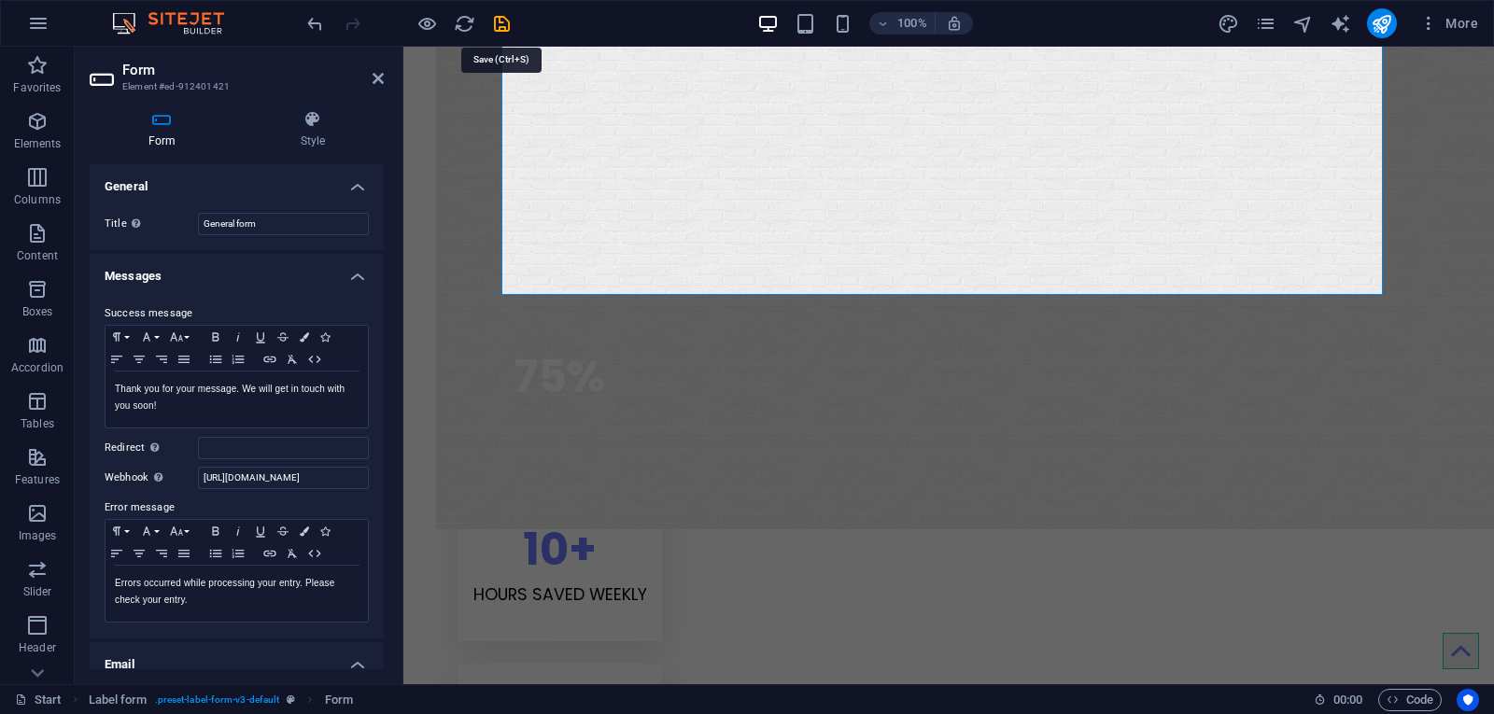
scroll to position [3456, 0]
